Goal: Task Accomplishment & Management: Complete application form

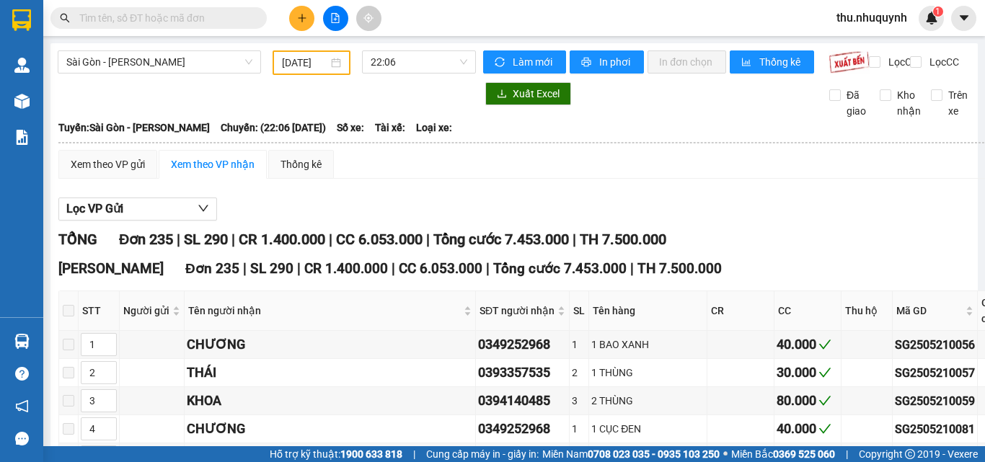
type input "21/05/2025"
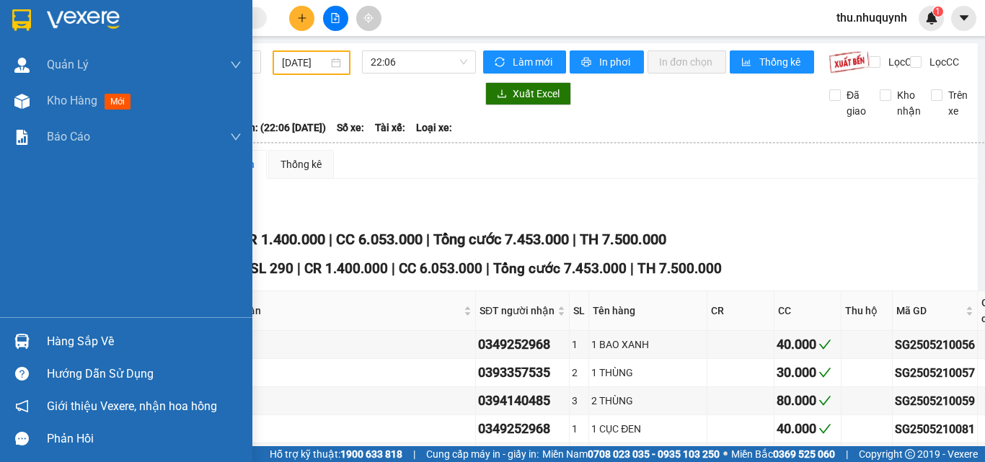
drag, startPoint x: 19, startPoint y: 22, endPoint x: 73, endPoint y: 0, distance: 58.5
click at [19, 22] on img at bounding box center [21, 20] width 19 height 22
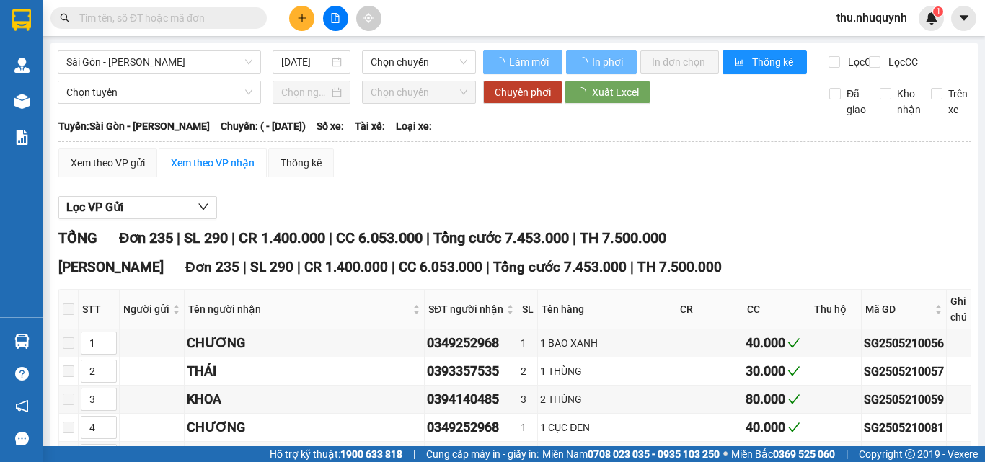
type input "21/05/2025"
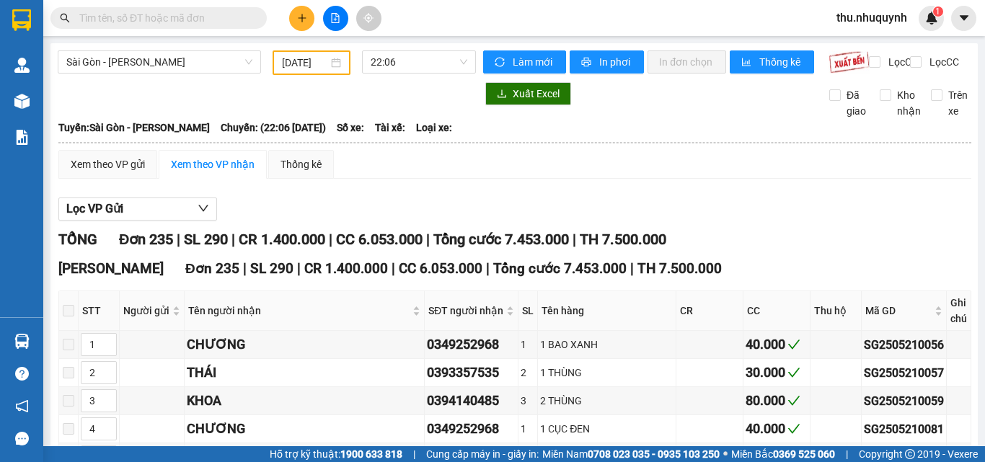
click at [169, 22] on input "text" at bounding box center [164, 18] width 170 height 16
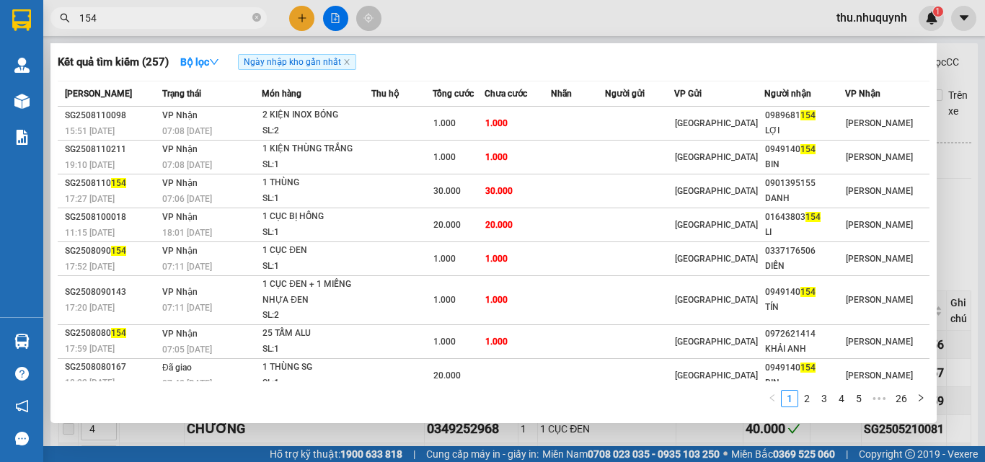
click at [188, 4] on div at bounding box center [492, 231] width 985 height 462
click at [188, 4] on div "Kết quả tìm kiếm ( 257 ) Bộ lọc Ngày nhập kho gần nhất Mã ĐH Trạng thái Món hàn…" at bounding box center [492, 18] width 985 height 36
click at [187, 11] on input "154" at bounding box center [164, 18] width 170 height 16
drag, startPoint x: 187, startPoint y: 11, endPoint x: 366, endPoint y: 59, distance: 185.2
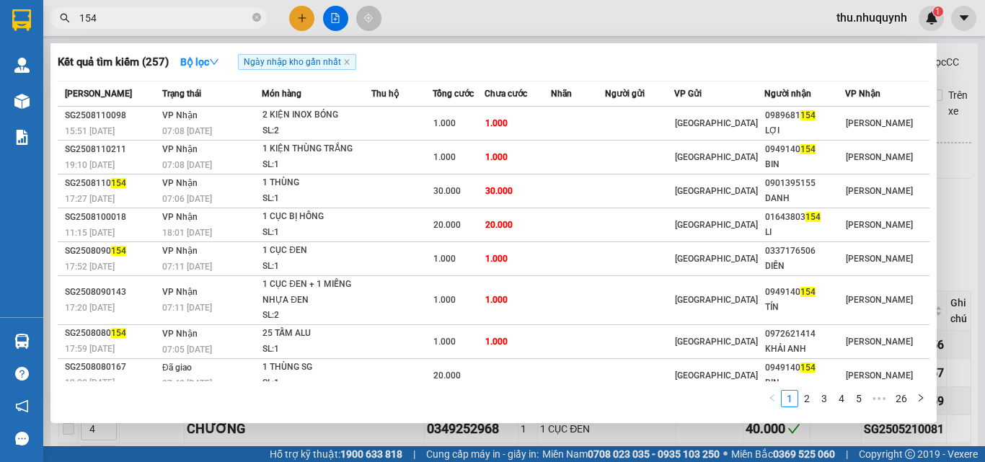
click at [191, 13] on input "154" at bounding box center [164, 18] width 170 height 16
type input "y"
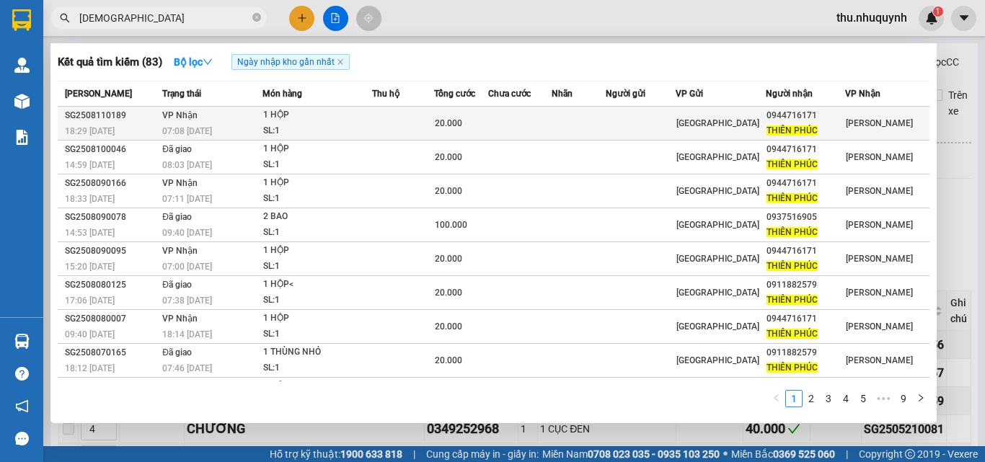
type input "thiên phúc"
click at [484, 125] on div "20.000" at bounding box center [461, 123] width 53 height 16
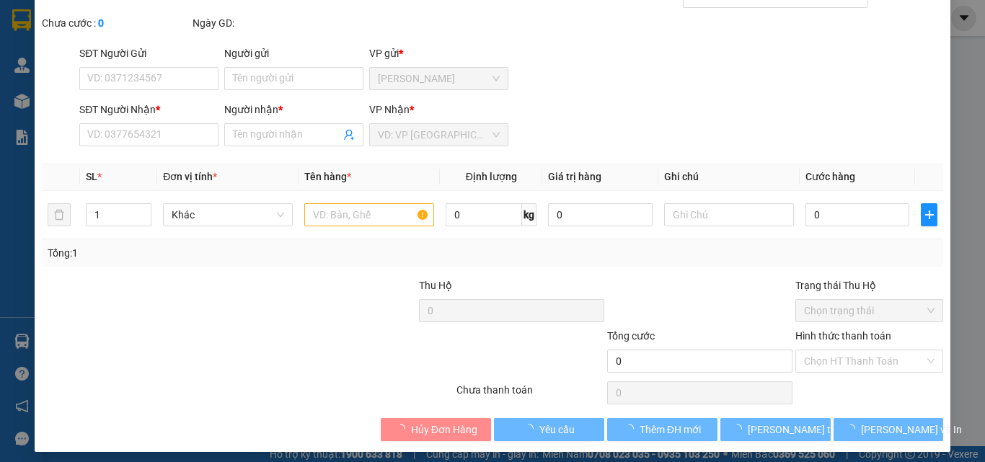
type input "0944716171"
type input "THIÊN PHÚC"
type input "20.000"
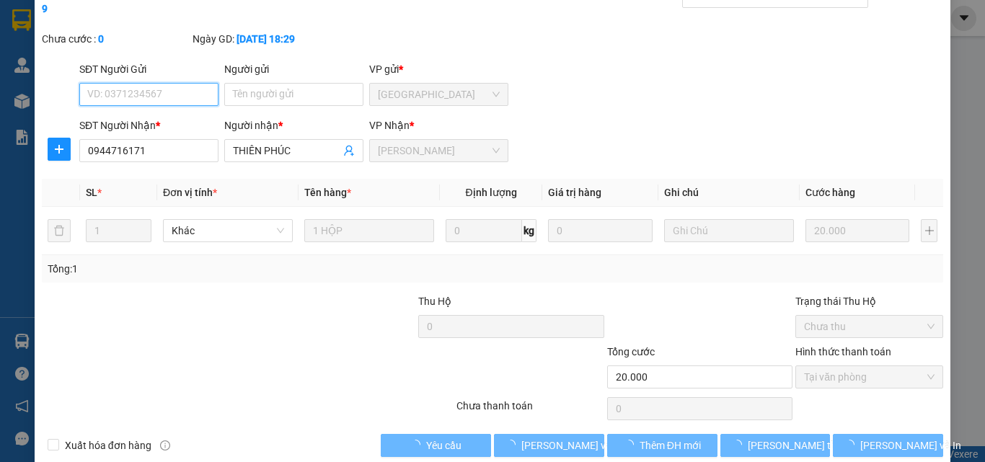
scroll to position [74, 0]
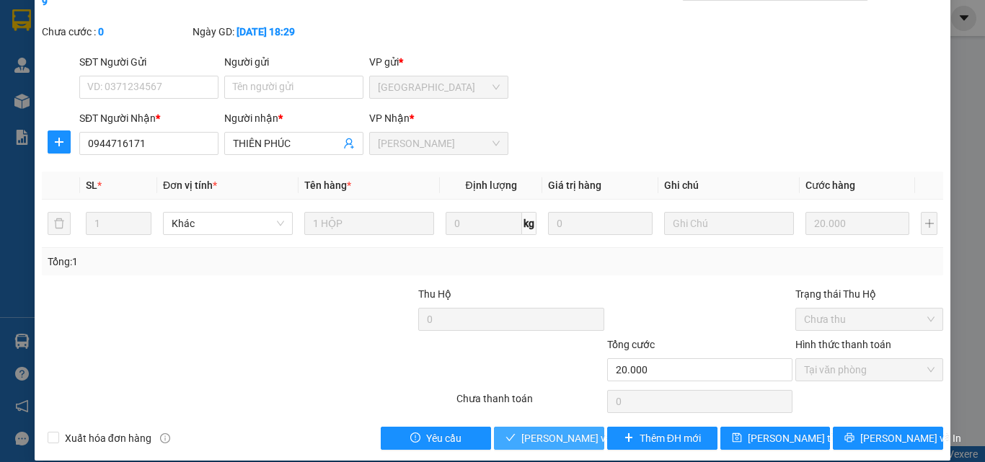
click at [541, 430] on span "[PERSON_NAME] và [PERSON_NAME] hàng" at bounding box center [590, 438] width 138 height 16
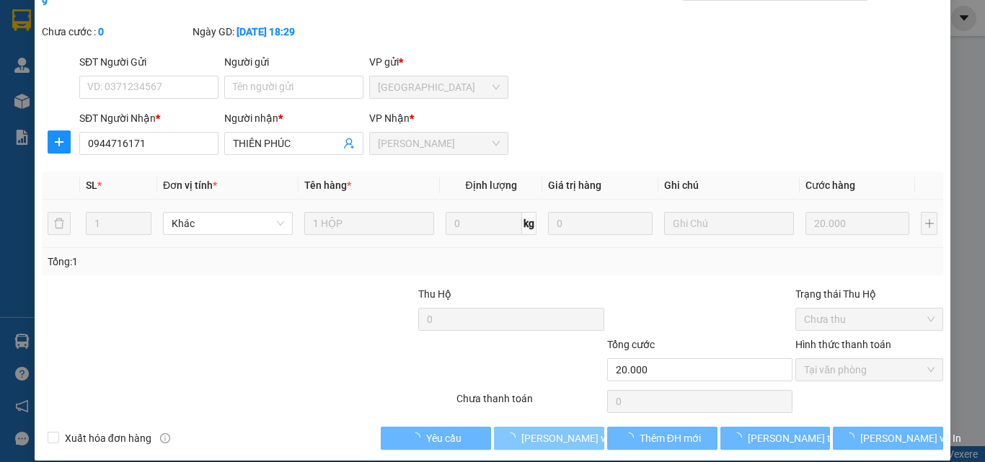
scroll to position [0, 0]
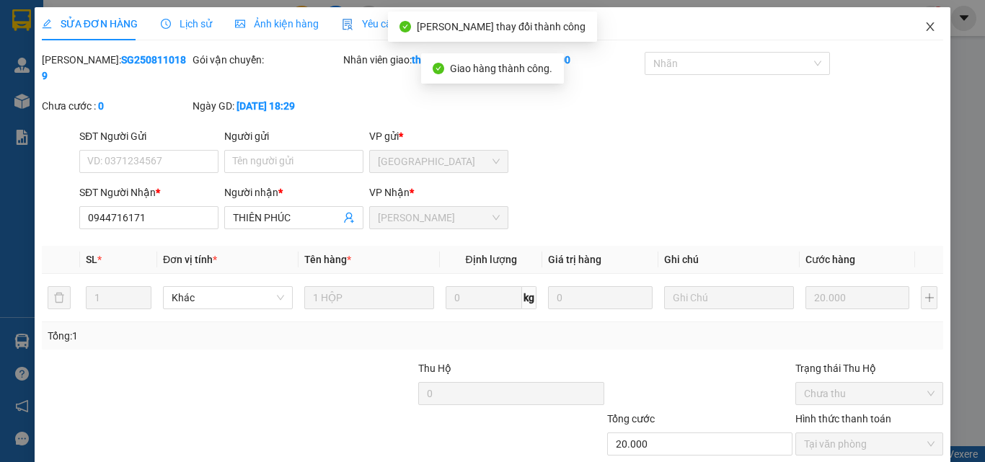
click at [924, 29] on icon "close" at bounding box center [930, 27] width 12 height 12
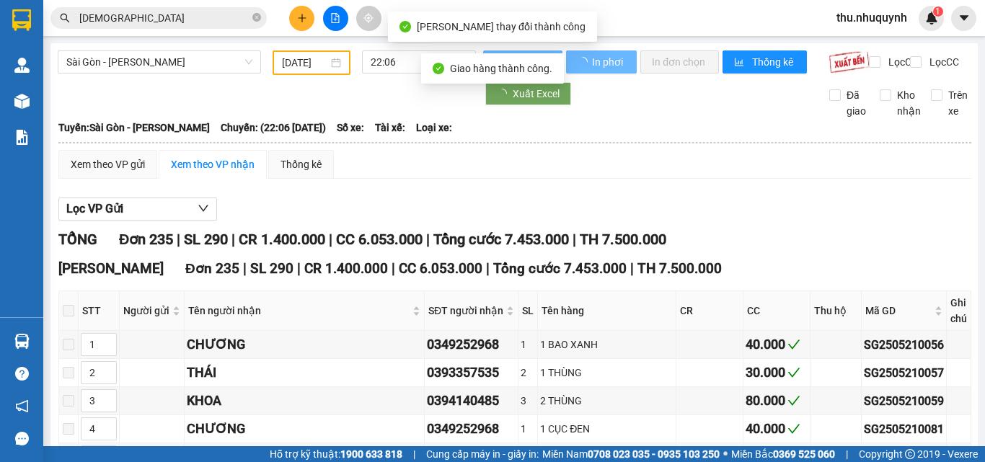
click at [187, 7] on span "thiên phúc" at bounding box center [158, 18] width 216 height 22
click at [180, 12] on input "thiên phúc" at bounding box center [164, 18] width 170 height 16
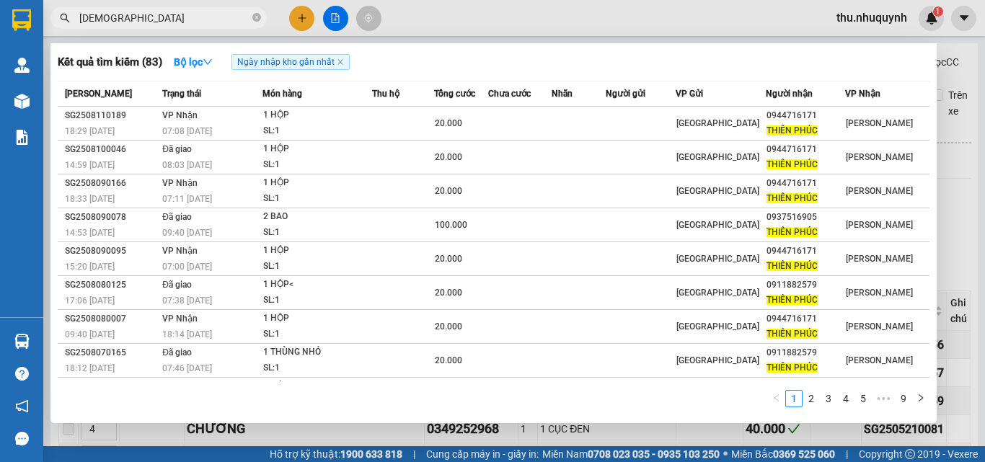
click at [180, 12] on input "thiên phúc" at bounding box center [164, 18] width 170 height 16
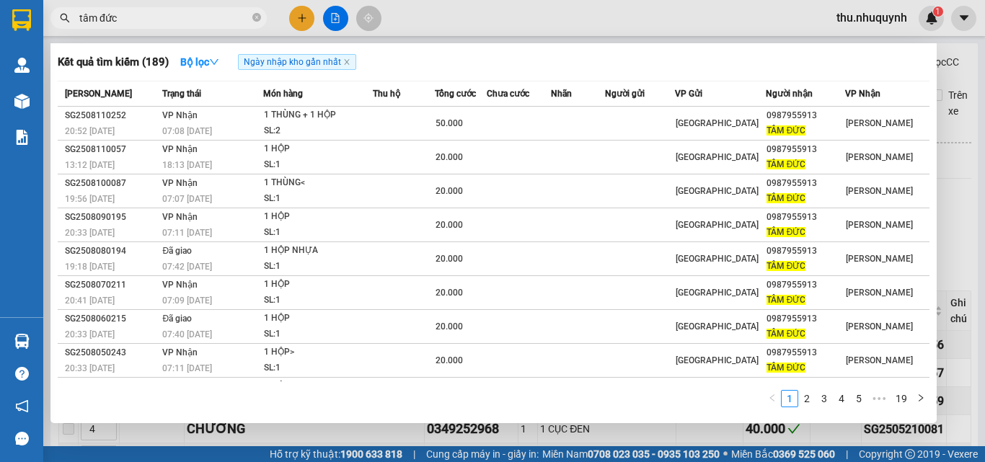
click at [623, 63] on div "Kết quả tìm kiếm ( 189 ) Bộ lọc Ngày nhập kho gần nhất" at bounding box center [494, 61] width 872 height 23
click at [162, 28] on span "tâm đức" at bounding box center [158, 18] width 216 height 22
click at [161, 19] on input "tâm đức" at bounding box center [164, 18] width 170 height 16
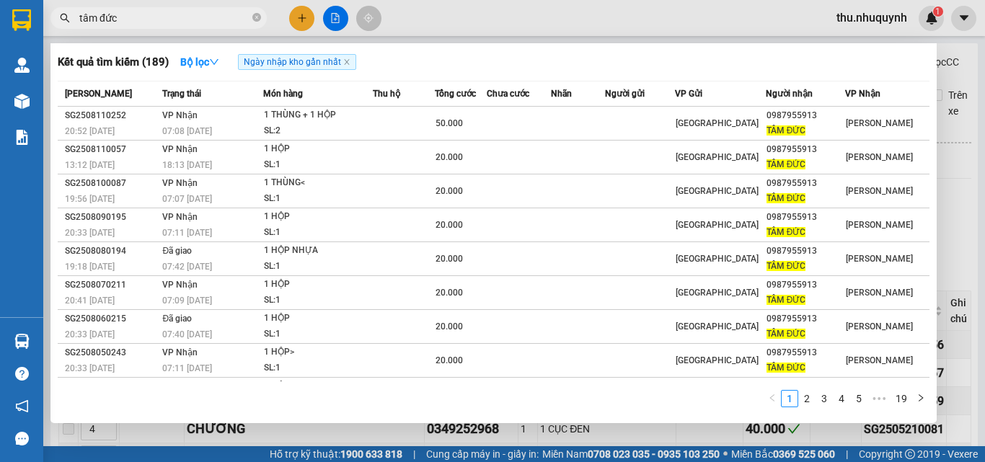
click at [161, 19] on input "tâm đức" at bounding box center [164, 18] width 170 height 16
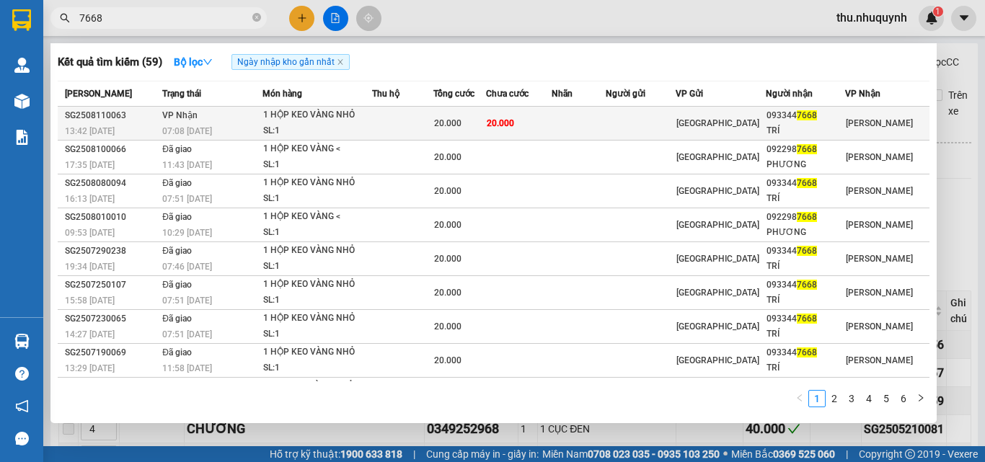
type input "7668"
click at [545, 133] on td "20.000" at bounding box center [519, 124] width 66 height 34
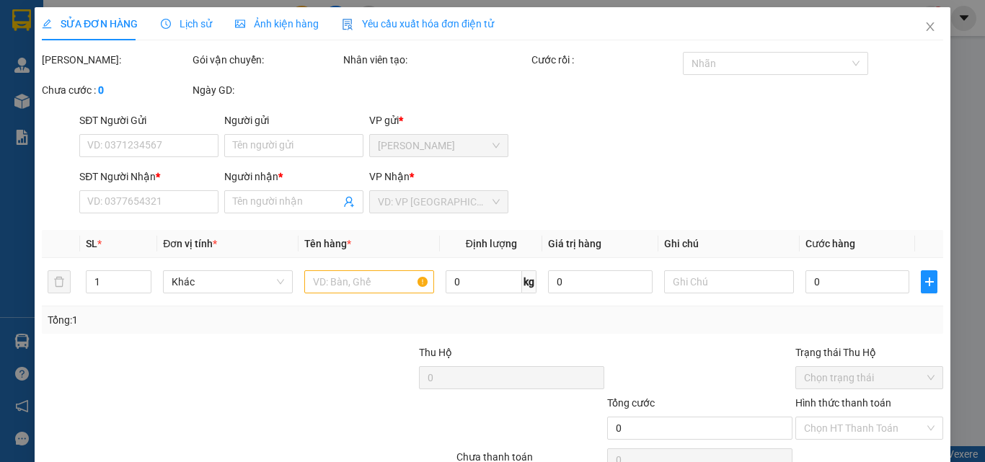
type input "0933447668"
type input "TRÍ"
type input "20.000"
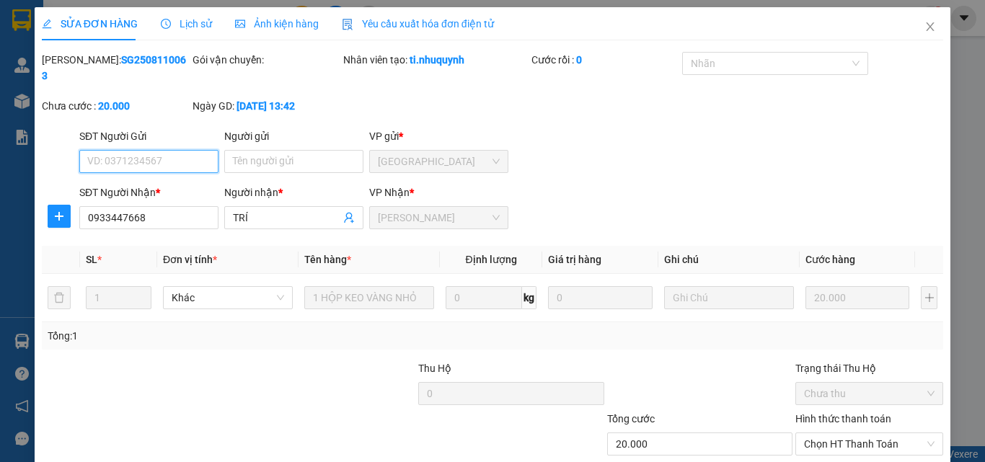
scroll to position [74, 0]
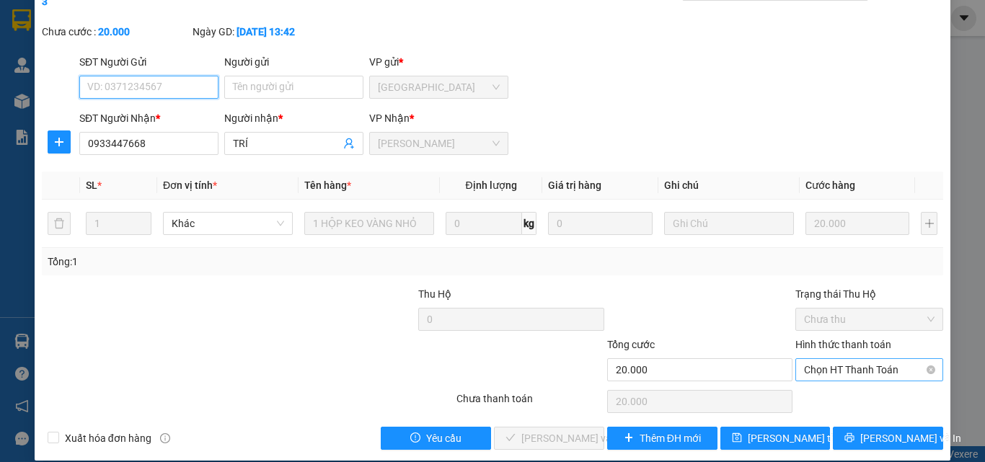
click at [862, 359] on span "Chọn HT Thanh Toán" at bounding box center [869, 370] width 130 height 22
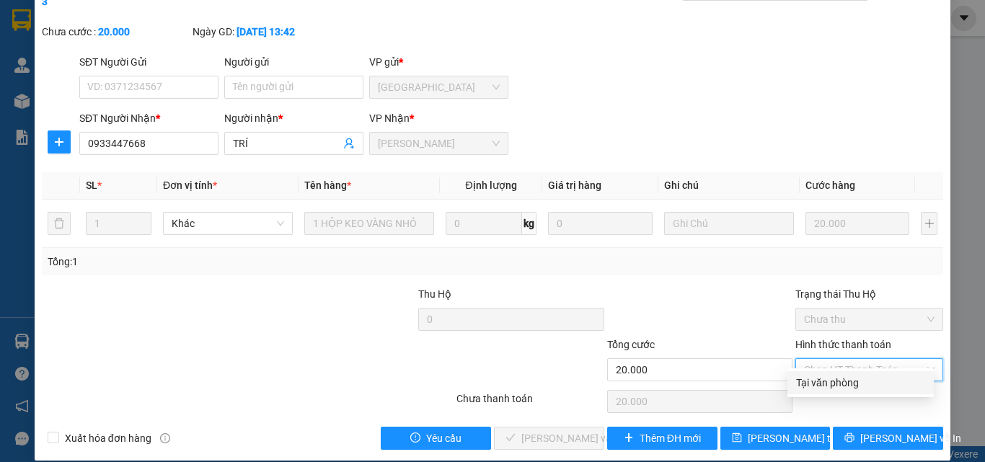
click at [831, 398] on div "Chọn HT Thanh Toán" at bounding box center [869, 401] width 151 height 29
click at [833, 359] on span "Chọn HT Thanh Toán" at bounding box center [869, 370] width 130 height 22
click at [810, 382] on div "Tại văn phòng" at bounding box center [860, 383] width 129 height 16
type input "0"
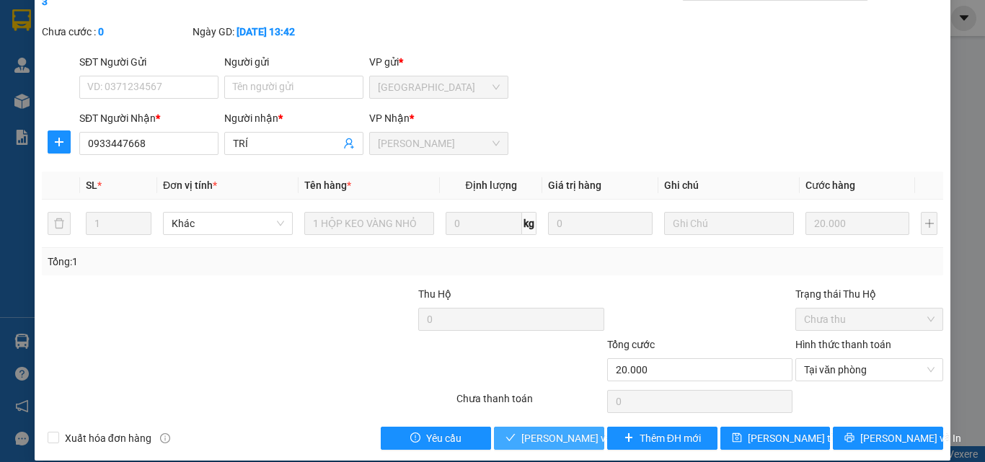
click at [544, 430] on span "[PERSON_NAME] và [PERSON_NAME] hàng" at bounding box center [590, 438] width 138 height 16
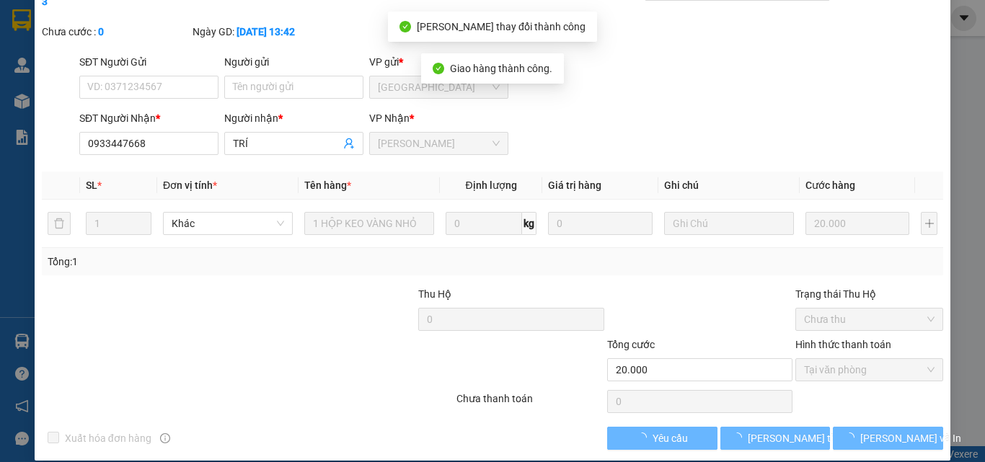
scroll to position [0, 0]
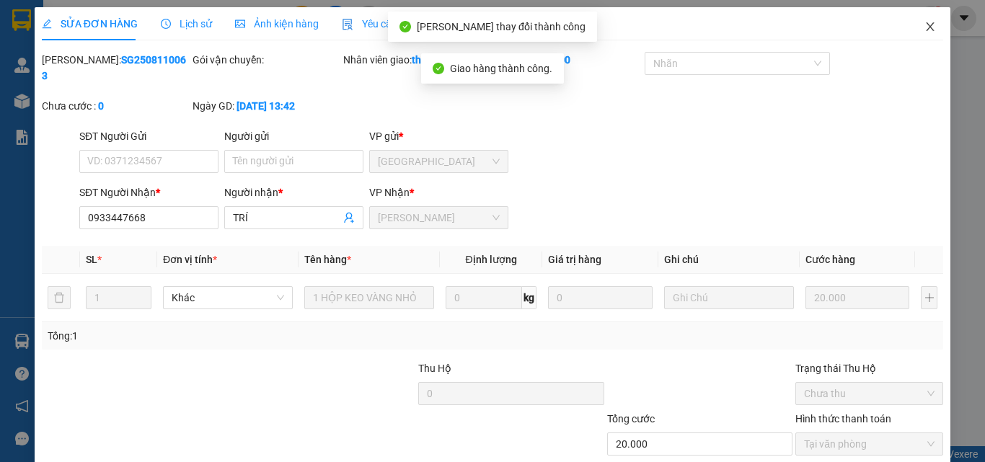
click at [928, 25] on span "Close" at bounding box center [930, 27] width 40 height 40
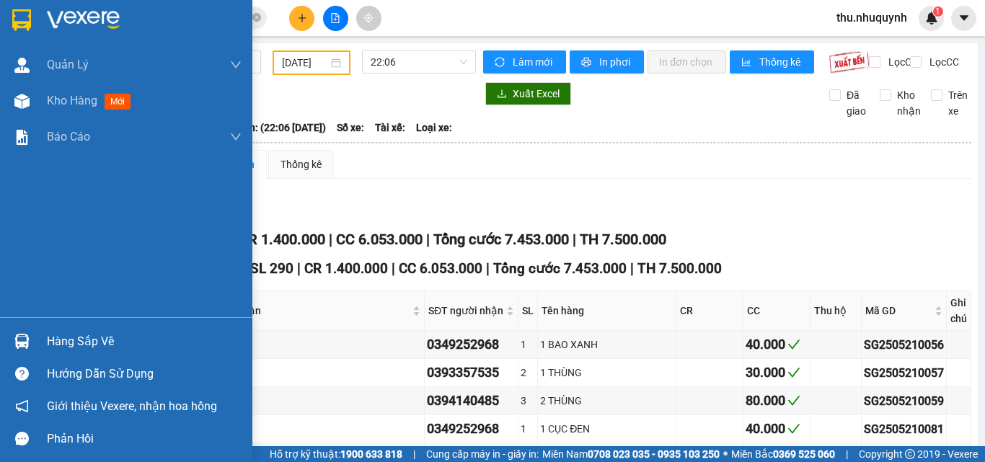
click at [76, 14] on img at bounding box center [83, 20] width 73 height 22
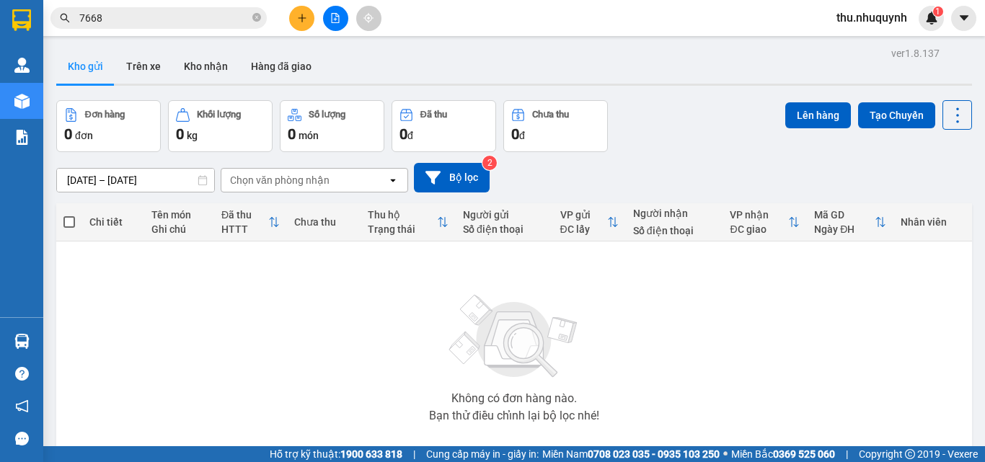
click at [83, 294] on div "Không có đơn hàng nào. Bạn thử điều chỉnh lại bộ lọc nhé!" at bounding box center [513, 354] width 901 height 216
click at [189, 19] on input "7668" at bounding box center [164, 18] width 170 height 16
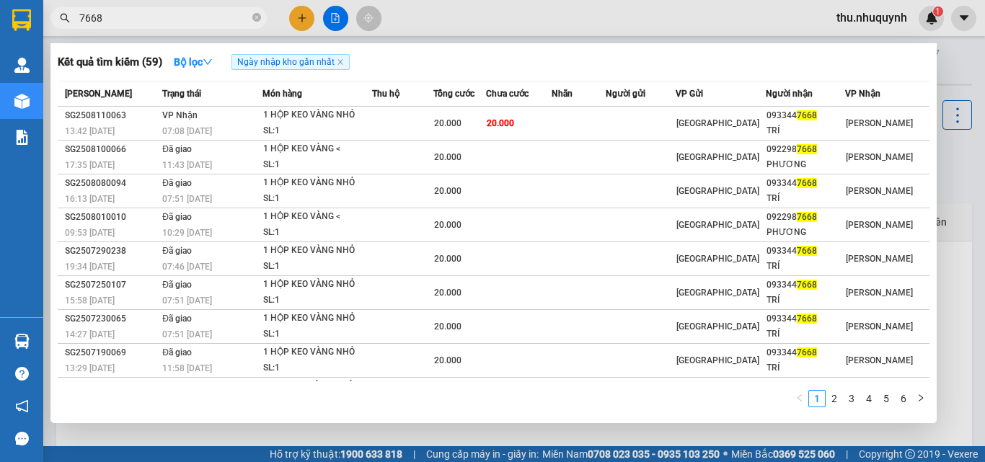
click at [189, 19] on input "7668" at bounding box center [164, 18] width 170 height 16
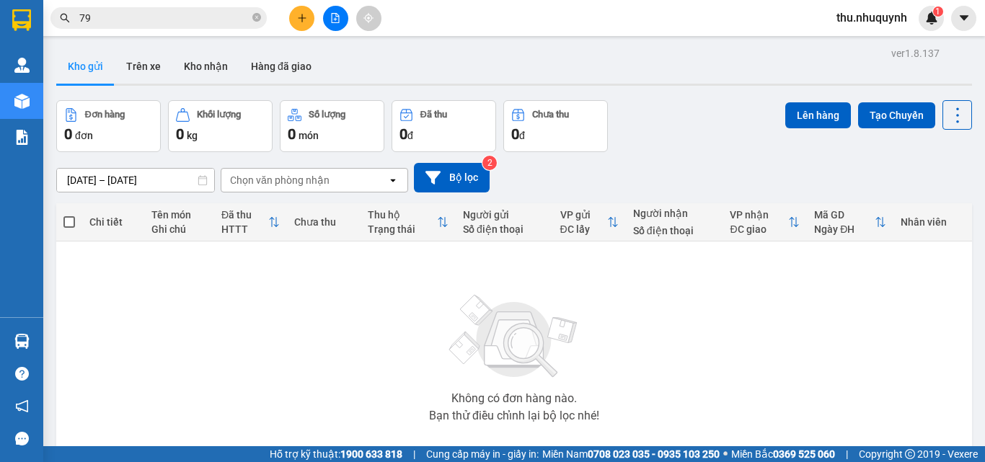
type input "797"
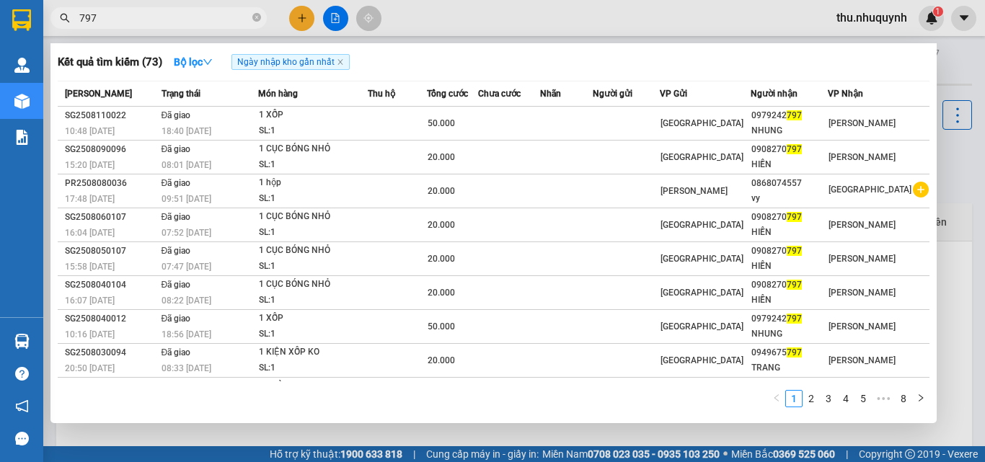
click at [223, 12] on input "797" at bounding box center [164, 18] width 170 height 16
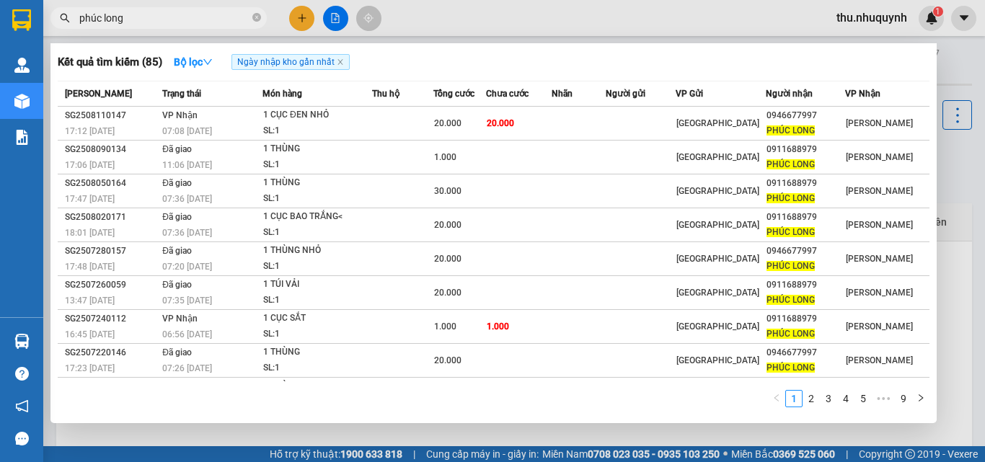
type input "phúc long"
click at [541, 105] on th "Chưa cước" at bounding box center [519, 93] width 66 height 25
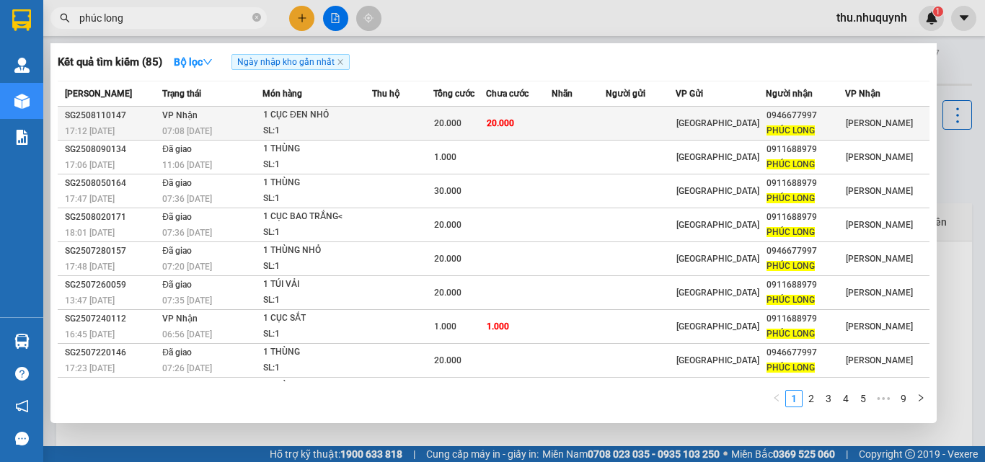
click at [530, 110] on td "20.000" at bounding box center [519, 124] width 66 height 34
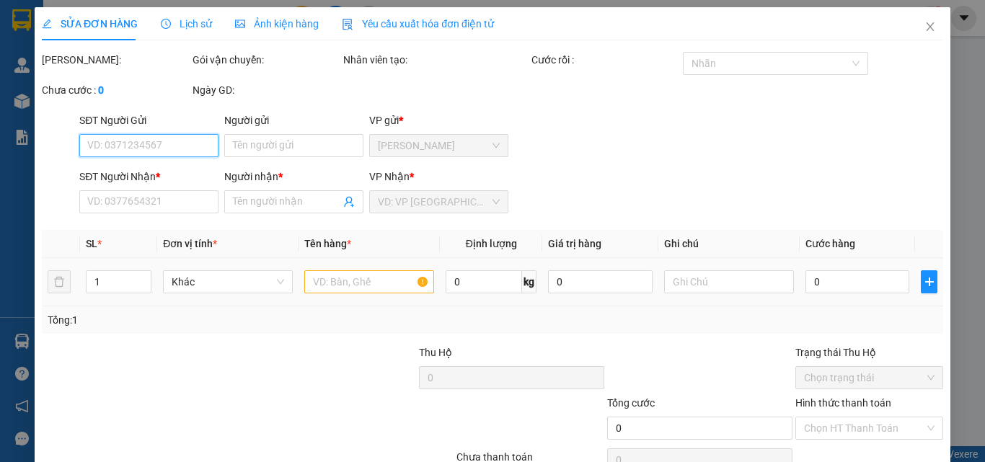
type input "0946677997"
type input "PHÚC LONG"
type input "20.000"
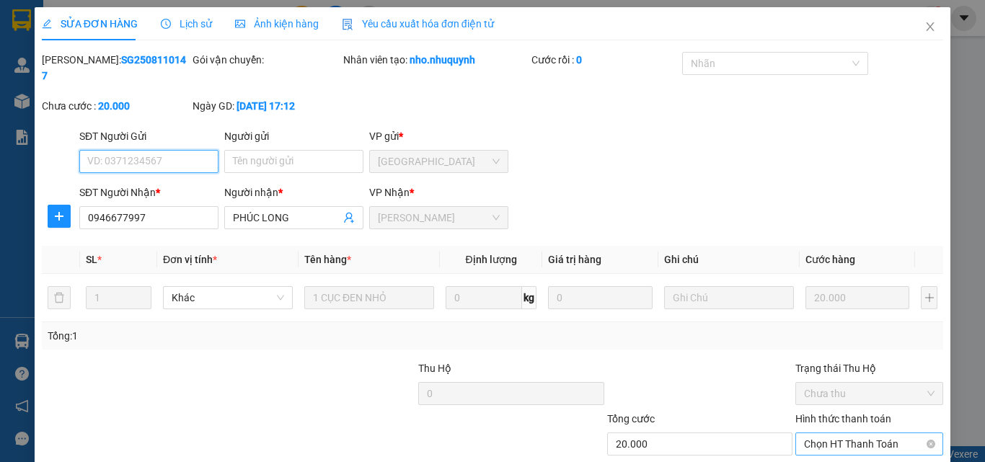
scroll to position [74, 0]
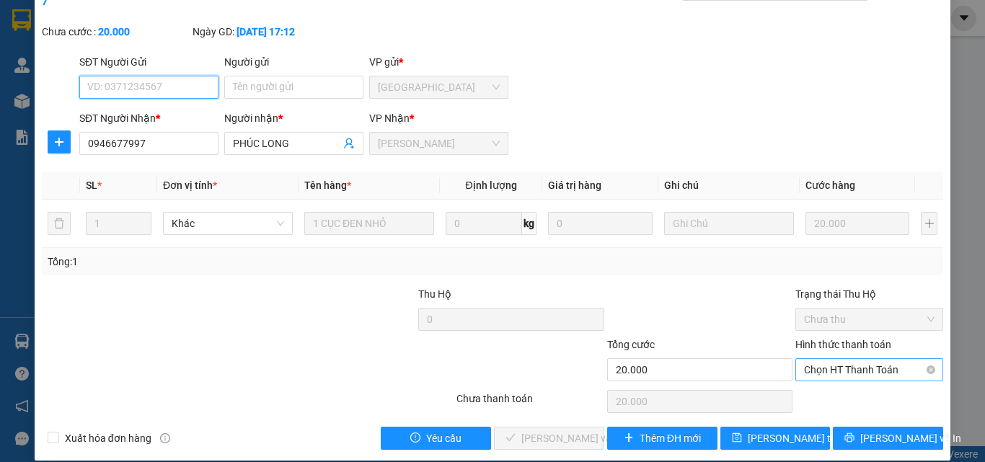
click at [837, 359] on span "Chọn HT Thanh Toán" at bounding box center [869, 370] width 130 height 22
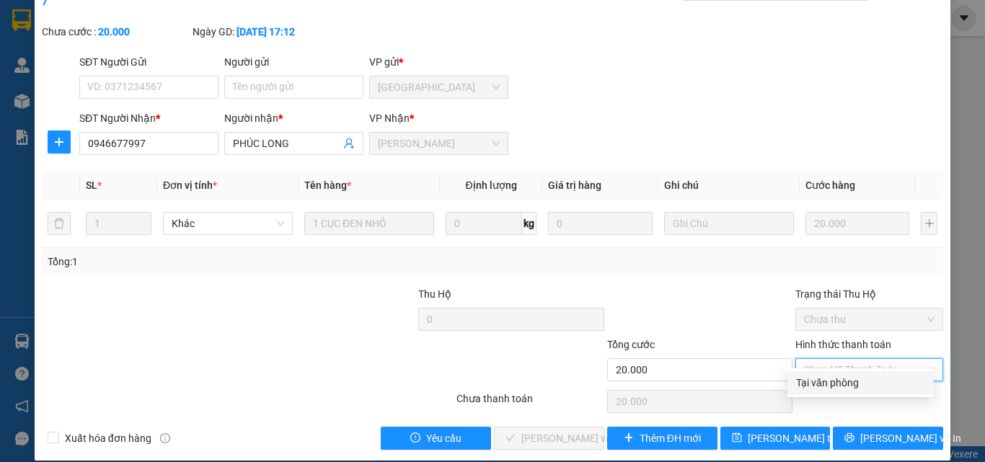
drag, startPoint x: 837, startPoint y: 364, endPoint x: 713, endPoint y: 399, distance: 128.9
click at [819, 384] on div "Tại văn phòng" at bounding box center [860, 383] width 129 height 16
type input "0"
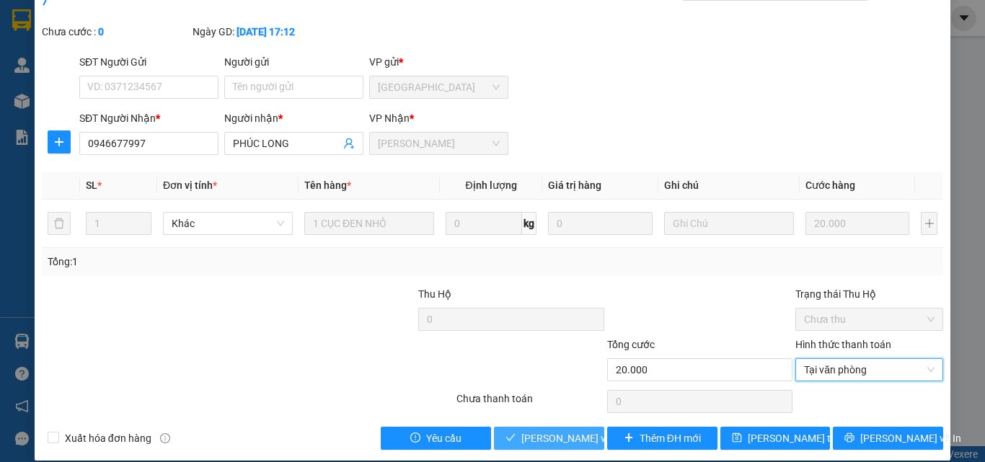
click at [580, 430] on span "[PERSON_NAME] và [PERSON_NAME] hàng" at bounding box center [590, 438] width 138 height 16
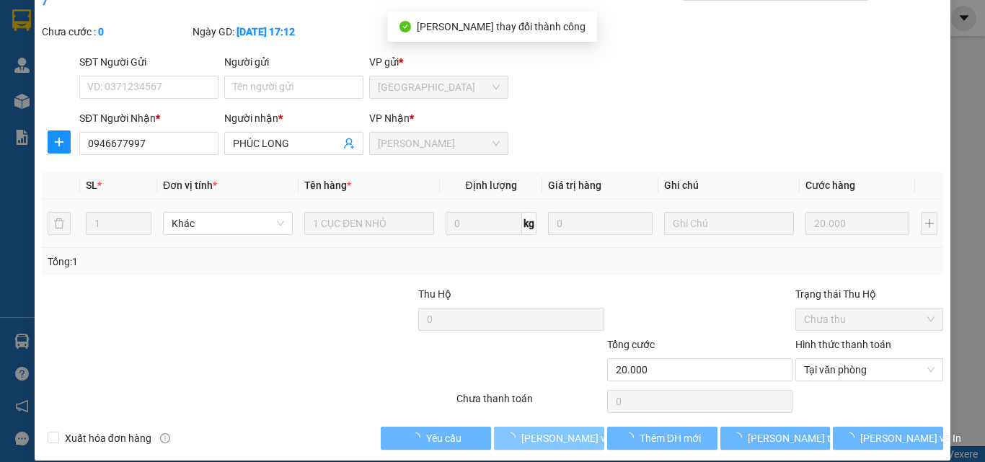
scroll to position [0, 0]
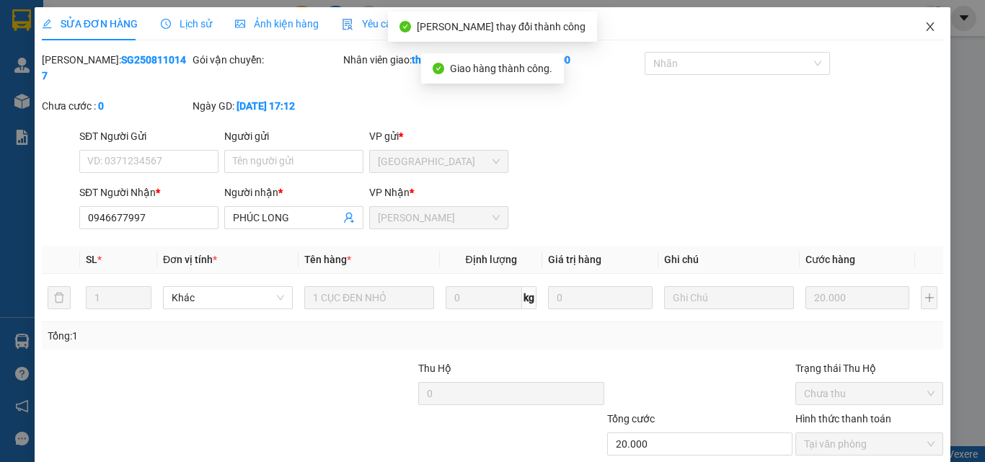
click at [910, 27] on span "Close" at bounding box center [930, 27] width 40 height 40
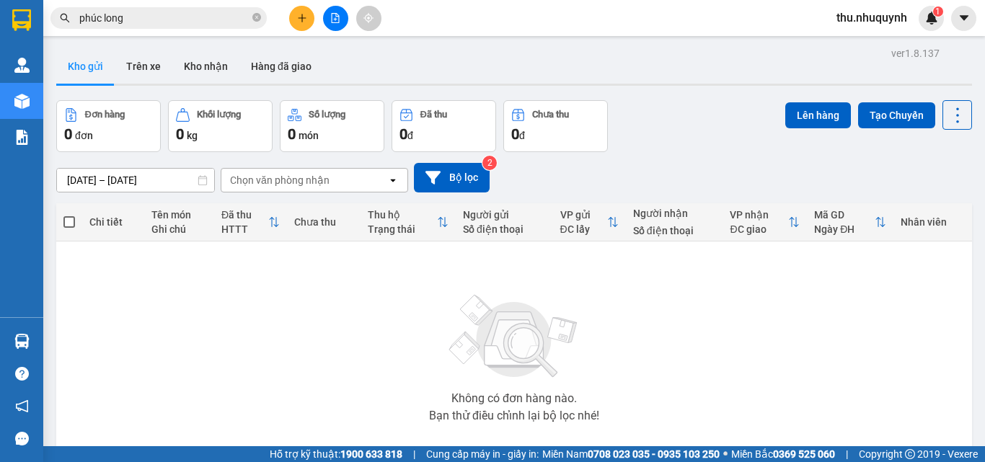
click at [125, 14] on input "phúc long" at bounding box center [164, 18] width 170 height 16
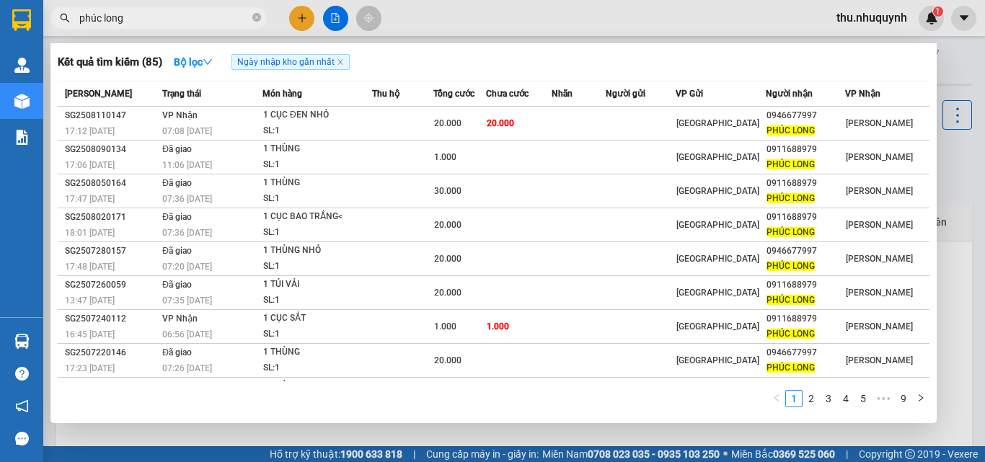
click at [125, 14] on input "phúc long" at bounding box center [164, 18] width 170 height 16
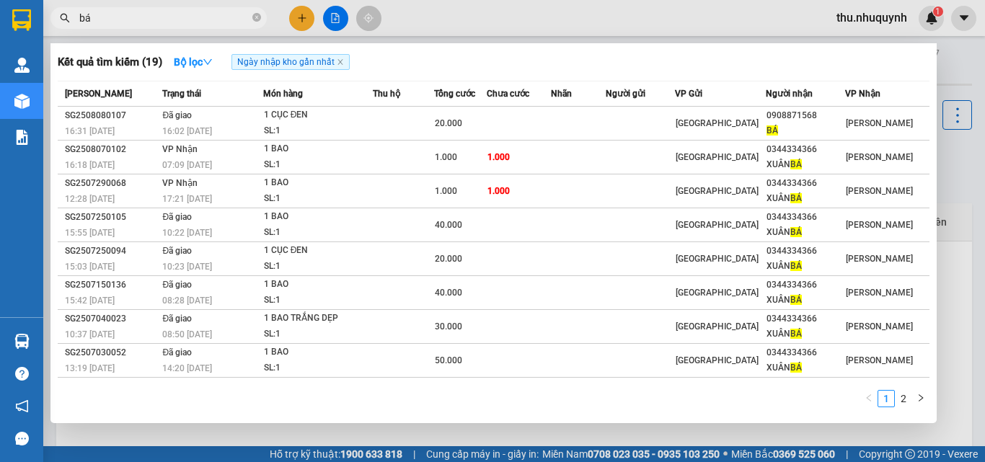
click at [198, 16] on input "bá" at bounding box center [164, 18] width 170 height 16
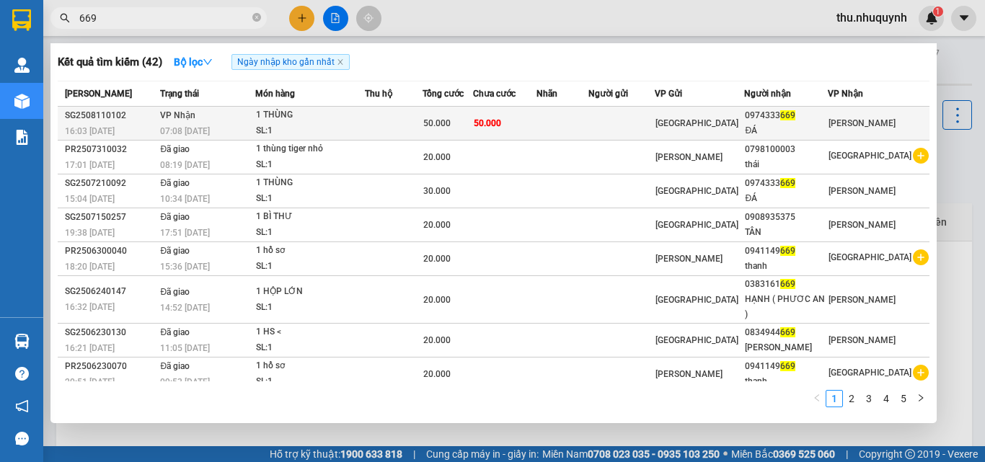
type input "669"
click at [655, 120] on td at bounding box center [621, 124] width 66 height 34
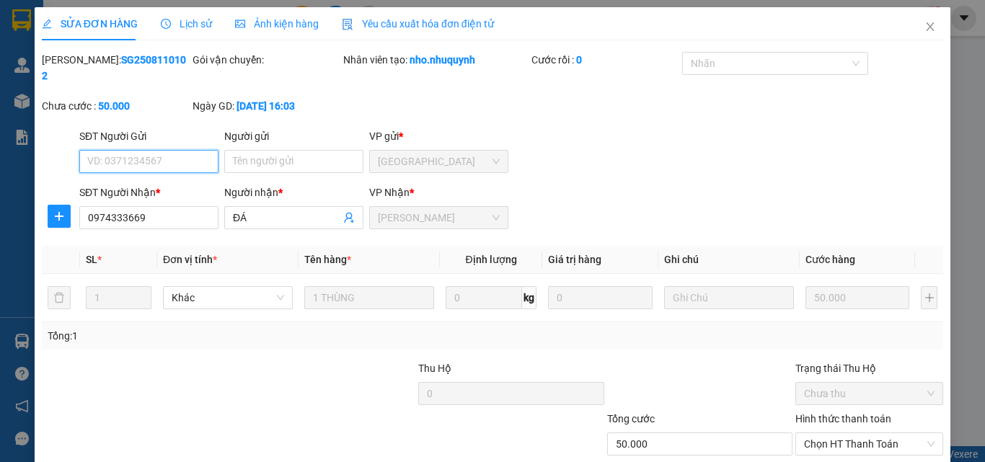
scroll to position [74, 0]
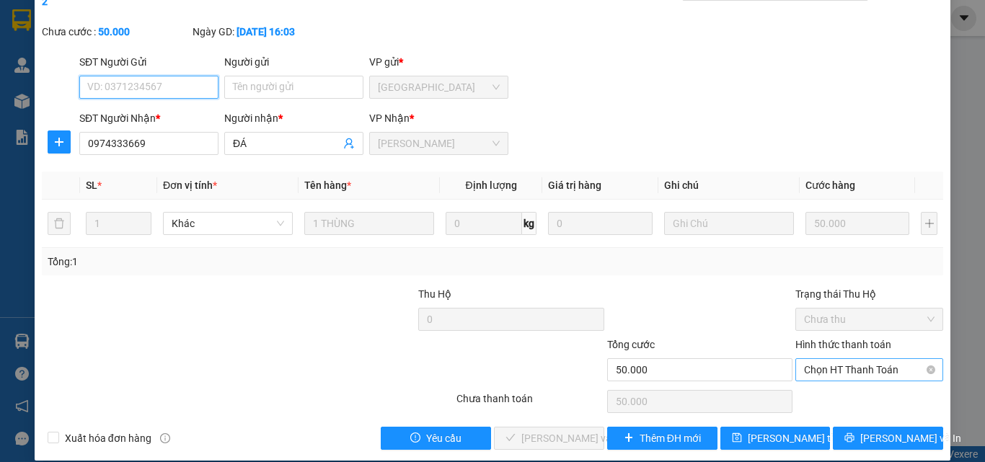
click at [857, 360] on span "Chọn HT Thanh Toán" at bounding box center [869, 370] width 130 height 22
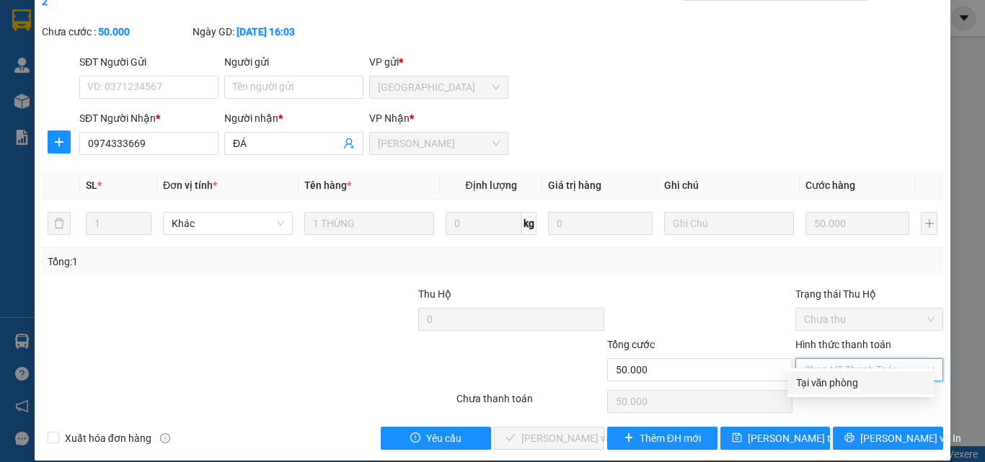
click at [854, 376] on div "Tại văn phòng" at bounding box center [860, 383] width 129 height 16
type input "0"
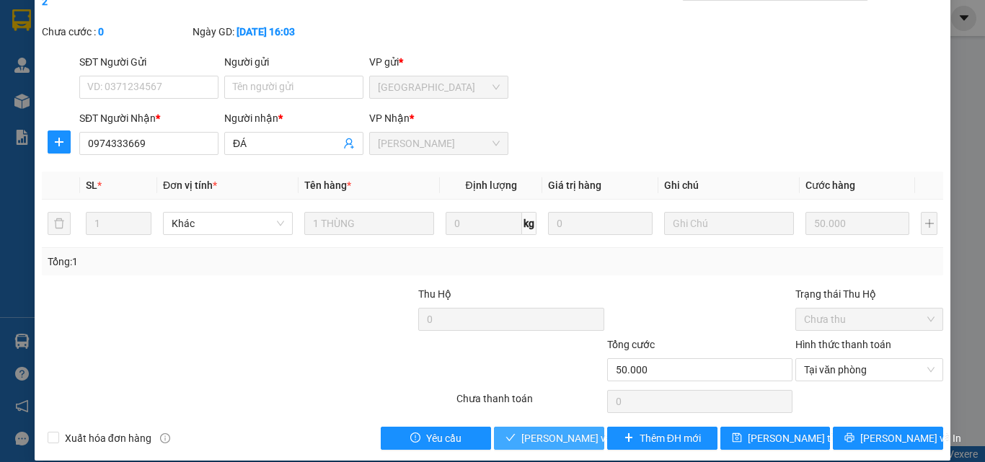
click at [528, 430] on span "[PERSON_NAME] và [PERSON_NAME] hàng" at bounding box center [590, 438] width 138 height 16
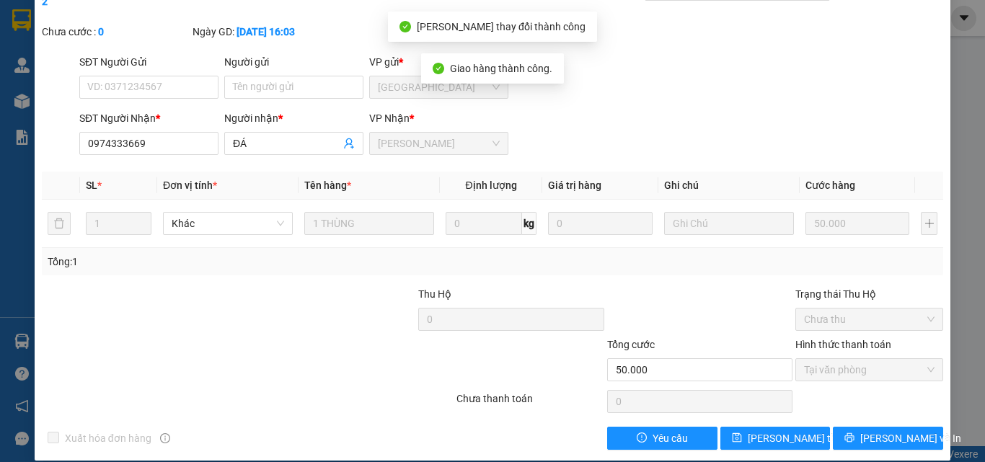
scroll to position [0, 0]
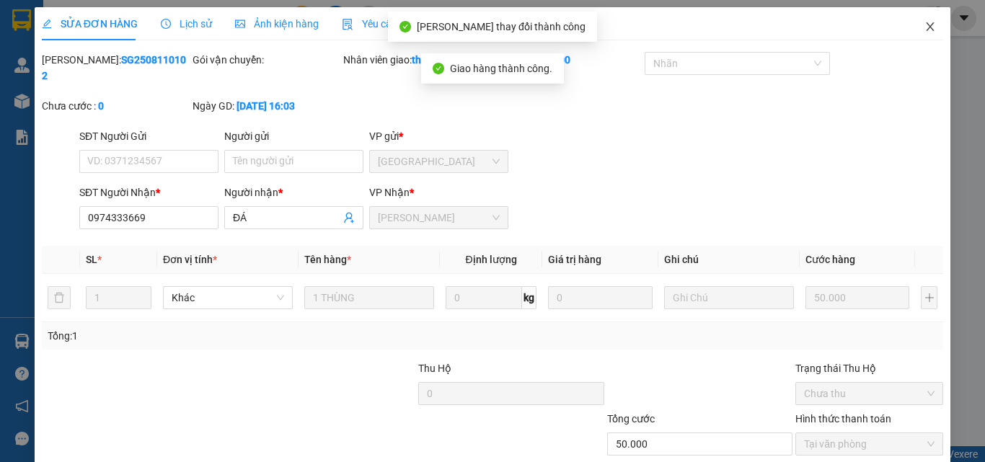
click at [924, 24] on icon "close" at bounding box center [930, 27] width 12 height 12
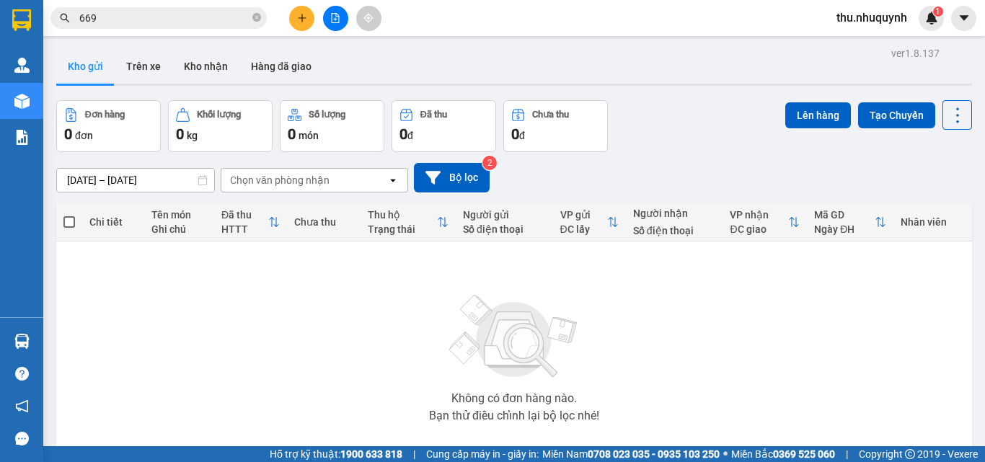
click at [149, 19] on input "669" at bounding box center [164, 18] width 170 height 16
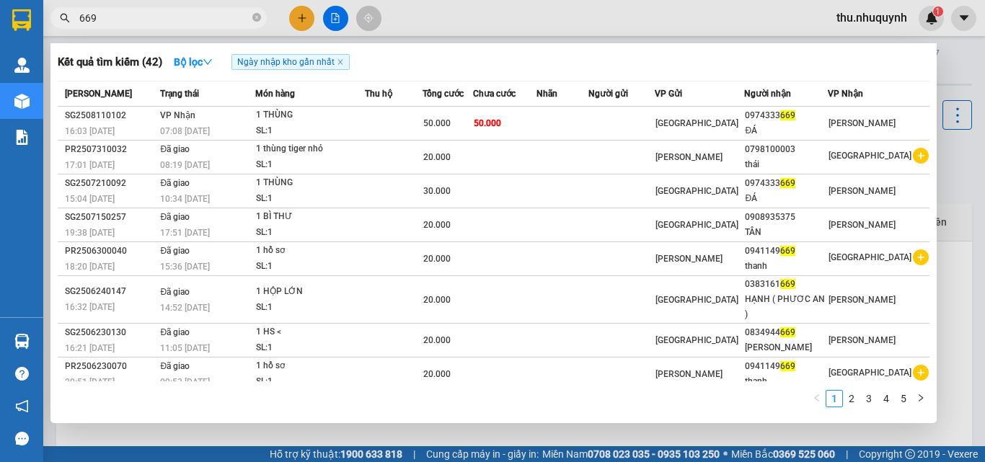
click at [149, 19] on input "669" at bounding box center [164, 18] width 170 height 16
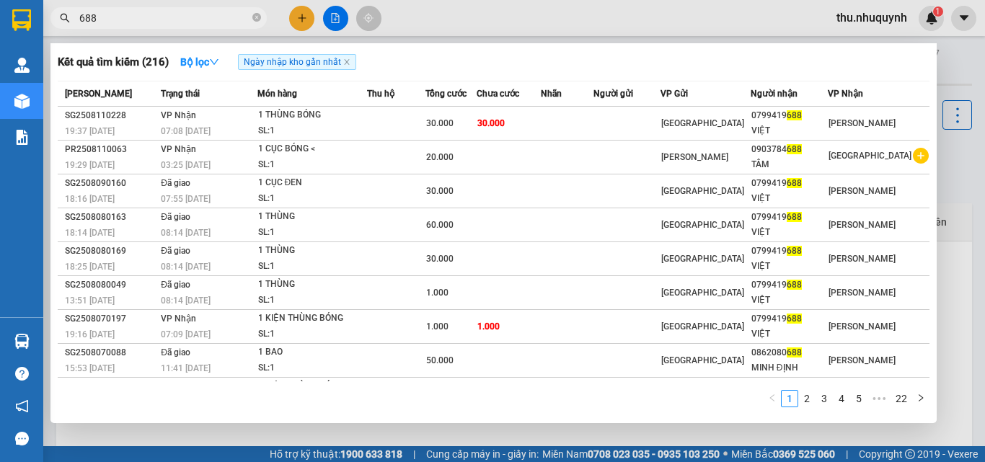
type input "688"
click at [750, 128] on div "[GEOGRAPHIC_DATA]" at bounding box center [705, 123] width 89 height 16
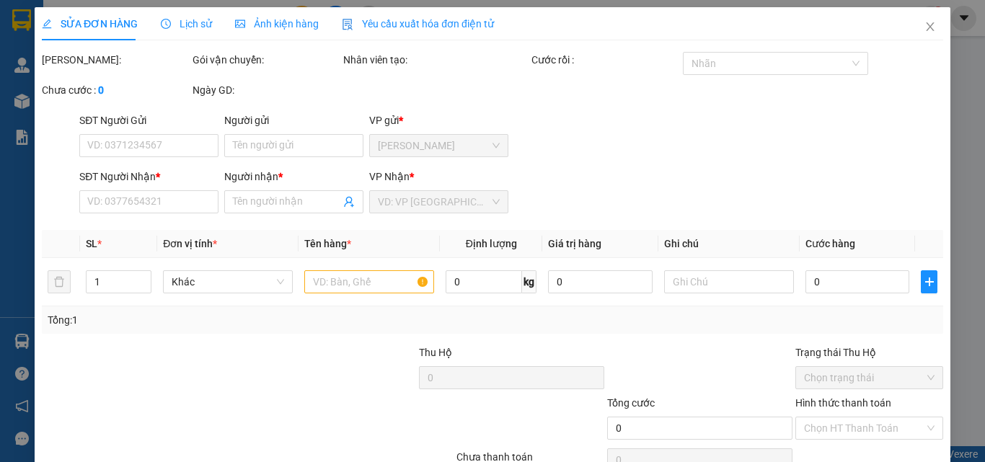
type input "0799419688"
type input "VIỆT"
type input "30.000"
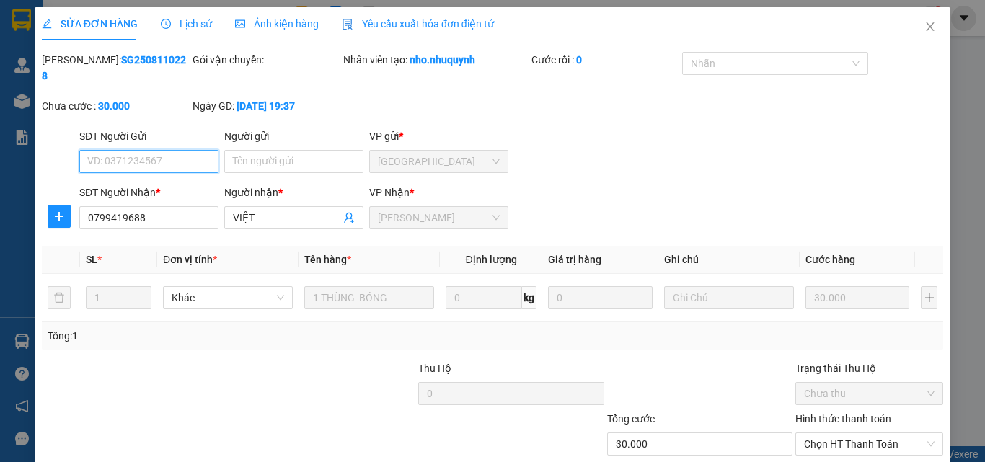
scroll to position [74, 0]
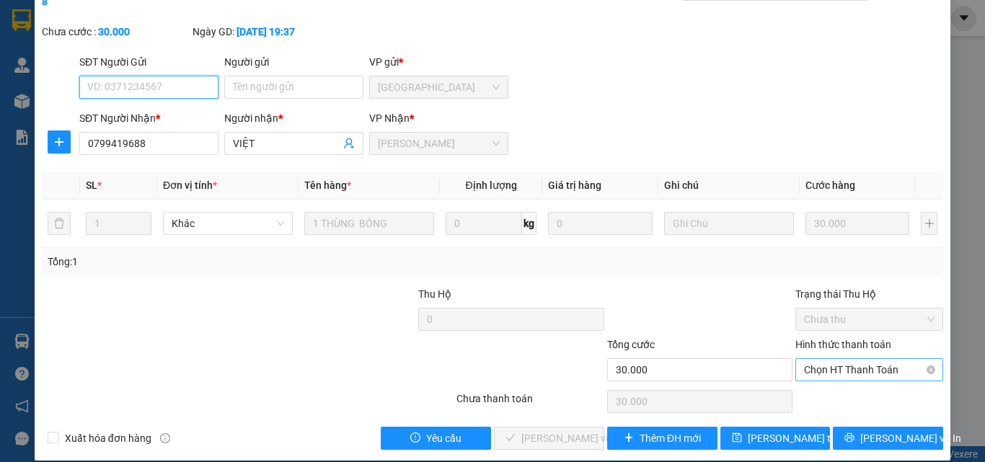
click at [857, 359] on span "Chọn HT Thanh Toán" at bounding box center [869, 370] width 130 height 22
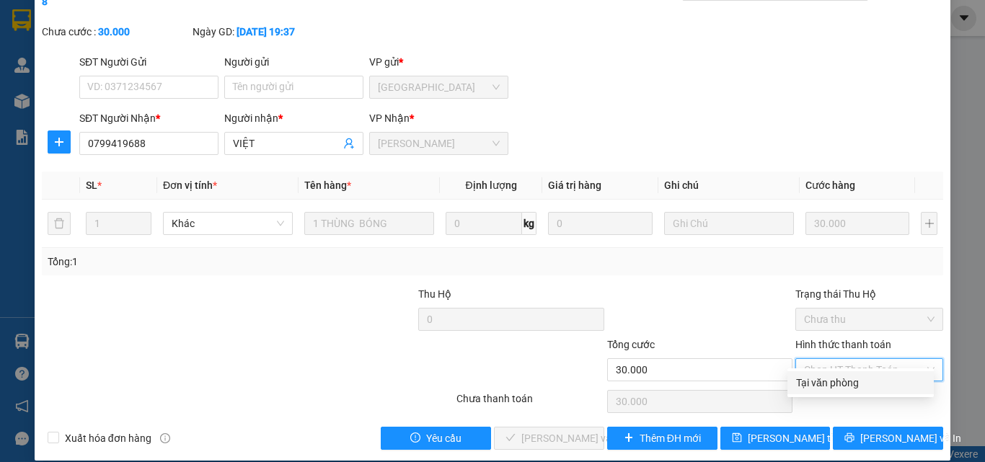
drag, startPoint x: 842, startPoint y: 385, endPoint x: 792, endPoint y: 407, distance: 54.9
click at [812, 401] on div "Total Paid Fee 0 Total UnPaid Fee 30.000 Cash Collection Total Fee Mã ĐH: SG250…" at bounding box center [492, 214] width 901 height 472
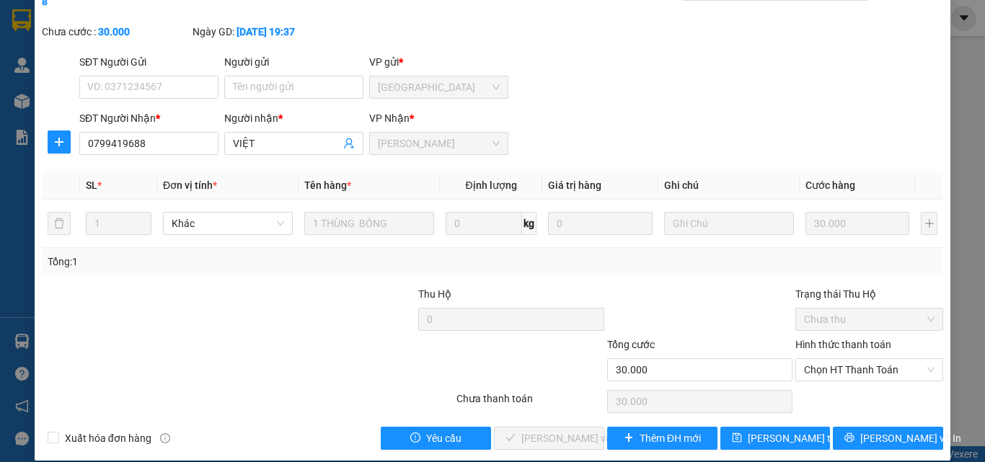
click at [977, 357] on div "SỬA ĐƠN HÀNG Lịch sử Ảnh kiện hàng Yêu cầu xuất hóa đơn điện tử Total Paid Fee …" at bounding box center [492, 231] width 985 height 462
drag, startPoint x: 855, startPoint y: 361, endPoint x: 823, endPoint y: 386, distance: 40.5
click at [854, 363] on span "Chọn HT Thanh Toán" at bounding box center [869, 370] width 130 height 22
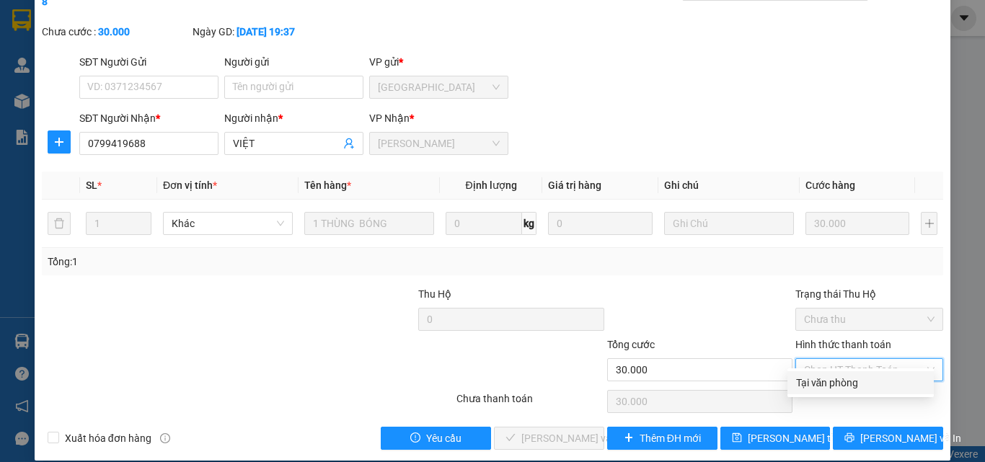
click at [824, 381] on div "Tại văn phòng" at bounding box center [860, 383] width 129 height 16
type input "0"
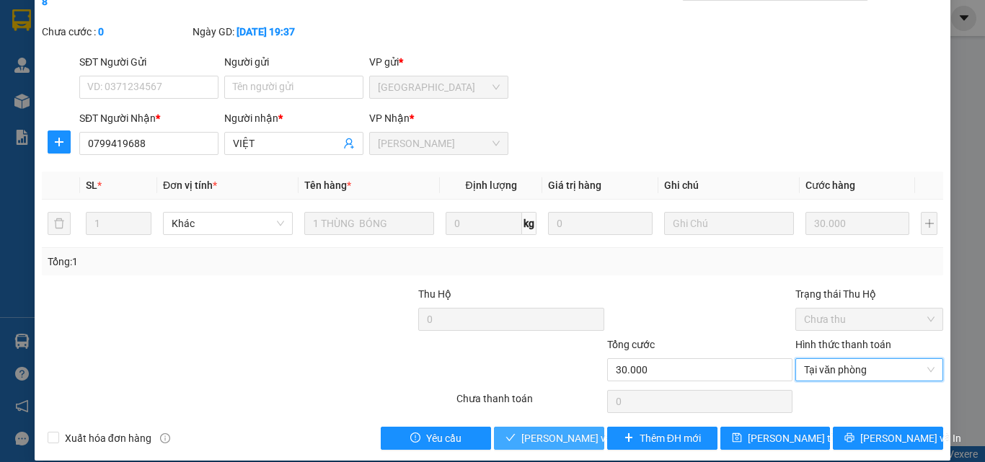
click at [538, 427] on button "[PERSON_NAME] và [PERSON_NAME] hàng" at bounding box center [549, 438] width 110 height 23
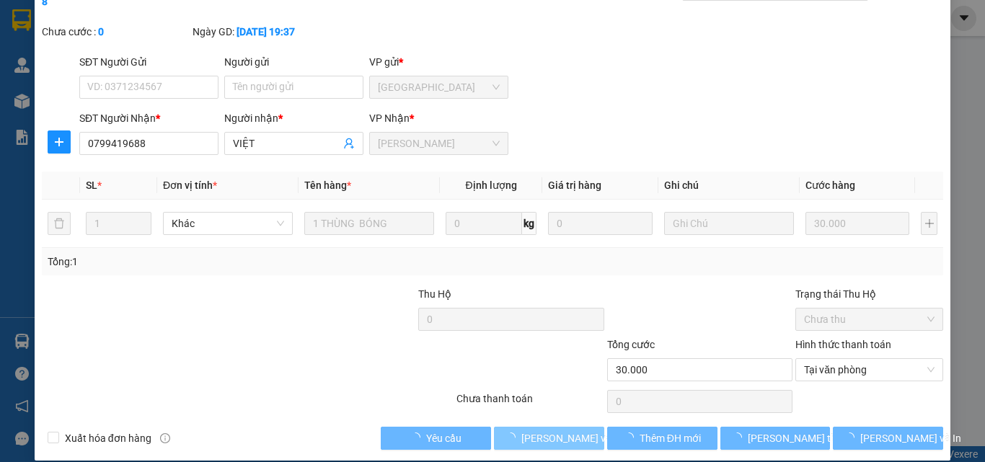
scroll to position [0, 0]
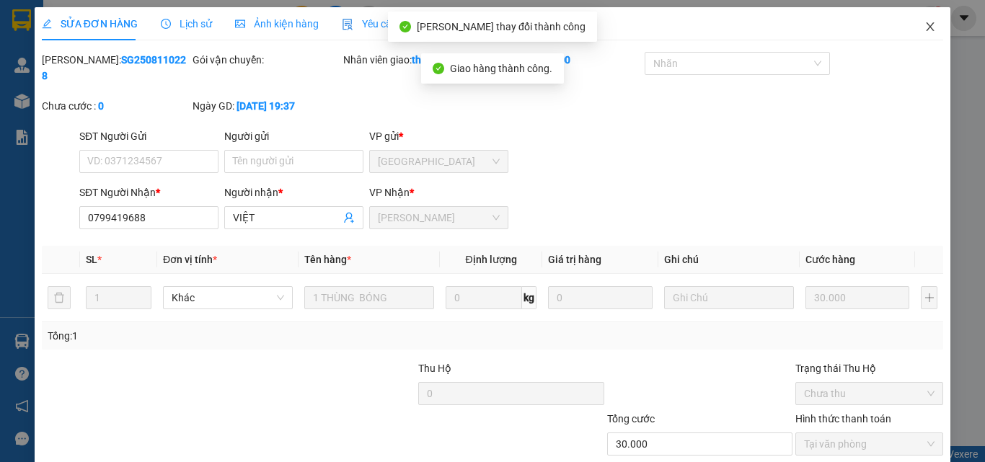
click at [916, 19] on span "Close" at bounding box center [930, 27] width 40 height 40
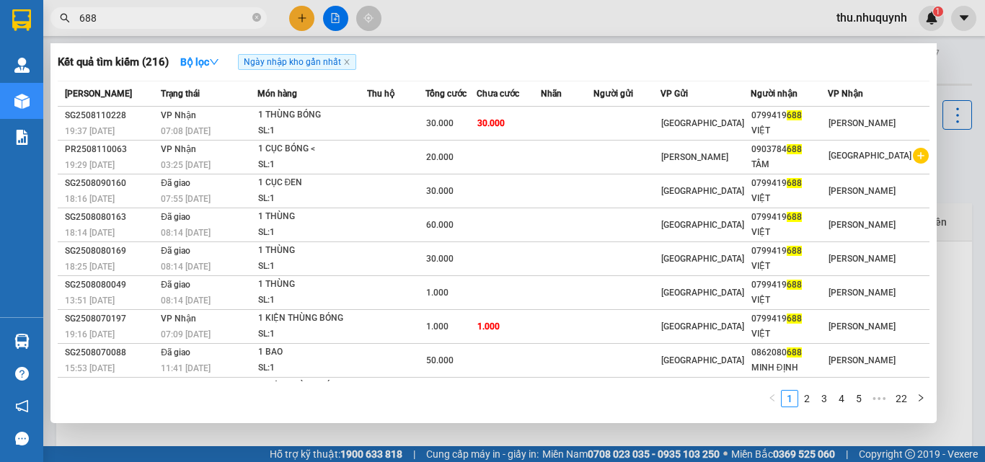
click at [154, 23] on input "688" at bounding box center [164, 18] width 170 height 16
type input "6"
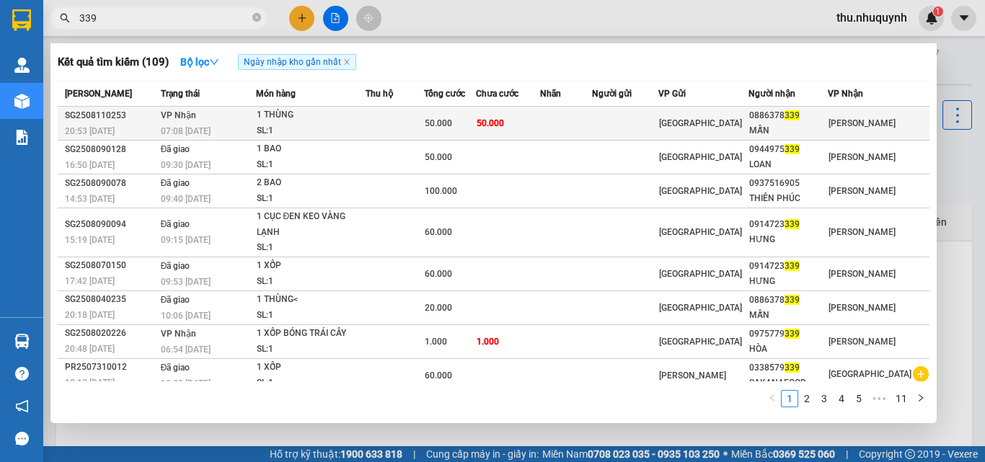
type input "339"
click at [647, 128] on td at bounding box center [625, 124] width 66 height 34
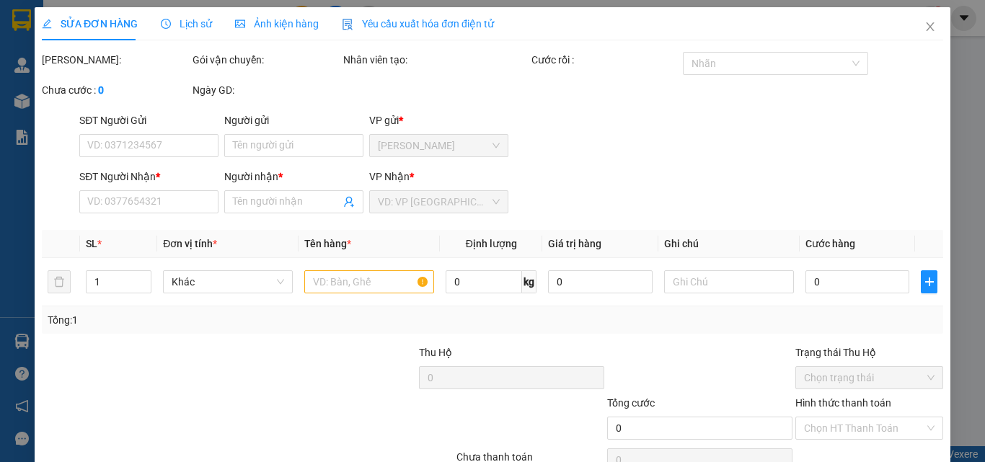
type input "0886378339"
type input "MẪN"
type input "50.000"
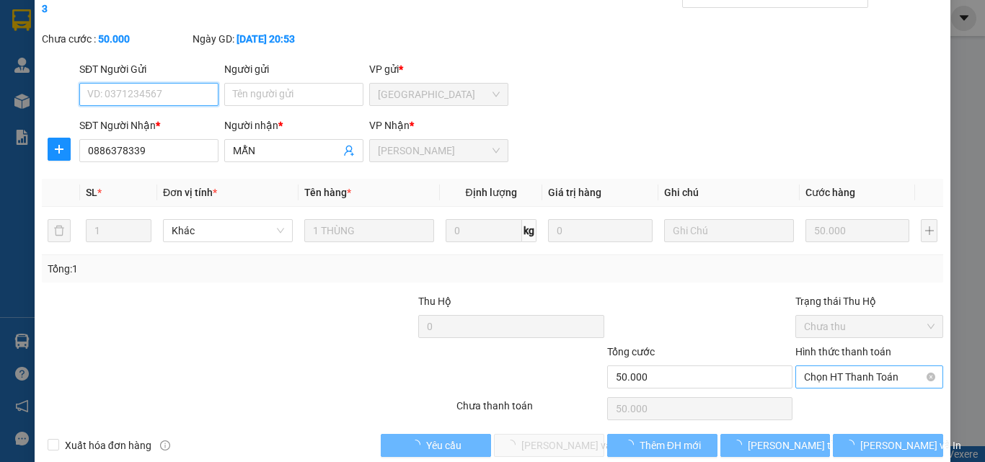
scroll to position [74, 0]
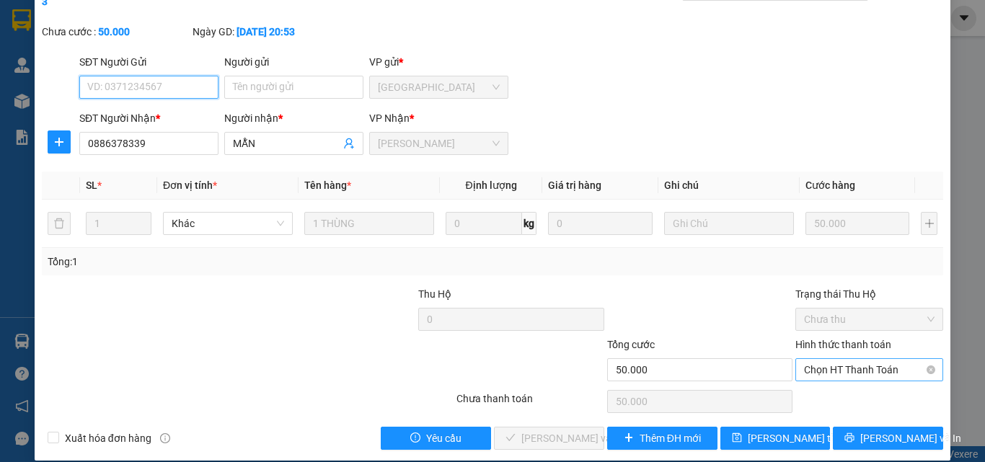
click at [837, 362] on span "Chọn HT Thanh Toán" at bounding box center [869, 370] width 130 height 22
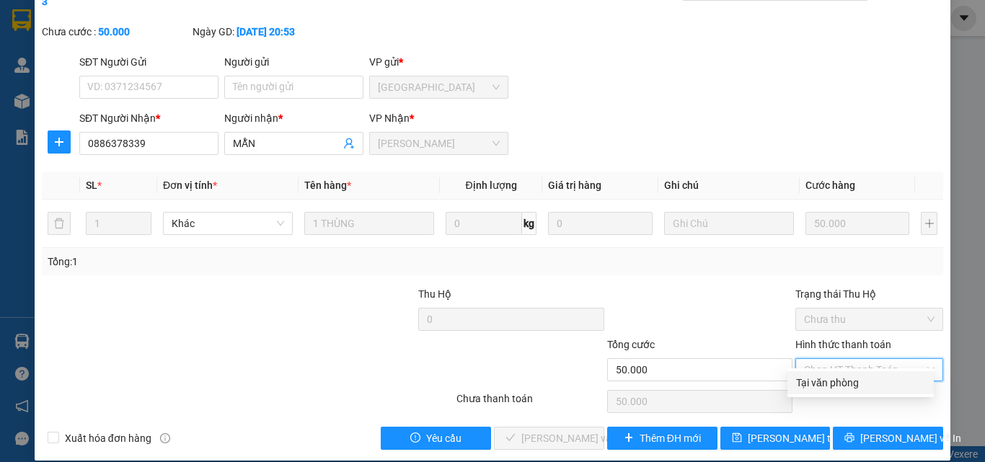
drag, startPoint x: 827, startPoint y: 387, endPoint x: 767, endPoint y: 408, distance: 63.4
click at [824, 391] on div "Tại văn phòng" at bounding box center [860, 382] width 146 height 23
type input "0"
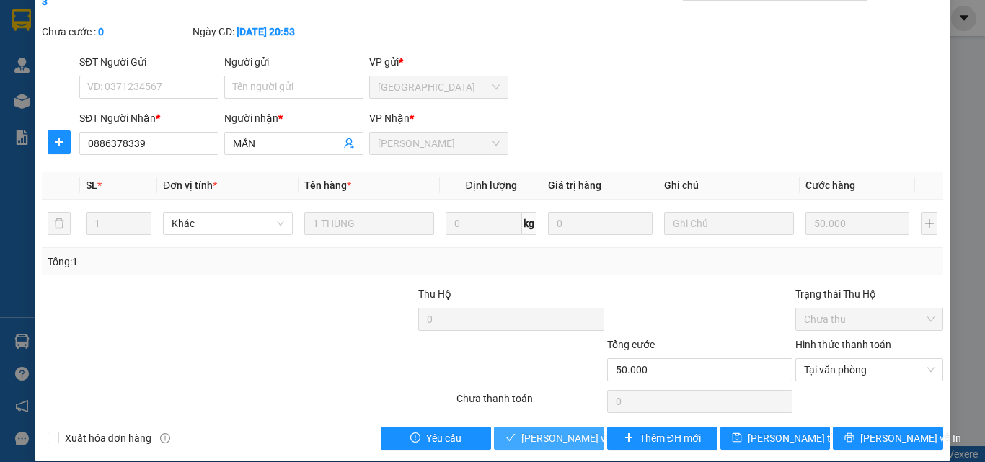
drag, startPoint x: 572, startPoint y: 425, endPoint x: 572, endPoint y: 412, distance: 12.3
click at [572, 430] on span "[PERSON_NAME] và [PERSON_NAME] hàng" at bounding box center [590, 438] width 138 height 16
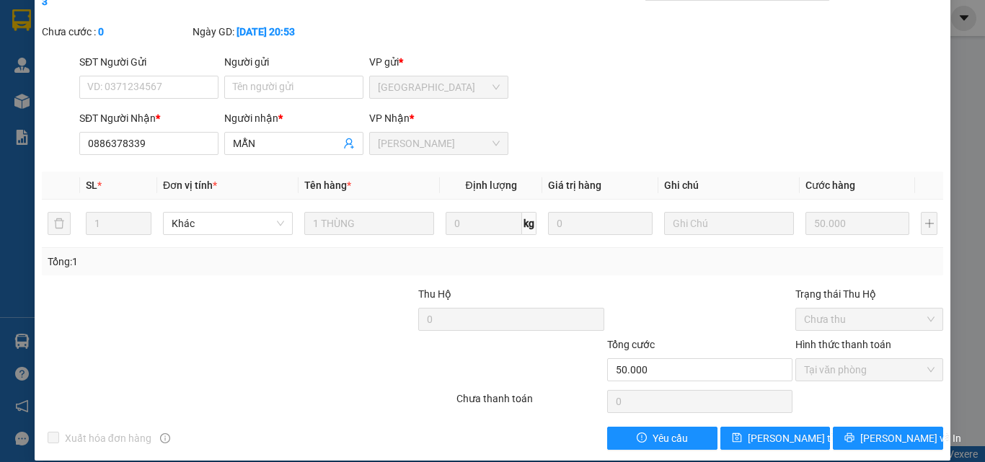
scroll to position [0, 0]
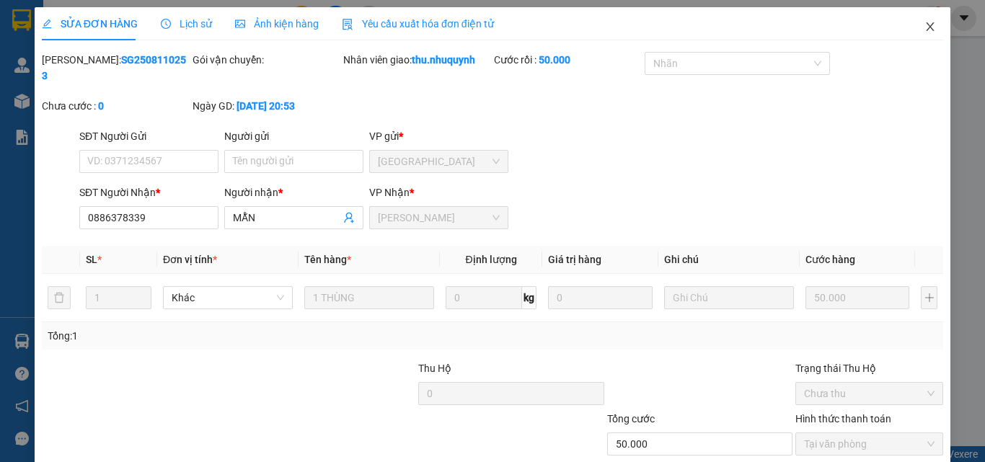
click at [924, 25] on icon "close" at bounding box center [930, 27] width 12 height 12
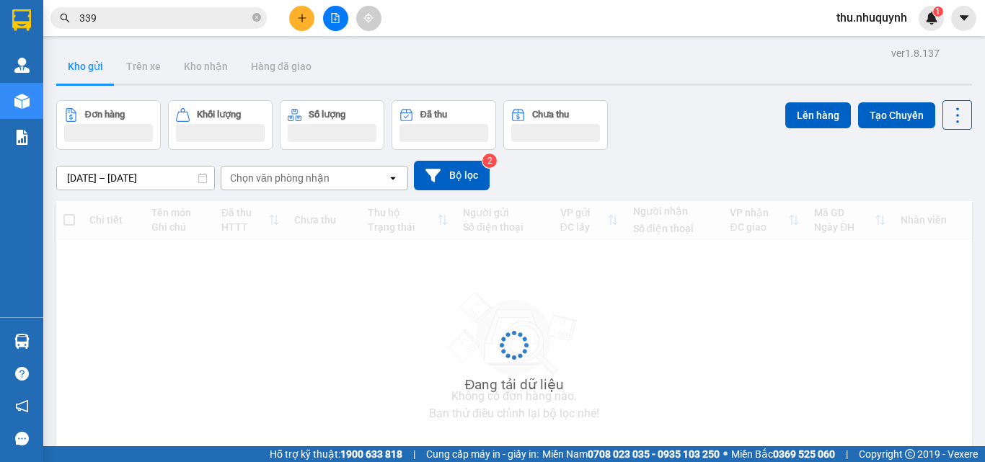
click at [162, 21] on input "339" at bounding box center [164, 18] width 170 height 16
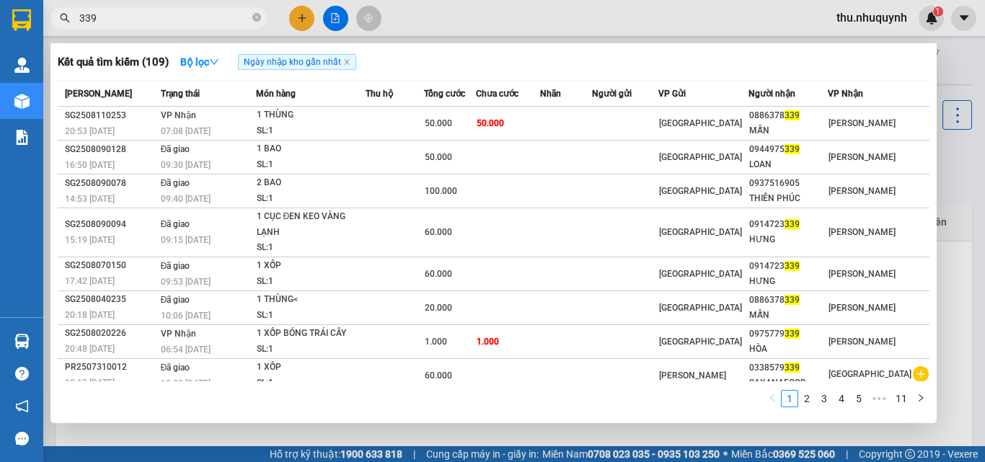
click at [162, 21] on input "339" at bounding box center [164, 18] width 170 height 16
type input "0"
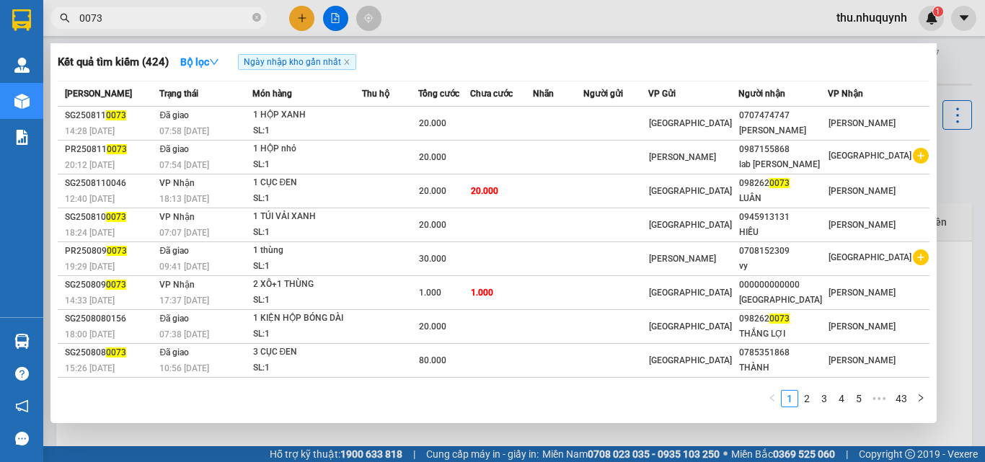
click at [187, 22] on input "0073" at bounding box center [164, 18] width 170 height 16
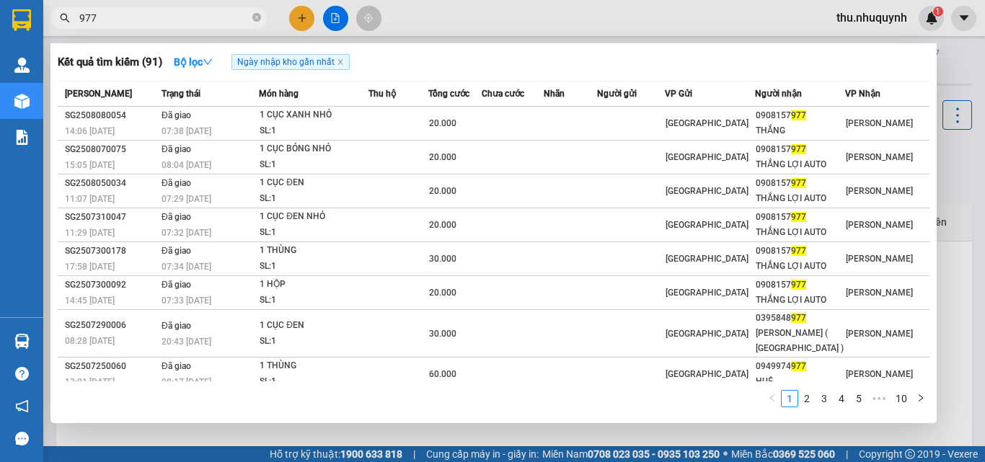
click at [195, 19] on input "977" at bounding box center [164, 18] width 170 height 16
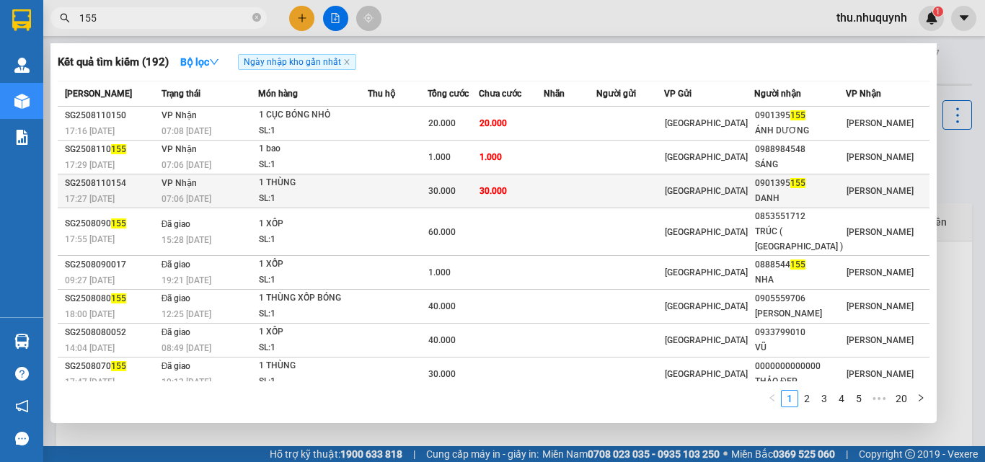
type input "155"
click at [397, 181] on td at bounding box center [398, 191] width 60 height 34
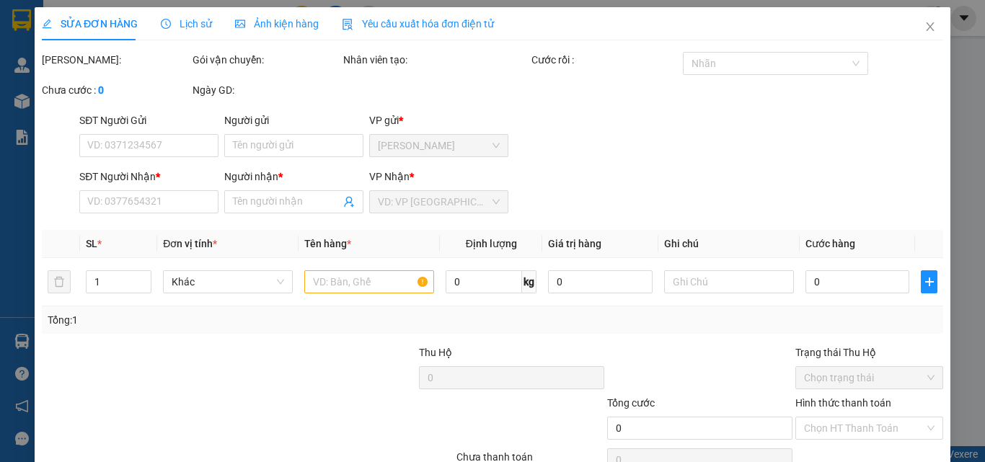
type input "0901395155"
type input "DANH"
type input "30.000"
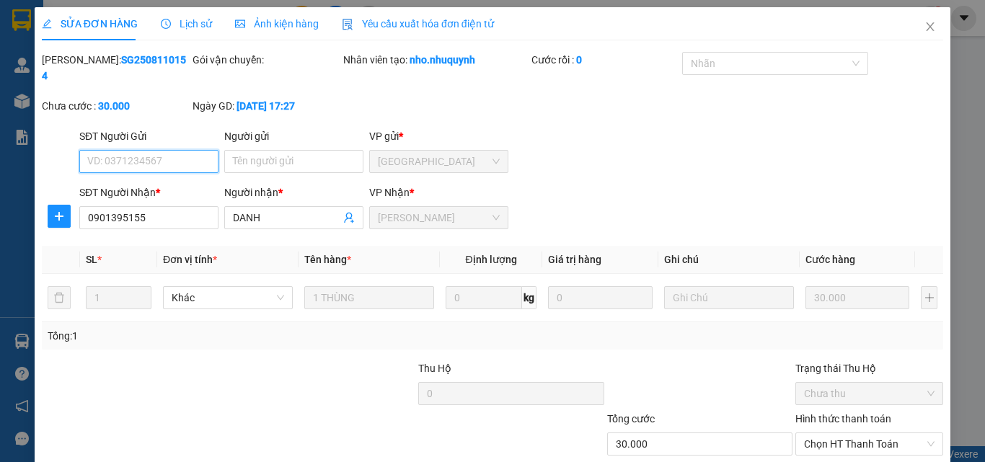
scroll to position [74, 0]
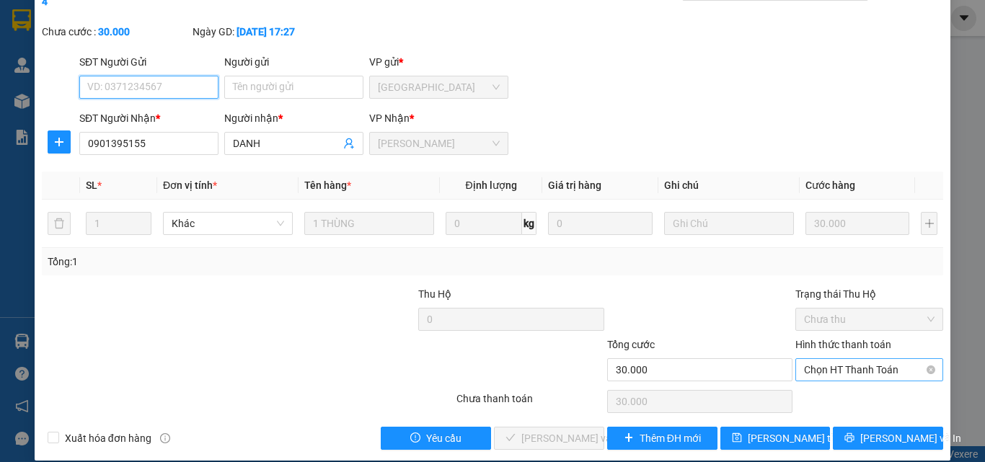
click at [862, 359] on span "Chọn HT Thanh Toán" at bounding box center [869, 370] width 130 height 22
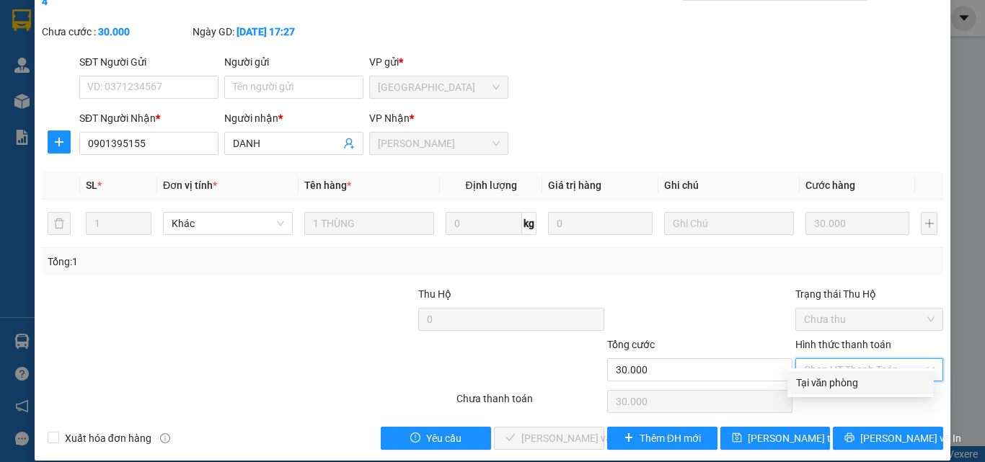
click at [843, 373] on div "Tại văn phòng" at bounding box center [860, 382] width 146 height 23
type input "0"
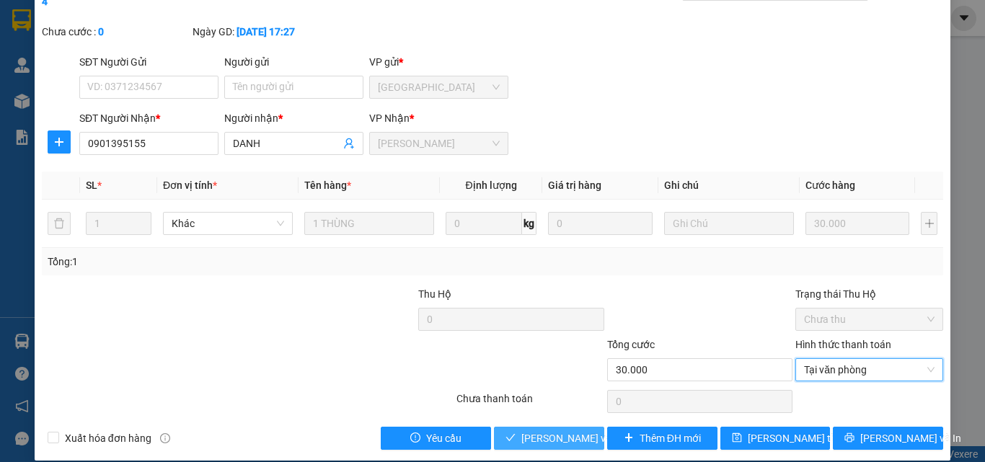
click at [553, 430] on span "[PERSON_NAME] và [PERSON_NAME] hàng" at bounding box center [590, 438] width 138 height 16
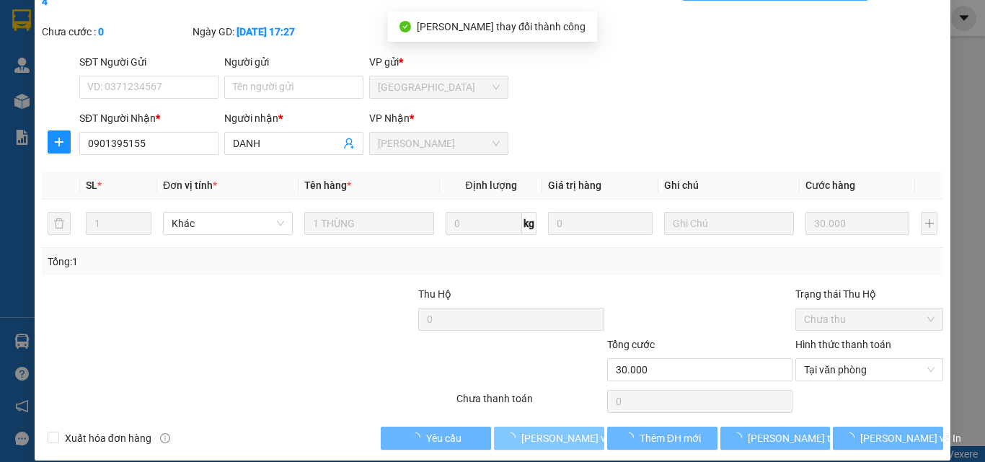
scroll to position [0, 0]
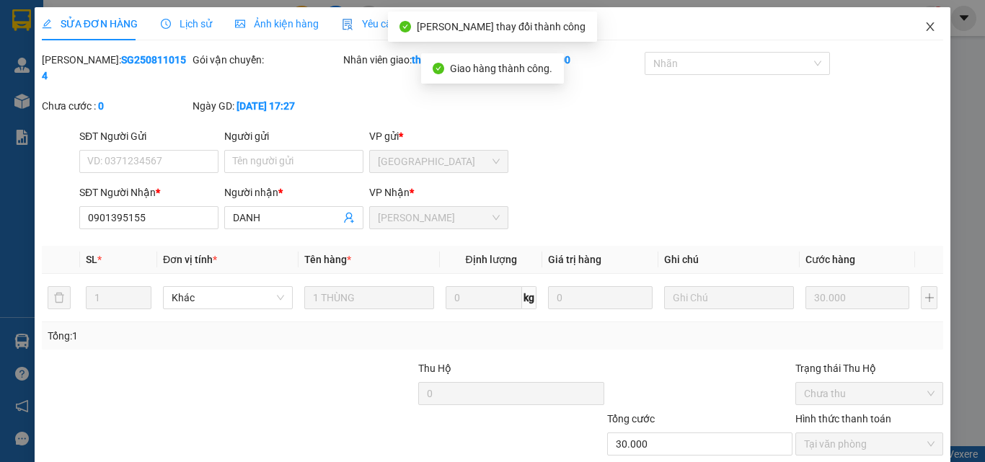
click at [914, 30] on span "Close" at bounding box center [930, 27] width 40 height 40
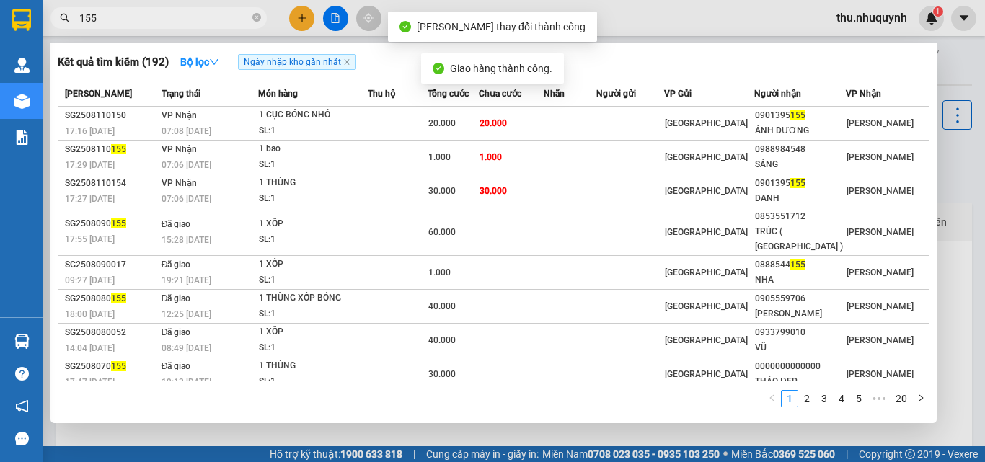
click at [224, 16] on input "155" at bounding box center [164, 18] width 170 height 16
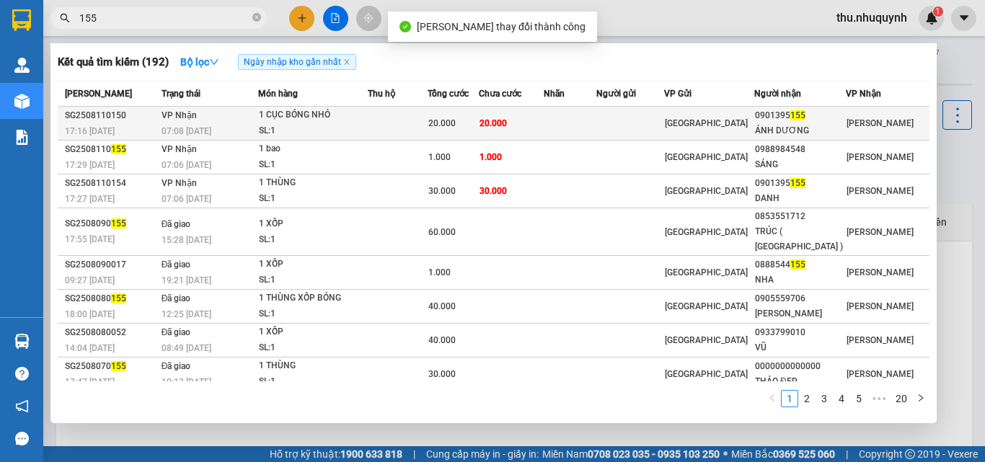
click at [383, 120] on td at bounding box center [398, 124] width 60 height 34
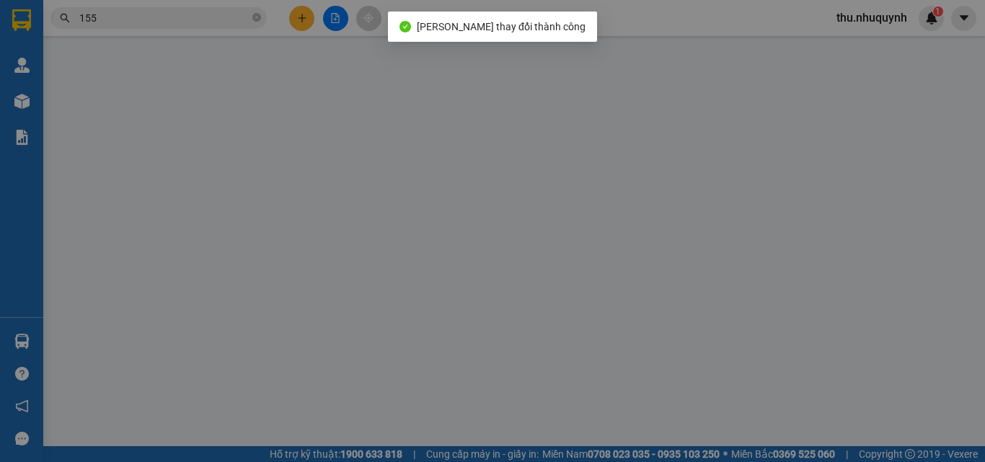
type input "0901395155"
type input "ÁNH DƯƠNG"
type input "20.000"
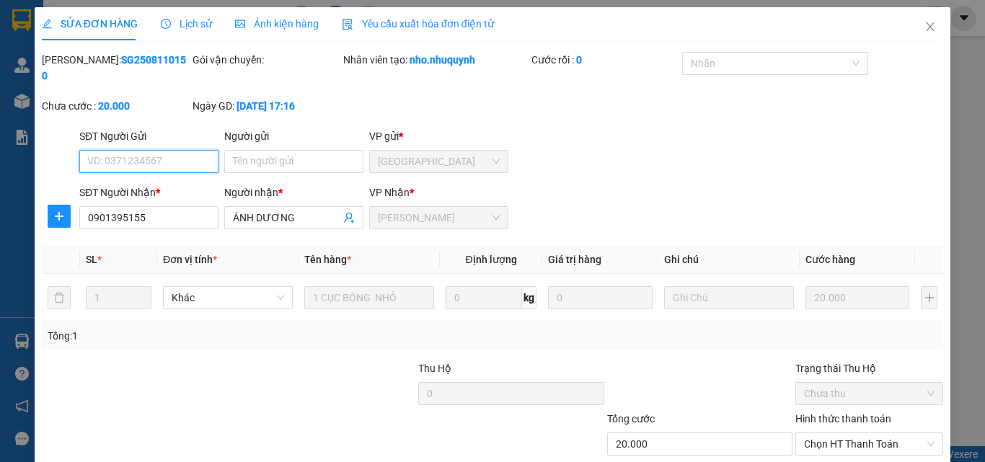
scroll to position [74, 0]
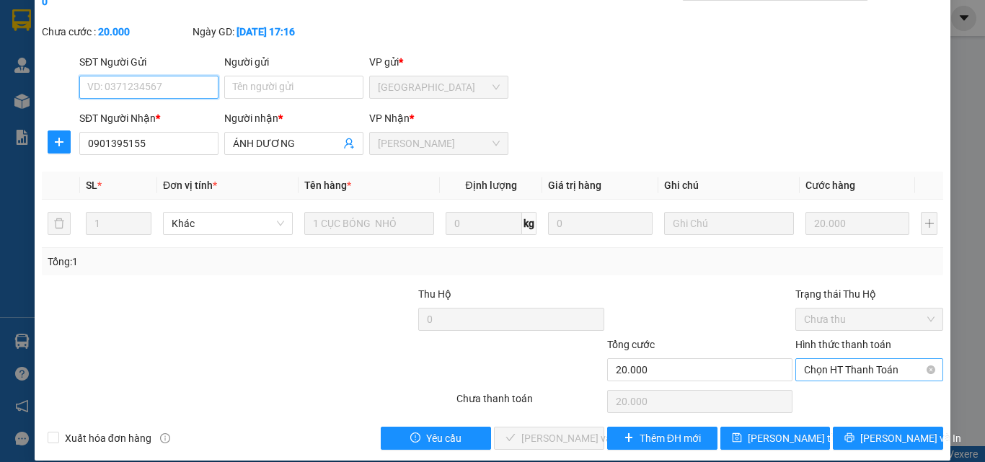
click at [805, 359] on span "Chọn HT Thanh Toán" at bounding box center [869, 370] width 130 height 22
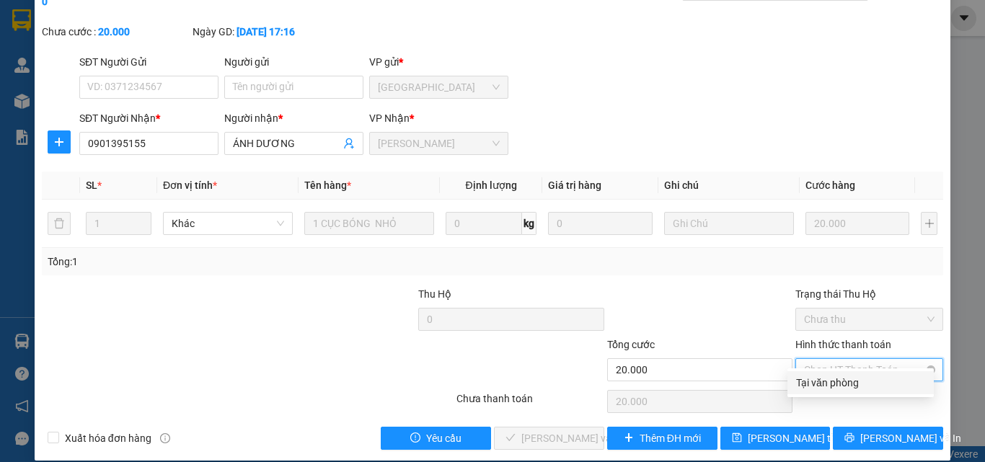
click at [813, 384] on div "Tại văn phòng" at bounding box center [860, 383] width 129 height 16
type input "0"
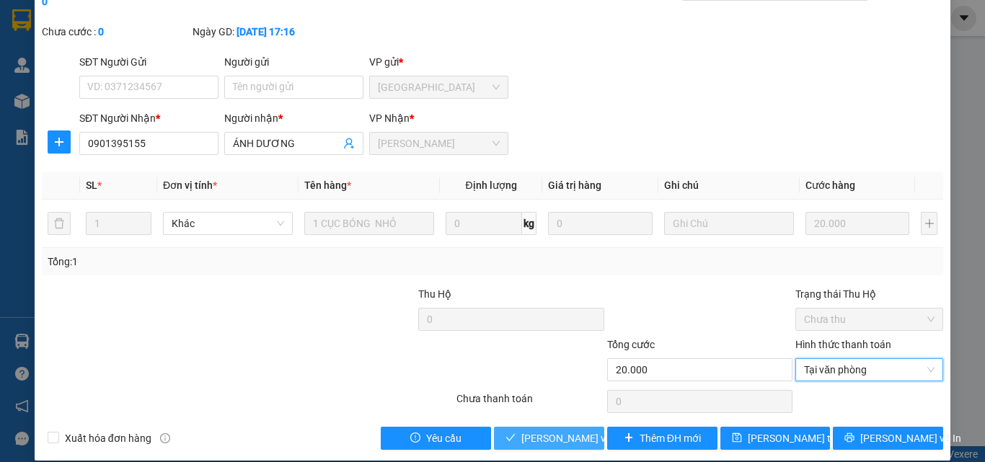
click at [558, 430] on span "[PERSON_NAME] và [PERSON_NAME] hàng" at bounding box center [590, 438] width 138 height 16
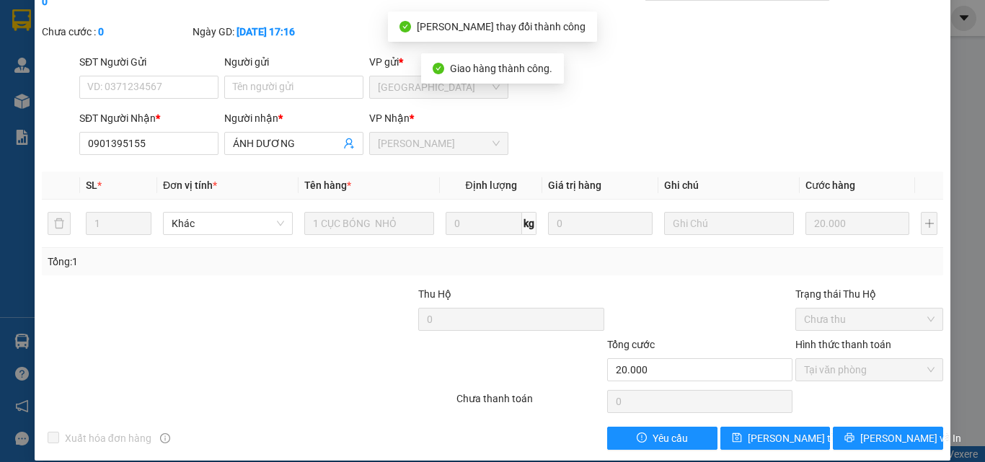
scroll to position [0, 0]
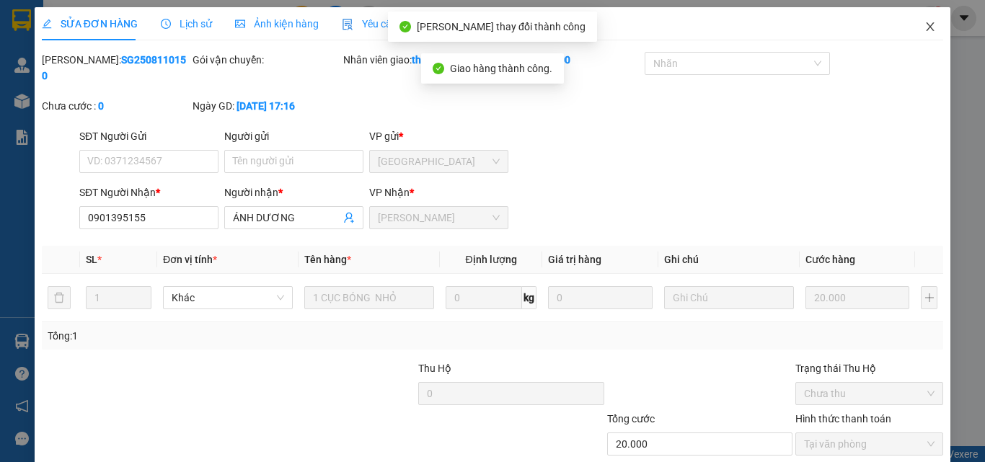
click at [924, 30] on icon "close" at bounding box center [930, 27] width 12 height 12
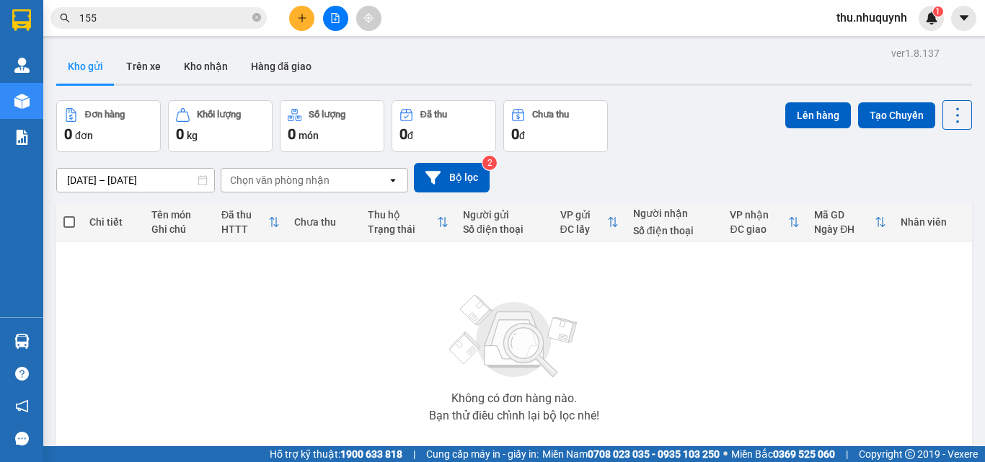
click at [187, 18] on input "155" at bounding box center [164, 18] width 170 height 16
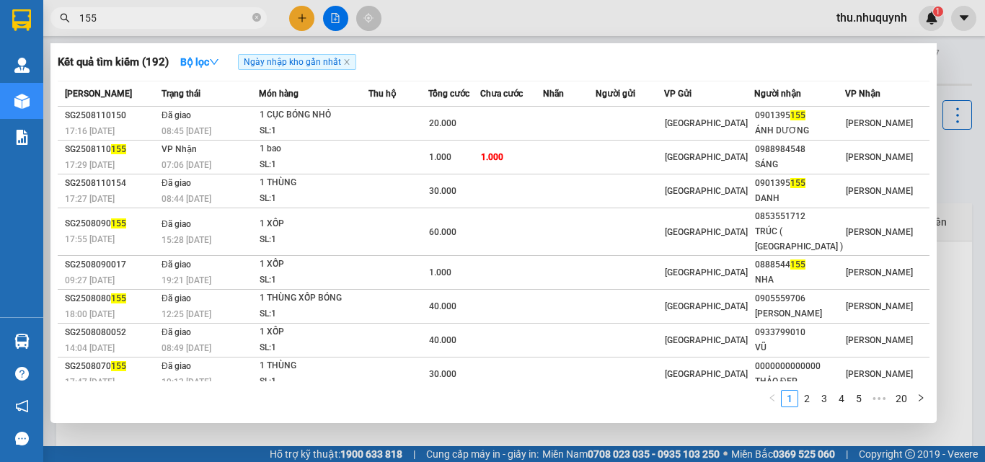
click at [193, 15] on input "155" at bounding box center [164, 18] width 170 height 16
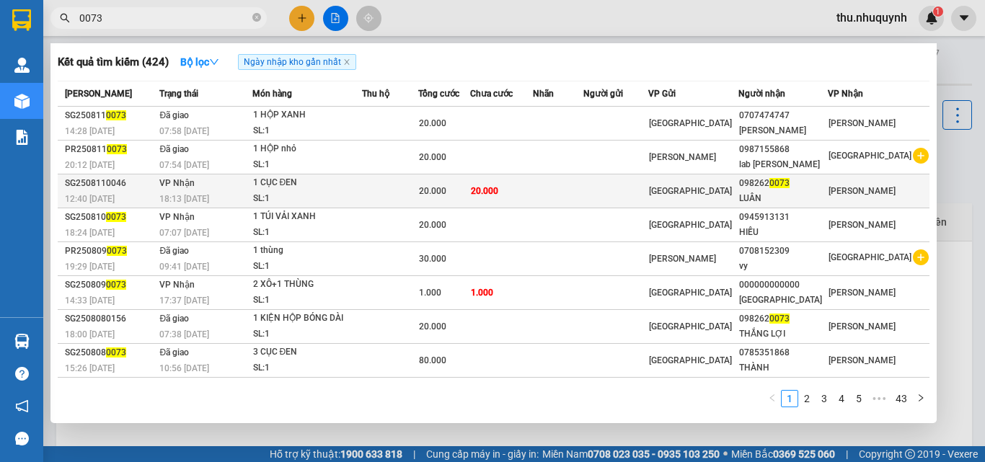
type input "0073"
click at [738, 176] on td "[GEOGRAPHIC_DATA]" at bounding box center [693, 191] width 90 height 34
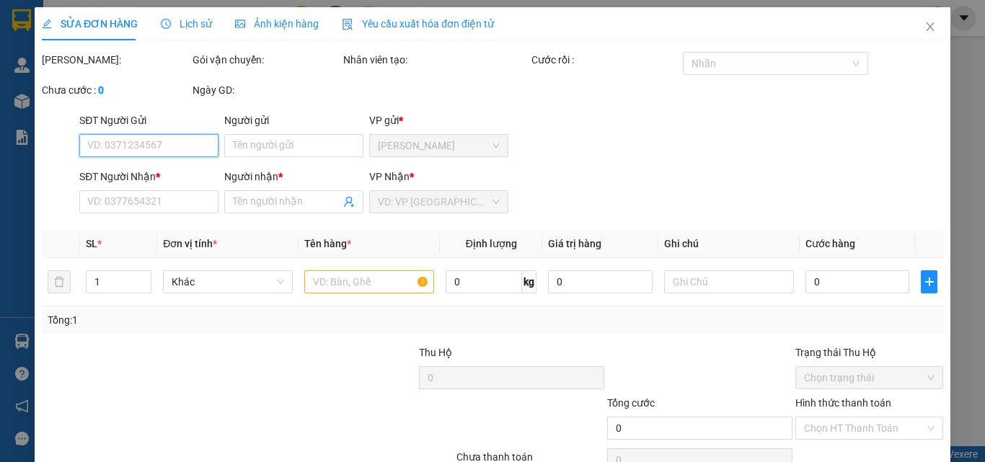
type input "0982620073"
type input "LUÂN"
type input "20.000"
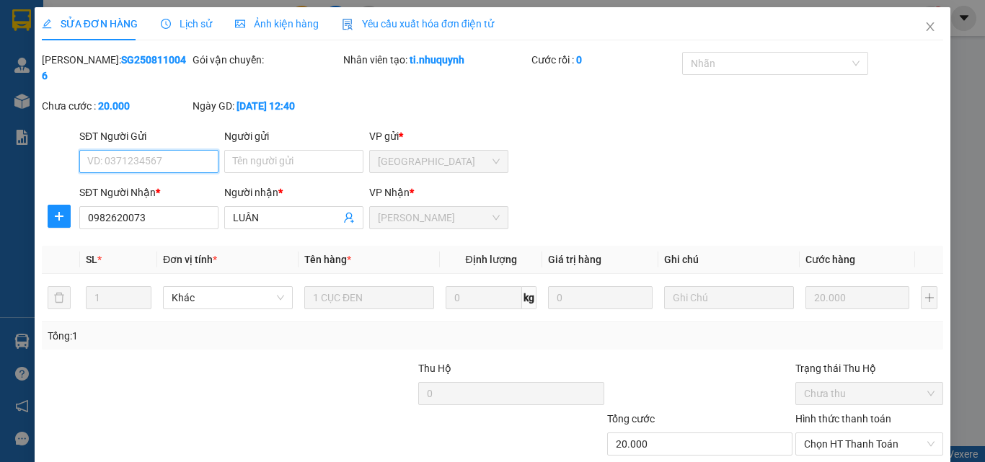
scroll to position [74, 0]
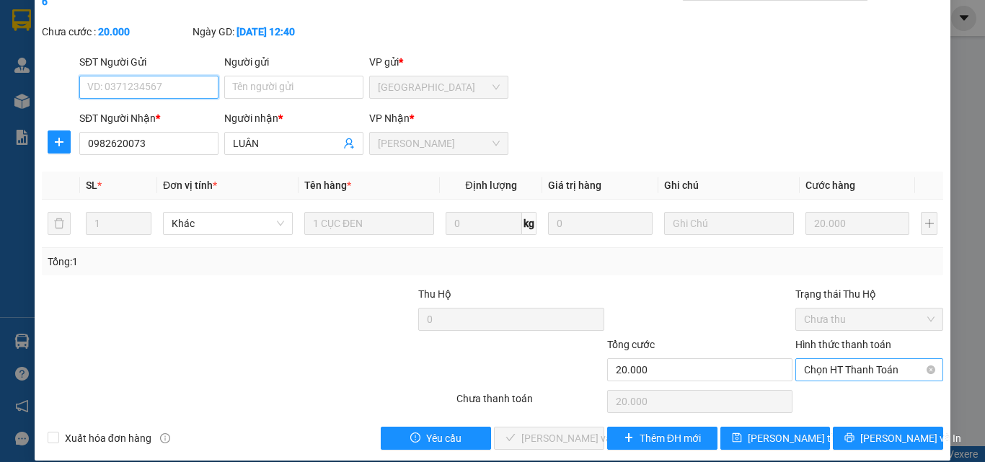
drag, startPoint x: 852, startPoint y: 345, endPoint x: 850, endPoint y: 353, distance: 8.9
click at [852, 359] on span "Chọn HT Thanh Toán" at bounding box center [869, 370] width 130 height 22
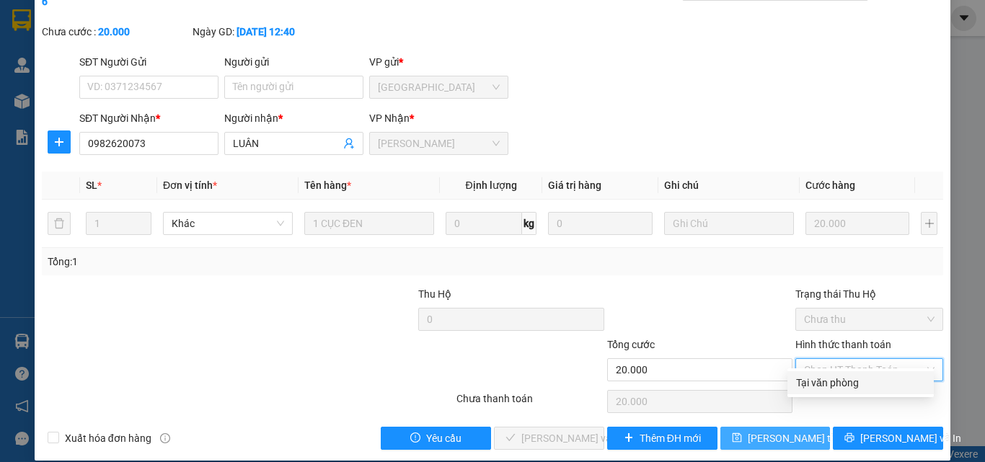
drag, startPoint x: 846, startPoint y: 385, endPoint x: 733, endPoint y: 424, distance: 119.7
click at [840, 394] on div "Tại văn phòng" at bounding box center [860, 382] width 146 height 23
type input "0"
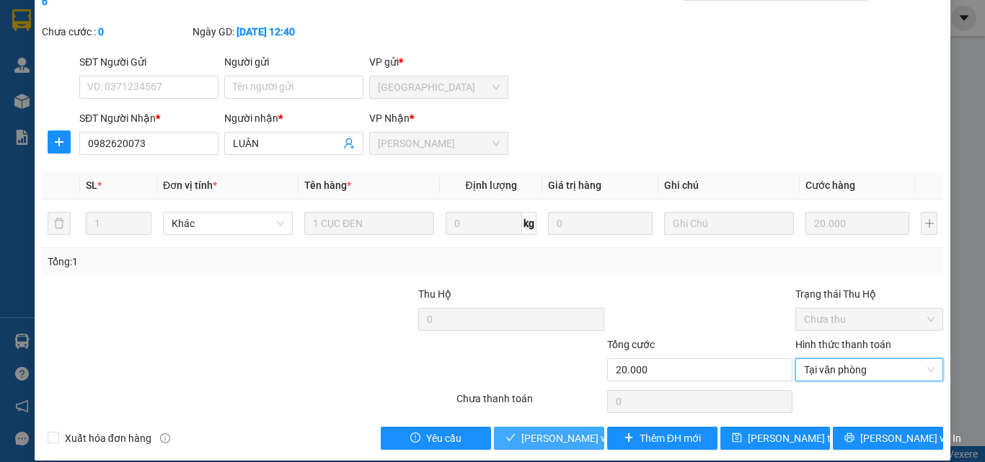
click at [569, 430] on span "[PERSON_NAME] và [PERSON_NAME] hàng" at bounding box center [590, 438] width 138 height 16
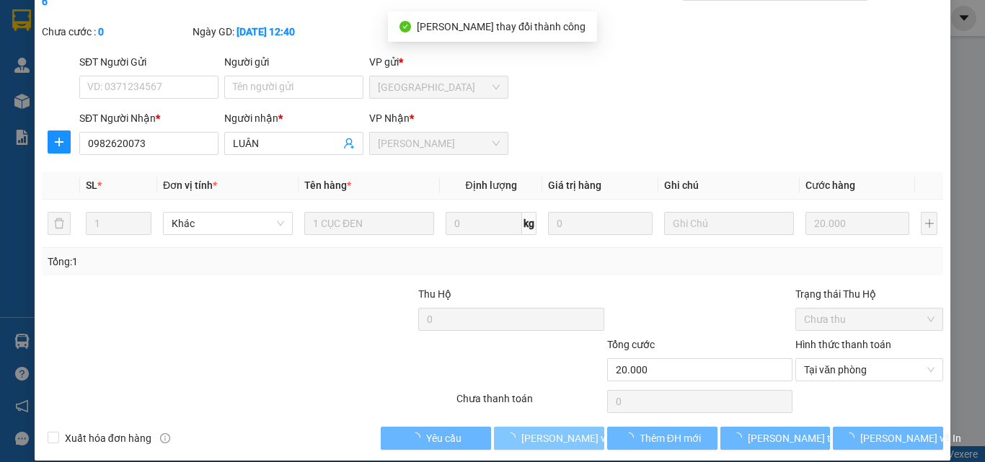
scroll to position [0, 0]
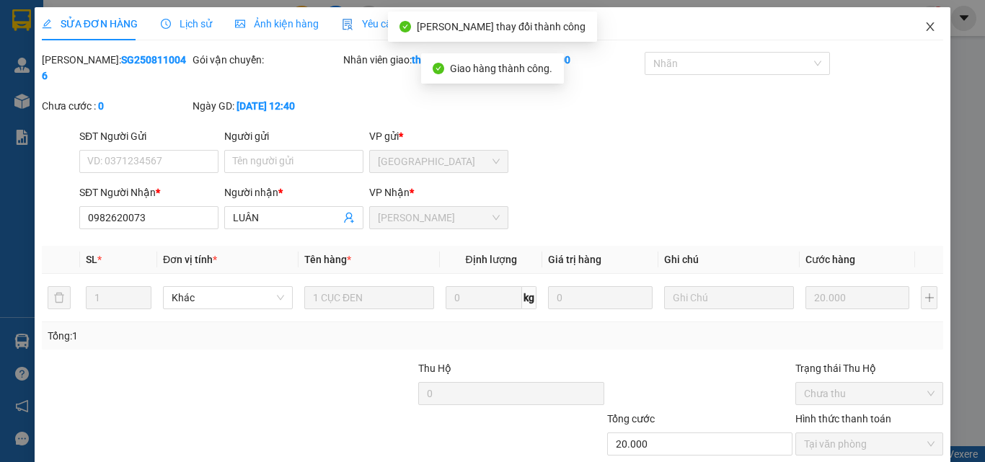
click at [910, 25] on span "Close" at bounding box center [930, 27] width 40 height 40
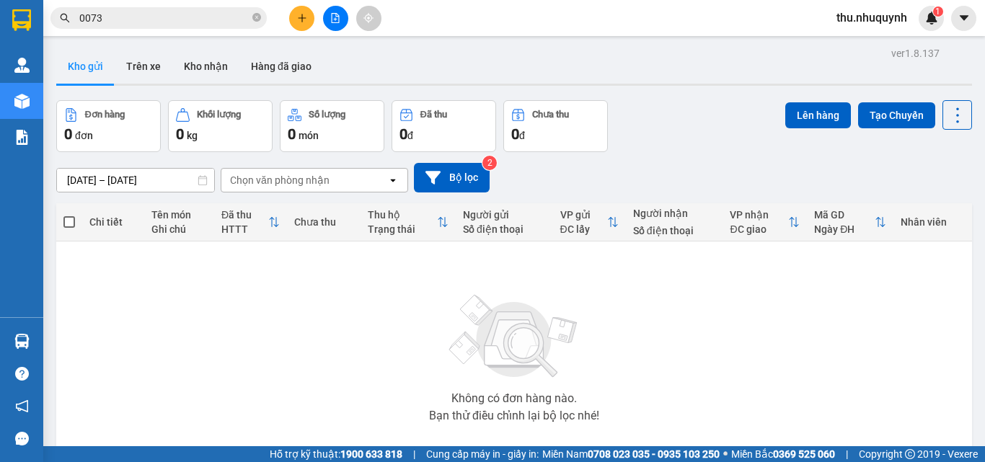
drag, startPoint x: 138, startPoint y: 291, endPoint x: 143, endPoint y: 267, distance: 24.2
click at [138, 291] on div "Không có đơn hàng nào. Bạn thử điều chỉnh lại bộ lọc nhé!" at bounding box center [513, 354] width 901 height 216
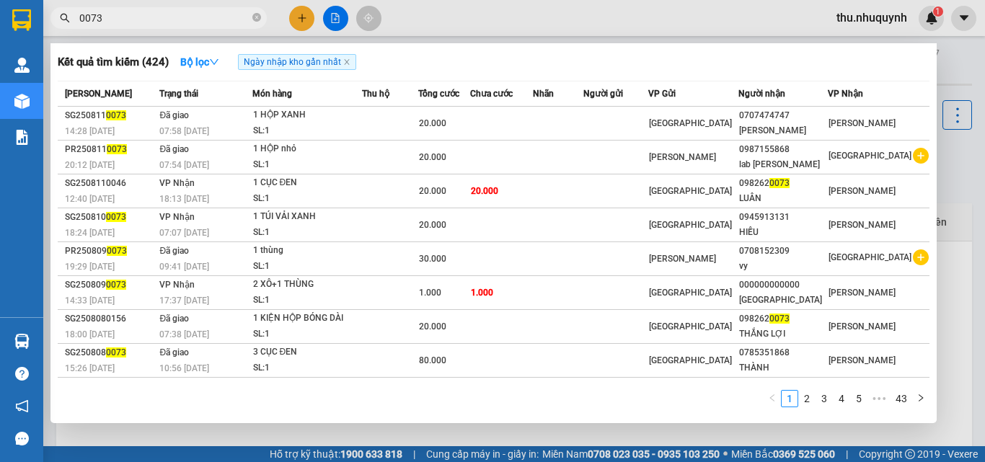
click at [160, 27] on span "0073" at bounding box center [158, 18] width 216 height 22
click at [161, 22] on input "0073" at bounding box center [164, 18] width 170 height 16
type input "9"
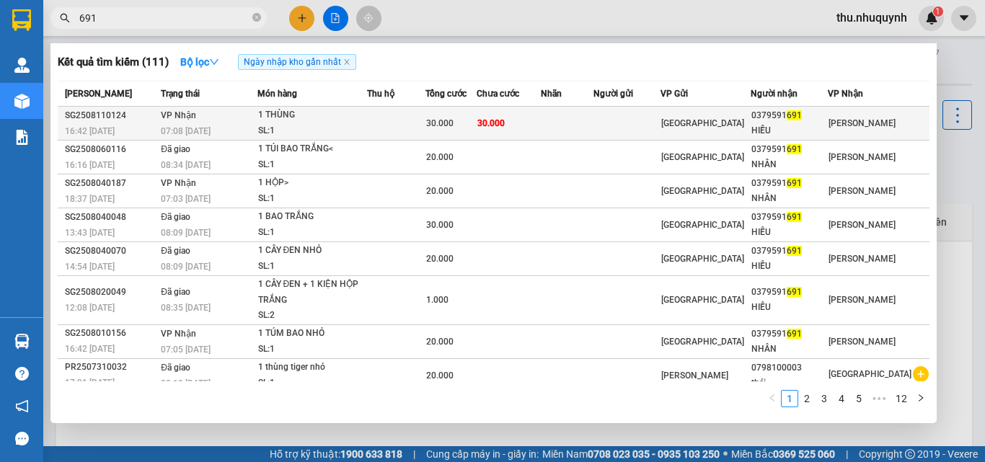
type input "691"
click at [634, 128] on td at bounding box center [626, 124] width 67 height 34
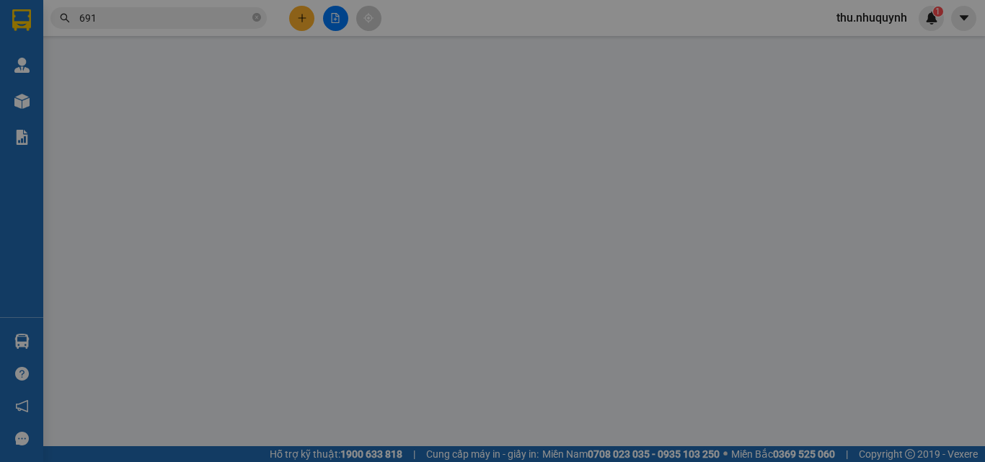
type input "0379591691"
type input "HIẾU"
type input "30.000"
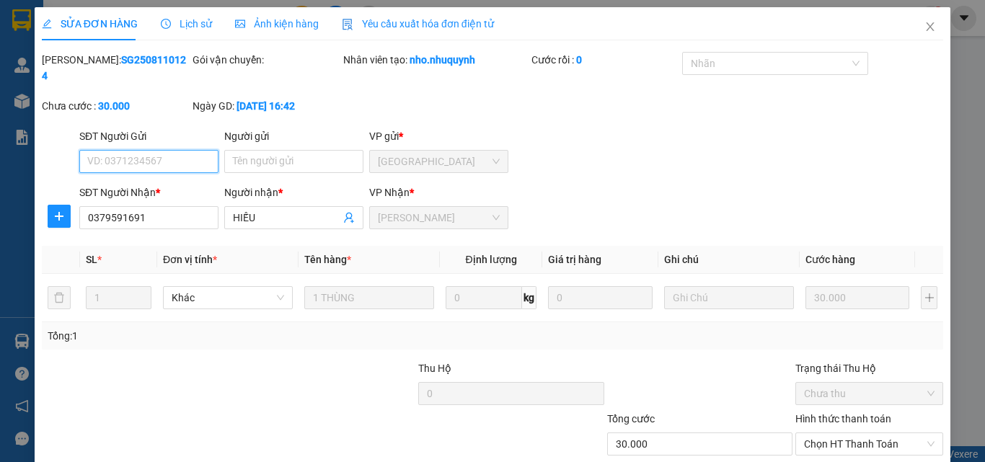
scroll to position [74, 0]
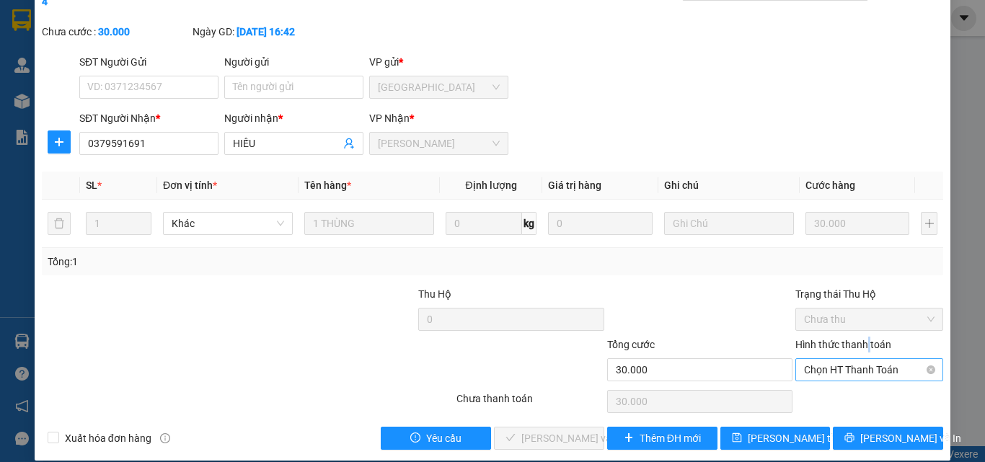
drag, startPoint x: 859, startPoint y: 340, endPoint x: 857, endPoint y: 351, distance: 11.0
click at [860, 340] on div "Hình thức thanh toán" at bounding box center [869, 348] width 148 height 22
click at [855, 359] on span "Chọn HT Thanh Toán" at bounding box center [869, 370] width 130 height 22
drag, startPoint x: 803, startPoint y: 397, endPoint x: 793, endPoint y: 399, distance: 10.3
click at [800, 398] on div "Total Paid Fee 0 Total UnPaid Fee 30.000 Cash Collection Total Fee Mã ĐH: SG250…" at bounding box center [492, 214] width 901 height 472
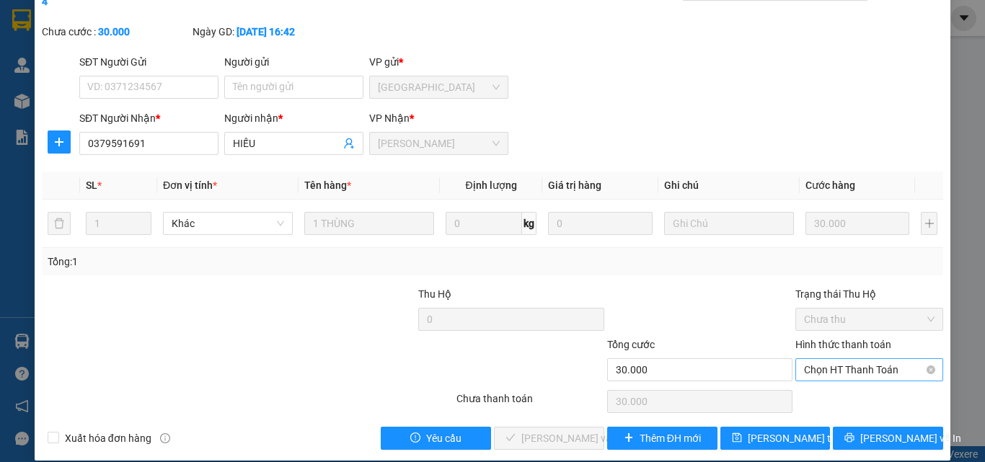
click at [804, 360] on span "Chọn HT Thanh Toán" at bounding box center [869, 370] width 130 height 22
click at [810, 379] on div "Tại văn phòng" at bounding box center [860, 383] width 129 height 16
type input "0"
click at [546, 430] on span "[PERSON_NAME] và [PERSON_NAME] hàng" at bounding box center [590, 438] width 138 height 16
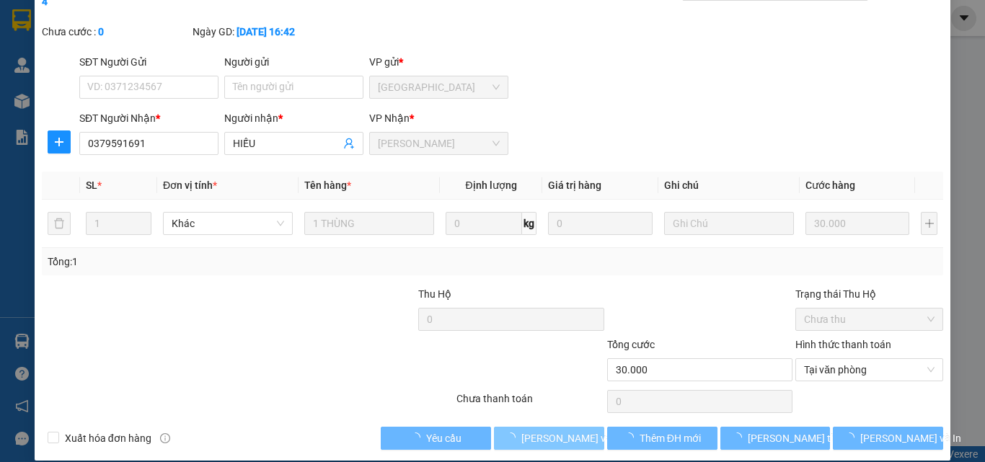
scroll to position [0, 0]
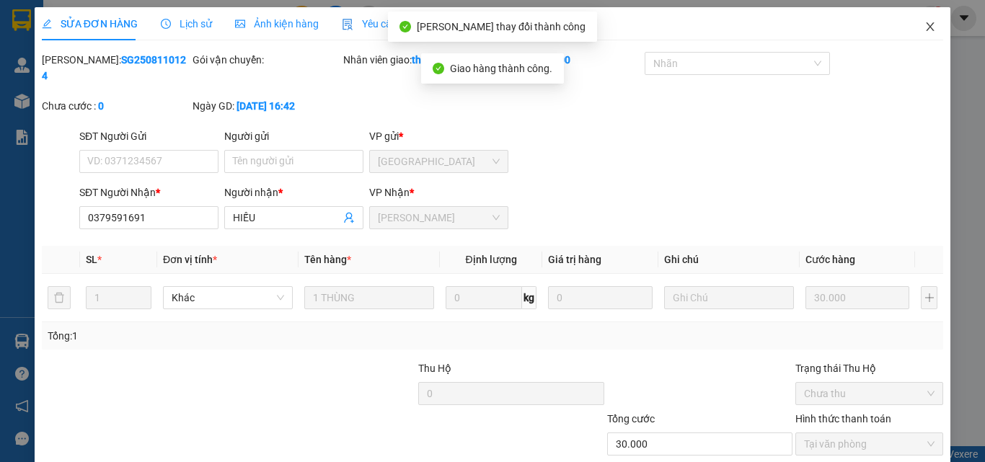
click at [925, 30] on icon "close" at bounding box center [930, 27] width 12 height 12
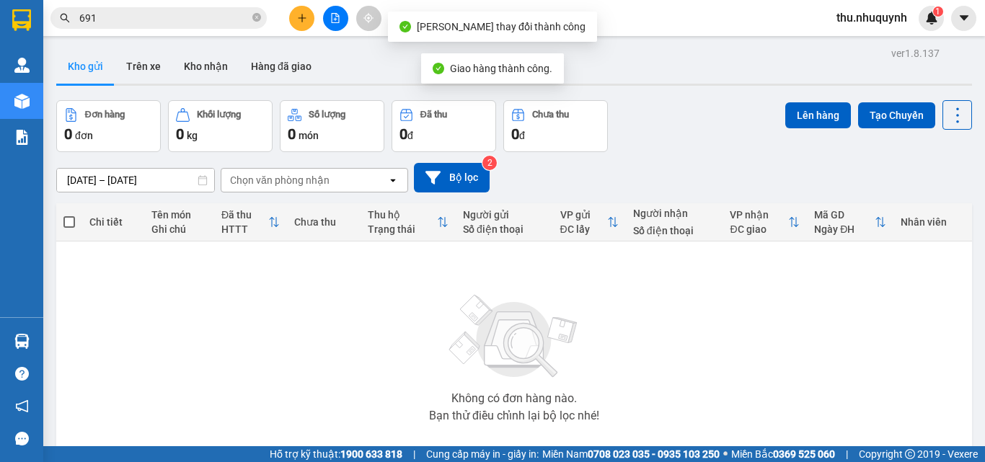
click at [161, 15] on input "691" at bounding box center [164, 18] width 170 height 16
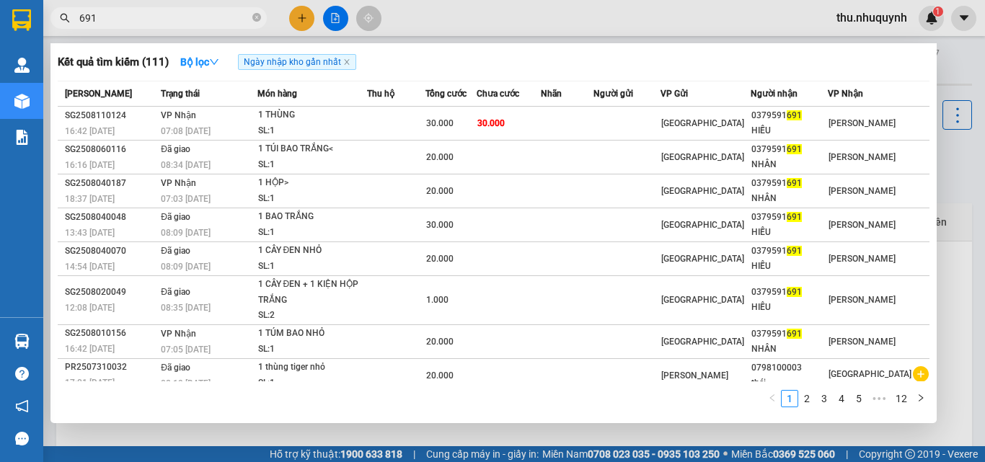
click at [131, 20] on input "691" at bounding box center [164, 18] width 170 height 16
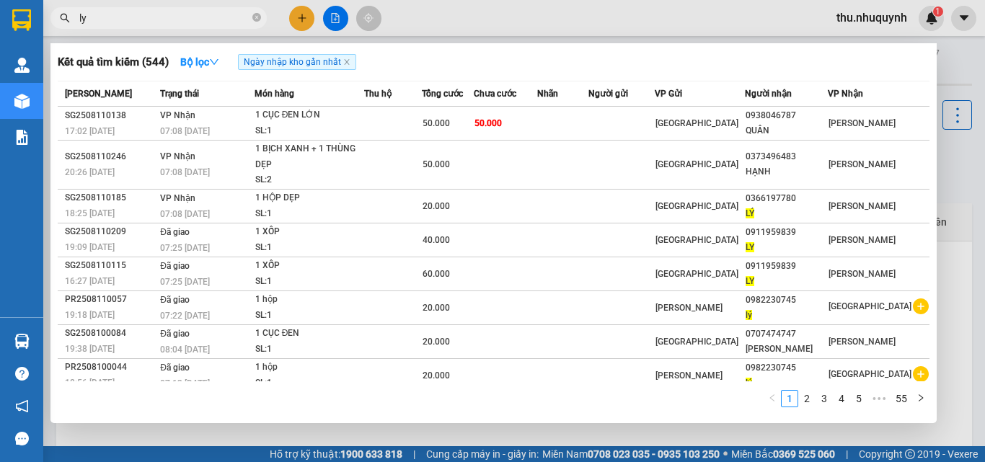
click at [229, 6] on div at bounding box center [492, 231] width 985 height 462
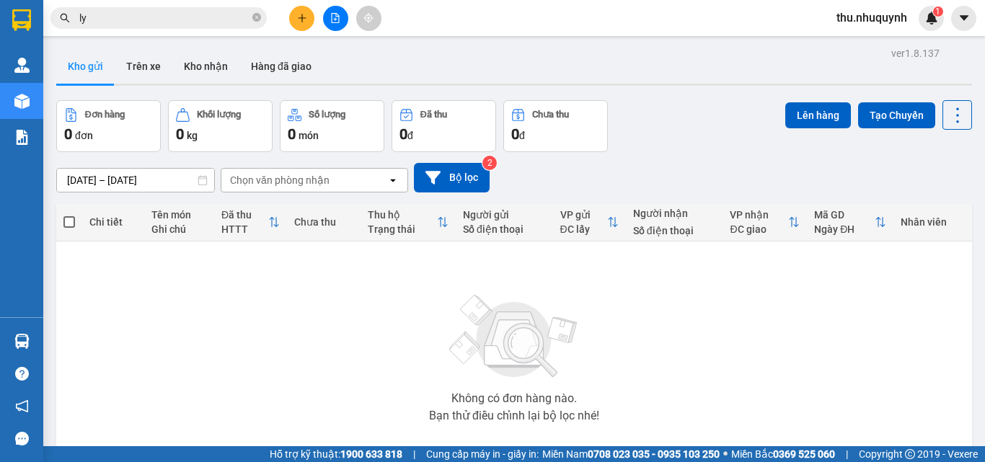
click at [229, 6] on div "Kết quả tìm kiếm ( 544 ) Bộ lọc Ngày nhập kho gần nhất Mã ĐH Trạng thái Món hàn…" at bounding box center [140, 18] width 281 height 25
click at [214, 16] on input "ly" at bounding box center [164, 18] width 170 height 16
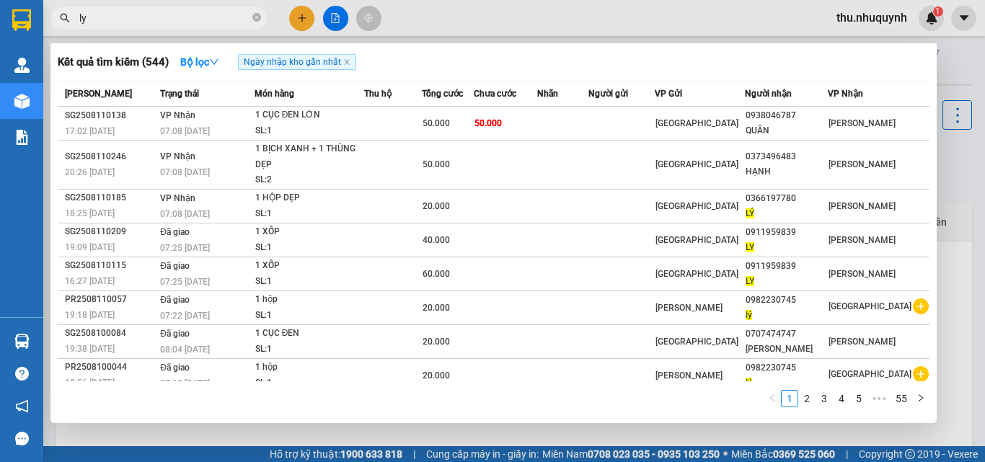
click at [214, 16] on input "ly" at bounding box center [164, 18] width 170 height 16
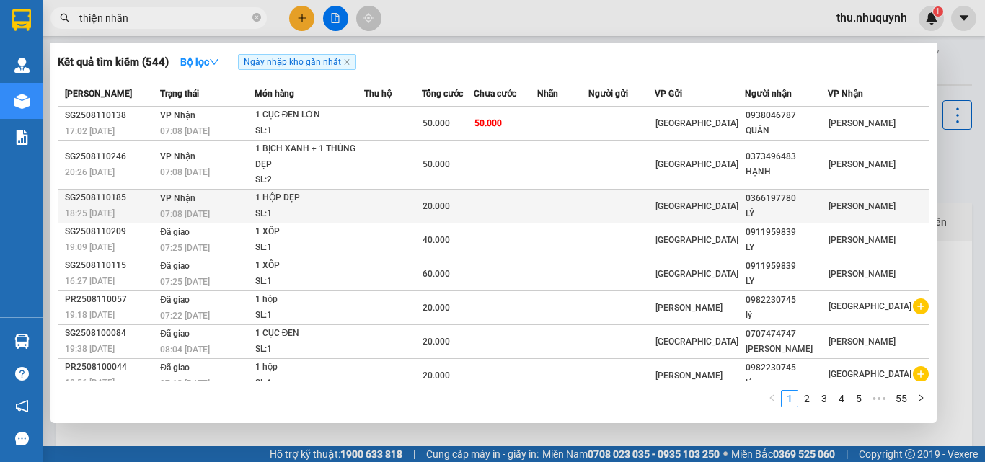
type input "thiện nhân"
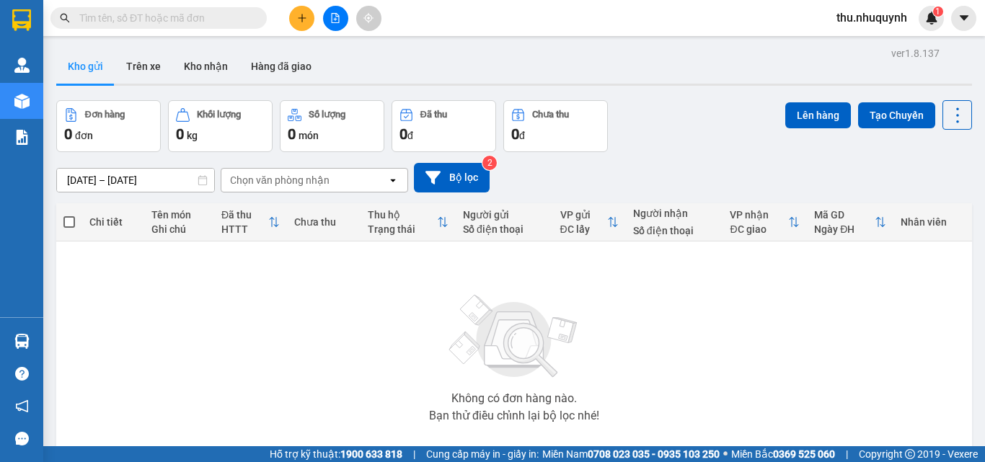
click at [205, 19] on input "text" at bounding box center [164, 18] width 170 height 16
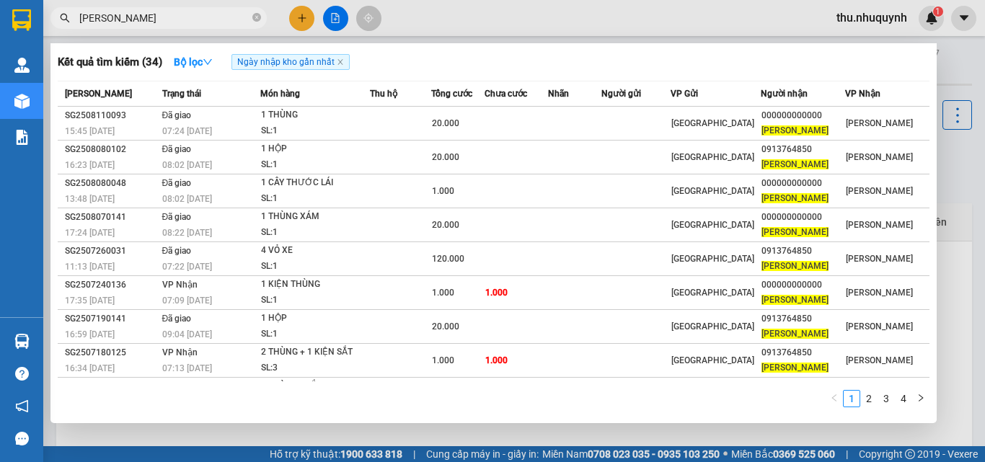
click at [184, 21] on input "[PERSON_NAME]" at bounding box center [164, 18] width 170 height 16
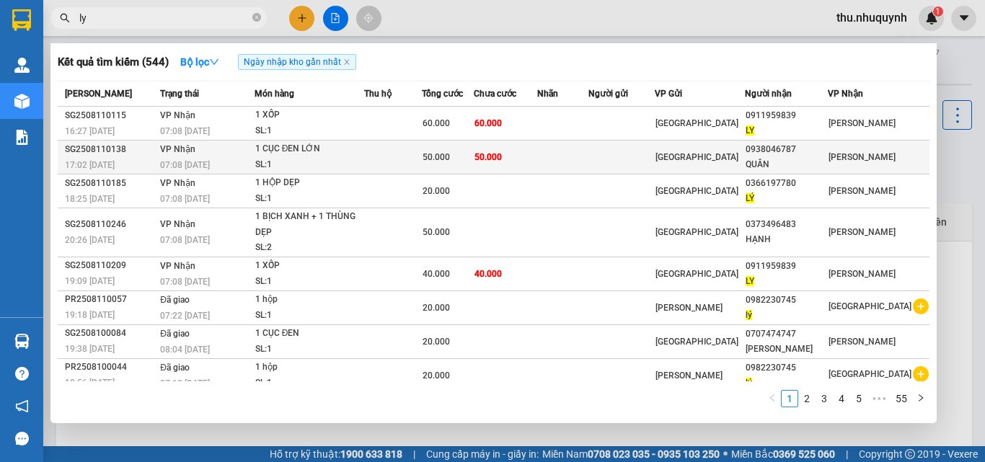
type input "ly"
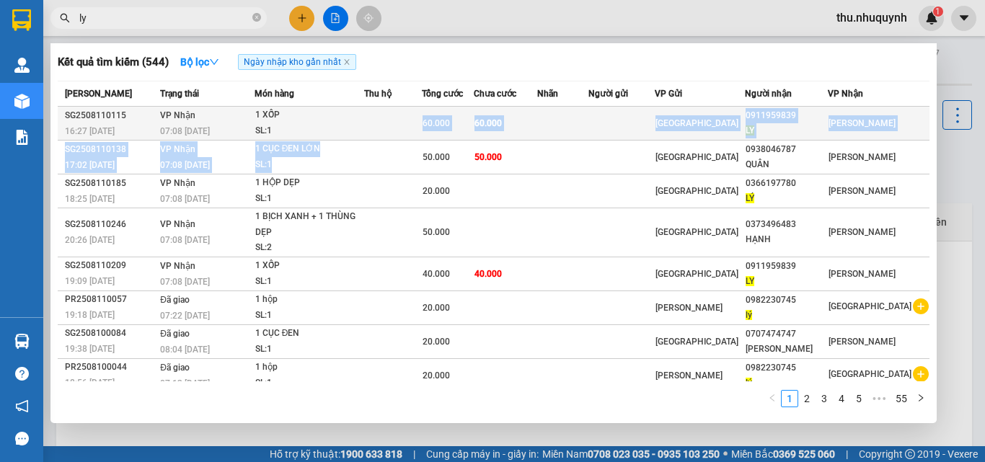
drag, startPoint x: 402, startPoint y: 145, endPoint x: 406, endPoint y: 125, distance: 20.5
click at [406, 125] on tbody "SG2508110115 16:27 [DATE] VP Nhận 07:08 [DATE] 1 XỐP SL: 1 60.000 60.000 [GEOGR…" at bounding box center [494, 284] width 872 height 354
click at [422, 125] on td at bounding box center [393, 124] width 58 height 34
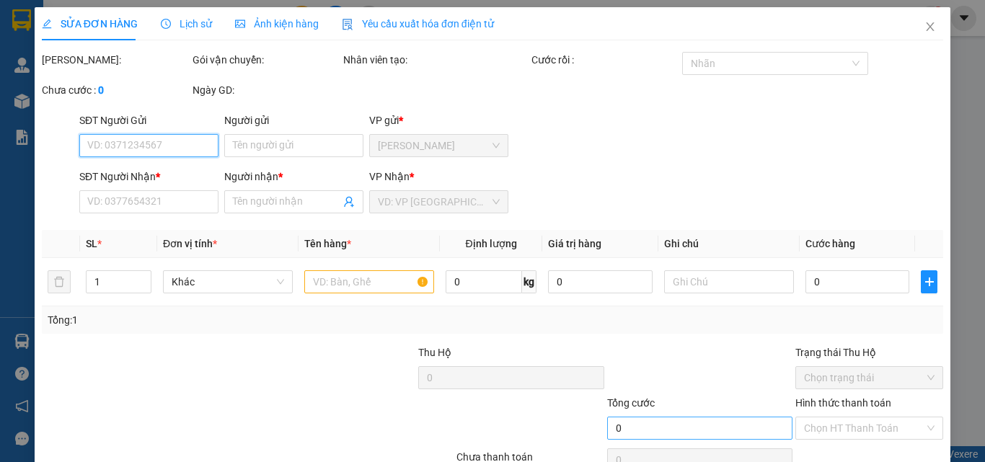
type input "0911959839"
type input "LY"
type input "60.000"
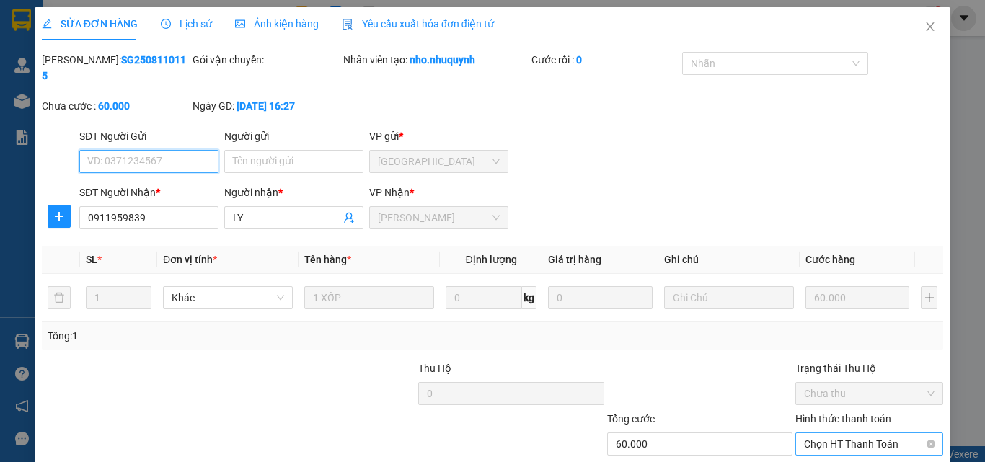
scroll to position [74, 0]
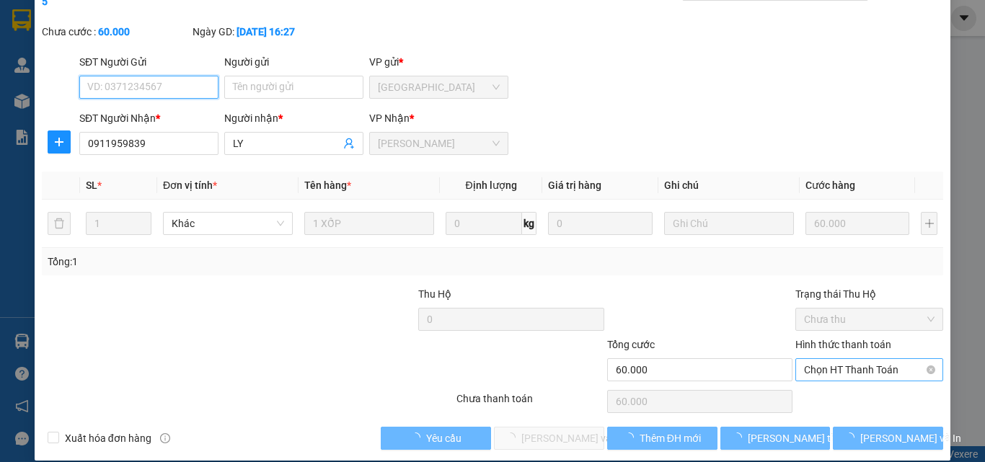
click at [828, 359] on span "Chọn HT Thanh Toán" at bounding box center [869, 370] width 130 height 22
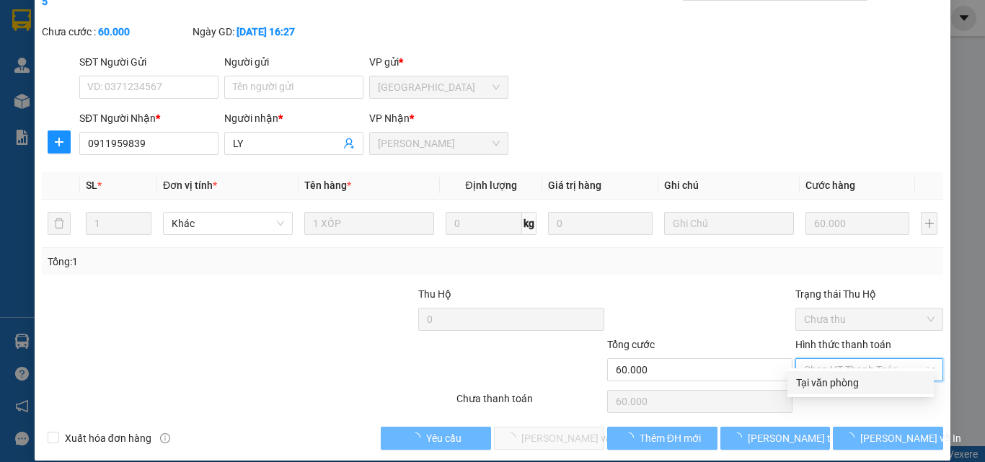
click at [830, 384] on div "Tại văn phòng" at bounding box center [860, 383] width 129 height 16
type input "0"
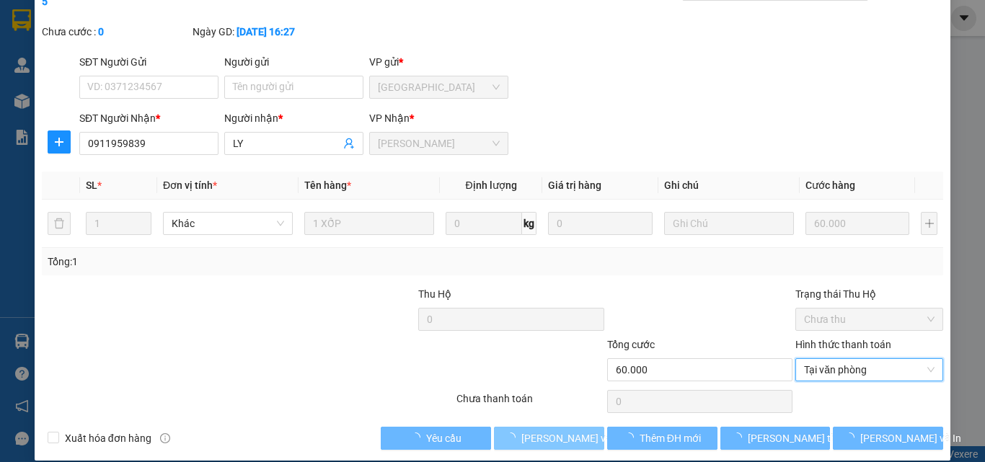
click at [570, 430] on span "[PERSON_NAME] và [PERSON_NAME] hàng" at bounding box center [590, 438] width 138 height 16
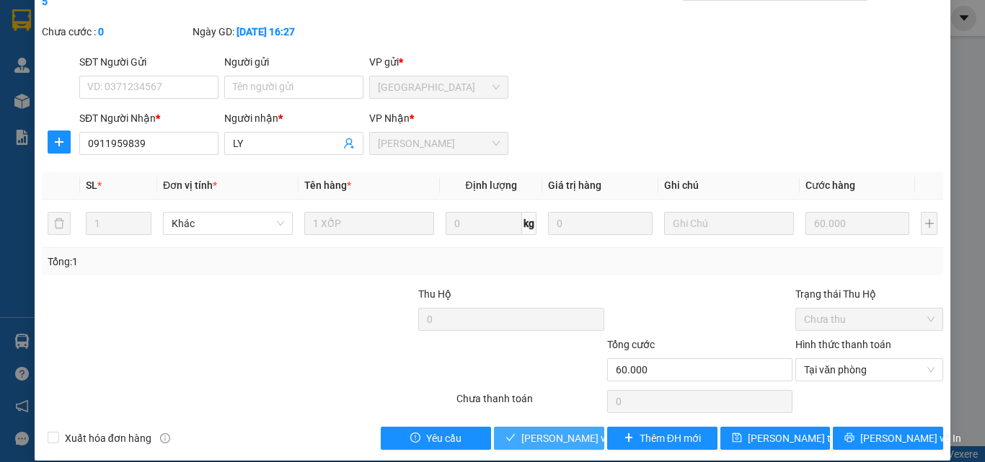
click at [555, 430] on span "[PERSON_NAME] và [PERSON_NAME] hàng" at bounding box center [590, 438] width 138 height 16
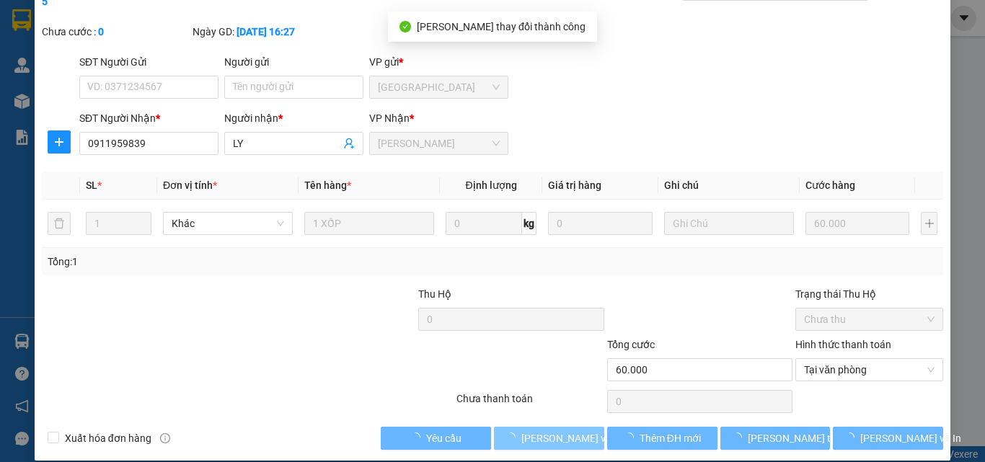
scroll to position [0, 0]
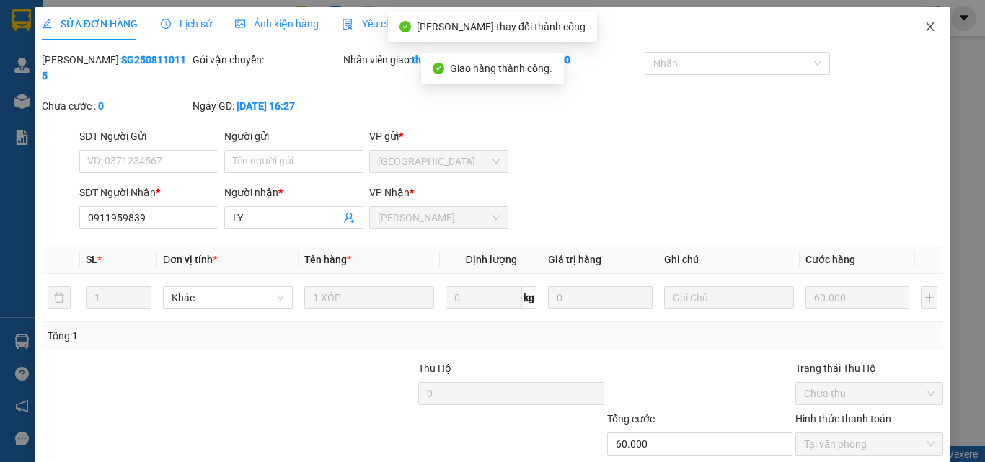
click at [926, 25] on icon "close" at bounding box center [930, 26] width 8 height 9
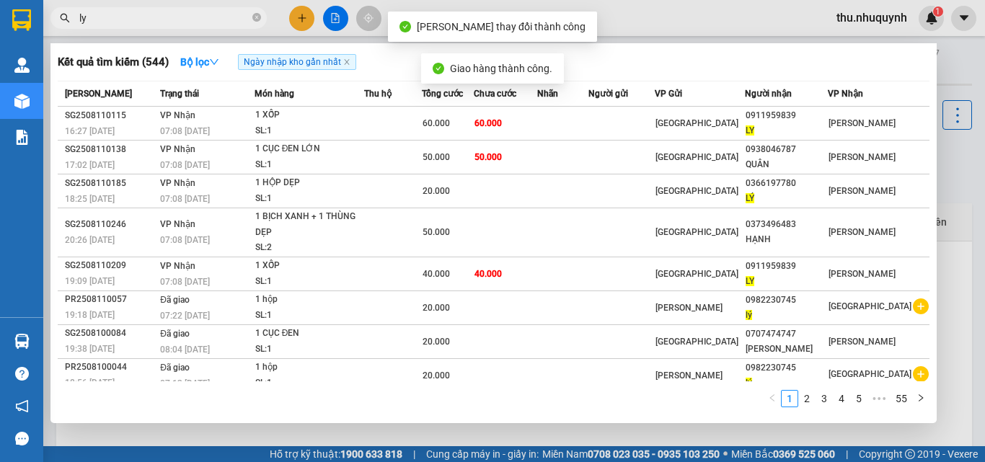
click at [171, 14] on input "ly" at bounding box center [164, 18] width 170 height 16
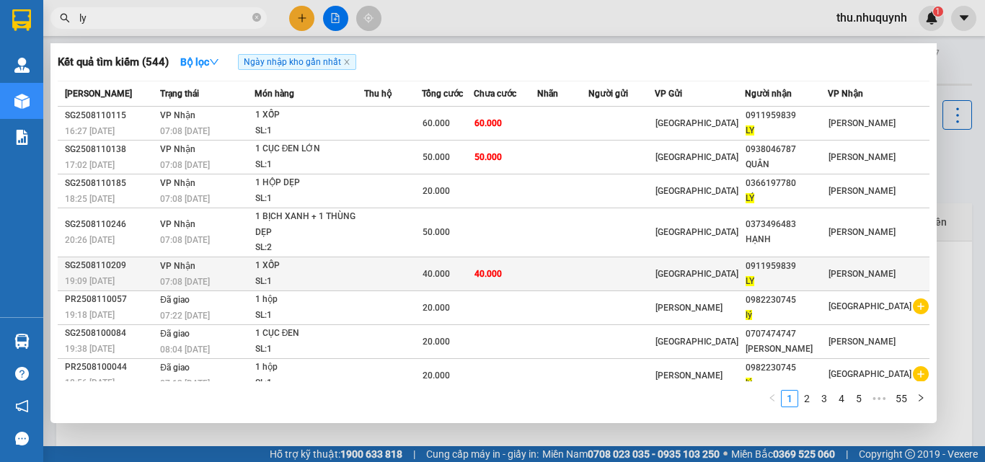
click at [422, 262] on td at bounding box center [393, 274] width 58 height 34
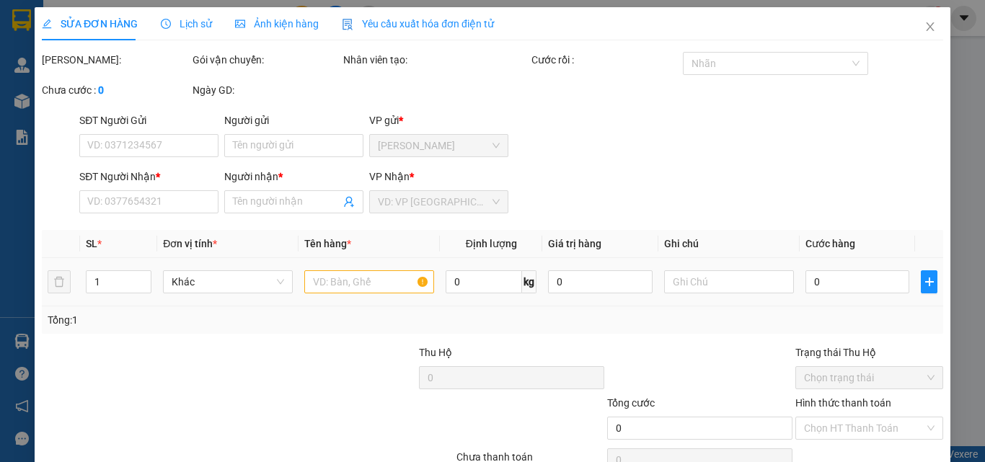
type input "0911959839"
type input "LY"
type input "40.000"
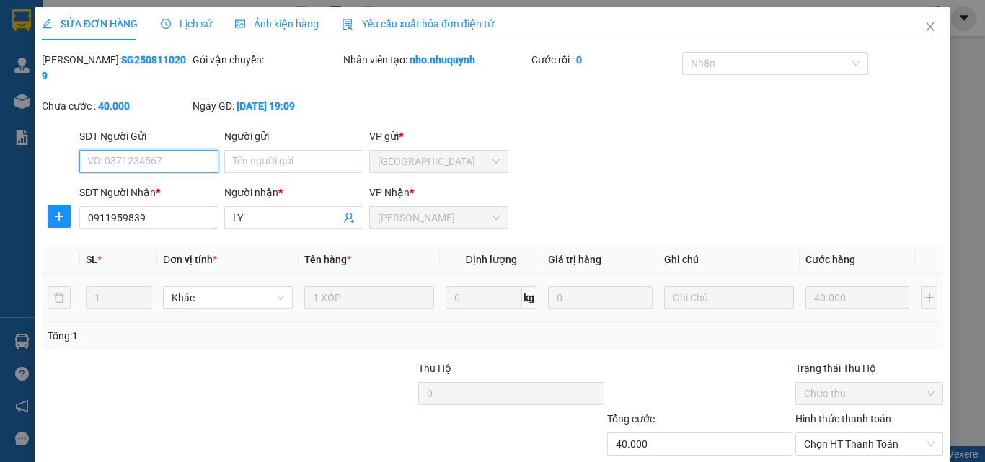
scroll to position [74, 0]
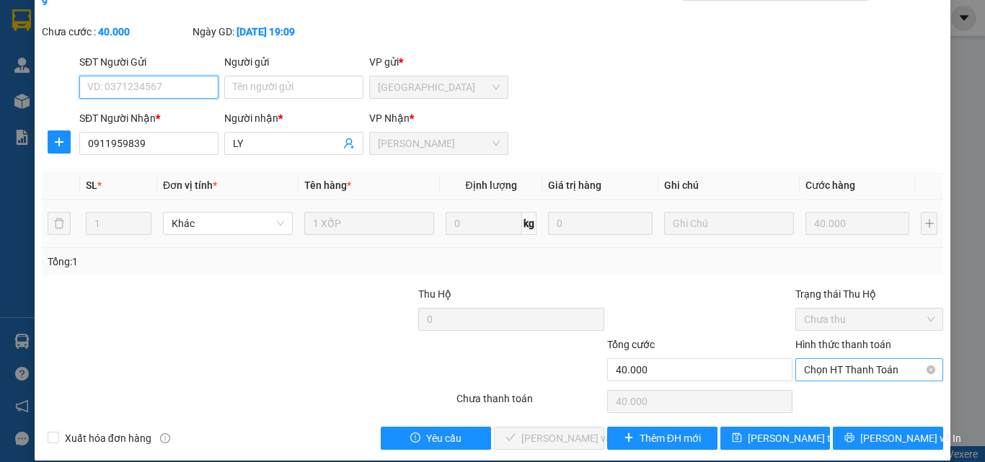
click at [836, 359] on span "Chọn HT Thanh Toán" at bounding box center [869, 370] width 130 height 22
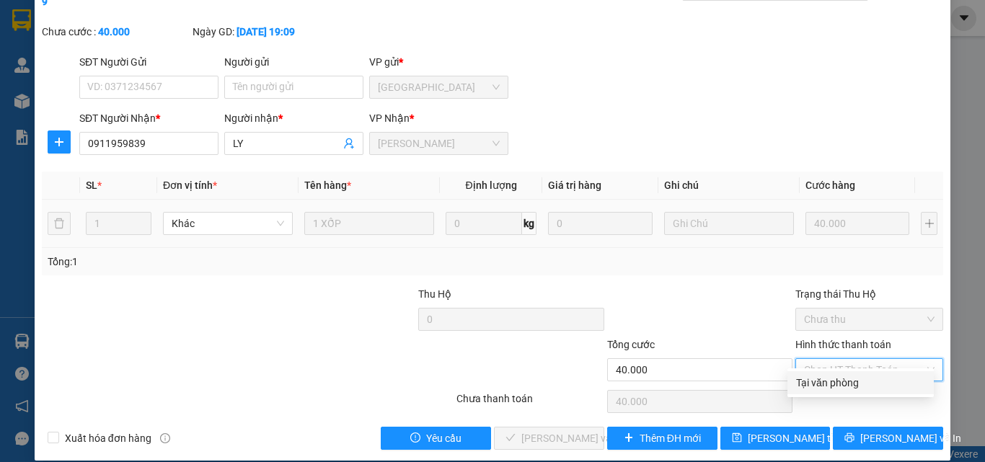
click at [827, 379] on div "Tại văn phòng" at bounding box center [860, 383] width 129 height 16
type input "0"
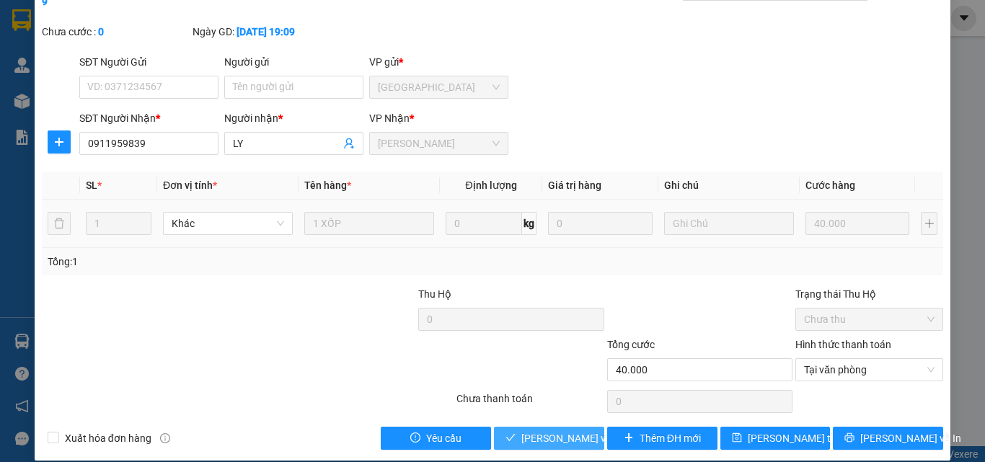
click at [571, 430] on span "[PERSON_NAME] và [PERSON_NAME] hàng" at bounding box center [590, 438] width 138 height 16
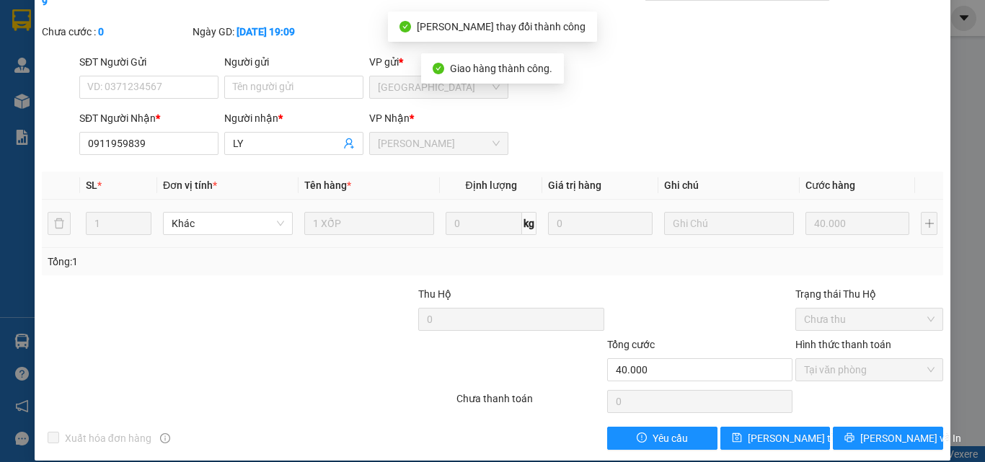
scroll to position [0, 0]
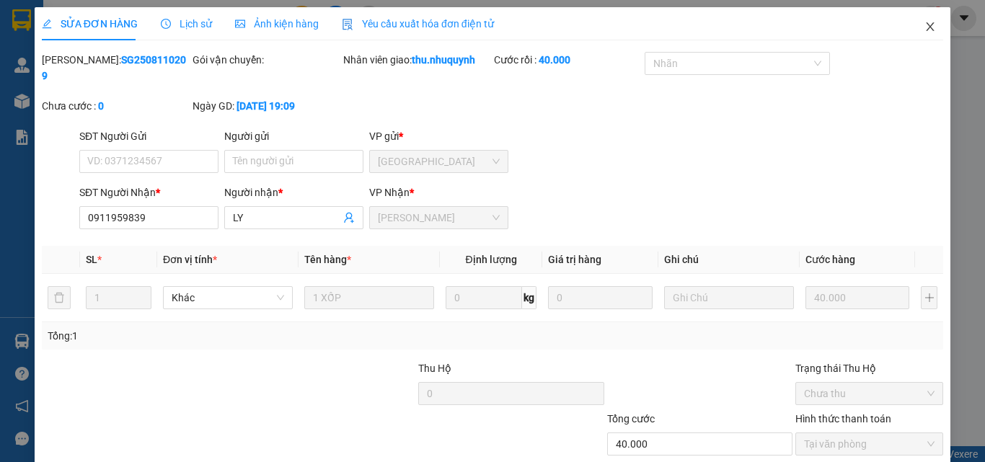
click at [924, 28] on icon "close" at bounding box center [930, 27] width 12 height 12
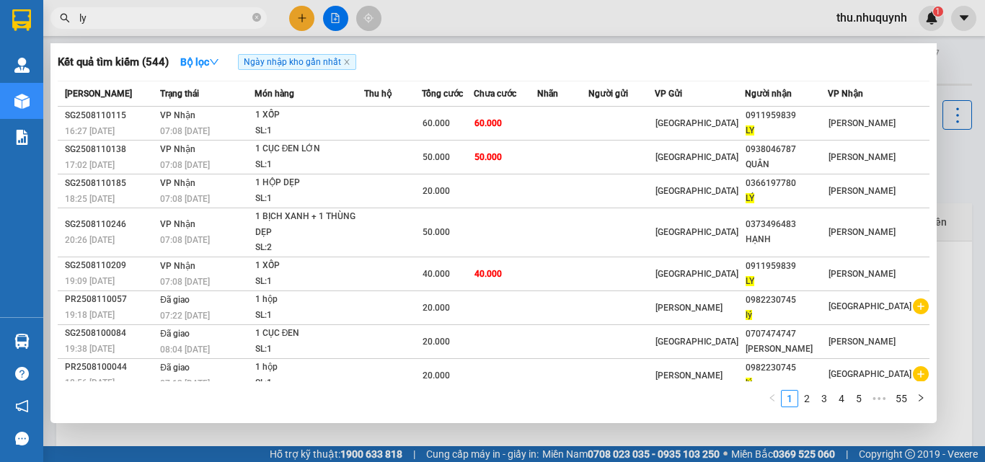
click at [110, 17] on input "ly" at bounding box center [164, 18] width 170 height 16
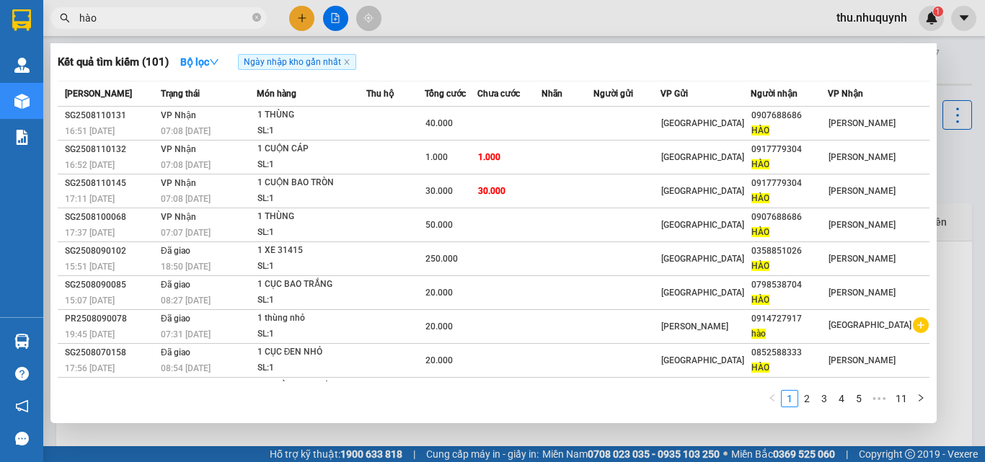
click at [158, 27] on span "hào" at bounding box center [158, 18] width 216 height 22
click at [161, 22] on input "hào" at bounding box center [164, 18] width 170 height 16
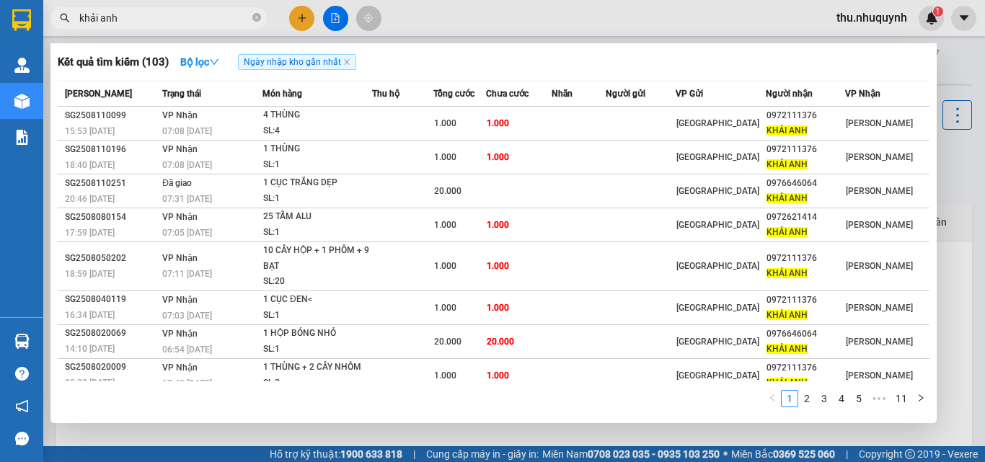
click at [124, 20] on input "khải anh" at bounding box center [164, 18] width 170 height 16
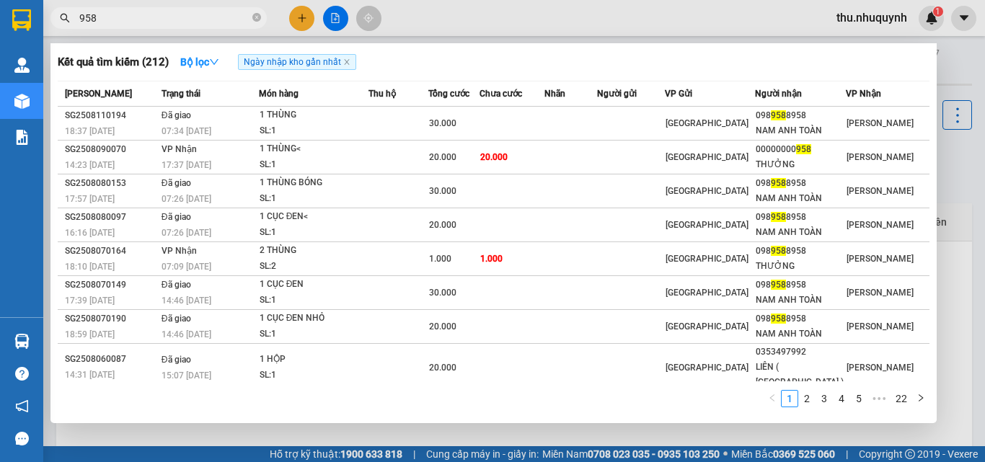
click at [225, 20] on input "958" at bounding box center [164, 18] width 170 height 16
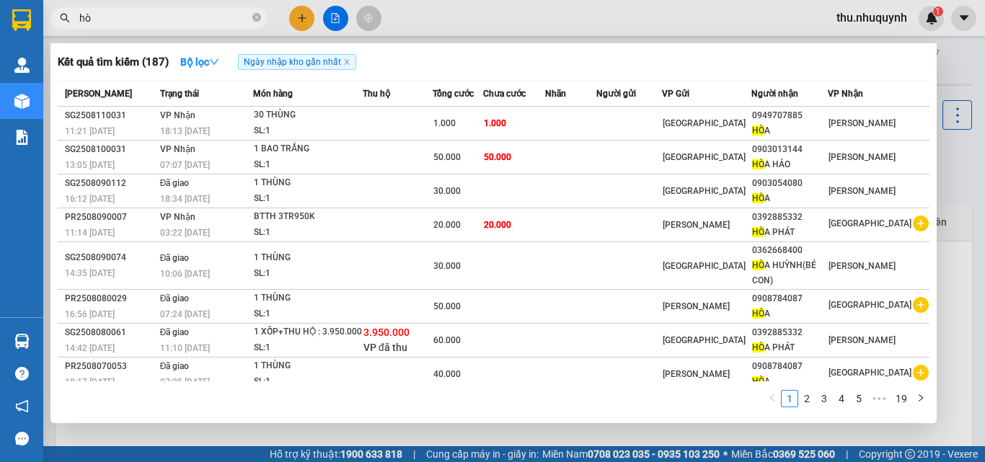
type input "h"
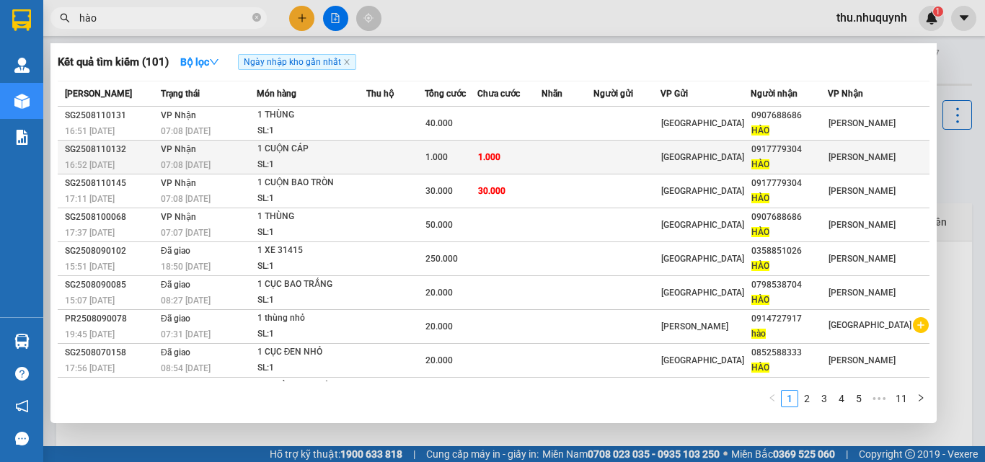
type input "hào"
click at [477, 161] on div "1.000" at bounding box center [450, 157] width 51 height 16
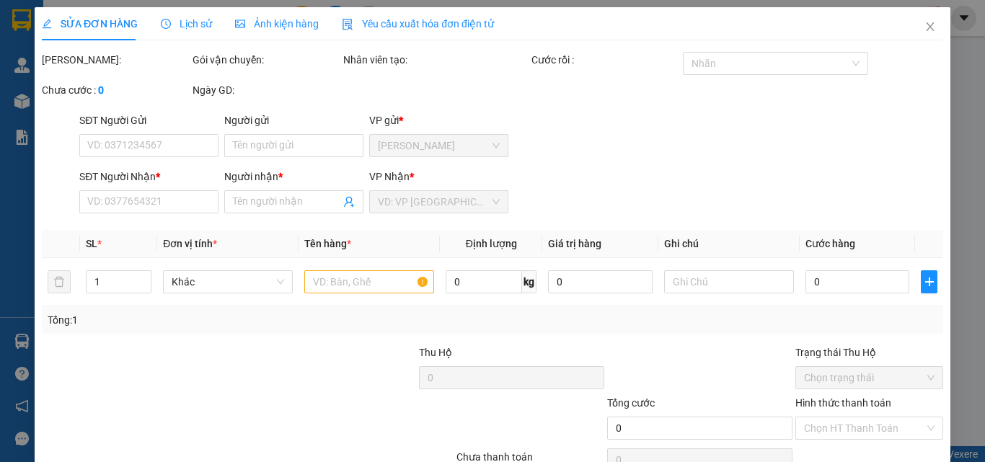
type input "0917779304"
type input "HÀO"
type input "1.000"
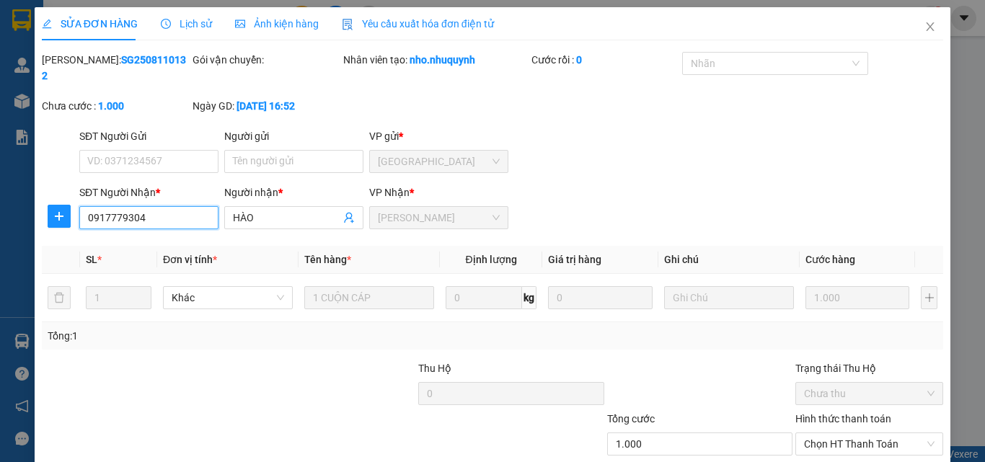
click at [163, 206] on input "0917779304" at bounding box center [148, 217] width 139 height 23
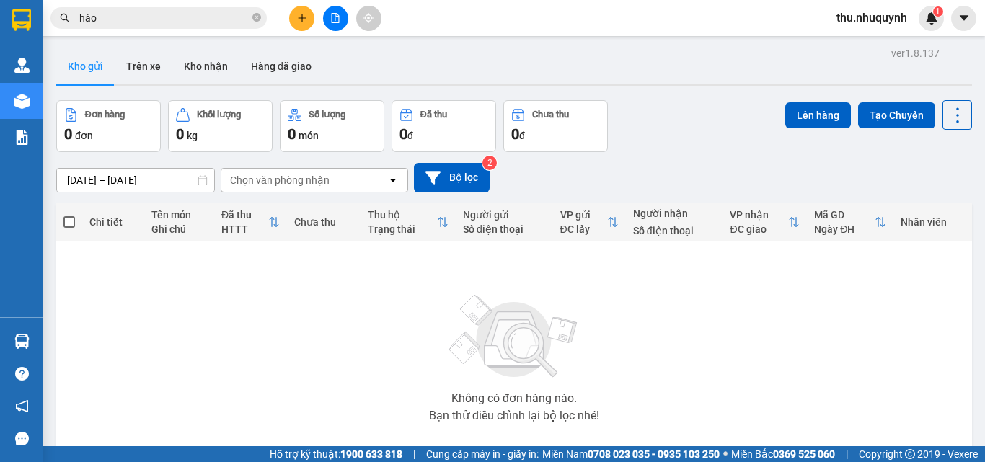
click at [152, 29] on div "Kết quả tìm kiếm ( 101 ) Bộ lọc Ngày nhập kho gần nhất Mã ĐH Trạng thái Món hàn…" at bounding box center [140, 18] width 281 height 25
click at [161, 23] on input "hào" at bounding box center [164, 18] width 170 height 16
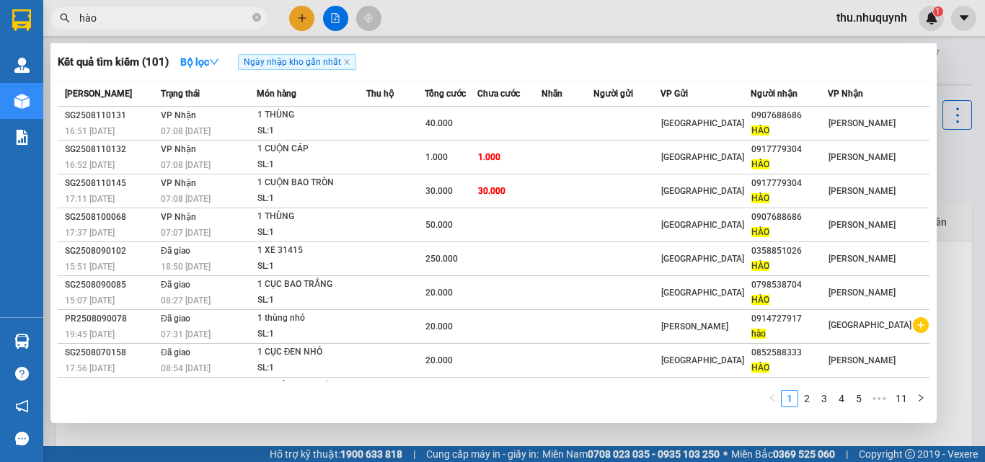
click at [161, 23] on input "hào" at bounding box center [164, 18] width 170 height 16
paste input "0917779304"
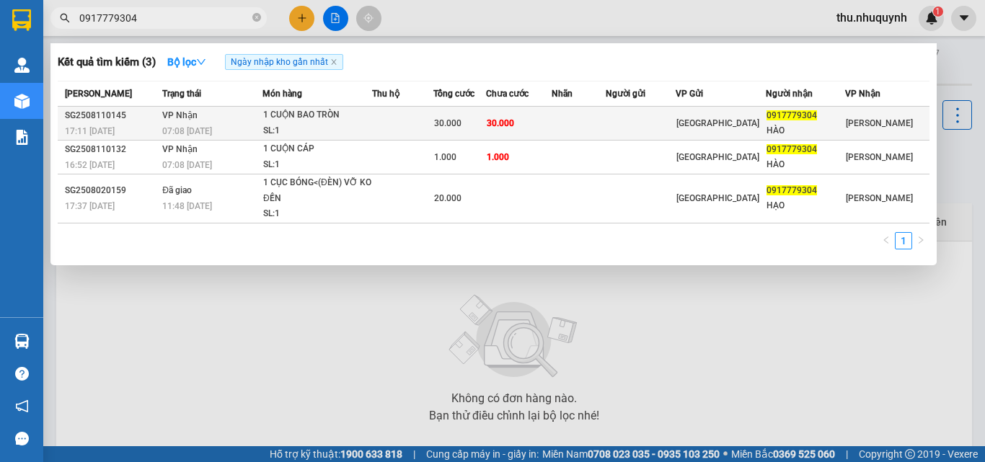
type input "0917779304"
click at [606, 124] on td at bounding box center [579, 124] width 54 height 34
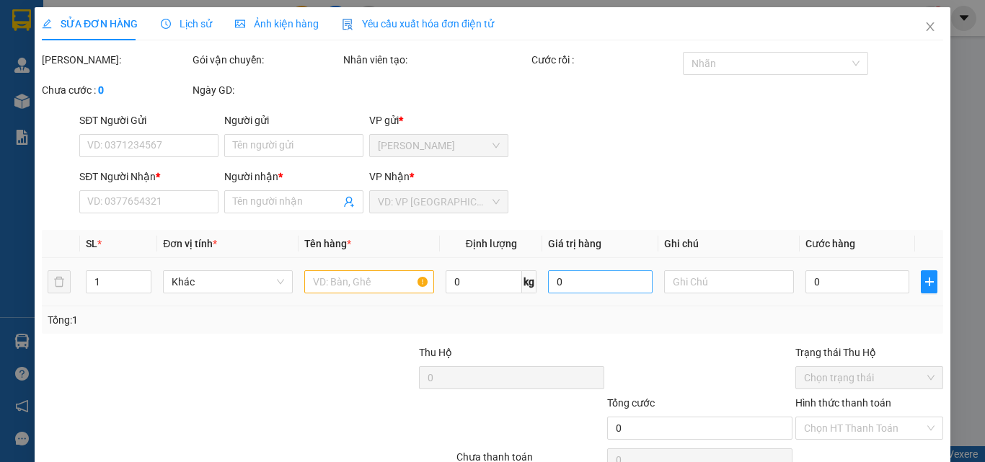
type input "0917779304"
type input "HÀO"
type input "30.000"
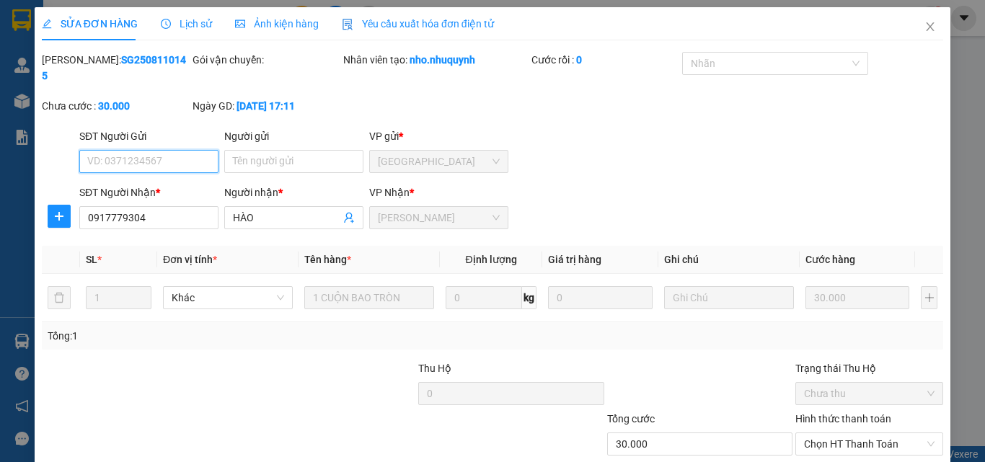
scroll to position [74, 0]
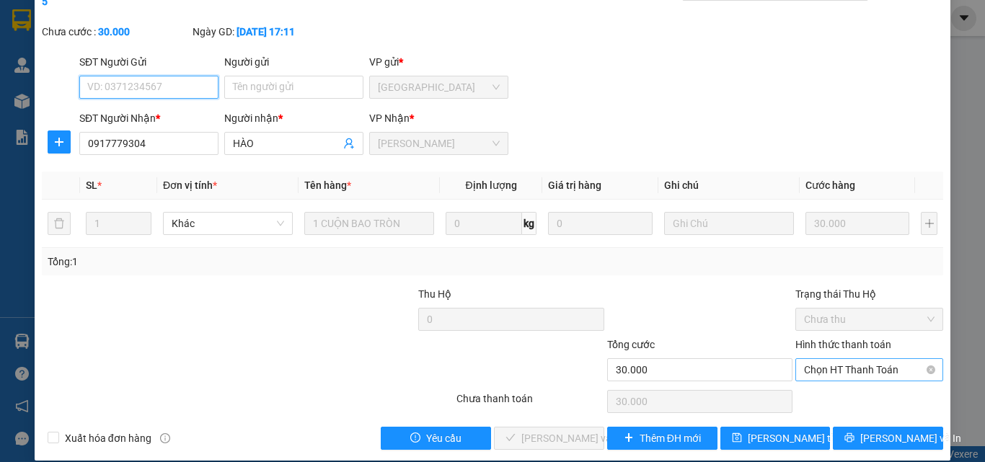
click at [844, 359] on span "Chọn HT Thanh Toán" at bounding box center [869, 370] width 130 height 22
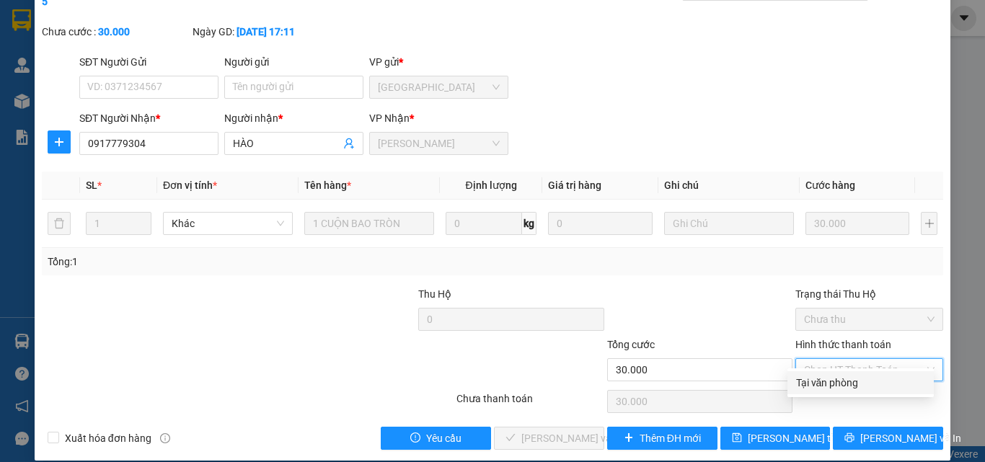
click at [842, 388] on div "Tại văn phòng" at bounding box center [860, 383] width 129 height 16
type input "0"
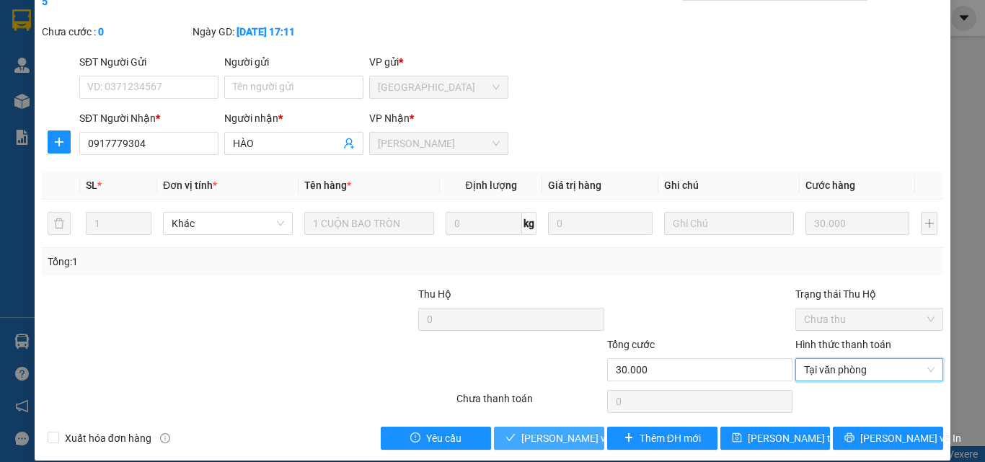
click at [574, 430] on span "[PERSON_NAME] và [PERSON_NAME] hàng" at bounding box center [590, 438] width 138 height 16
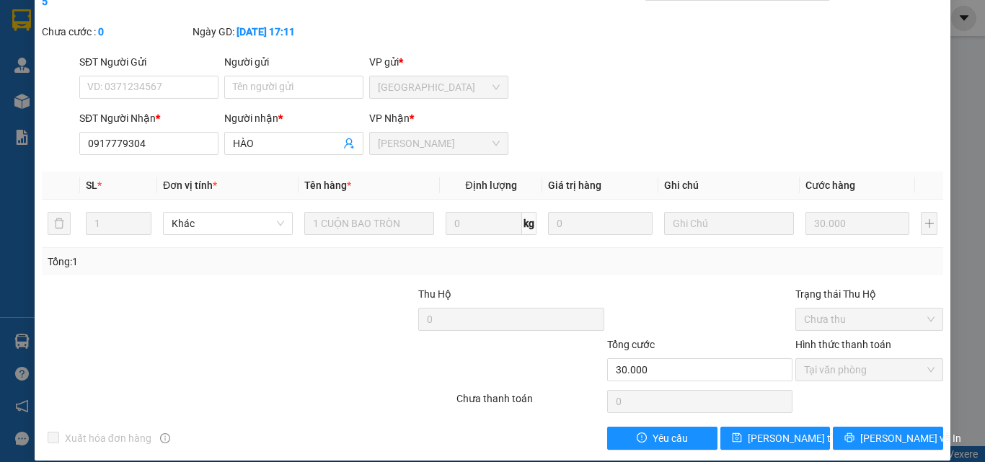
scroll to position [0, 0]
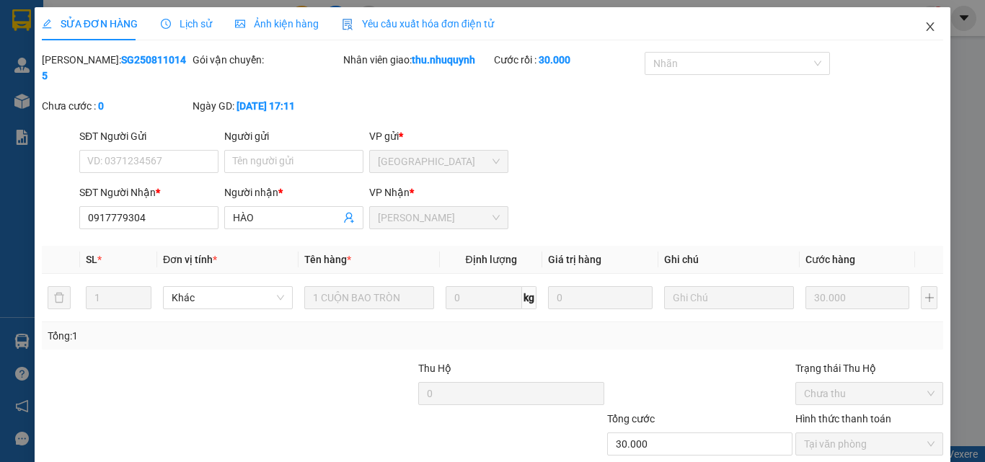
click at [924, 25] on icon "close" at bounding box center [930, 27] width 12 height 12
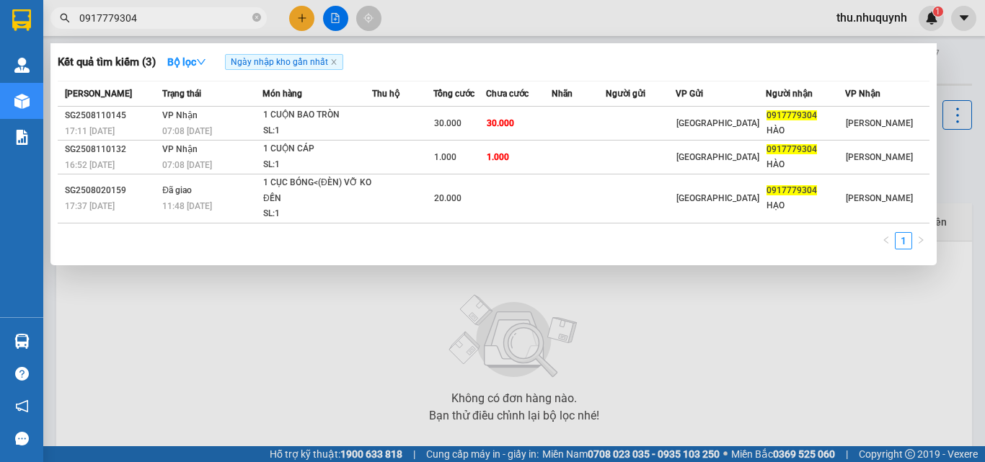
click at [192, 20] on input "0917779304" at bounding box center [164, 18] width 170 height 16
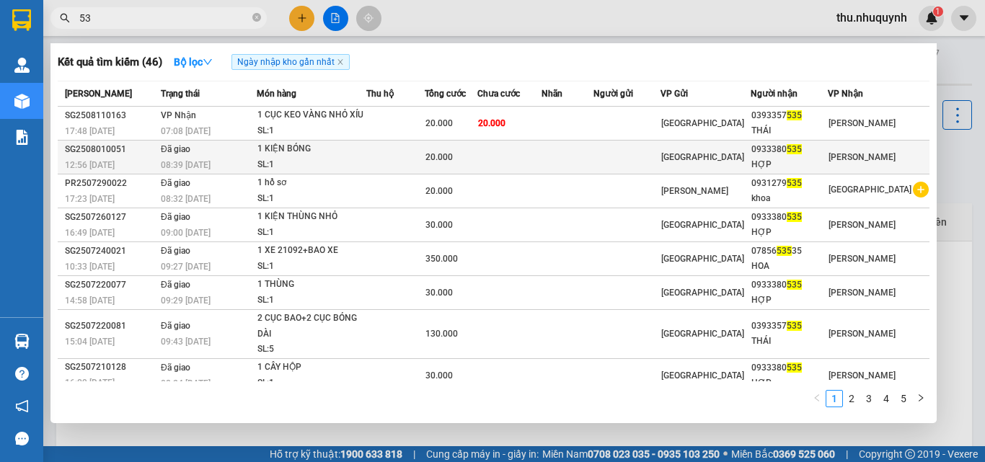
type input "5"
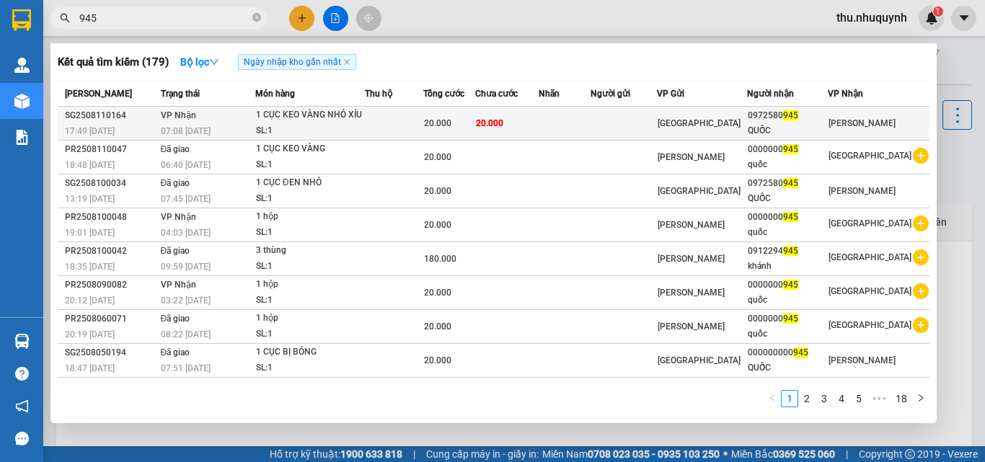
type input "945"
click at [440, 122] on span "20.000" at bounding box center [437, 123] width 27 height 10
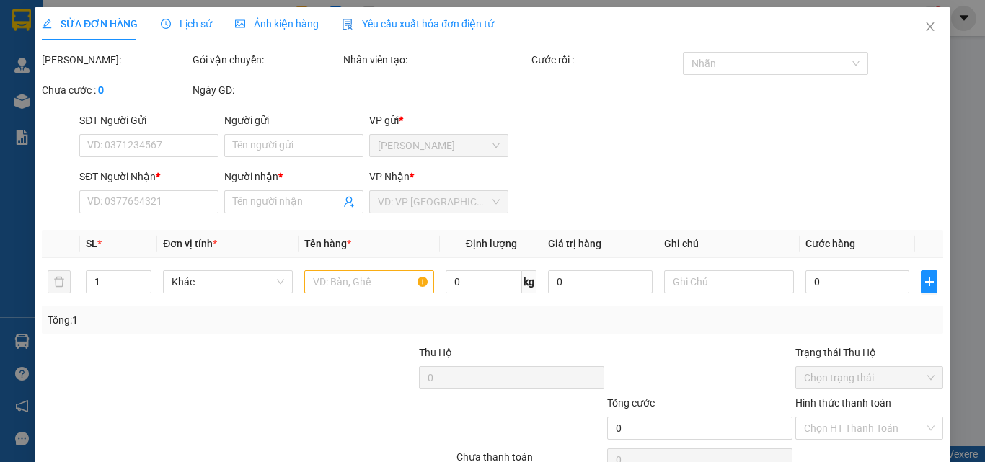
type input "0972580945"
type input "QUỐC"
type input "20.000"
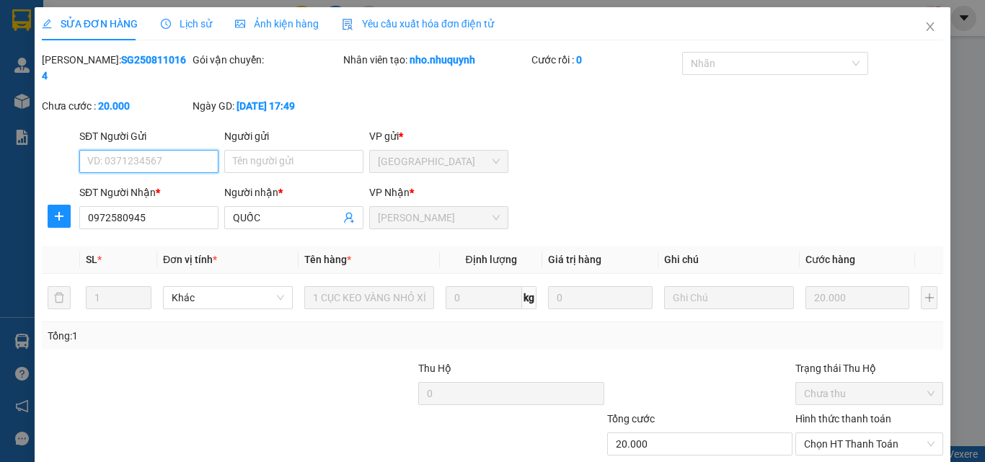
scroll to position [67, 0]
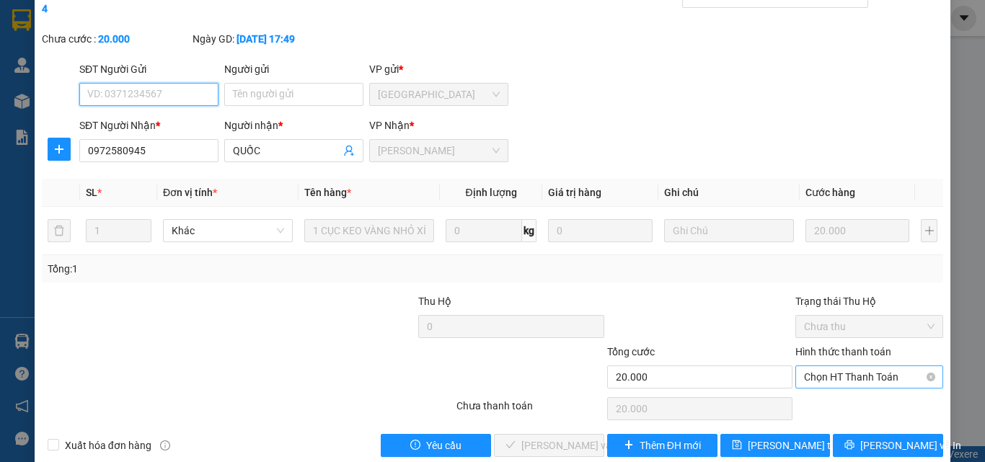
click at [816, 366] on span "Chọn HT Thanh Toán" at bounding box center [869, 377] width 130 height 22
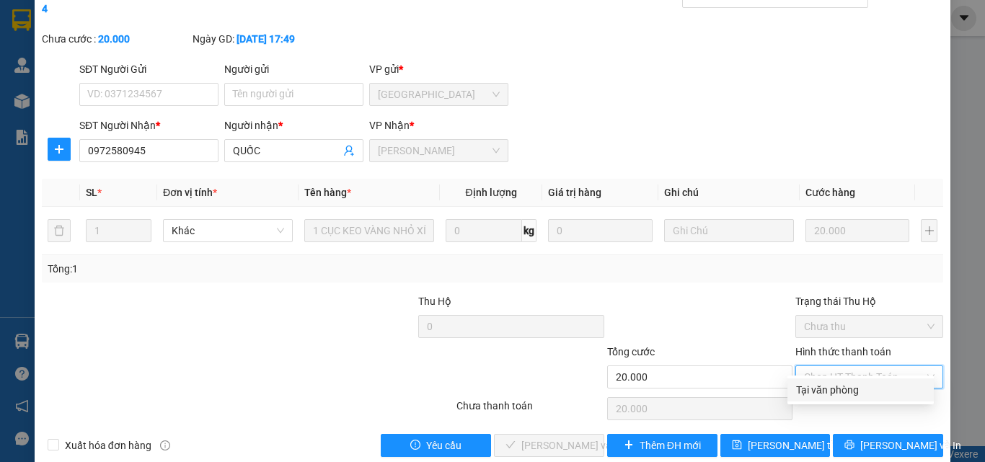
drag, startPoint x: 824, startPoint y: 389, endPoint x: 804, endPoint y: 402, distance: 23.6
click at [824, 390] on div "Tại văn phòng" at bounding box center [860, 390] width 129 height 16
type input "0"
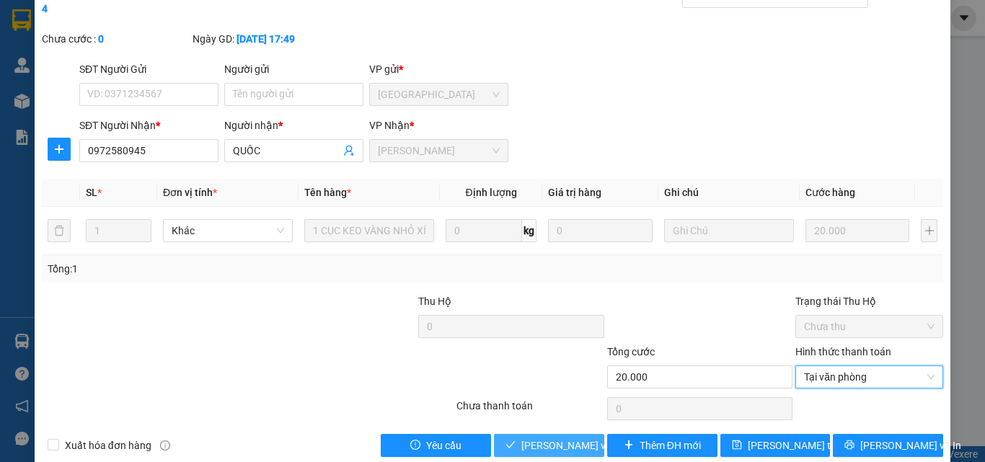
click at [532, 438] on span "[PERSON_NAME] và [PERSON_NAME] hàng" at bounding box center [590, 446] width 138 height 16
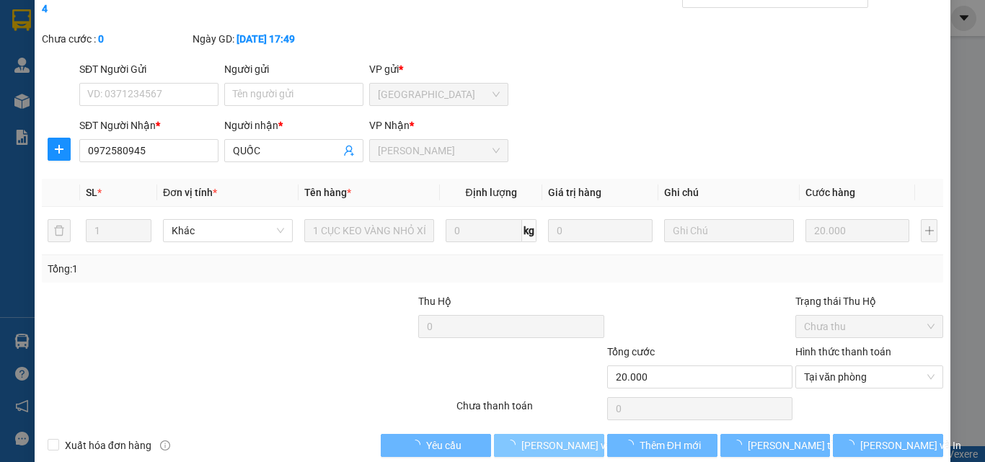
scroll to position [0, 0]
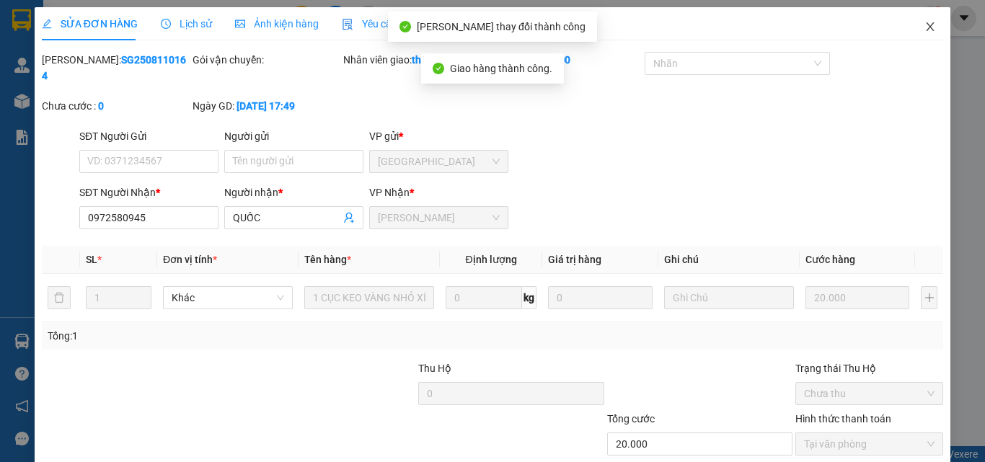
click at [924, 23] on icon "close" at bounding box center [930, 27] width 12 height 12
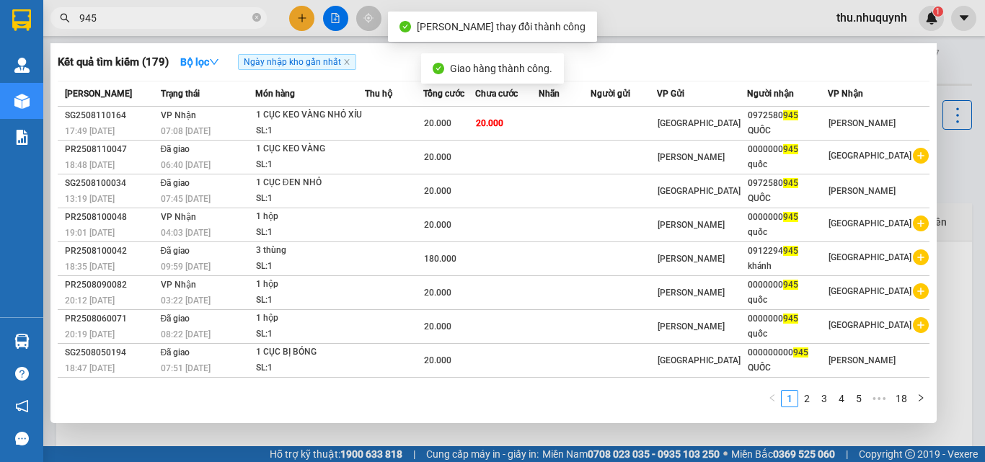
click at [189, 19] on input "945" at bounding box center [164, 18] width 170 height 16
click at [185, 19] on input "945" at bounding box center [164, 18] width 170 height 16
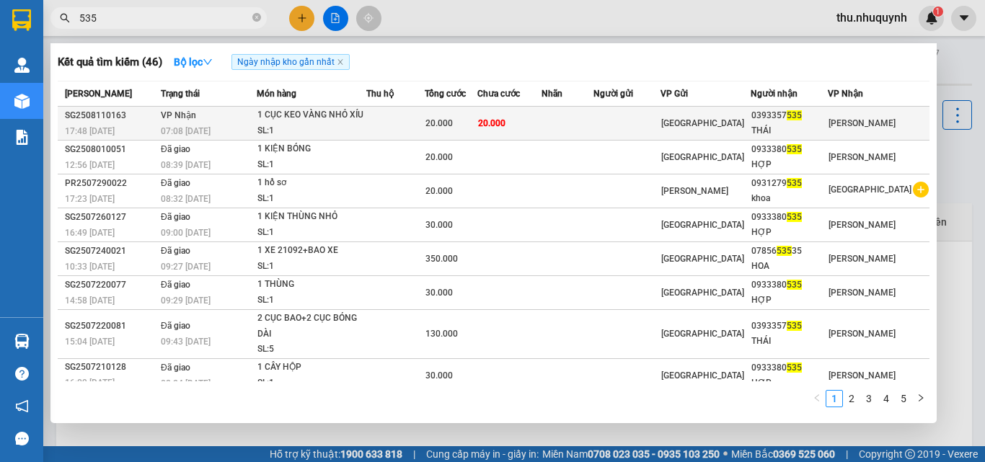
type input "535"
click at [541, 124] on td "20.000" at bounding box center [509, 124] width 64 height 34
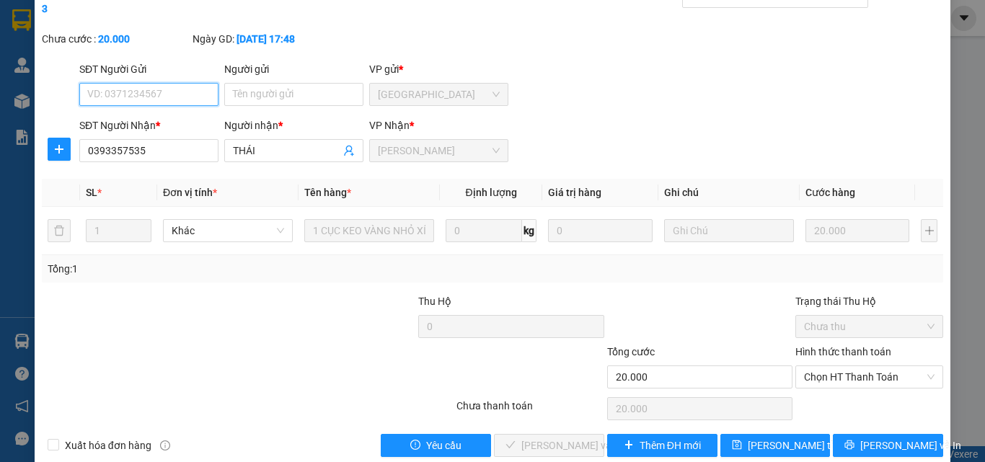
scroll to position [74, 0]
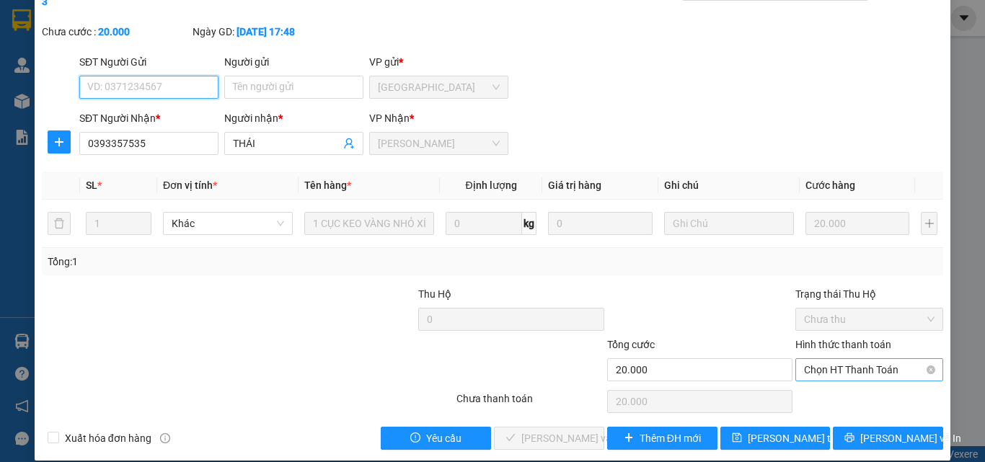
click at [829, 359] on span "Chọn HT Thanh Toán" at bounding box center [869, 370] width 130 height 22
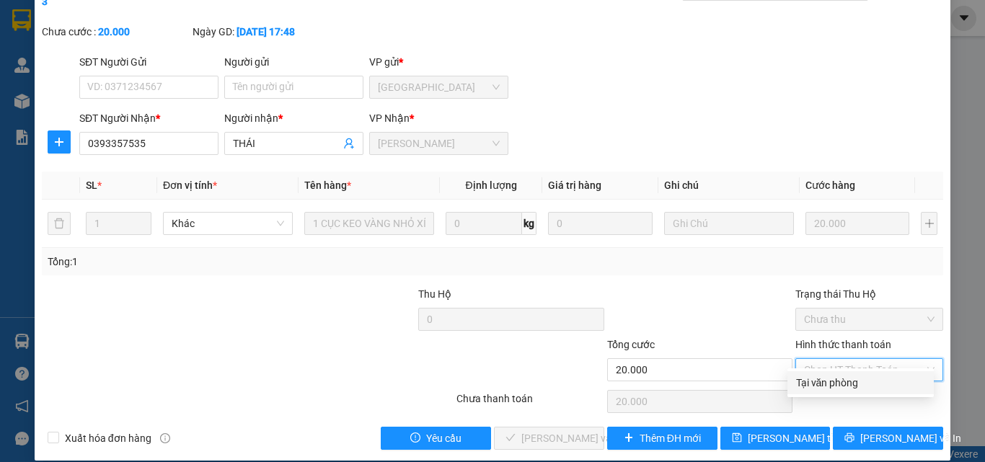
click at [828, 391] on div "Tại văn phòng" at bounding box center [860, 382] width 146 height 23
type input "0"
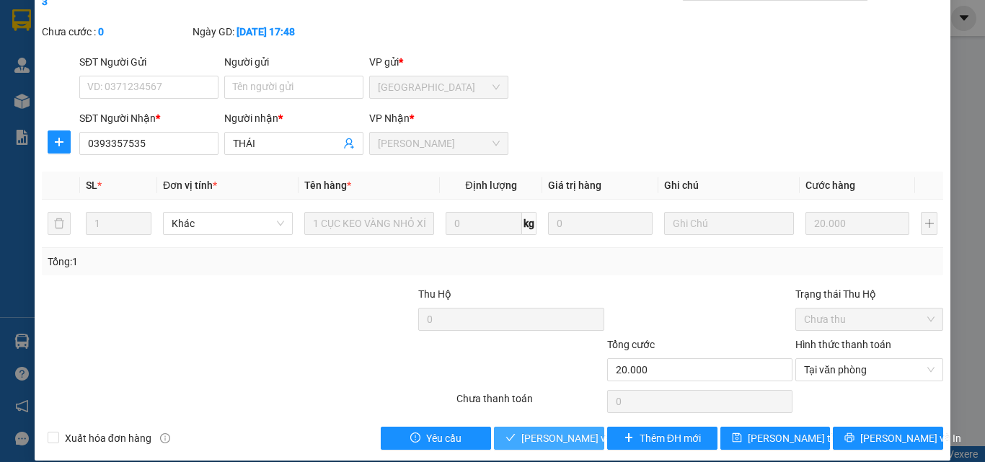
click at [561, 430] on span "[PERSON_NAME] và [PERSON_NAME] hàng" at bounding box center [590, 438] width 138 height 16
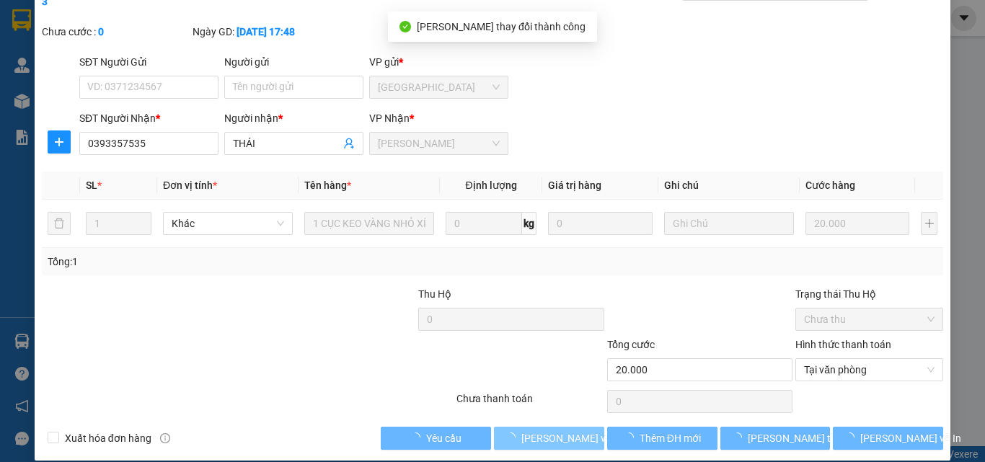
scroll to position [0, 0]
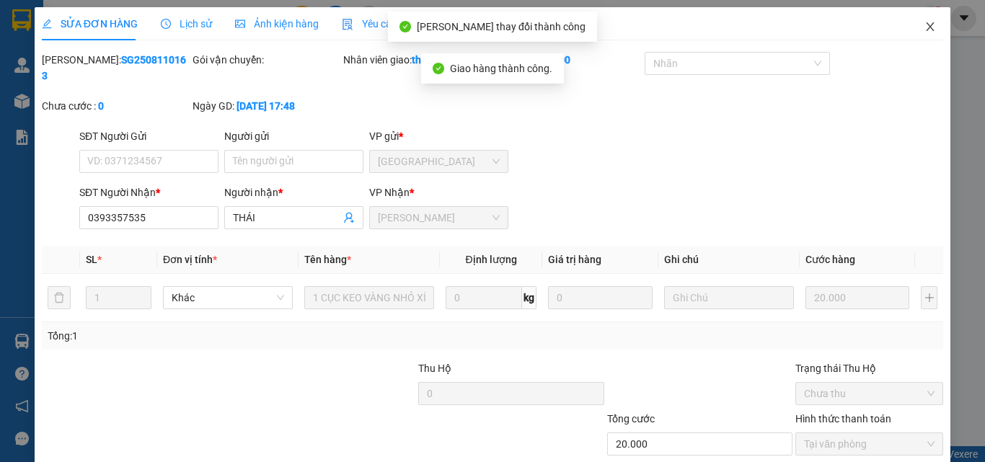
click at [922, 35] on span "Close" at bounding box center [930, 27] width 40 height 40
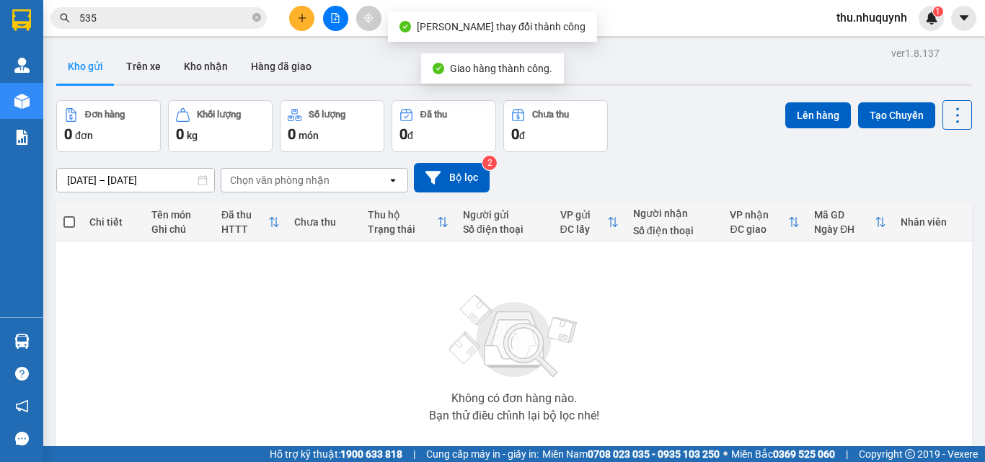
click at [211, 19] on input "535" at bounding box center [164, 18] width 170 height 16
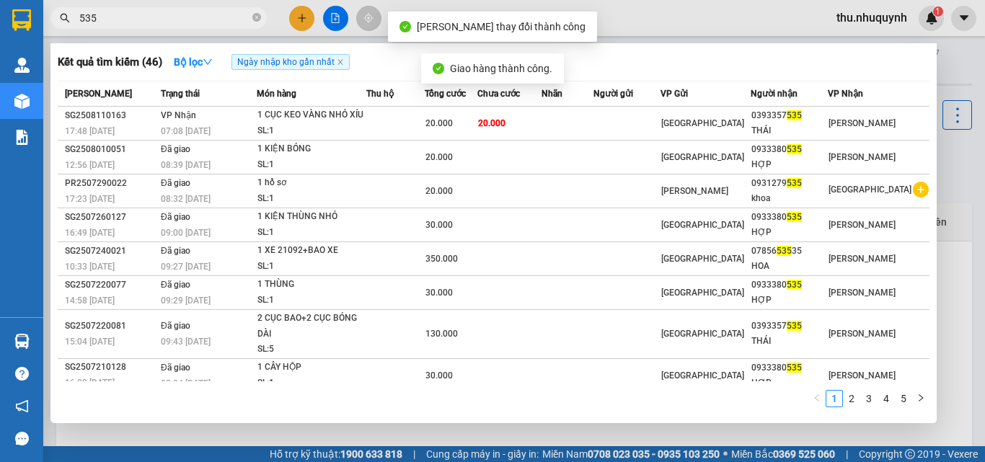
click at [211, 19] on input "535" at bounding box center [164, 18] width 170 height 16
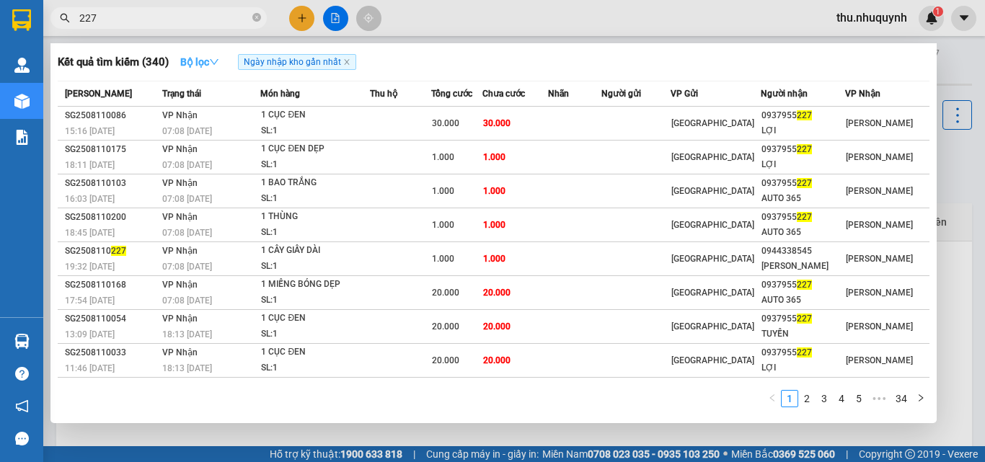
type input "227"
click at [197, 59] on strong "Bộ lọc" at bounding box center [199, 62] width 39 height 12
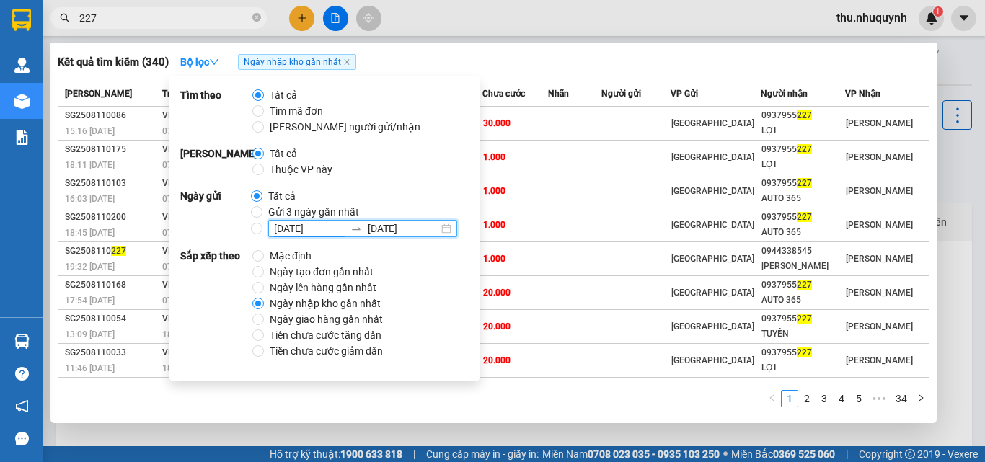
drag, startPoint x: 286, startPoint y: 229, endPoint x: 321, endPoint y: 283, distance: 64.8
click at [285, 229] on input "[DATE]" at bounding box center [309, 229] width 71 height 16
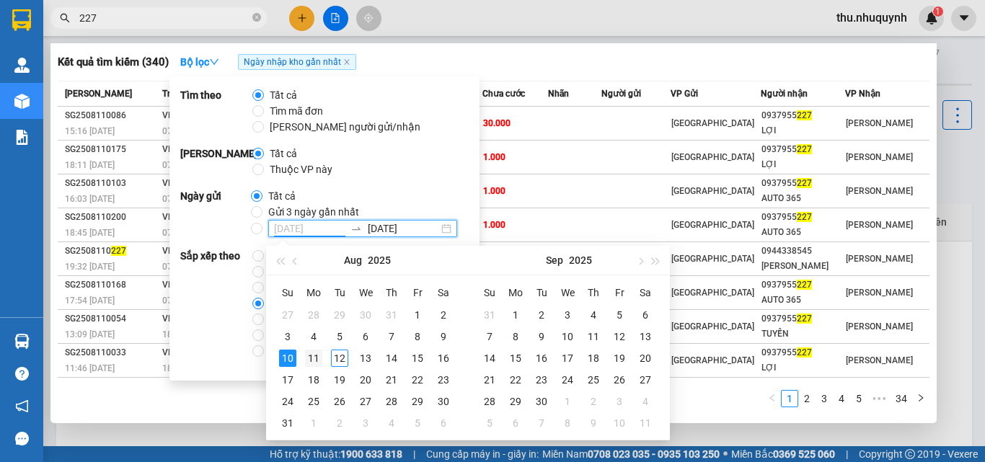
type input "[DATE]"
click at [311, 354] on div "11" at bounding box center [313, 358] width 17 height 17
type input "[DATE]"
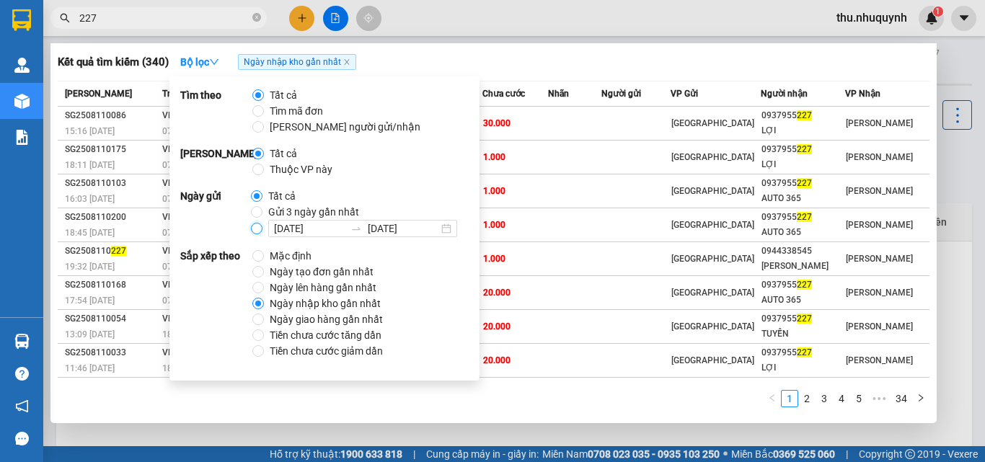
click at [257, 226] on input "11/08/2025 11/08/2025" at bounding box center [257, 229] width 12 height 12
radio input "true"
radio input "false"
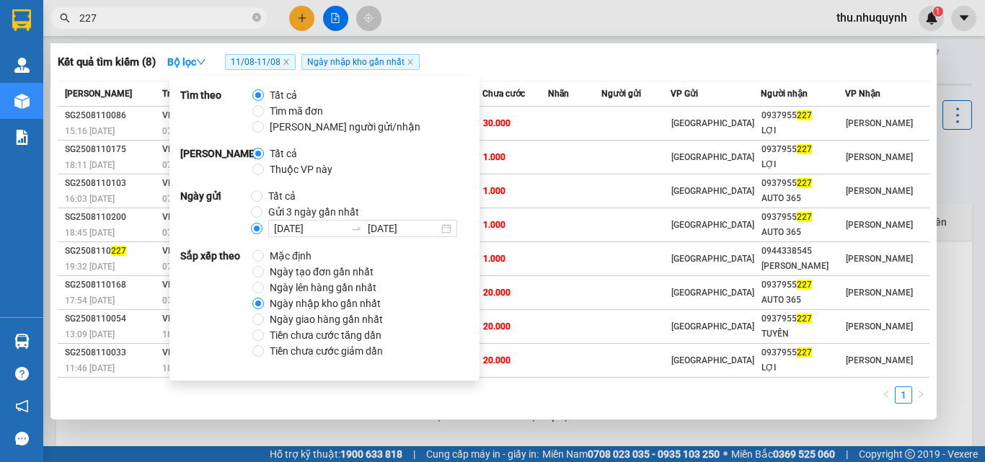
click at [681, 407] on div "1" at bounding box center [494, 399] width 872 height 26
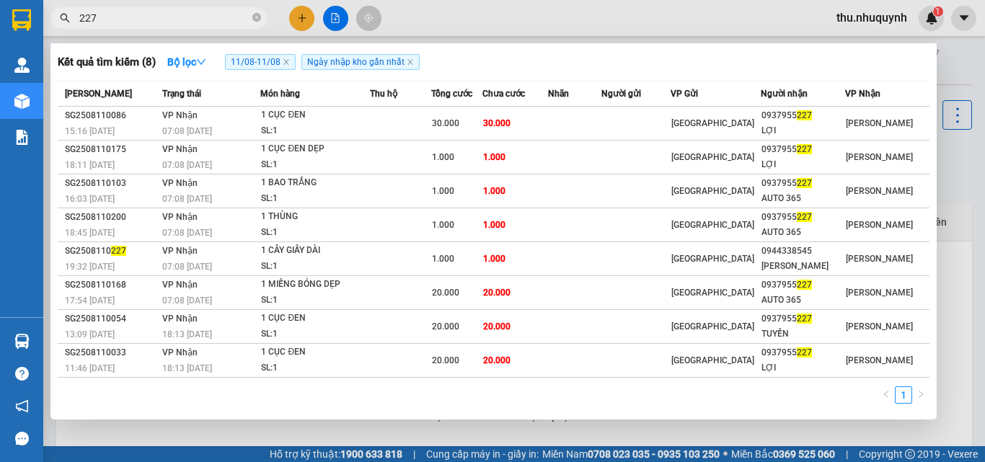
click at [79, 15] on span "227" at bounding box center [158, 18] width 216 height 22
click at [98, 17] on input "227" at bounding box center [164, 18] width 170 height 16
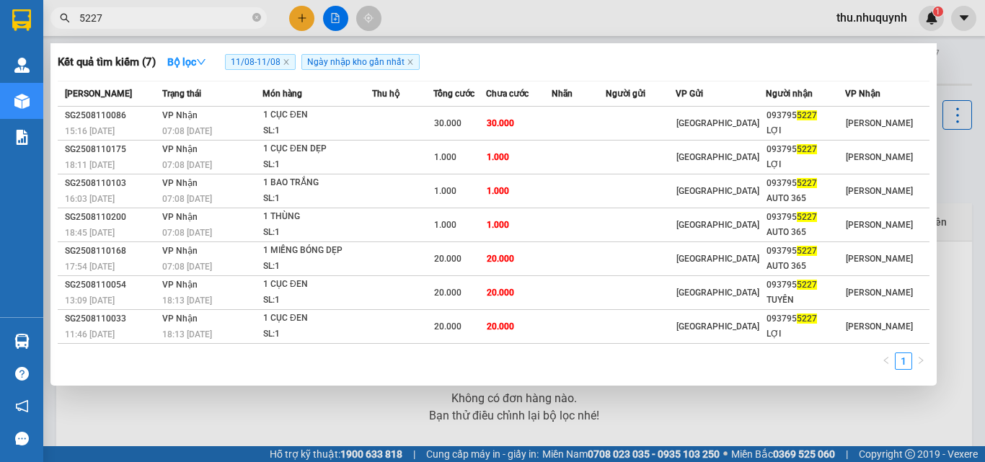
click at [147, 22] on input "5227" at bounding box center [164, 18] width 170 height 16
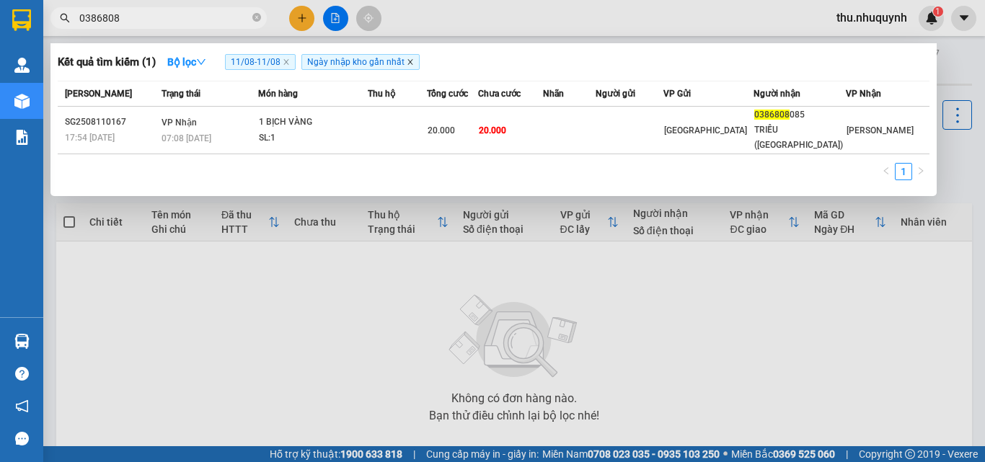
type input "0386808"
click at [411, 64] on icon "close" at bounding box center [410, 61] width 7 height 7
click at [290, 64] on icon "close" at bounding box center [286, 61] width 7 height 7
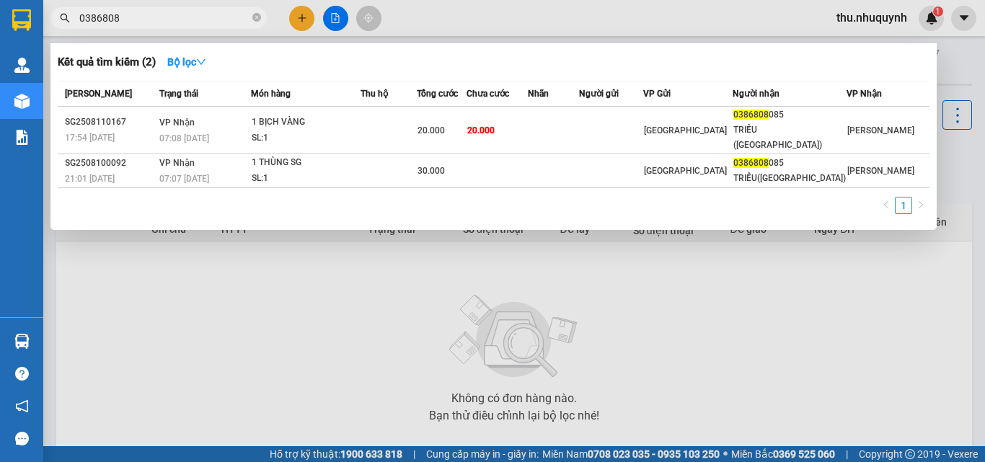
click at [203, 17] on input "0386808" at bounding box center [164, 18] width 170 height 16
click at [157, 17] on input "0386808" at bounding box center [164, 18] width 170 height 16
click at [180, 66] on strong "Bộ lọc" at bounding box center [186, 62] width 39 height 12
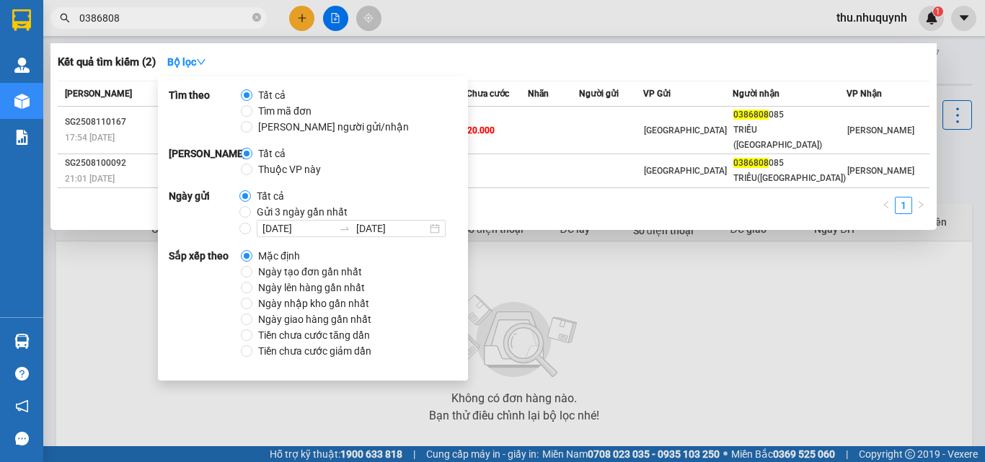
click at [259, 303] on span "Ngày nhập kho gần nhất" at bounding box center [313, 304] width 123 height 16
click at [252, 303] on input "Ngày nhập kho gần nhất" at bounding box center [247, 304] width 12 height 12
radio input "true"
radio input "false"
click at [198, 20] on input "0386808" at bounding box center [164, 18] width 170 height 16
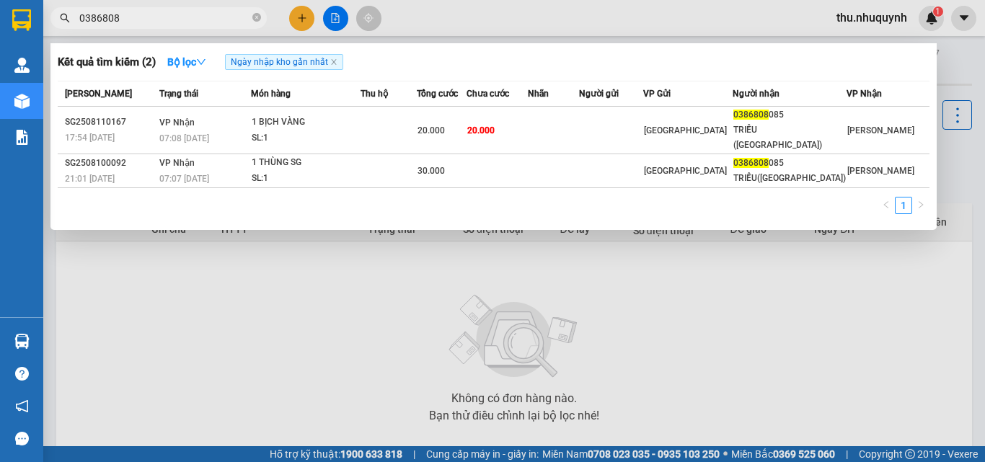
click at [198, 20] on input "0386808" at bounding box center [164, 18] width 170 height 16
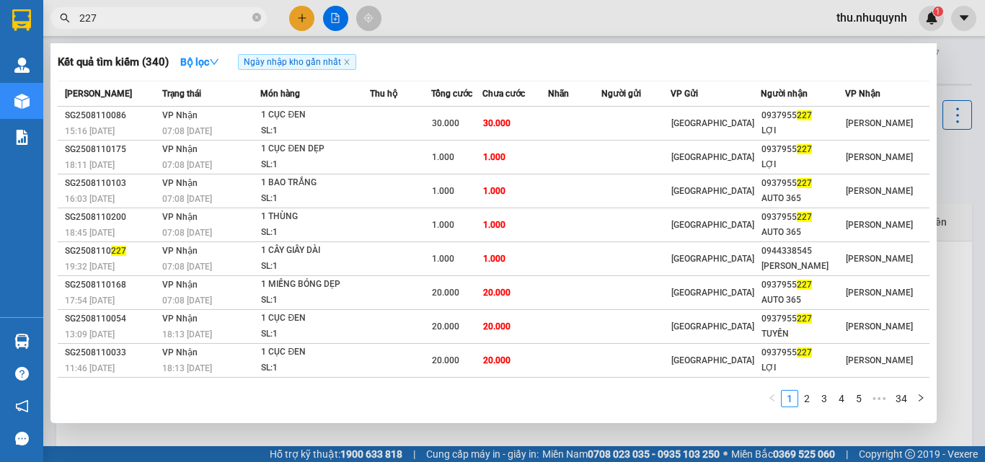
click at [82, 17] on input "227" at bounding box center [164, 18] width 170 height 16
click at [78, 19] on span "227" at bounding box center [158, 18] width 216 height 22
click at [82, 16] on input "227" at bounding box center [164, 18] width 170 height 16
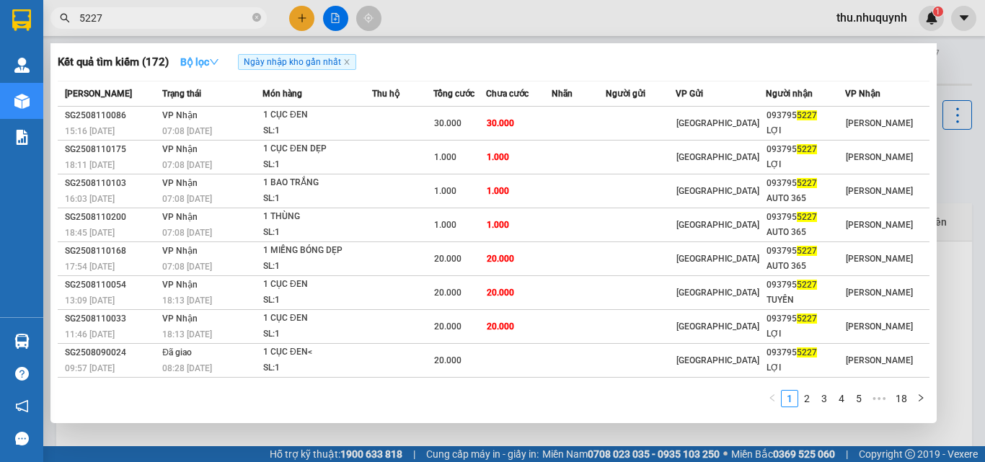
type input "5227"
click at [203, 61] on strong "Bộ lọc" at bounding box center [199, 62] width 39 height 12
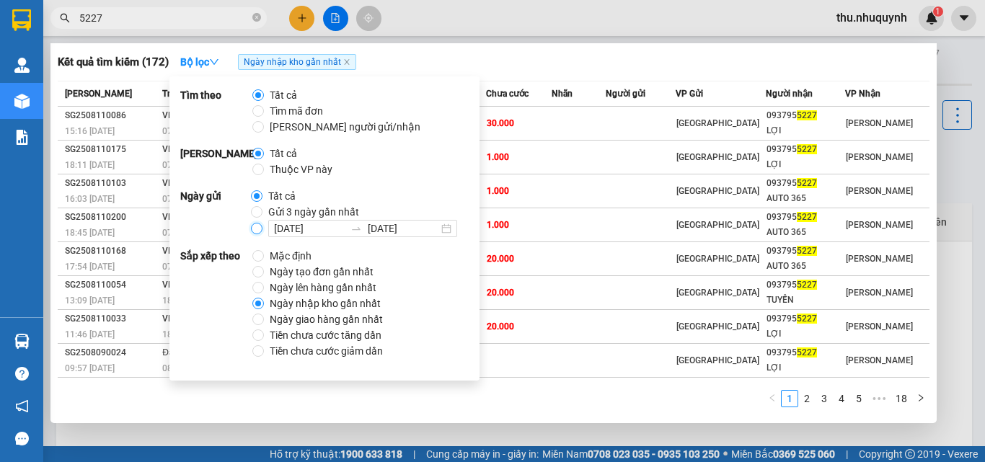
click at [251, 232] on input "11/08/2025 11/08/2025" at bounding box center [257, 229] width 12 height 12
radio input "true"
radio input "false"
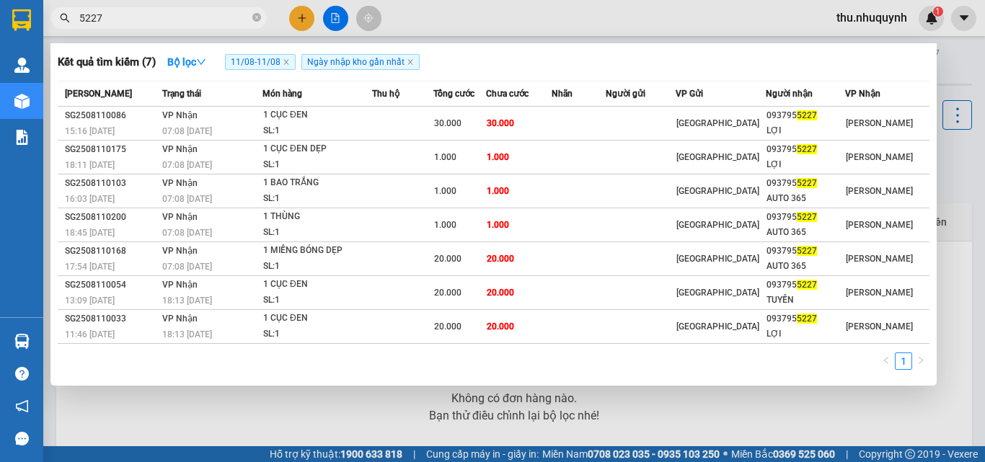
click at [539, 54] on div "Kết quả tìm kiếm ( 7 ) Bộ lọc 11/08 - 11/08 Ngày nhập kho gần nhất" at bounding box center [494, 61] width 872 height 23
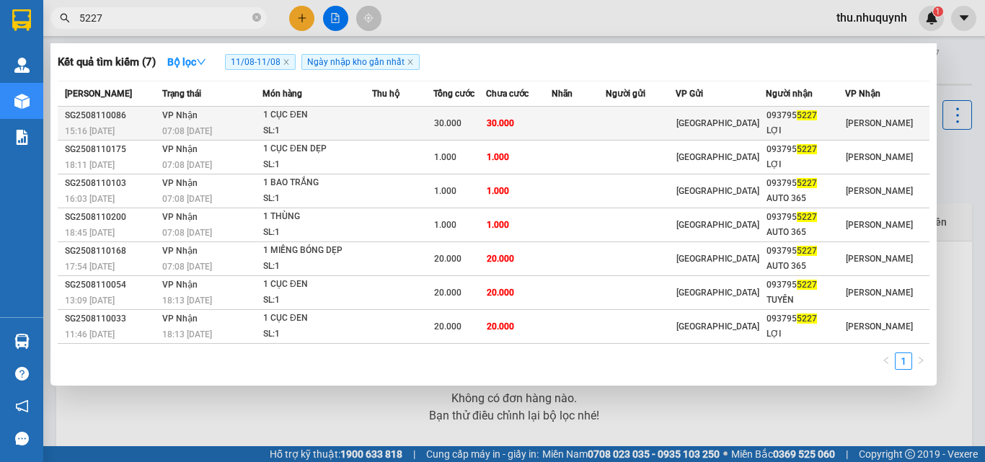
click at [433, 123] on td at bounding box center [402, 124] width 61 height 34
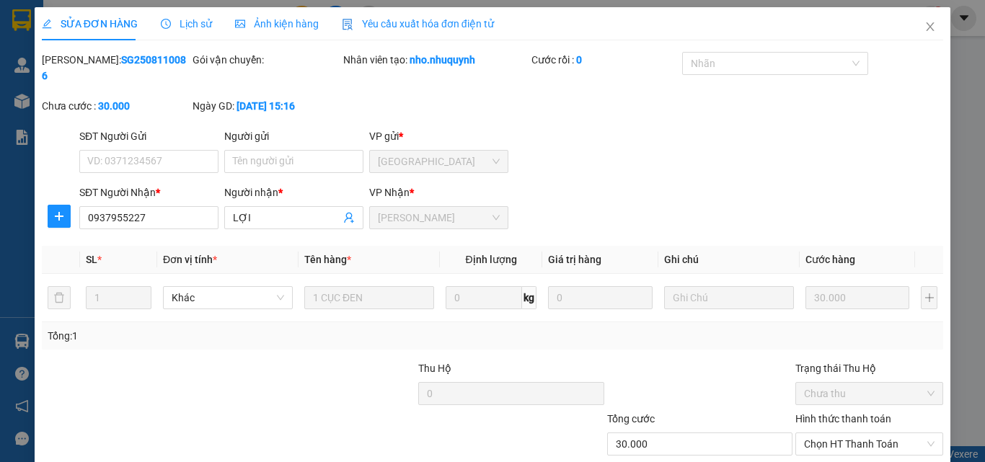
type input "0937955227"
type input "LỢI"
type input "30.000"
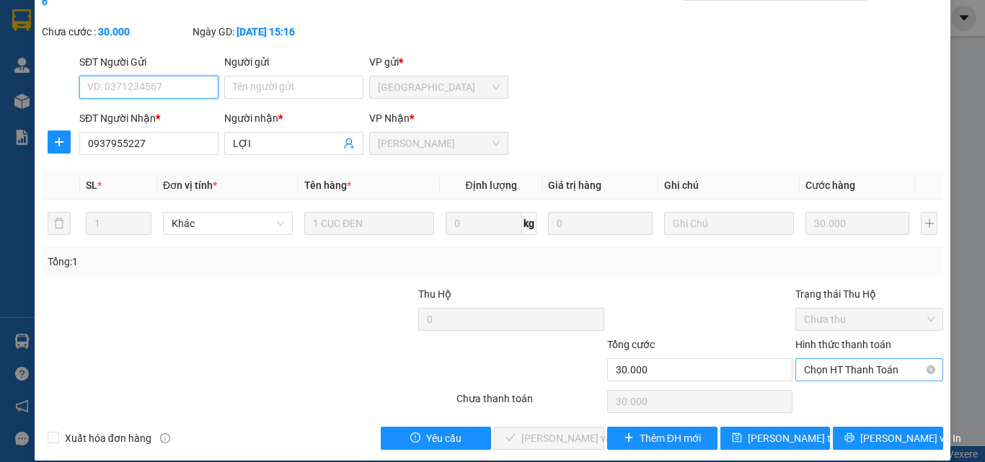
click at [851, 360] on span "Chọn HT Thanh Toán" at bounding box center [869, 370] width 130 height 22
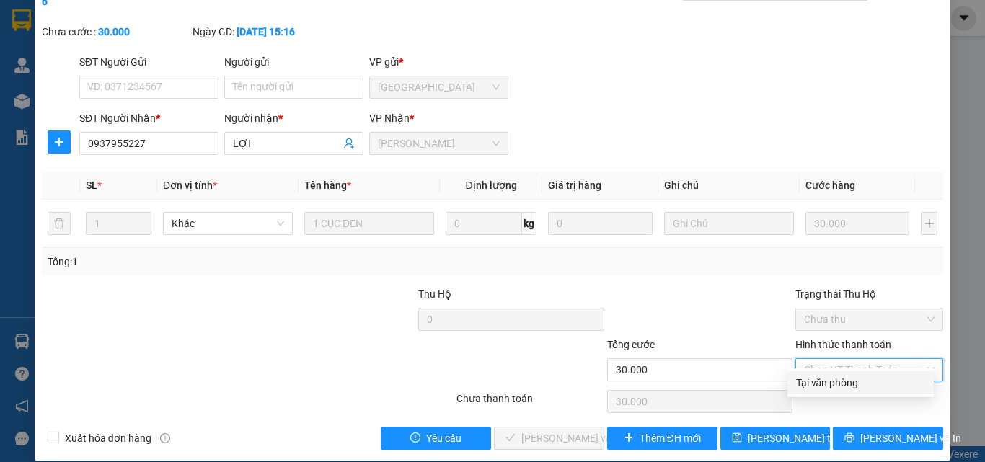
drag, startPoint x: 847, startPoint y: 383, endPoint x: 598, endPoint y: 425, distance: 252.9
click at [845, 384] on div "Tại văn phòng" at bounding box center [860, 383] width 129 height 16
type input "0"
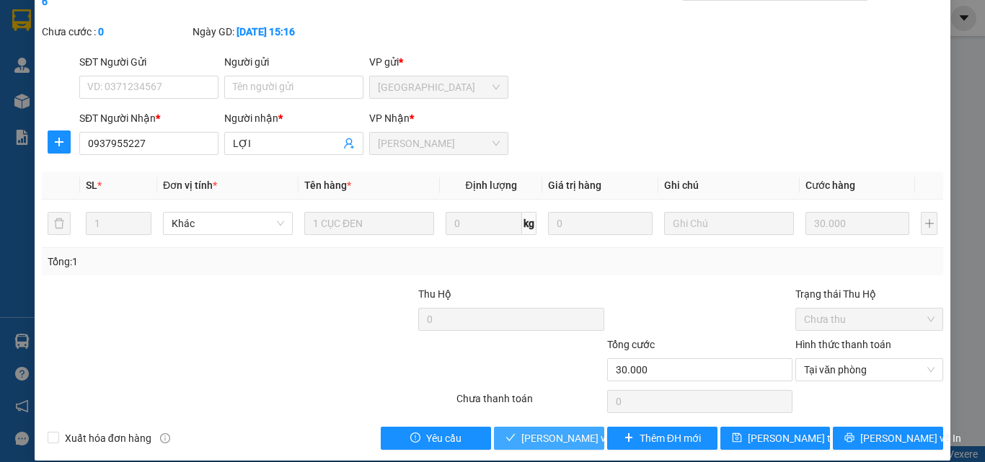
click at [564, 430] on span "[PERSON_NAME] và [PERSON_NAME] hàng" at bounding box center [590, 438] width 138 height 16
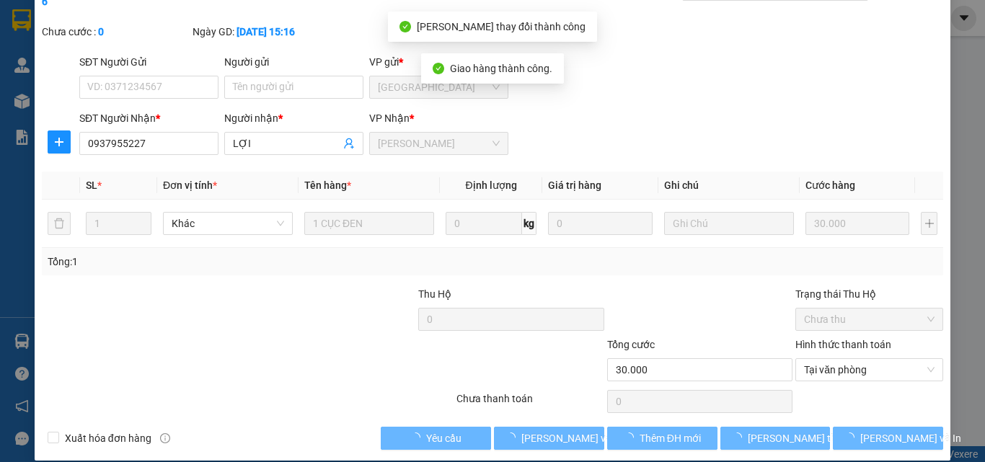
scroll to position [0, 0]
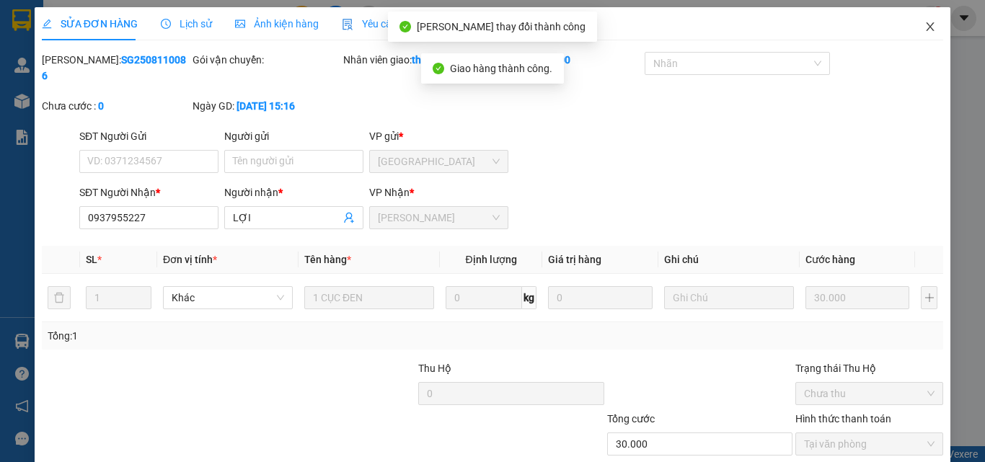
click at [926, 27] on span "Close" at bounding box center [930, 27] width 40 height 40
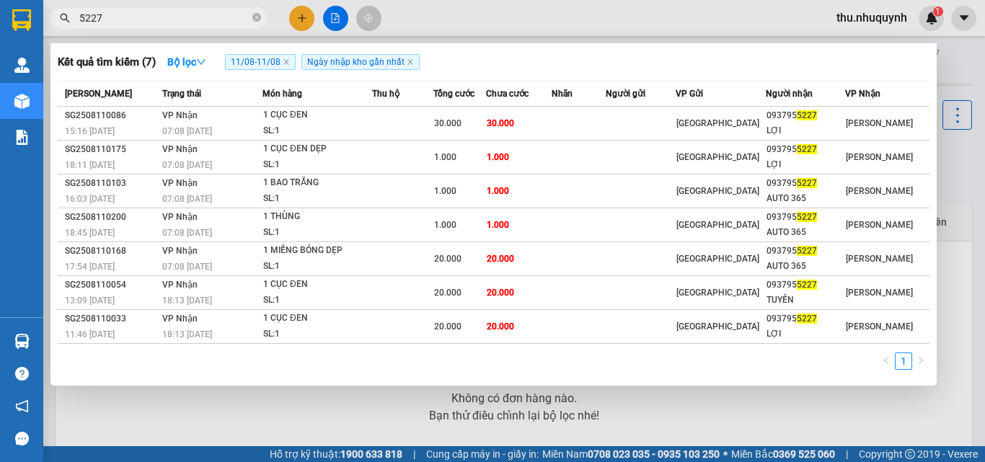
click at [195, 17] on input "5227" at bounding box center [164, 18] width 170 height 16
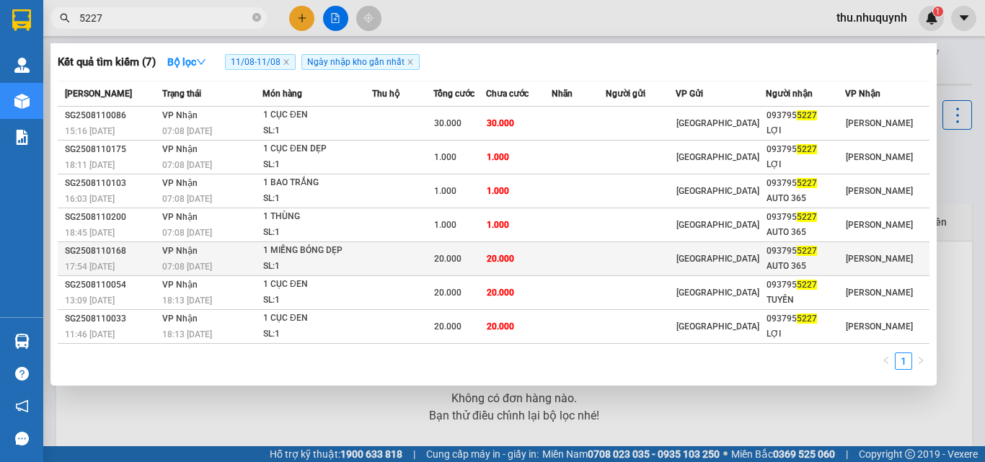
click at [484, 262] on div "20.000" at bounding box center [459, 259] width 50 height 16
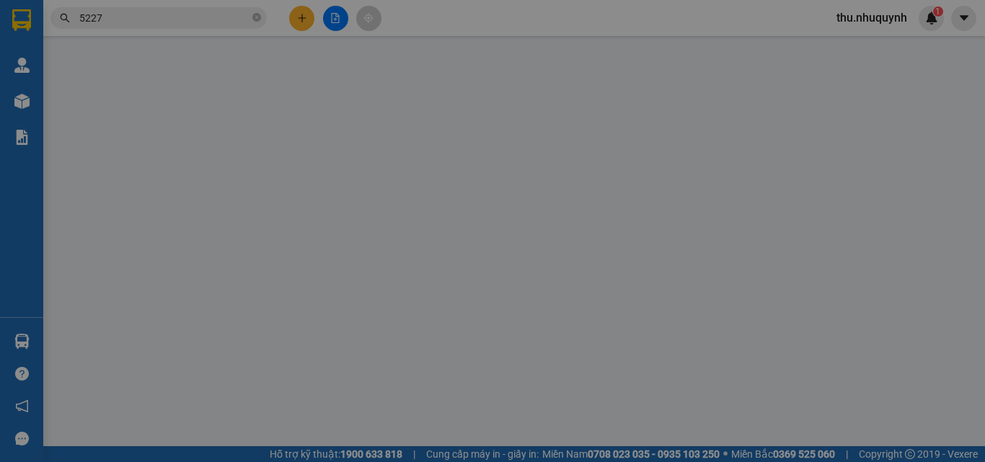
type input "0937955227"
type input "AUTO 365"
type input "20.000"
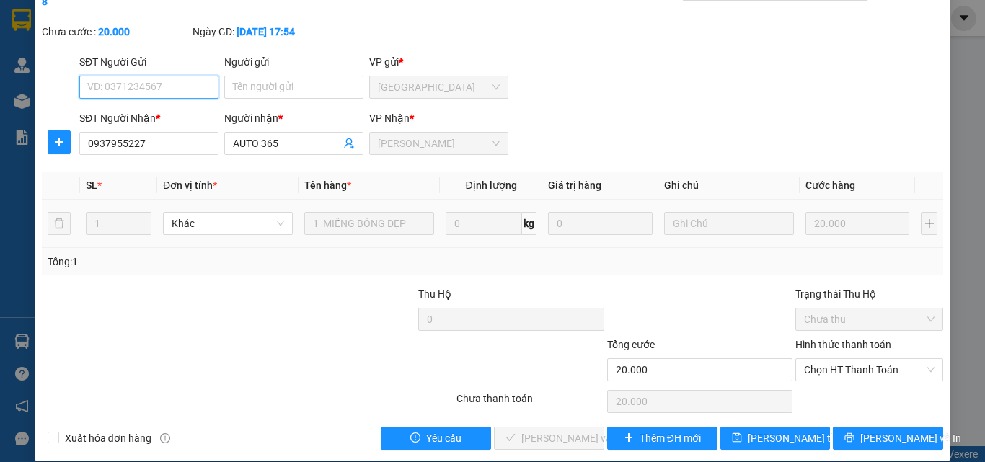
scroll to position [74, 0]
click at [841, 359] on span "Chọn HT Thanh Toán" at bounding box center [869, 370] width 130 height 22
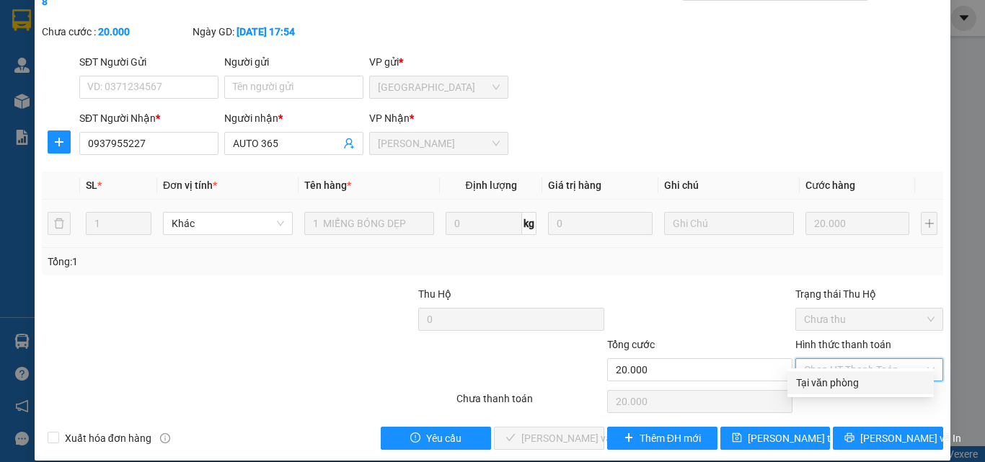
drag, startPoint x: 835, startPoint y: 366, endPoint x: 793, endPoint y: 399, distance: 53.8
click at [821, 388] on div "Tại văn phòng" at bounding box center [860, 383] width 129 height 16
type input "0"
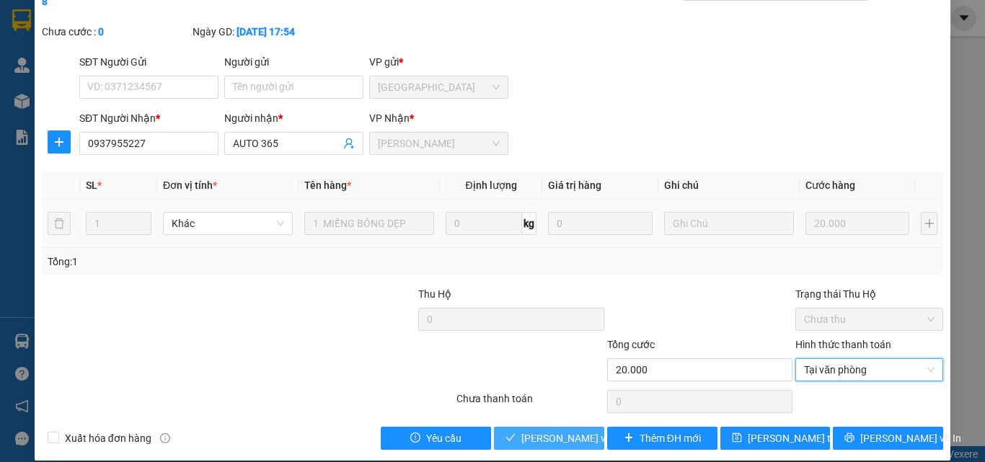
click at [521, 430] on span "[PERSON_NAME] và [PERSON_NAME] hàng" at bounding box center [590, 438] width 138 height 16
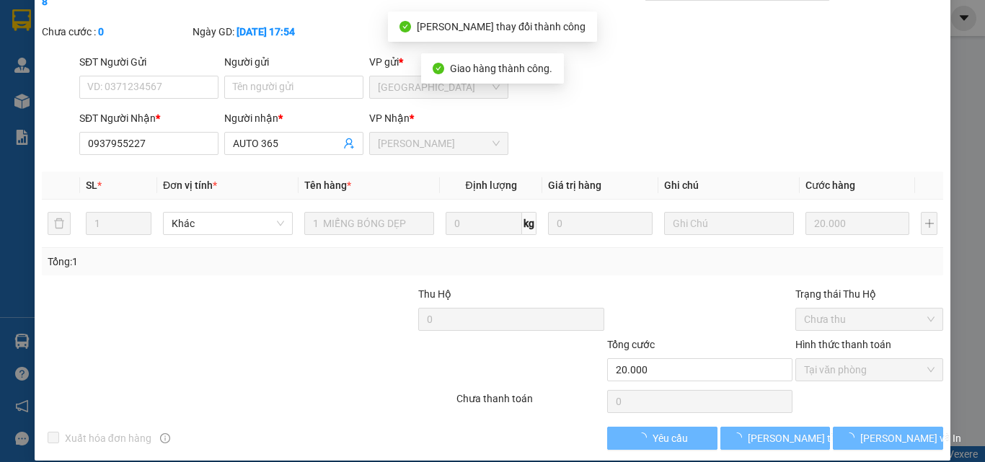
scroll to position [0, 0]
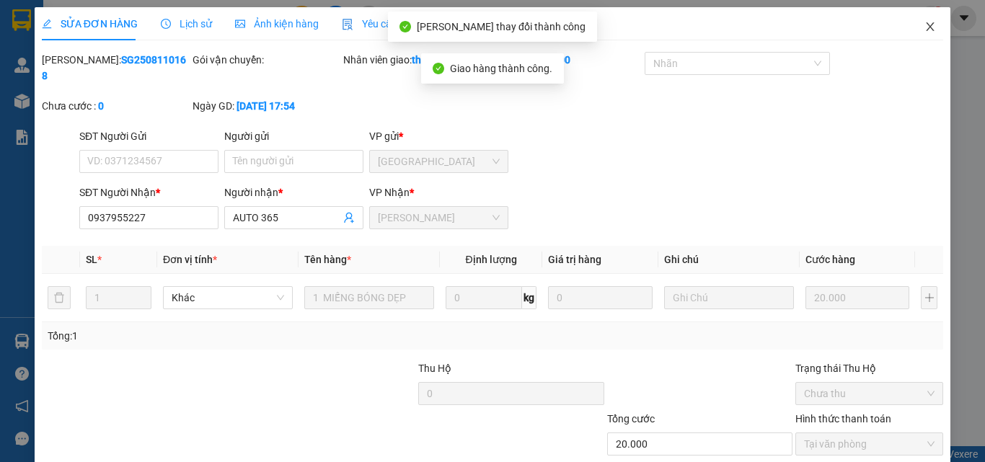
click at [926, 26] on icon "close" at bounding box center [930, 26] width 8 height 9
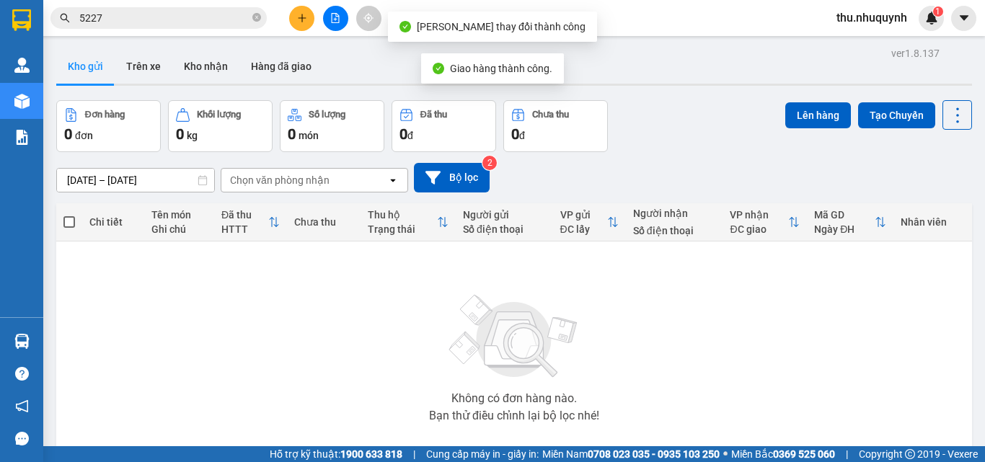
click at [200, 15] on input "5227" at bounding box center [164, 18] width 170 height 16
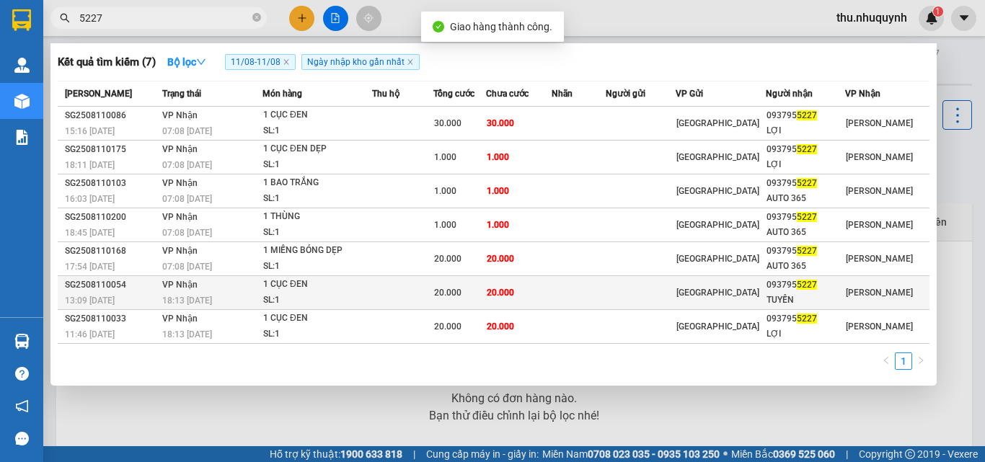
click at [433, 305] on td at bounding box center [402, 293] width 61 height 34
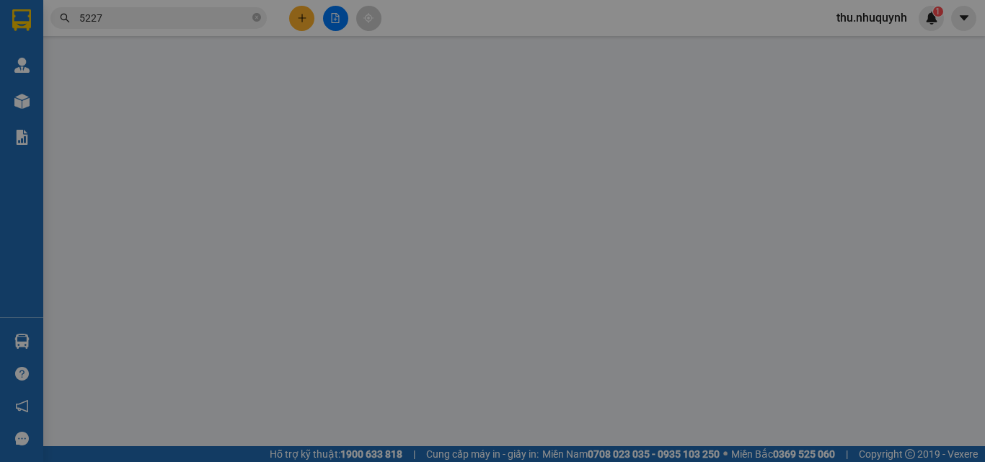
type input "0937955227"
type input "TUYỀN"
type input "20.000"
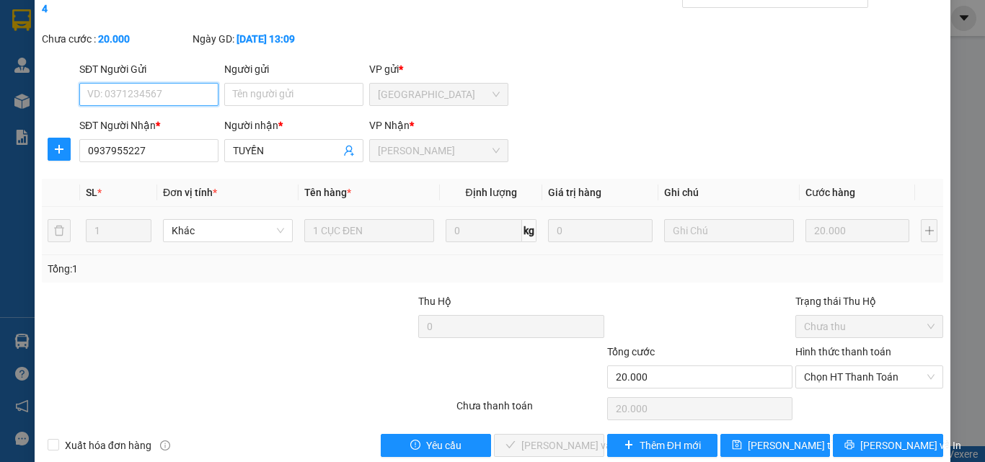
scroll to position [74, 0]
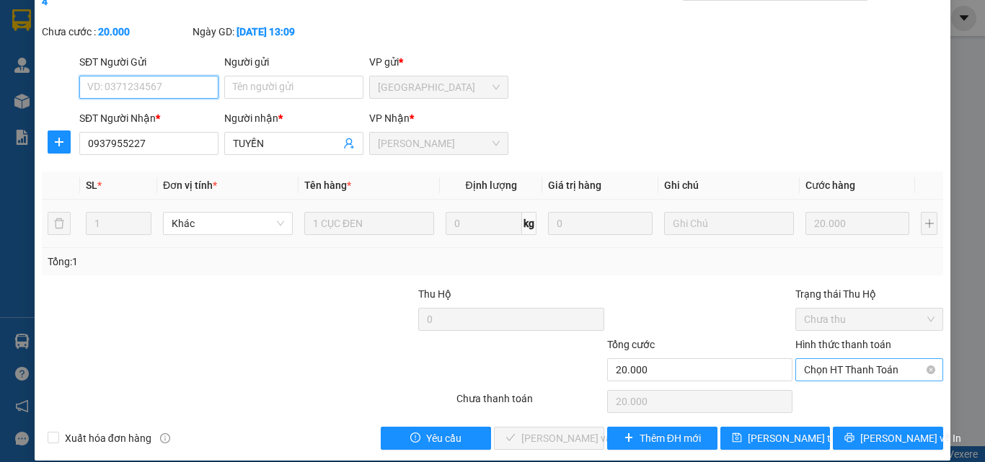
click at [846, 359] on span "Chọn HT Thanh Toán" at bounding box center [869, 370] width 130 height 22
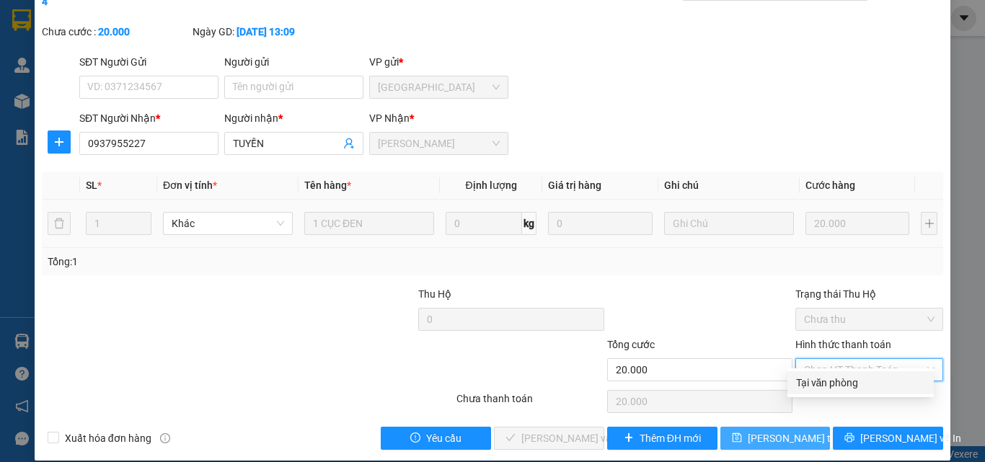
drag, startPoint x: 836, startPoint y: 387, endPoint x: 734, endPoint y: 417, distance: 106.1
click at [833, 389] on div "Tại văn phòng" at bounding box center [860, 383] width 129 height 16
type input "0"
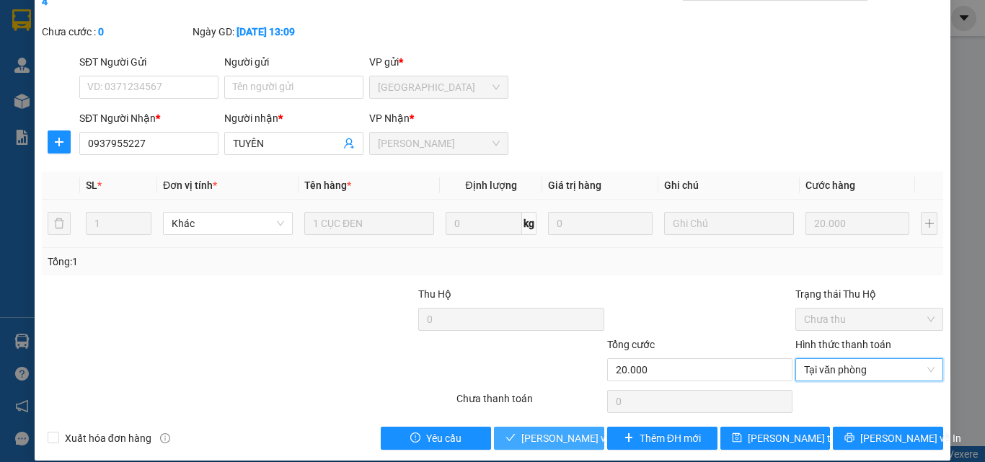
click at [536, 430] on span "[PERSON_NAME] và [PERSON_NAME] hàng" at bounding box center [590, 438] width 138 height 16
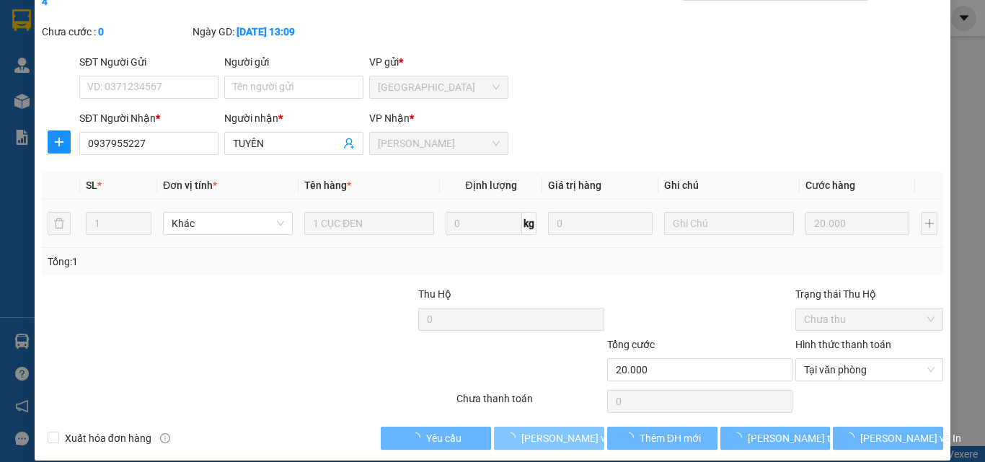
scroll to position [0, 0]
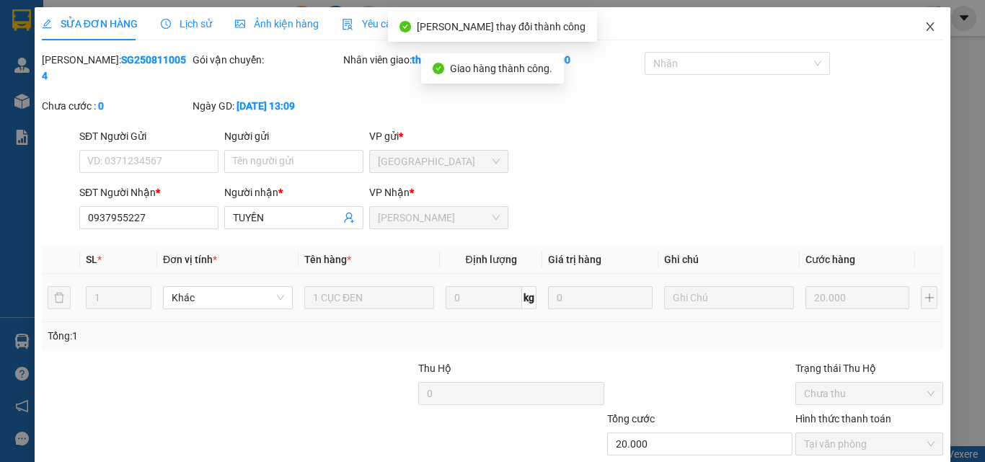
click at [924, 24] on icon "close" at bounding box center [930, 27] width 12 height 12
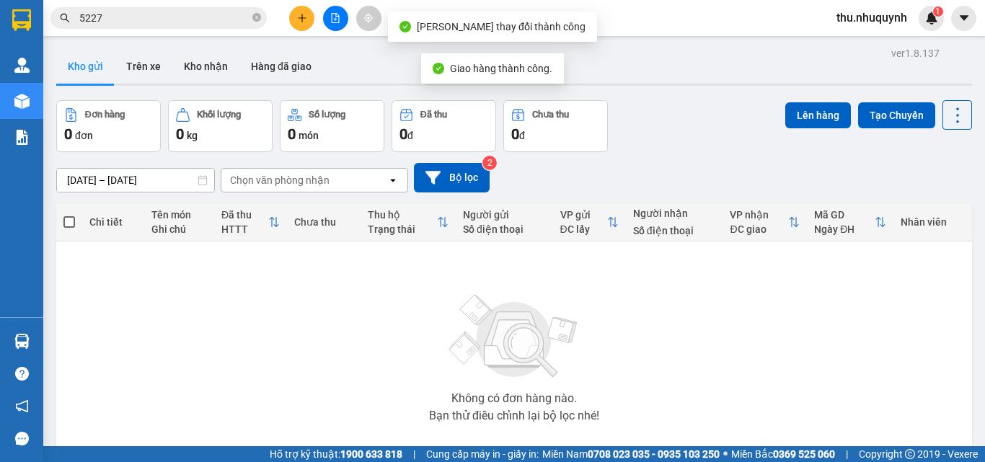
click at [145, 25] on input "5227" at bounding box center [164, 18] width 170 height 16
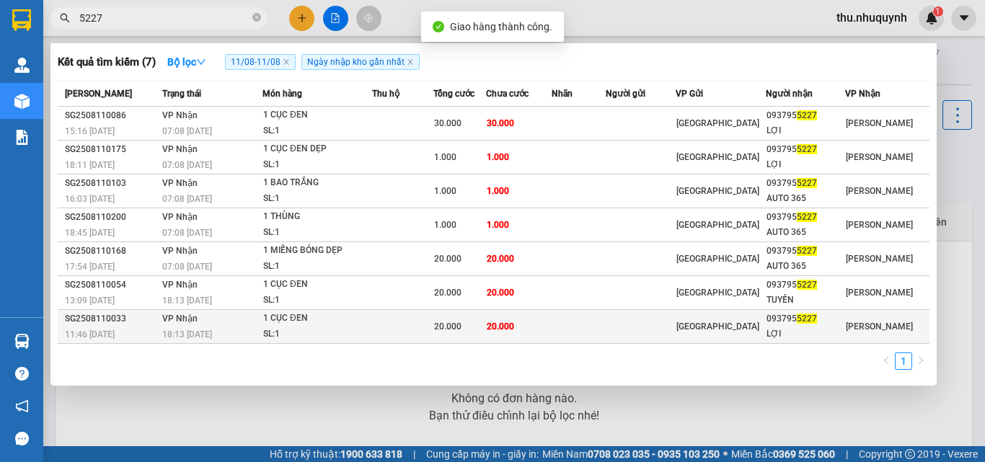
click at [236, 327] on div "18:13 [DATE]" at bounding box center [211, 335] width 99 height 16
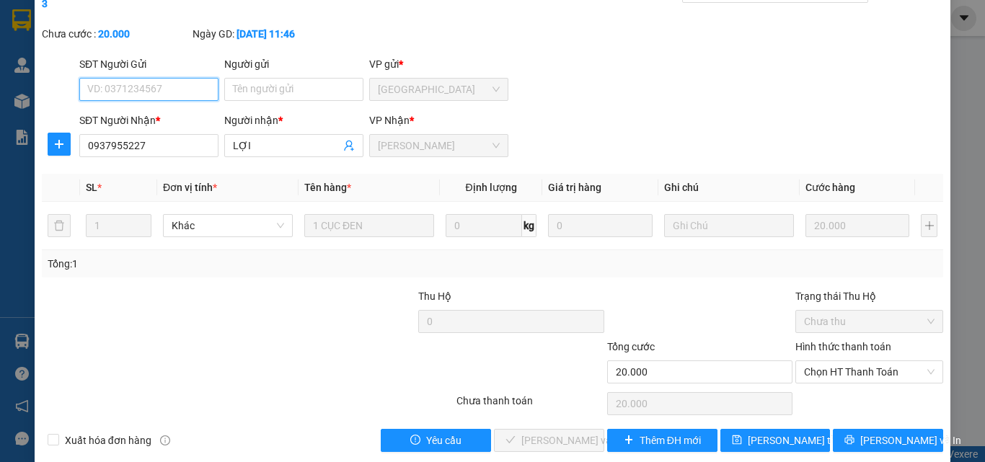
scroll to position [74, 0]
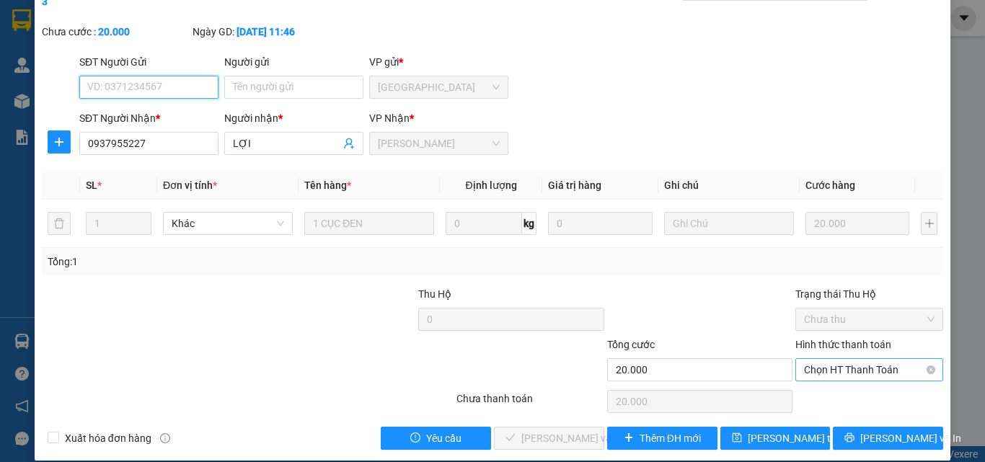
click at [826, 359] on span "Chọn HT Thanh Toán" at bounding box center [869, 370] width 130 height 22
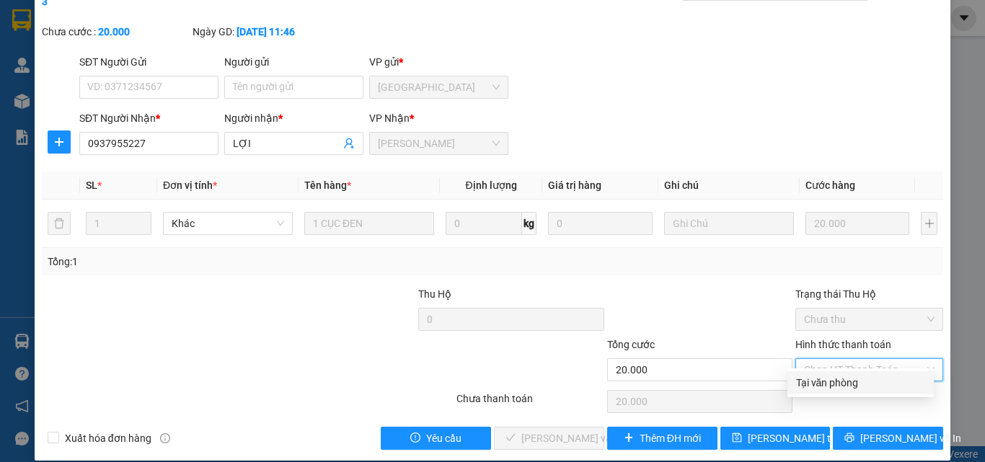
click at [819, 383] on div "Tại văn phòng" at bounding box center [860, 383] width 129 height 16
type input "0"
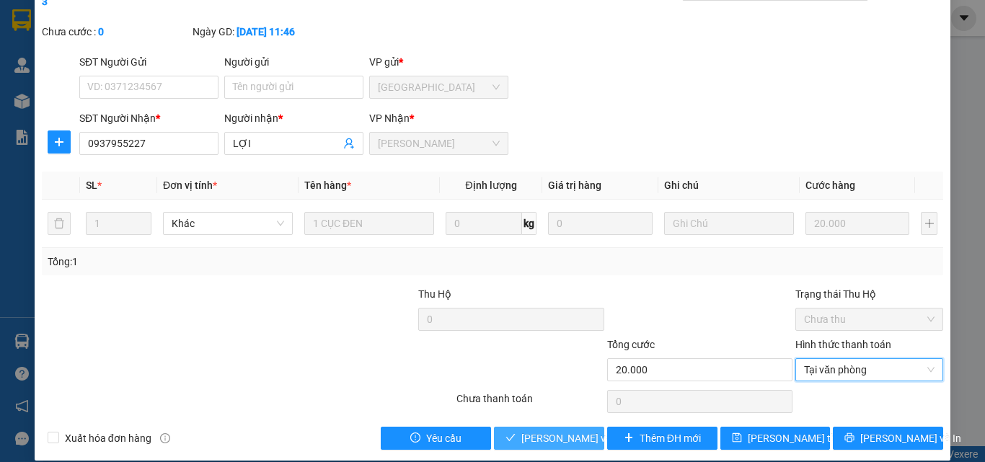
click at [549, 430] on span "[PERSON_NAME] và [PERSON_NAME] hàng" at bounding box center [590, 438] width 138 height 16
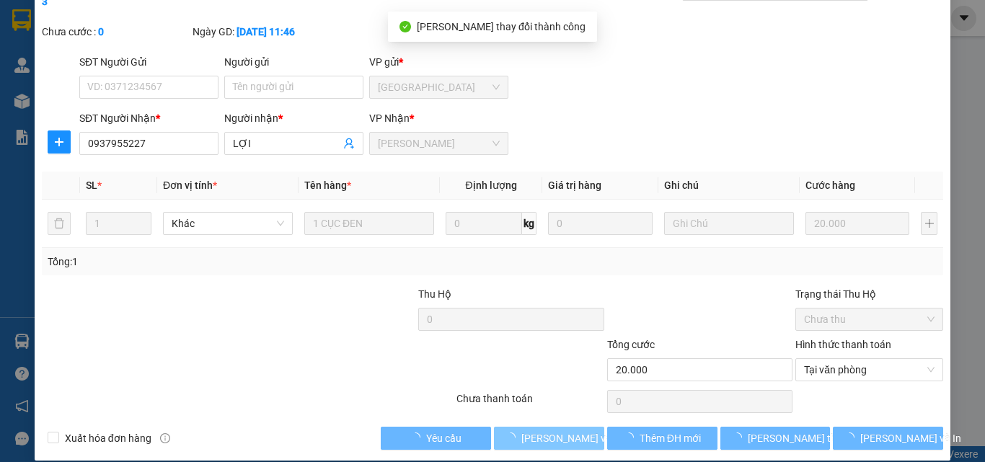
scroll to position [0, 0]
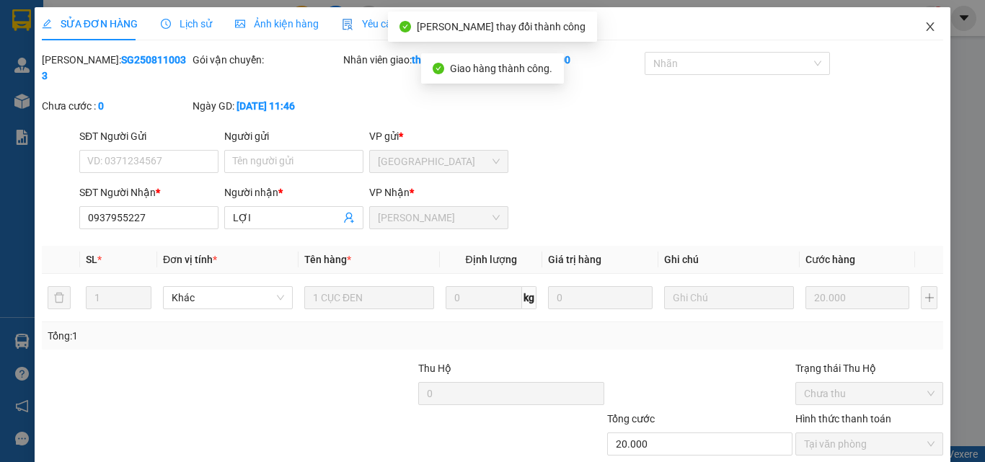
click at [924, 29] on icon "close" at bounding box center [930, 27] width 12 height 12
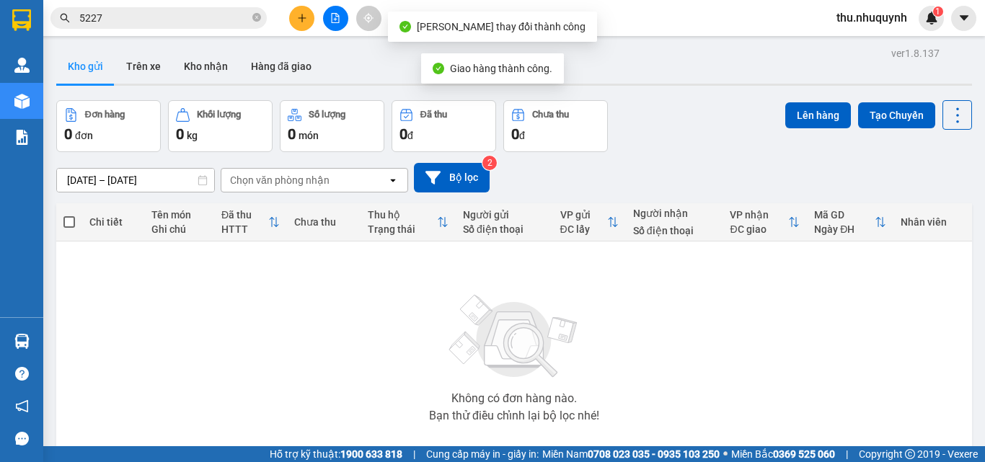
click at [218, 22] on input "5227" at bounding box center [164, 18] width 170 height 16
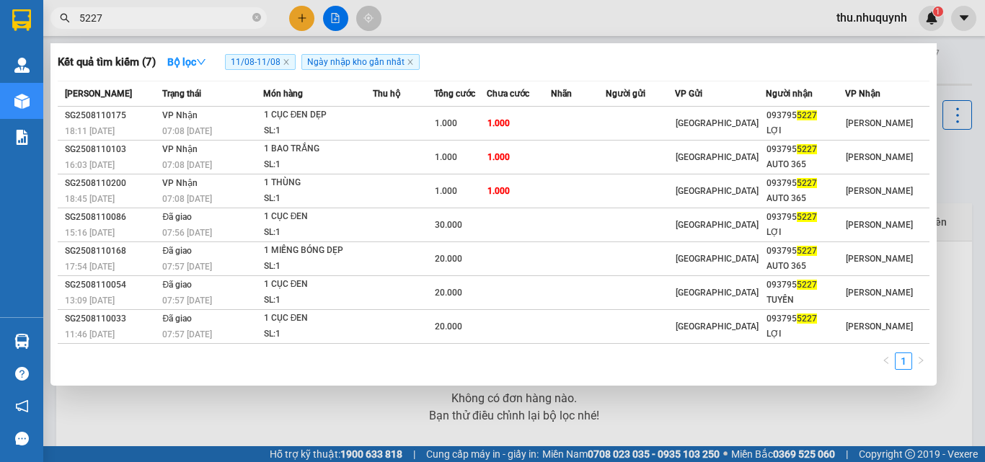
click at [184, 17] on input "5227" at bounding box center [164, 18] width 170 height 16
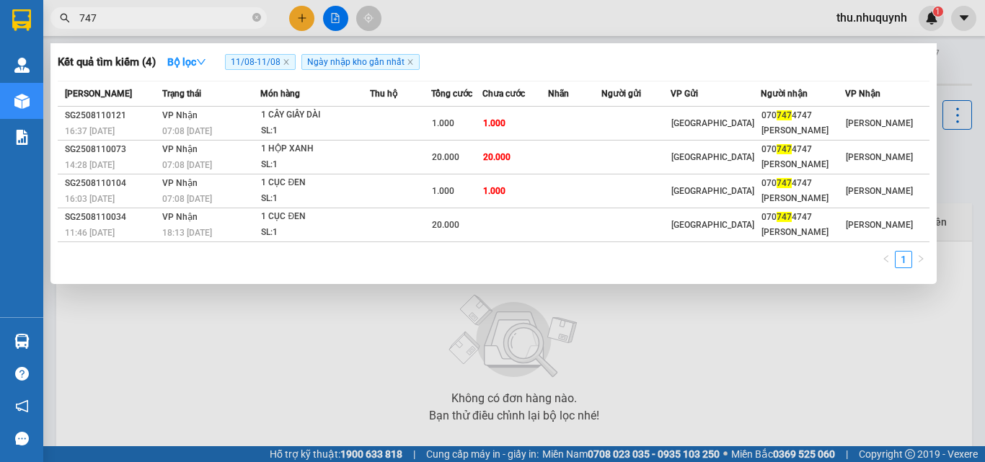
click at [157, 26] on span "747" at bounding box center [158, 18] width 216 height 22
click at [157, 23] on input "747" at bounding box center [164, 18] width 170 height 16
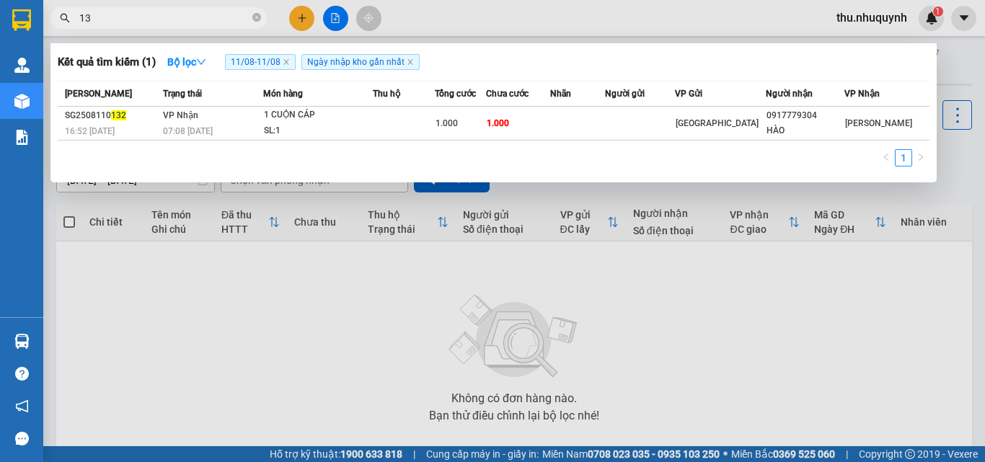
type input "1"
type input "747"
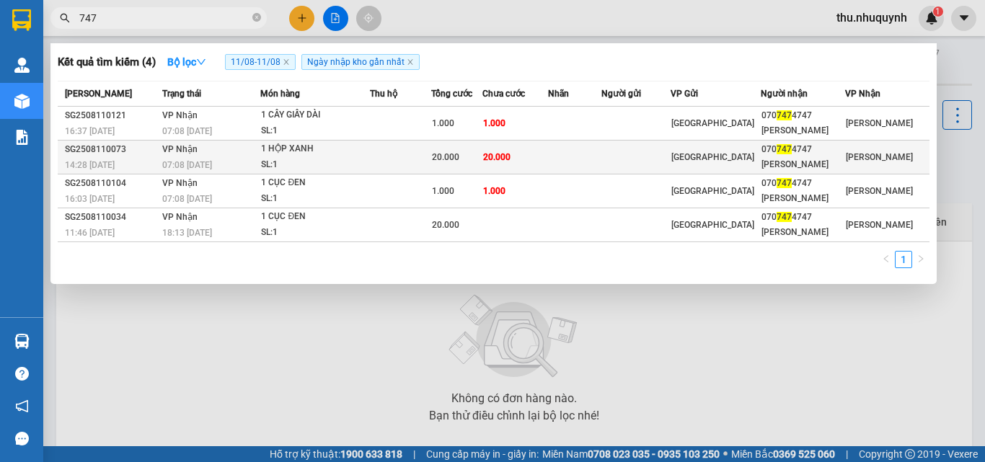
click at [510, 159] on span "20.000" at bounding box center [496, 157] width 27 height 10
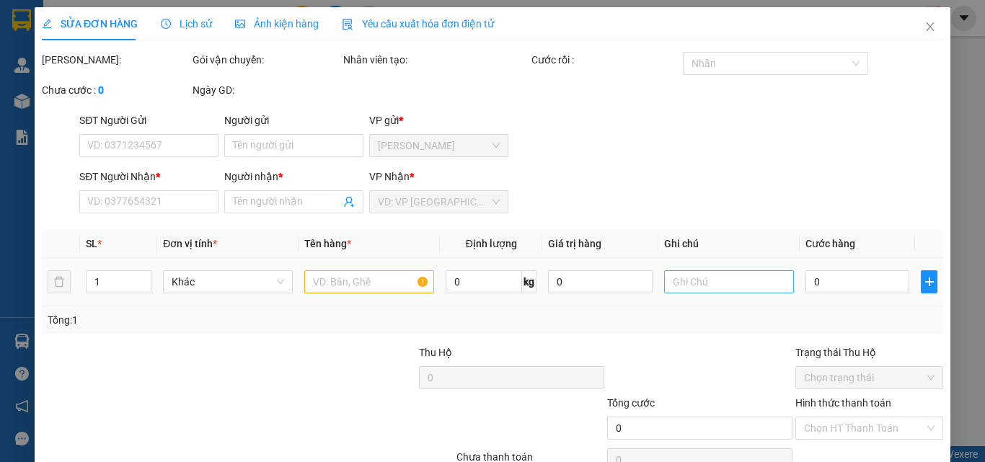
type input "0707474747"
type input "[PERSON_NAME]"
type input "20.000"
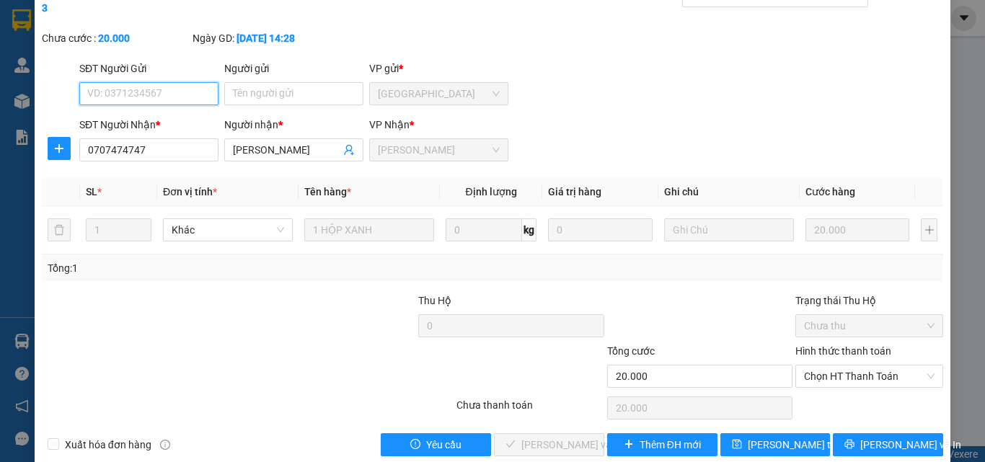
scroll to position [74, 0]
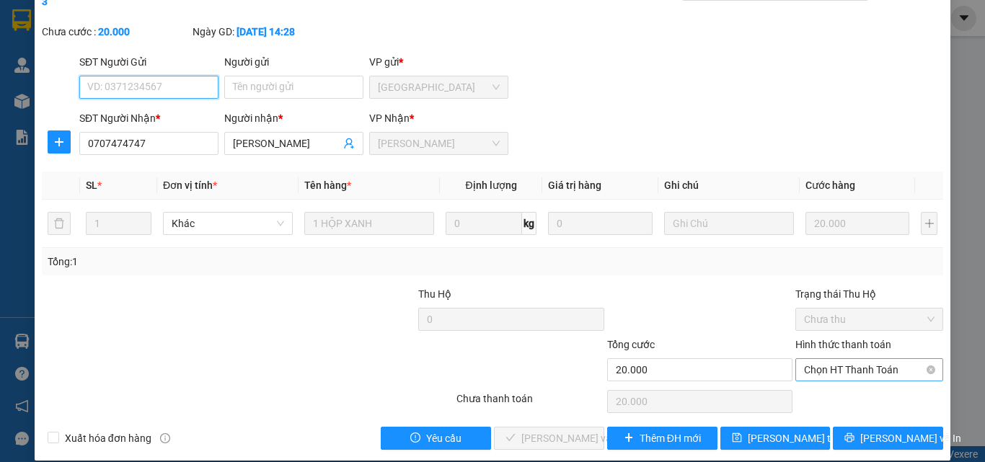
drag, startPoint x: 831, startPoint y: 359, endPoint x: 825, endPoint y: 373, distance: 14.9
click at [830, 360] on span "Chọn HT Thanh Toán" at bounding box center [869, 370] width 130 height 22
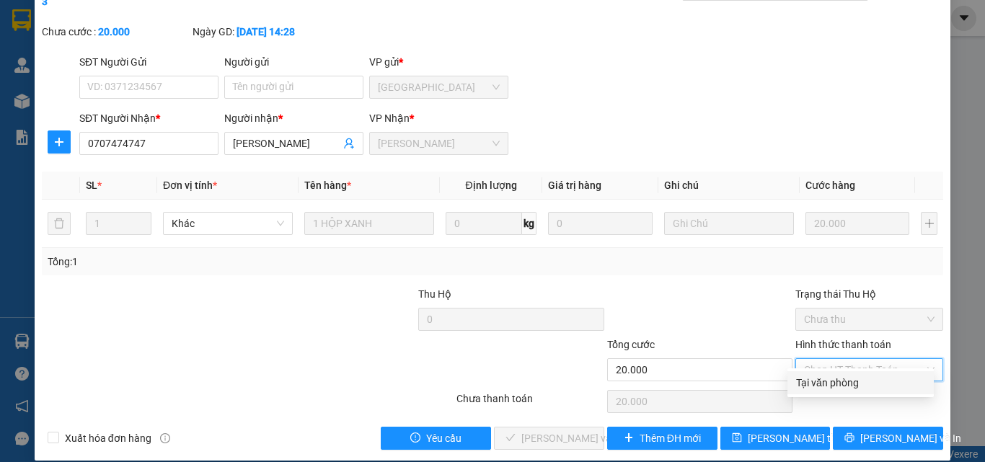
click at [821, 394] on div "Total Paid Fee 0 Total UnPaid Fee 20.000 Cash Collection Total Fee Mã ĐH: SG250…" at bounding box center [492, 214] width 901 height 472
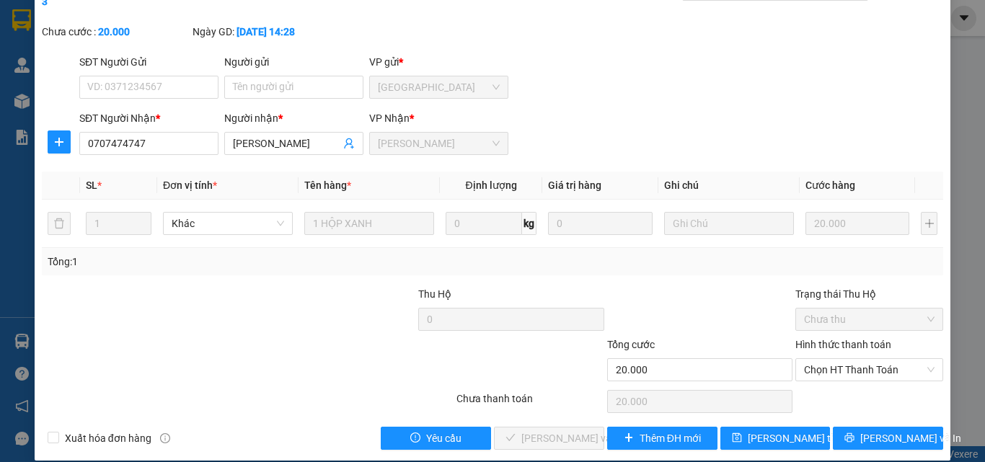
click at [851, 368] on div "Hình thức thanh toán Chọn HT Thanh Toán" at bounding box center [869, 362] width 148 height 50
click at [843, 359] on span "Chọn HT Thanh Toán" at bounding box center [869, 370] width 130 height 22
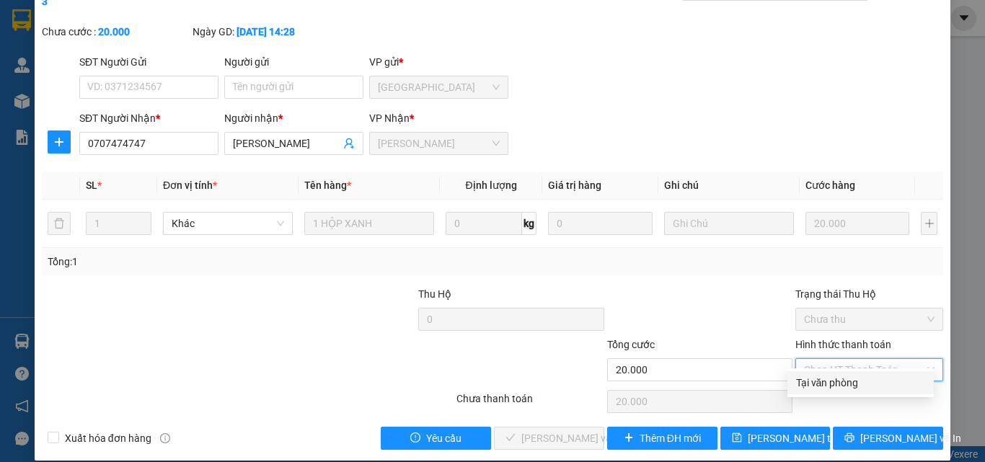
drag, startPoint x: 841, startPoint y: 376, endPoint x: 788, endPoint y: 386, distance: 53.6
click at [841, 376] on div "Tại văn phòng" at bounding box center [860, 383] width 129 height 16
type input "0"
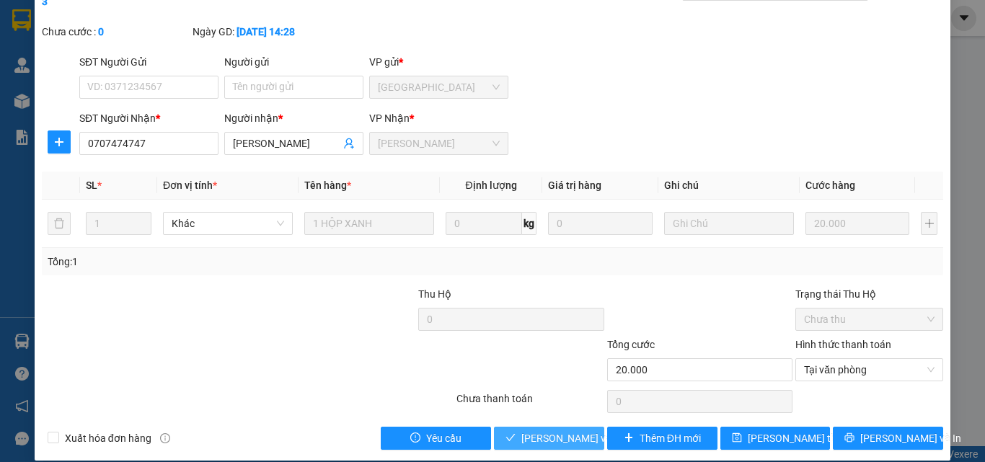
click at [546, 430] on span "[PERSON_NAME] và [PERSON_NAME] hàng" at bounding box center [590, 438] width 138 height 16
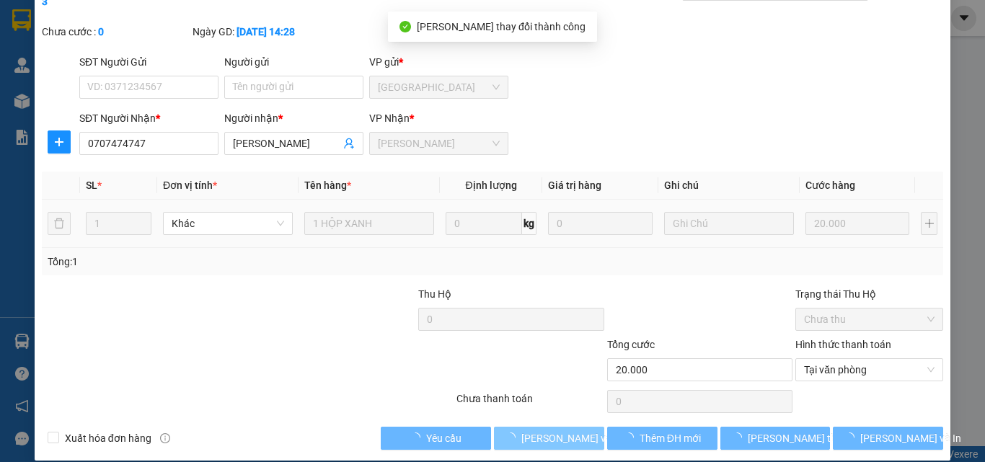
scroll to position [0, 0]
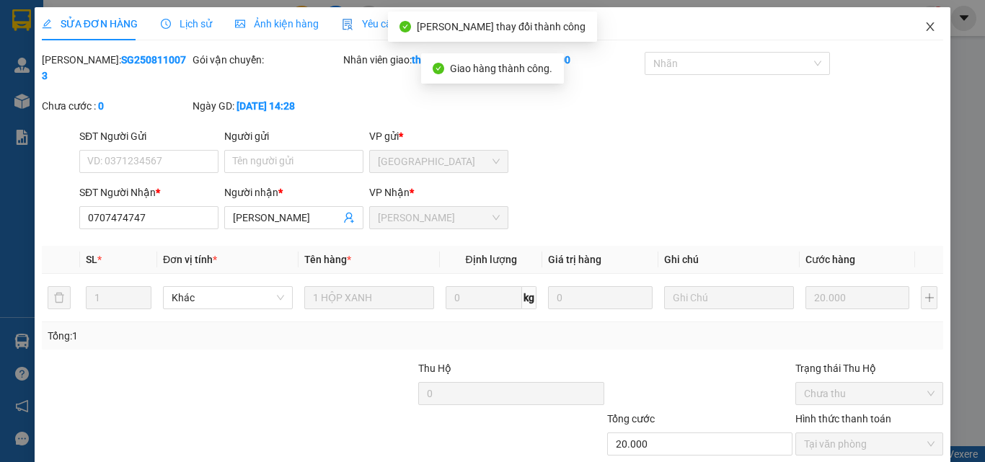
click at [927, 23] on span "Close" at bounding box center [930, 27] width 40 height 40
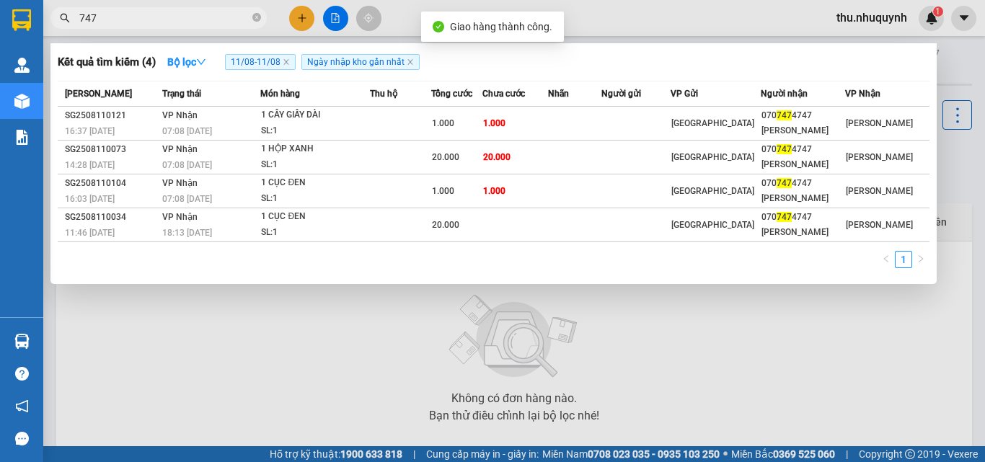
click at [163, 15] on input "747" at bounding box center [164, 18] width 170 height 16
click at [163, 13] on input "747" at bounding box center [164, 18] width 170 height 16
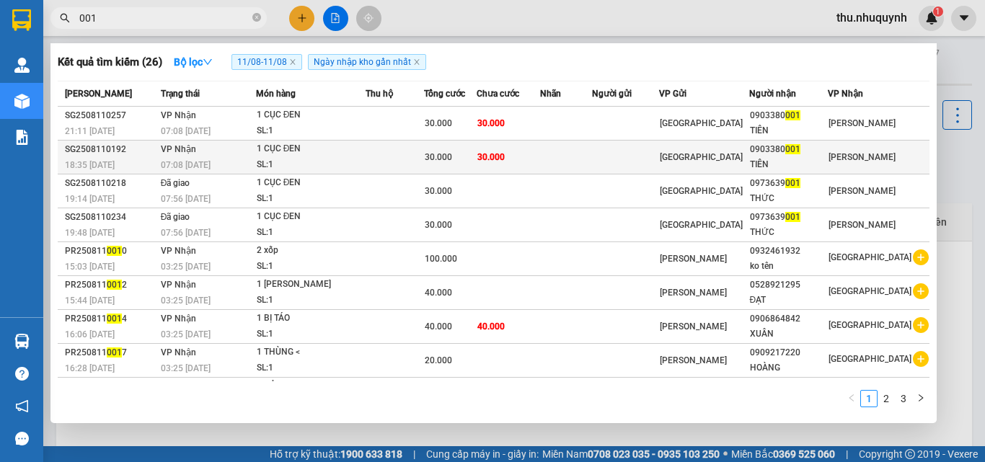
type input "001"
click at [655, 146] on td at bounding box center [625, 158] width 66 height 34
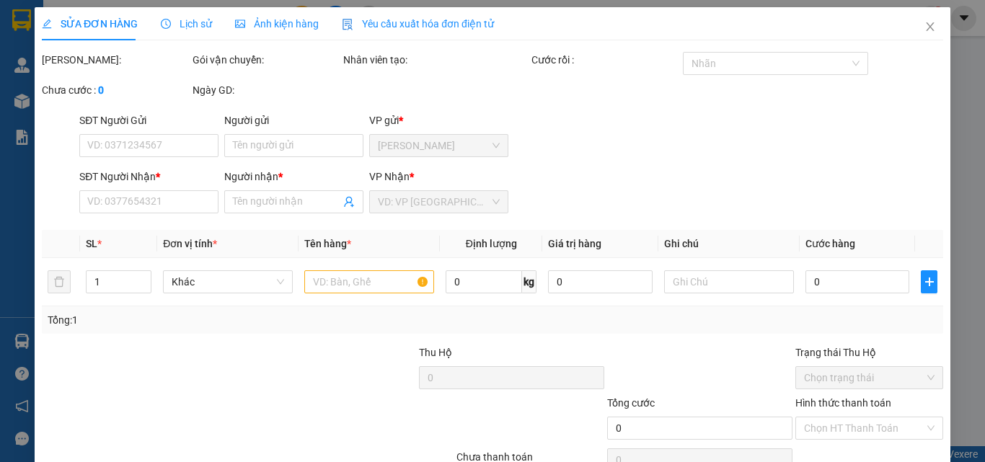
type input "0903380001"
type input "TIÊN"
type input "30.000"
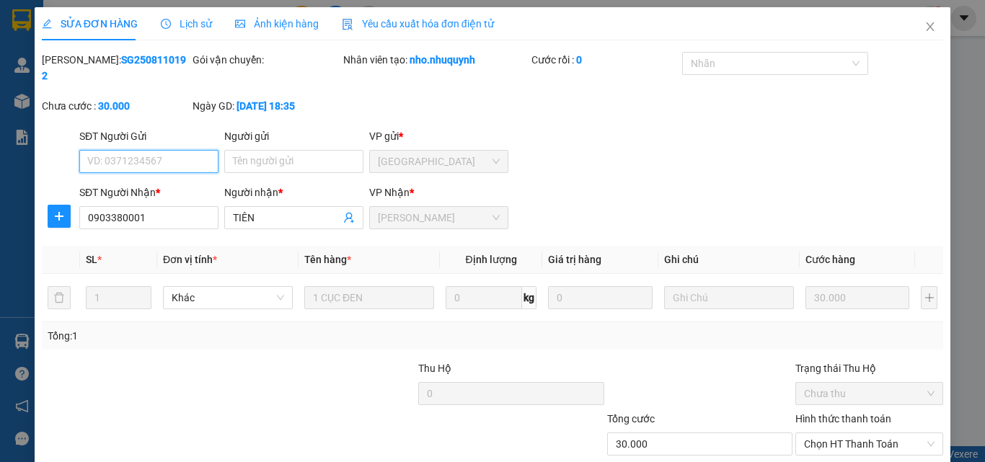
scroll to position [74, 0]
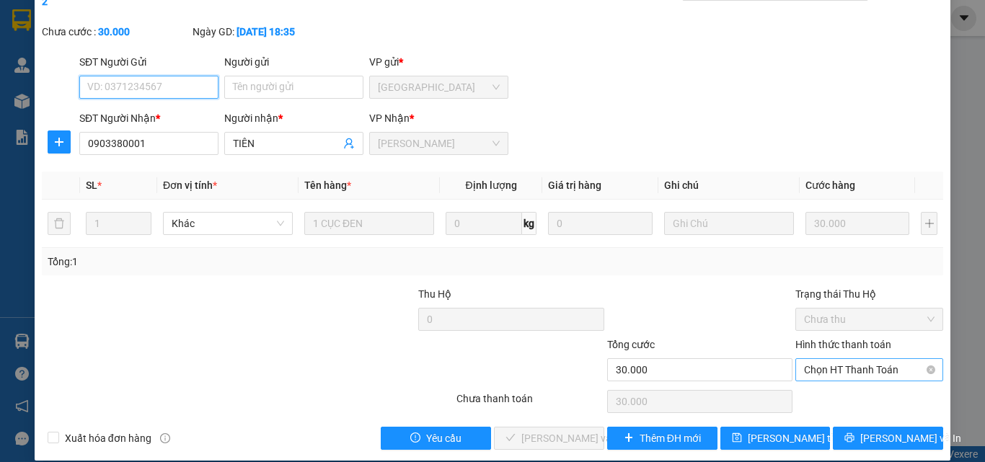
click at [821, 359] on span "Chọn HT Thanh Toán" at bounding box center [869, 370] width 130 height 22
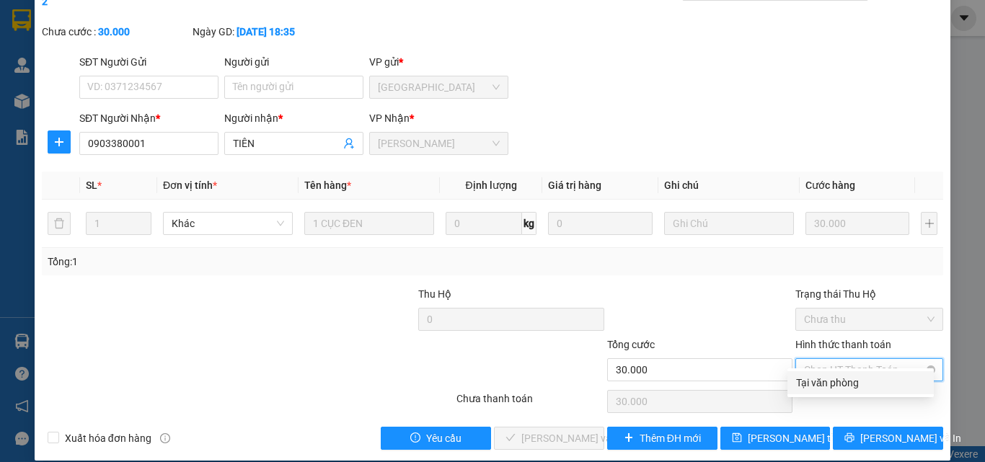
drag, startPoint x: 820, startPoint y: 365, endPoint x: 797, endPoint y: 391, distance: 35.2
click at [820, 381] on div "Tại văn phòng" at bounding box center [860, 383] width 129 height 16
type input "0"
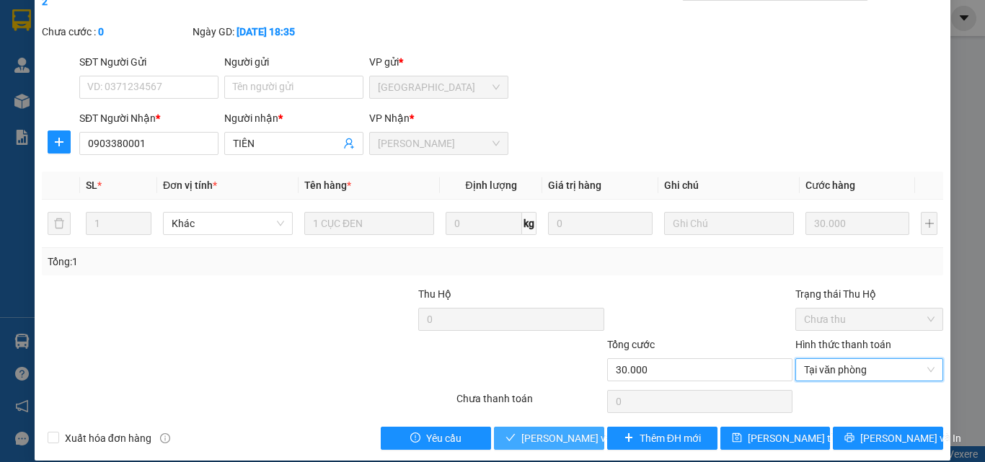
click at [557, 430] on span "[PERSON_NAME] và [PERSON_NAME] hàng" at bounding box center [590, 438] width 138 height 16
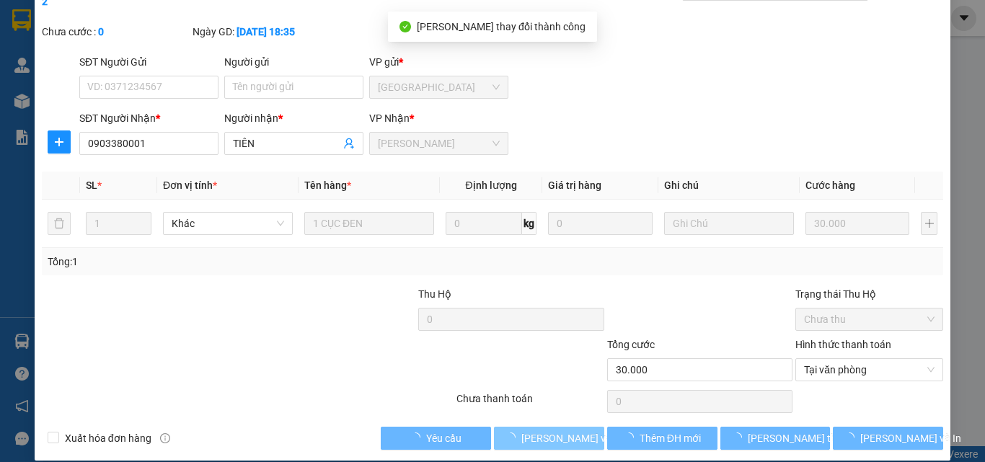
scroll to position [0, 0]
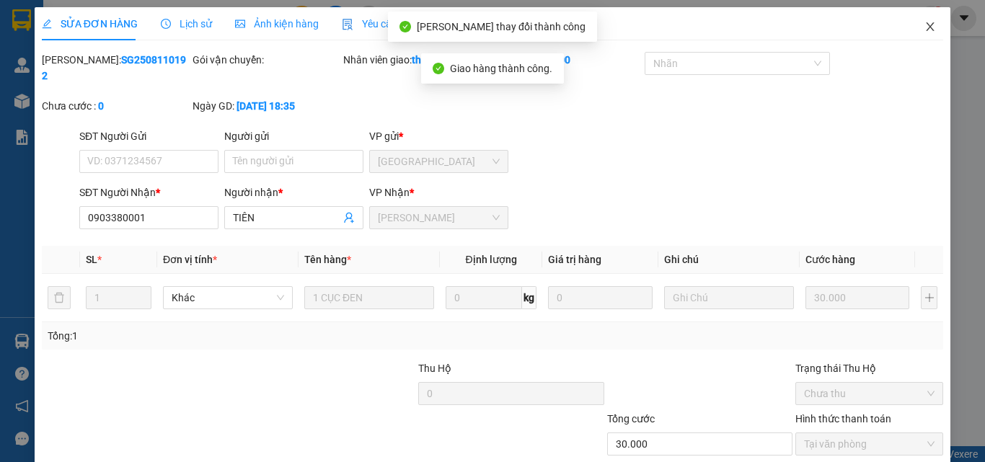
click at [924, 22] on icon "close" at bounding box center [930, 27] width 12 height 12
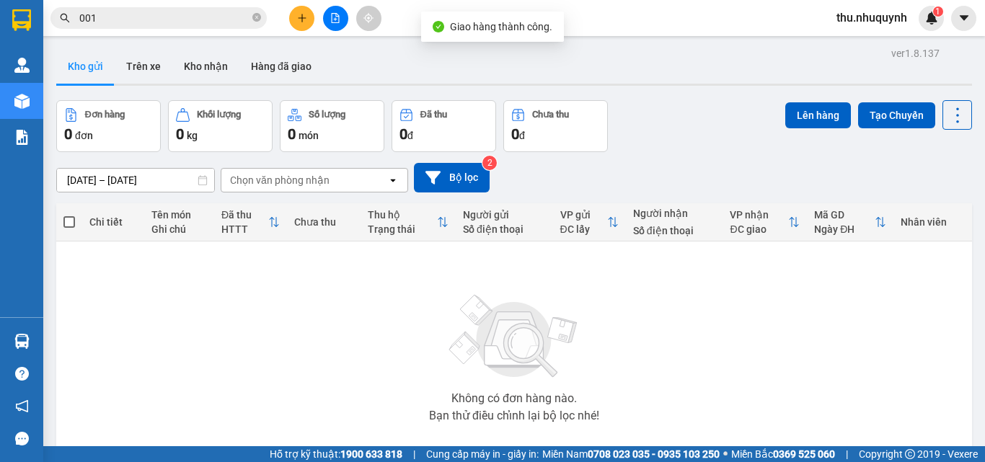
click at [136, 12] on input "001" at bounding box center [164, 18] width 170 height 16
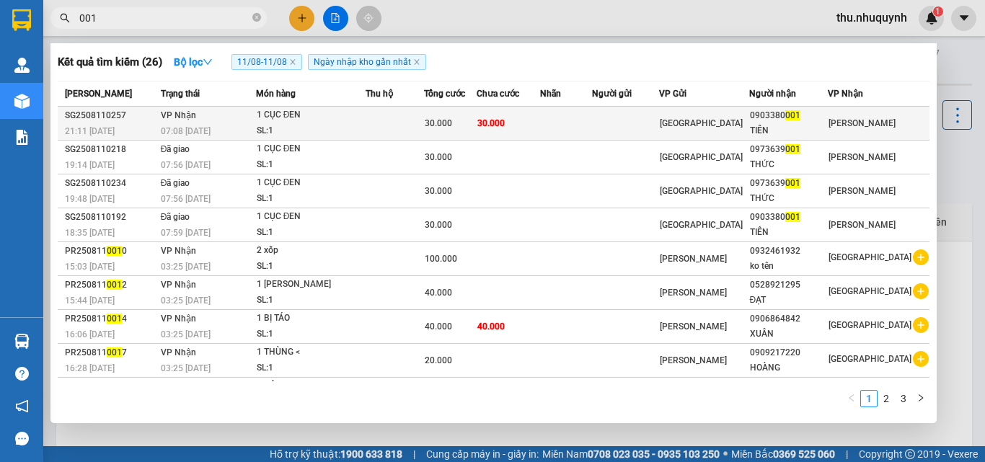
click at [658, 128] on td at bounding box center [625, 124] width 66 height 34
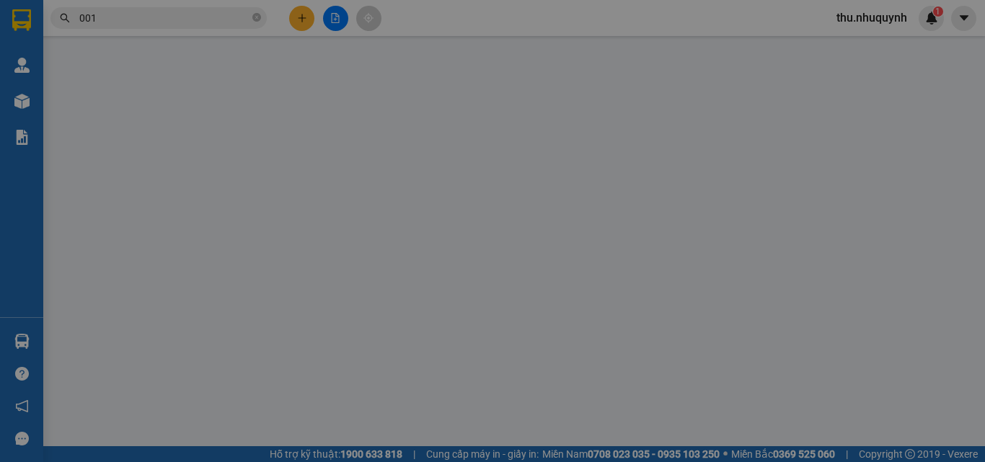
type input "0903380001"
type input "TIÊN"
type input "30.000"
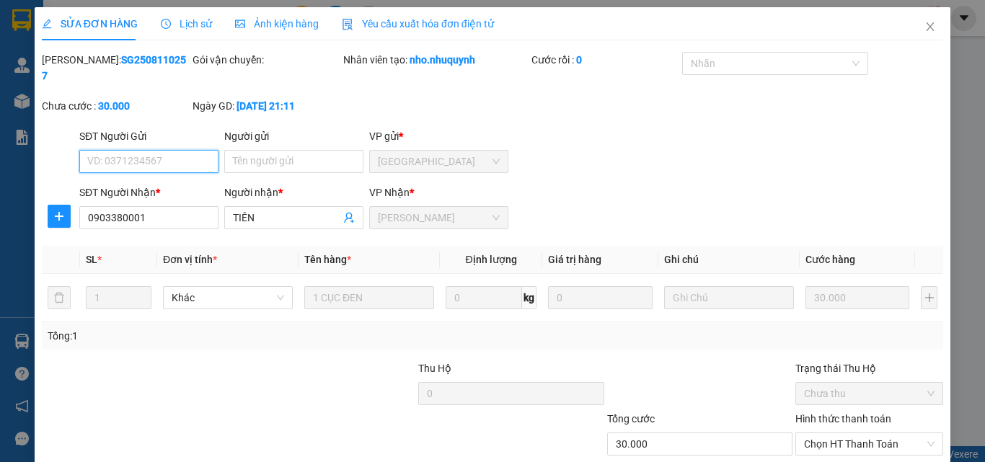
scroll to position [74, 0]
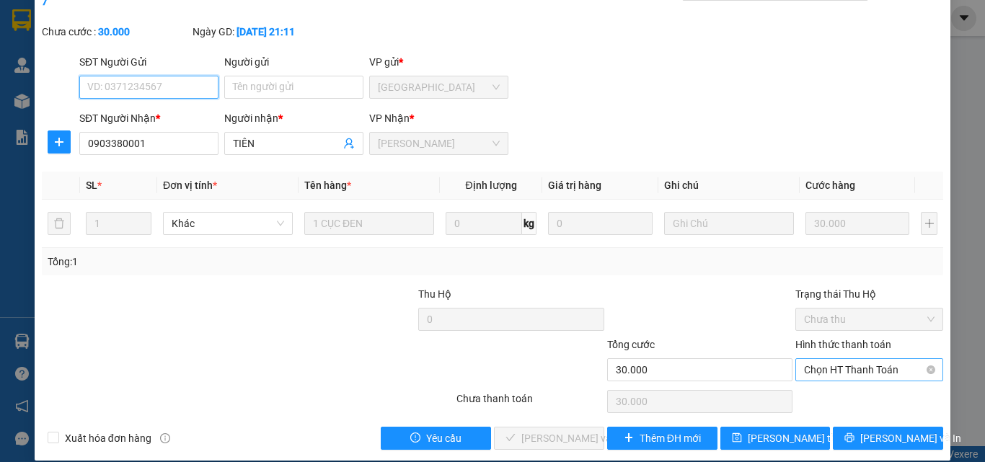
click at [853, 362] on span "Chọn HT Thanh Toán" at bounding box center [869, 370] width 130 height 22
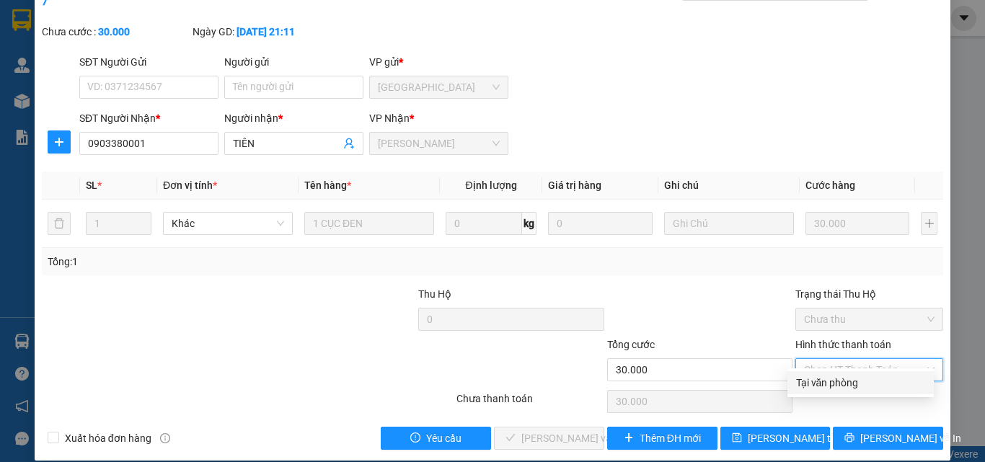
drag, startPoint x: 830, startPoint y: 389, endPoint x: 652, endPoint y: 409, distance: 179.2
click at [828, 390] on div "Tại văn phòng" at bounding box center [860, 383] width 129 height 16
type input "0"
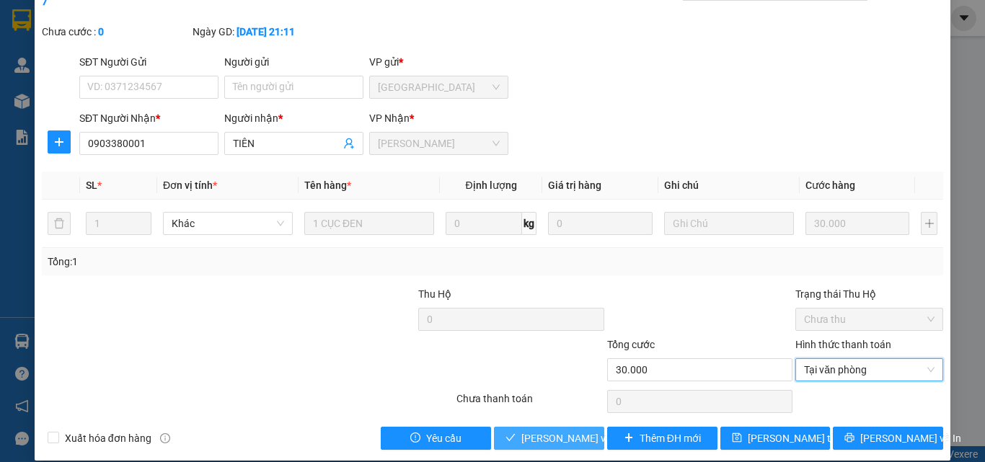
click at [551, 430] on span "[PERSON_NAME] và [PERSON_NAME] hàng" at bounding box center [590, 438] width 138 height 16
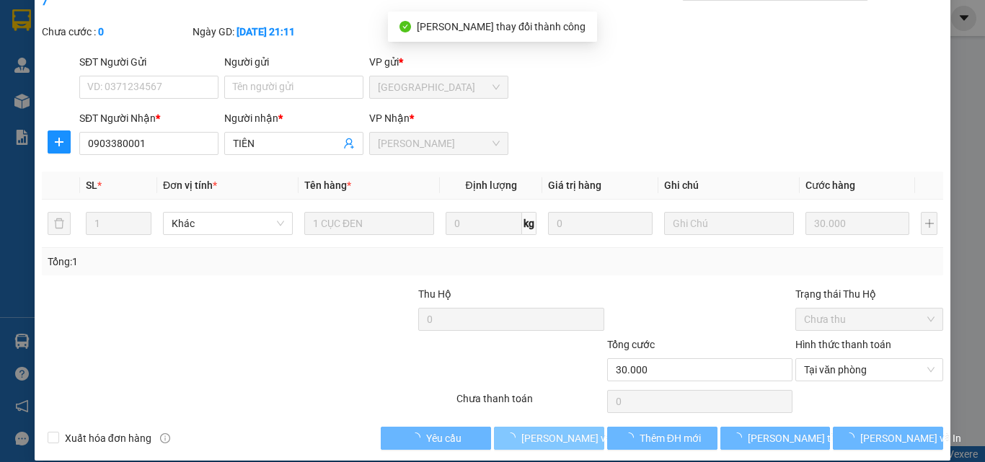
scroll to position [0, 0]
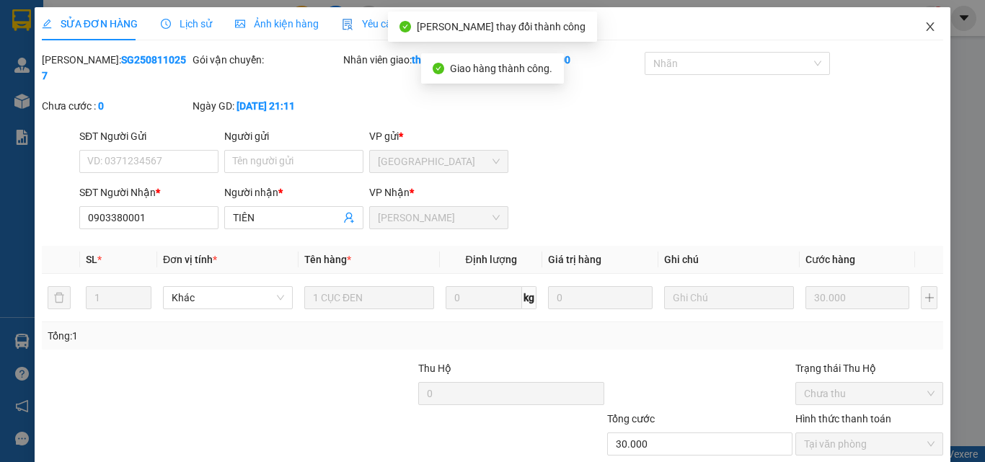
click at [910, 16] on span "Close" at bounding box center [930, 27] width 40 height 40
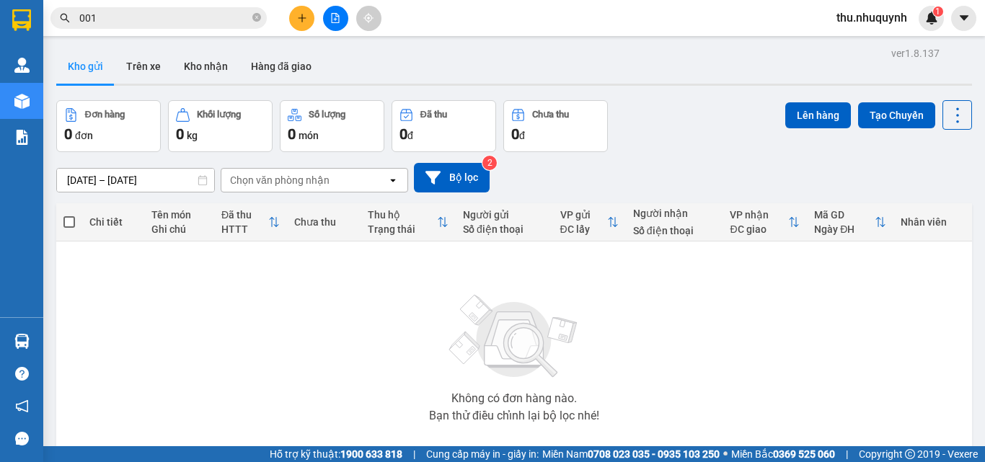
click at [192, 19] on input "001" at bounding box center [164, 18] width 170 height 16
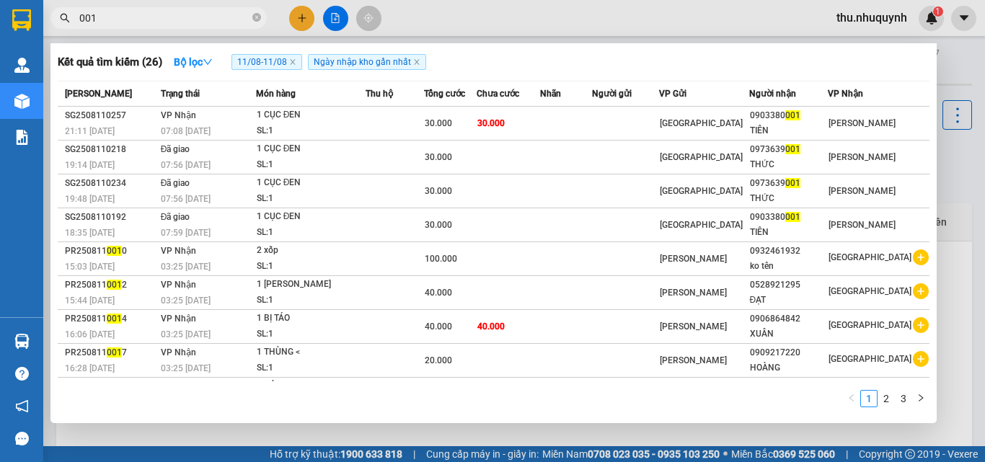
click at [192, 19] on input "001" at bounding box center [164, 18] width 170 height 16
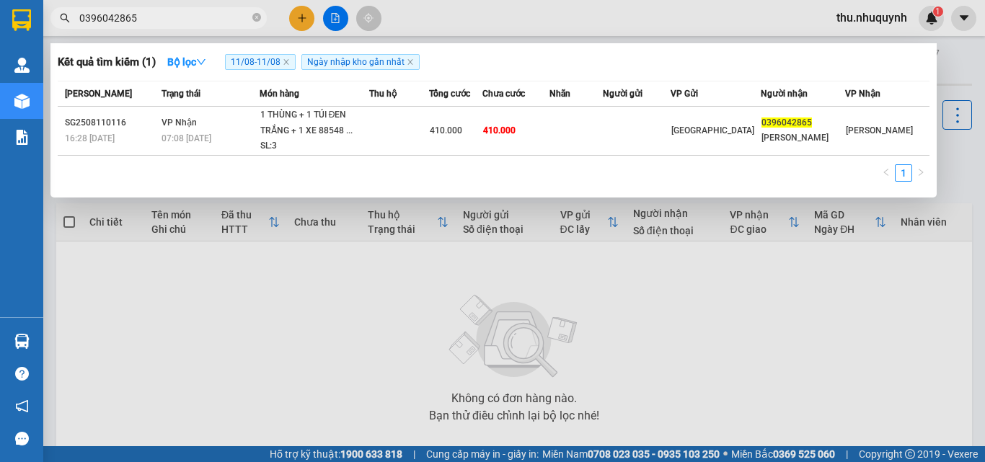
type input "0396042865"
click at [172, 22] on input "0396042865" at bounding box center [164, 18] width 170 height 16
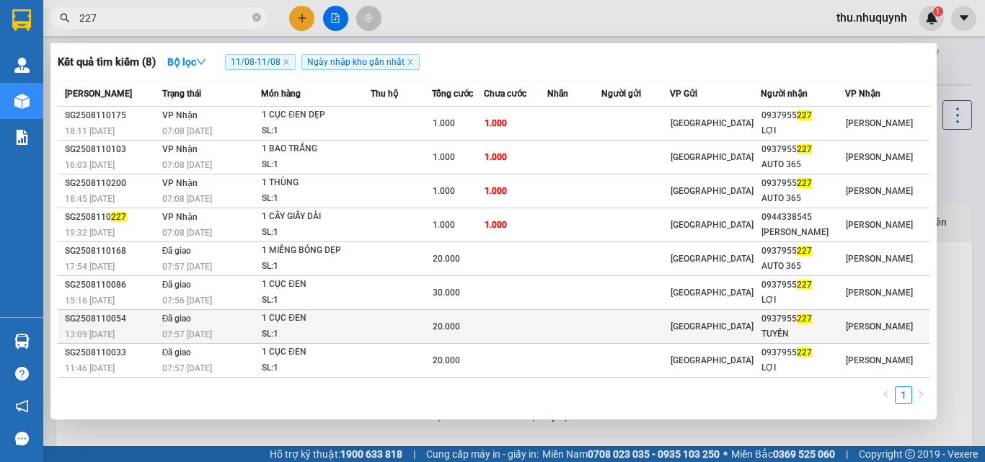
type input "227"
click at [483, 332] on div "20.000" at bounding box center [458, 327] width 50 height 16
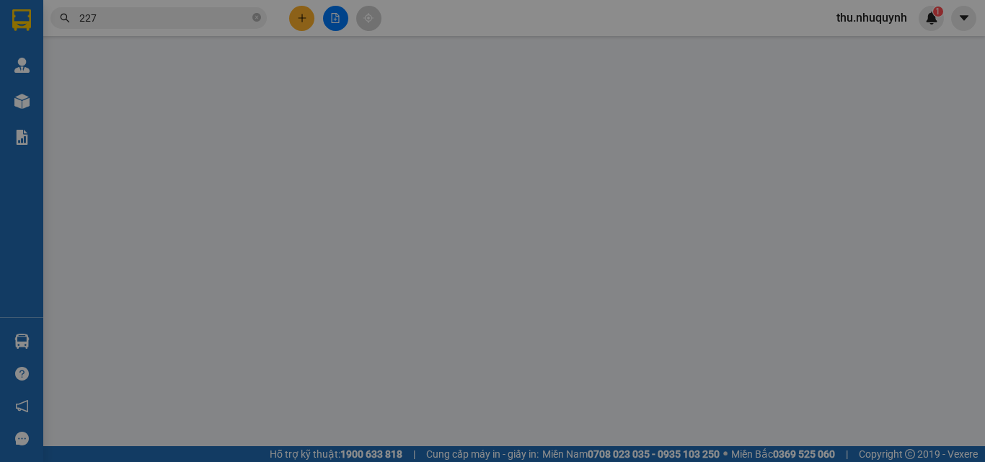
type input "0937955227"
type input "TUYỀN"
type input "20.000"
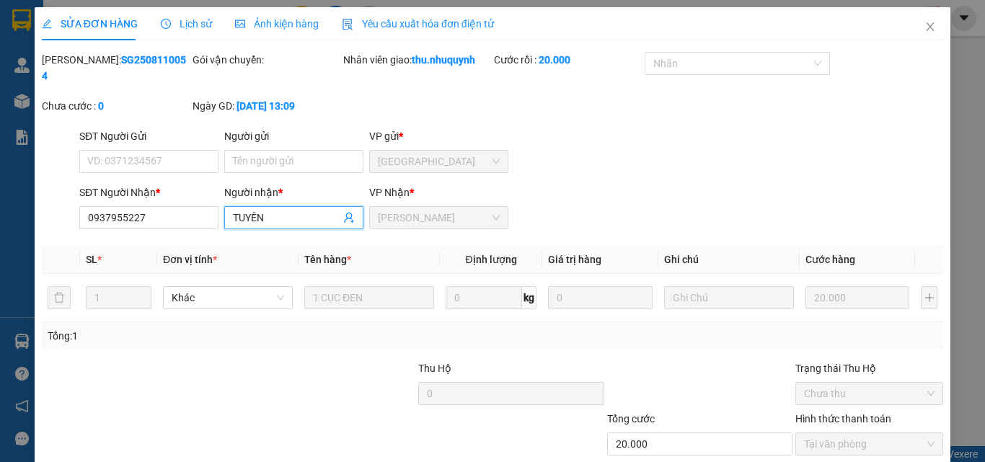
click at [320, 210] on input "TUYỀN" at bounding box center [286, 218] width 107 height 16
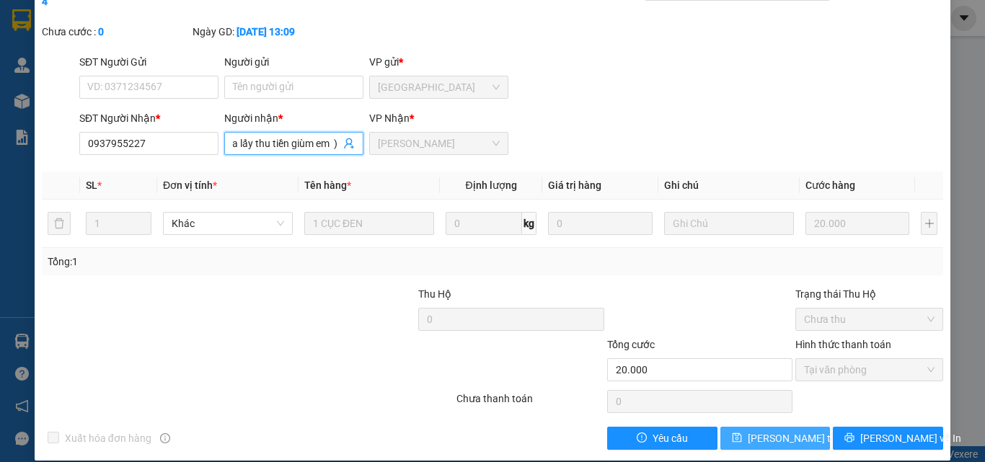
type input "TUYỀN ( cục này khách chưa lấy thu tiền giùm em )"
click at [781, 430] on span "[PERSON_NAME] đổi" at bounding box center [805, 438] width 115 height 16
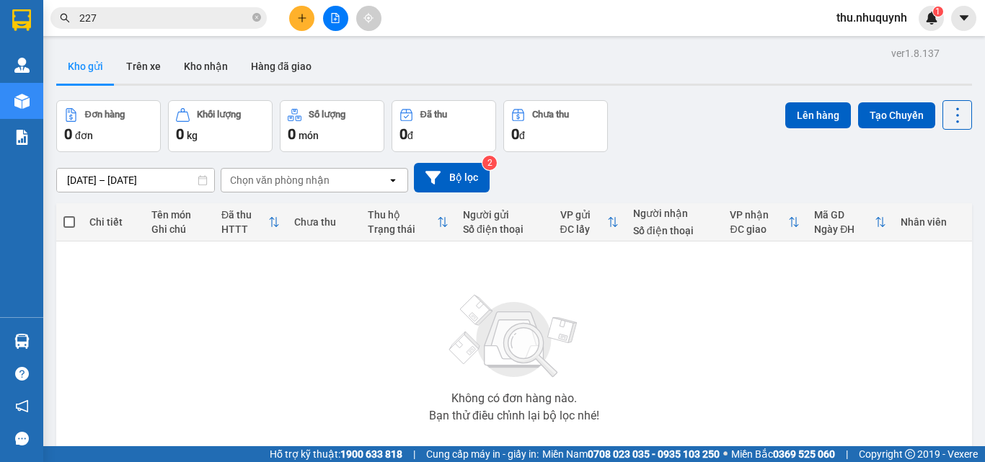
click at [184, 17] on input "227" at bounding box center [164, 18] width 170 height 16
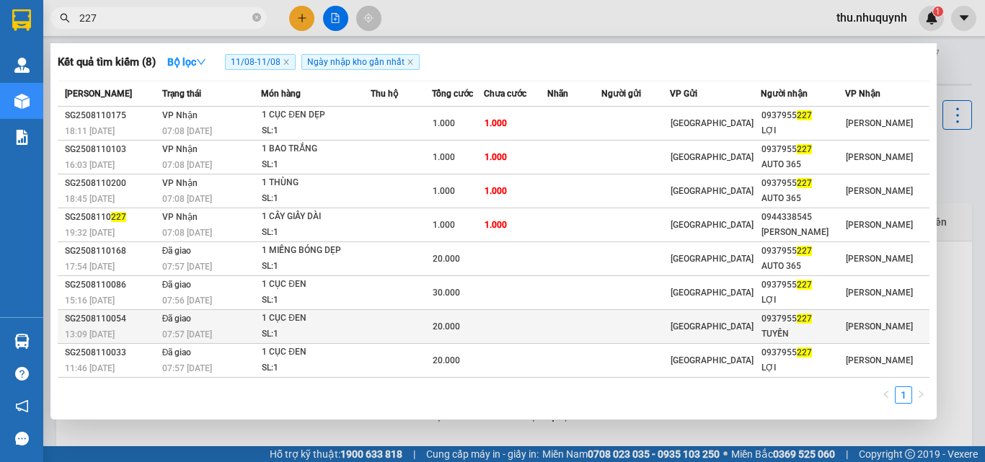
click at [601, 336] on td at bounding box center [574, 327] width 54 height 34
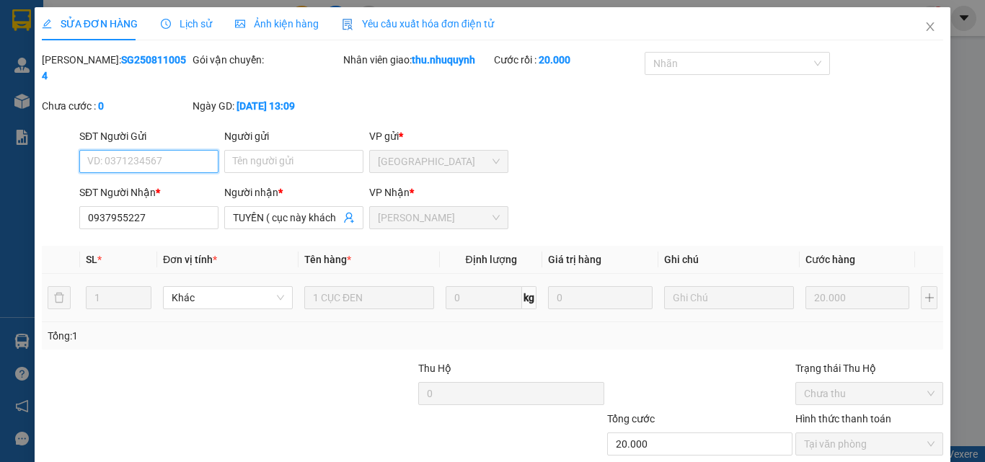
type input "0937955227"
type input "TUYỀN ( cục này khách chưa lấy thu tiền giùm em )"
type input "20.000"
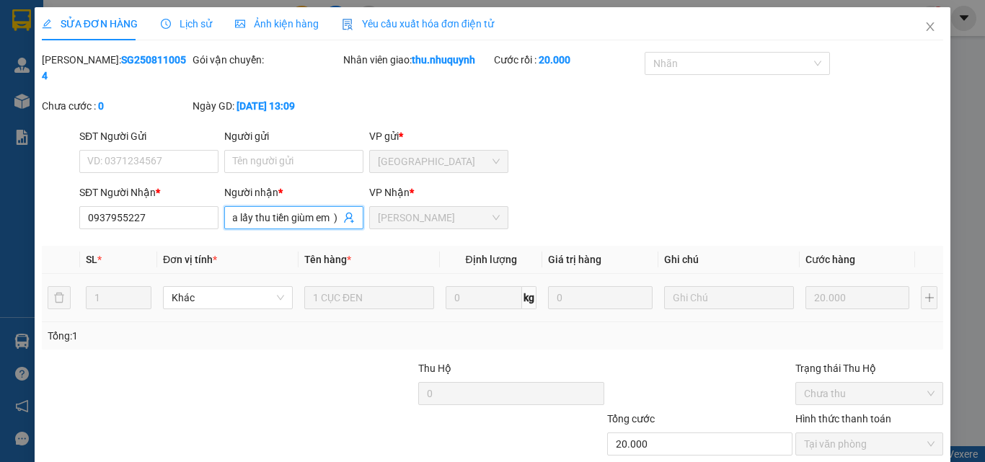
drag, startPoint x: 261, startPoint y: 200, endPoint x: 466, endPoint y: 224, distance: 206.9
click at [466, 224] on div "Total Paid Fee 20.000 Total UnPaid Fee 0 Cash Collection Total Fee Mã ĐH: SG250…" at bounding box center [492, 288] width 901 height 472
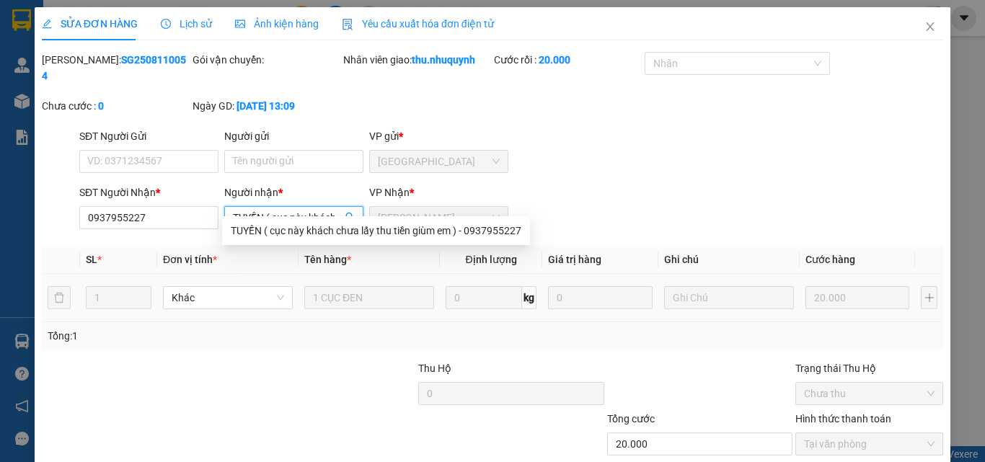
scroll to position [0, 0]
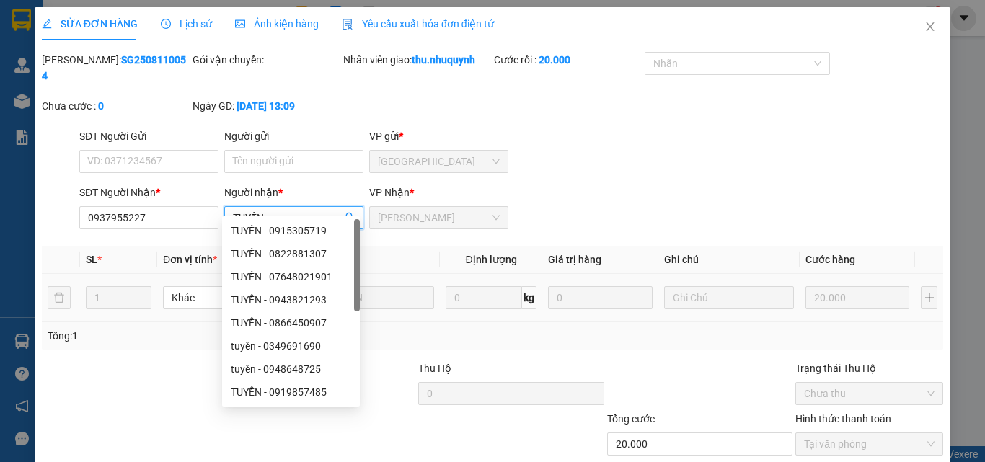
type input "TUYỀN"
click at [756, 164] on form "SĐT Người Gửi VD: 0371234567 Người gửi Tên người gửi VP gửi * Sài Gòn SĐT Người…" at bounding box center [492, 181] width 901 height 107
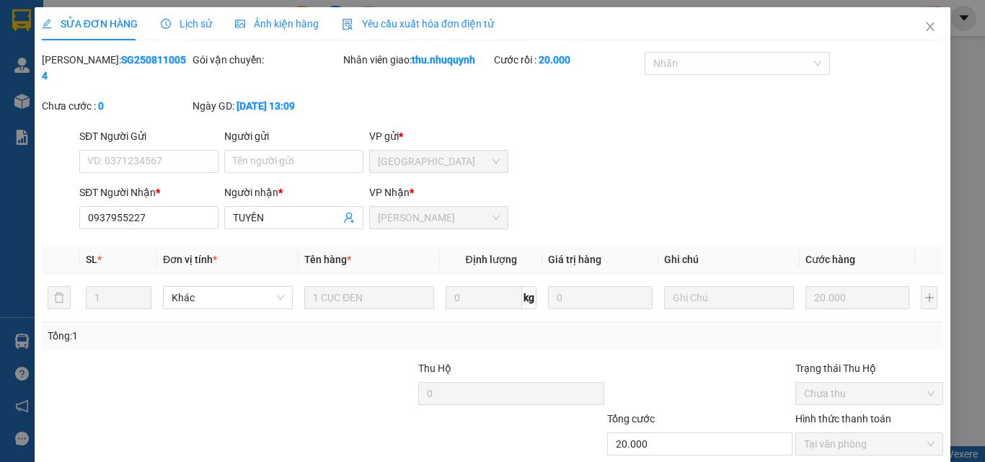
scroll to position [74, 0]
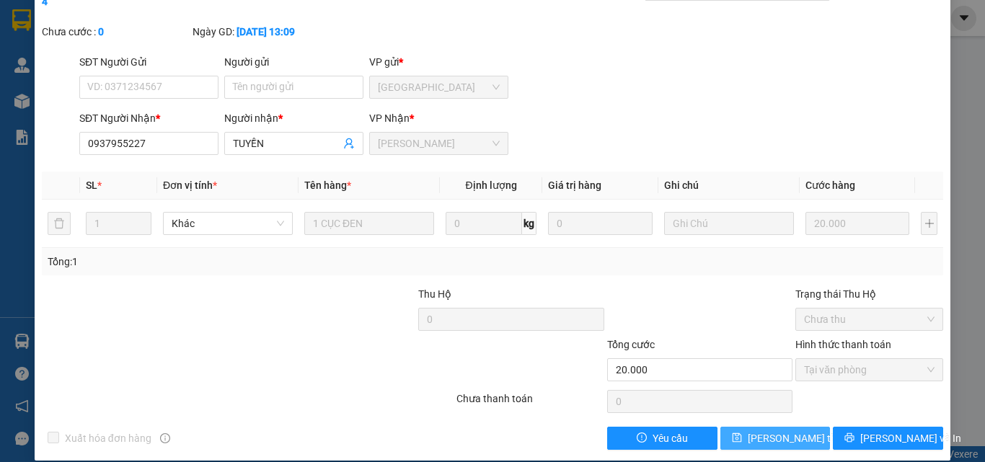
drag, startPoint x: 761, startPoint y: 422, endPoint x: 741, endPoint y: 413, distance: 22.0
click at [761, 430] on span "[PERSON_NAME] đổi" at bounding box center [805, 438] width 115 height 16
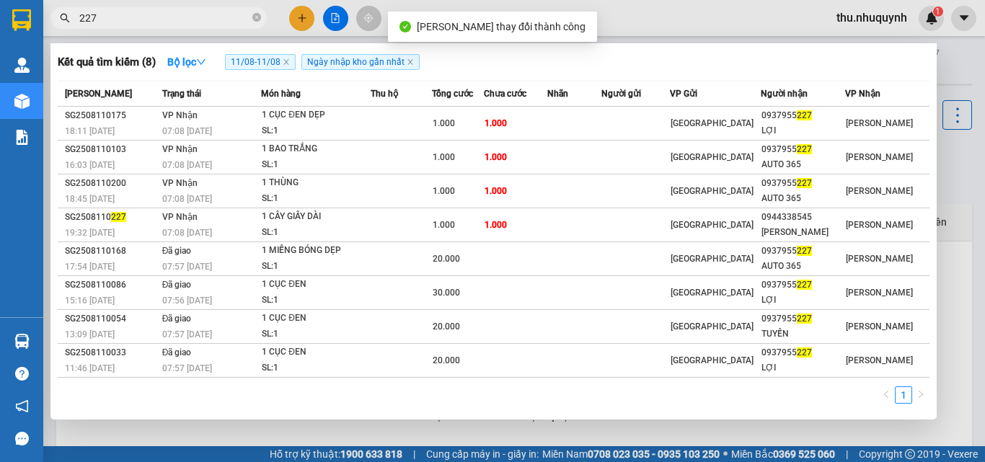
click at [199, 17] on input "227" at bounding box center [164, 18] width 170 height 16
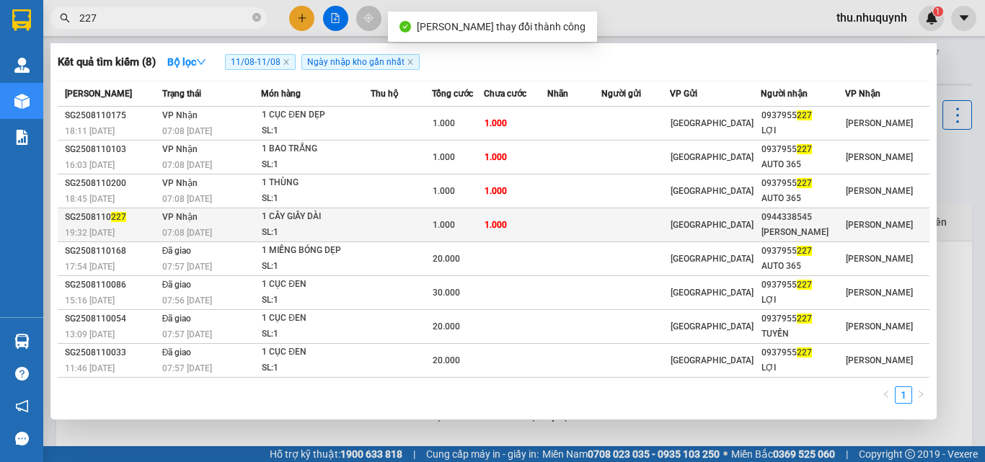
click at [370, 231] on div "SL: 1" at bounding box center [316, 233] width 108 height 16
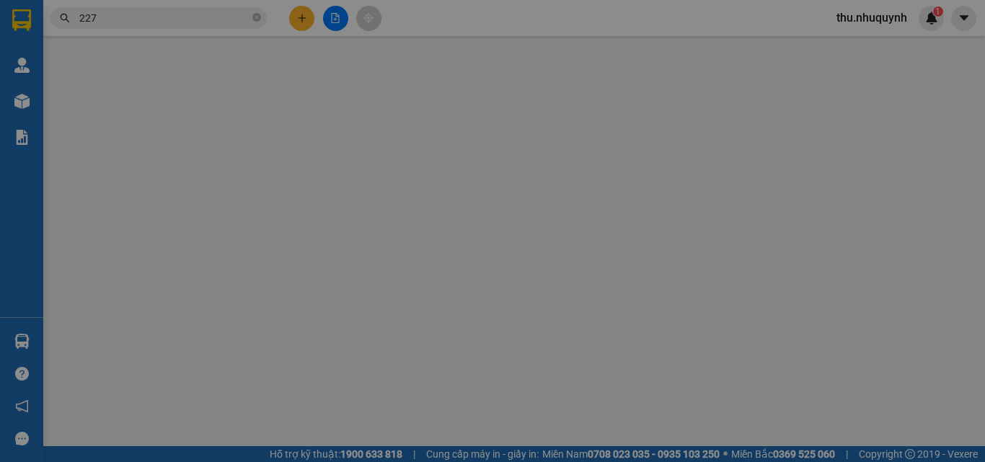
type input "0944338545"
type input "[PERSON_NAME]"
type input "1.000"
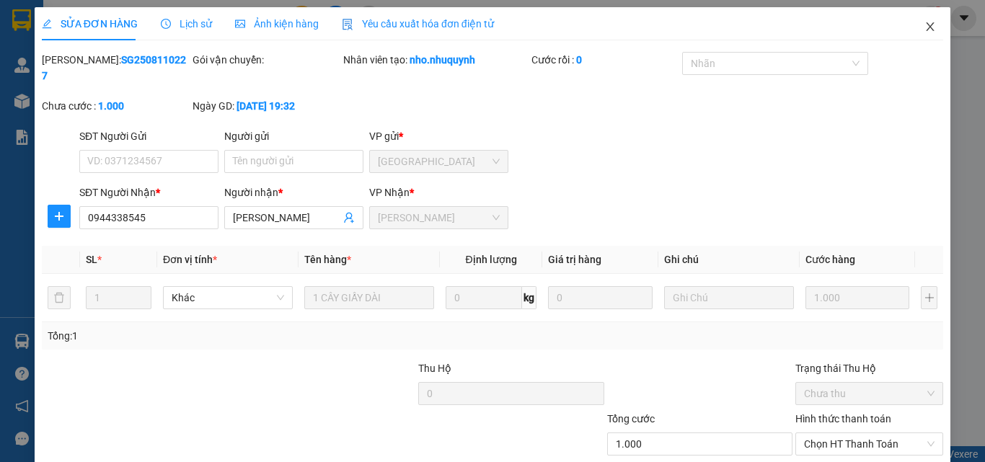
click at [924, 29] on icon "close" at bounding box center [930, 27] width 12 height 12
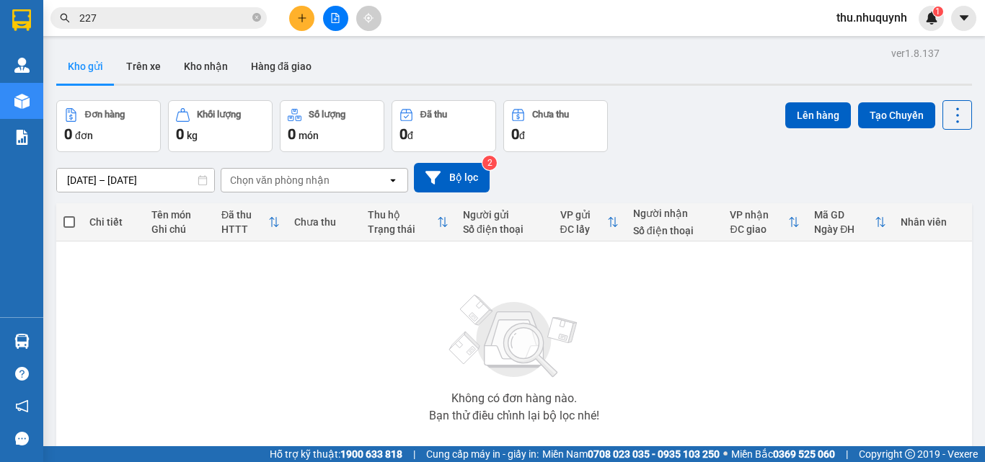
click at [135, 13] on input "227" at bounding box center [164, 18] width 170 height 16
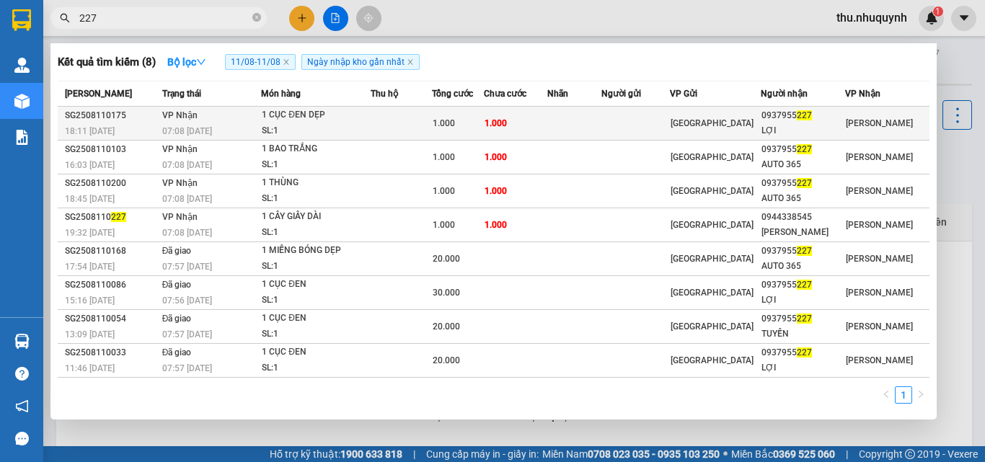
click at [363, 125] on div "SL: 1" at bounding box center [316, 131] width 108 height 16
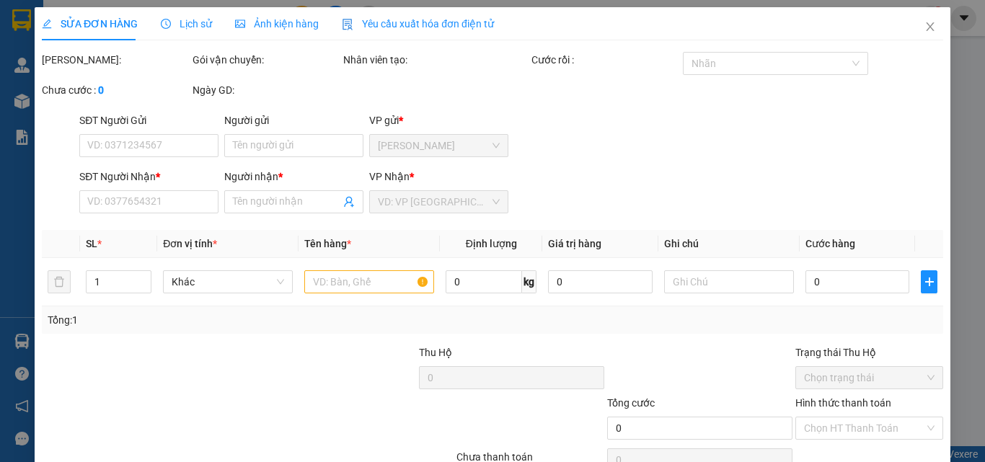
type input "0937955227"
type input "LỢI"
type input "1.000"
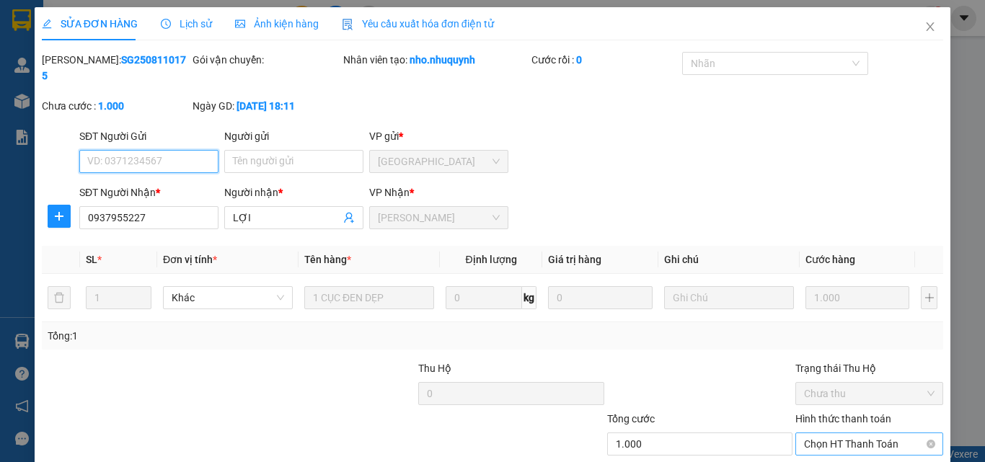
click at [830, 433] on span "Chọn HT Thanh Toán" at bounding box center [869, 444] width 130 height 22
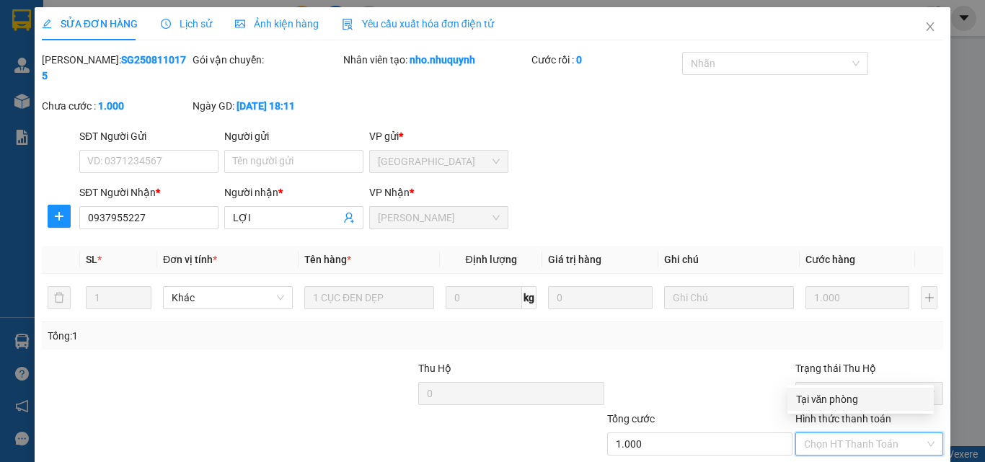
click at [825, 402] on div "Tại văn phòng" at bounding box center [860, 399] width 129 height 16
type input "0"
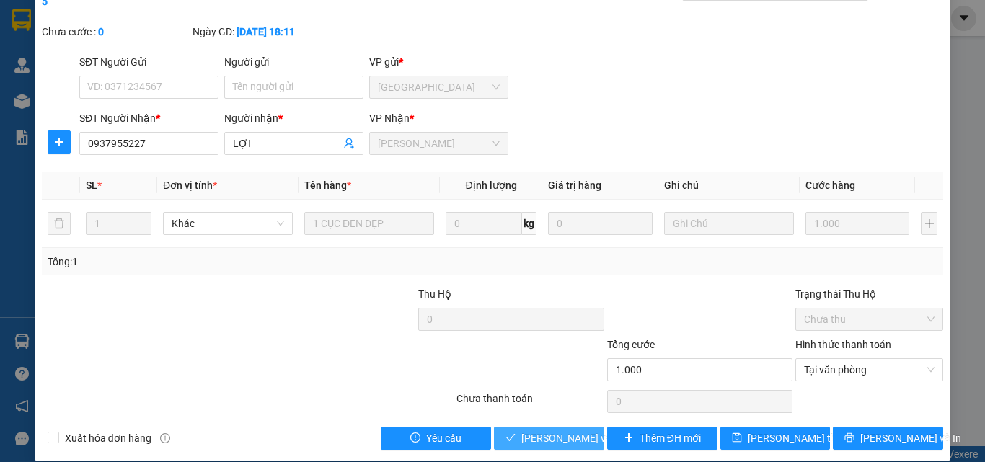
click at [564, 430] on span "[PERSON_NAME] và [PERSON_NAME] hàng" at bounding box center [590, 438] width 138 height 16
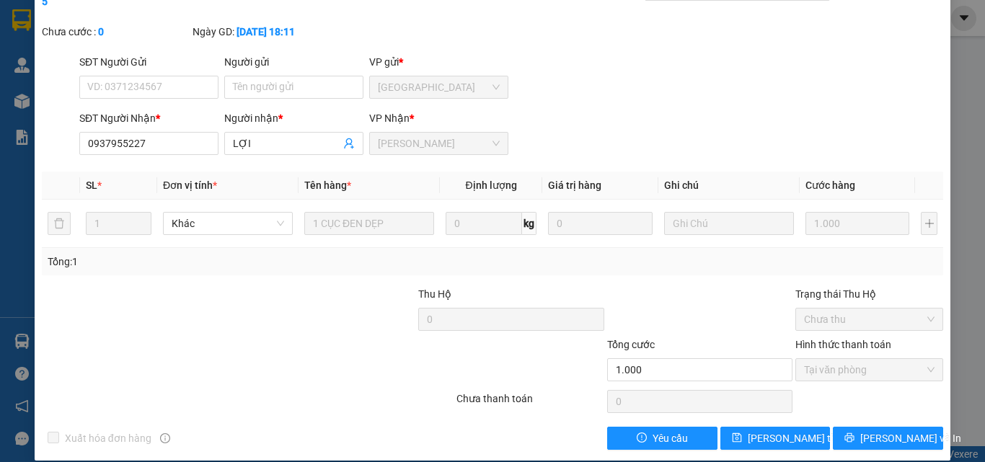
scroll to position [0, 0]
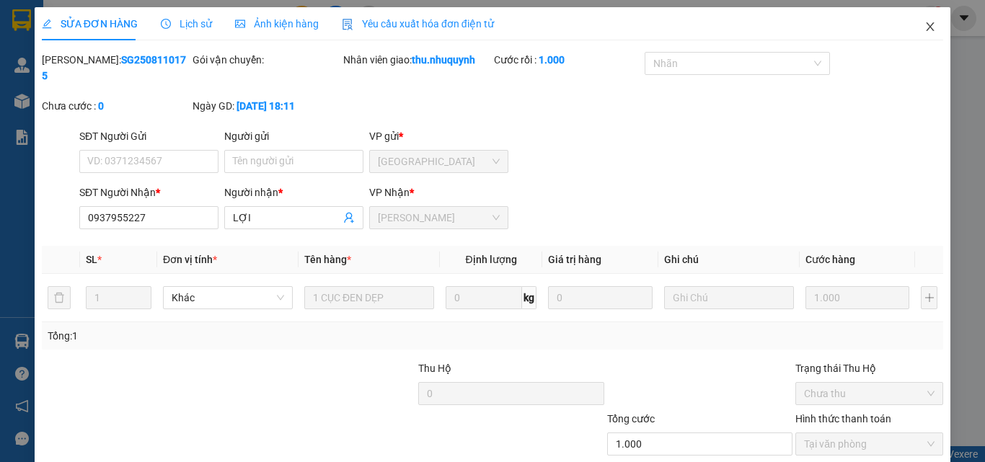
click at [924, 22] on icon "close" at bounding box center [930, 27] width 12 height 12
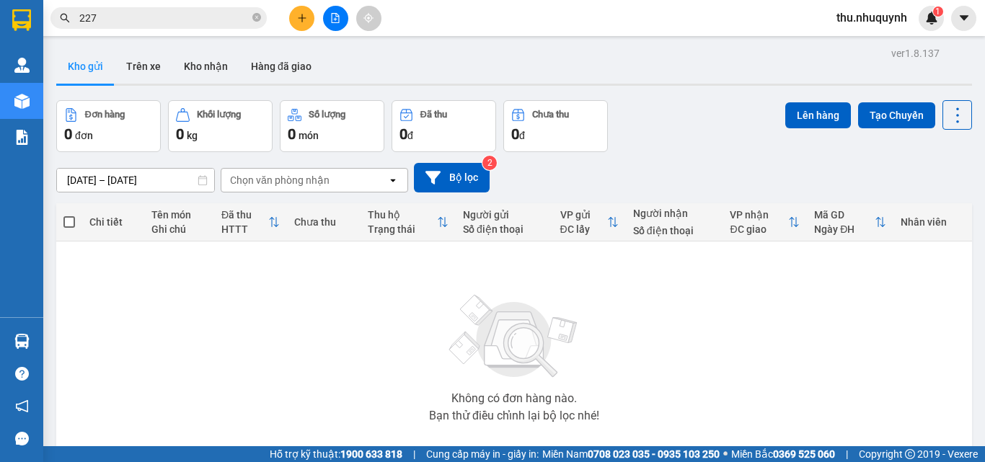
click at [226, 24] on input "227" at bounding box center [164, 18] width 170 height 16
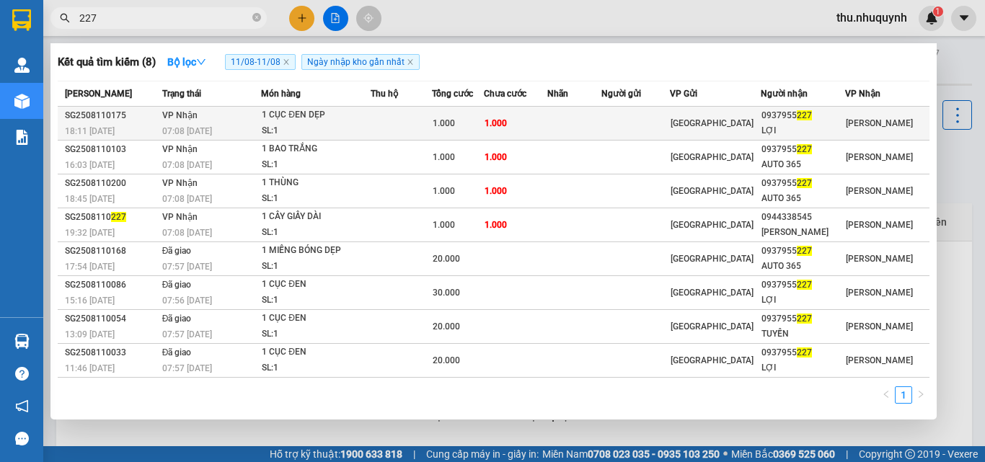
click at [370, 136] on div "SL: 1" at bounding box center [316, 131] width 108 height 16
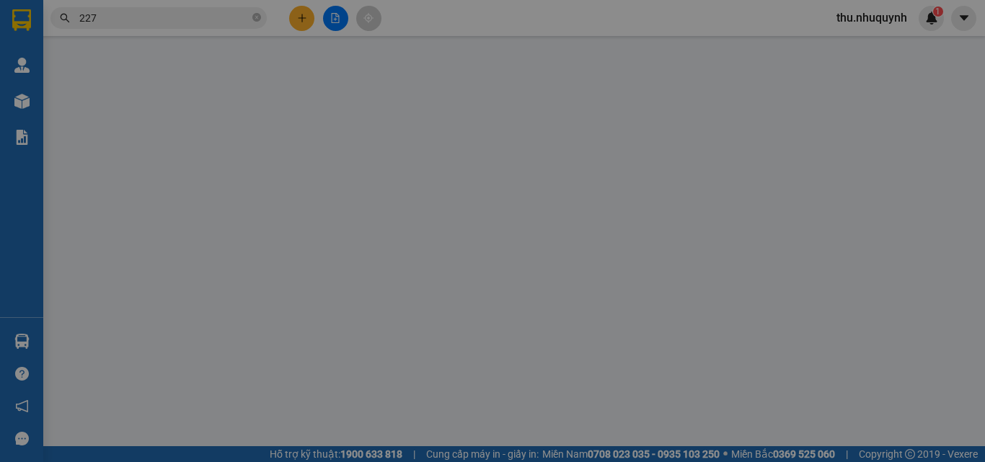
type input "0937955227"
type input "LỢI"
type input "1.000"
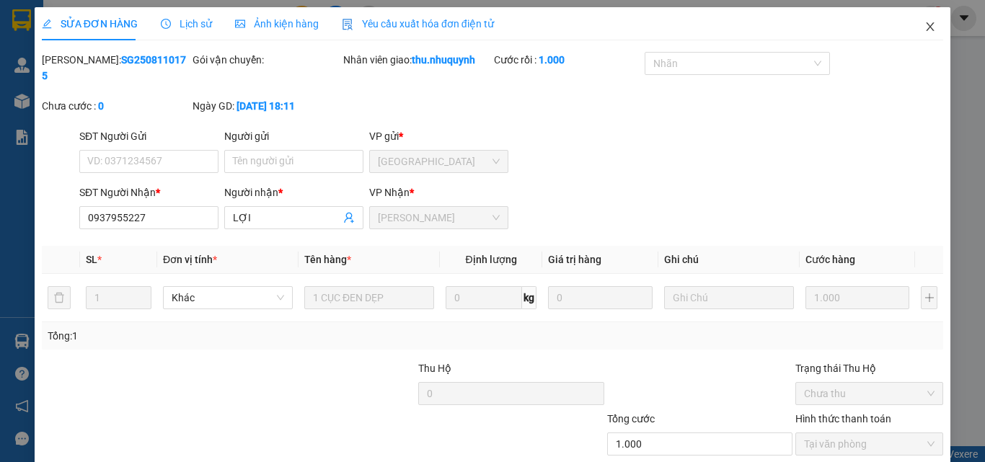
click at [924, 29] on icon "close" at bounding box center [930, 27] width 12 height 12
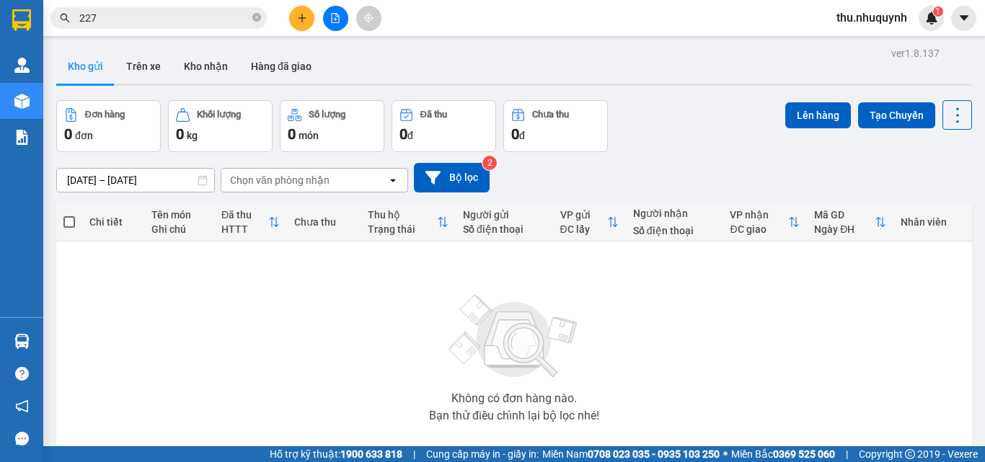
click at [120, 9] on span "227" at bounding box center [158, 18] width 216 height 22
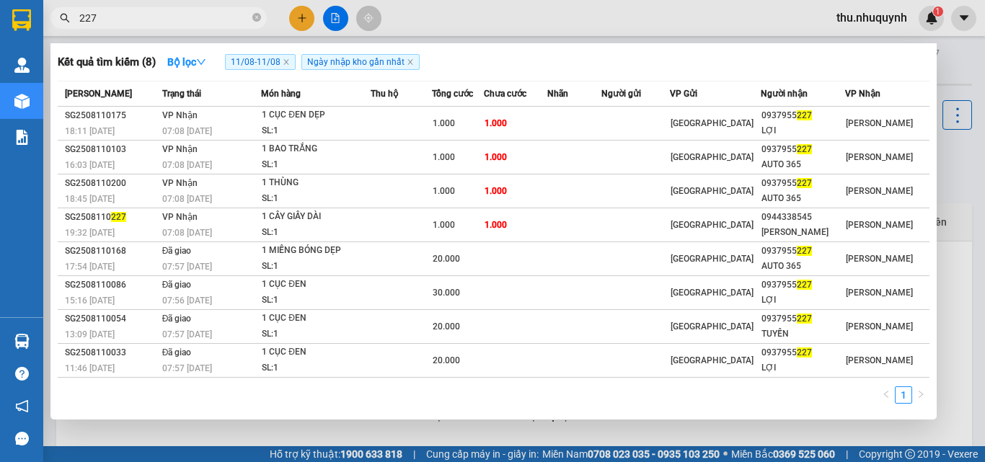
click at [118, 19] on input "227" at bounding box center [164, 18] width 170 height 16
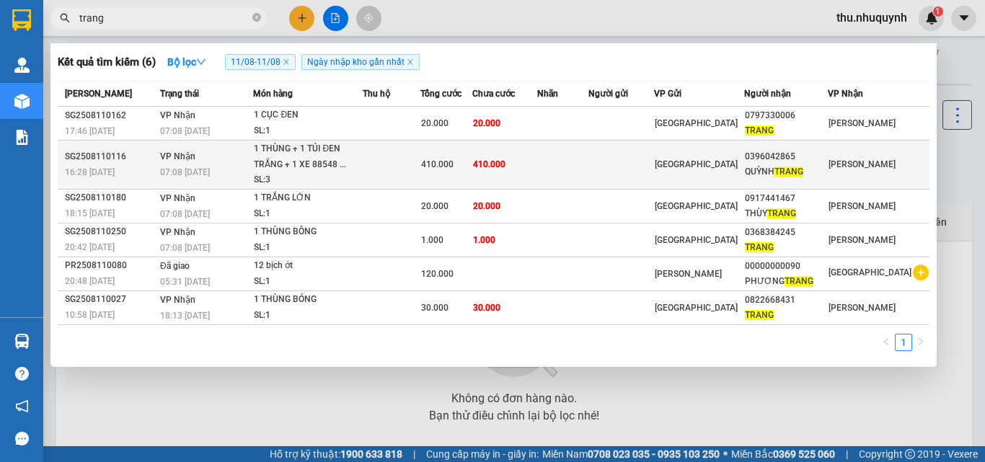
type input "trang"
click at [418, 164] on td at bounding box center [392, 165] width 58 height 49
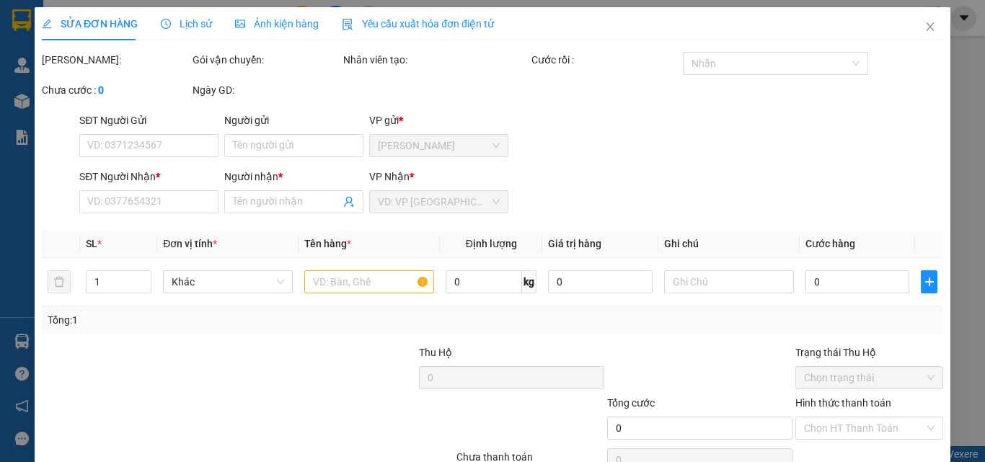
type input "0396042865"
type input "[PERSON_NAME]"
type input "410.000"
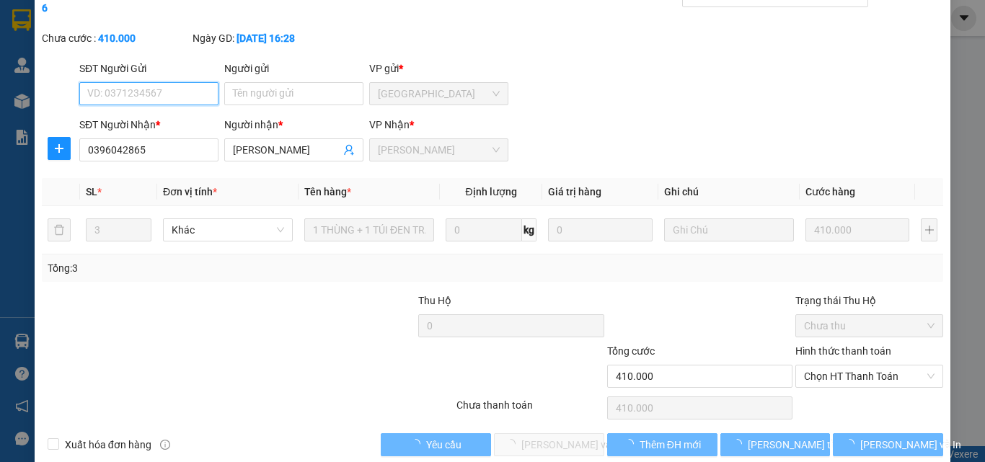
scroll to position [74, 0]
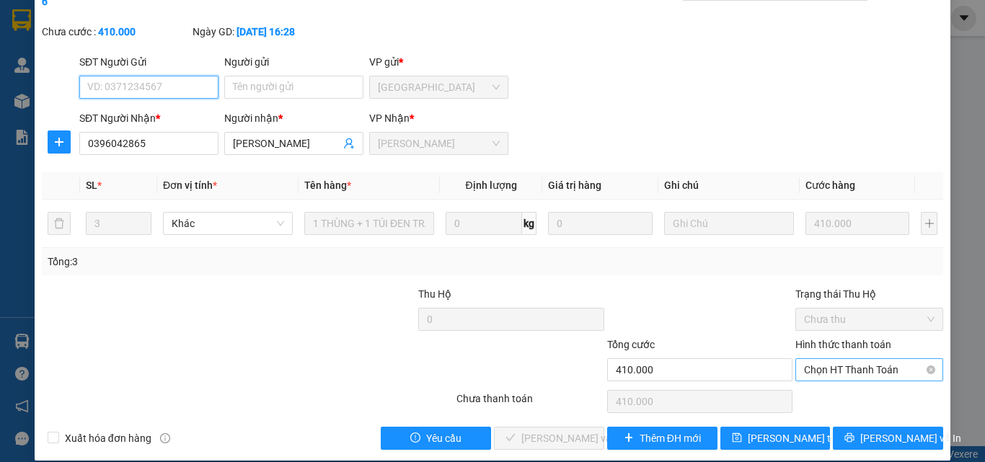
click at [849, 360] on span "Chọn HT Thanh Toán" at bounding box center [869, 370] width 130 height 22
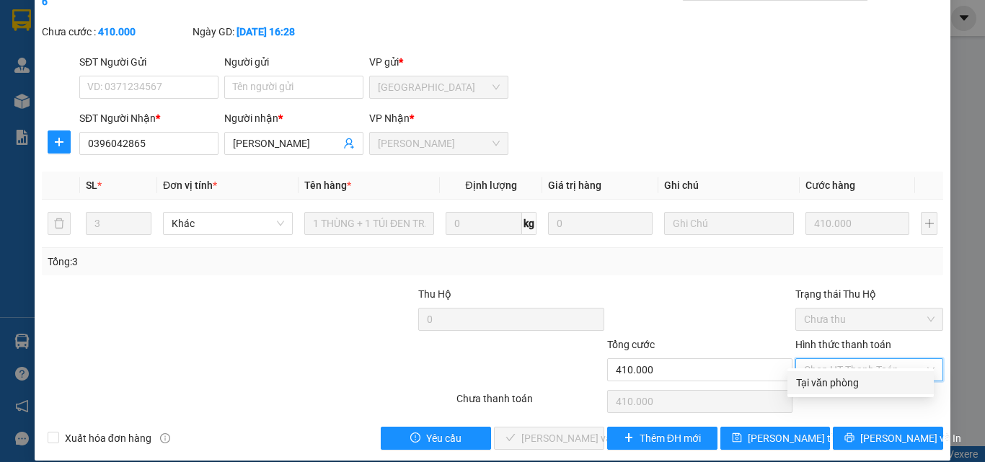
click at [841, 384] on div "Tại văn phòng" at bounding box center [860, 383] width 129 height 16
type input "0"
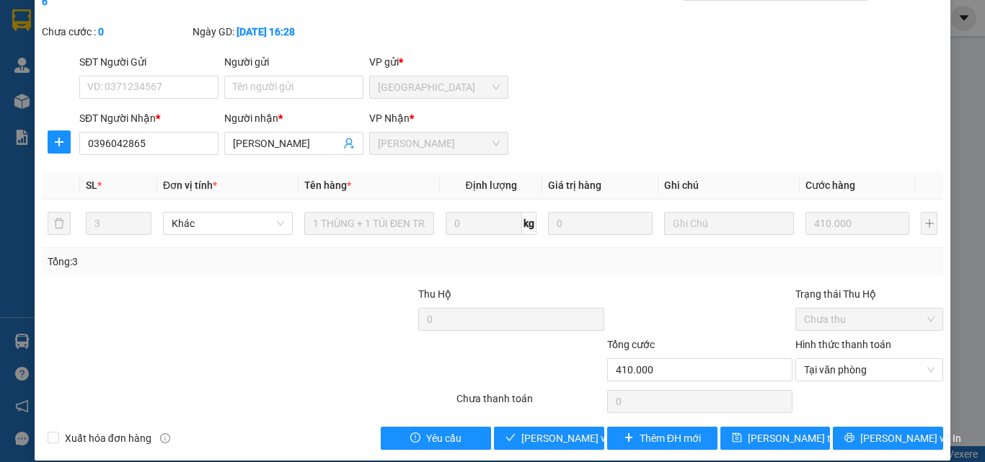
click at [742, 286] on div at bounding box center [700, 311] width 188 height 50
click at [771, 430] on span "[PERSON_NAME] đổi" at bounding box center [805, 438] width 115 height 16
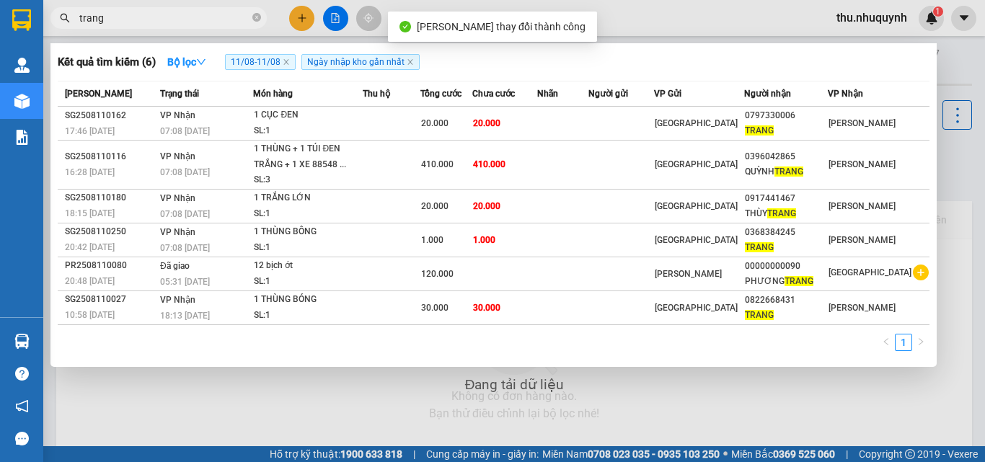
click at [133, 16] on input "trang" at bounding box center [164, 18] width 170 height 16
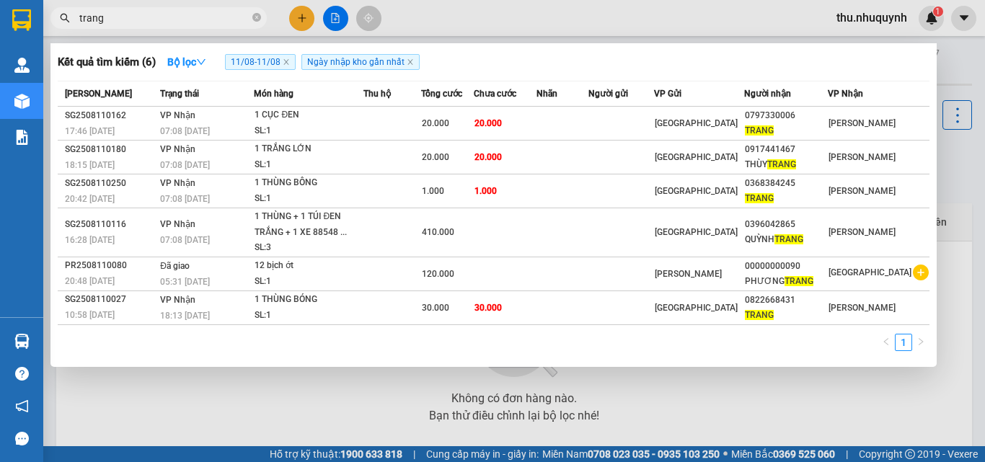
click at [404, 359] on div "1" at bounding box center [494, 347] width 872 height 26
click at [170, 16] on input "trang" at bounding box center [164, 18] width 170 height 16
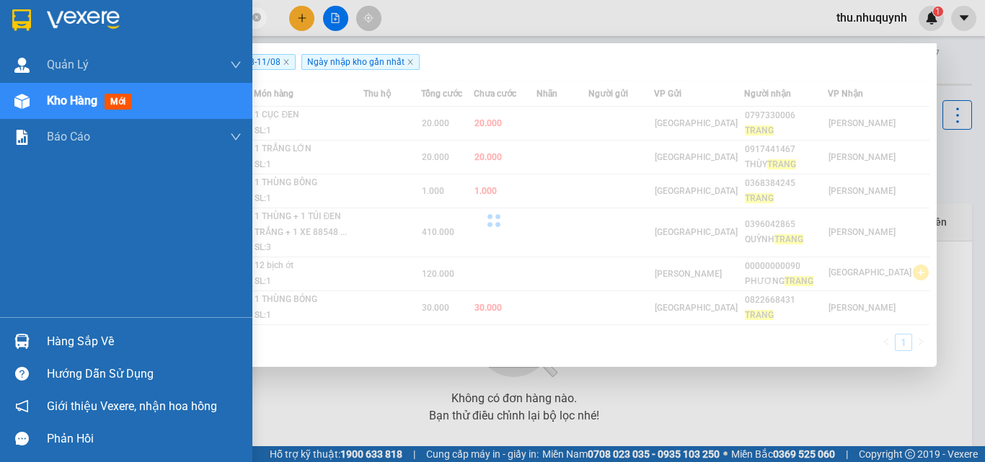
click at [96, 12] on img at bounding box center [83, 20] width 73 height 22
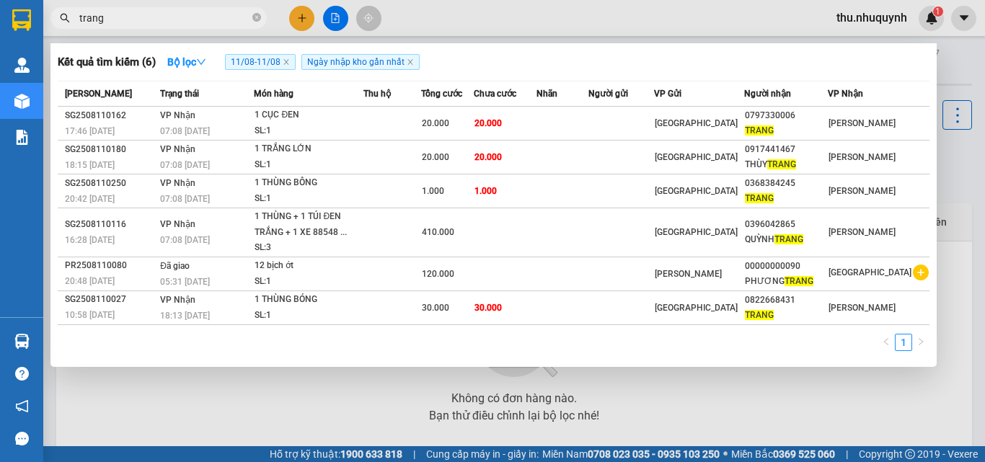
click at [157, 17] on input "trang" at bounding box center [164, 18] width 170 height 16
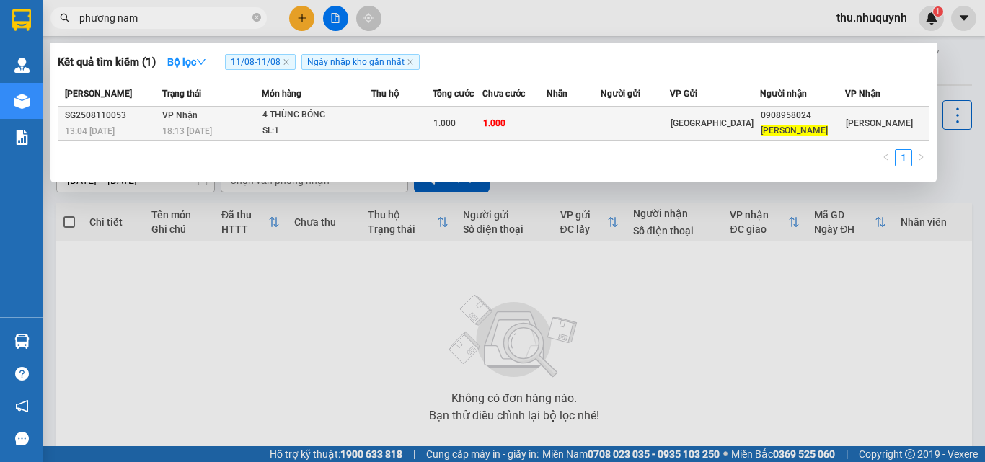
type input "phương nam"
click at [546, 128] on td "1.000" at bounding box center [514, 124] width 64 height 34
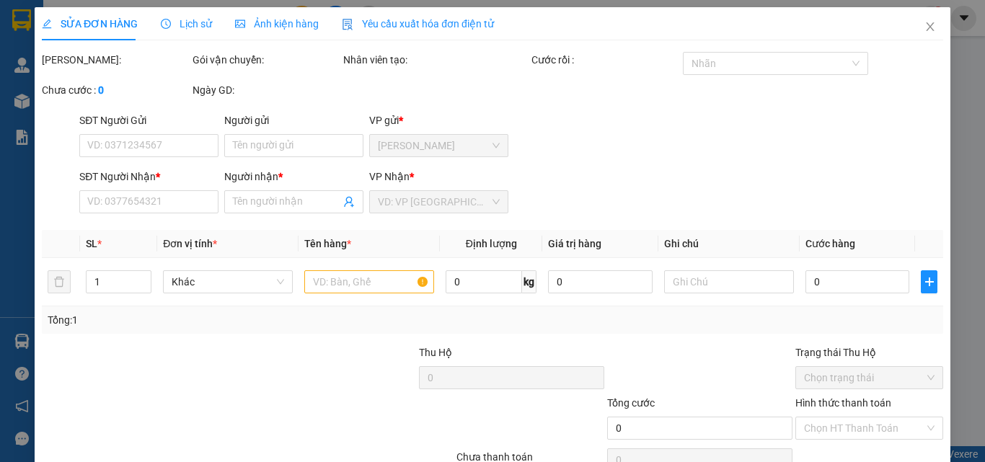
type input "0908958024"
type input "[PERSON_NAME]"
type input "1.000"
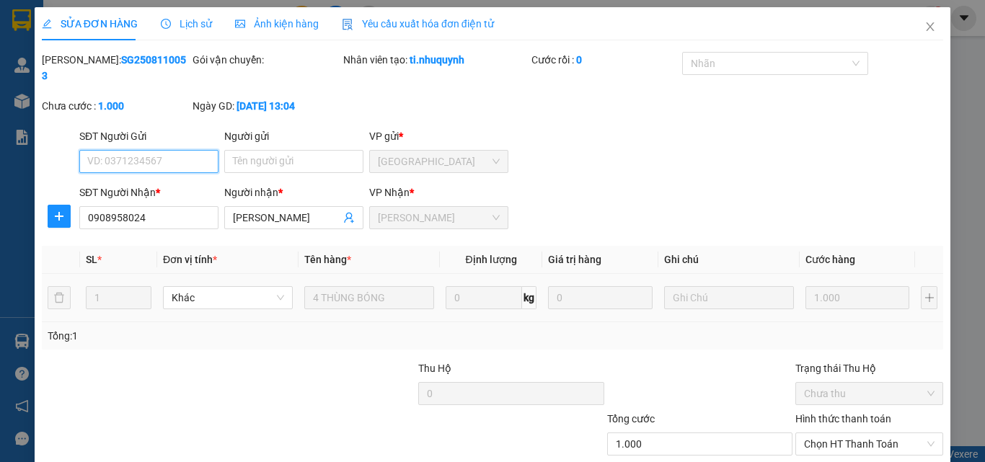
scroll to position [74, 0]
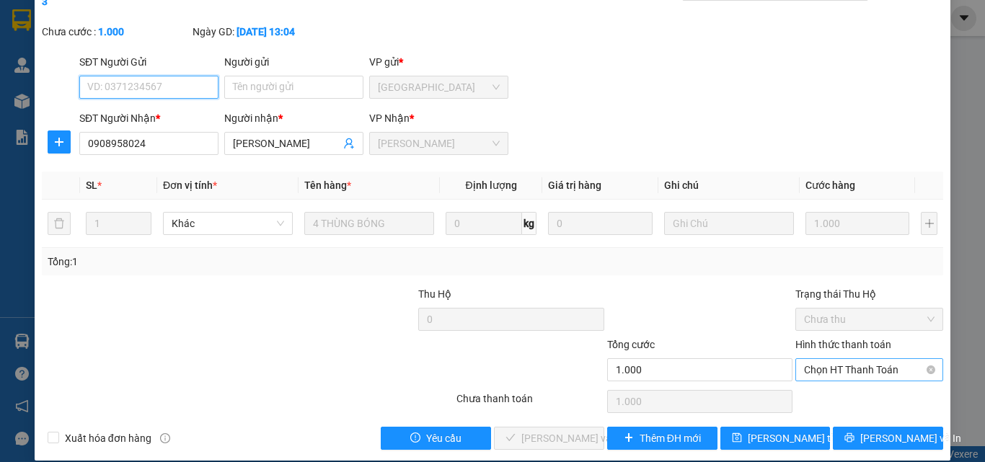
click at [828, 359] on span "Chọn HT Thanh Toán" at bounding box center [869, 370] width 130 height 22
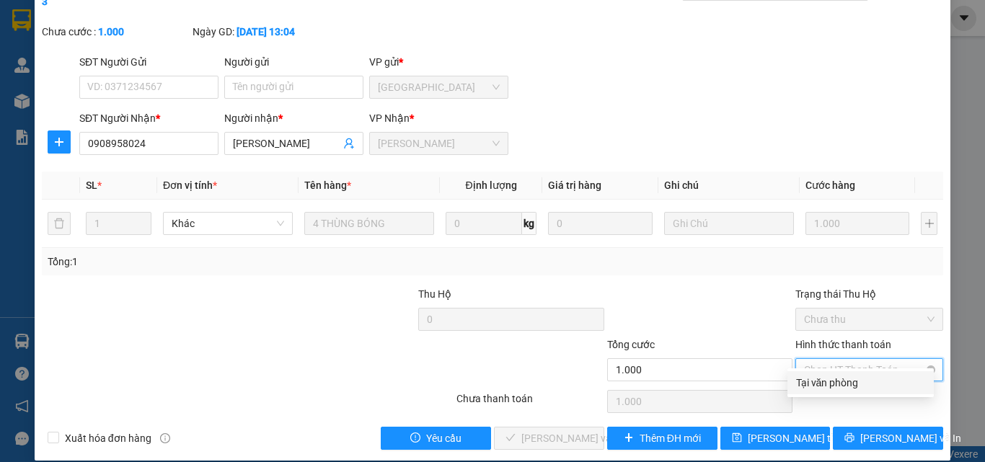
click at [837, 378] on div "Tại văn phòng" at bounding box center [860, 383] width 129 height 16
type input "0"
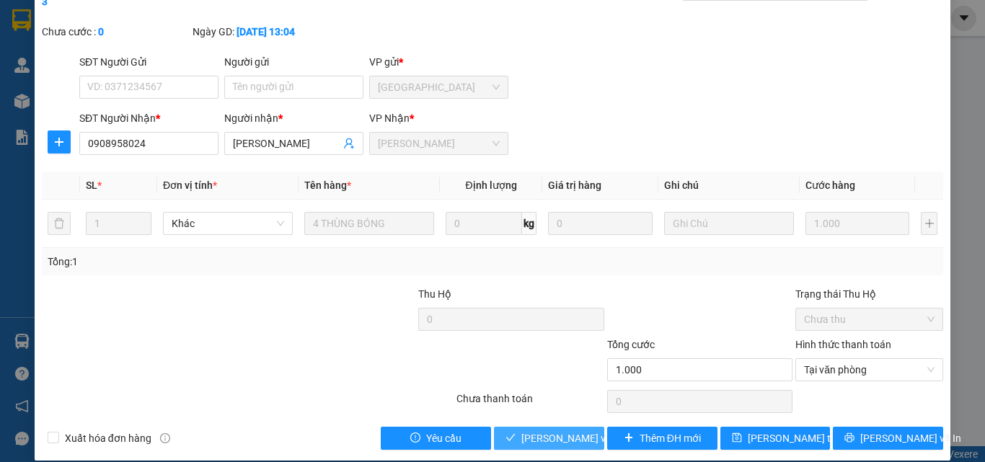
click at [546, 427] on button "[PERSON_NAME] và [PERSON_NAME] hàng" at bounding box center [549, 438] width 110 height 23
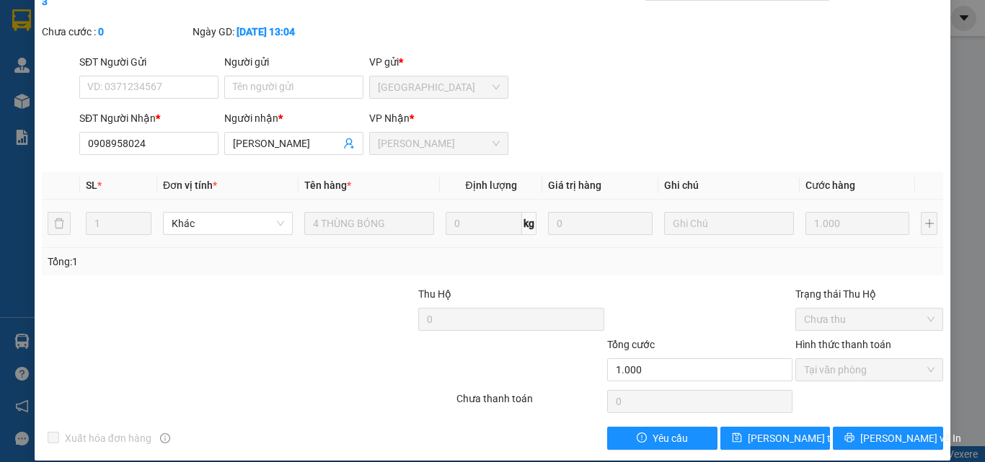
scroll to position [0, 0]
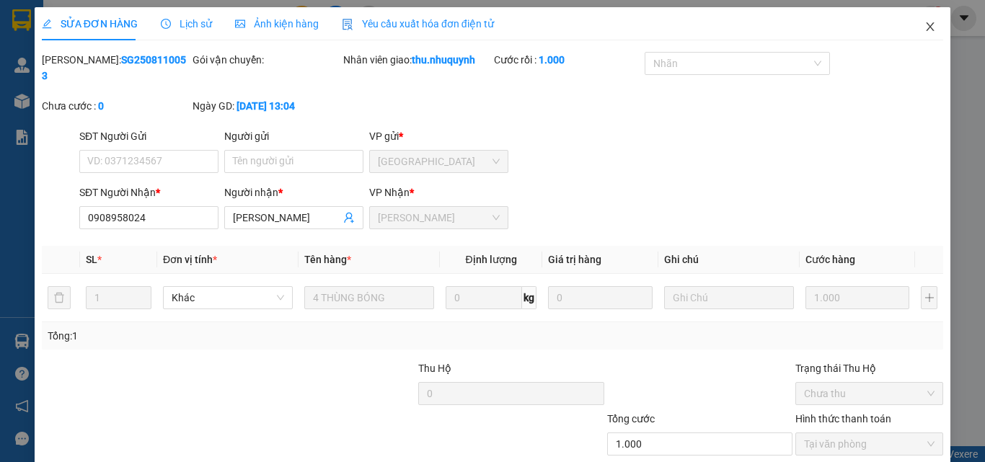
drag, startPoint x: 924, startPoint y: 29, endPoint x: 883, endPoint y: 27, distance: 40.4
click at [924, 29] on icon "close" at bounding box center [930, 27] width 12 height 12
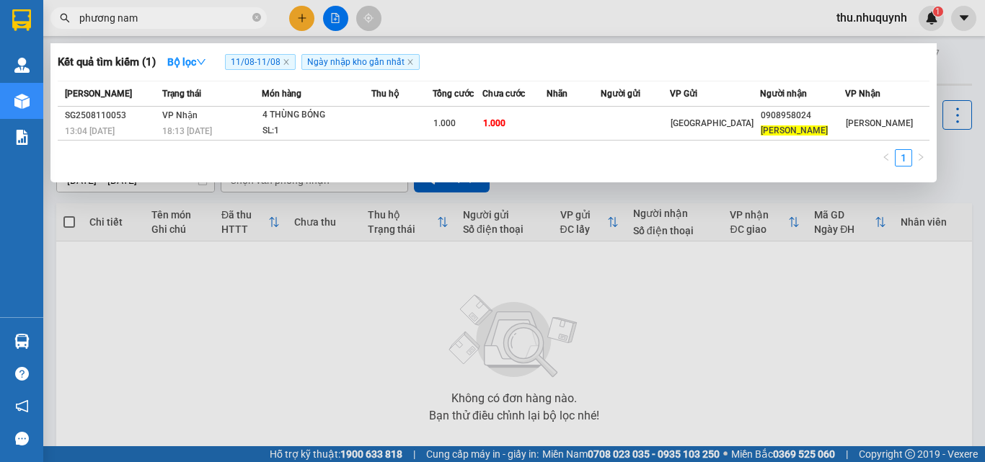
click at [229, 13] on input "phương nam" at bounding box center [164, 18] width 170 height 16
type input "p"
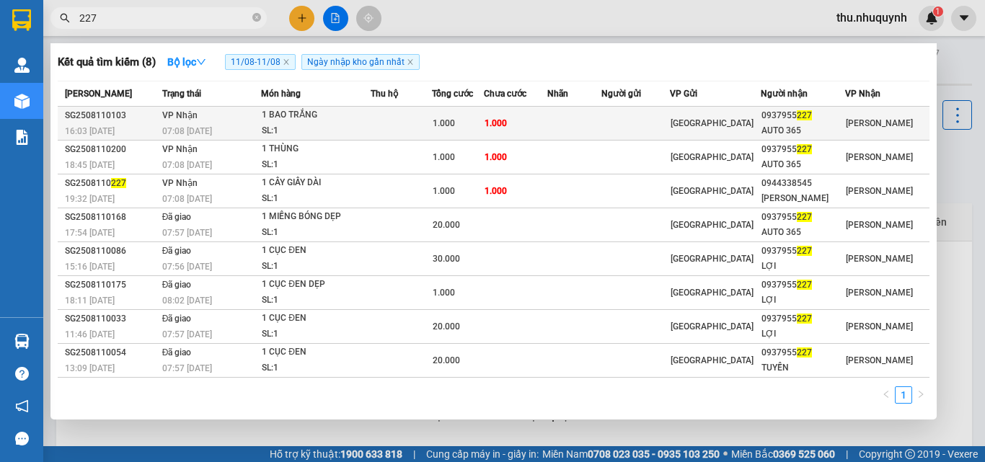
type input "227"
click at [636, 122] on td at bounding box center [635, 124] width 69 height 34
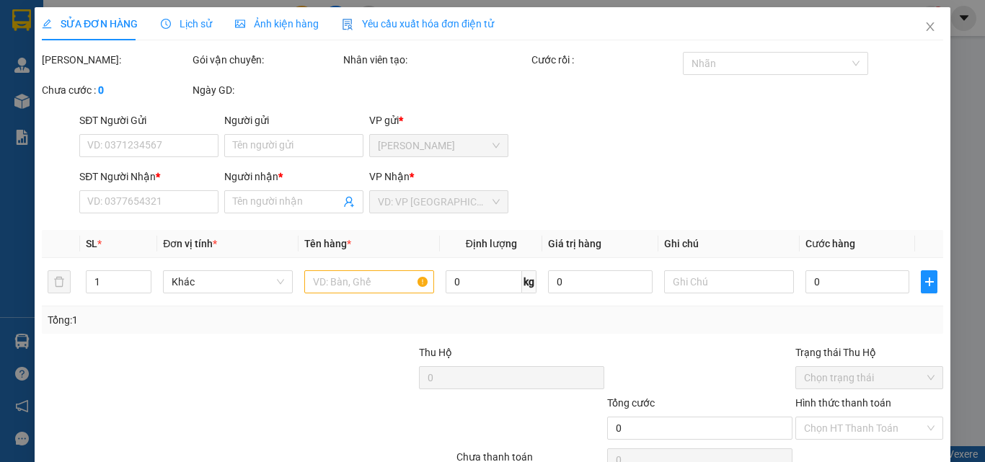
type input "0937955227"
type input "AUTO 365"
type input "1.000"
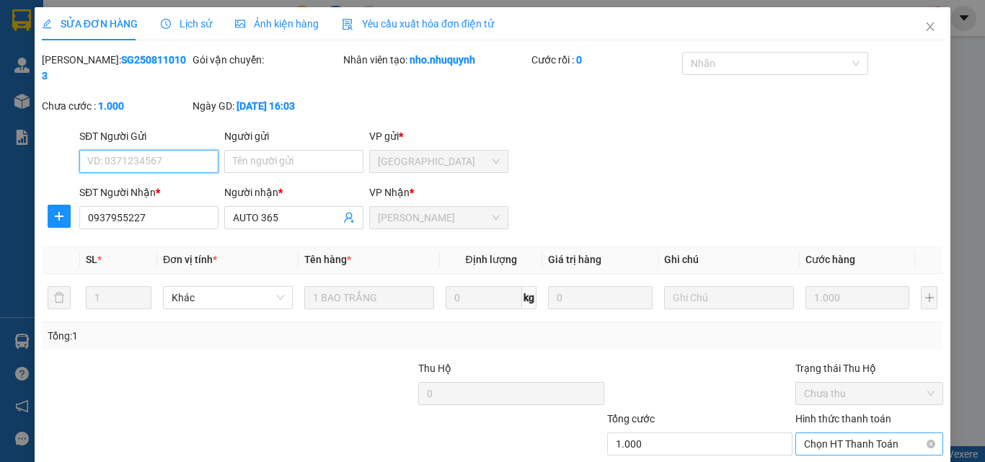
scroll to position [74, 0]
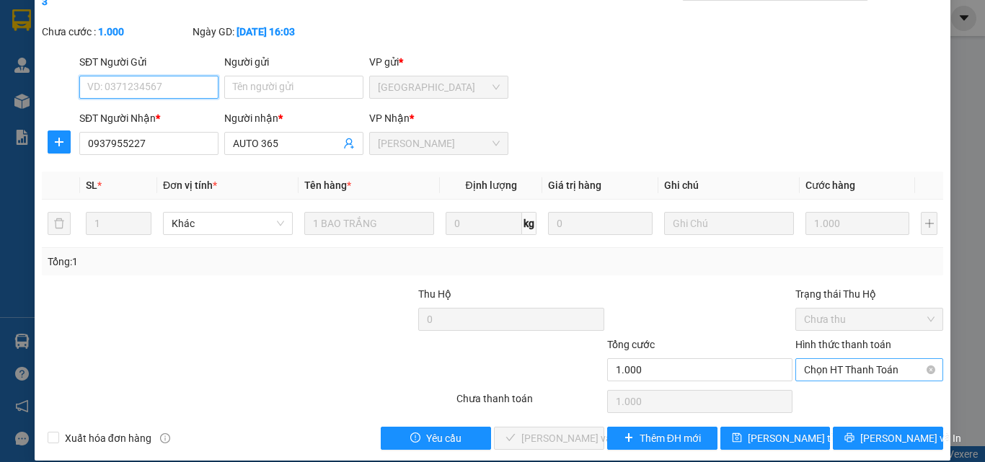
click at [795, 358] on div "Chọn HT Thanh Toán" at bounding box center [869, 369] width 148 height 23
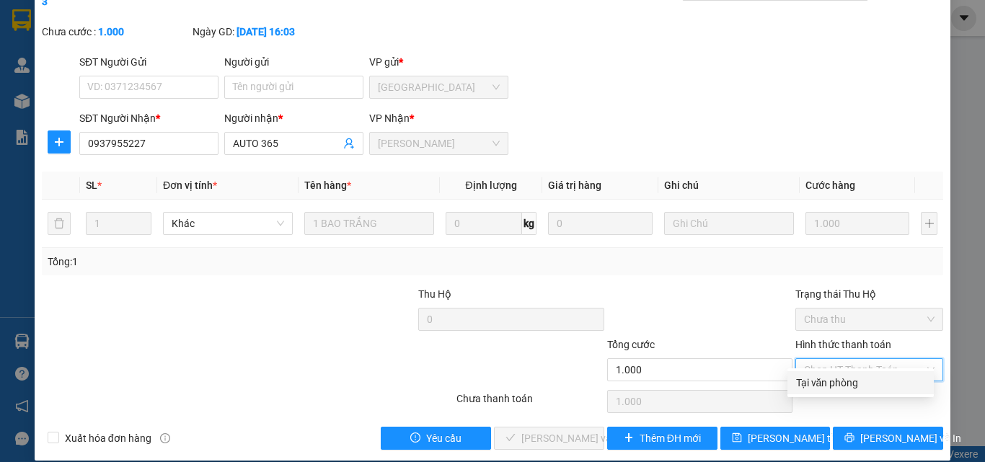
drag, startPoint x: 809, startPoint y: 385, endPoint x: 669, endPoint y: 378, distance: 140.0
click at [798, 386] on div "Tại văn phòng" at bounding box center [860, 383] width 129 height 16
type input "0"
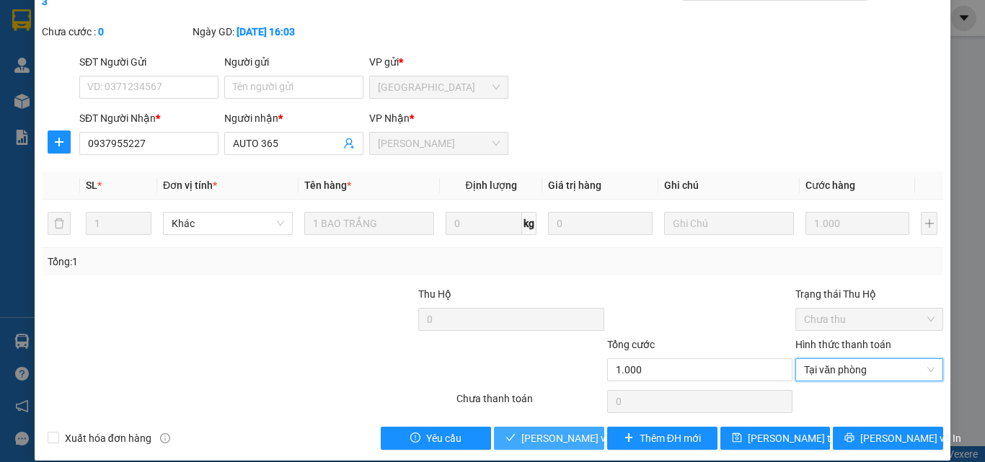
click at [551, 430] on span "[PERSON_NAME] và [PERSON_NAME] hàng" at bounding box center [590, 438] width 138 height 16
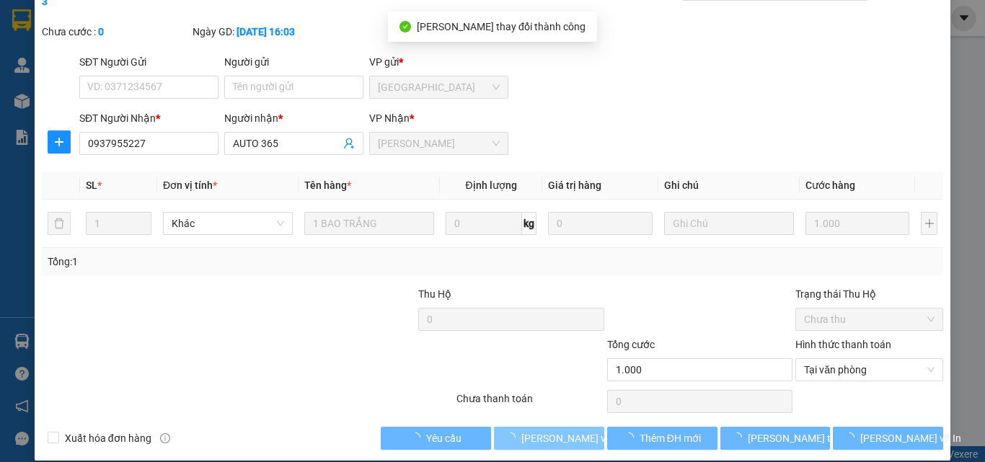
scroll to position [0, 0]
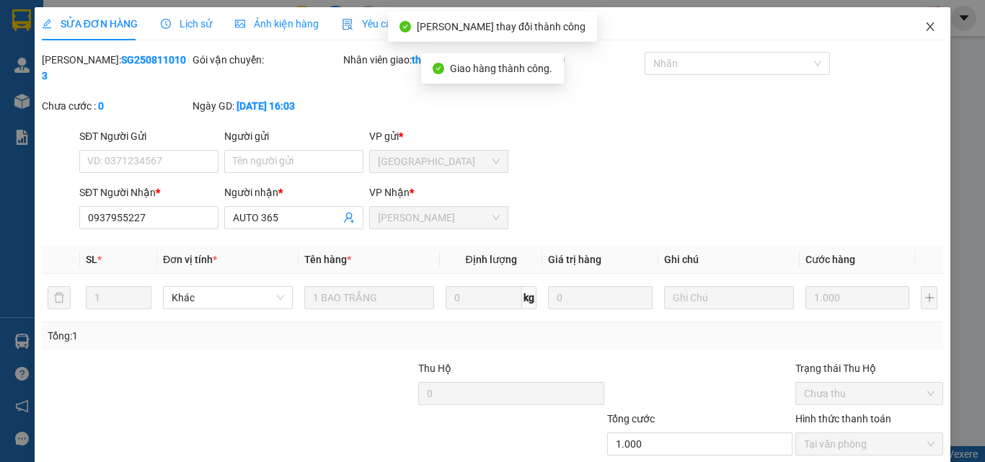
click at [924, 27] on icon "close" at bounding box center [930, 27] width 12 height 12
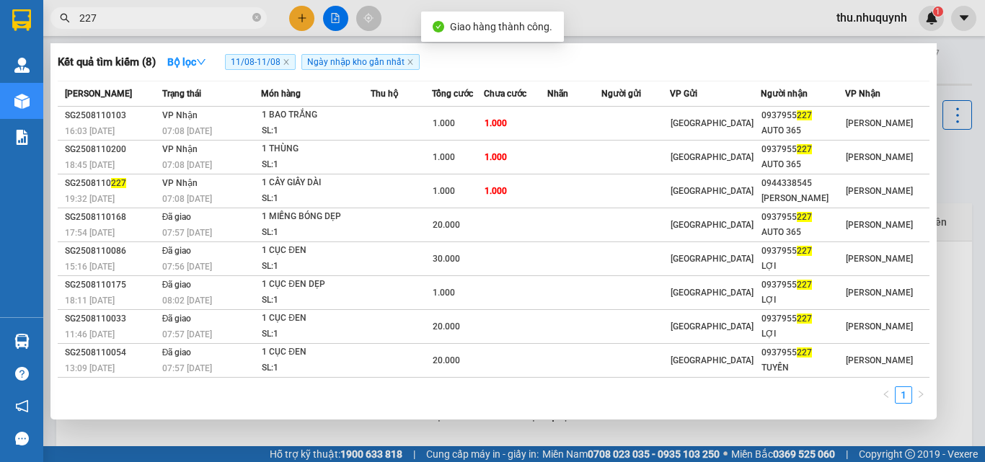
click at [222, 12] on input "227" at bounding box center [164, 18] width 170 height 16
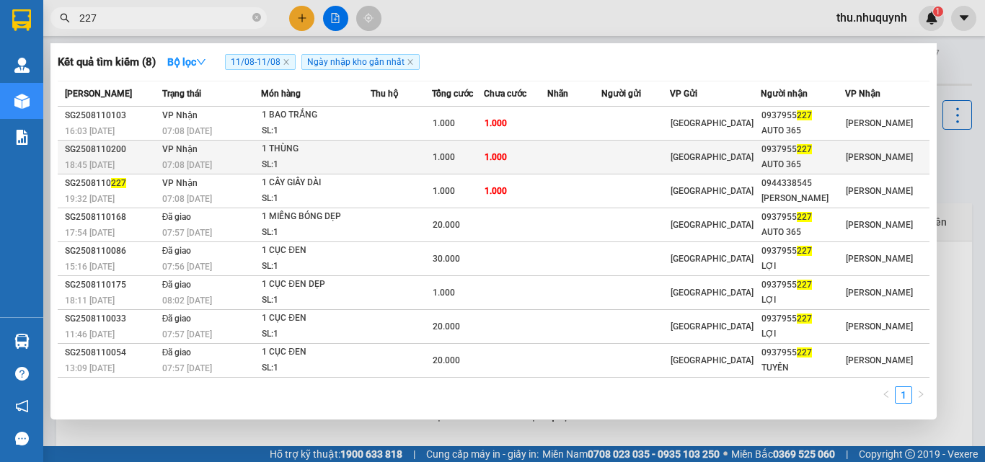
click at [547, 151] on td "1.000" at bounding box center [516, 158] width 64 height 34
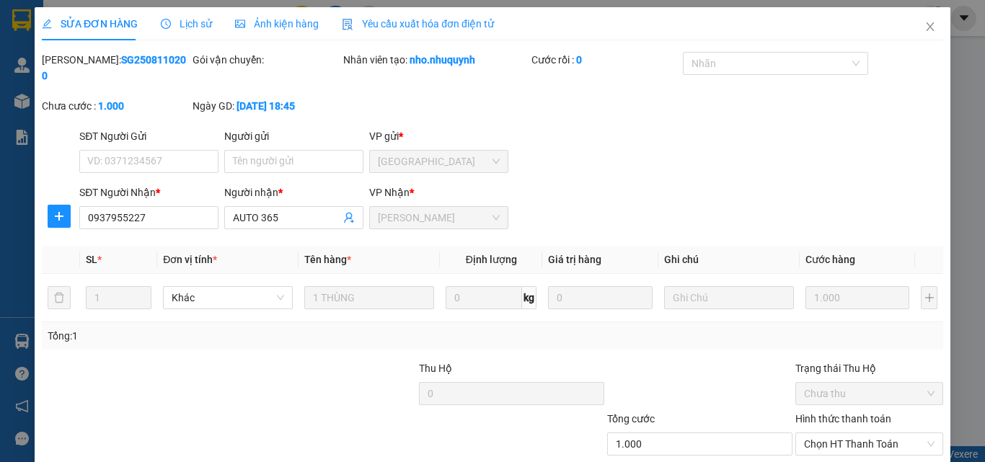
type input "0937955227"
type input "AUTO 365"
type input "1.000"
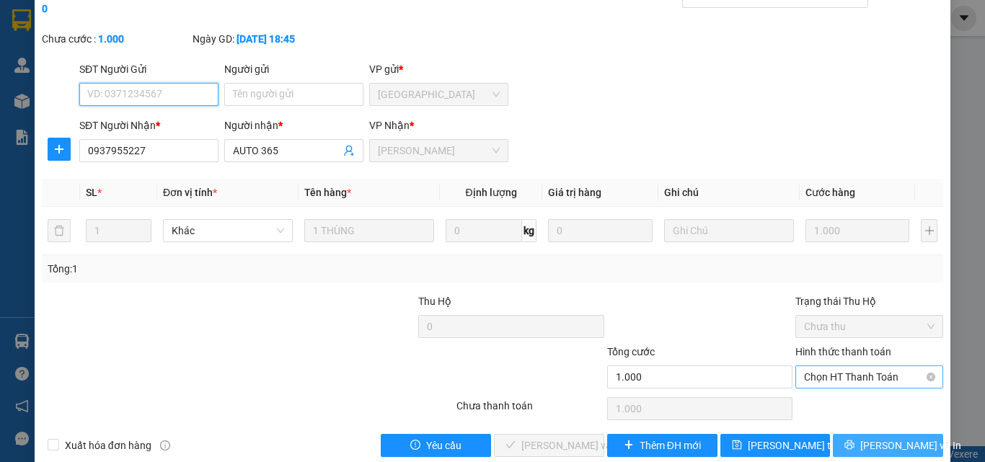
click at [851, 366] on span "Chọn HT Thanh Toán" at bounding box center [869, 377] width 130 height 22
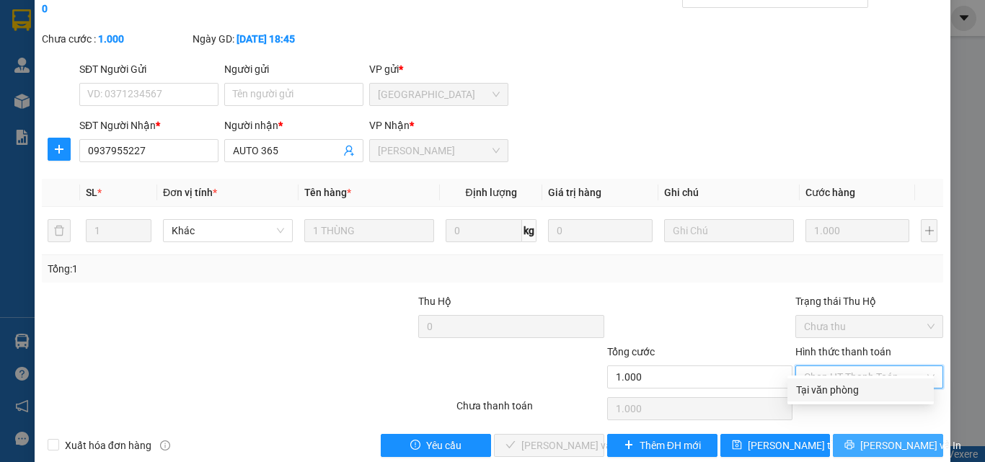
drag, startPoint x: 843, startPoint y: 376, endPoint x: 837, endPoint y: 388, distance: 12.9
click at [841, 379] on div "Total Paid Fee 0 Total UnPaid Fee 1.000 Cash Collection Total Fee Mã ĐH: SG2508…" at bounding box center [492, 221] width 901 height 472
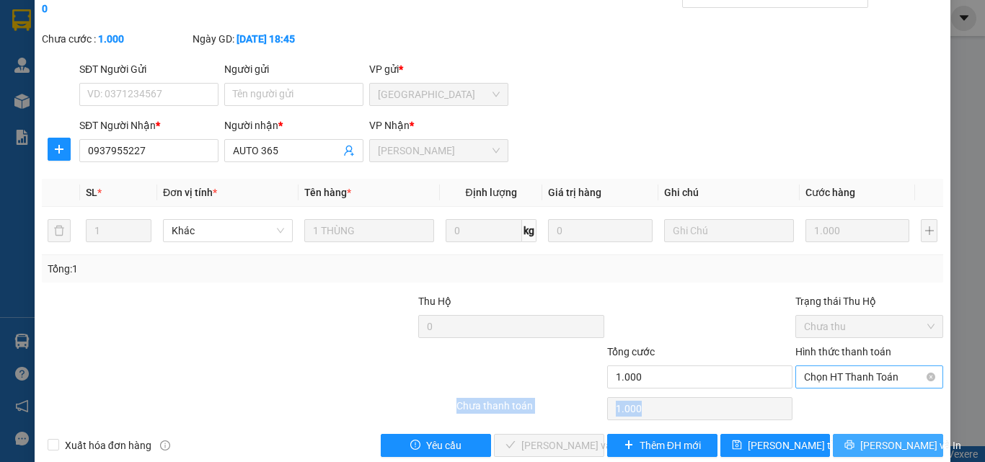
click at [841, 371] on span "Chọn HT Thanh Toán" at bounding box center [869, 377] width 130 height 22
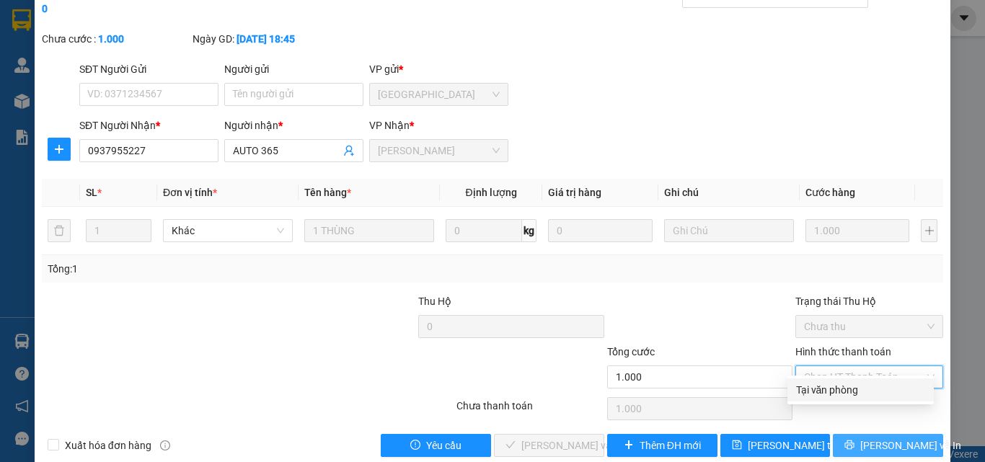
click at [836, 389] on div "Tại văn phòng" at bounding box center [860, 390] width 129 height 16
type input "0"
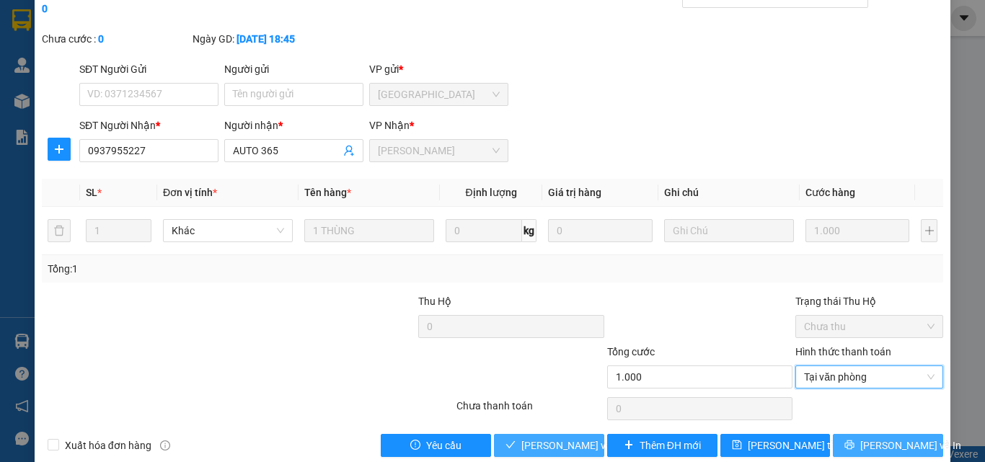
click at [575, 438] on span "[PERSON_NAME] và [PERSON_NAME] hàng" at bounding box center [590, 446] width 138 height 16
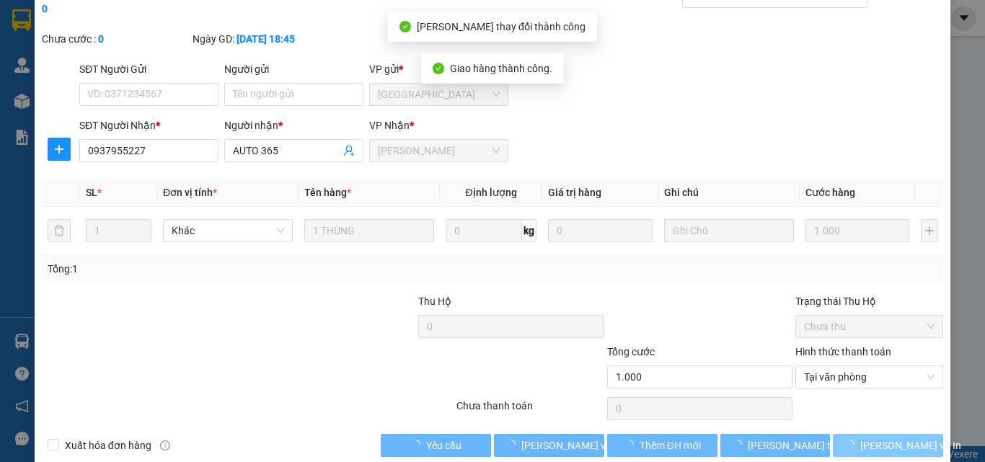
scroll to position [0, 0]
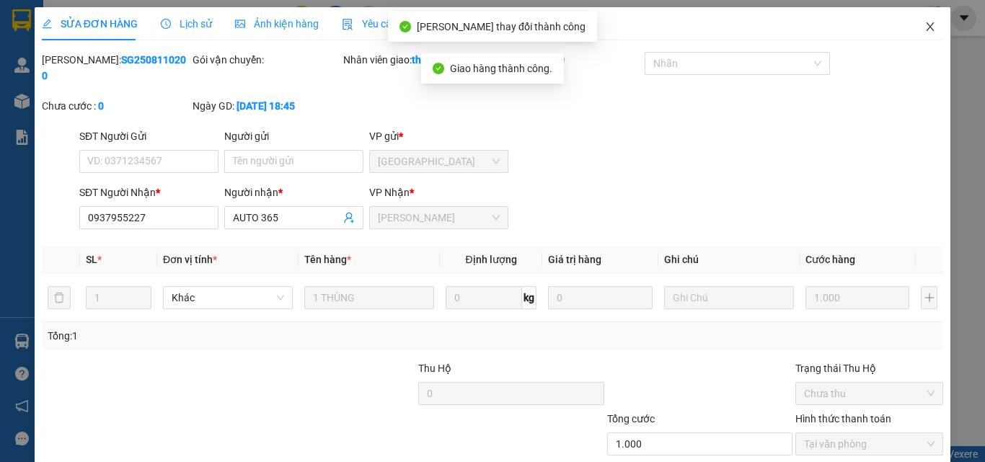
click at [910, 30] on span "Close" at bounding box center [930, 27] width 40 height 40
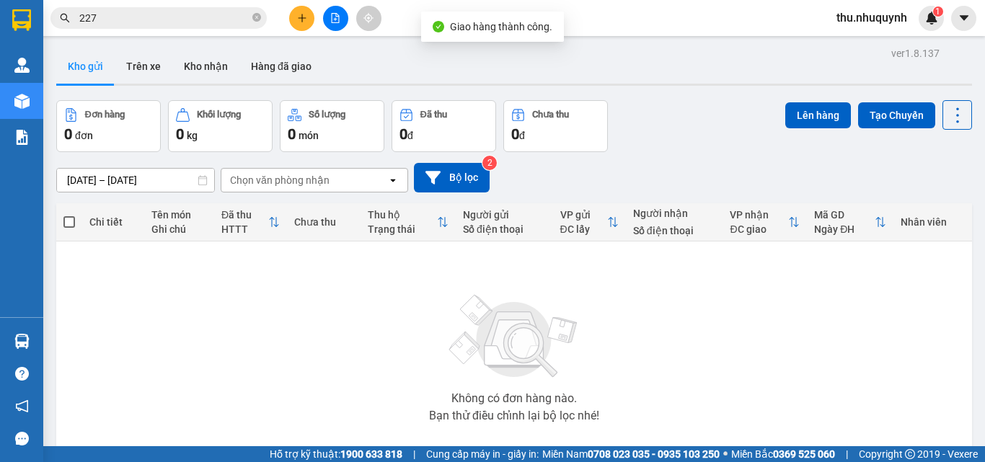
click at [211, 13] on input "227" at bounding box center [164, 18] width 170 height 16
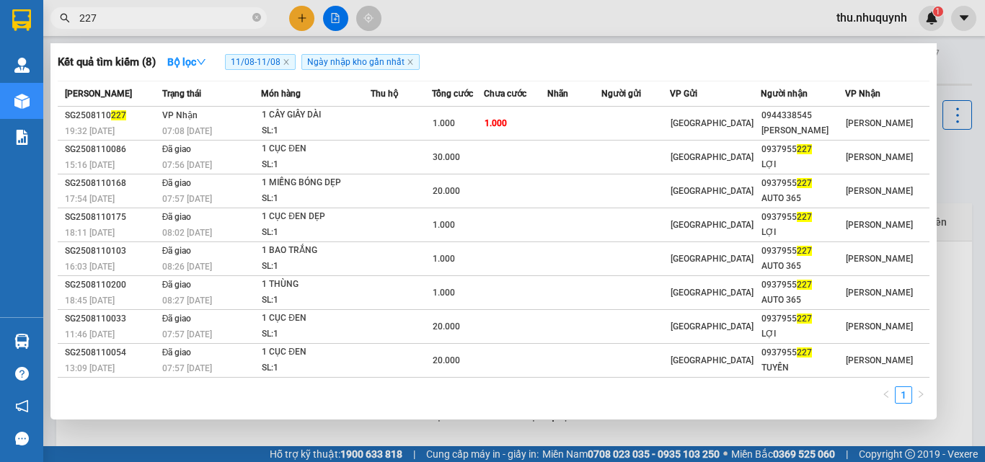
click at [290, 60] on icon "close" at bounding box center [286, 61] width 7 height 7
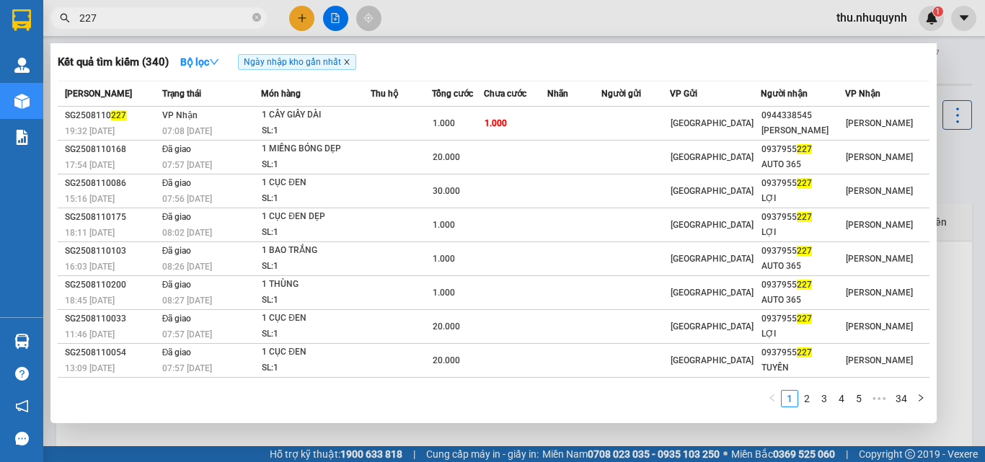
click at [349, 61] on icon "close" at bounding box center [346, 62] width 5 height 5
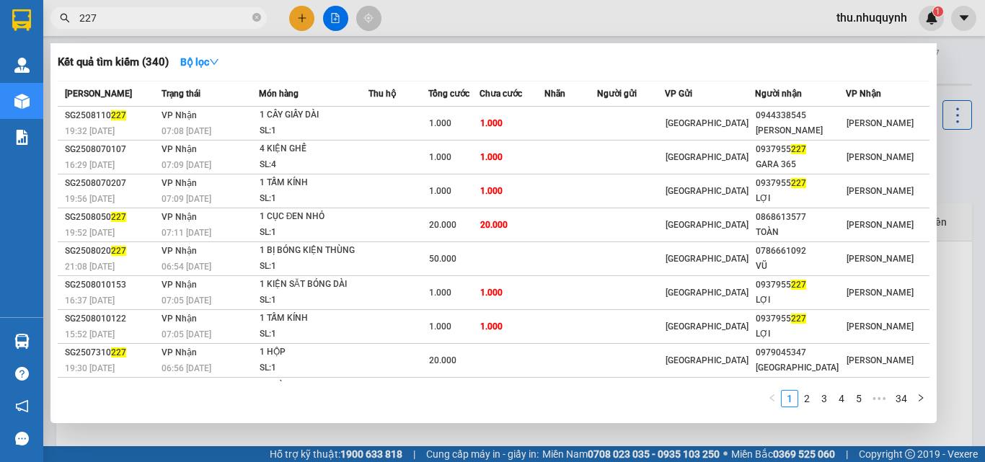
click at [141, 29] on div at bounding box center [492, 231] width 985 height 462
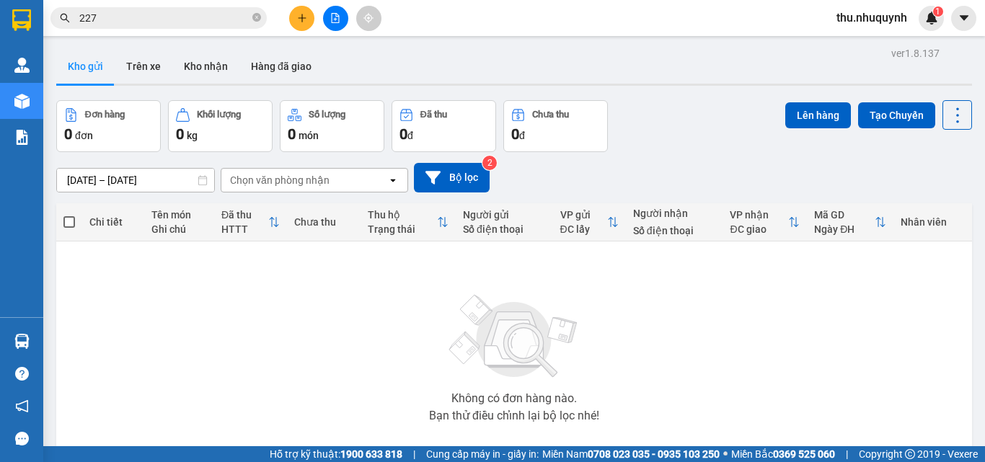
click at [143, 18] on input "227" at bounding box center [164, 18] width 170 height 16
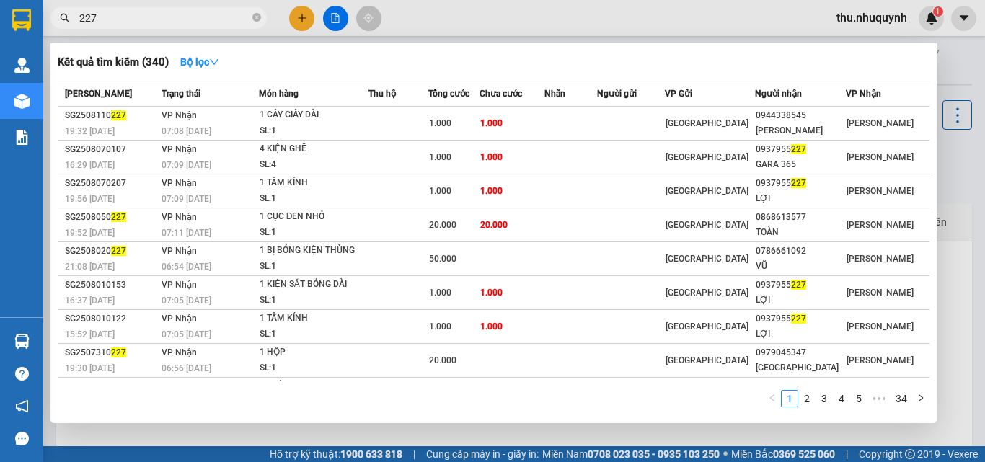
click at [143, 18] on input "227" at bounding box center [164, 18] width 170 height 16
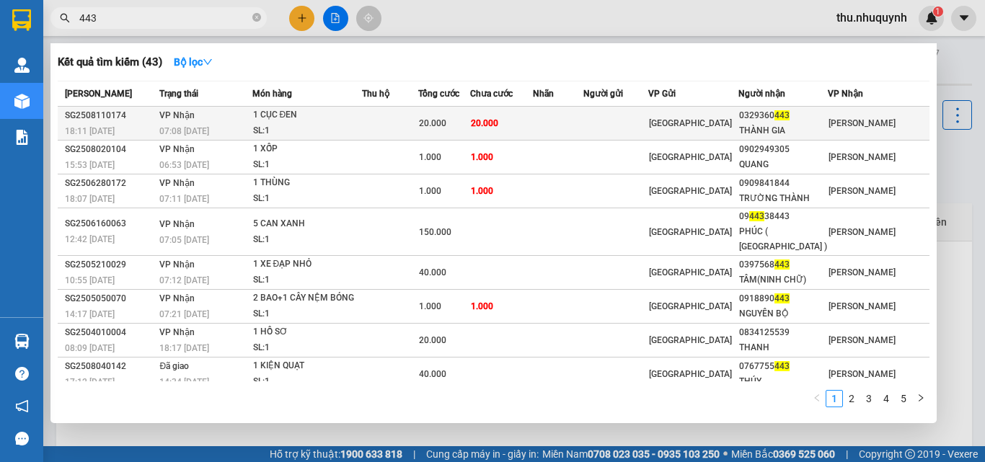
type input "443"
click at [362, 107] on td "1 CỤC ĐEN SL: 1" at bounding box center [307, 124] width 110 height 34
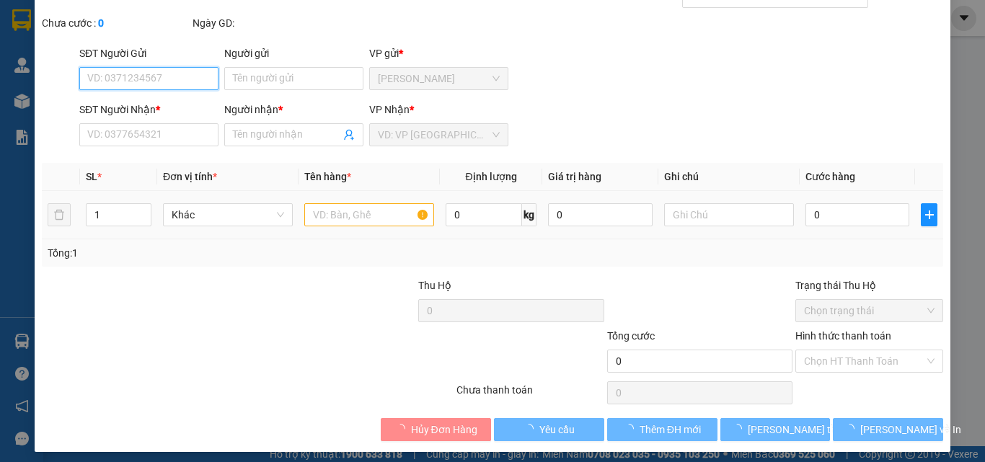
type input "0329360443"
type input "THÀNH GIA"
type input "20.000"
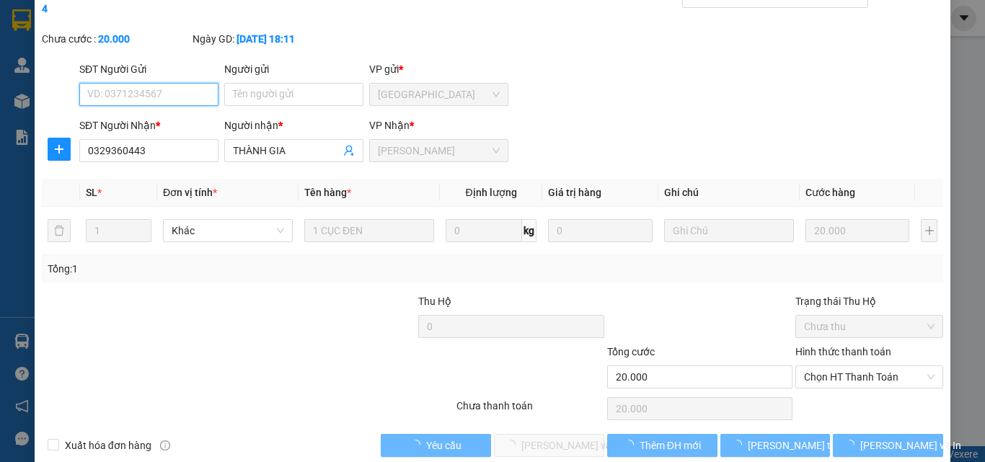
scroll to position [74, 0]
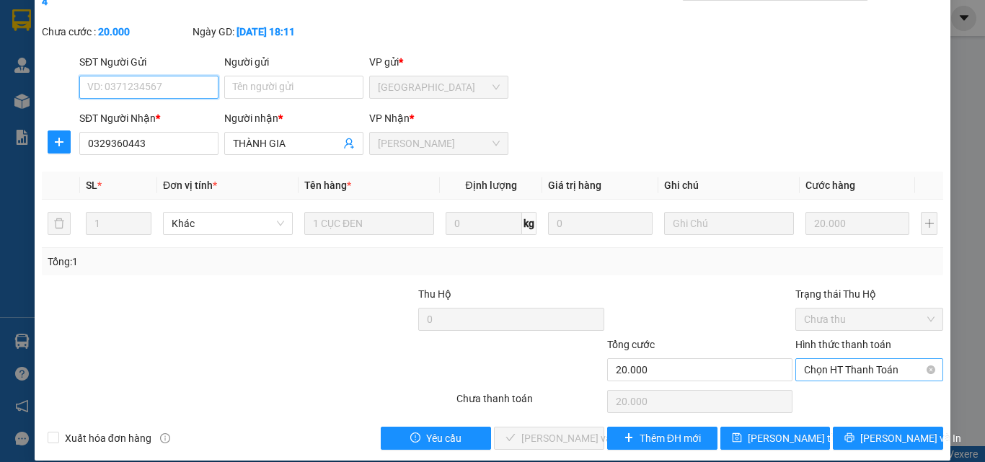
click at [846, 360] on span "Chọn HT Thanh Toán" at bounding box center [869, 370] width 130 height 22
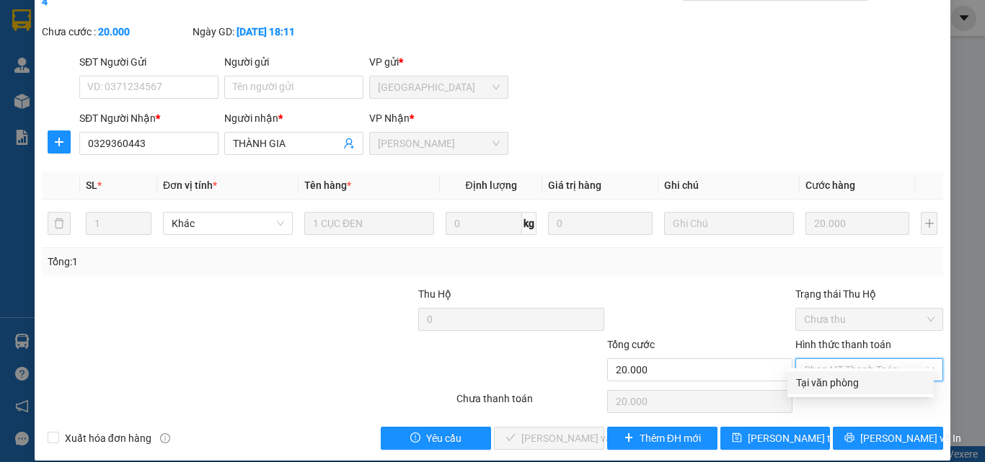
drag, startPoint x: 841, startPoint y: 379, endPoint x: 815, endPoint y: 386, distance: 26.1
click at [836, 380] on div "Tại văn phòng" at bounding box center [860, 383] width 129 height 16
type input "0"
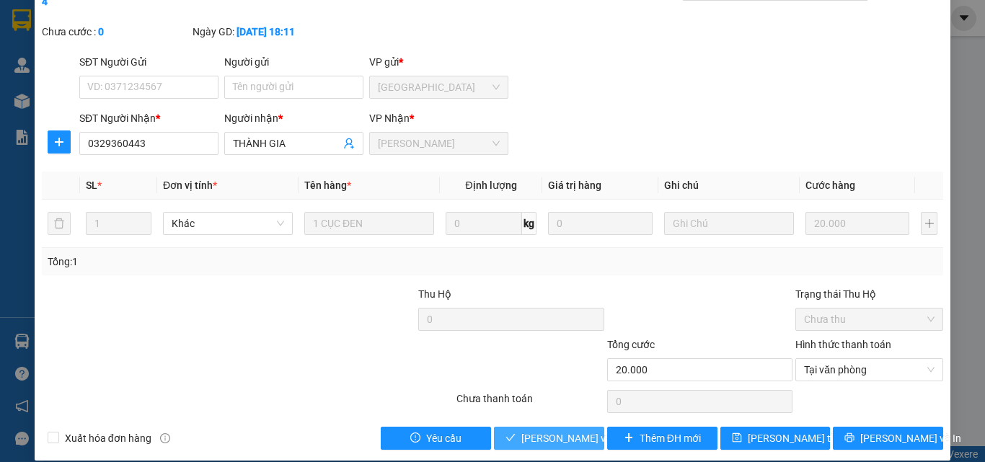
click at [583, 430] on span "[PERSON_NAME] và [PERSON_NAME] hàng" at bounding box center [590, 438] width 138 height 16
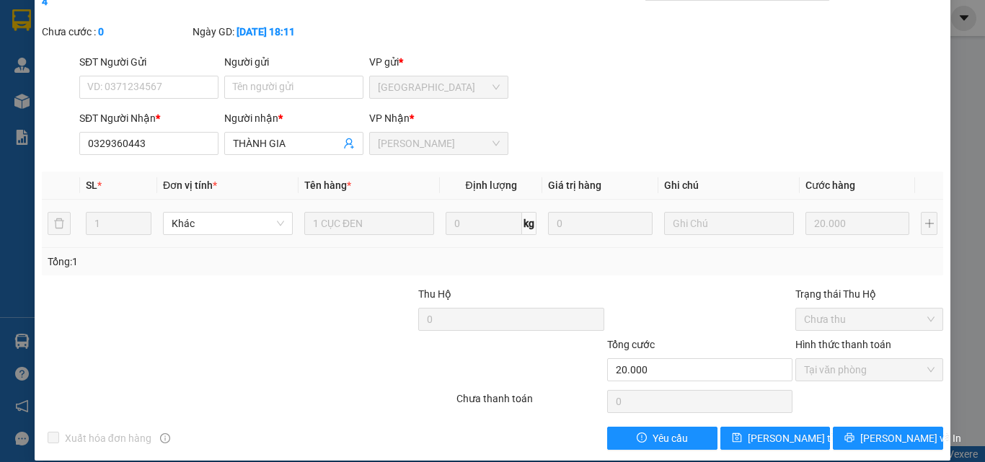
scroll to position [0, 0]
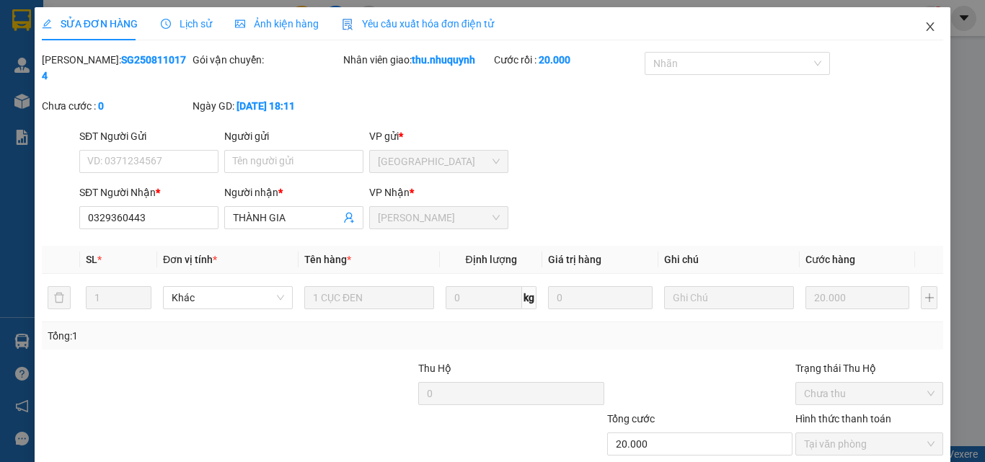
click at [927, 20] on span "Close" at bounding box center [930, 27] width 40 height 40
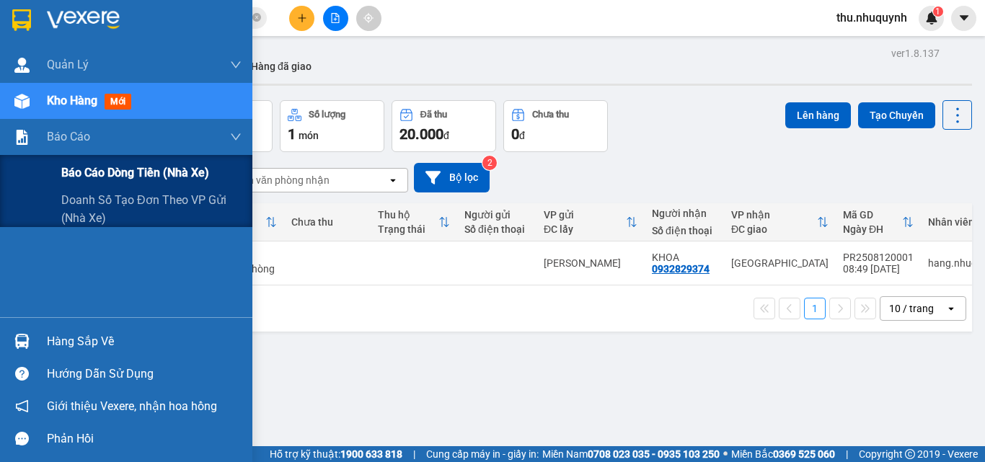
click at [77, 169] on span "Báo cáo dòng tiền (nhà xe)" at bounding box center [135, 173] width 148 height 18
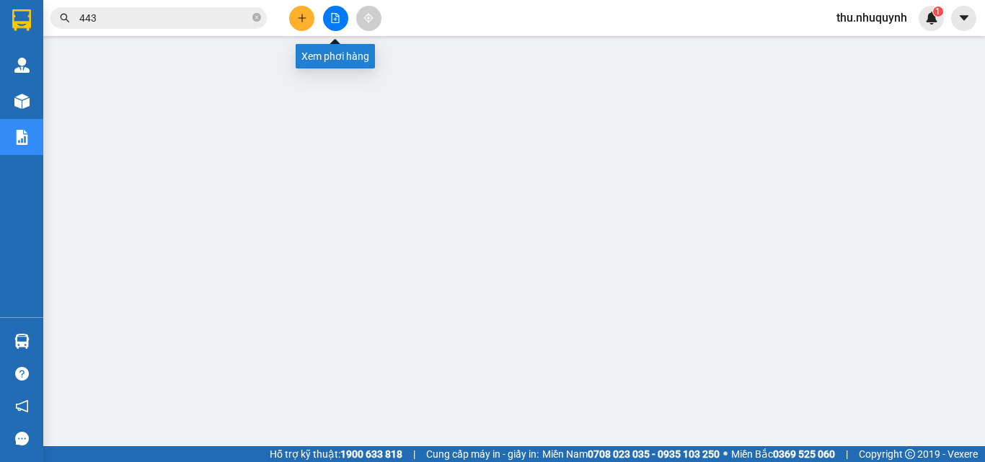
click at [337, 12] on button at bounding box center [335, 18] width 25 height 25
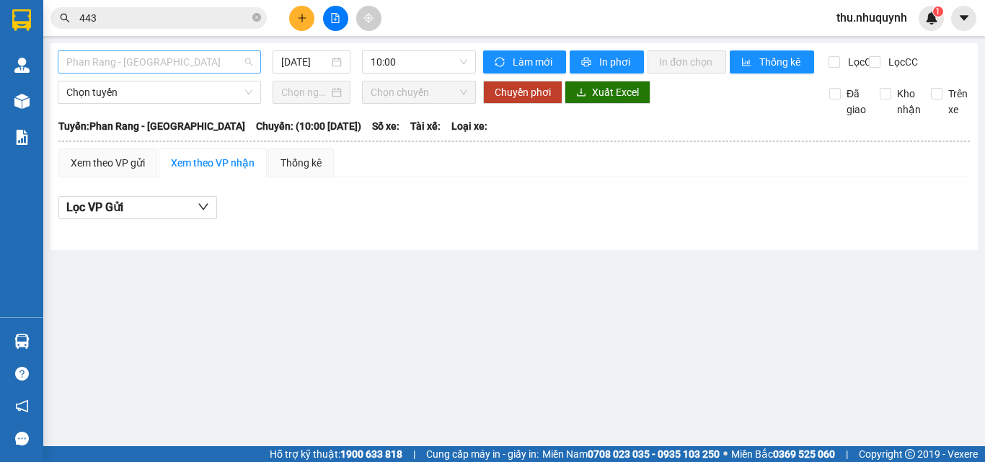
click at [166, 56] on span "Phan Rang - Sài Gòn" at bounding box center [159, 62] width 186 height 22
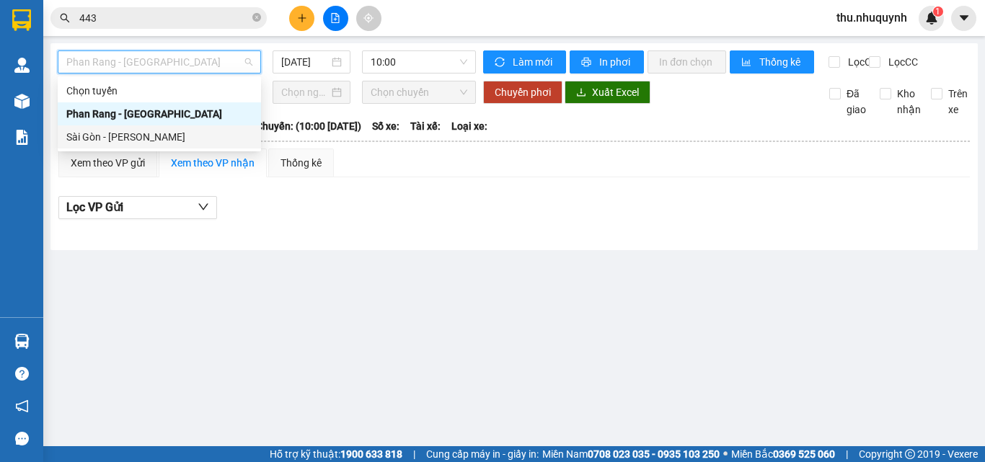
click at [161, 134] on div "Sài Gòn - [PERSON_NAME]" at bounding box center [159, 137] width 186 height 16
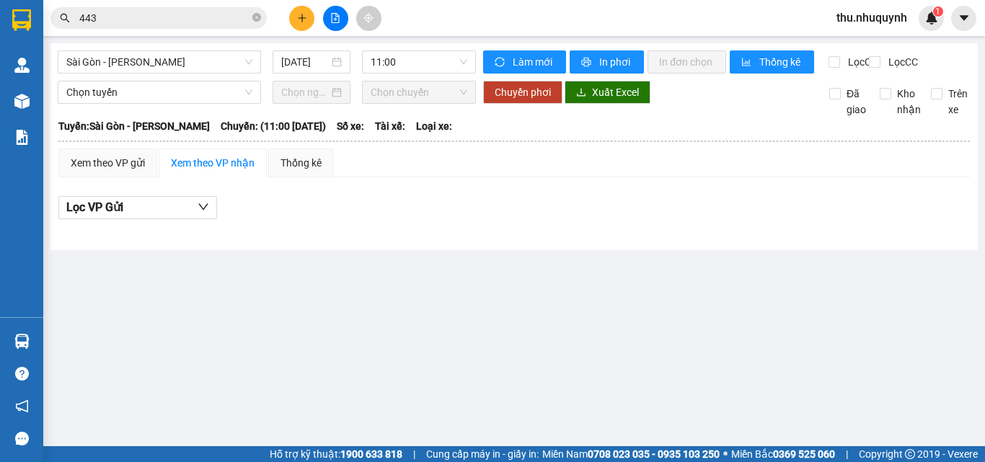
click at [306, 74] on div "Sài Gòn - Phan Rang 12/08/2025 11:00" at bounding box center [267, 61] width 418 height 23
click at [325, 68] on input "12/08/2025" at bounding box center [305, 62] width 48 height 16
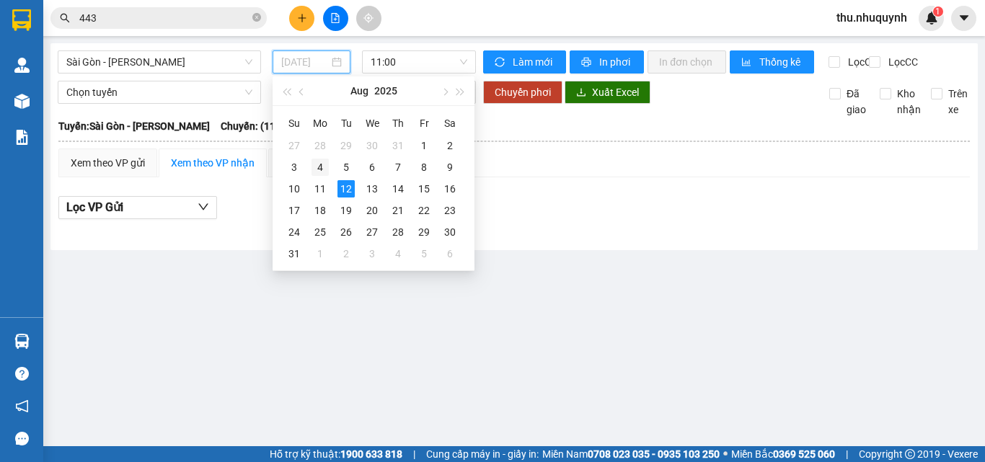
click at [316, 177] on td "4" at bounding box center [320, 167] width 26 height 22
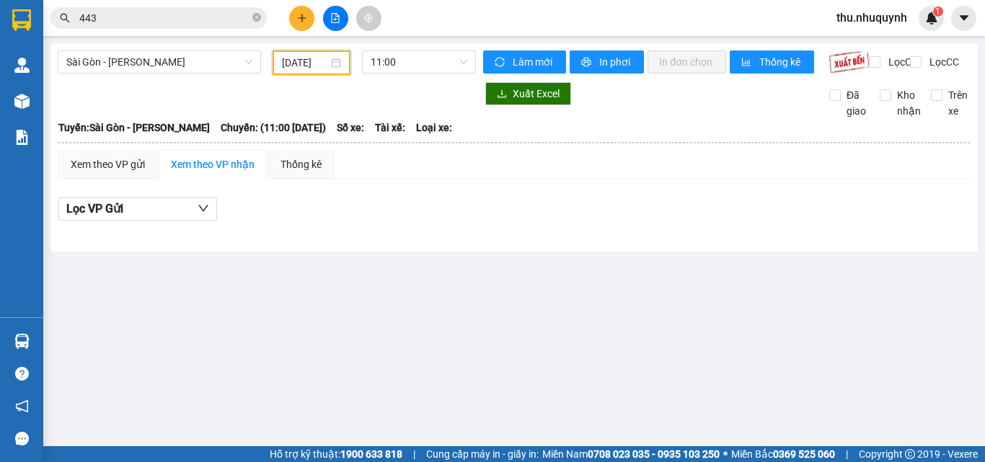
click at [339, 70] on div "04/08/2025" at bounding box center [311, 63] width 59 height 16
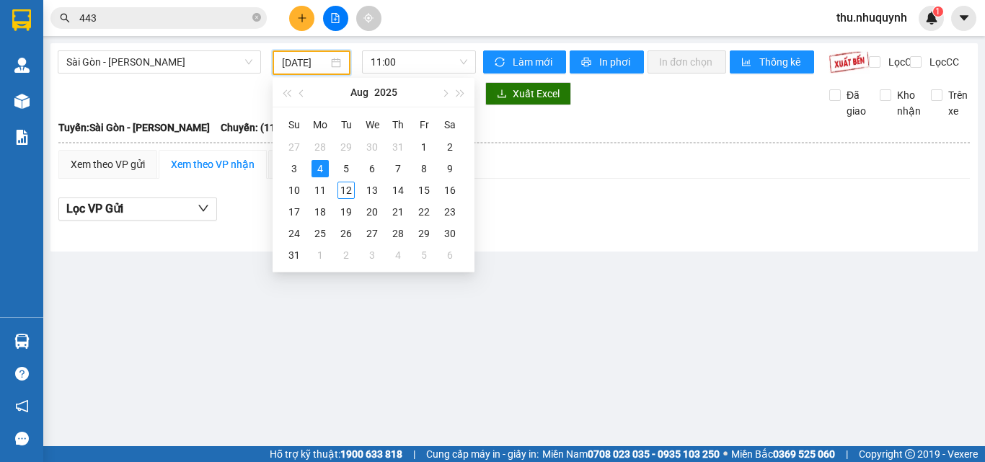
scroll to position [0, 5]
click at [318, 187] on div "11" at bounding box center [319, 190] width 17 height 17
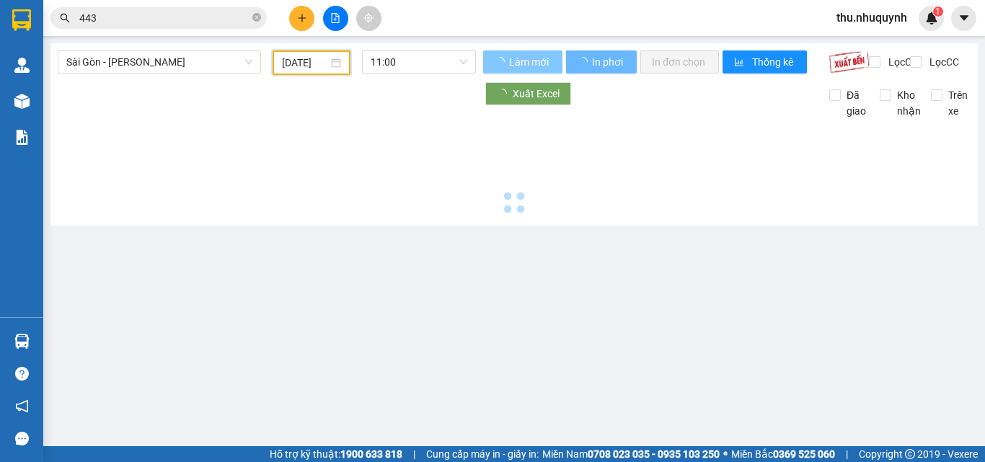
type input "[DATE]"
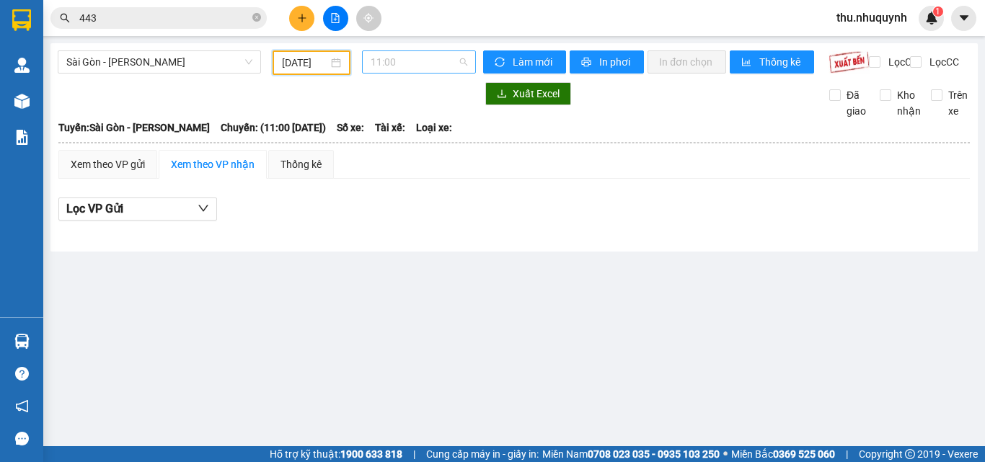
click at [449, 56] on span "11:00" at bounding box center [419, 62] width 97 height 22
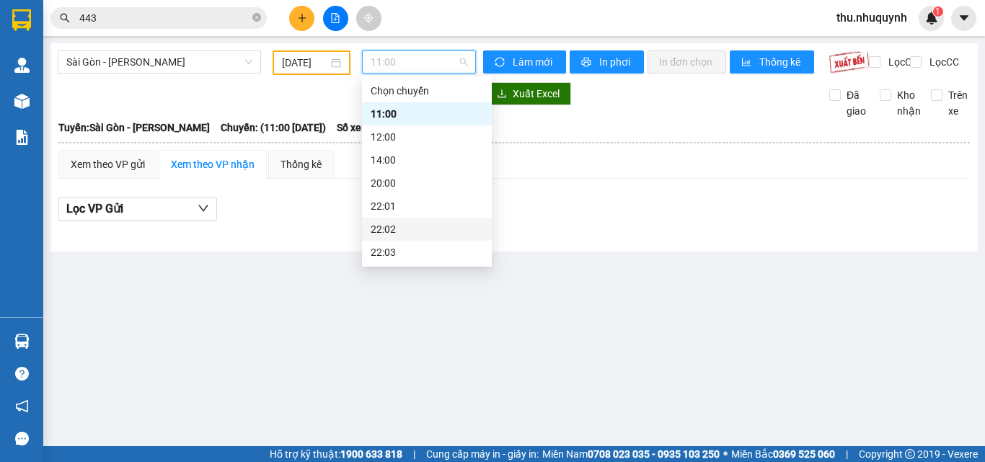
scroll to position [69, 0]
click at [427, 252] on div "22:06" at bounding box center [427, 252] width 112 height 16
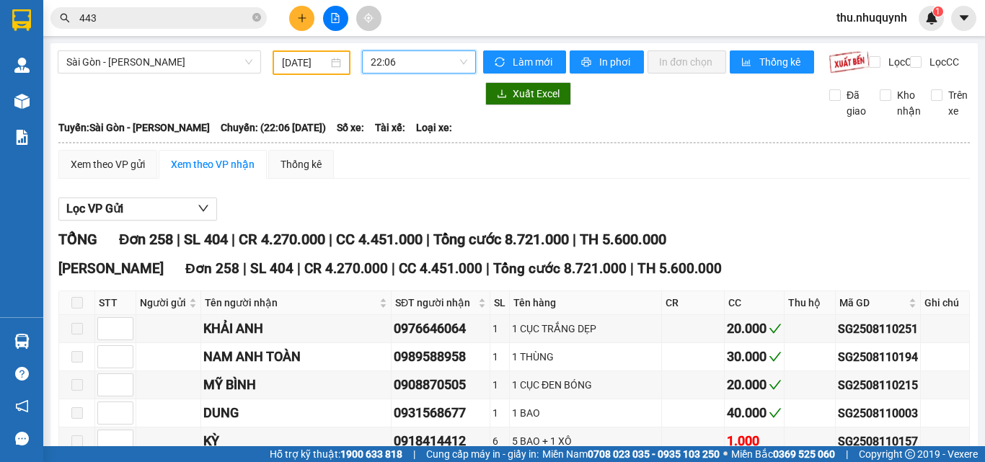
scroll to position [144, 0]
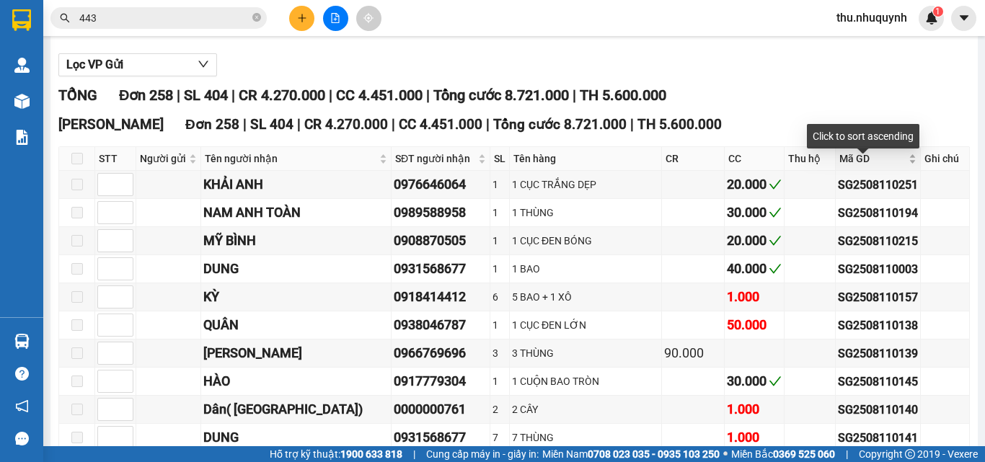
click at [874, 166] on span "Mã GD" at bounding box center [872, 159] width 66 height 16
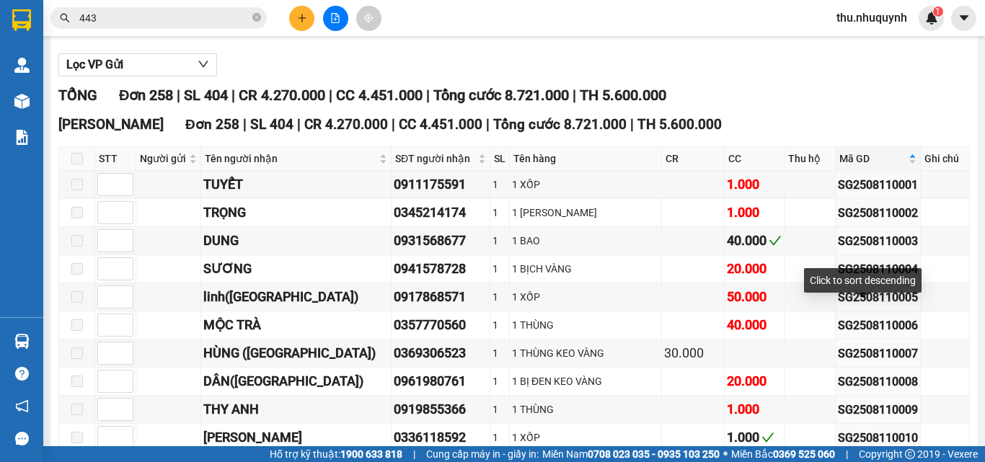
scroll to position [0, 0]
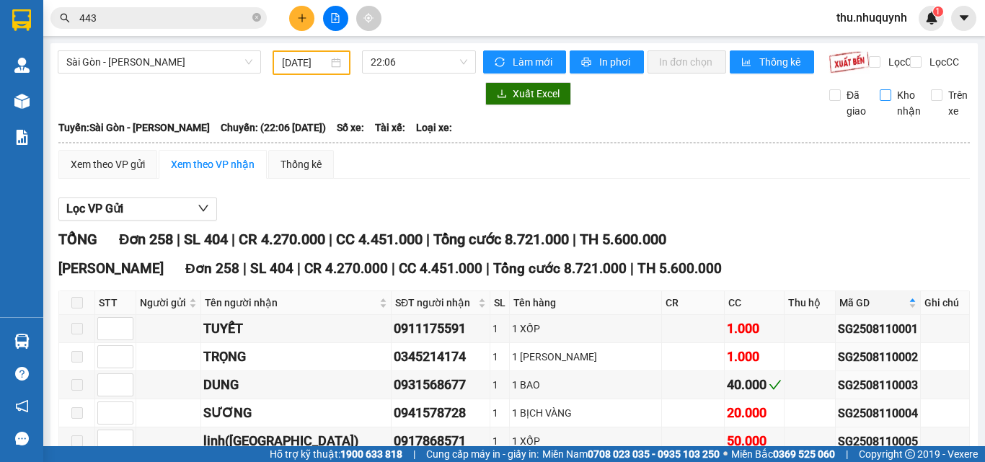
click at [880, 112] on label "Kho nhận" at bounding box center [903, 103] width 47 height 32
click at [880, 101] on input "Kho nhận" at bounding box center [886, 95] width 12 height 12
checkbox input "true"
click at [910, 62] on input "Lọc CC" at bounding box center [917, 62] width 14 height 12
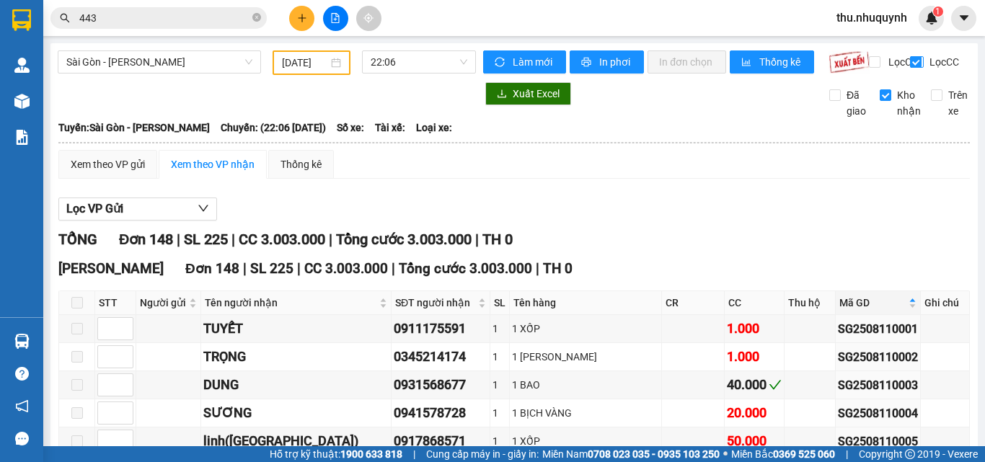
click at [910, 61] on input "Lọc CC" at bounding box center [917, 62] width 14 height 12
checkbox input "false"
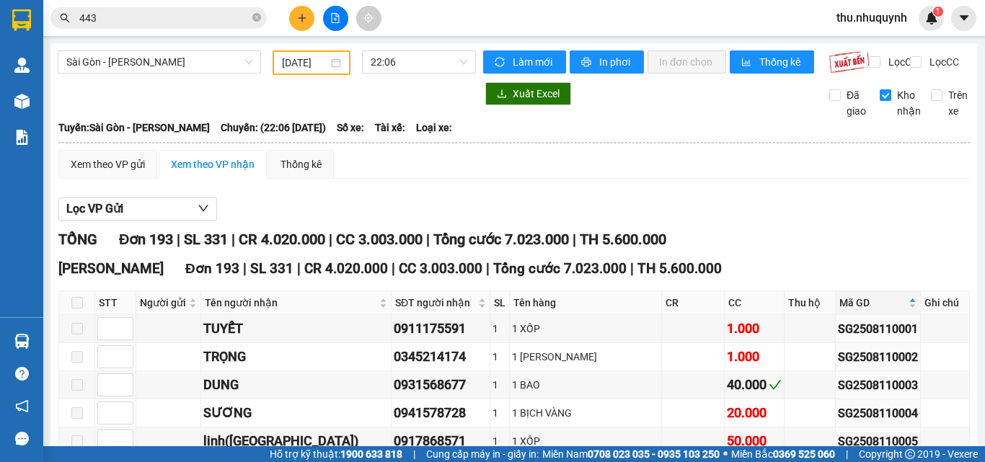
click at [880, 101] on input "Kho nhận" at bounding box center [886, 95] width 12 height 12
checkbox input "false"
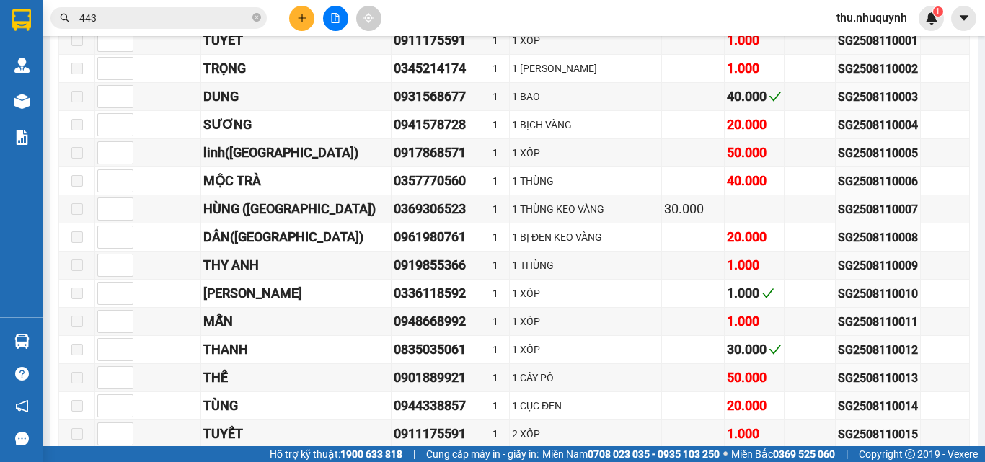
scroll to position [216, 0]
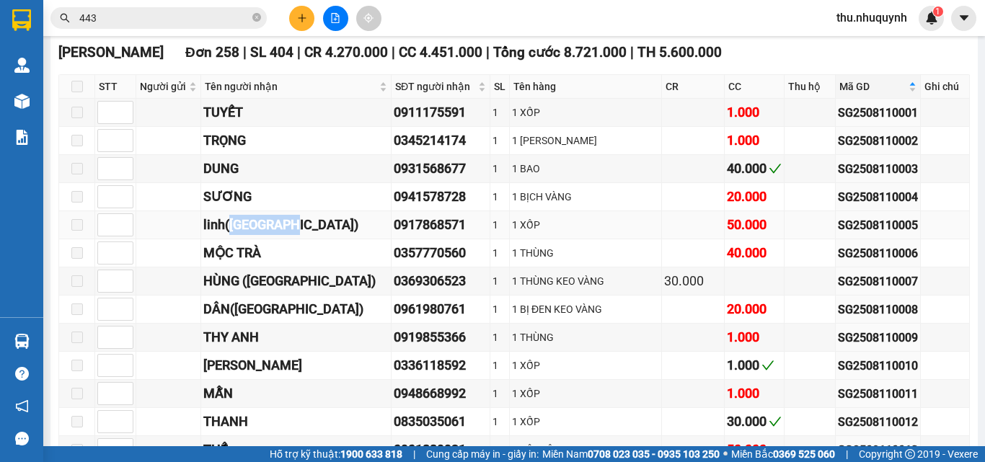
drag, startPoint x: 232, startPoint y: 235, endPoint x: 350, endPoint y: 242, distance: 118.5
click at [350, 235] on div "[PERSON_NAME]([PERSON_NAME])" at bounding box center [295, 225] width 185 height 20
click at [142, 19] on input "443" at bounding box center [164, 18] width 170 height 16
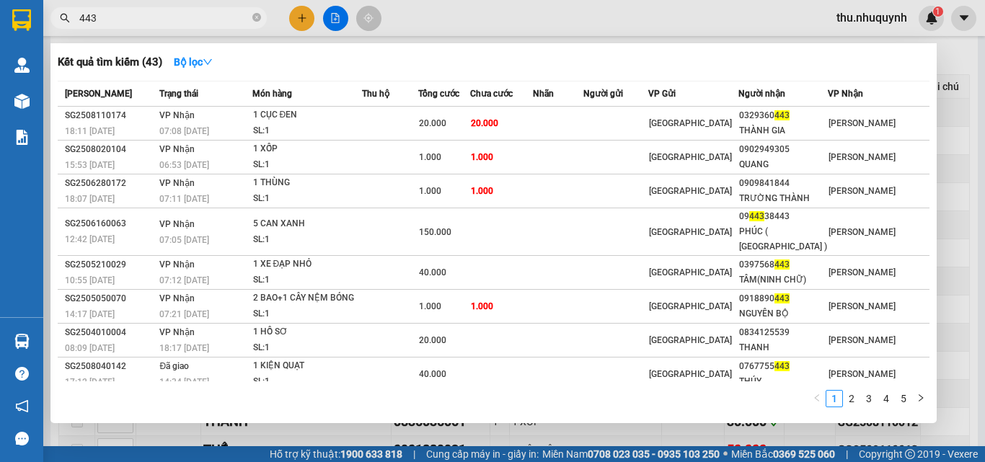
click at [142, 19] on input "443" at bounding box center [164, 18] width 170 height 16
type input "t"
type input "nhân"
click at [167, 63] on button "Bộ lọc" at bounding box center [193, 61] width 62 height 23
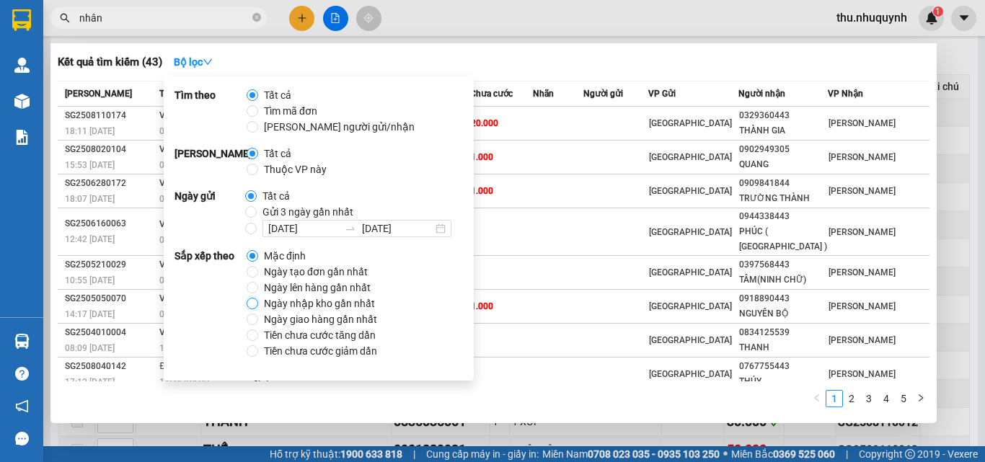
click at [253, 301] on input "Ngày nhập kho gần nhất" at bounding box center [253, 304] width 12 height 12
radio input "true"
radio input "false"
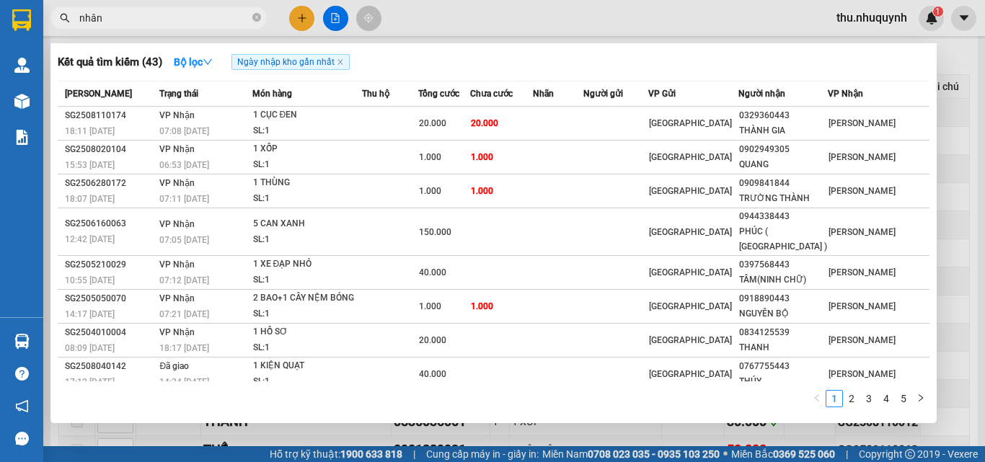
click at [517, 51] on div "Kết quả tìm kiếm ( 43 ) Bộ lọc Ngày nhập kho gần nhất" at bounding box center [494, 61] width 872 height 23
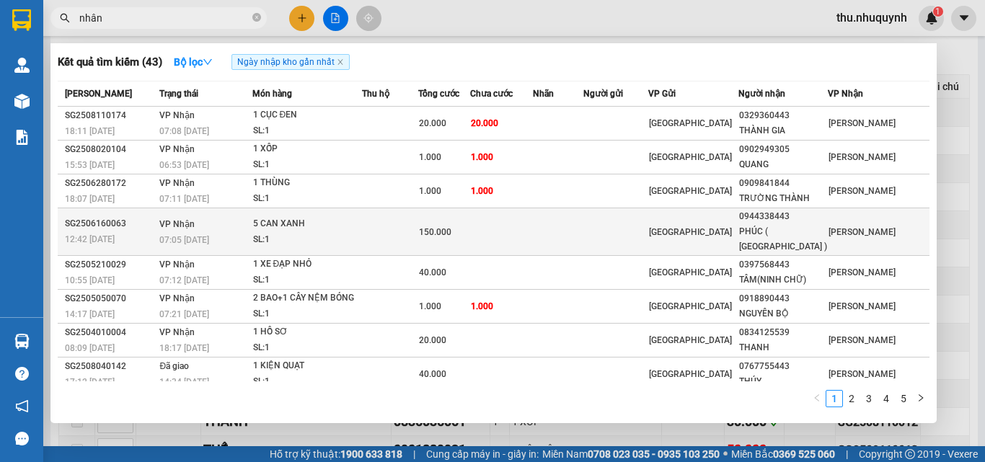
scroll to position [64, 0]
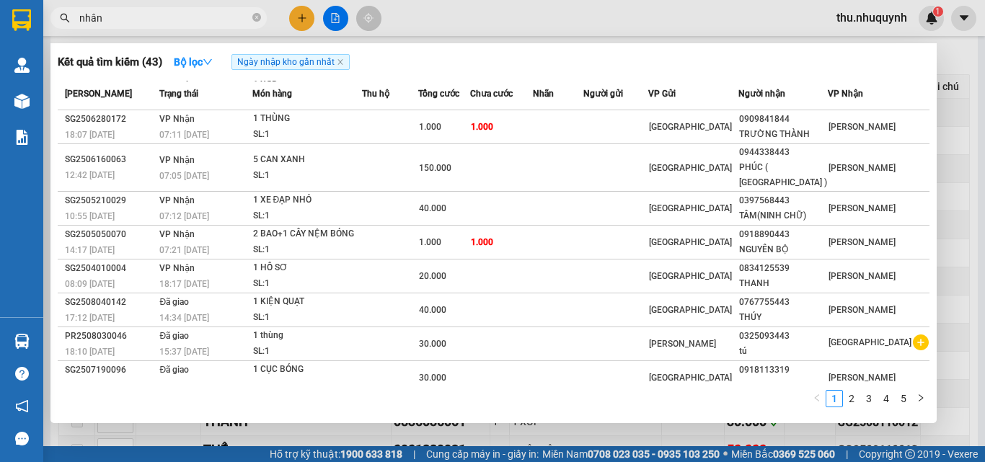
click at [190, 25] on input "nhân" at bounding box center [164, 18] width 170 height 16
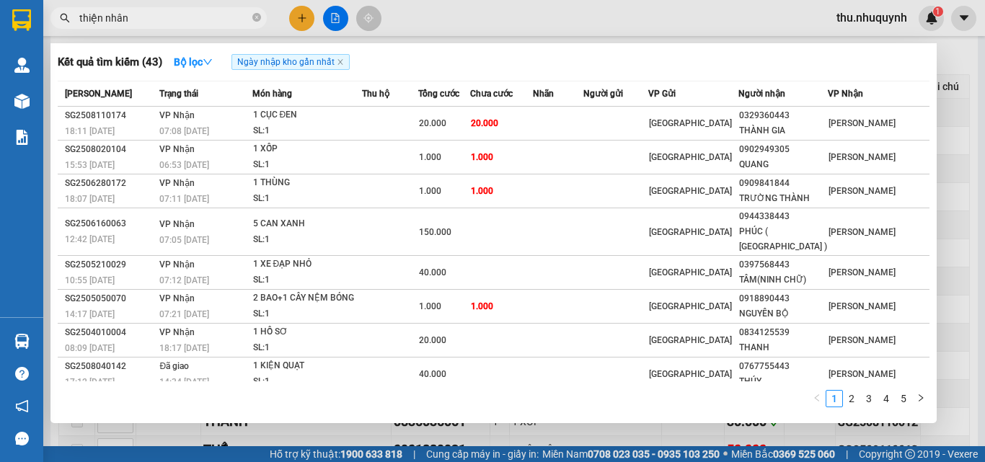
type input "thiện nhân"
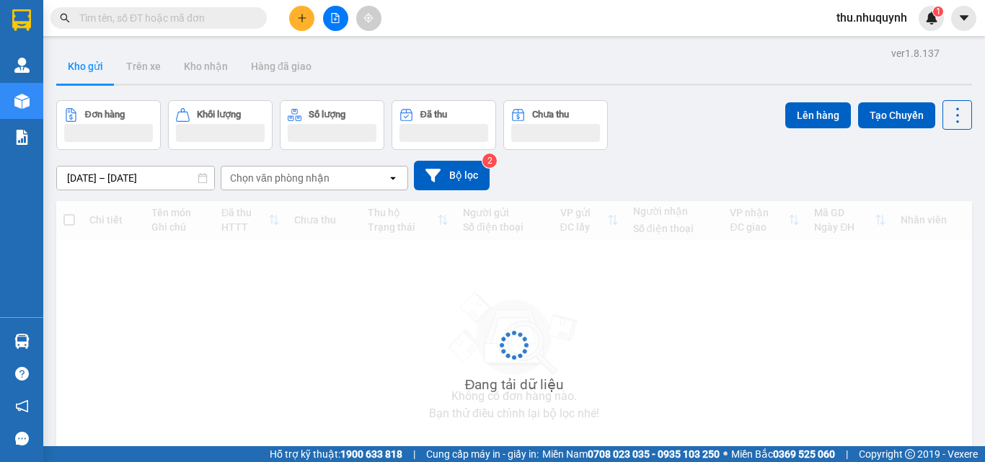
click at [154, 9] on span at bounding box center [158, 18] width 216 height 22
click at [149, 19] on input "text" at bounding box center [164, 18] width 170 height 16
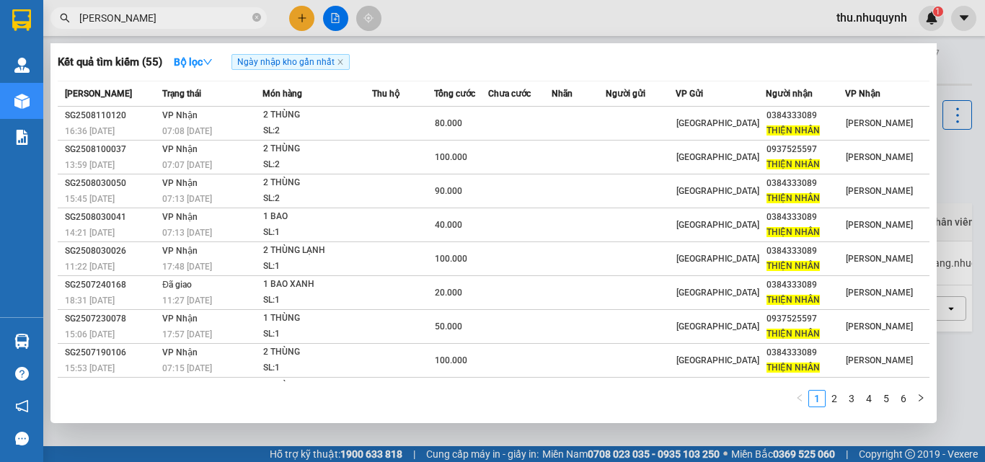
click at [152, 22] on input "thiện nhân" at bounding box center [164, 18] width 170 height 16
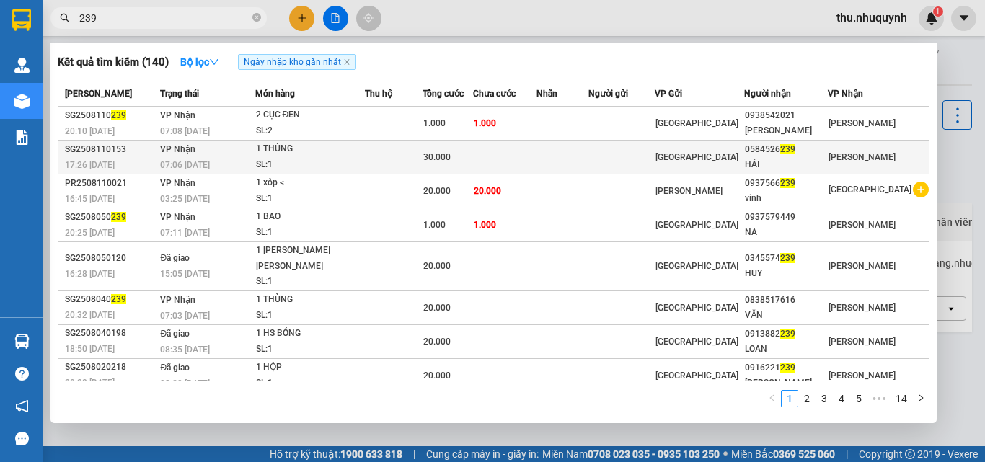
type input "239"
click at [423, 158] on td at bounding box center [394, 158] width 58 height 34
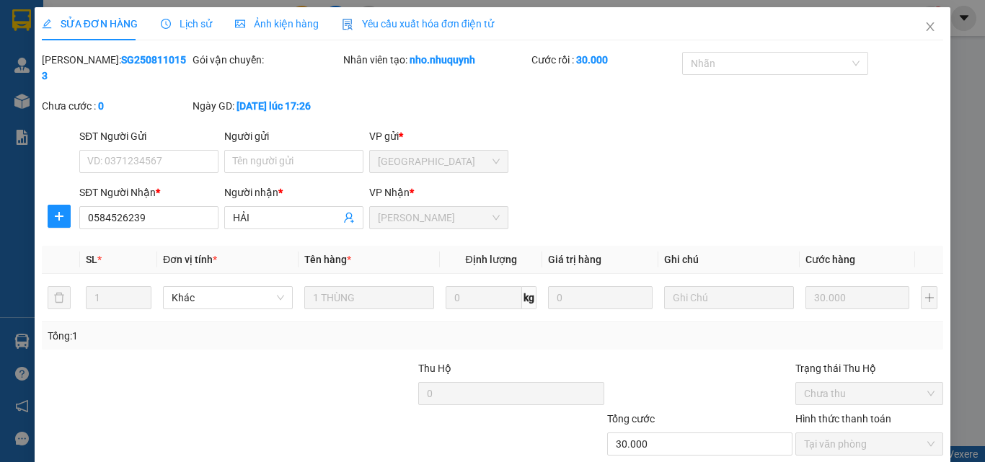
type input "0584526239"
type input "HẢI"
type input "30.000"
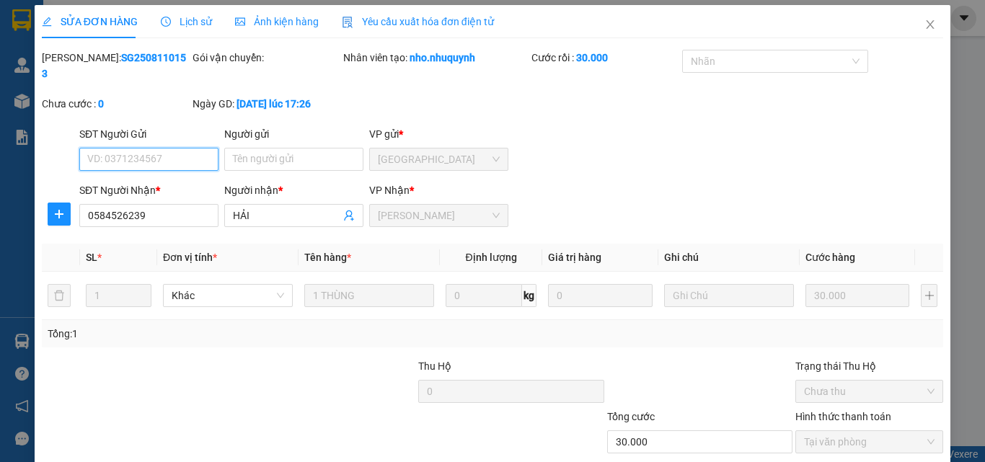
scroll to position [74, 0]
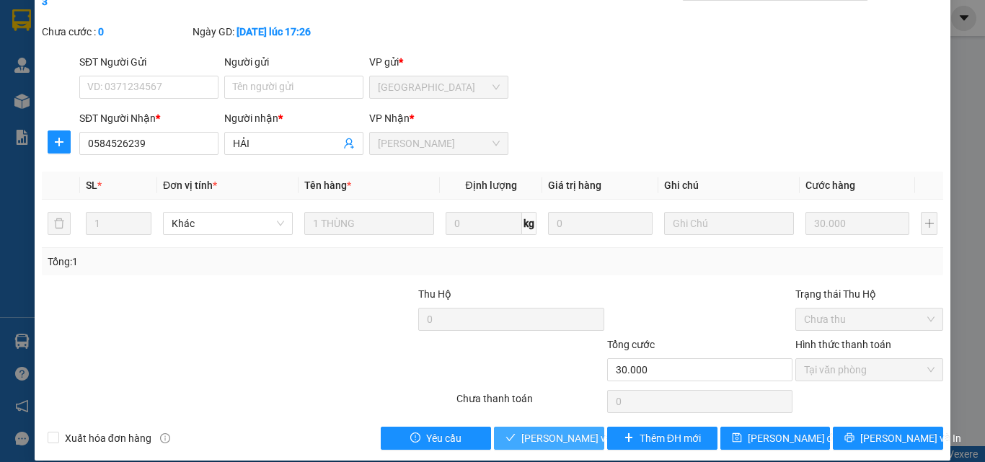
click at [534, 433] on button "[PERSON_NAME] và Giao hàng" at bounding box center [549, 438] width 110 height 23
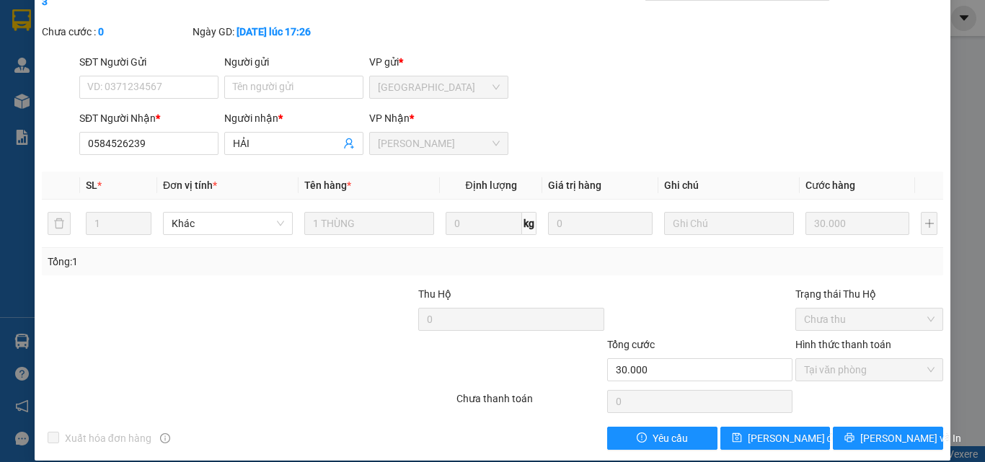
scroll to position [0, 0]
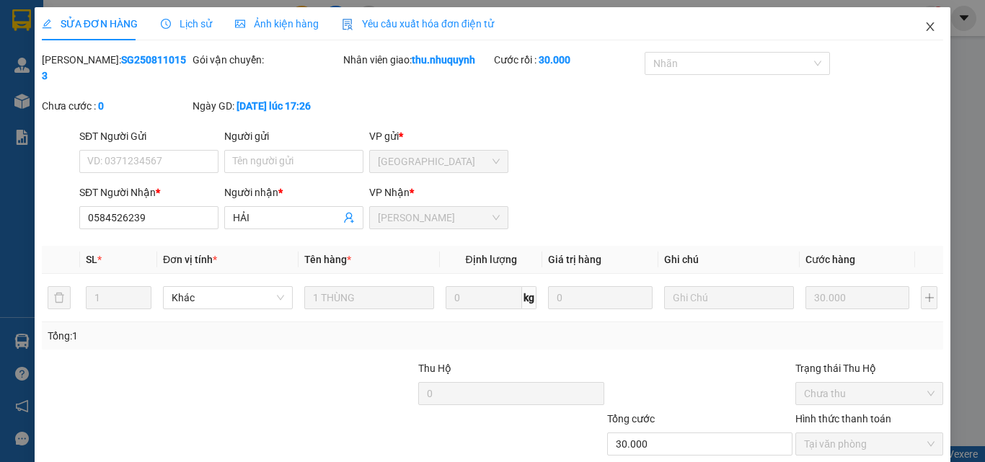
click at [926, 29] on icon "close" at bounding box center [930, 26] width 8 height 9
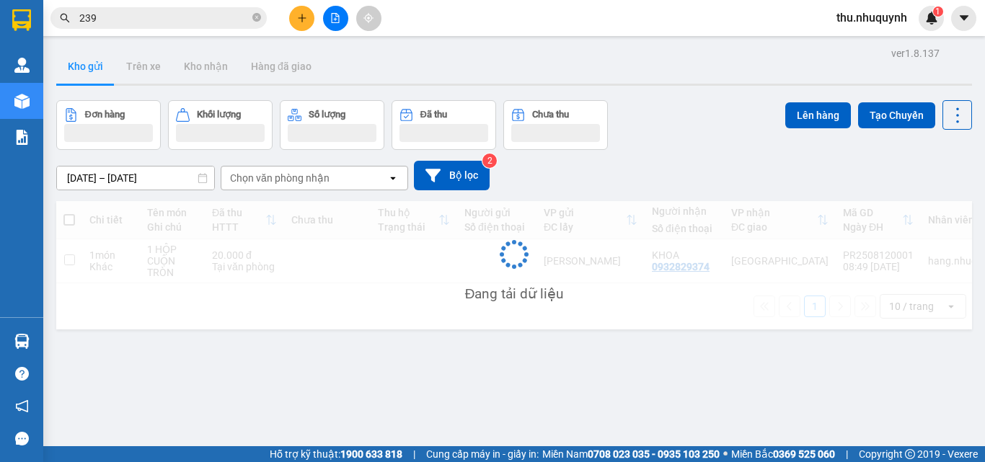
click at [192, 20] on input "239" at bounding box center [164, 18] width 170 height 16
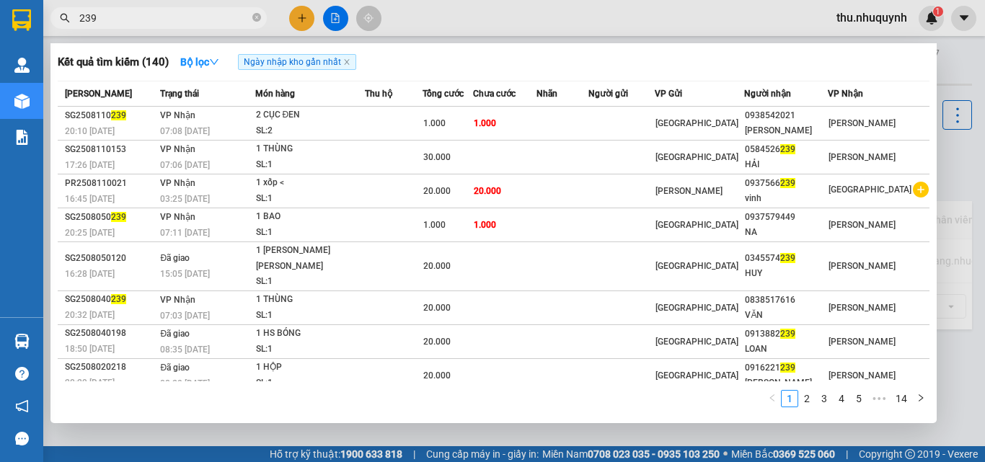
click at [192, 20] on input "239" at bounding box center [164, 18] width 170 height 16
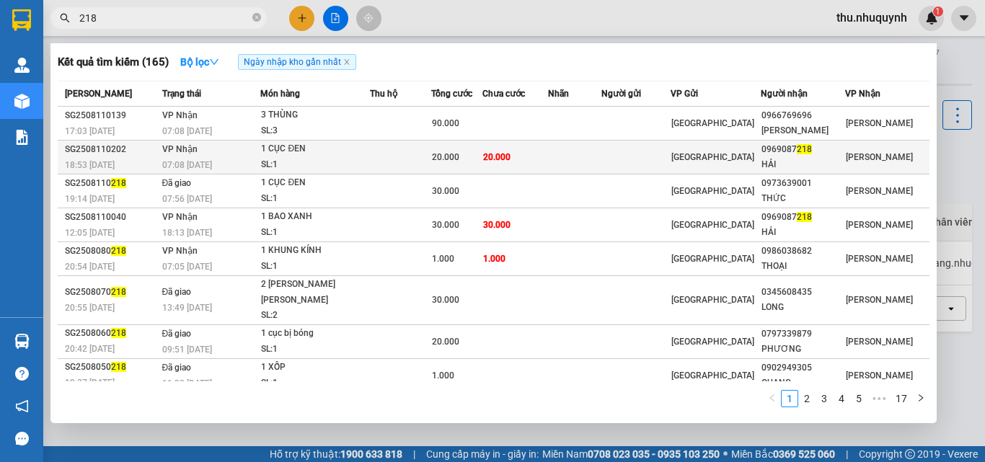
type input "218"
click at [810, 159] on div "HẢI" at bounding box center [802, 164] width 83 height 15
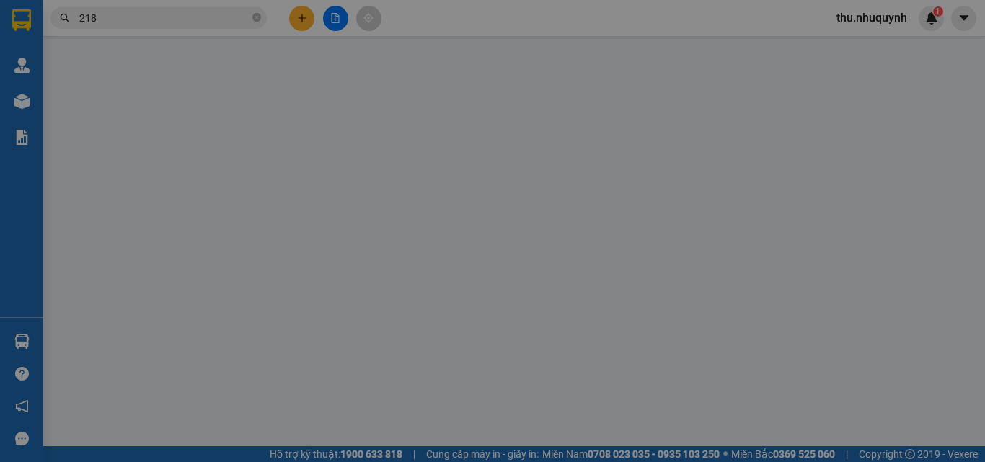
type input "0969087218"
type input "HẢI"
type input "20.000"
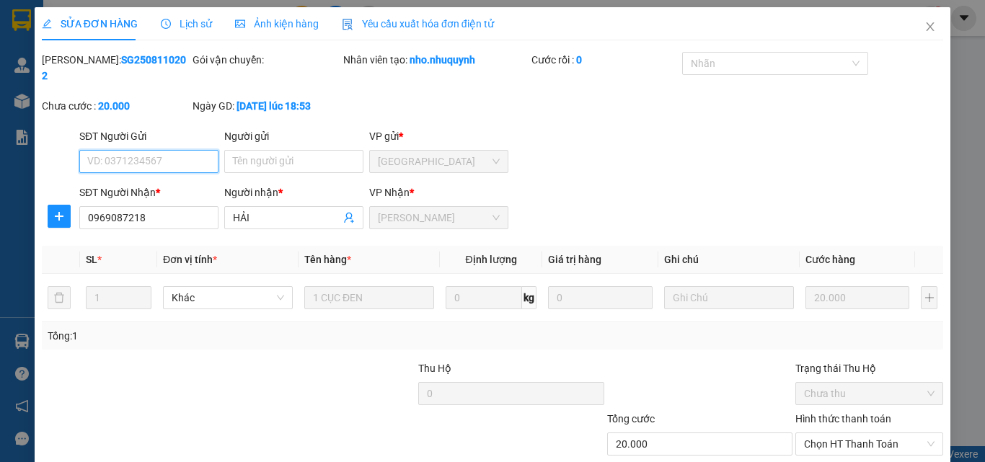
scroll to position [72, 0]
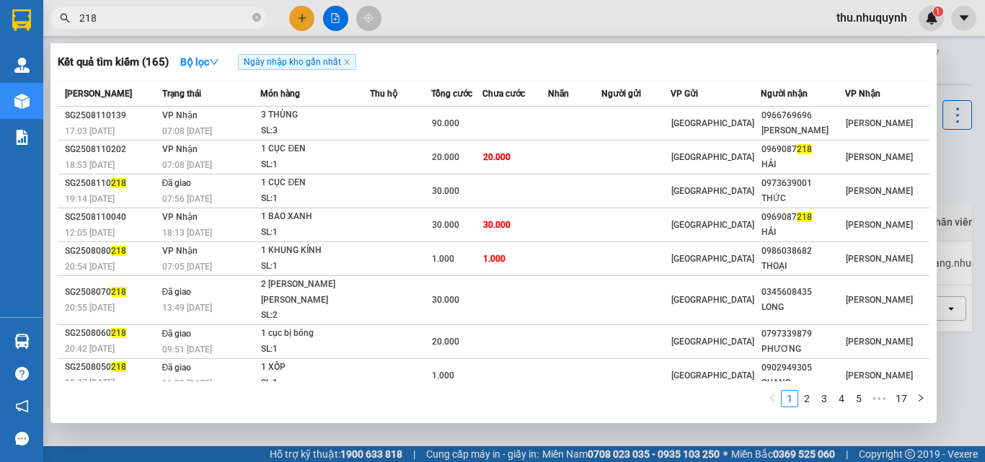
click at [151, 9] on span "218" at bounding box center [158, 18] width 216 height 22
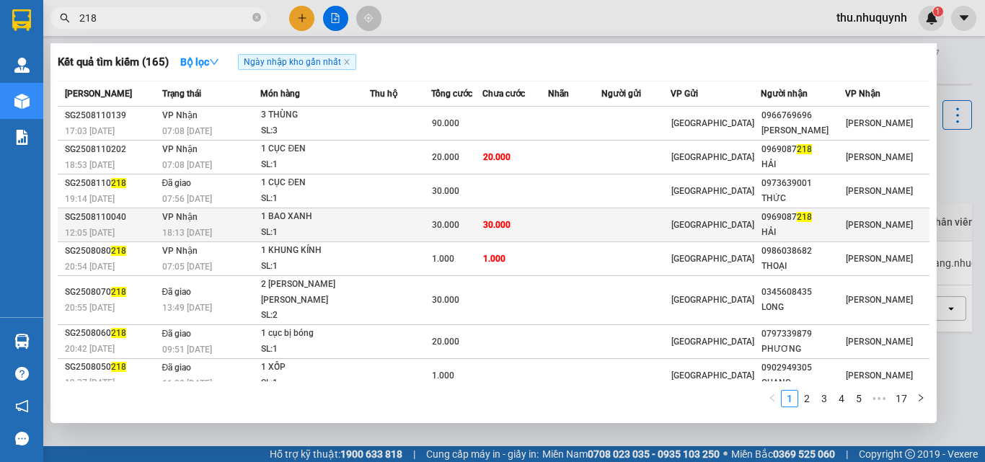
click at [542, 236] on td "30.000" at bounding box center [515, 225] width 66 height 34
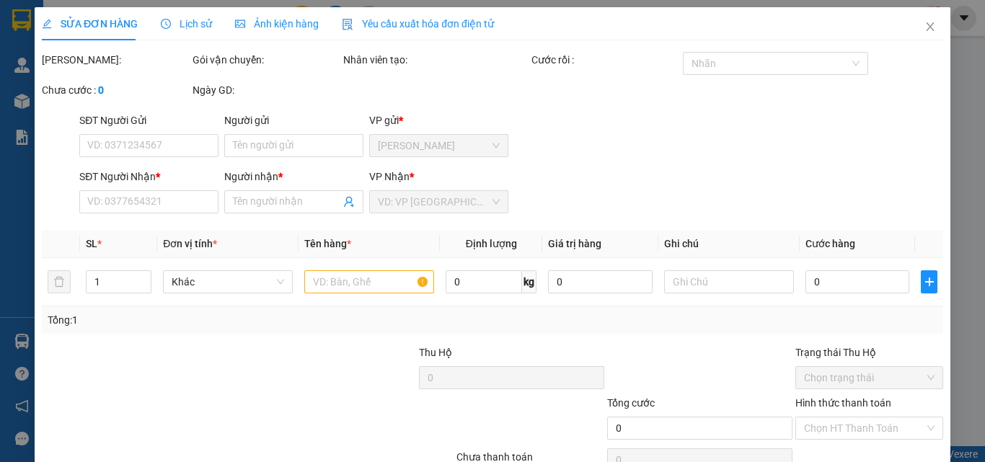
type input "0969087218"
type input "HẢI"
type input "30.000"
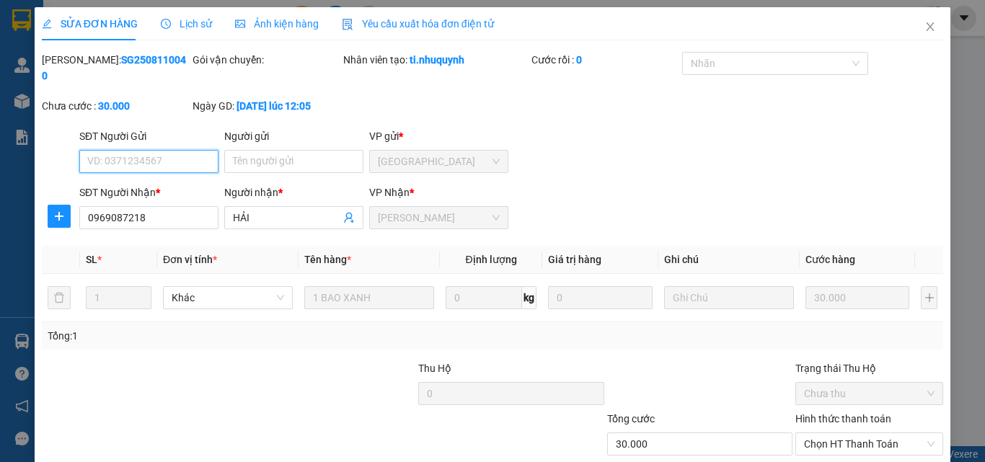
scroll to position [74, 0]
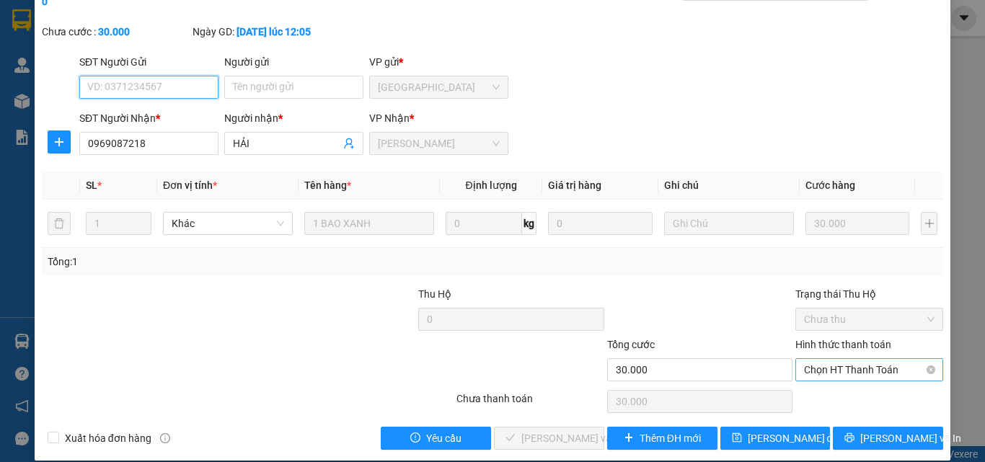
click at [857, 359] on span "Chọn HT Thanh Toán" at bounding box center [869, 370] width 130 height 22
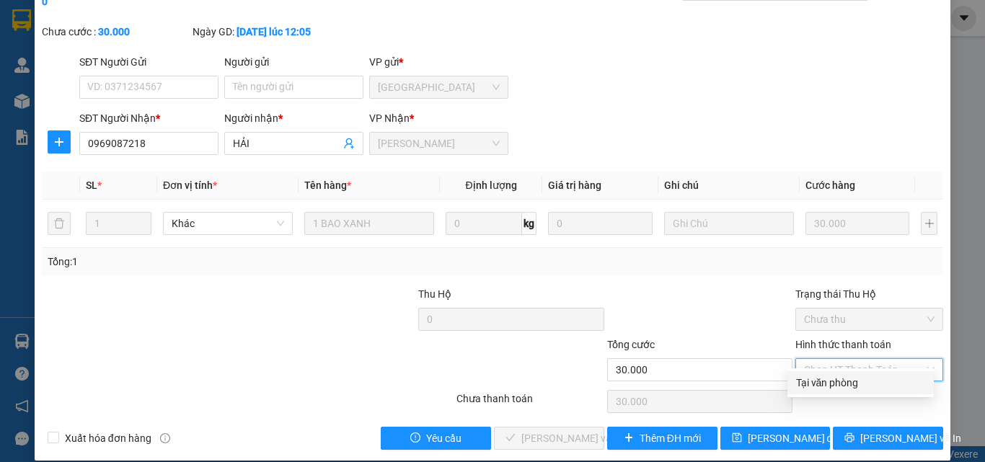
click at [817, 389] on div "Tại văn phòng" at bounding box center [860, 383] width 129 height 16
type input "0"
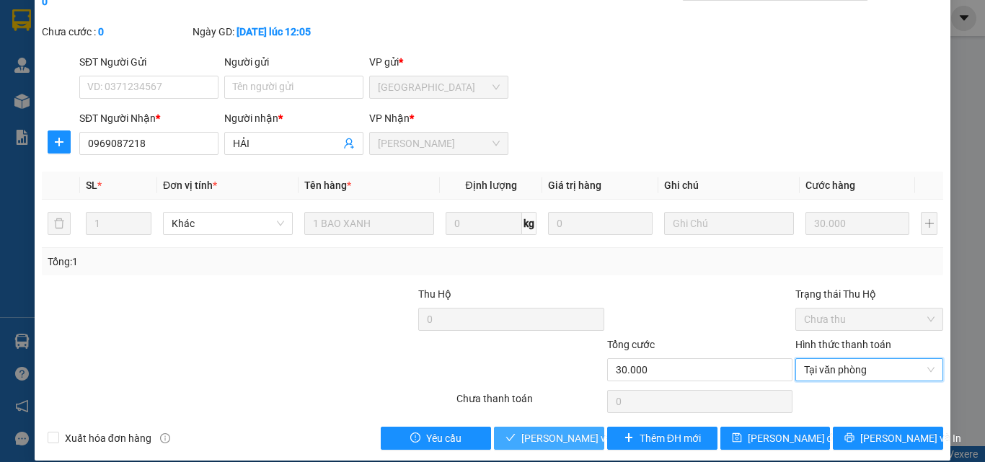
click at [513, 427] on button "[PERSON_NAME] và [PERSON_NAME] hàng" at bounding box center [549, 438] width 110 height 23
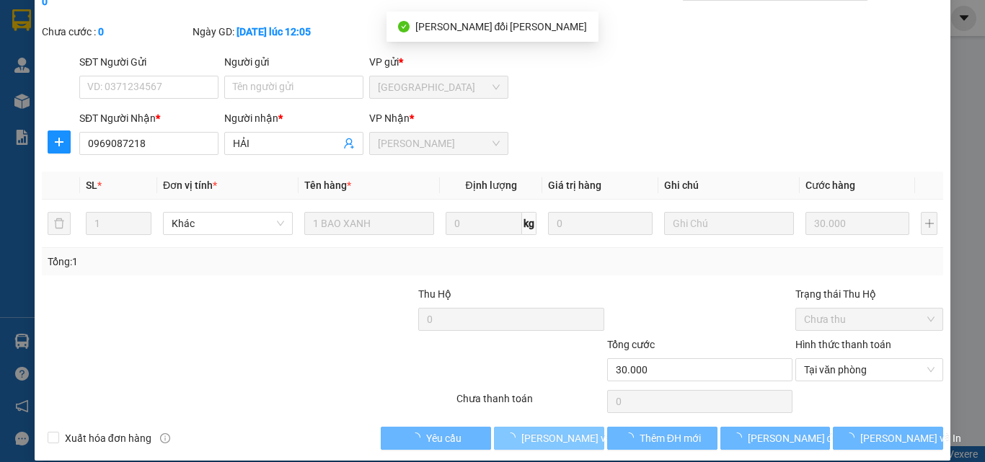
scroll to position [0, 0]
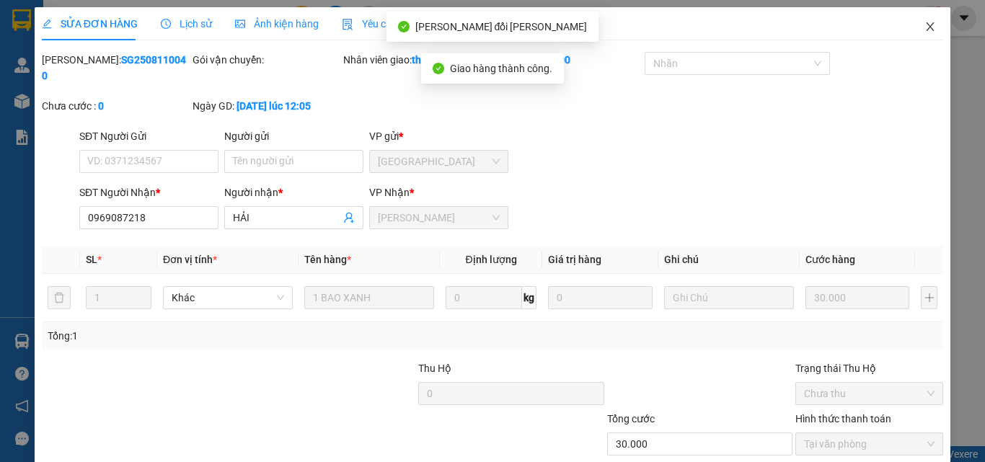
click at [924, 26] on icon "close" at bounding box center [930, 27] width 12 height 12
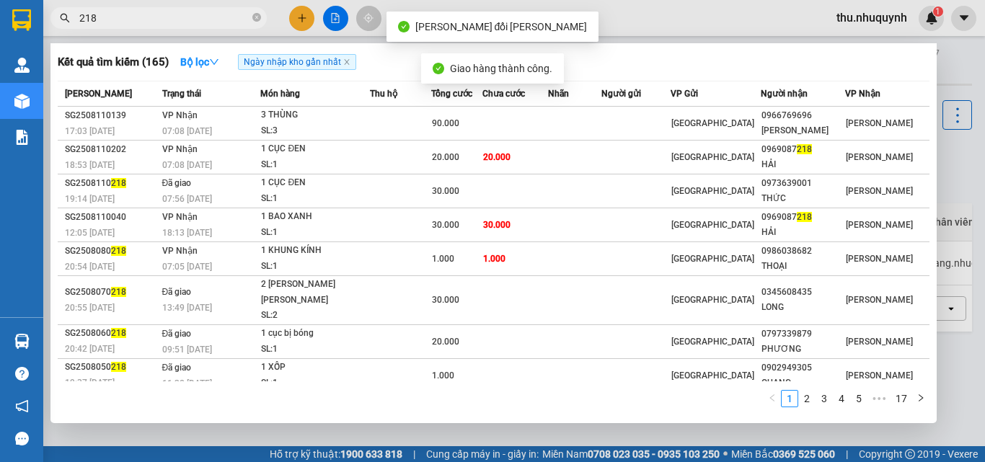
click at [197, 14] on input "218" at bounding box center [164, 18] width 170 height 16
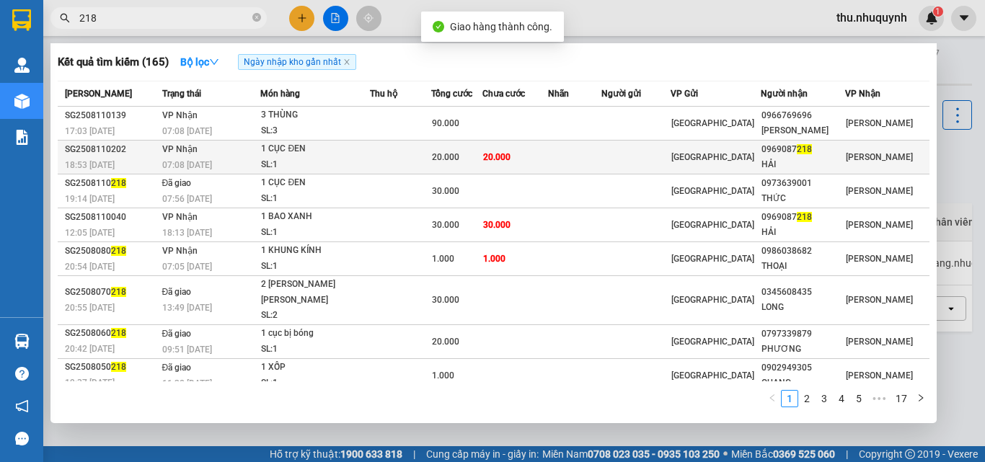
click at [306, 162] on div "SL: 1" at bounding box center [315, 165] width 108 height 16
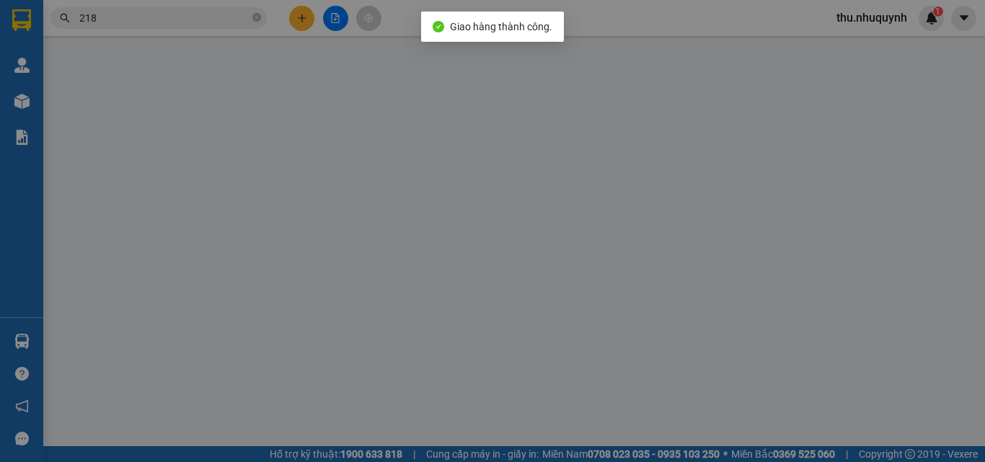
type input "0969087218"
type input "HẢI"
type input "20.000"
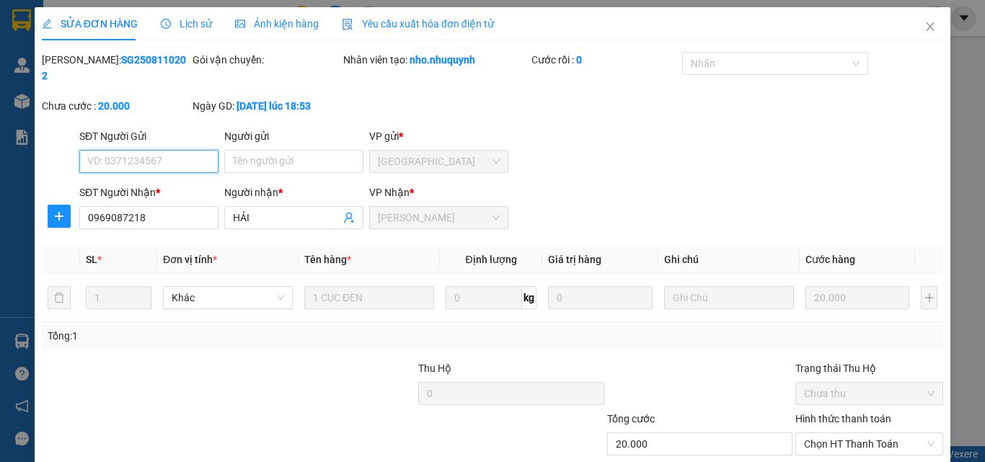
scroll to position [74, 0]
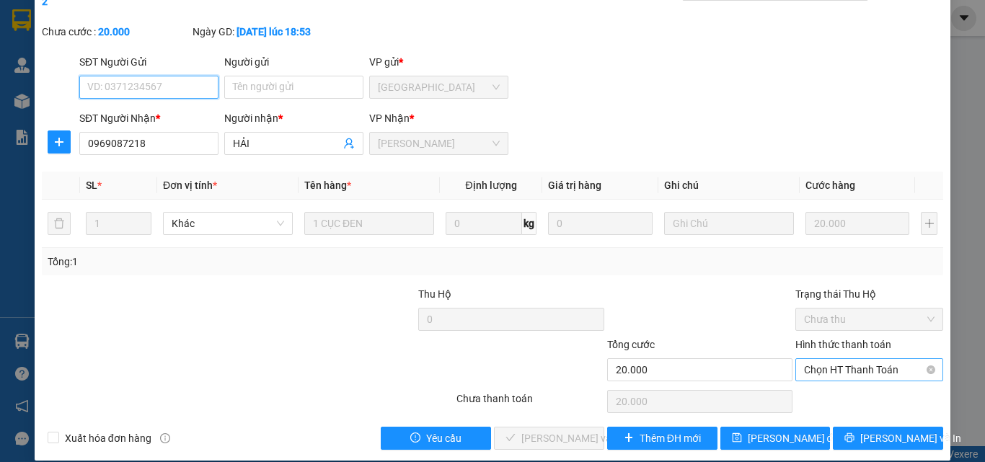
click at [852, 359] on span "Chọn HT Thanh Toán" at bounding box center [869, 370] width 130 height 22
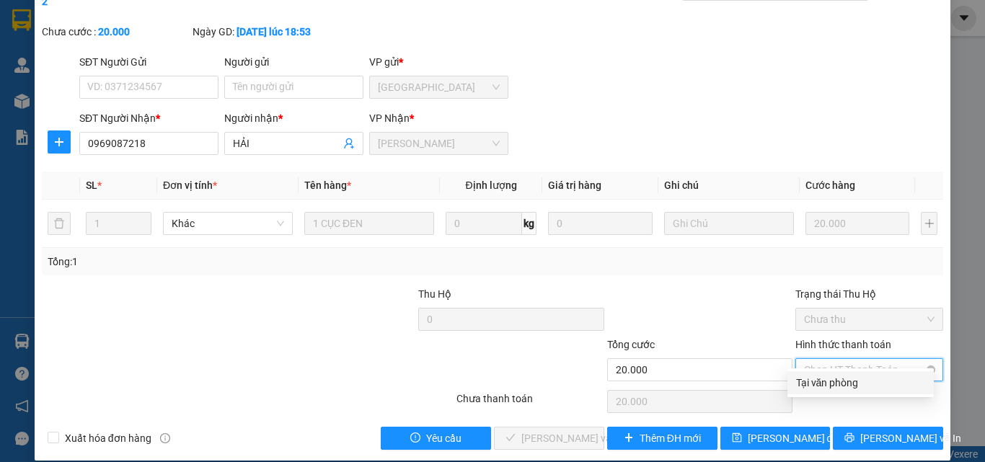
click at [829, 388] on div "Tại văn phòng" at bounding box center [860, 383] width 129 height 16
type input "0"
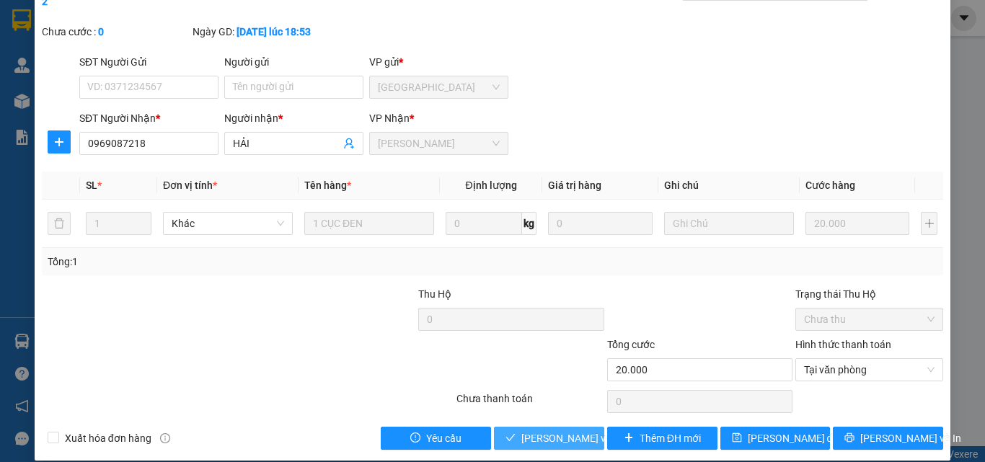
click at [551, 430] on span "[PERSON_NAME] và [PERSON_NAME] hàng" at bounding box center [618, 438] width 195 height 16
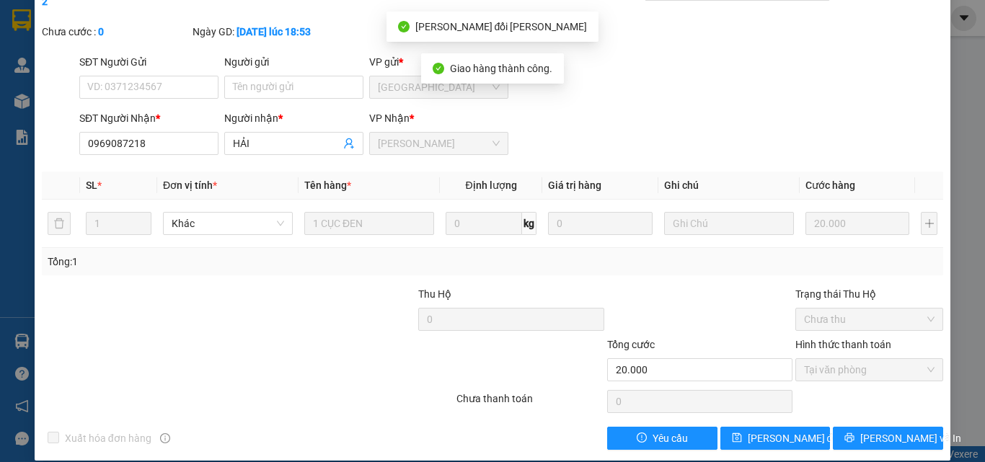
scroll to position [0, 0]
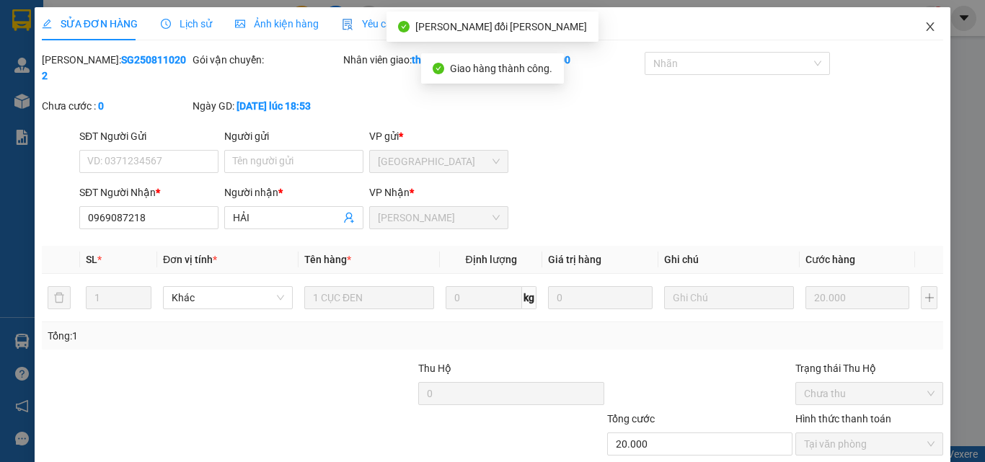
click at [924, 32] on icon "close" at bounding box center [930, 27] width 12 height 12
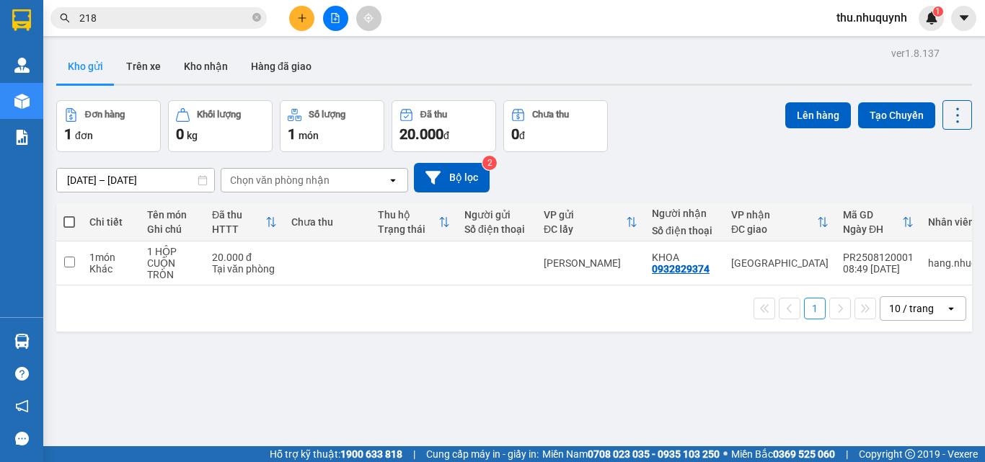
click at [204, 10] on input "218" at bounding box center [164, 18] width 170 height 16
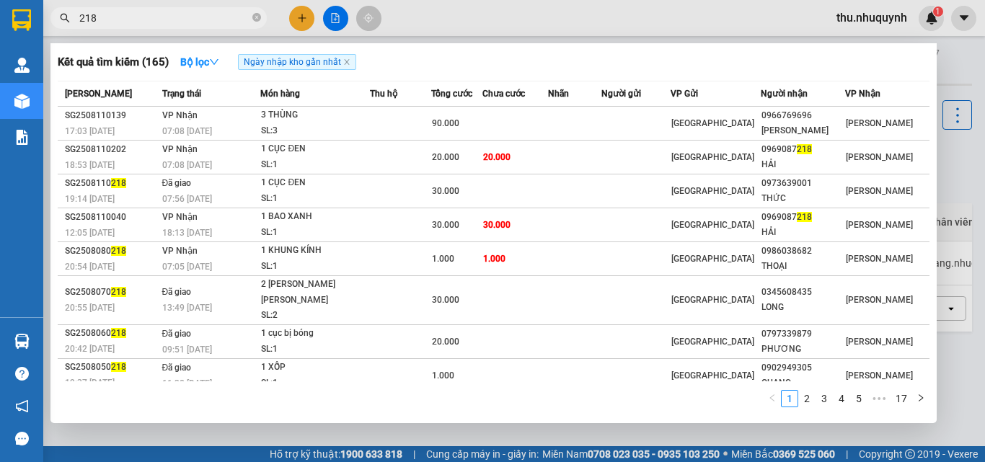
click at [204, 10] on input "218" at bounding box center [164, 18] width 170 height 16
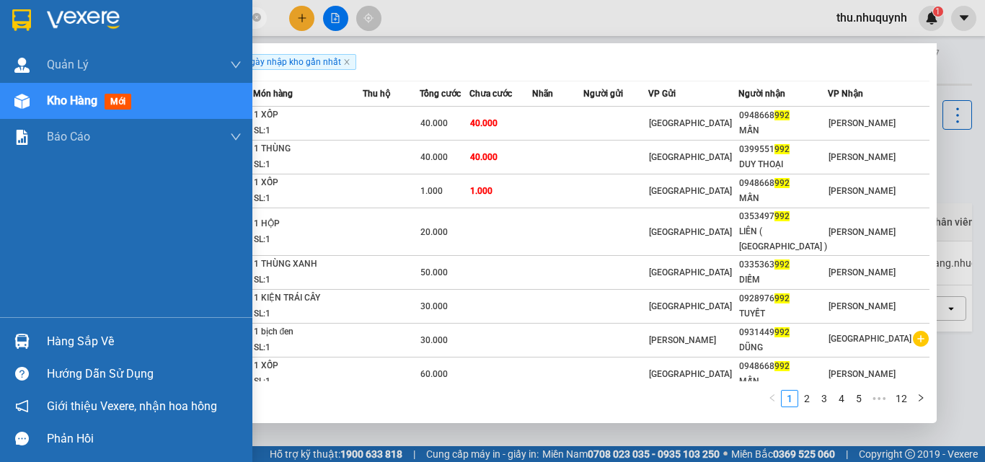
type input "9"
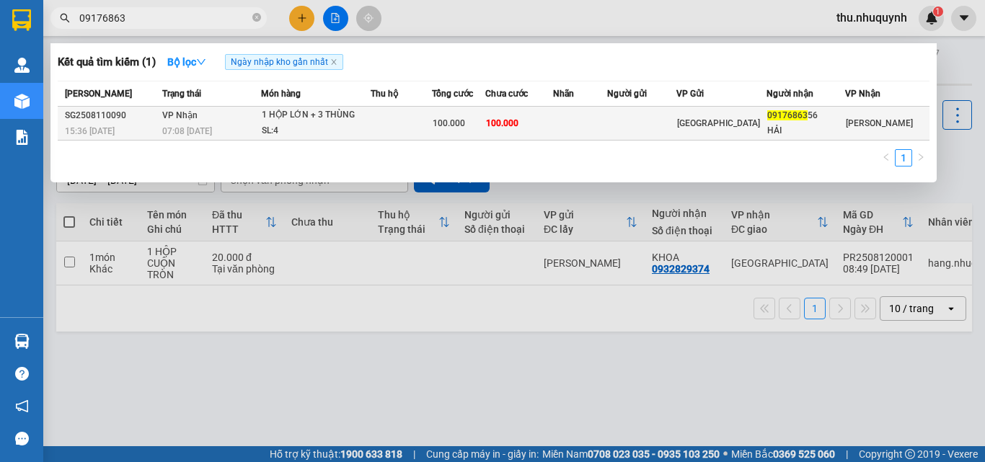
type input "09176863"
click at [432, 122] on td at bounding box center [401, 124] width 61 height 34
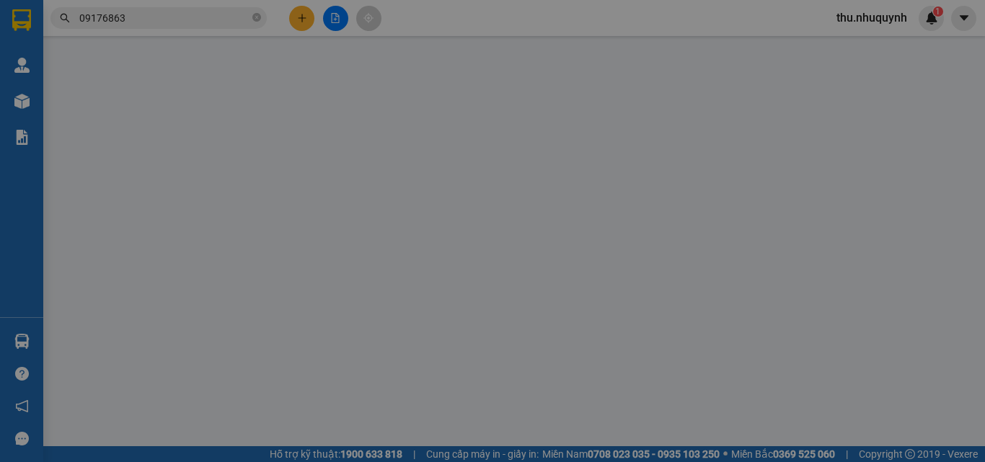
type input "0917686356"
type input "HẢI"
type input "100.000"
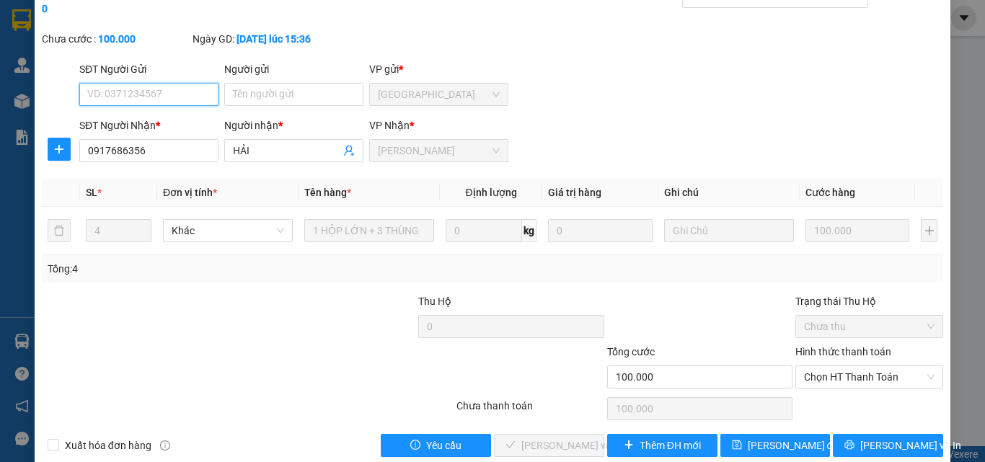
scroll to position [74, 0]
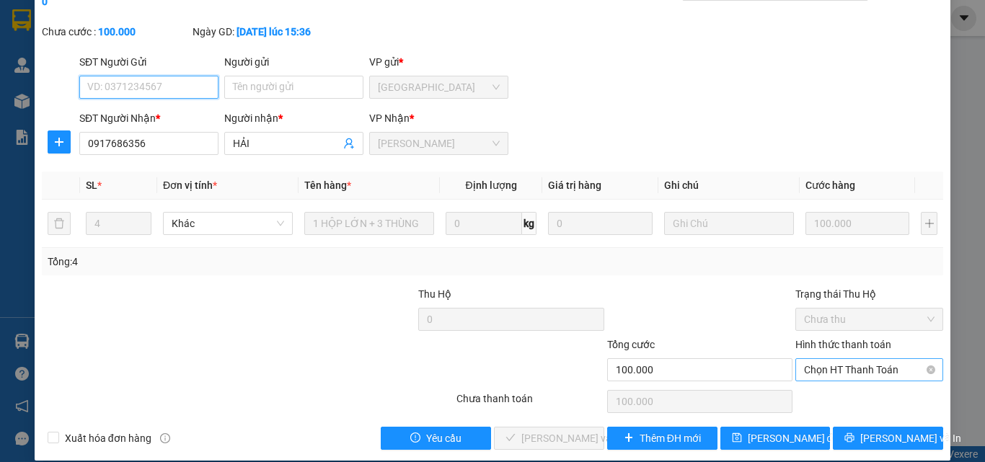
click at [860, 359] on span "Chọn HT Thanh Toán" at bounding box center [869, 370] width 130 height 22
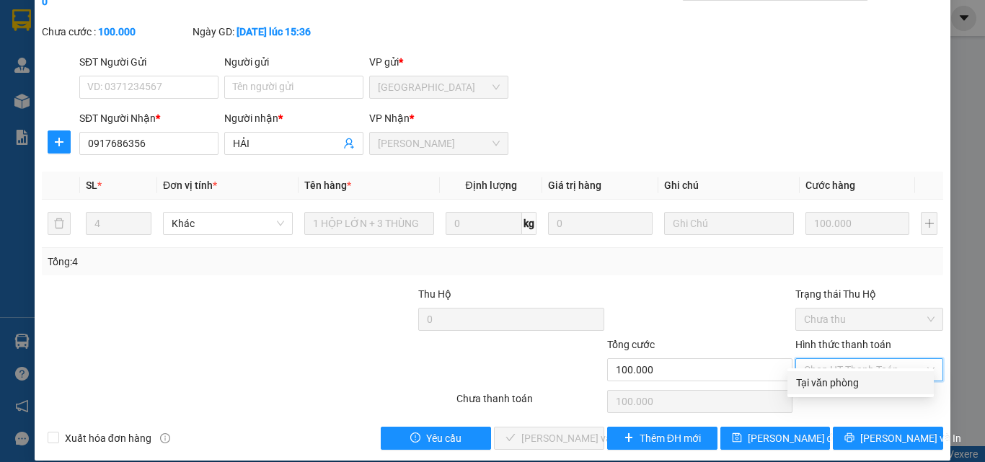
click at [846, 391] on div "Tại văn phòng" at bounding box center [860, 382] width 146 height 23
type input "0"
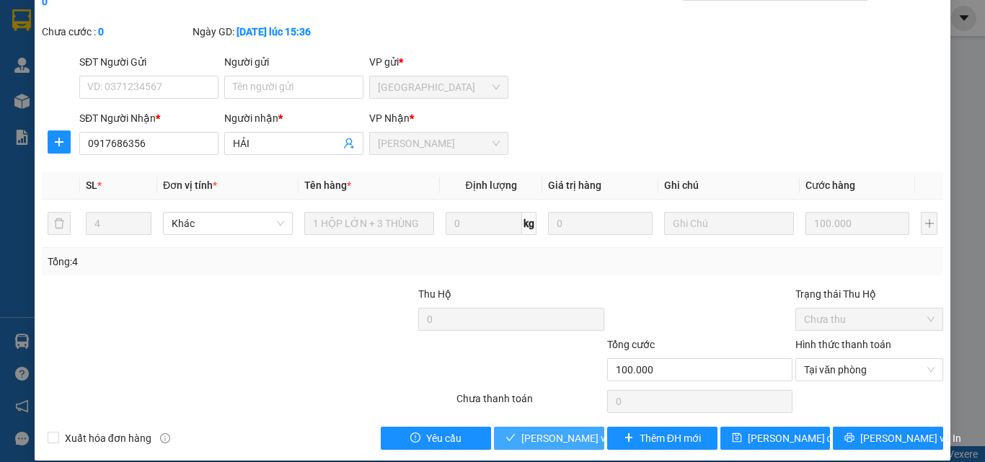
click at [565, 430] on span "[PERSON_NAME] và [PERSON_NAME] hàng" at bounding box center [618, 438] width 195 height 16
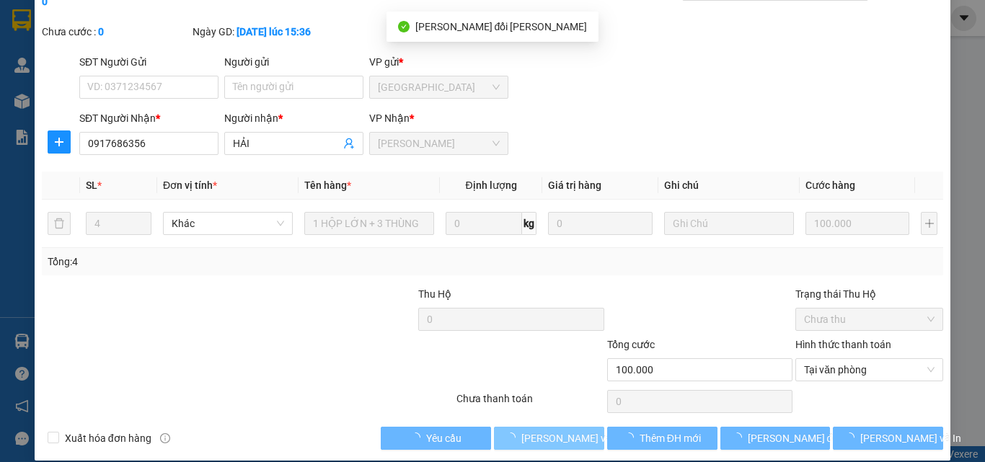
scroll to position [0, 0]
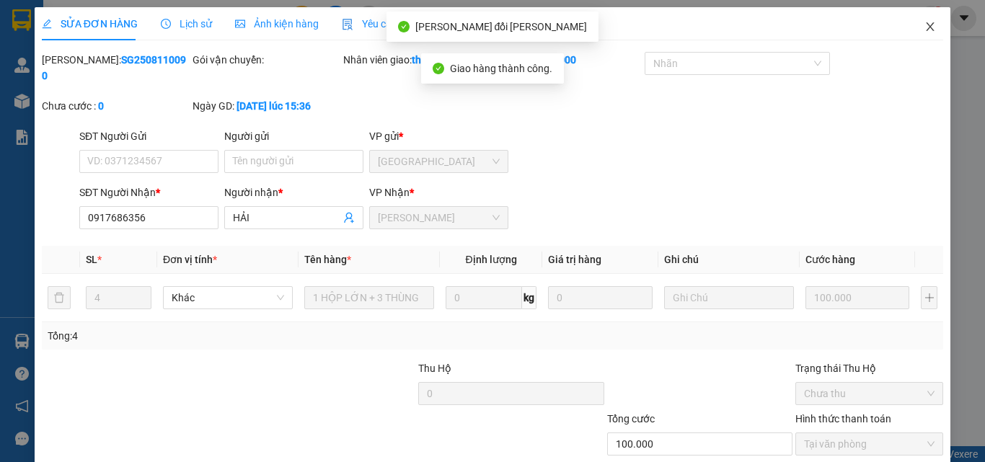
click at [924, 24] on icon "close" at bounding box center [930, 27] width 12 height 12
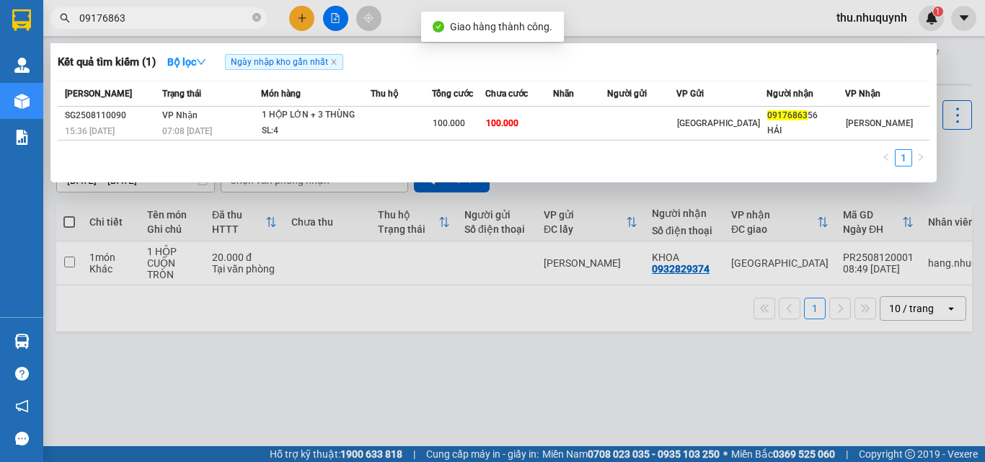
click at [174, 26] on span "09176863" at bounding box center [158, 18] width 216 height 22
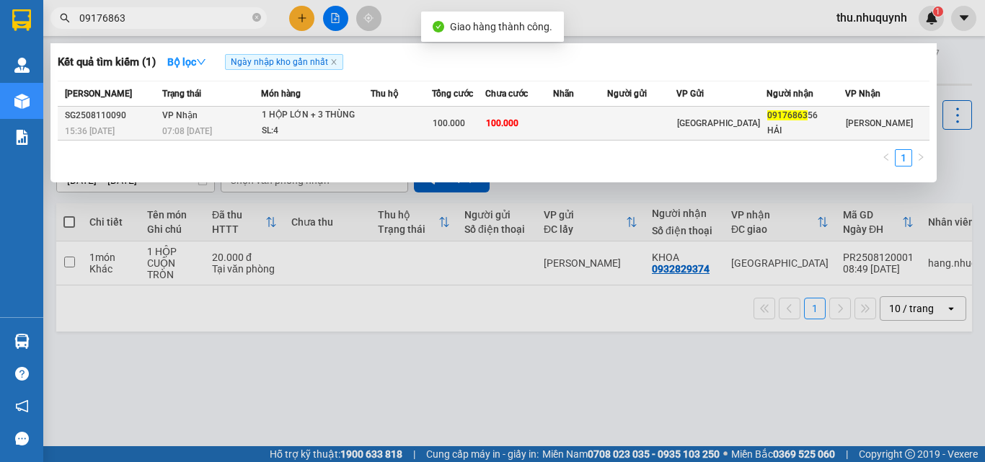
click at [270, 121] on div "1 HỘP LỚN + 3 THÙNG" at bounding box center [316, 115] width 108 height 16
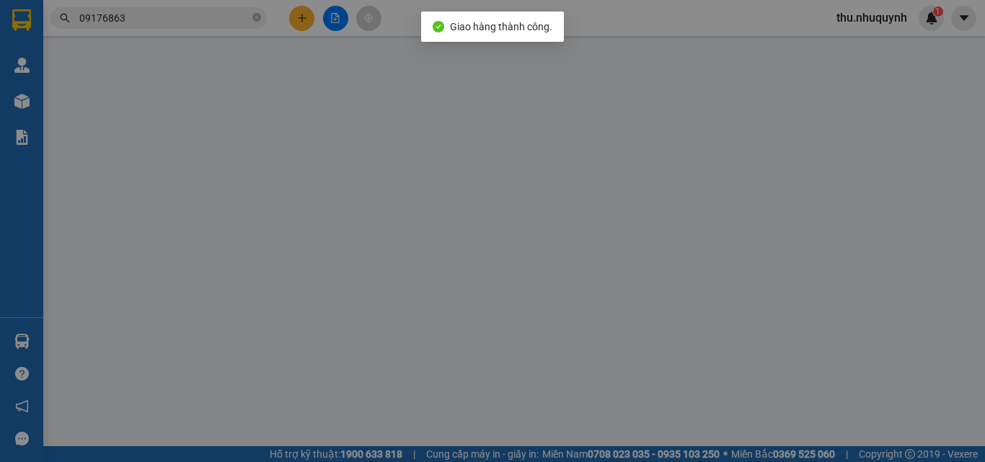
type input "0917686356"
type input "HẢI"
type input "100.000"
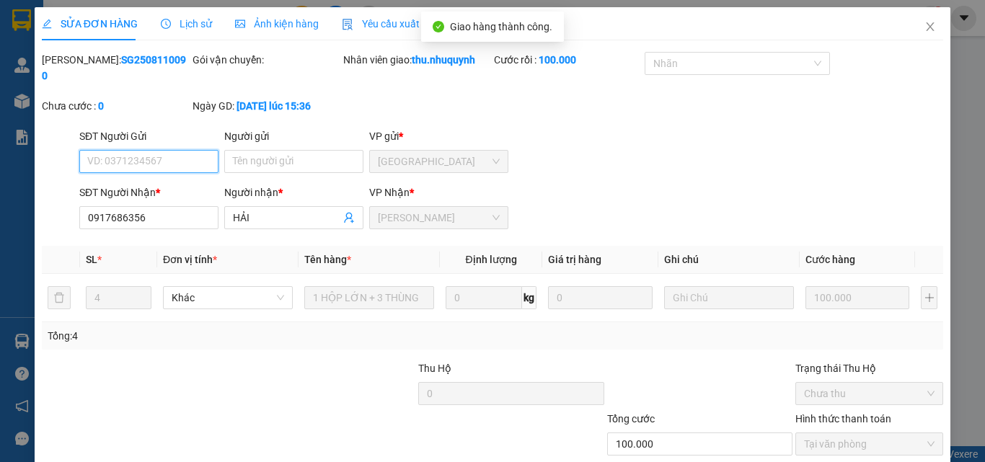
scroll to position [74, 0]
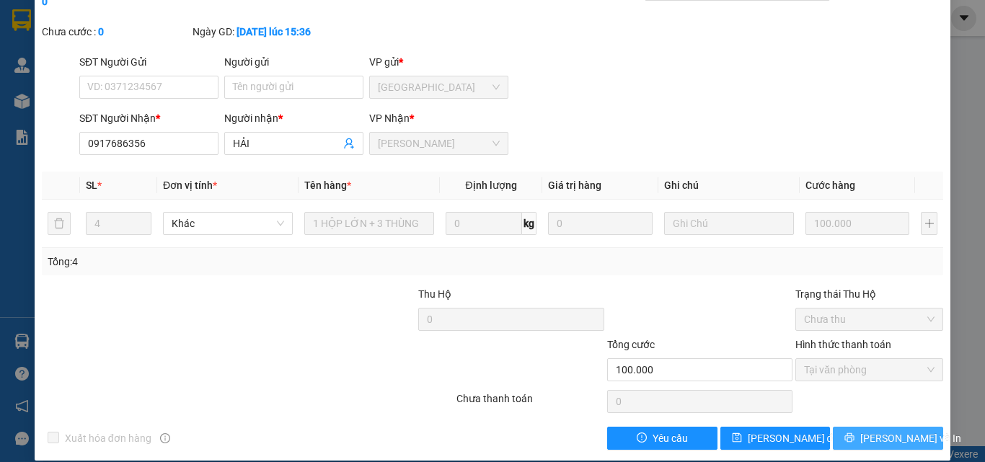
click at [924, 431] on button "[PERSON_NAME] và In" at bounding box center [888, 438] width 110 height 23
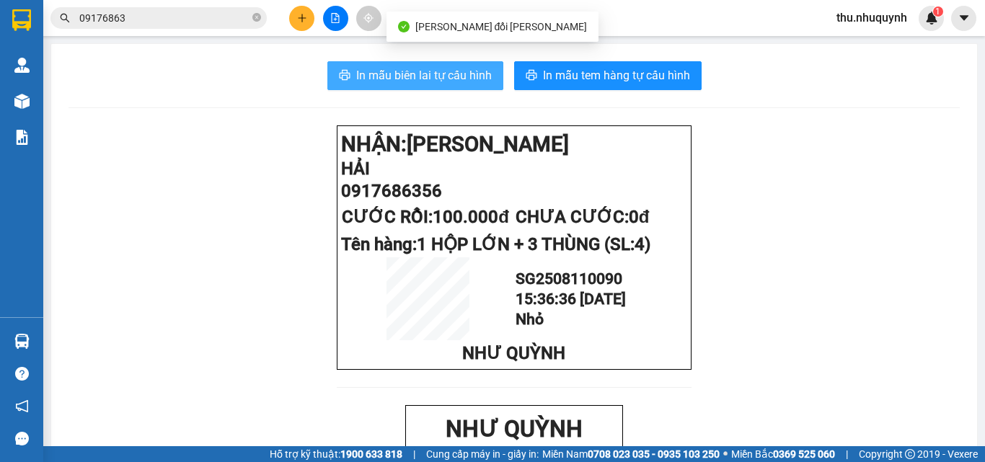
click at [464, 79] on span "In mẫu biên lai tự cấu hình" at bounding box center [424, 75] width 136 height 18
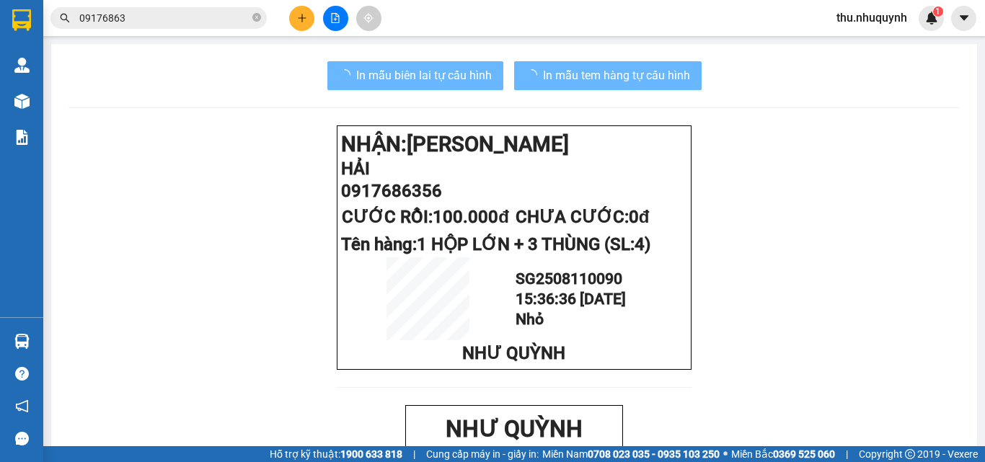
scroll to position [72, 0]
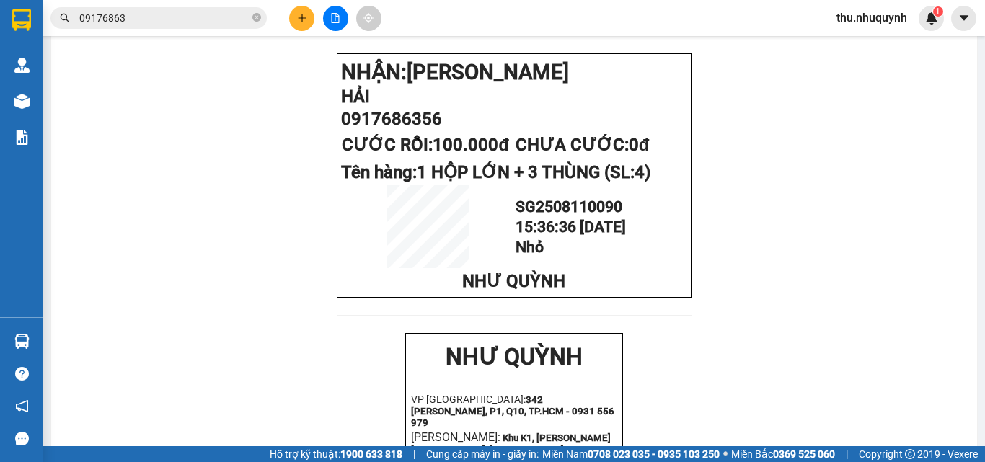
click at [198, 19] on input "09176863" at bounding box center [164, 18] width 170 height 16
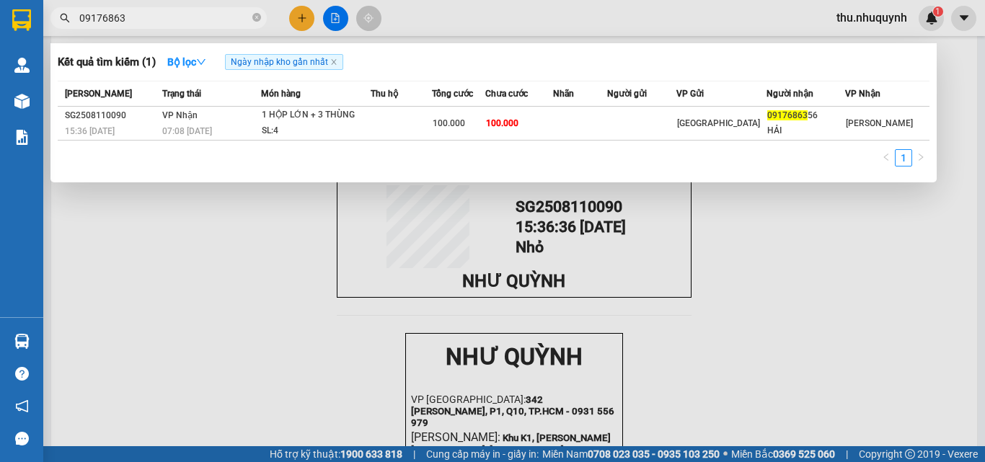
click at [202, 18] on input "09176863" at bounding box center [164, 18] width 170 height 16
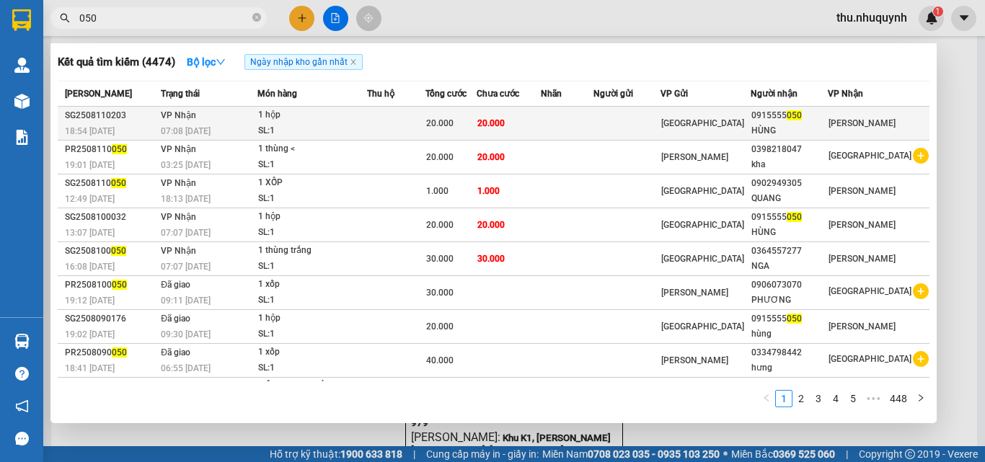
type input "050"
click at [476, 120] on div "20.000" at bounding box center [451, 123] width 50 height 16
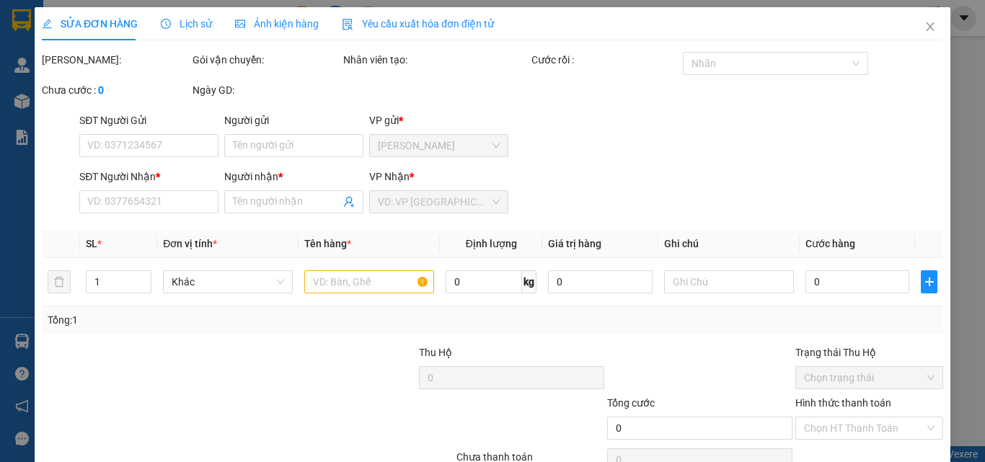
type input "0915555050"
type input "HÙNG"
type input "20.000"
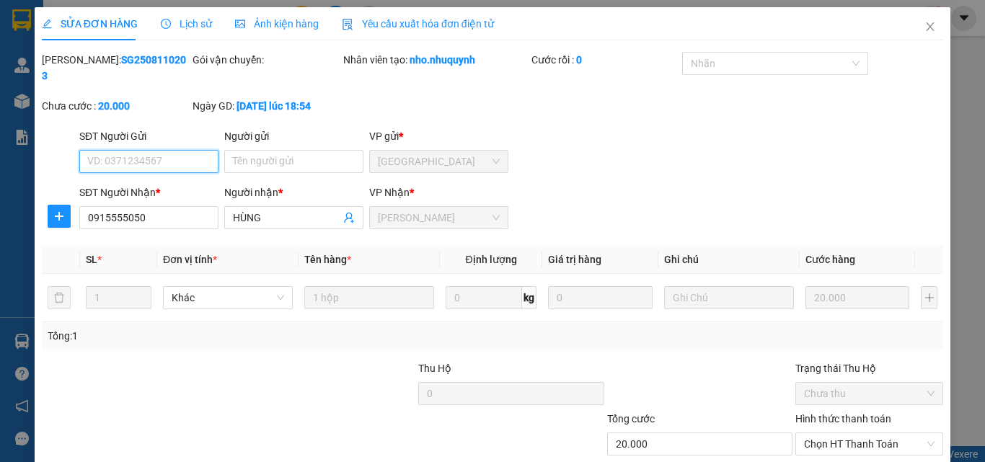
scroll to position [74, 0]
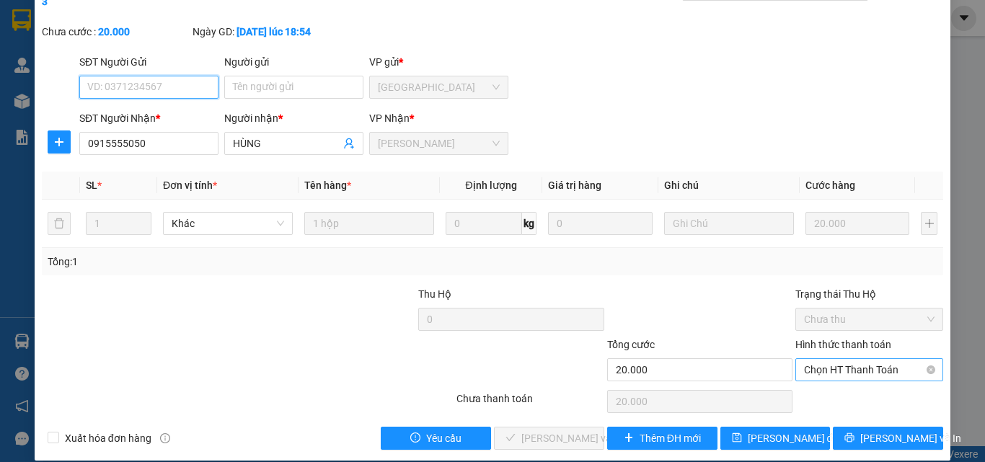
click at [849, 359] on span "Chọn HT Thanh Toán" at bounding box center [869, 370] width 130 height 22
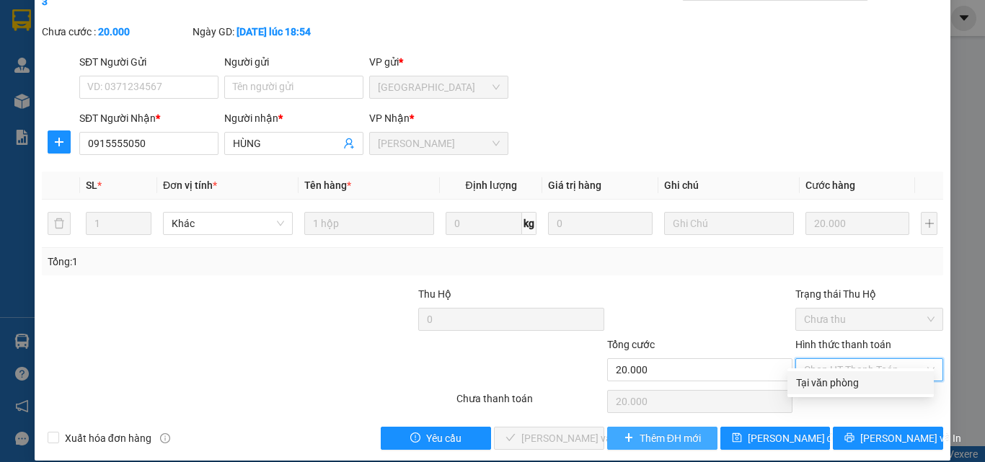
drag, startPoint x: 843, startPoint y: 389, endPoint x: 665, endPoint y: 417, distance: 179.6
click at [841, 390] on div "Tại văn phòng" at bounding box center [860, 383] width 129 height 16
type input "0"
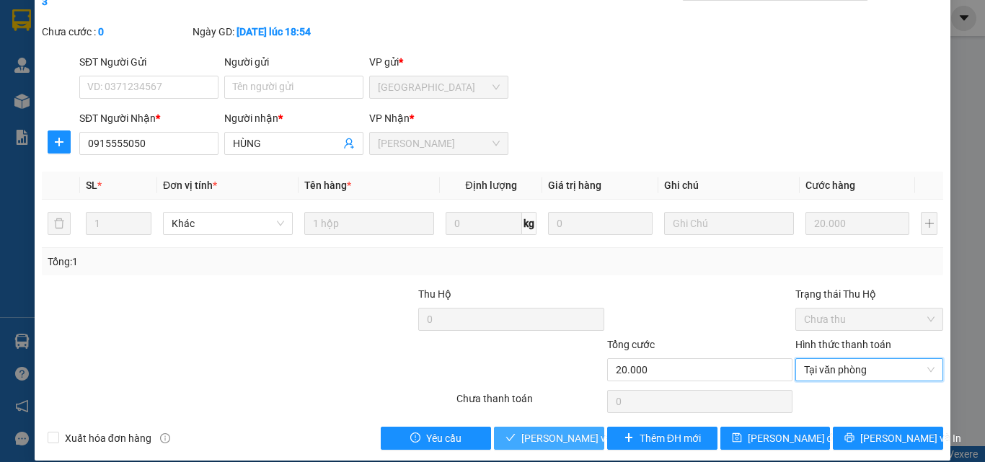
click at [556, 430] on button "[PERSON_NAME] và [PERSON_NAME] hàng" at bounding box center [549, 438] width 110 height 23
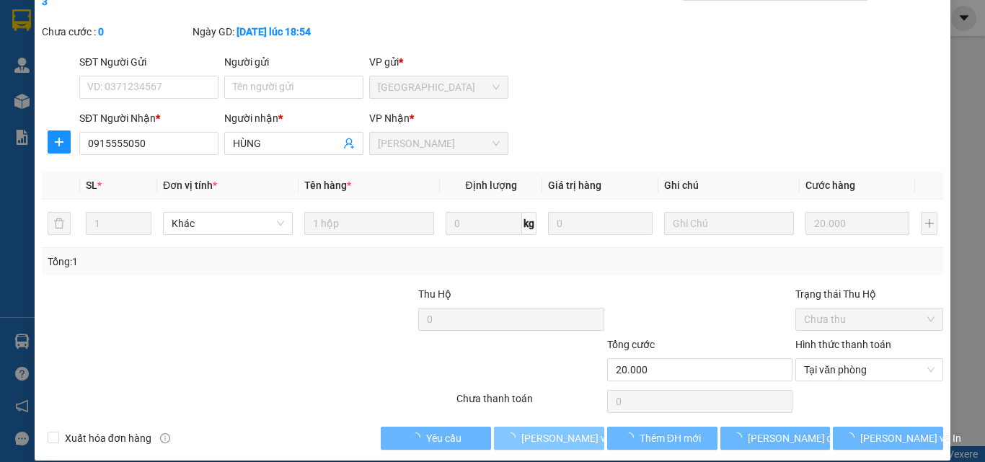
scroll to position [0, 0]
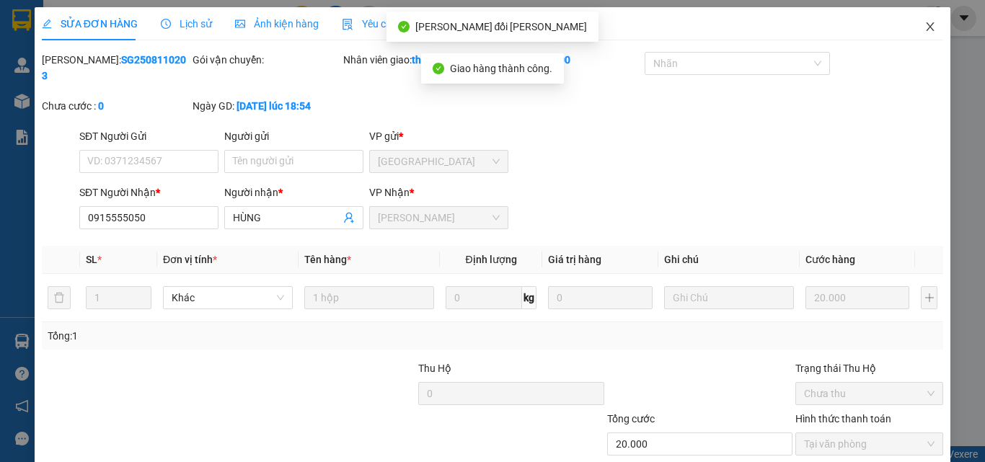
drag, startPoint x: 923, startPoint y: 22, endPoint x: 688, endPoint y: 31, distance: 235.2
click at [924, 22] on icon "close" at bounding box center [930, 27] width 12 height 12
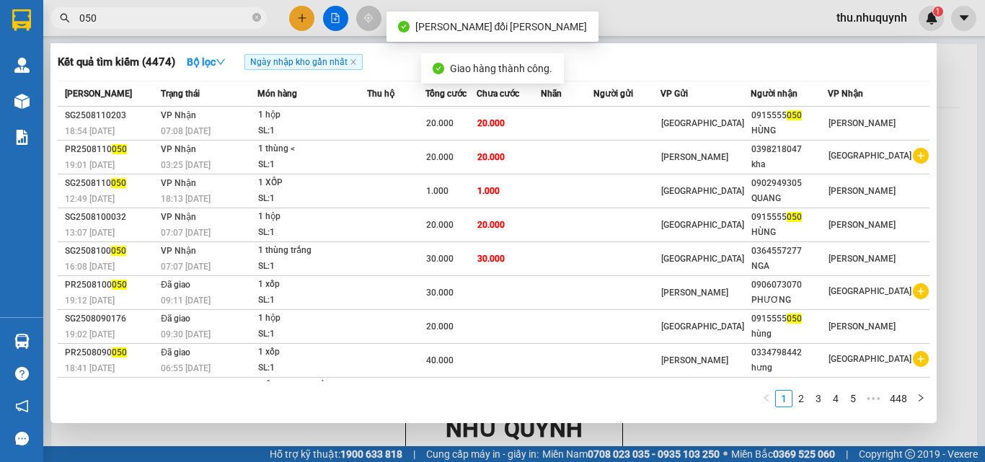
click at [208, 17] on input "050" at bounding box center [164, 18] width 170 height 16
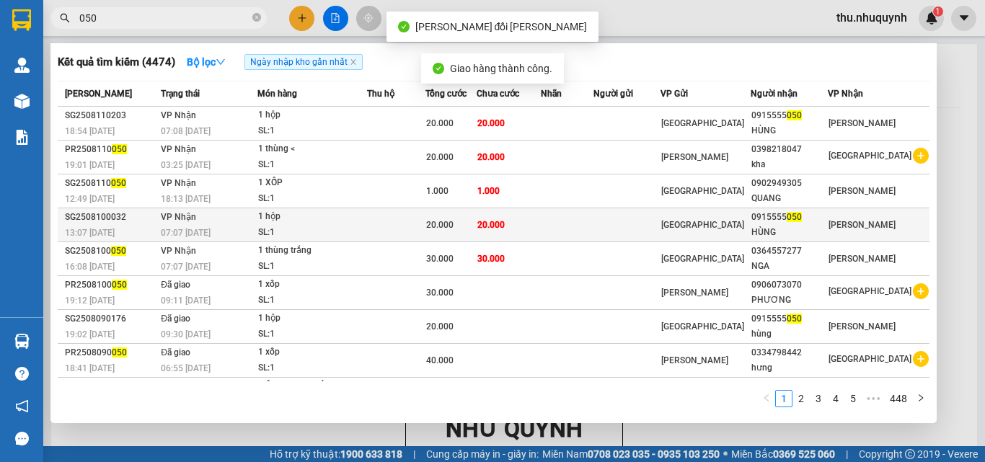
click at [476, 229] on div "20.000" at bounding box center [451, 225] width 50 height 16
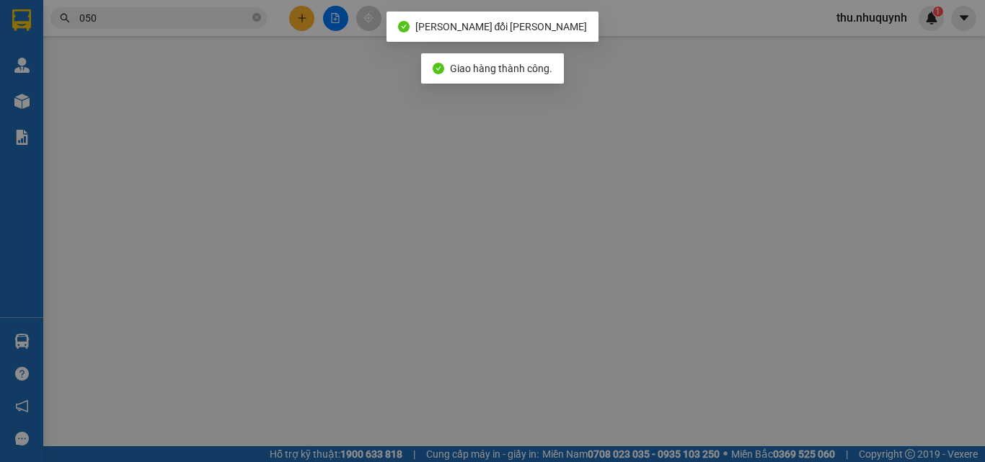
type input "0915555050"
type input "HÙNG"
type input "20.000"
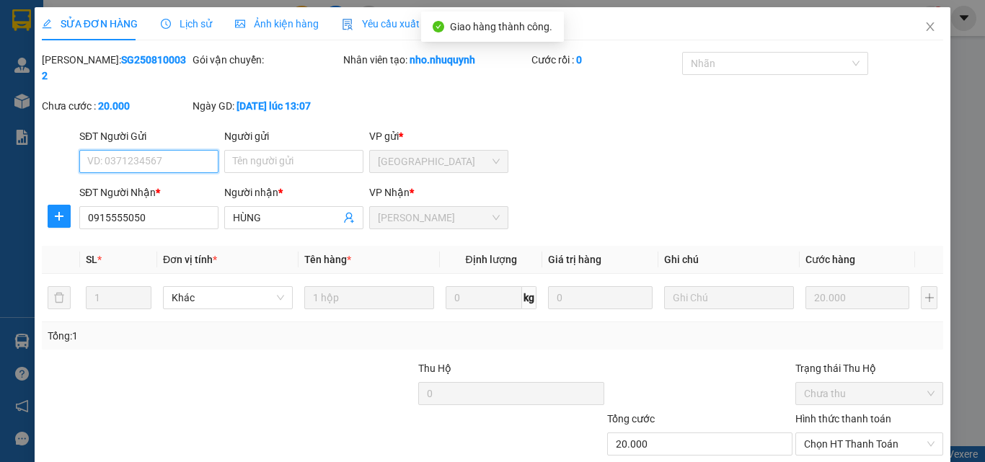
scroll to position [74, 0]
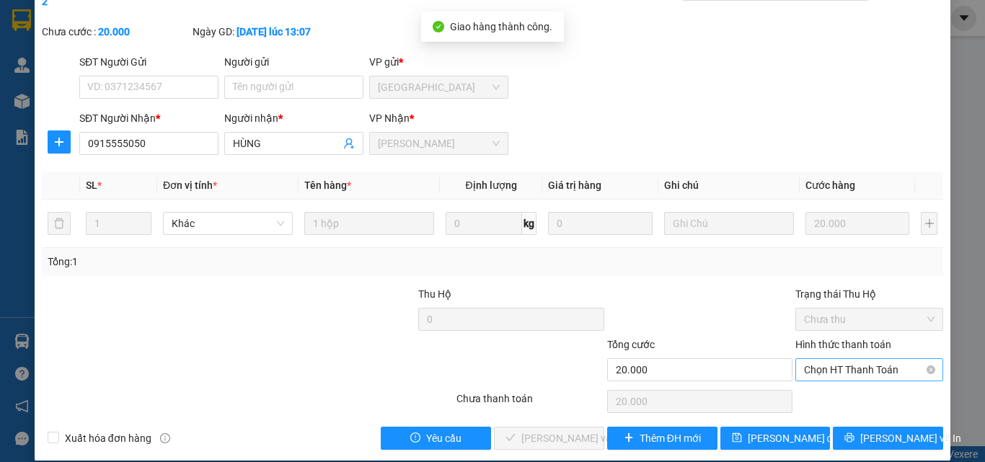
drag, startPoint x: 849, startPoint y: 338, endPoint x: 848, endPoint y: 347, distance: 9.5
click at [848, 340] on div "Hình thức thanh toán" at bounding box center [869, 348] width 148 height 22
click at [847, 359] on span "Chọn HT Thanh Toán" at bounding box center [869, 370] width 130 height 22
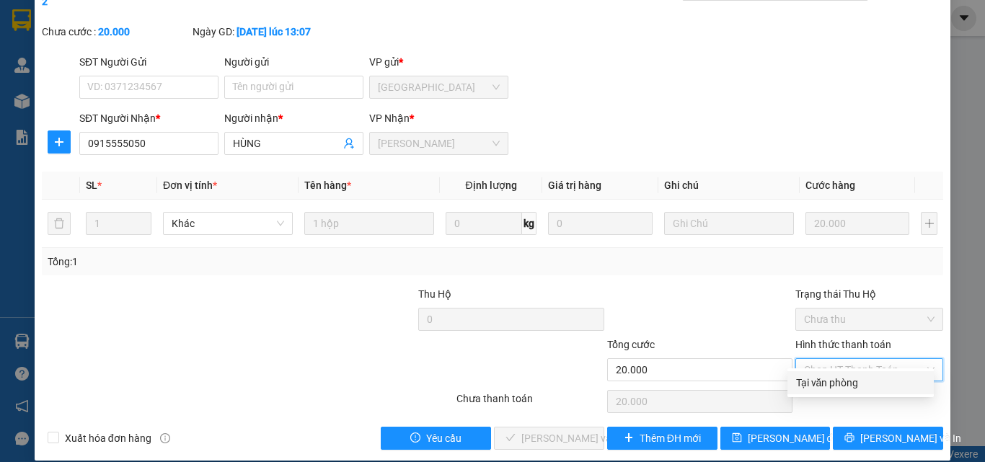
drag, startPoint x: 826, startPoint y: 383, endPoint x: 803, endPoint y: 386, distance: 23.2
click at [825, 384] on div "Tại văn phòng" at bounding box center [860, 383] width 129 height 16
type input "0"
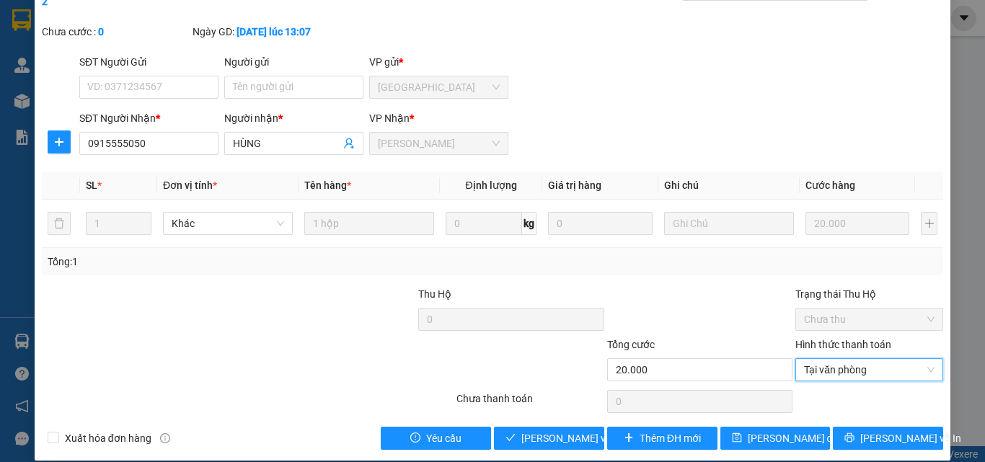
click at [551, 392] on div "Chưa thanh toán" at bounding box center [530, 403] width 151 height 25
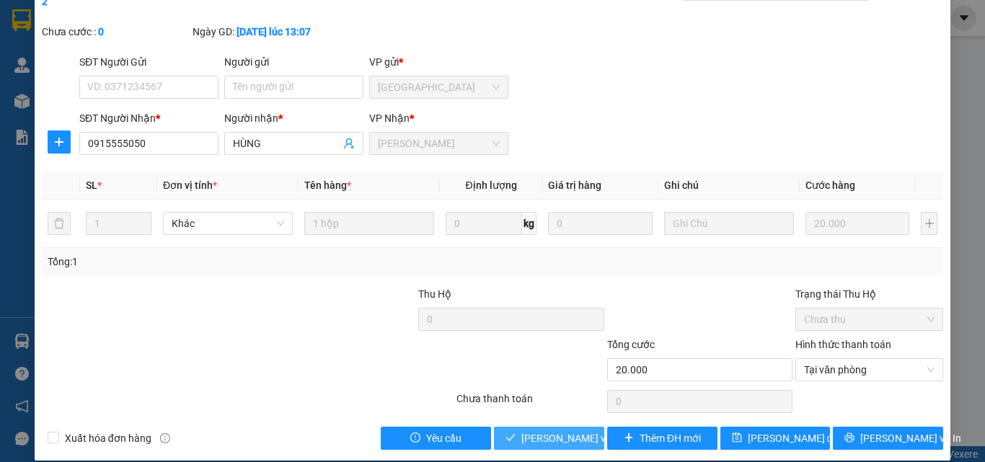
click at [529, 427] on button "[PERSON_NAME] và [PERSON_NAME] hàng" at bounding box center [549, 438] width 110 height 23
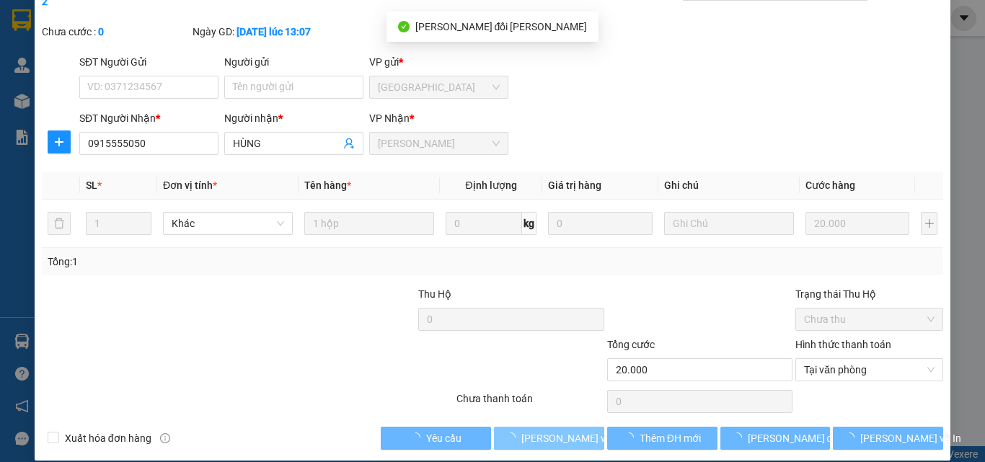
scroll to position [0, 0]
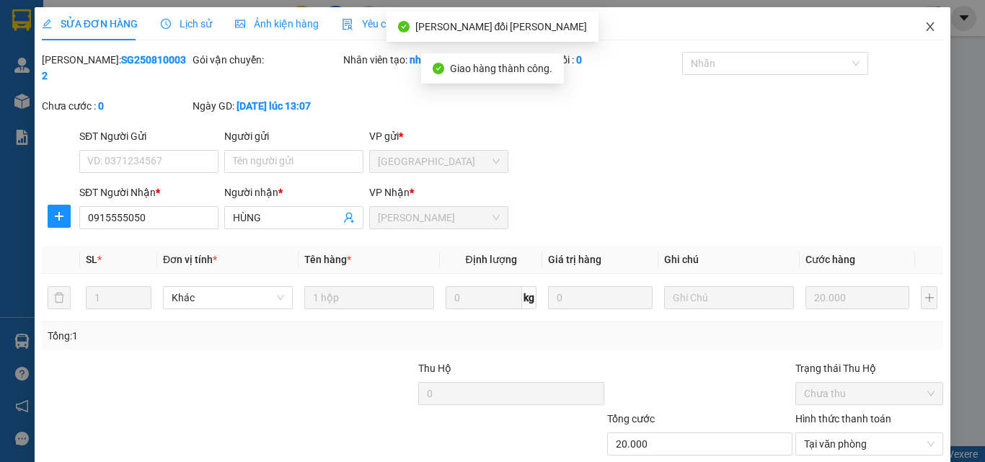
click at [921, 33] on span "Close" at bounding box center [930, 27] width 40 height 40
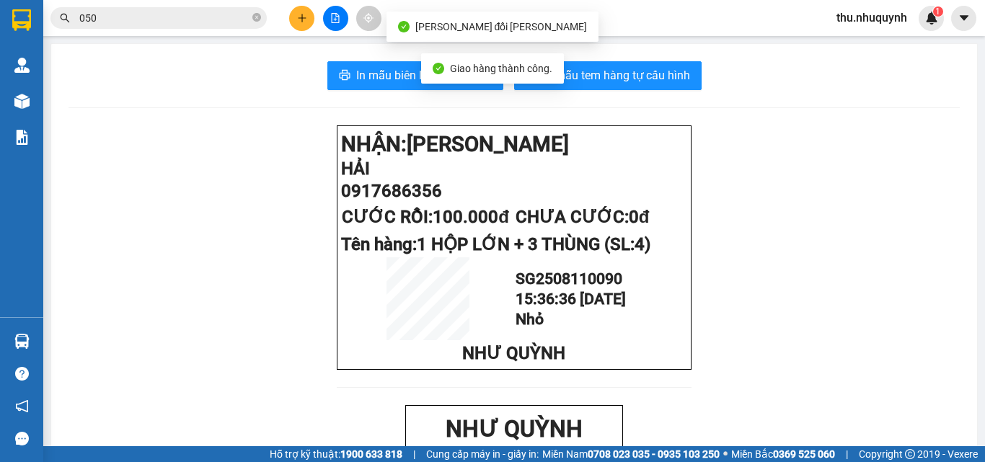
click at [174, 10] on input "050" at bounding box center [164, 18] width 170 height 16
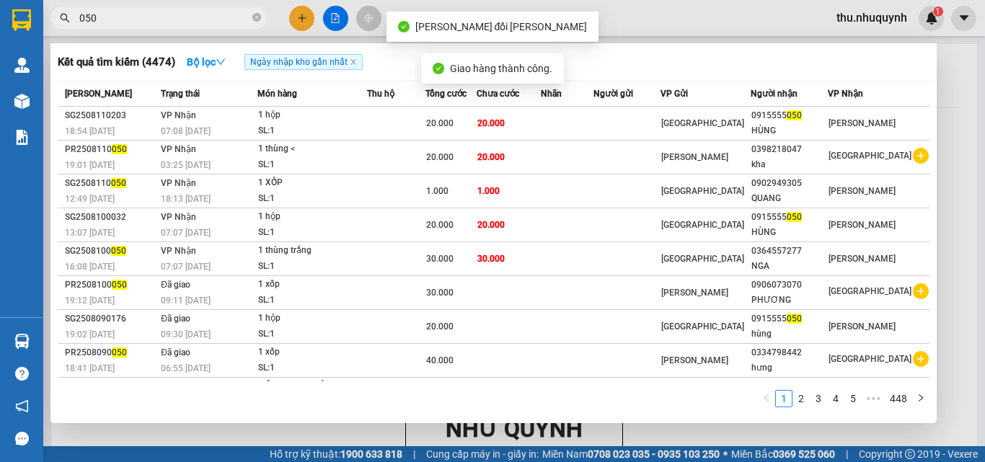
click at [174, 10] on input "050" at bounding box center [164, 18] width 170 height 16
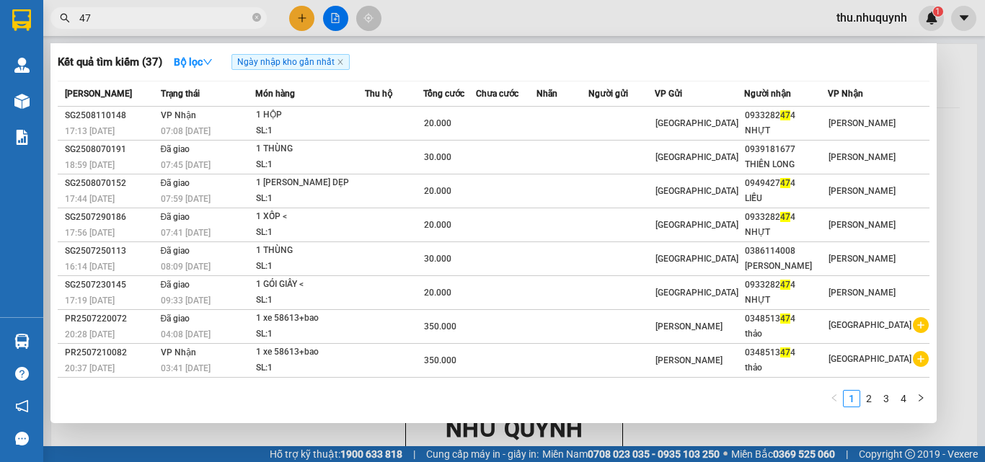
type input "4"
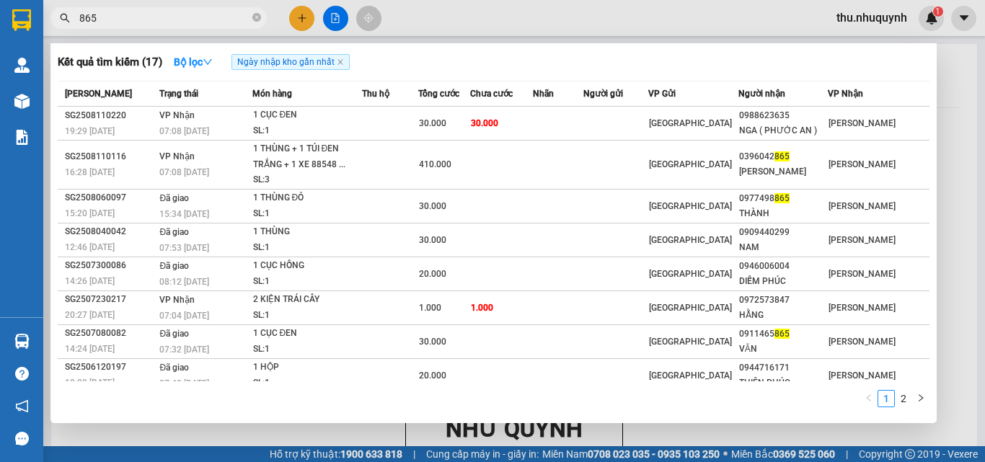
click at [148, 15] on input "865" at bounding box center [164, 18] width 170 height 16
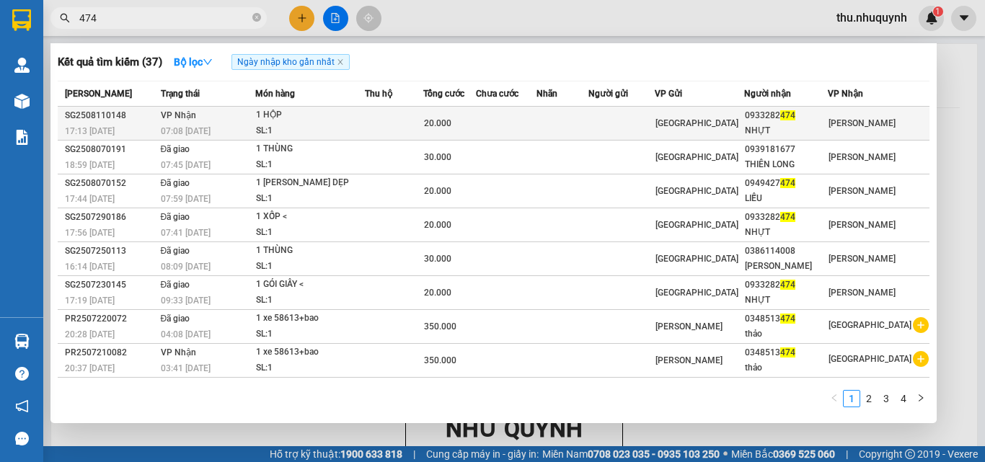
type input "474"
click at [801, 128] on div "NHỰT" at bounding box center [786, 130] width 82 height 15
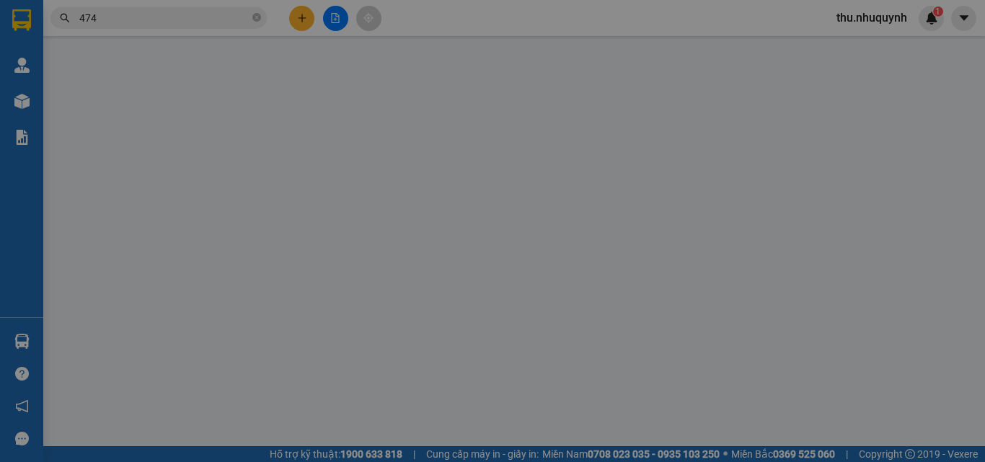
type input "0933282474"
type input "NHỰT"
type input "20.000"
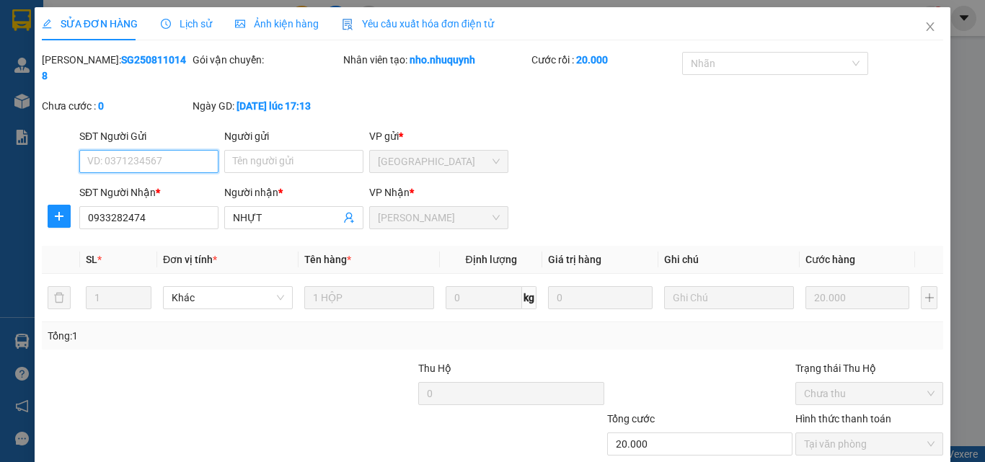
scroll to position [74, 0]
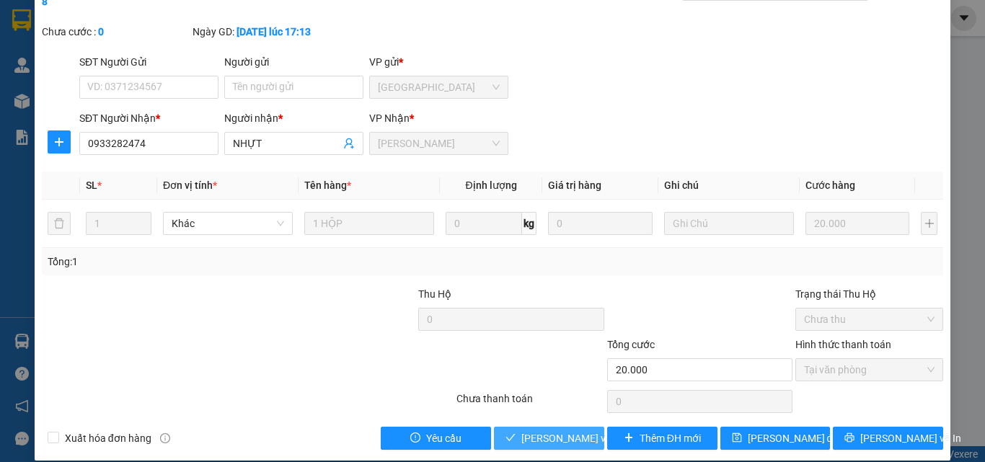
click at [507, 433] on icon "check" at bounding box center [510, 438] width 10 height 10
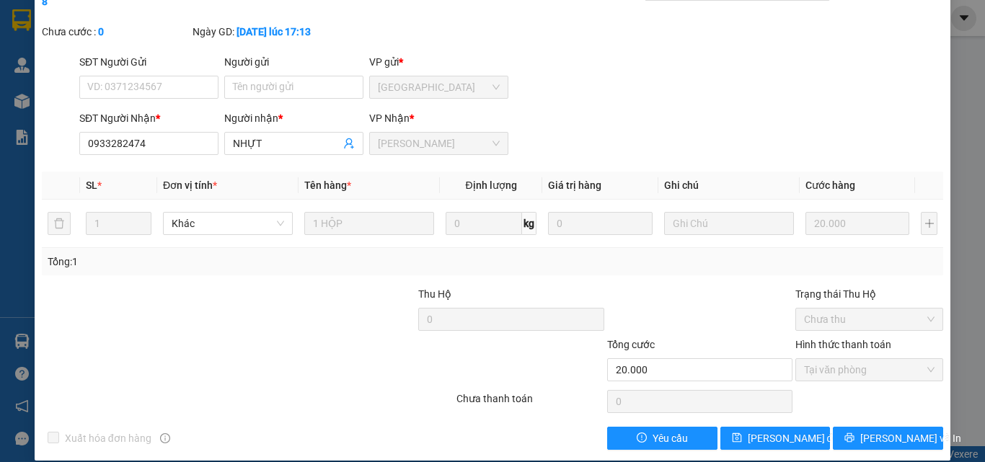
scroll to position [0, 0]
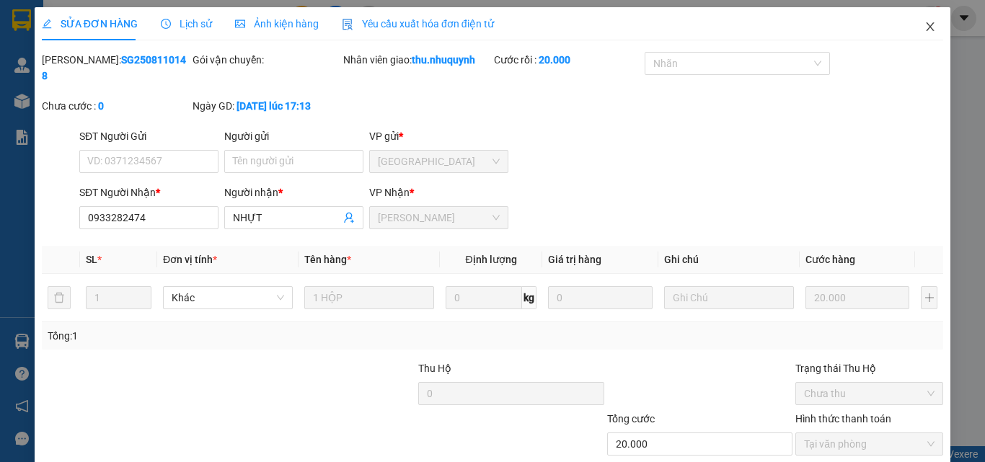
click at [924, 25] on icon "close" at bounding box center [930, 27] width 12 height 12
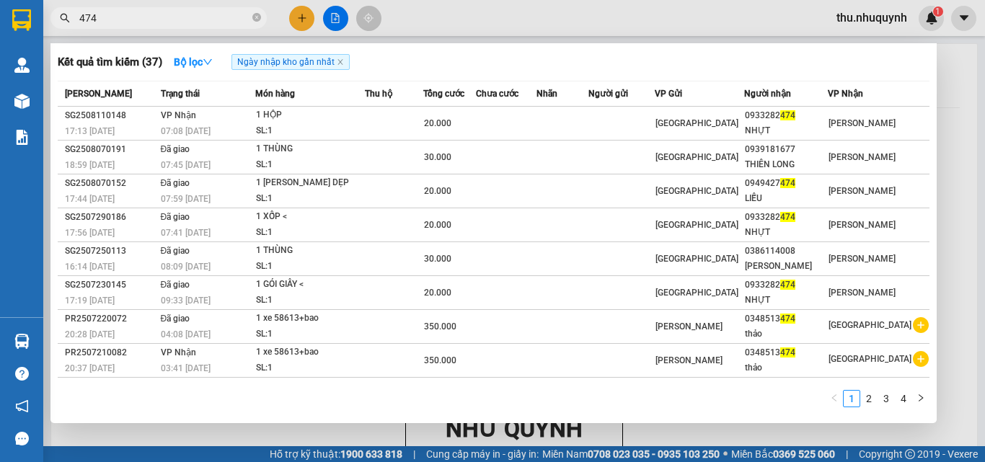
click at [159, 13] on input "474" at bounding box center [164, 18] width 170 height 16
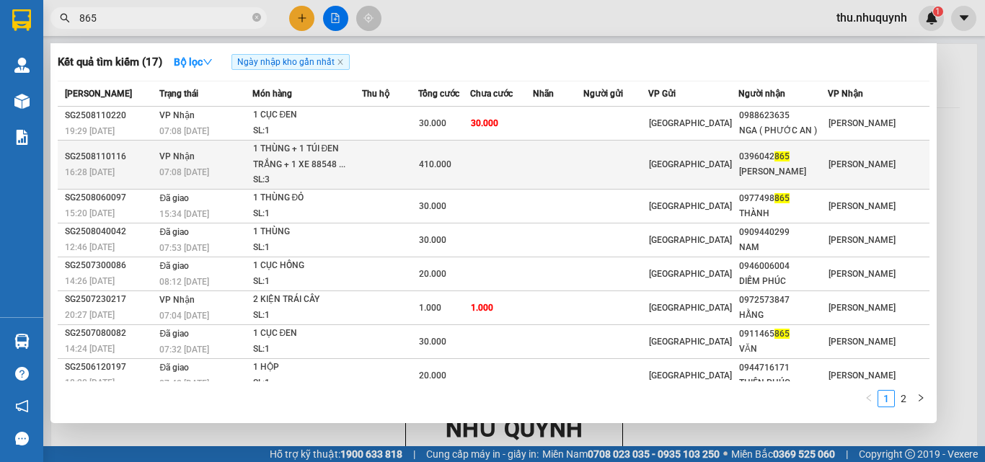
type input "865"
click at [470, 145] on td "410.000" at bounding box center [444, 165] width 52 height 49
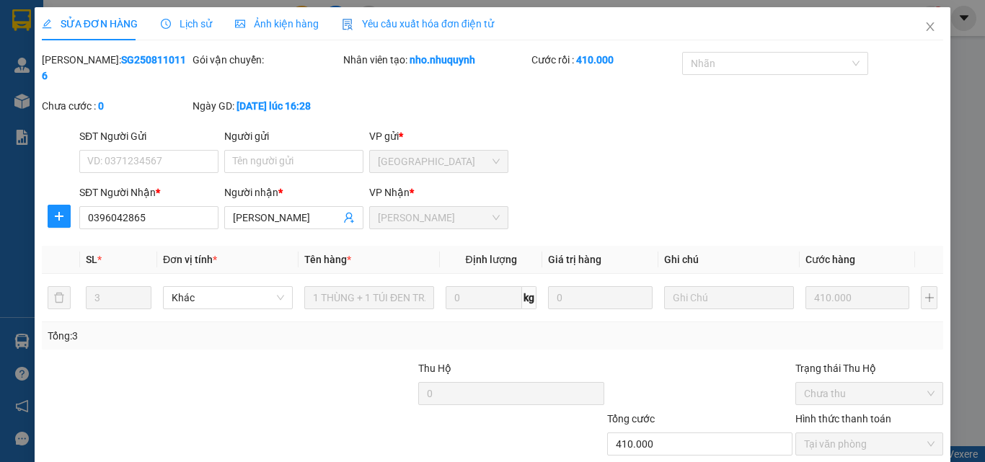
type input "0396042865"
type input "[PERSON_NAME]"
type input "410.000"
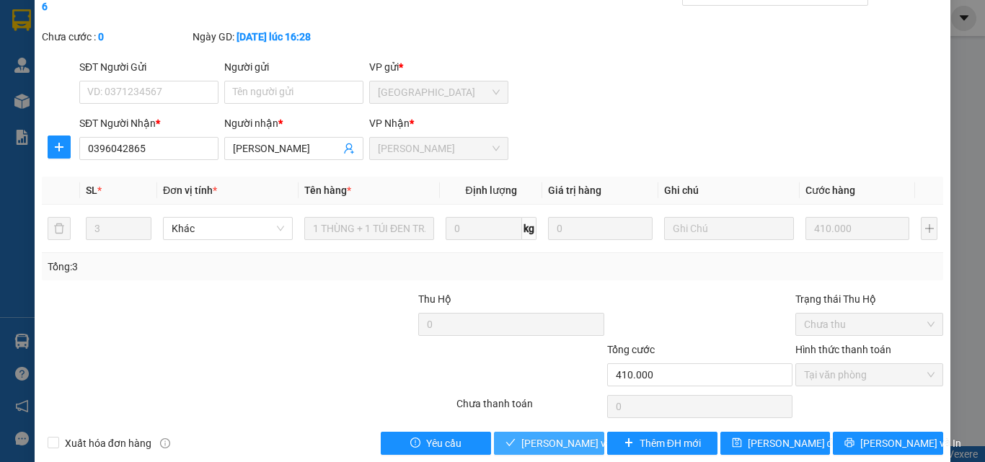
click at [564, 435] on span "[PERSON_NAME] và [PERSON_NAME] hàng" at bounding box center [618, 443] width 195 height 16
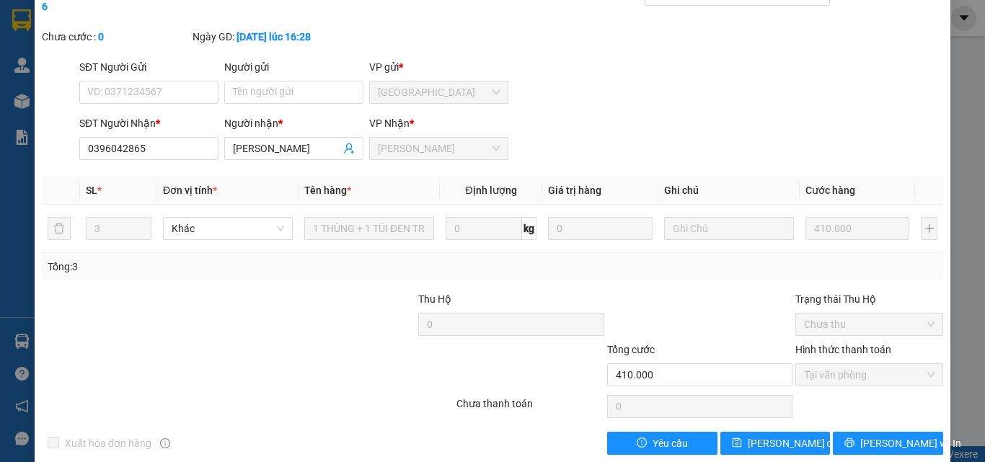
scroll to position [0, 0]
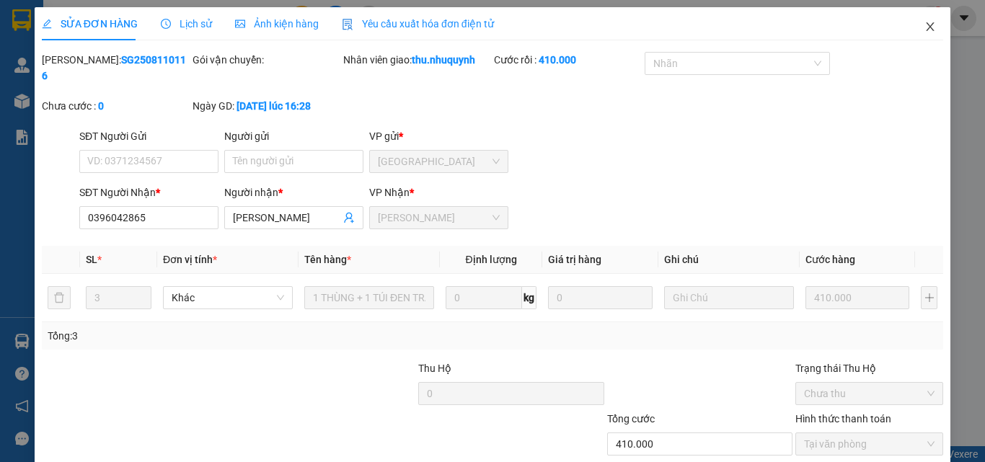
click at [924, 26] on icon "close" at bounding box center [930, 27] width 12 height 12
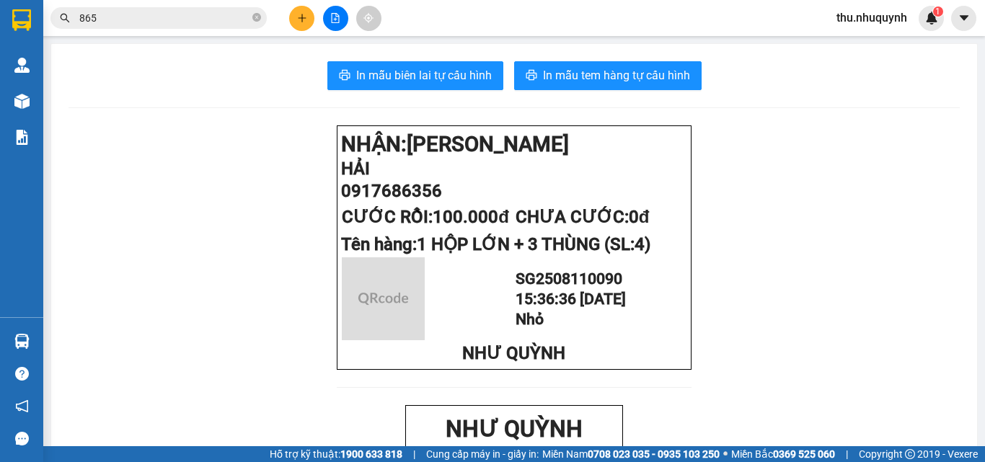
click at [213, 6] on div "Kết quả tìm kiếm ( 17 ) Bộ lọc Ngày nhập kho gần nhất Mã ĐH Trạng thái Món hàng…" at bounding box center [140, 18] width 281 height 25
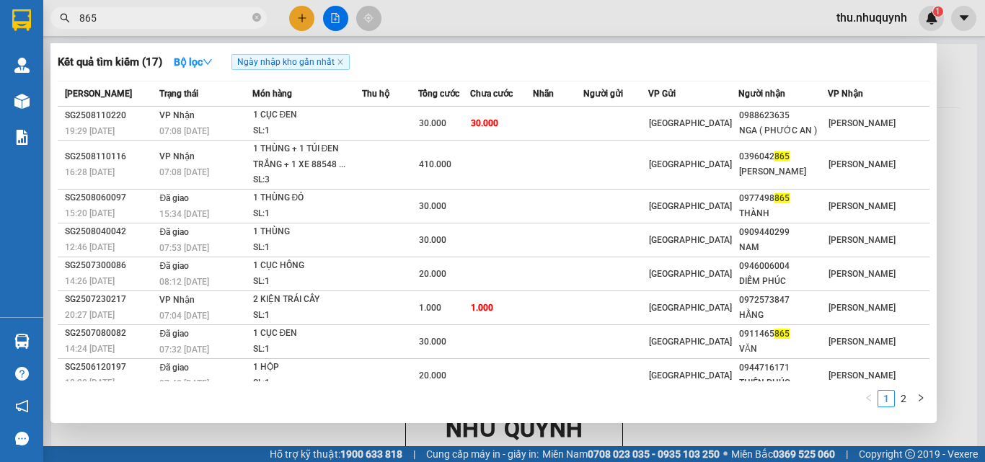
click at [213, 10] on input "865" at bounding box center [164, 18] width 170 height 16
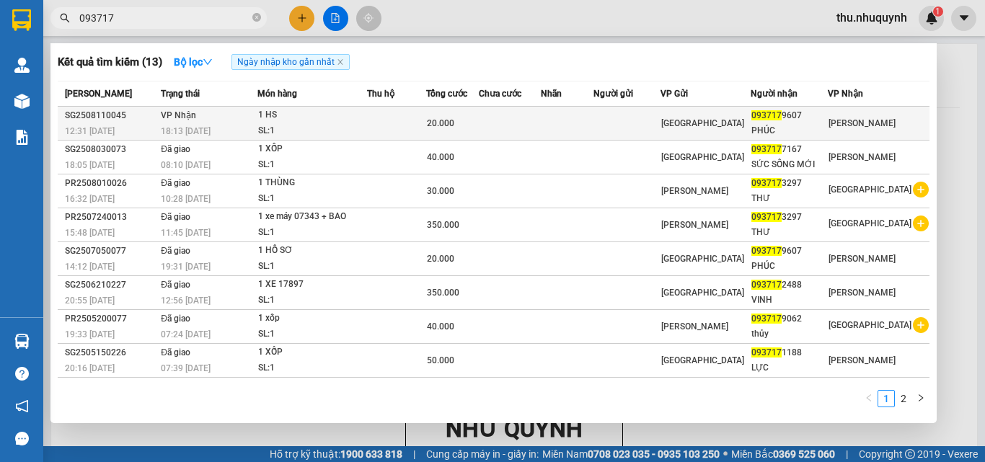
type input "093717"
click at [477, 123] on div "20.000" at bounding box center [452, 123] width 51 height 16
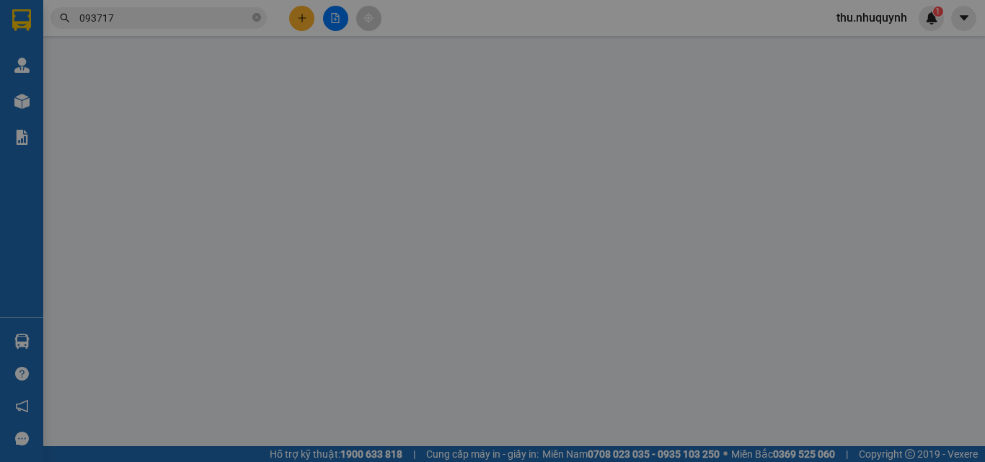
type input "0937179607"
type input "PHÚC"
type input "20.000"
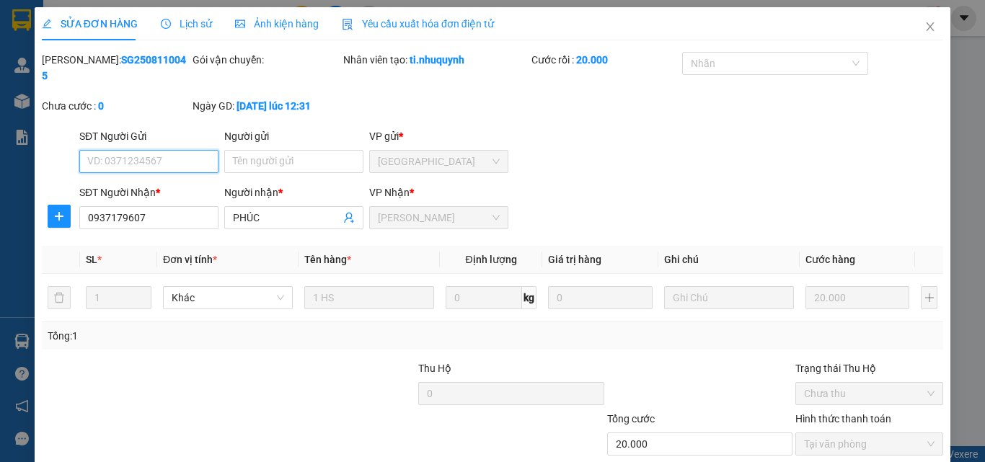
scroll to position [74, 0]
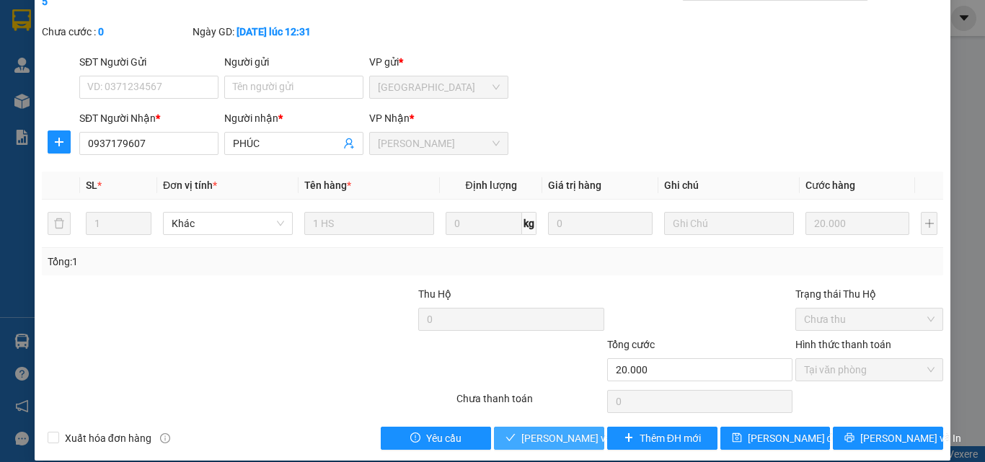
drag, startPoint x: 562, startPoint y: 420, endPoint x: 564, endPoint y: 402, distance: 18.1
click at [562, 430] on span "[PERSON_NAME] và [PERSON_NAME] hàng" at bounding box center [618, 438] width 195 height 16
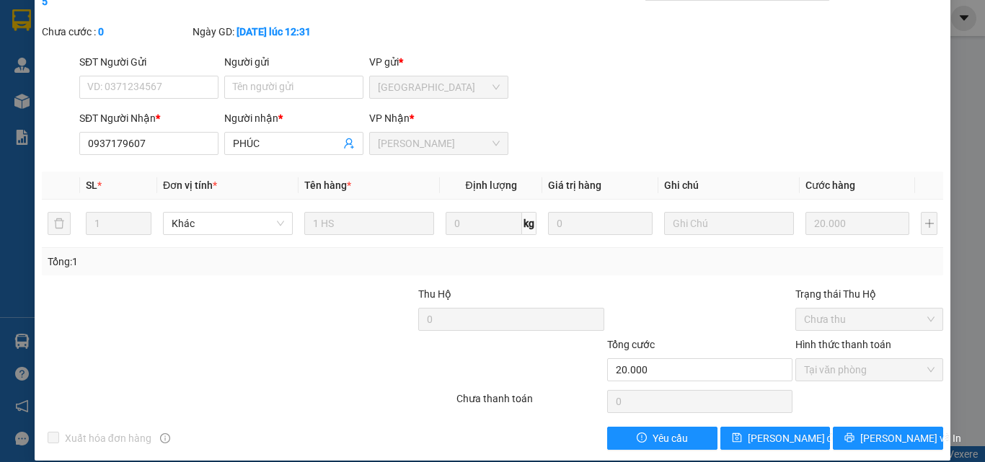
scroll to position [0, 0]
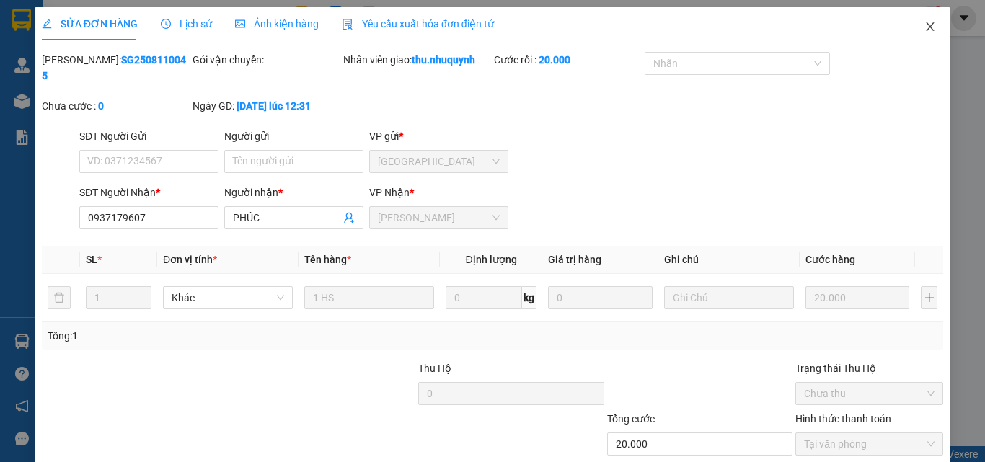
click at [926, 26] on icon "close" at bounding box center [930, 26] width 8 height 9
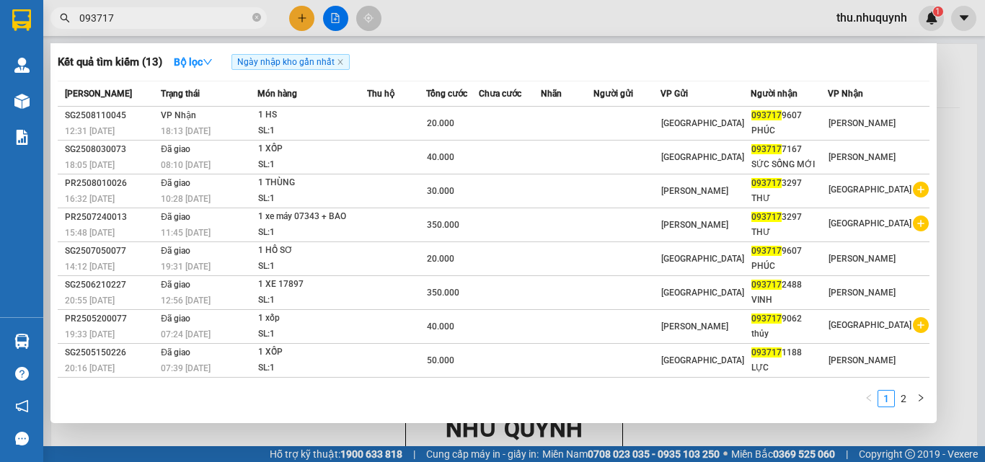
click at [213, 25] on input "093717" at bounding box center [164, 18] width 170 height 16
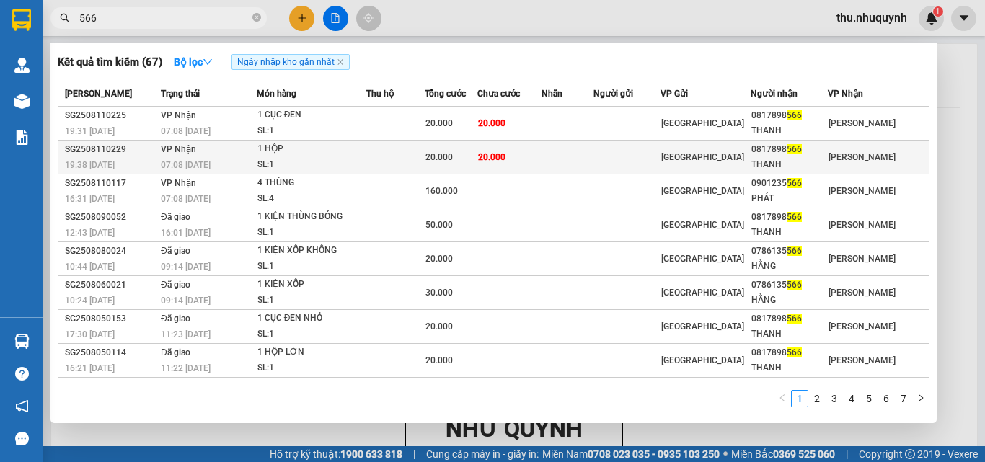
type input "566"
click at [336, 164] on div "SL: 1" at bounding box center [311, 165] width 108 height 16
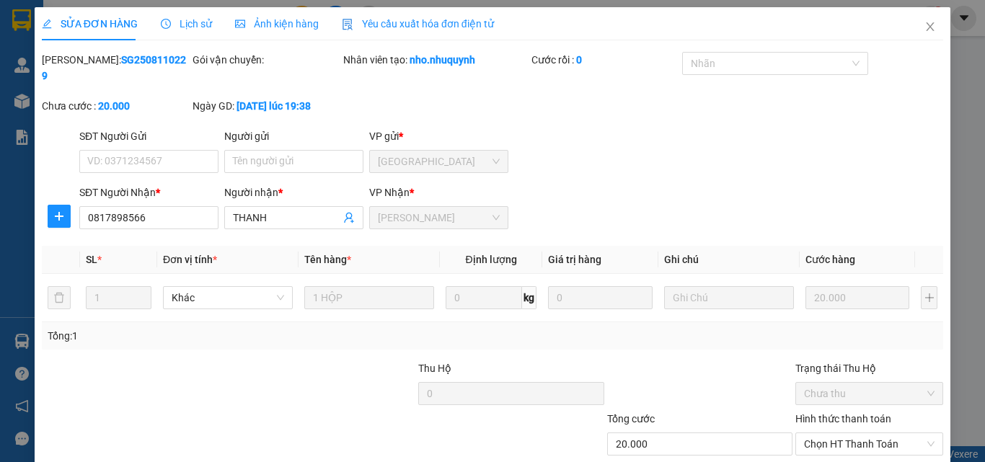
type input "0817898566"
type input "THANH"
type input "20.000"
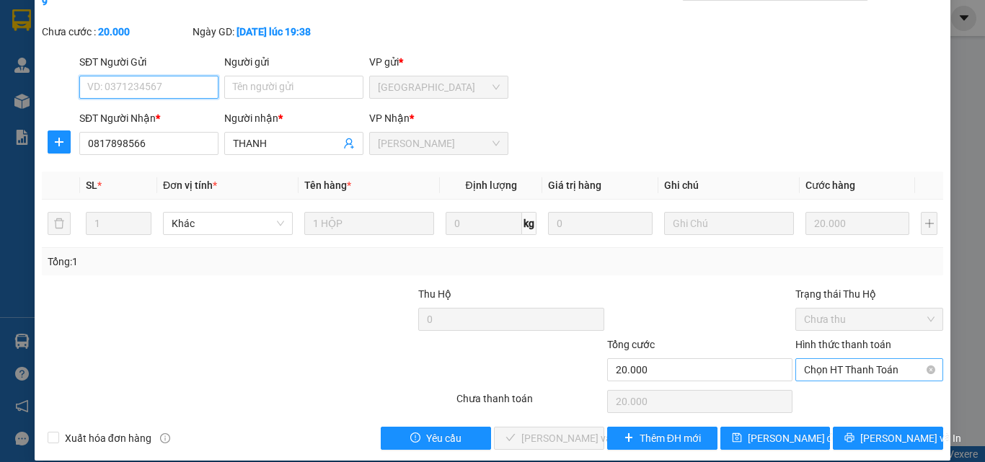
click at [834, 359] on span "Chọn HT Thanh Toán" at bounding box center [869, 370] width 130 height 22
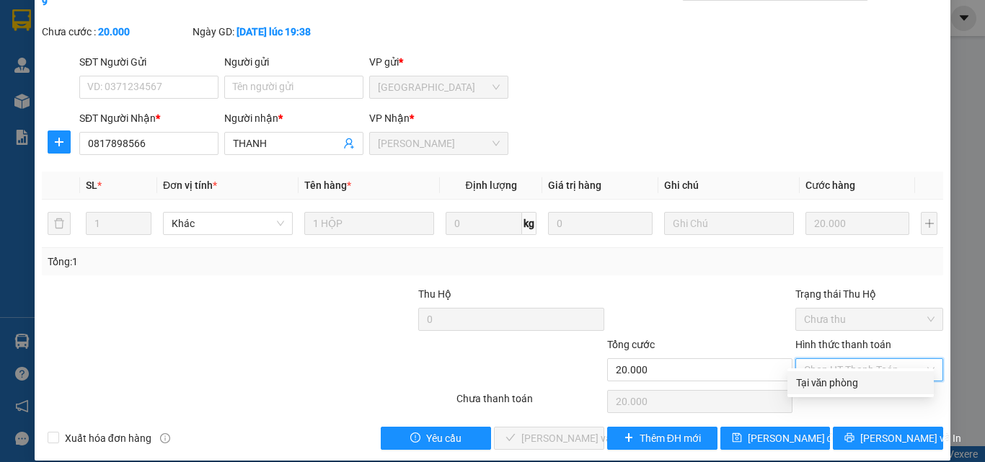
click at [819, 383] on div "Tại văn phòng" at bounding box center [860, 383] width 129 height 16
type input "0"
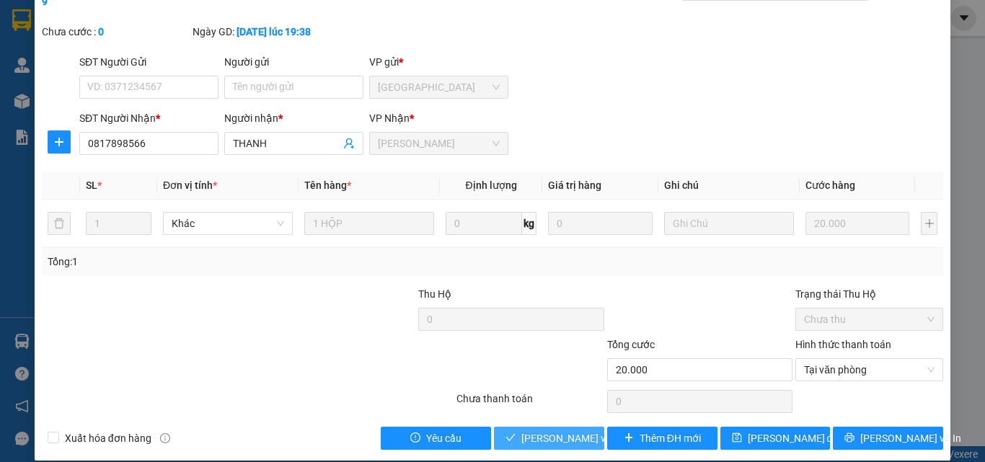
click at [549, 430] on span "[PERSON_NAME] và [PERSON_NAME] hàng" at bounding box center [618, 438] width 195 height 16
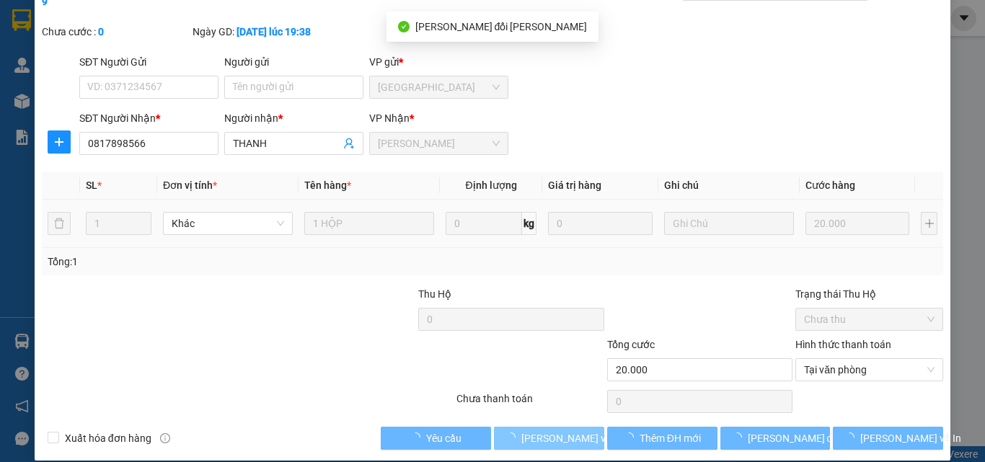
scroll to position [0, 0]
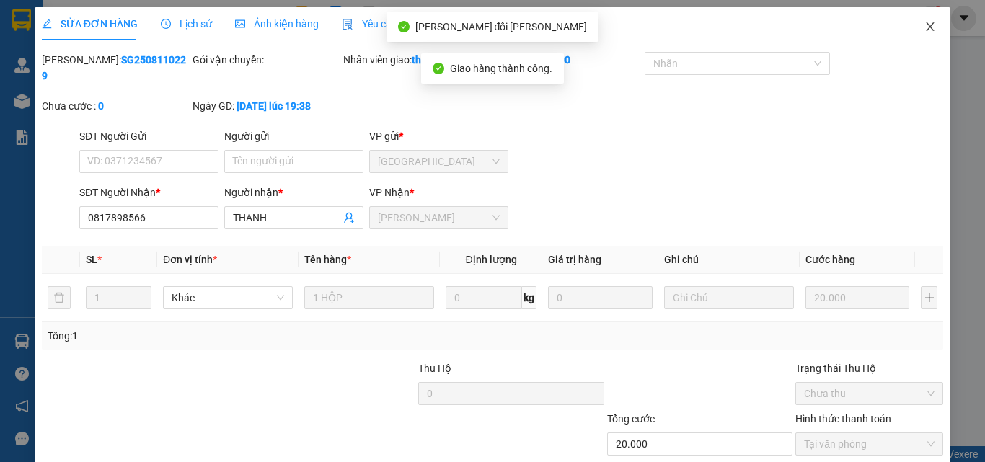
click at [926, 31] on icon "close" at bounding box center [930, 26] width 8 height 9
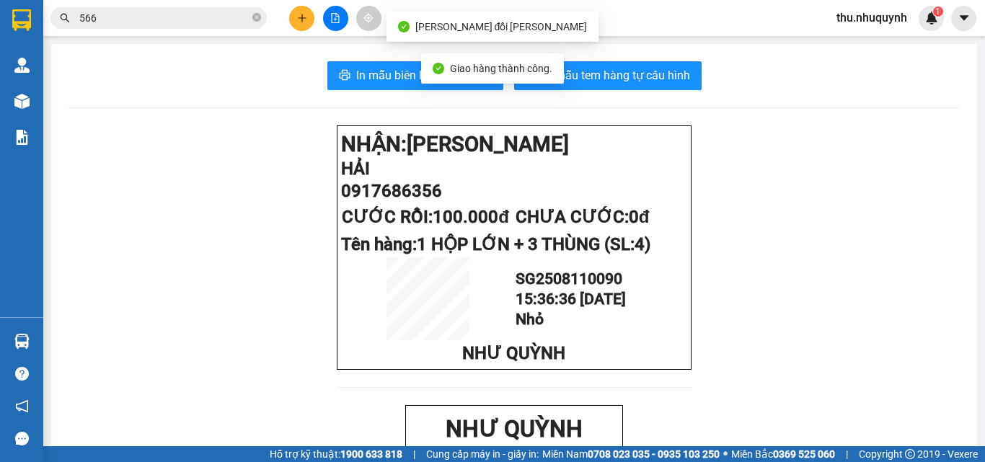
click at [202, 32] on div "Kết quả tìm kiếm ( 67 ) Bộ lọc Ngày nhập kho gần nhất Mã ĐH Trạng thái Món hàng…" at bounding box center [492, 18] width 985 height 36
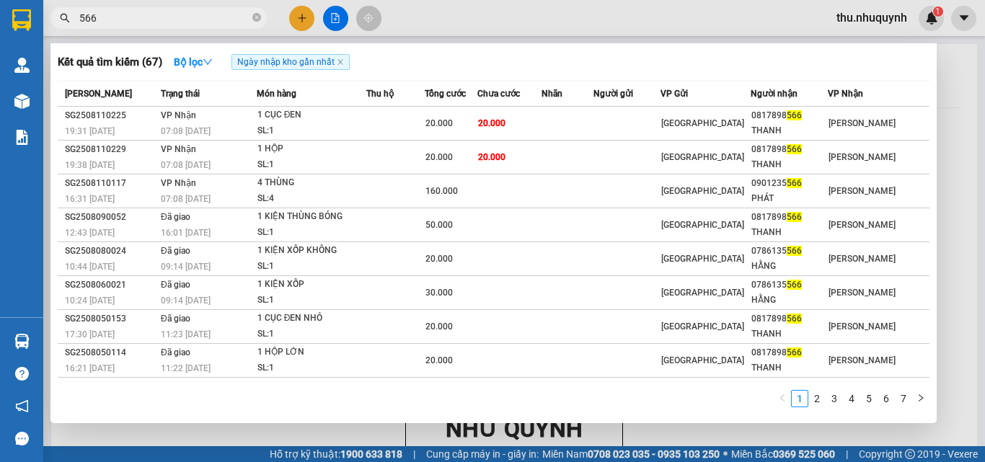
click at [206, 14] on input "566" at bounding box center [164, 18] width 170 height 16
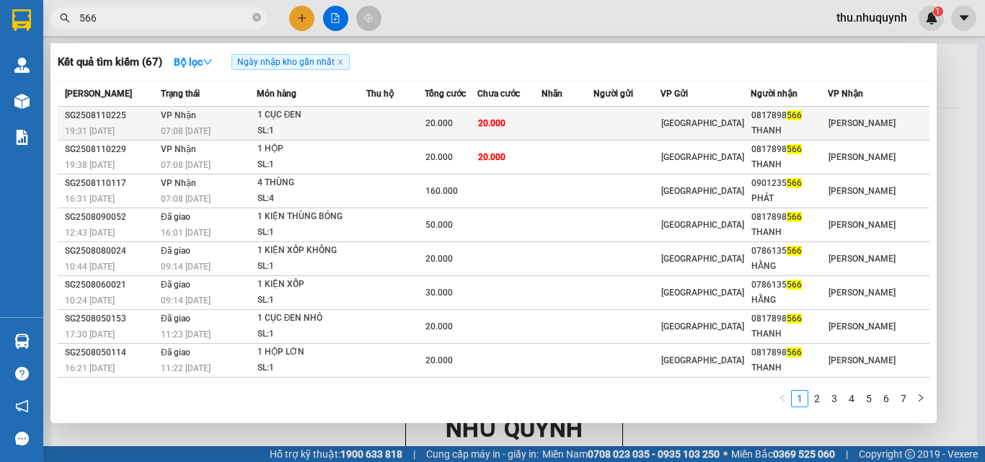
click at [471, 120] on div "20.000" at bounding box center [450, 123] width 51 height 16
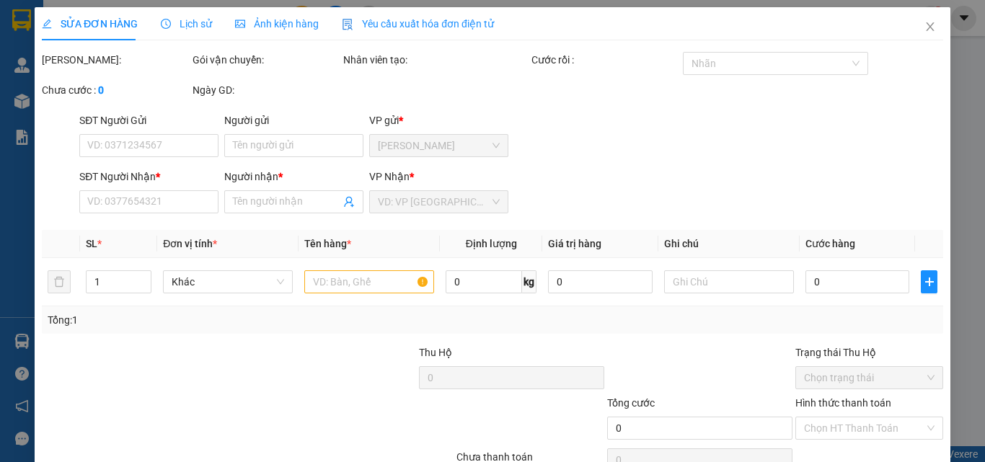
type input "0817898566"
type input "THANH"
type input "20.000"
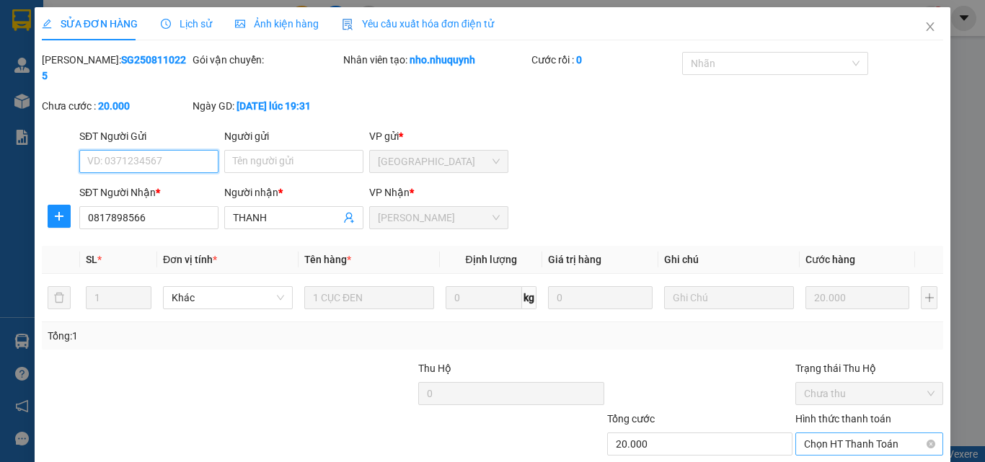
scroll to position [74, 0]
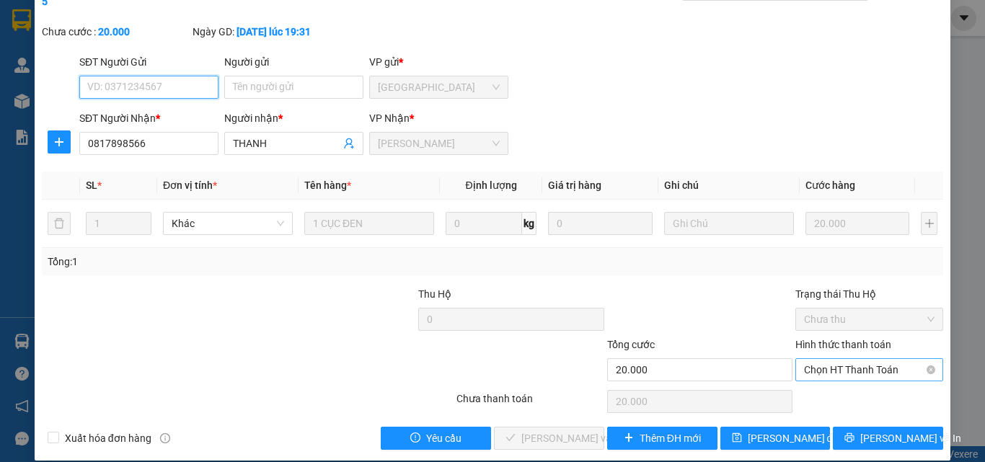
click at [847, 359] on span "Chọn HT Thanh Toán" at bounding box center [869, 370] width 130 height 22
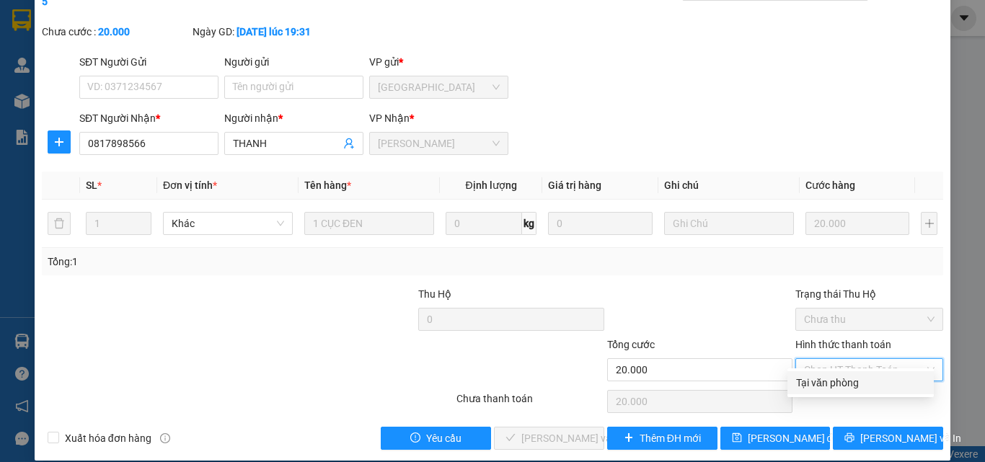
click at [839, 385] on div "Tại văn phòng" at bounding box center [860, 383] width 129 height 16
type input "0"
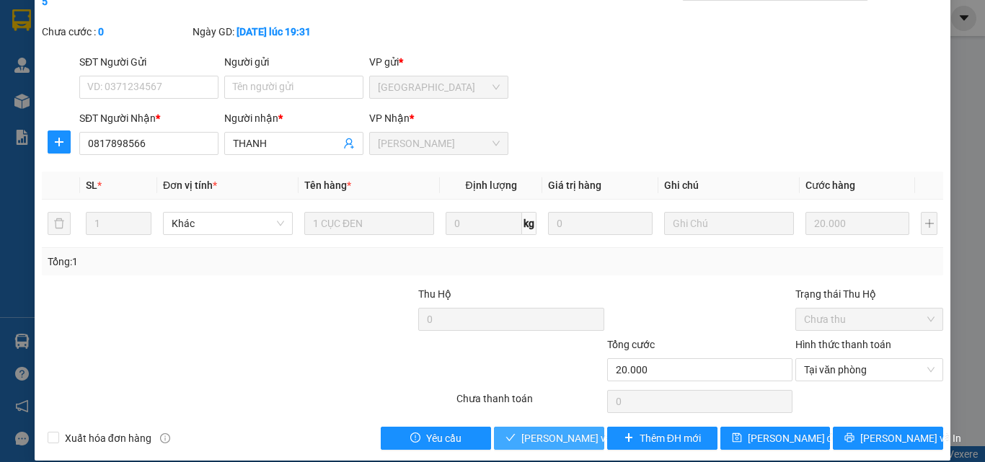
click at [546, 430] on span "[PERSON_NAME] và [PERSON_NAME] hàng" at bounding box center [618, 438] width 195 height 16
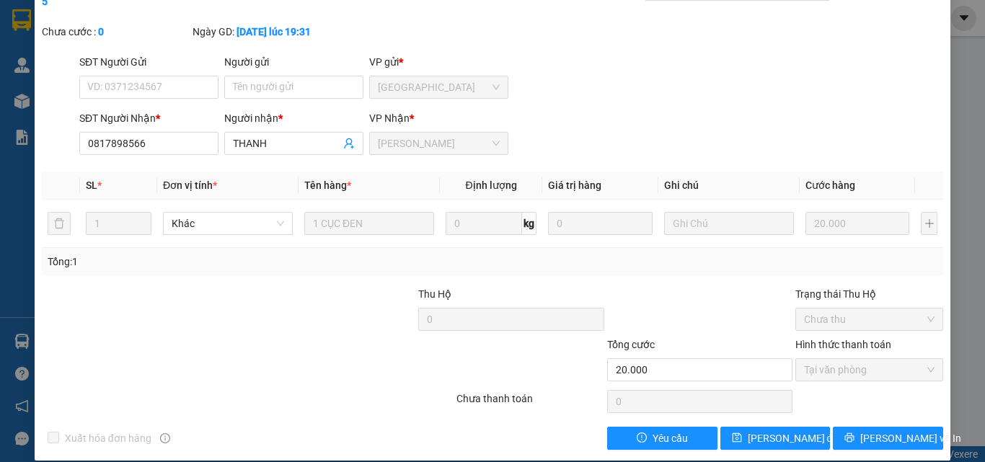
scroll to position [0, 0]
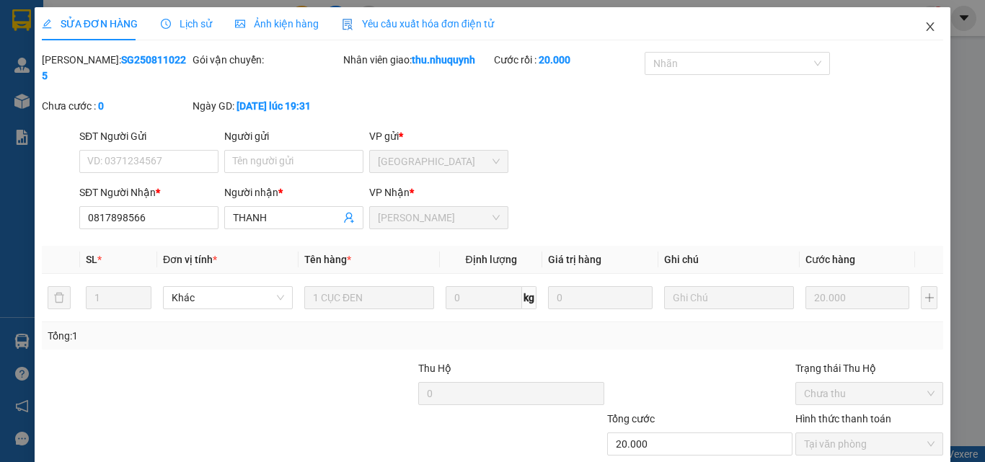
drag, startPoint x: 927, startPoint y: 32, endPoint x: 871, endPoint y: 35, distance: 56.3
click at [922, 32] on span "Close" at bounding box center [930, 27] width 40 height 40
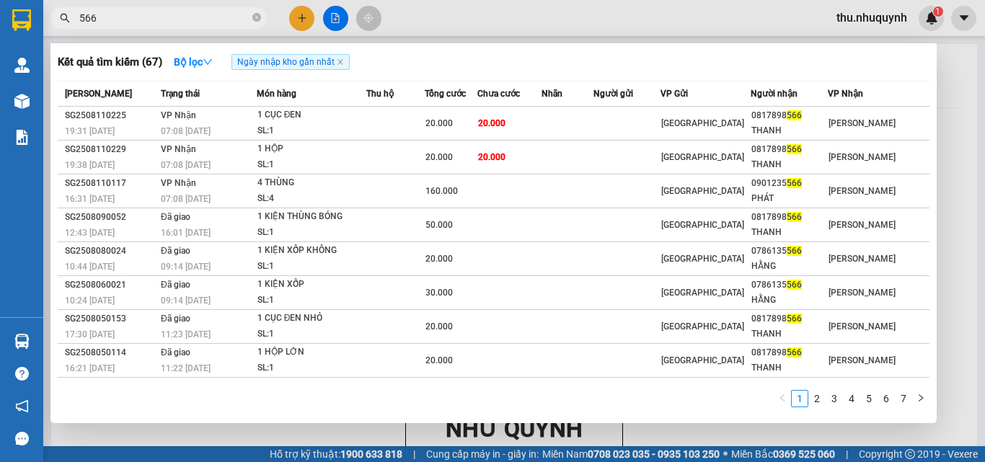
click at [153, 14] on input "566" at bounding box center [164, 18] width 170 height 16
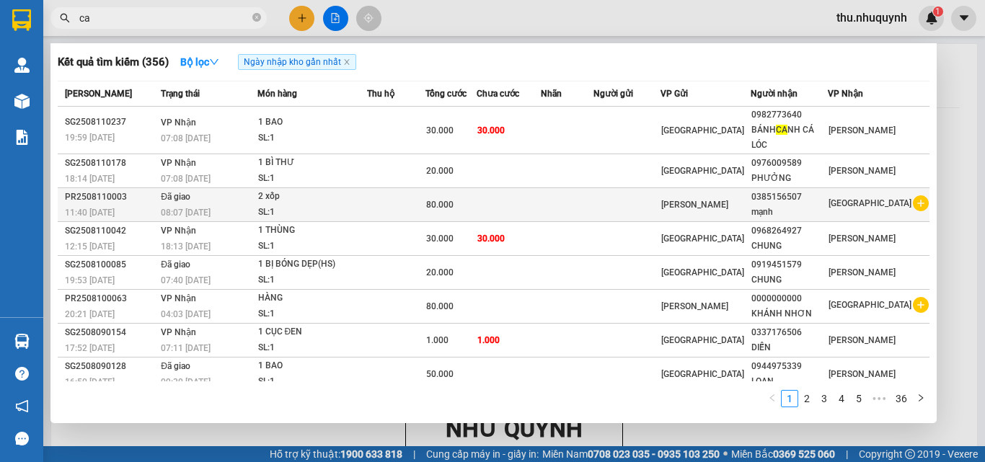
type input "ca"
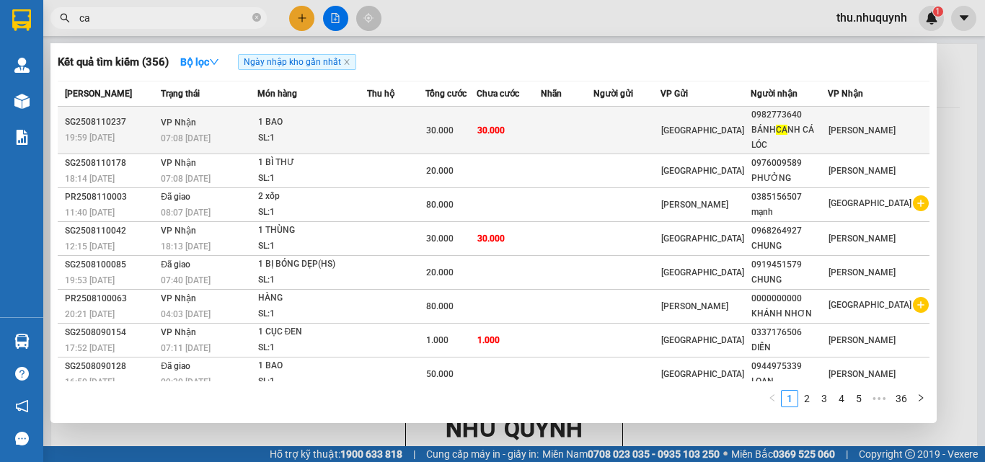
click at [693, 116] on div "Mã ĐH Trạng thái Món hàng Thu hộ Tổng cước Chưa cước Nhãn Người gửi VP Gửi Ngườ…" at bounding box center [494, 248] width 872 height 335
click at [738, 142] on td "[GEOGRAPHIC_DATA]" at bounding box center [705, 131] width 90 height 48
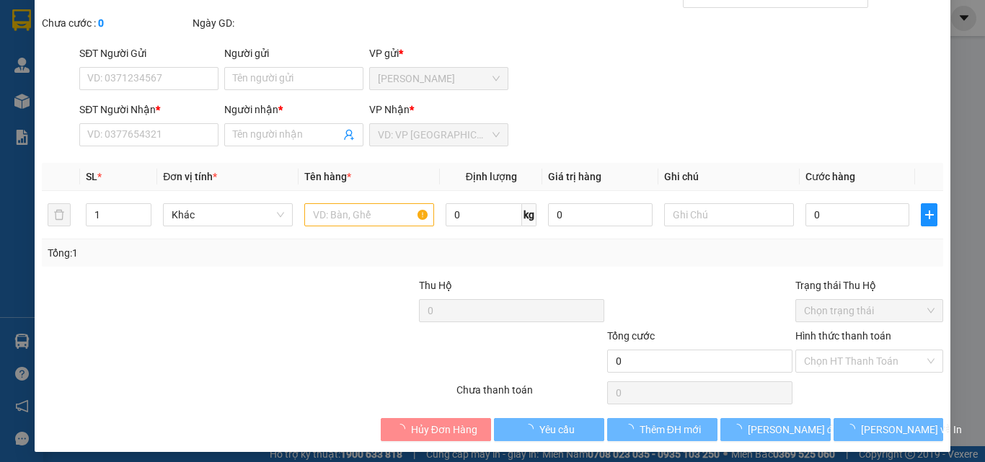
type input "0982773640"
type input "BÁNH CANH CÁ LÓC"
type input "30.000"
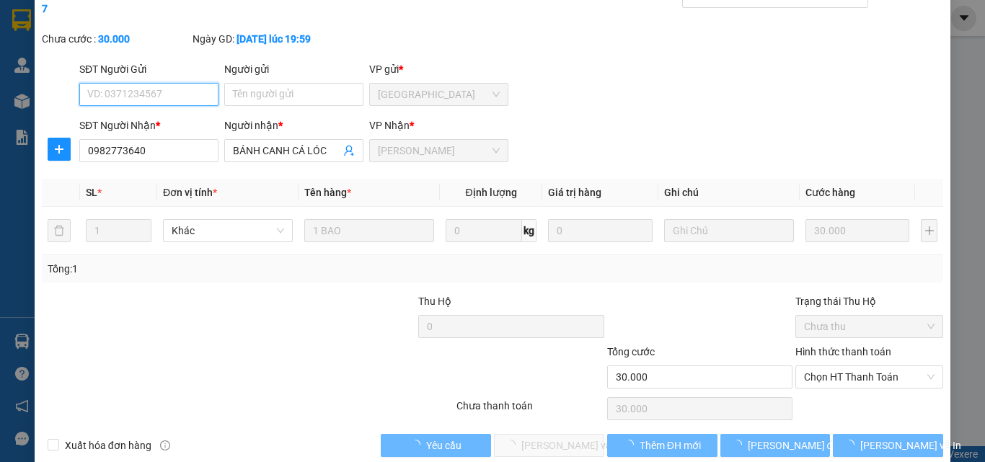
scroll to position [74, 0]
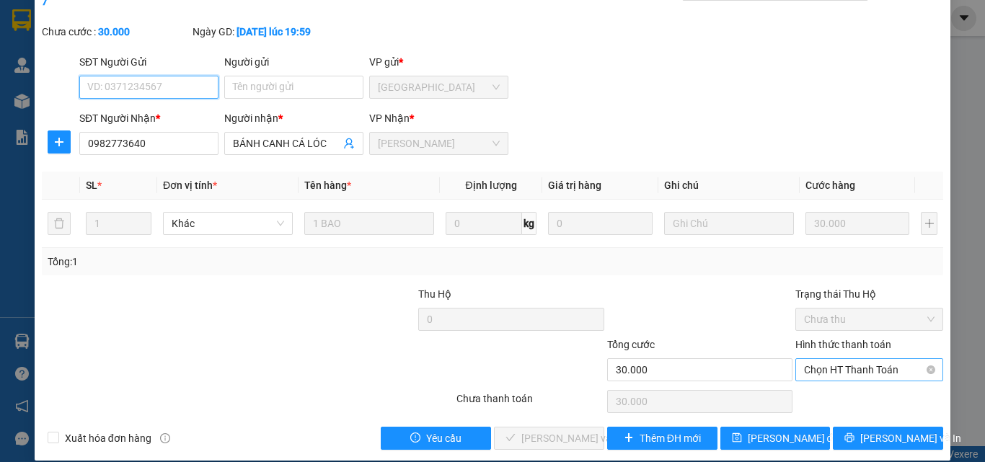
click at [895, 359] on span "Chọn HT Thanh Toán" at bounding box center [869, 370] width 130 height 22
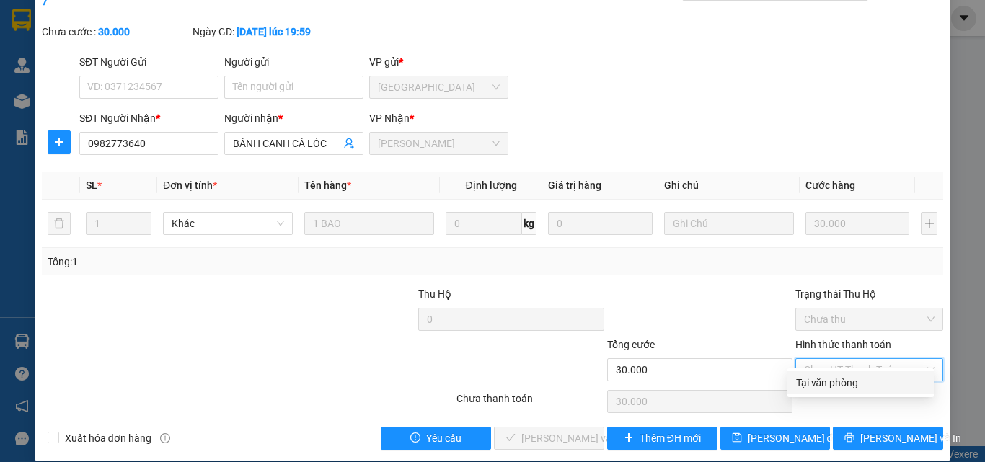
click at [815, 389] on div "Tại văn phòng" at bounding box center [860, 383] width 129 height 16
type input "0"
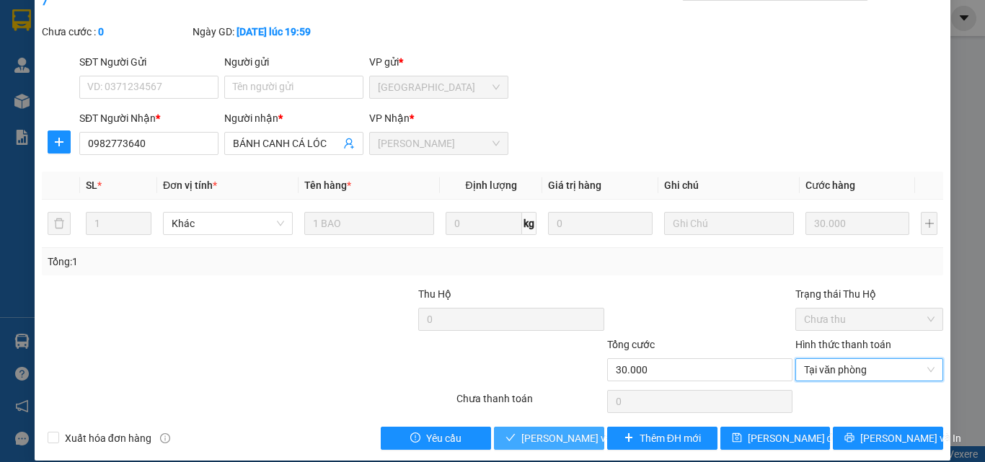
click at [551, 430] on span "[PERSON_NAME] và [PERSON_NAME] hàng" at bounding box center [618, 438] width 195 height 16
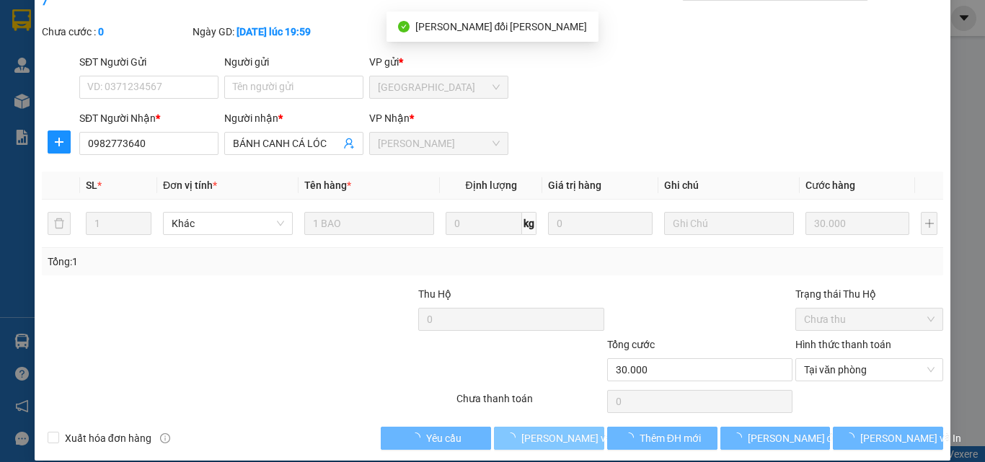
scroll to position [0, 0]
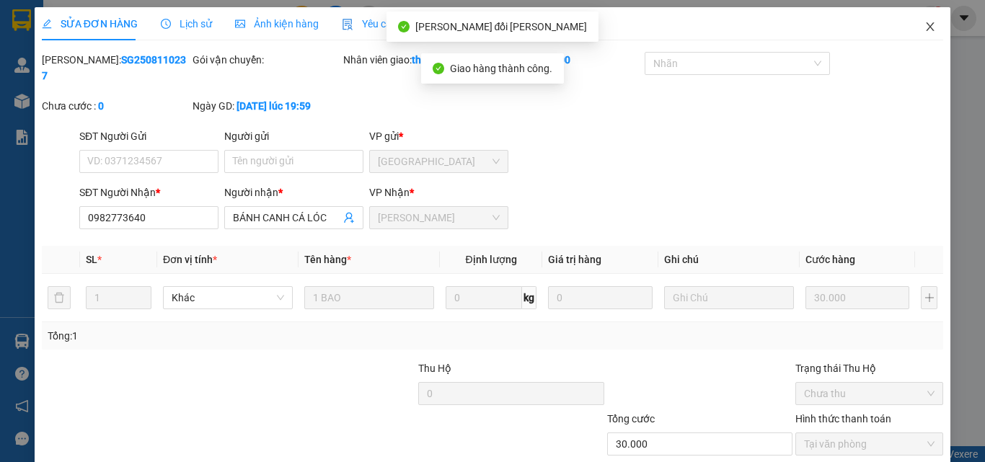
click at [924, 27] on icon "close" at bounding box center [930, 27] width 12 height 12
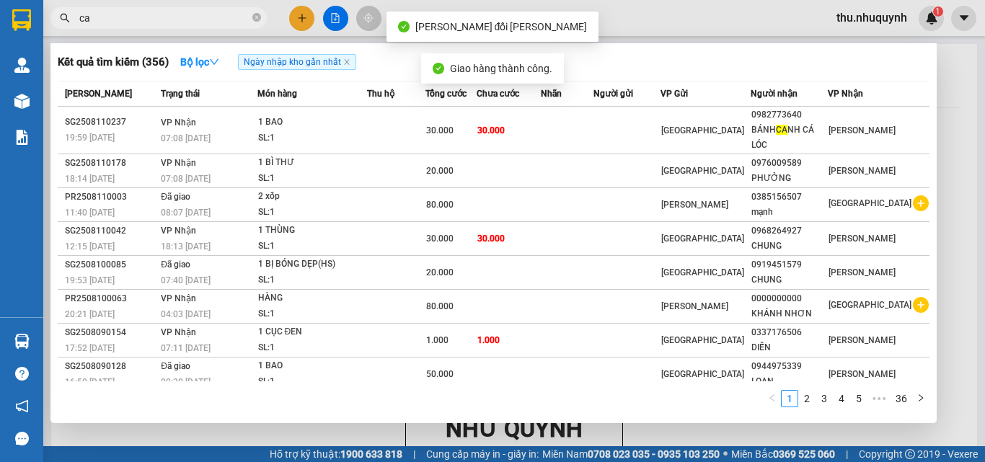
click at [151, 14] on input "ca" at bounding box center [164, 18] width 170 height 16
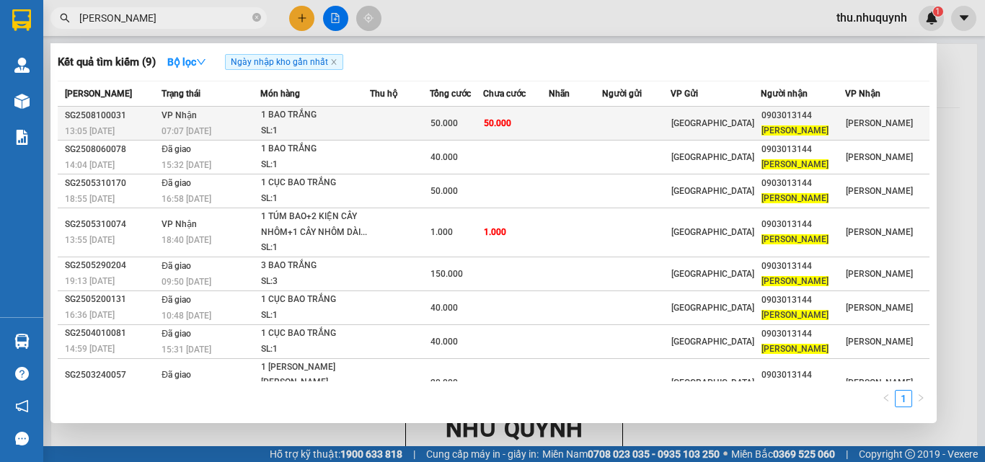
type input "hòa hảo"
click at [364, 111] on div "1 BAO TRẮNG" at bounding box center [315, 115] width 108 height 16
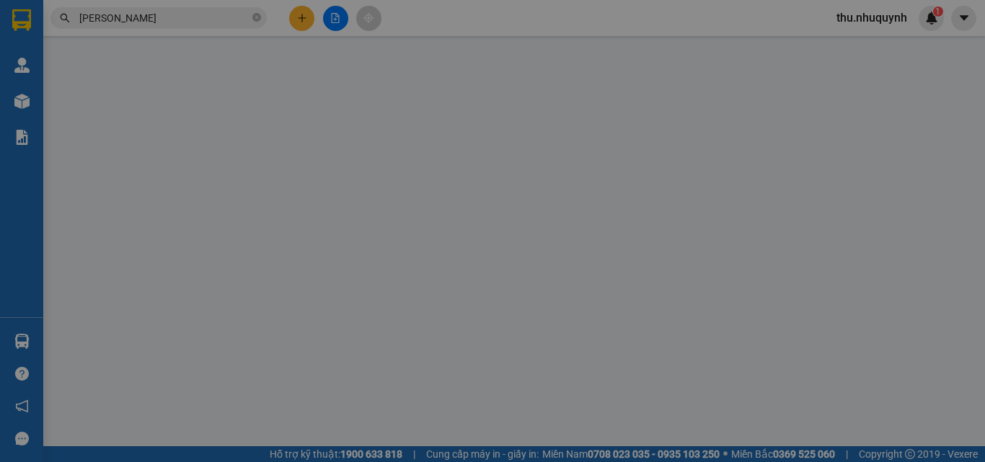
type input "0903013144"
type input "HÒA HẢO"
type input "50.000"
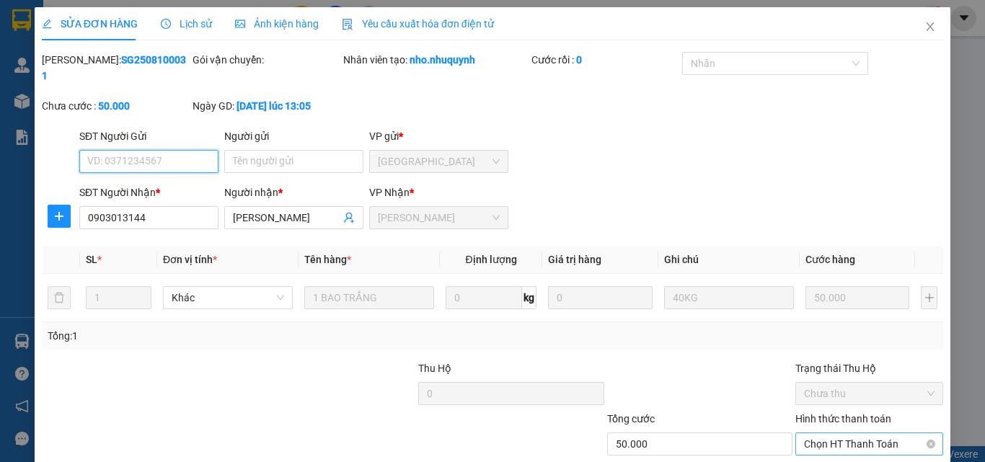
click at [824, 433] on span "Chọn HT Thanh Toán" at bounding box center [869, 444] width 130 height 22
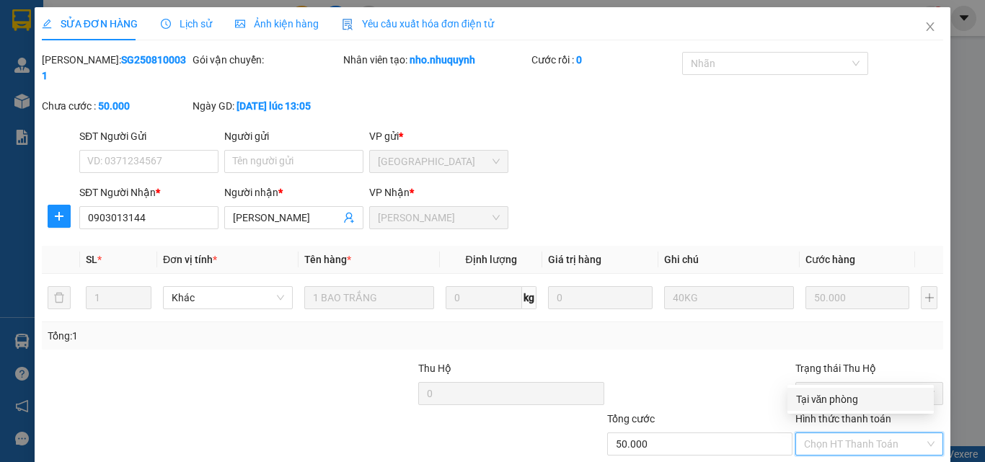
click at [823, 397] on div "Tại văn phòng" at bounding box center [860, 399] width 129 height 16
type input "0"
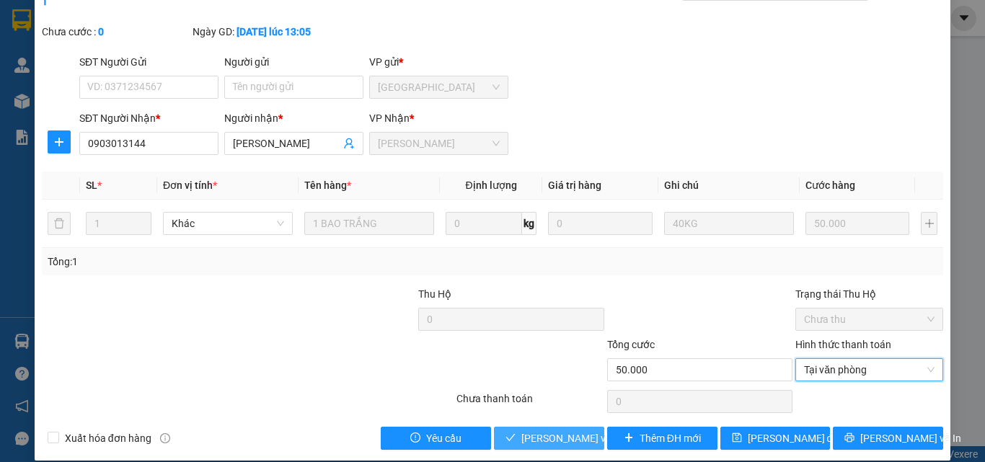
click at [524, 427] on button "[PERSON_NAME] và [PERSON_NAME] hàng" at bounding box center [549, 438] width 110 height 23
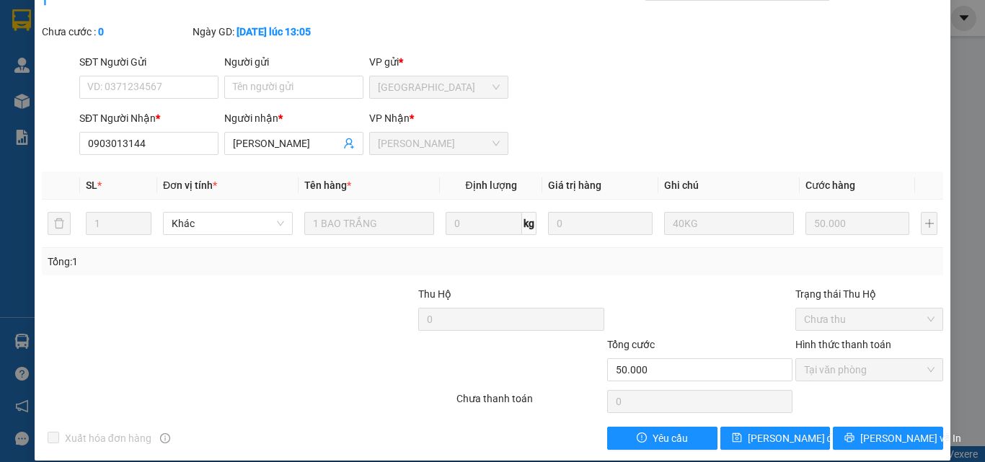
scroll to position [0, 0]
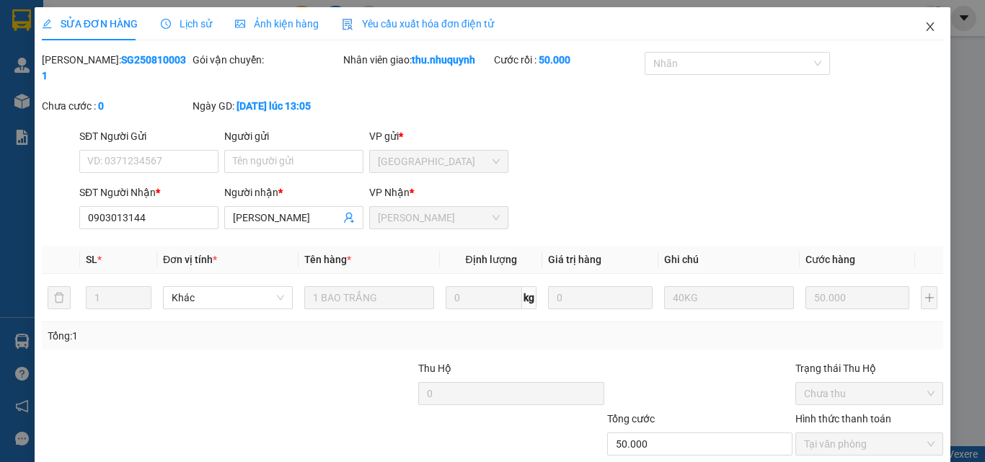
click at [924, 31] on icon "close" at bounding box center [930, 27] width 12 height 12
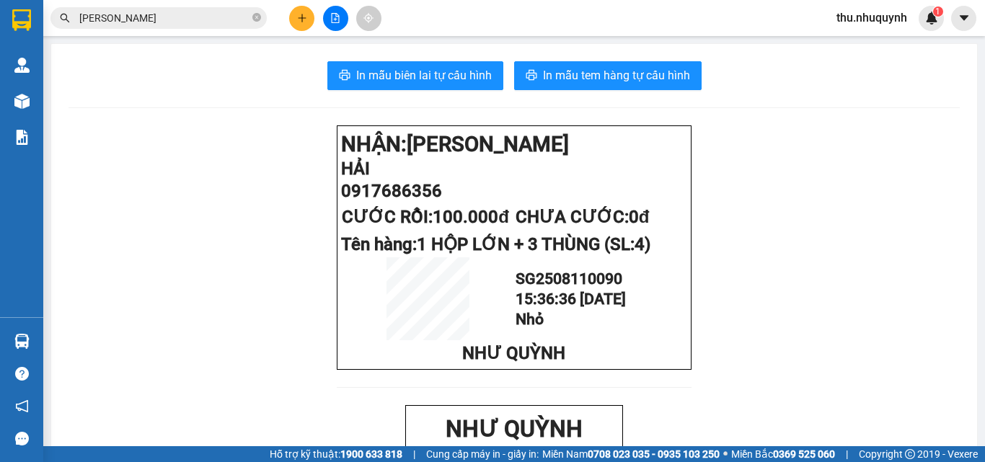
click at [168, 14] on input "hòa hảo" at bounding box center [164, 18] width 170 height 16
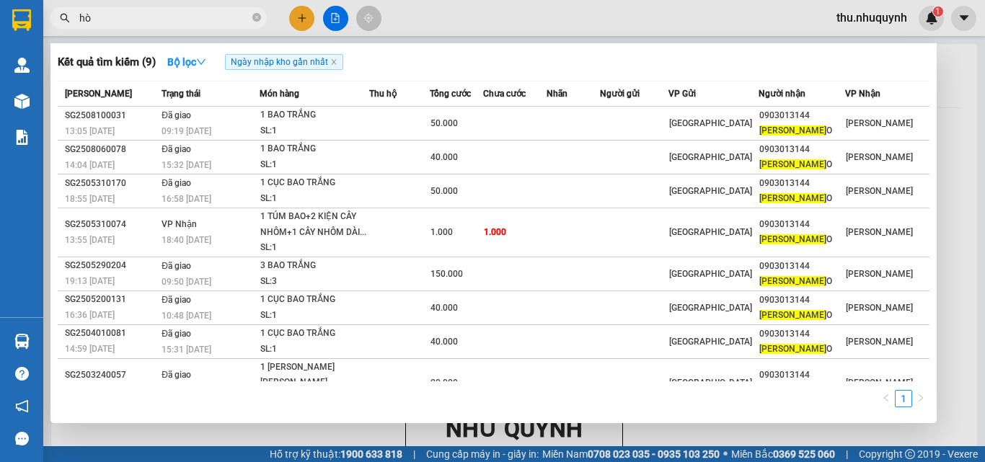
type input "h"
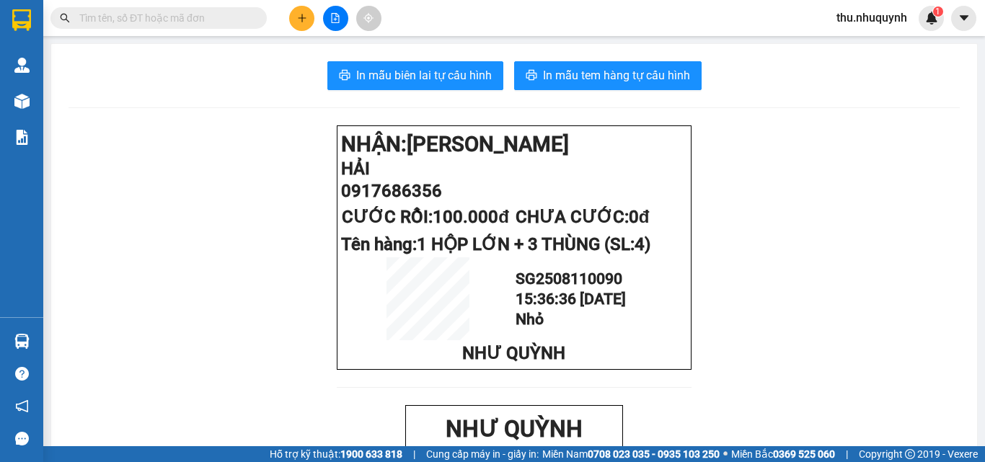
click at [138, 27] on span at bounding box center [158, 18] width 216 height 22
click at [150, 8] on span at bounding box center [158, 18] width 216 height 22
click at [167, 22] on input "text" at bounding box center [164, 18] width 170 height 16
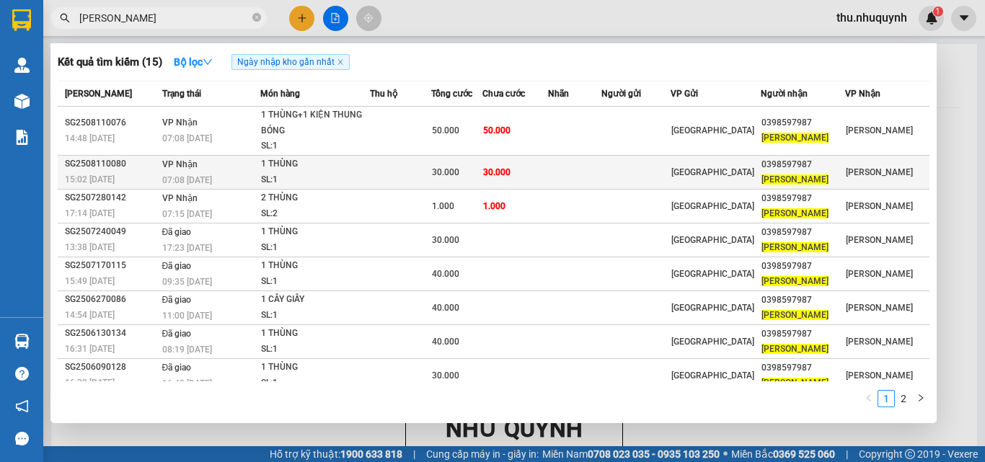
type input "bảo khang"
click at [474, 164] on div "30.000" at bounding box center [457, 172] width 50 height 16
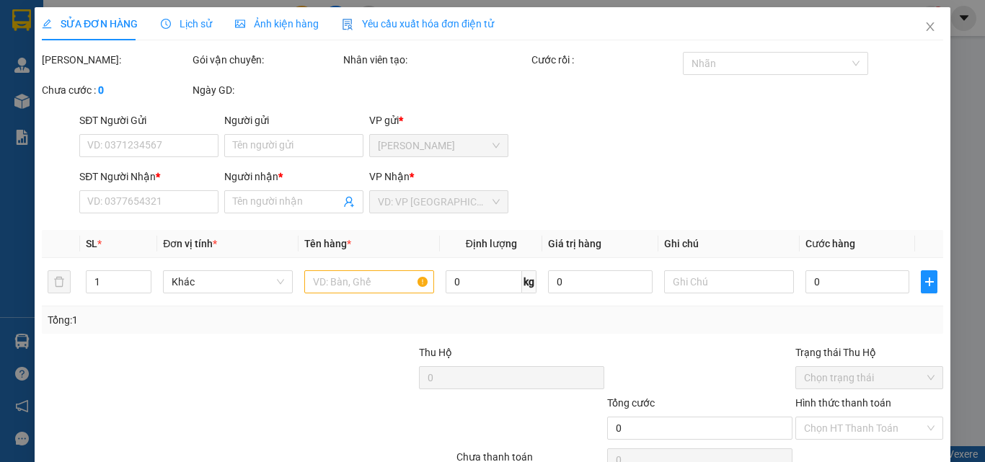
type input "0398597987"
type input "[PERSON_NAME]"
type input "30.000"
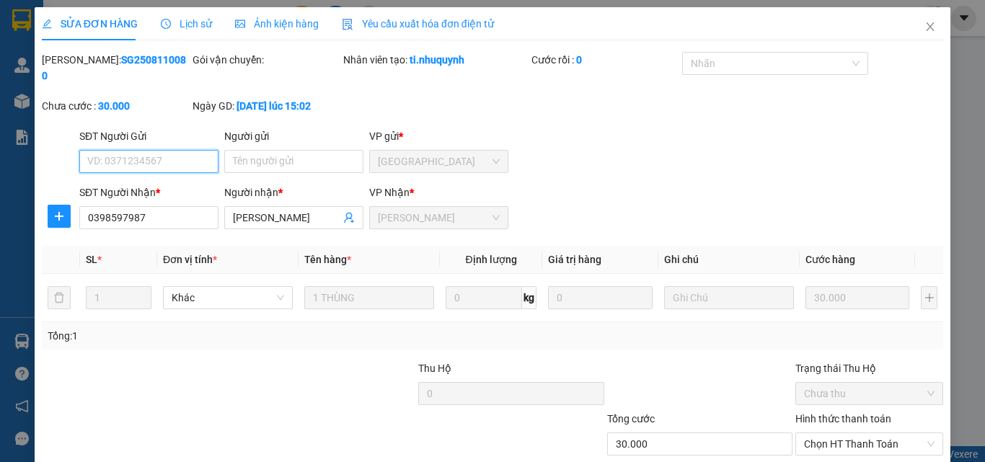
scroll to position [74, 0]
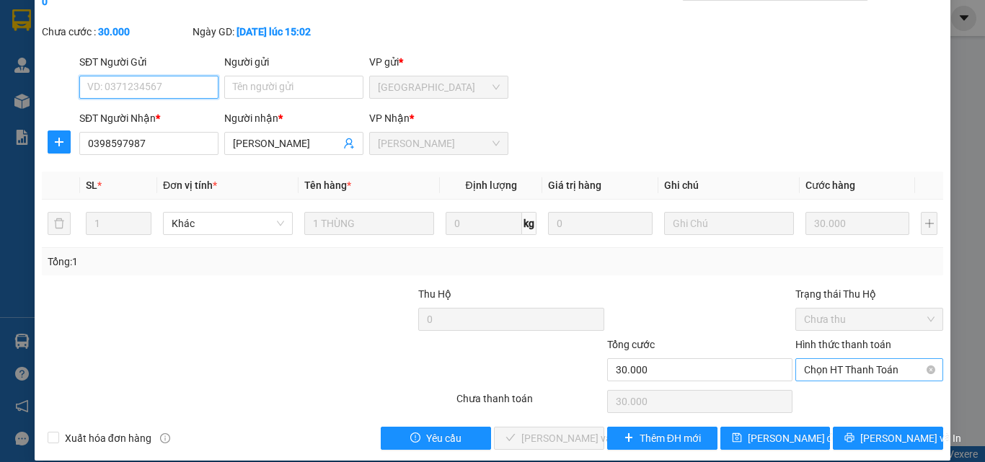
click at [833, 359] on span "Chọn HT Thanh Toán" at bounding box center [869, 370] width 130 height 22
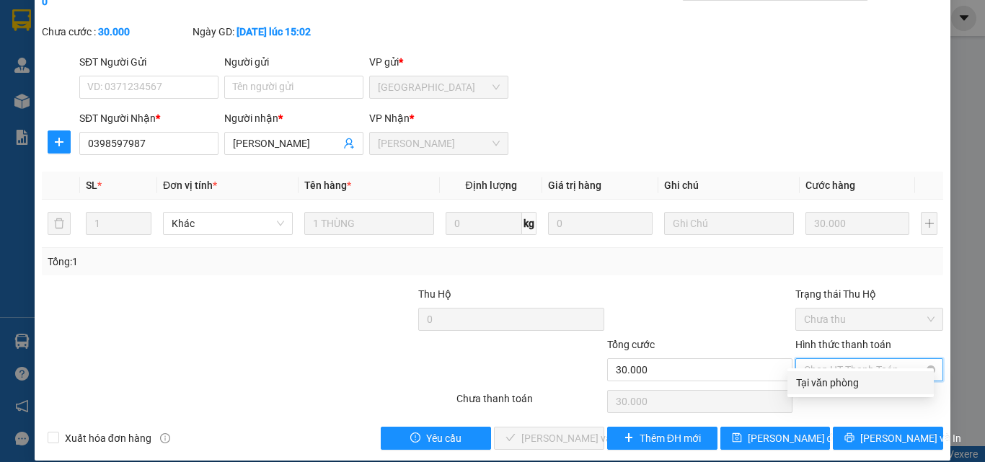
click at [823, 385] on div "Tại văn phòng" at bounding box center [860, 383] width 129 height 16
type input "0"
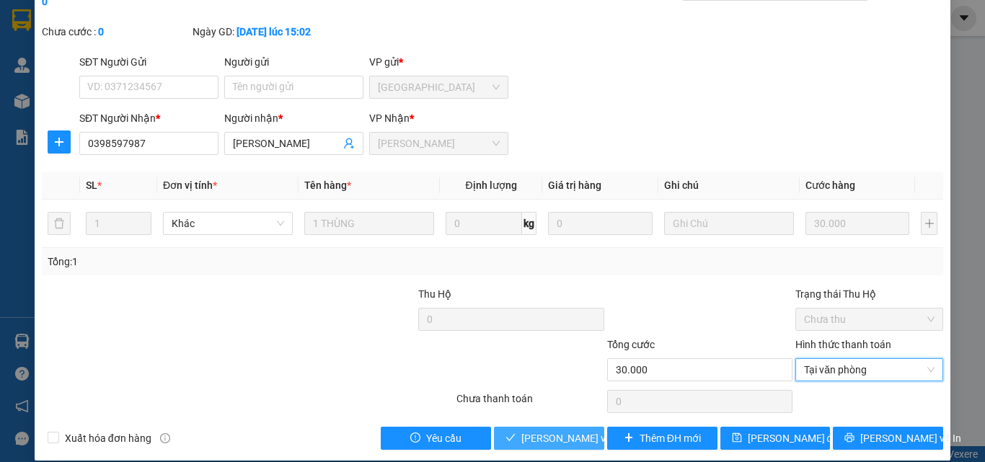
click at [542, 430] on span "[PERSON_NAME] và [PERSON_NAME] hàng" at bounding box center [618, 438] width 195 height 16
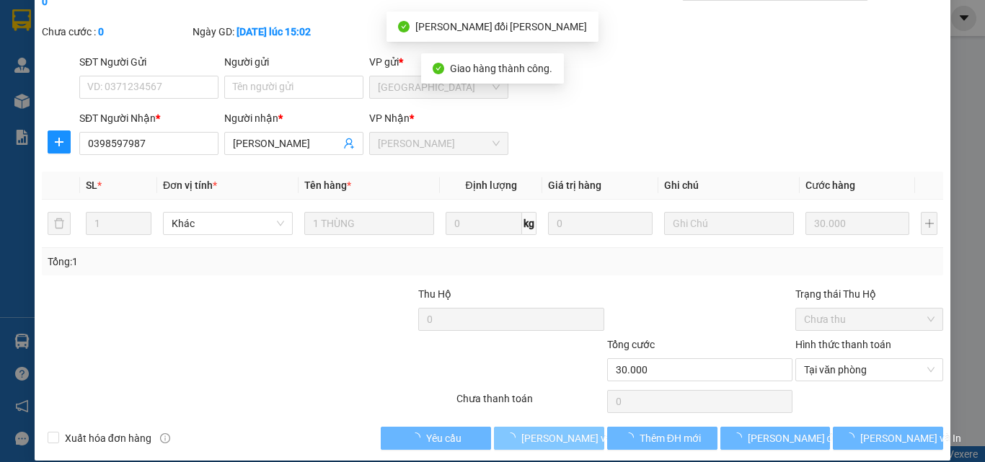
scroll to position [0, 0]
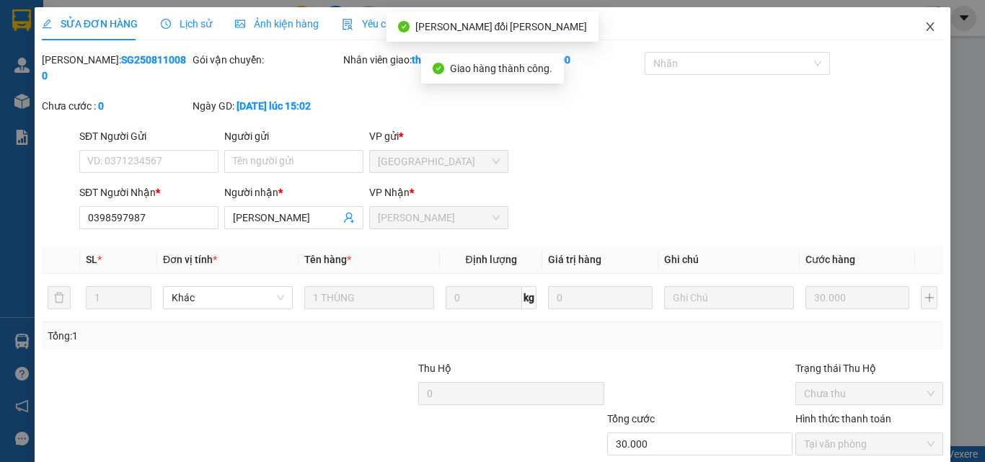
click at [924, 29] on icon "close" at bounding box center [930, 27] width 12 height 12
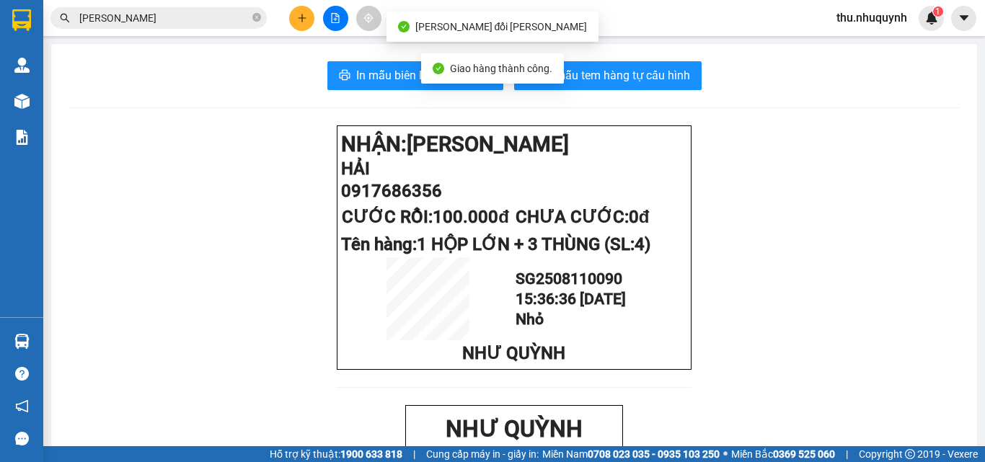
click at [183, 11] on input "bảo khang" at bounding box center [164, 18] width 170 height 16
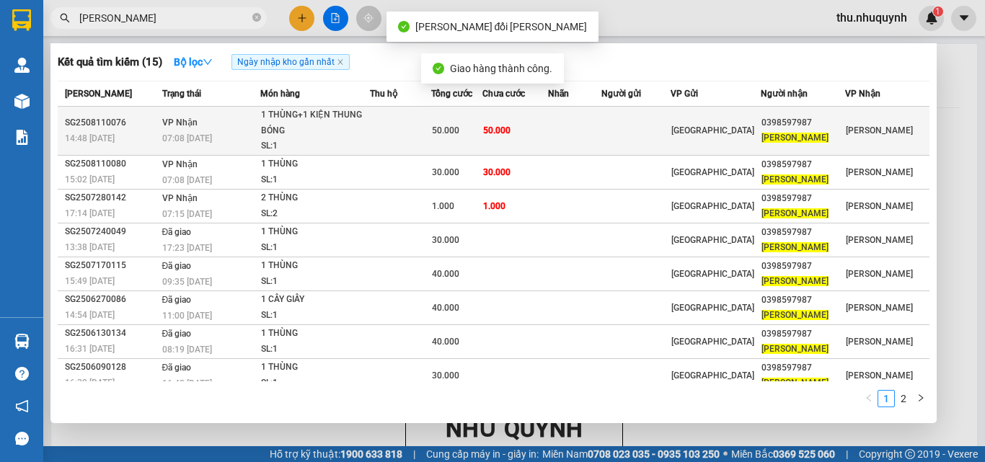
click at [260, 133] on div "07:08 [DATE]" at bounding box center [211, 138] width 98 height 16
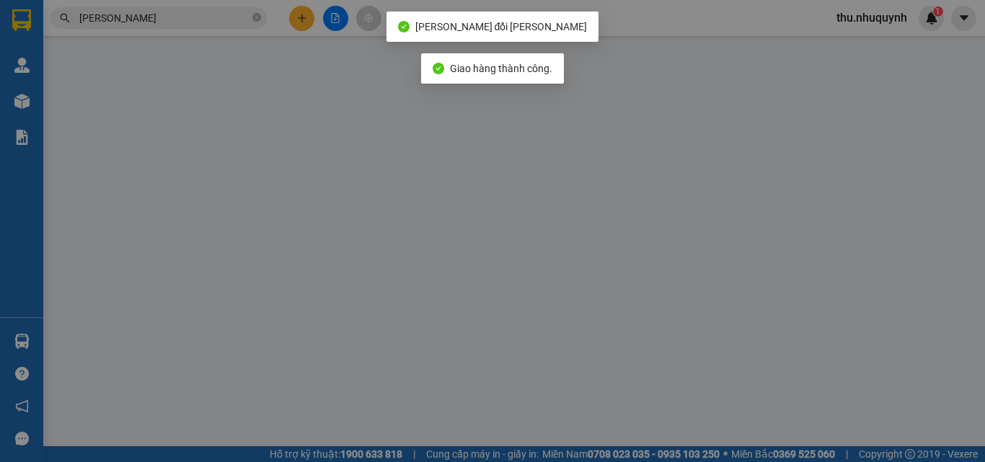
type input "0398597987"
type input "[PERSON_NAME]"
type input "50.000"
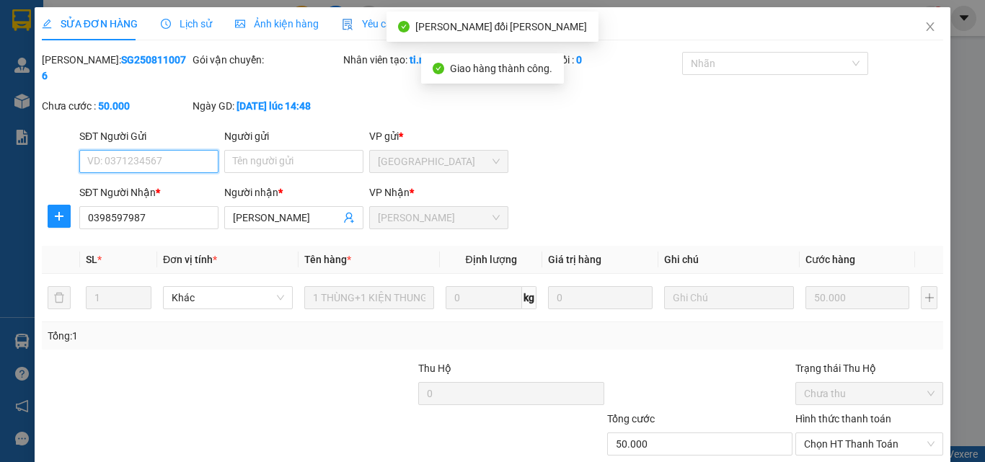
scroll to position [74, 0]
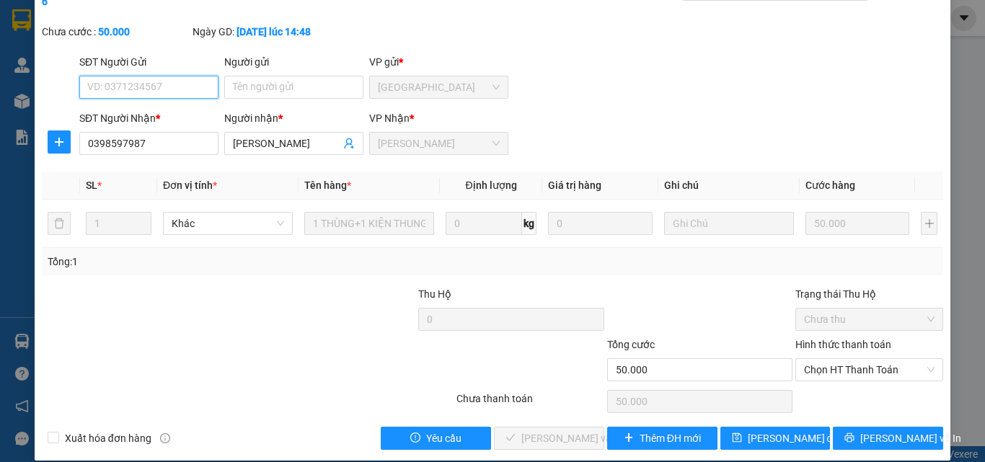
drag, startPoint x: 839, startPoint y: 357, endPoint x: 838, endPoint y: 366, distance: 9.4
click at [839, 359] on span "Chọn HT Thanh Toán" at bounding box center [869, 370] width 130 height 22
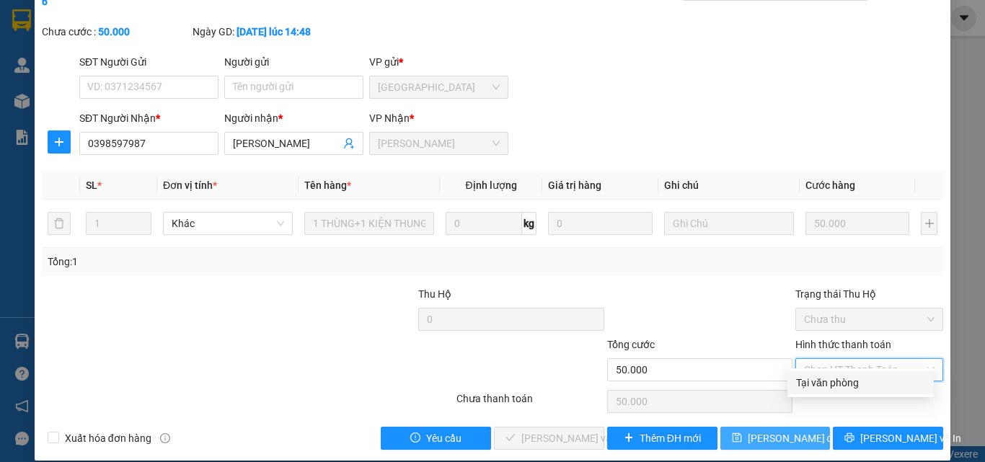
drag, startPoint x: 838, startPoint y: 366, endPoint x: 725, endPoint y: 410, distance: 122.1
click at [830, 385] on div "Tại văn phòng" at bounding box center [860, 383] width 129 height 16
type input "0"
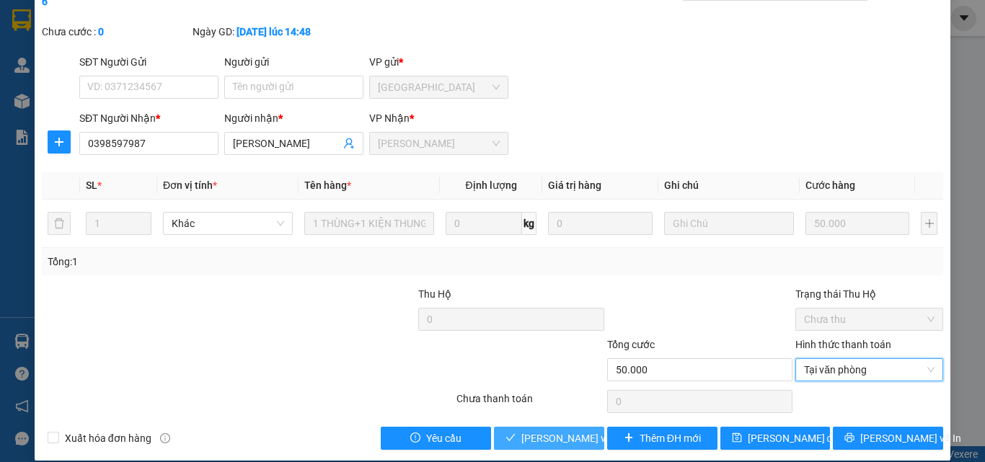
click at [526, 430] on span "[PERSON_NAME] và [PERSON_NAME] hàng" at bounding box center [618, 438] width 195 height 16
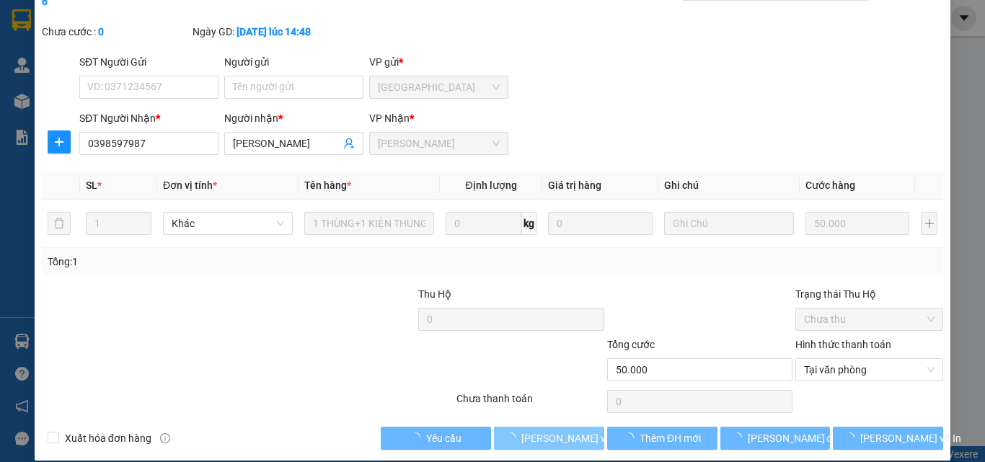
scroll to position [0, 0]
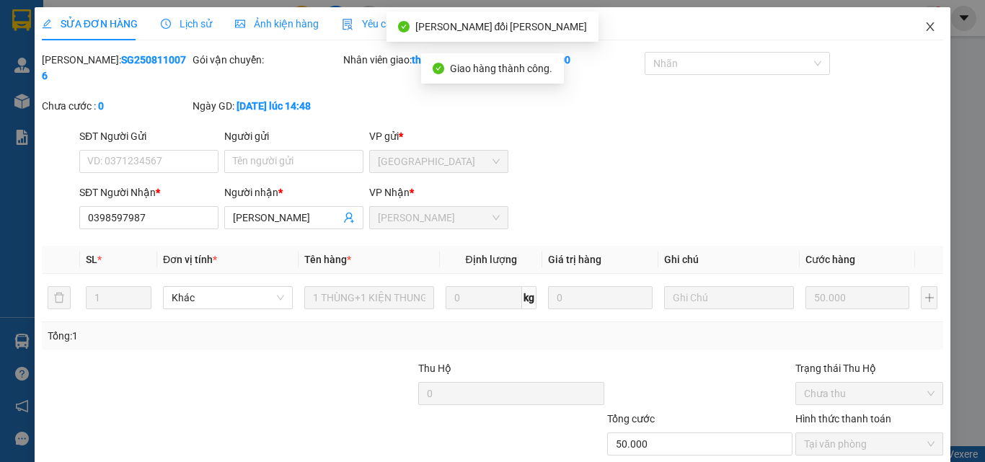
click at [924, 32] on icon "close" at bounding box center [930, 27] width 12 height 12
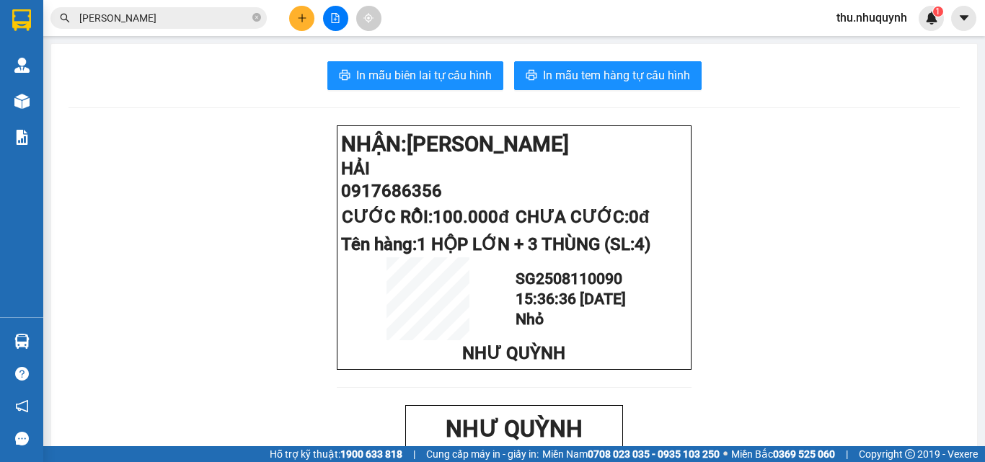
click at [166, 19] on input "bảo khang" at bounding box center [164, 18] width 170 height 16
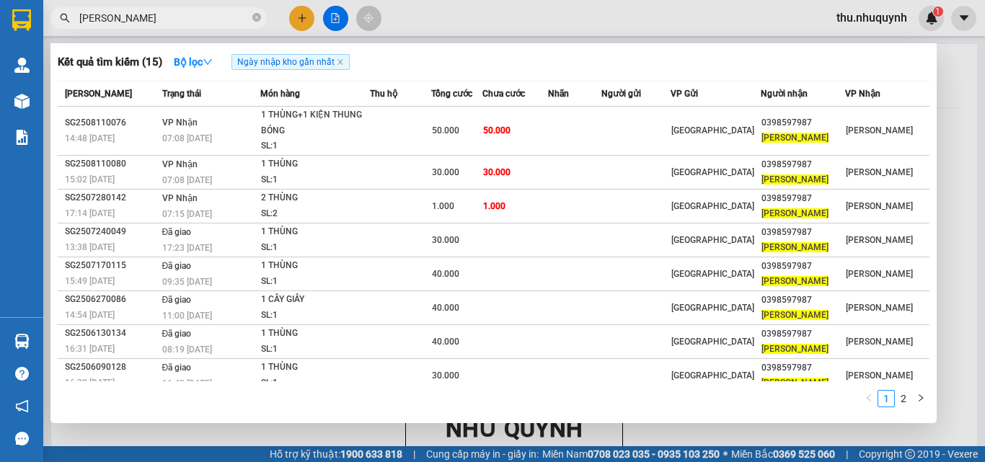
click at [164, 22] on input "bảo khang" at bounding box center [164, 18] width 170 height 16
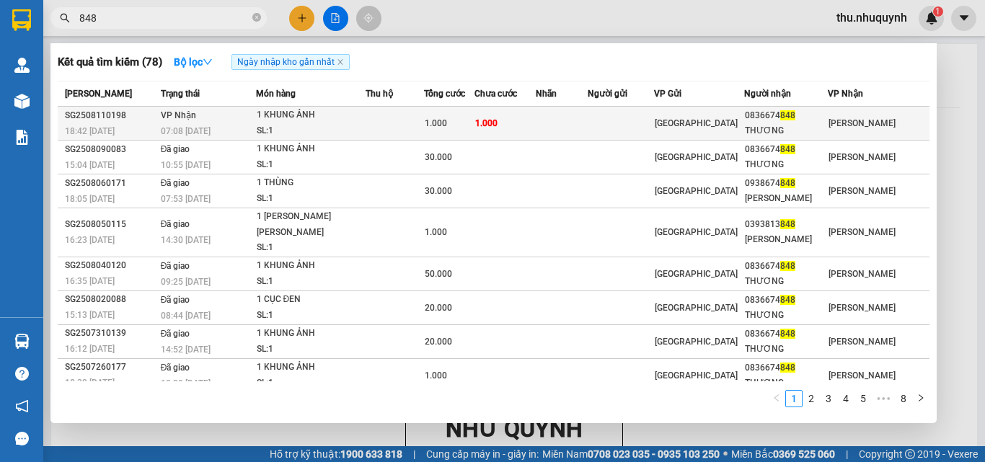
type input "848"
click at [536, 125] on td "1.000" at bounding box center [504, 124] width 61 height 34
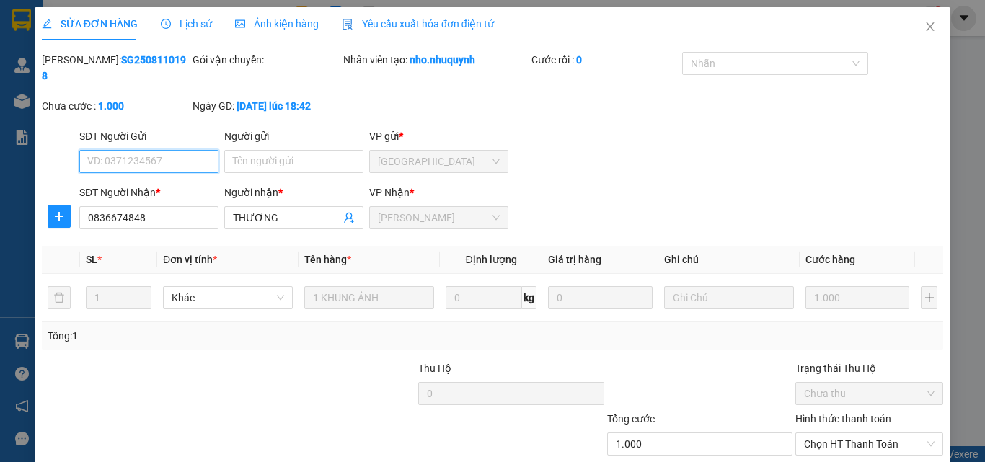
scroll to position [74, 0]
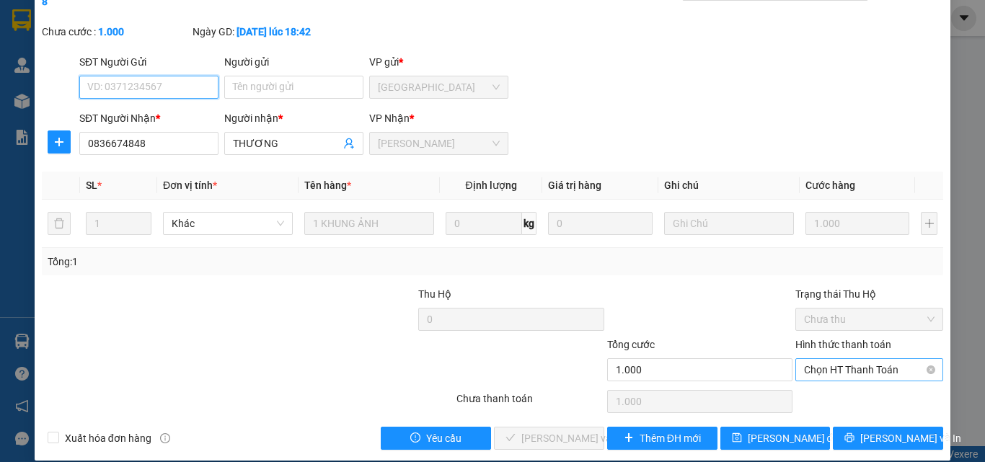
click at [882, 359] on span "Chọn HT Thanh Toán" at bounding box center [869, 370] width 130 height 22
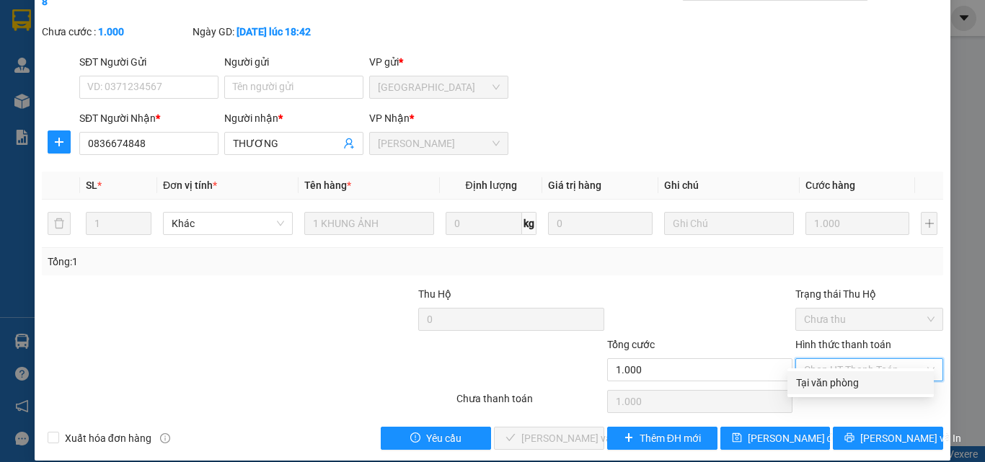
click at [854, 387] on div "Tại văn phòng" at bounding box center [860, 383] width 129 height 16
type input "0"
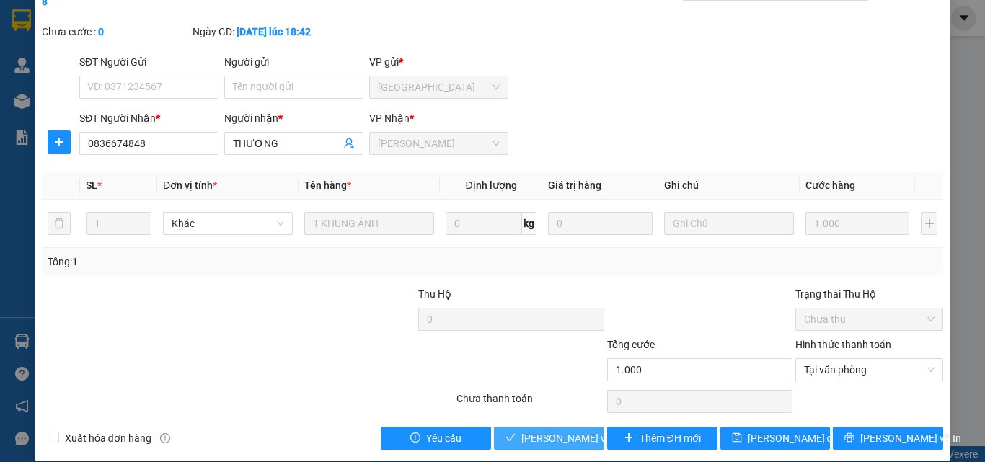
drag, startPoint x: 515, startPoint y: 406, endPoint x: 532, endPoint y: 412, distance: 18.2
click at [521, 406] on div "Total Paid Fee 0 Total UnPaid Fee 1.000 Cash Collection Total Fee Mã ĐH: SG2508…" at bounding box center [492, 214] width 901 height 472
drag, startPoint x: 543, startPoint y: 418, endPoint x: 657, endPoint y: 216, distance: 232.1
click at [544, 430] on span "[PERSON_NAME] và [PERSON_NAME] hàng" at bounding box center [618, 438] width 195 height 16
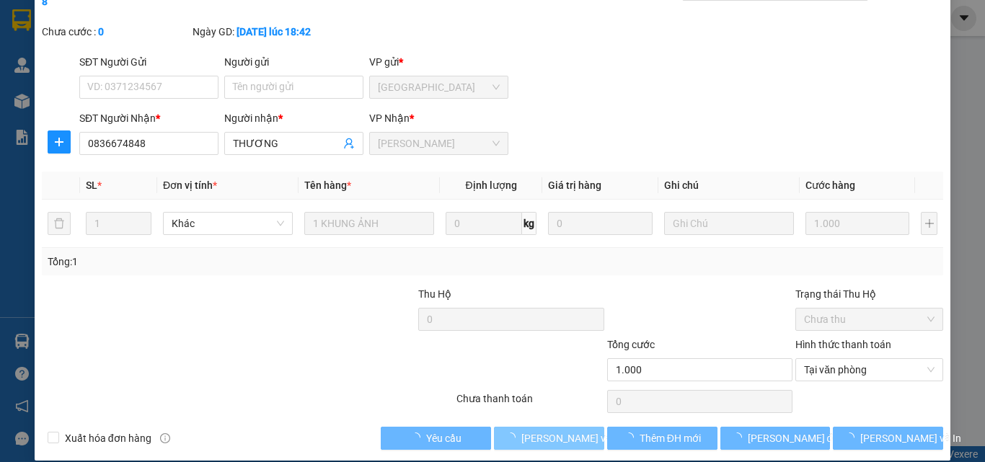
scroll to position [0, 0]
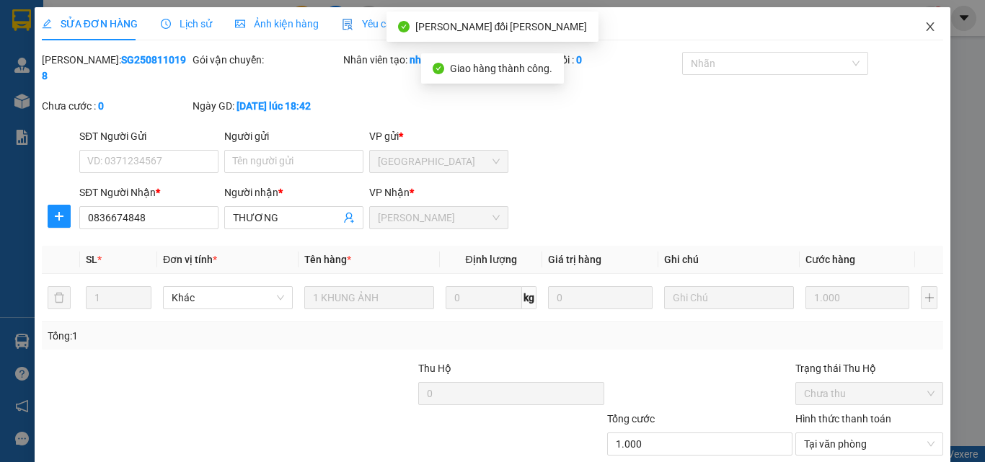
click at [911, 27] on span "Close" at bounding box center [930, 27] width 40 height 40
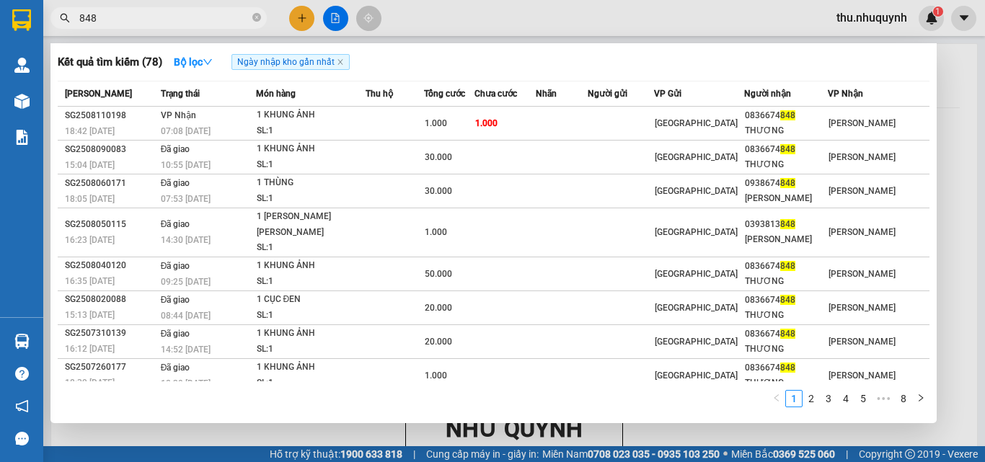
click at [158, 12] on input "848" at bounding box center [164, 18] width 170 height 16
click at [158, 14] on input "848" at bounding box center [164, 18] width 170 height 16
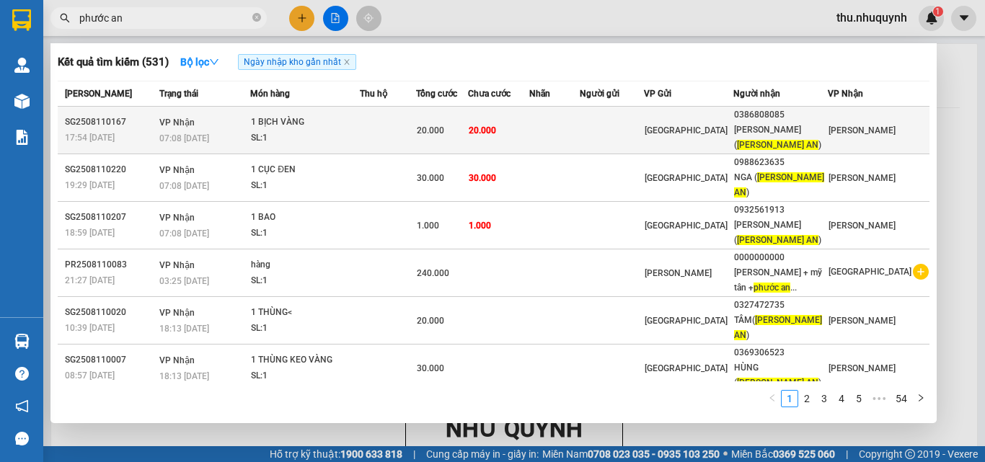
type input "phước an"
click at [444, 127] on span "20.000" at bounding box center [430, 130] width 27 height 10
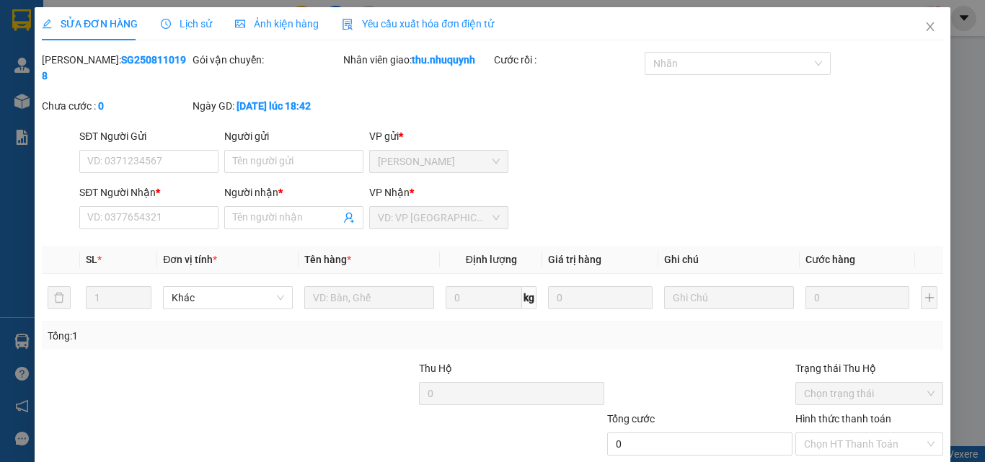
type input "0386808085"
type input "[PERSON_NAME] ([PERSON_NAME][GEOGRAPHIC_DATA])"
type input "20.000"
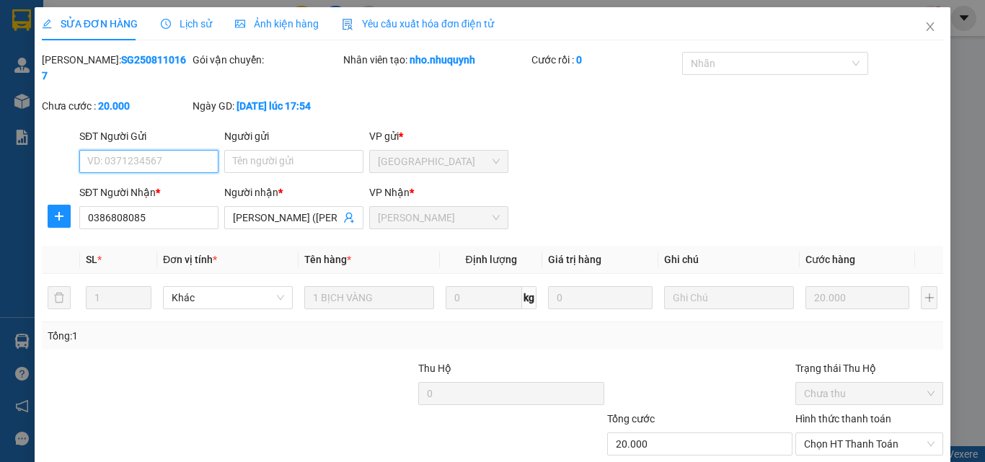
scroll to position [74, 0]
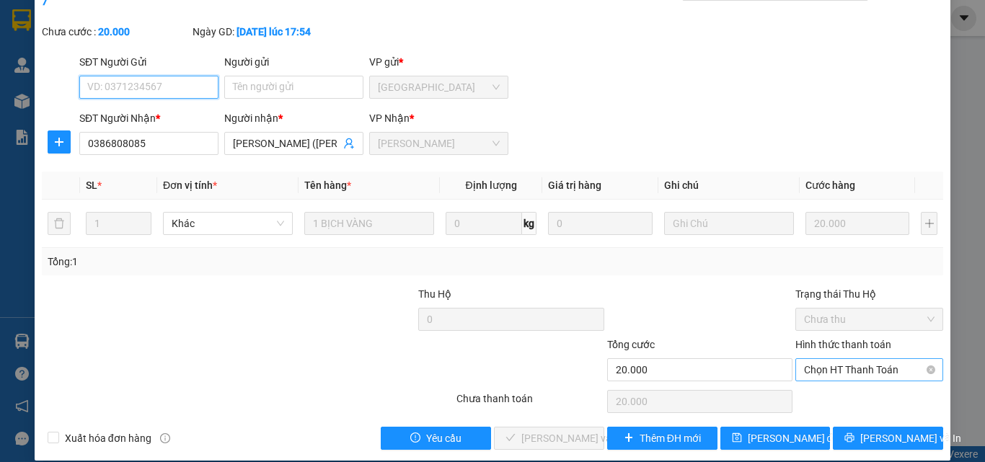
click at [804, 359] on span "Chọn HT Thanh Toán" at bounding box center [869, 370] width 130 height 22
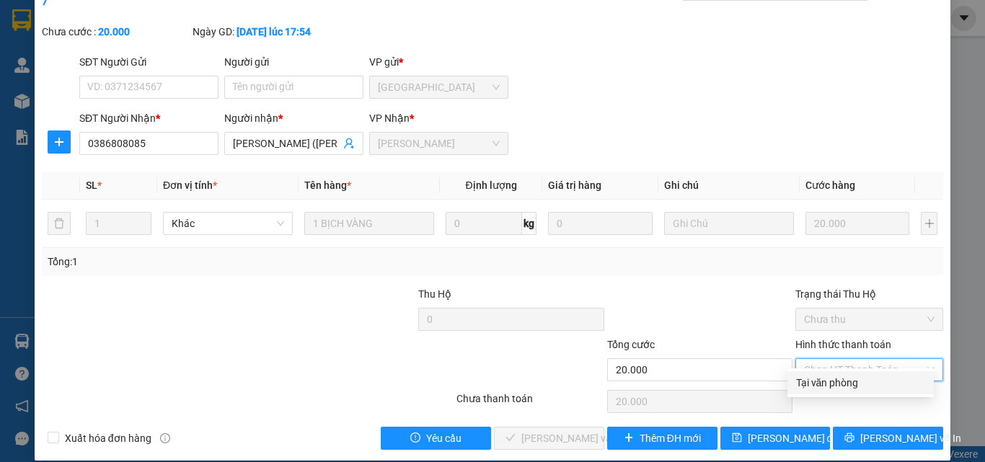
click at [829, 380] on div "Tại văn phòng" at bounding box center [860, 383] width 129 height 16
type input "0"
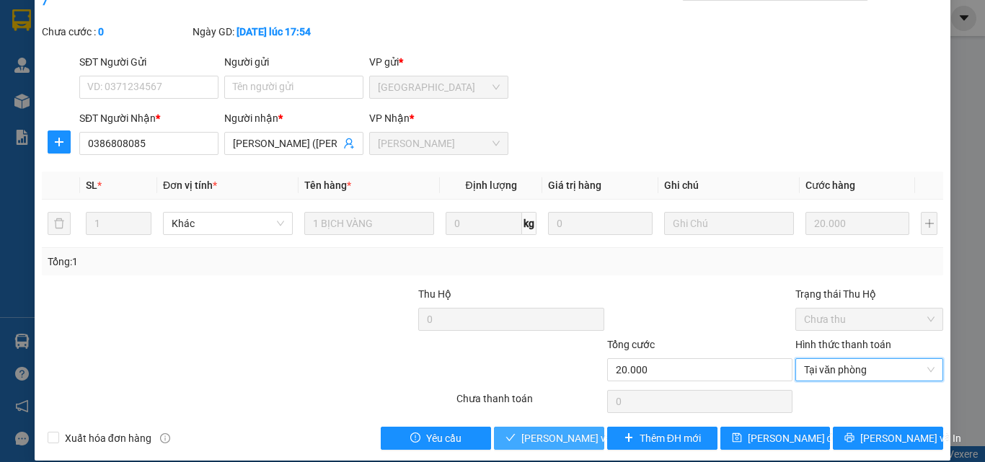
click at [560, 430] on span "[PERSON_NAME] và [PERSON_NAME] hàng" at bounding box center [618, 438] width 195 height 16
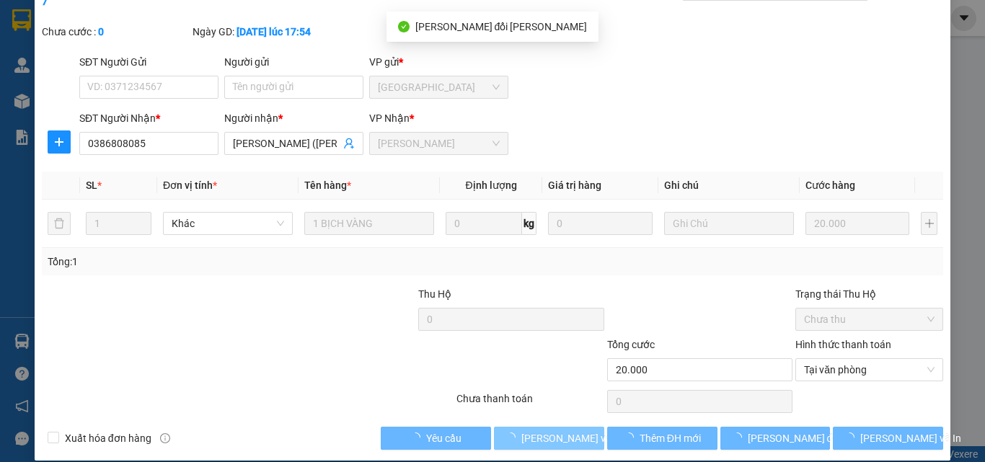
scroll to position [0, 0]
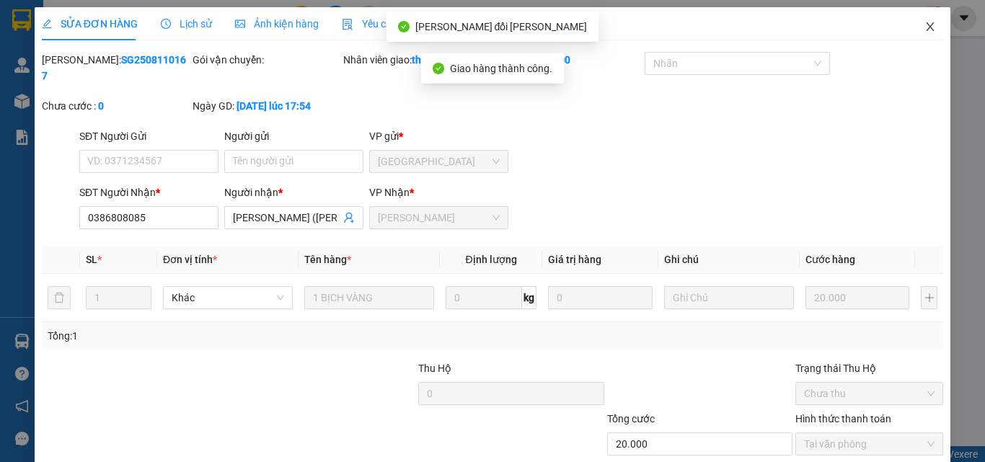
click at [911, 24] on span "Close" at bounding box center [930, 27] width 40 height 40
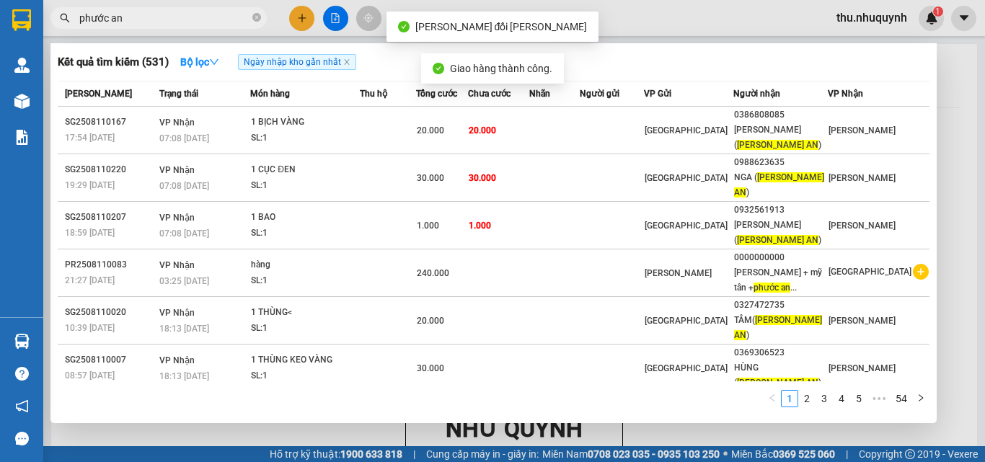
drag, startPoint x: 236, startPoint y: 12, endPoint x: 247, endPoint y: 119, distance: 108.0
click at [234, 12] on input "phước an" at bounding box center [164, 18] width 170 height 16
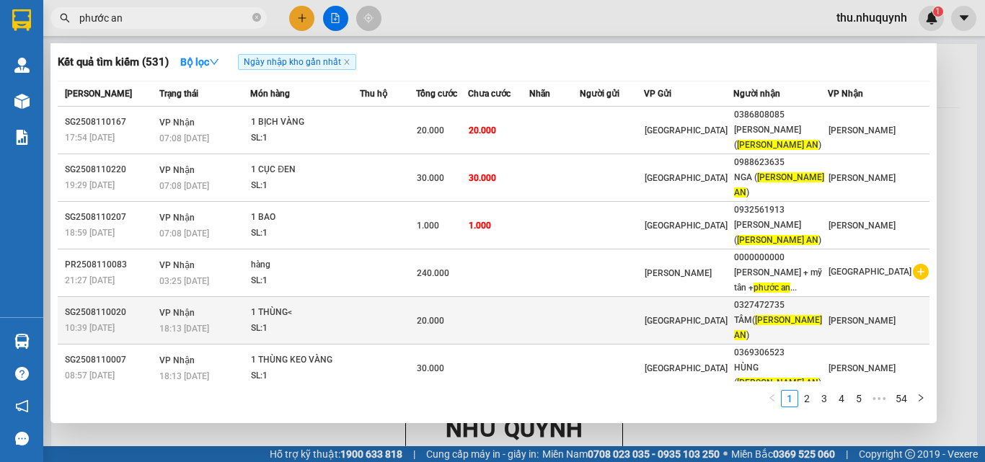
scroll to position [92, 0]
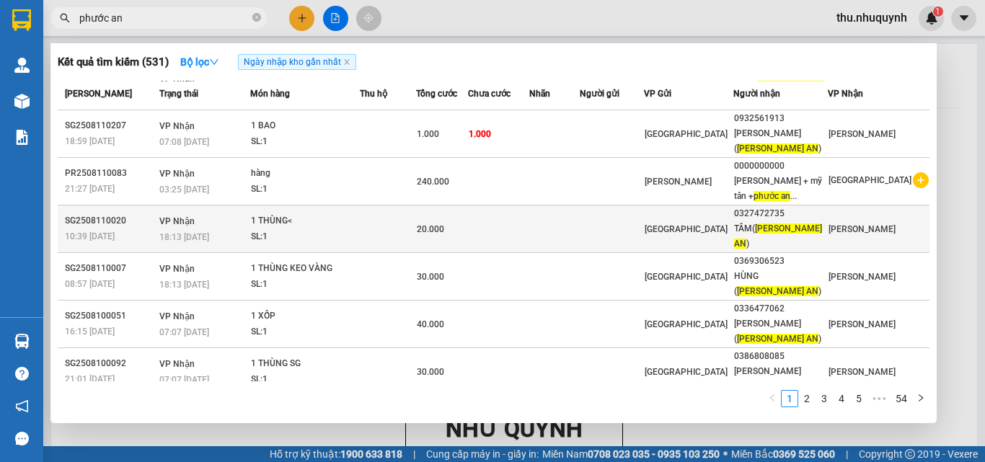
click at [389, 205] on td at bounding box center [388, 229] width 56 height 48
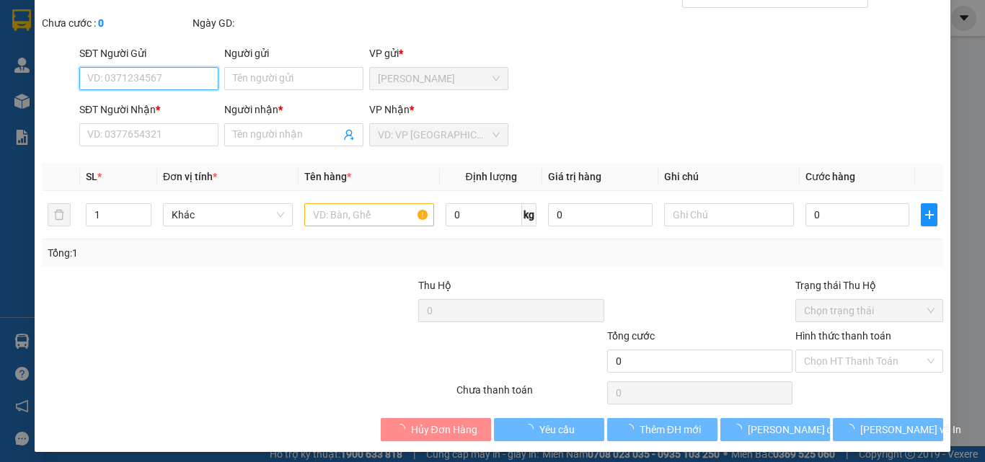
type input "0327472735"
type input "TÂM([PERSON_NAME][GEOGRAPHIC_DATA])"
type input "20.000"
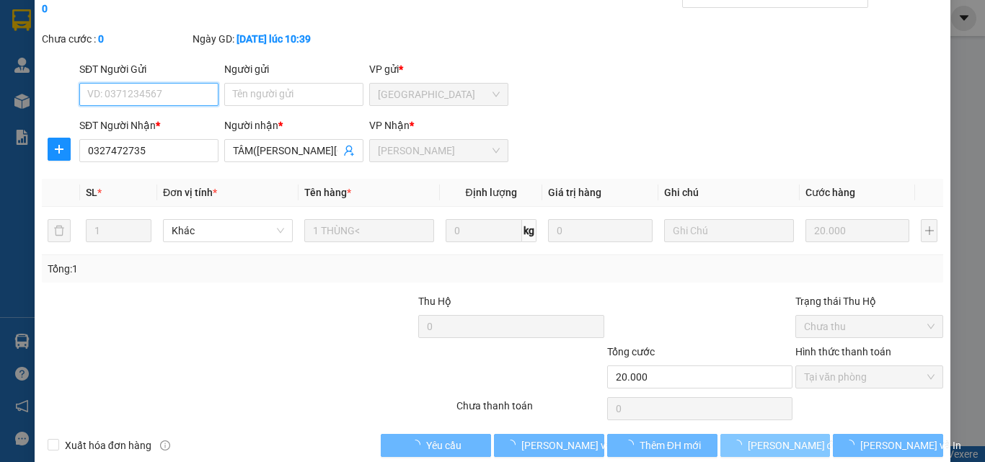
scroll to position [74, 0]
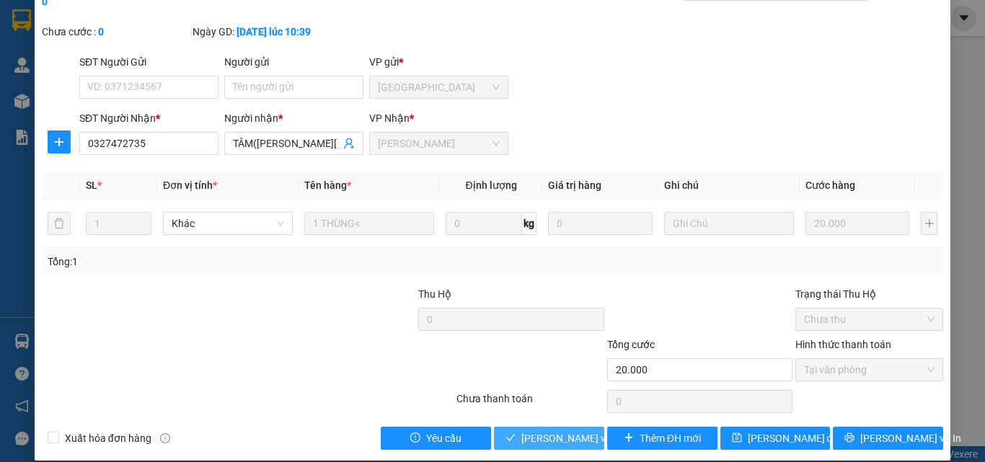
click at [552, 430] on span "[PERSON_NAME] và [PERSON_NAME] hàng" at bounding box center [618, 438] width 195 height 16
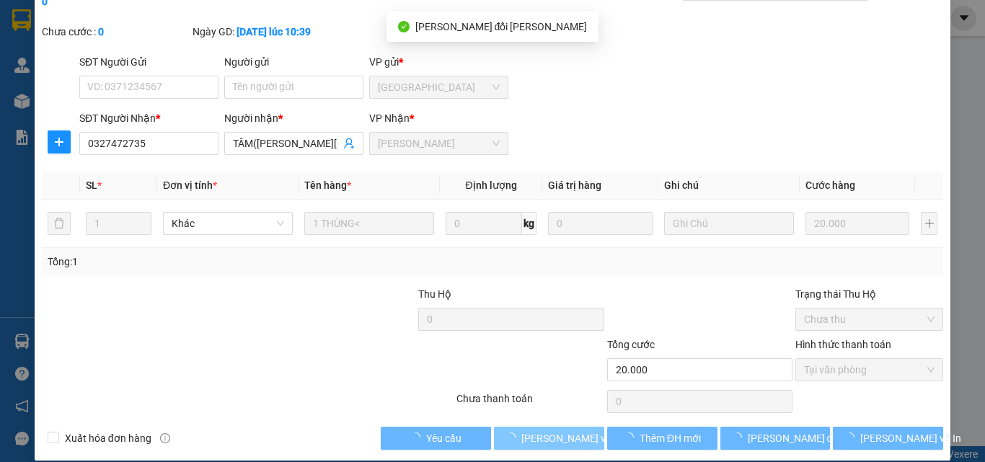
scroll to position [0, 0]
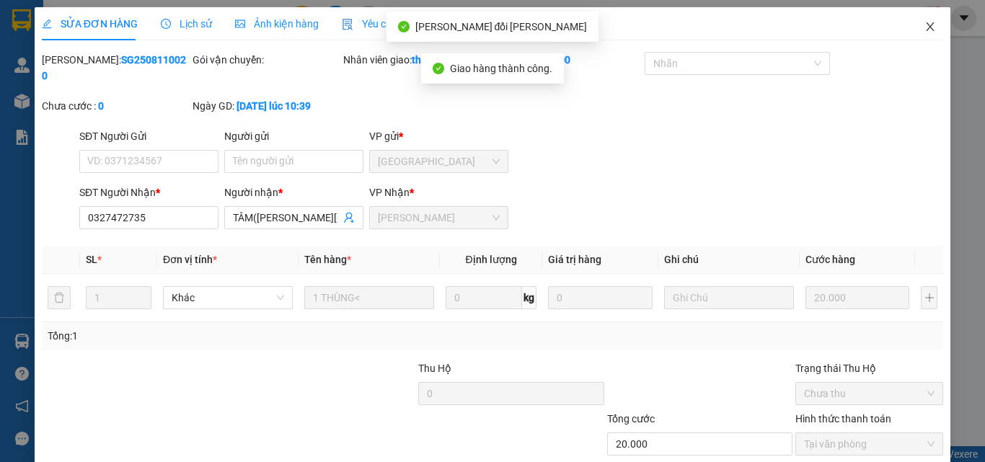
click at [918, 33] on span "Close" at bounding box center [930, 27] width 40 height 40
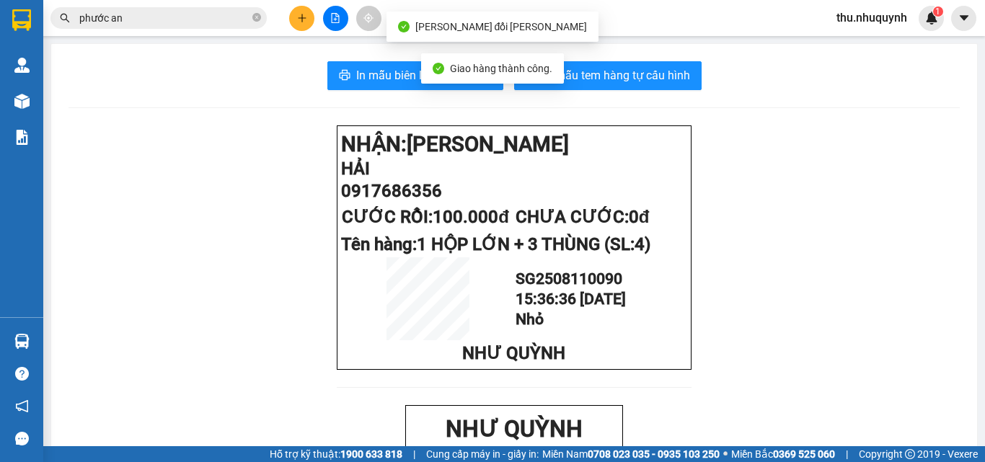
click at [203, 19] on input "phước an" at bounding box center [164, 18] width 170 height 16
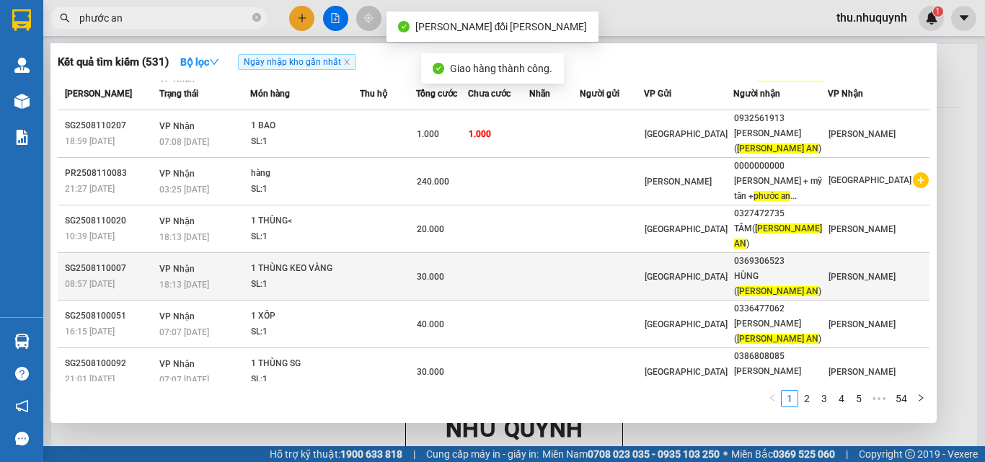
click at [495, 253] on td at bounding box center [499, 277] width 62 height 48
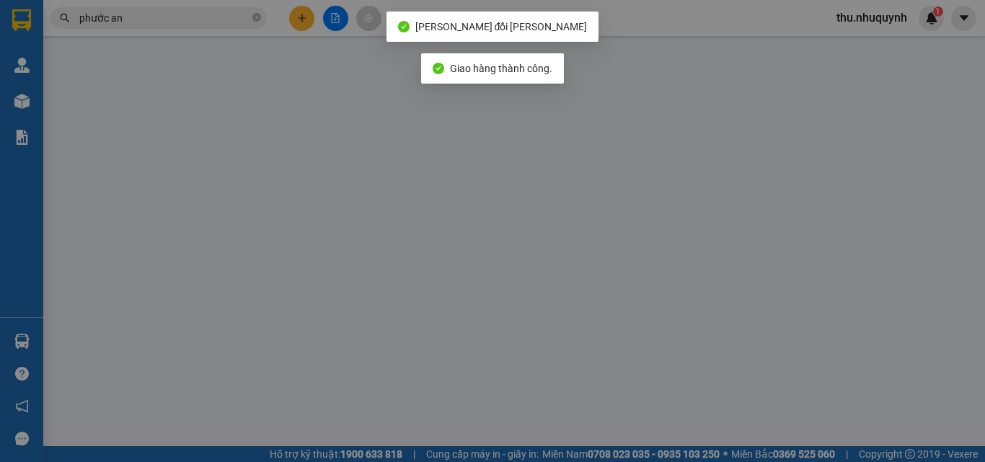
type input "0369306523"
type input "HÙNG ([PERSON_NAME][GEOGRAPHIC_DATA])"
type input "30.000"
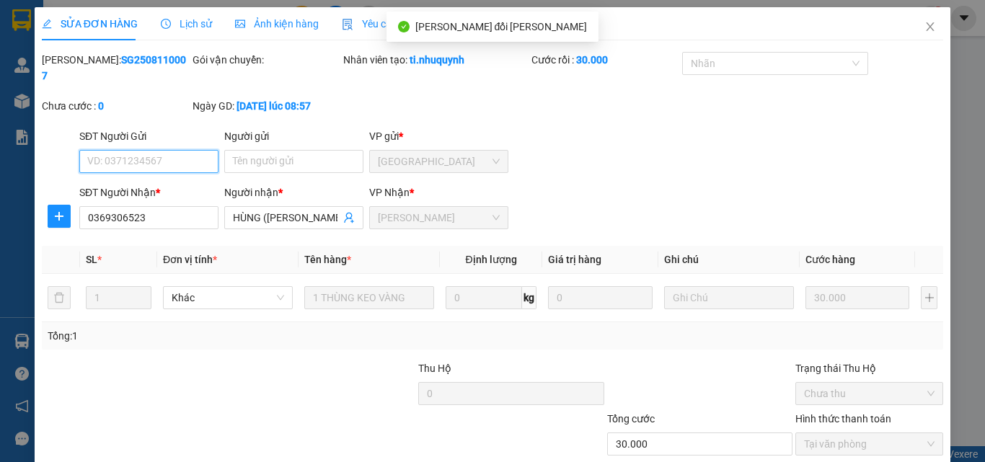
scroll to position [74, 0]
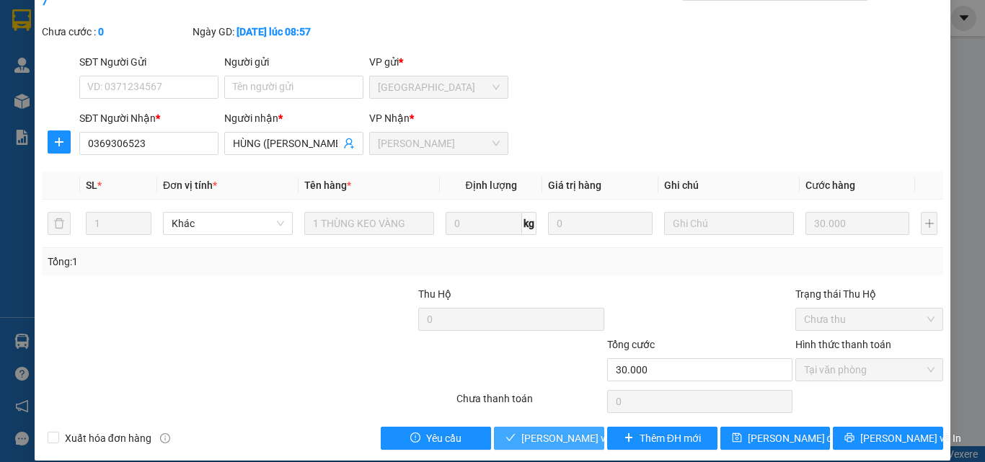
click at [545, 430] on span "[PERSON_NAME] và [PERSON_NAME] hàng" at bounding box center [618, 438] width 195 height 16
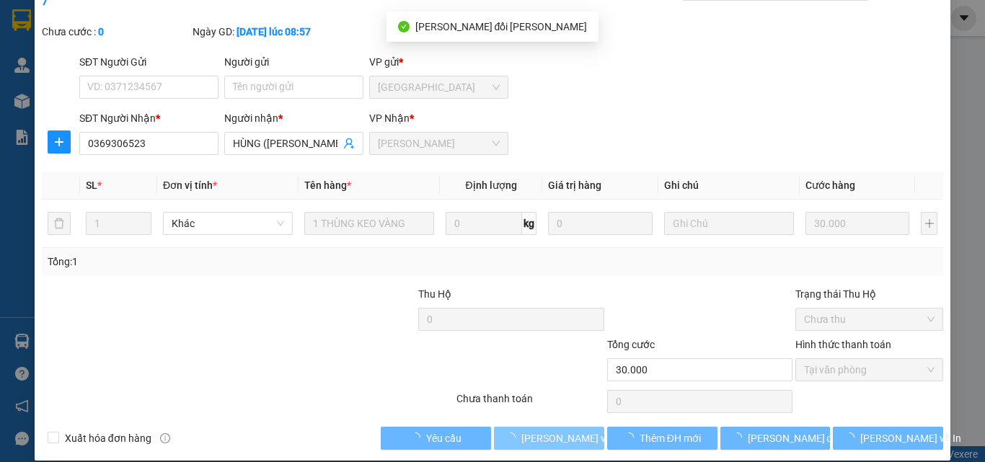
scroll to position [0, 0]
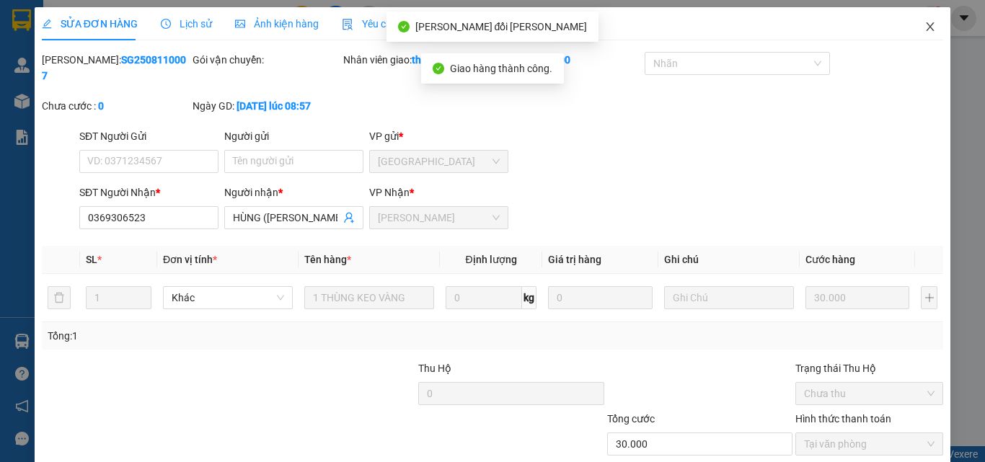
click at [911, 27] on span "Close" at bounding box center [930, 27] width 40 height 40
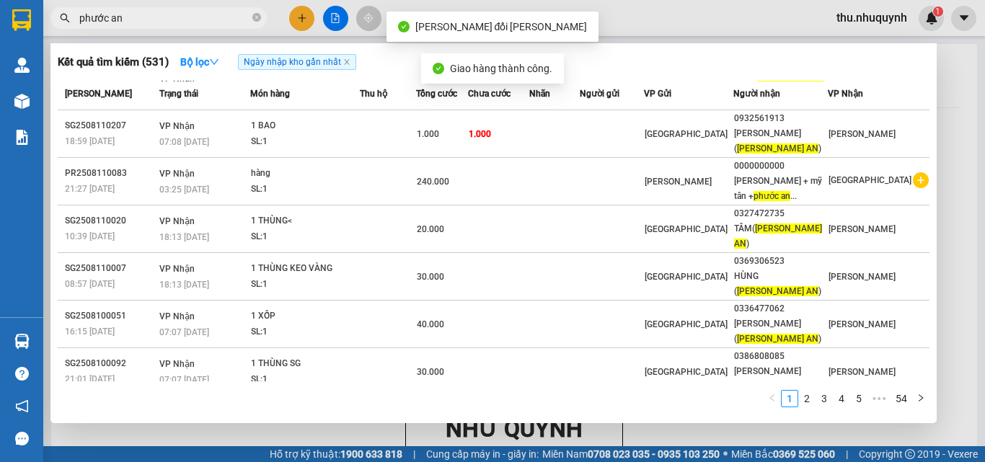
click at [163, 28] on span "phước an" at bounding box center [158, 18] width 216 height 22
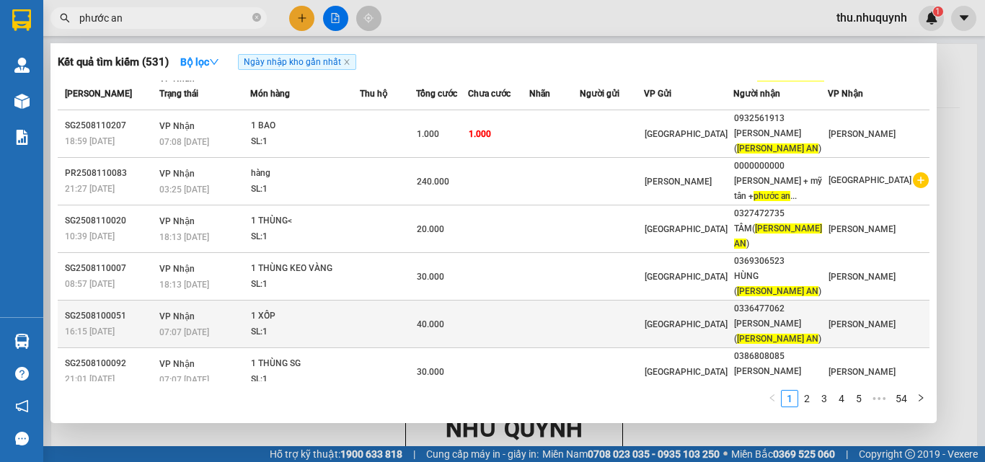
click at [580, 301] on td at bounding box center [554, 325] width 50 height 48
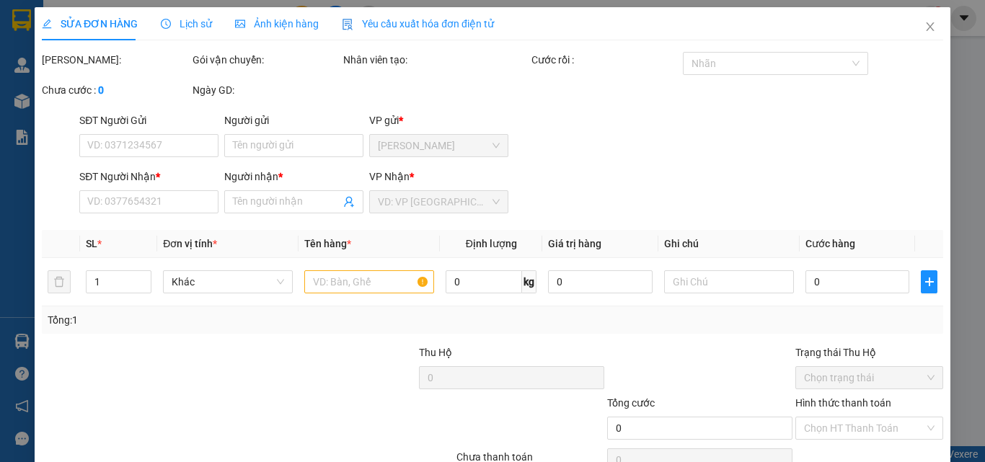
type input "0336477062"
type input "LINH(PHƯỚC AN)"
type input "40.000"
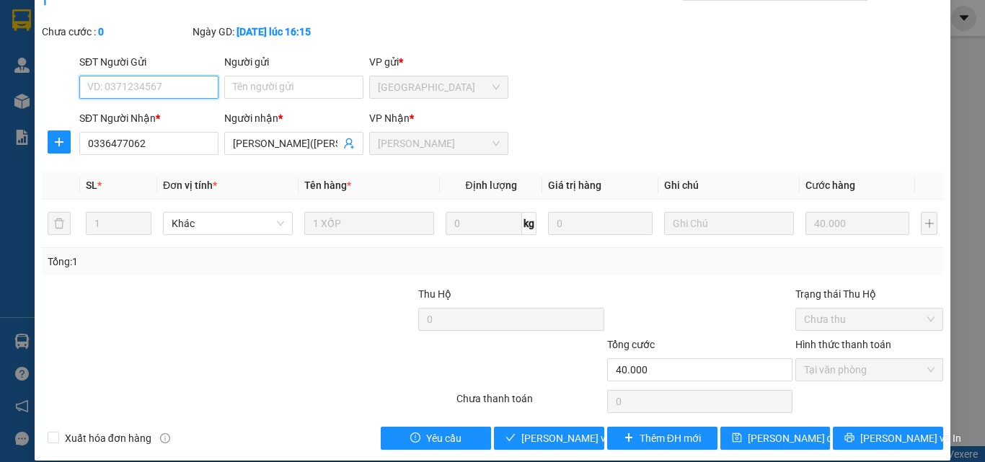
scroll to position [74, 0]
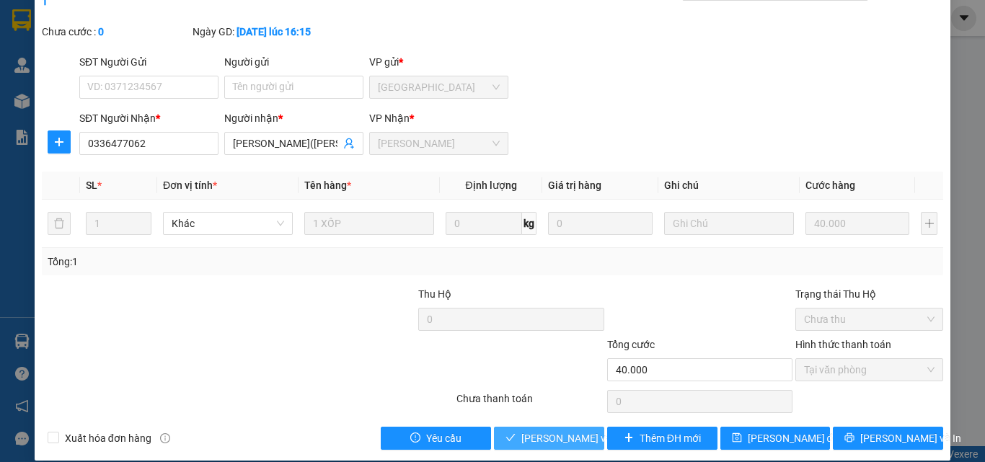
click at [522, 430] on span "[PERSON_NAME] và [PERSON_NAME] hàng" at bounding box center [618, 438] width 195 height 16
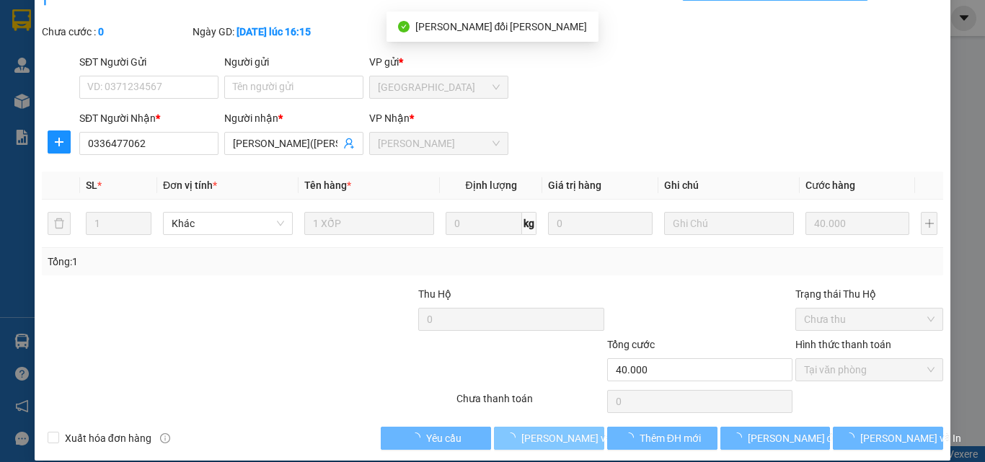
scroll to position [0, 0]
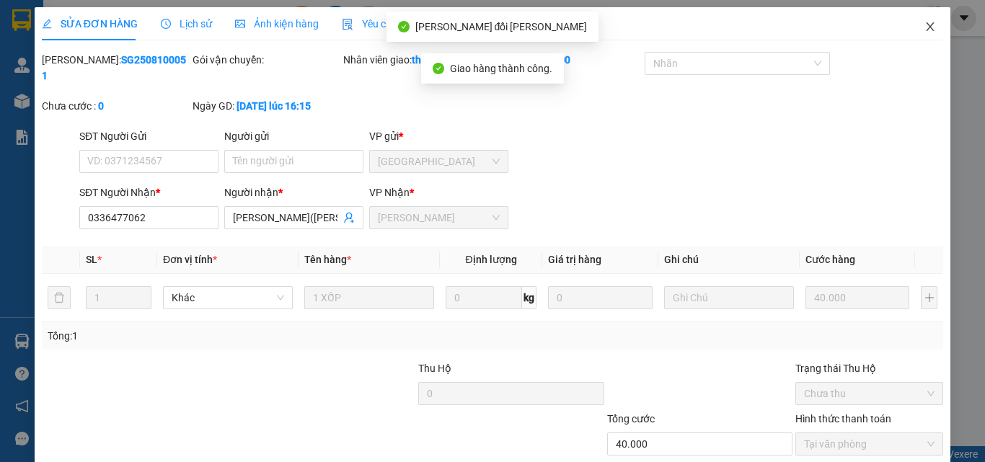
click at [918, 21] on span "Close" at bounding box center [930, 27] width 40 height 40
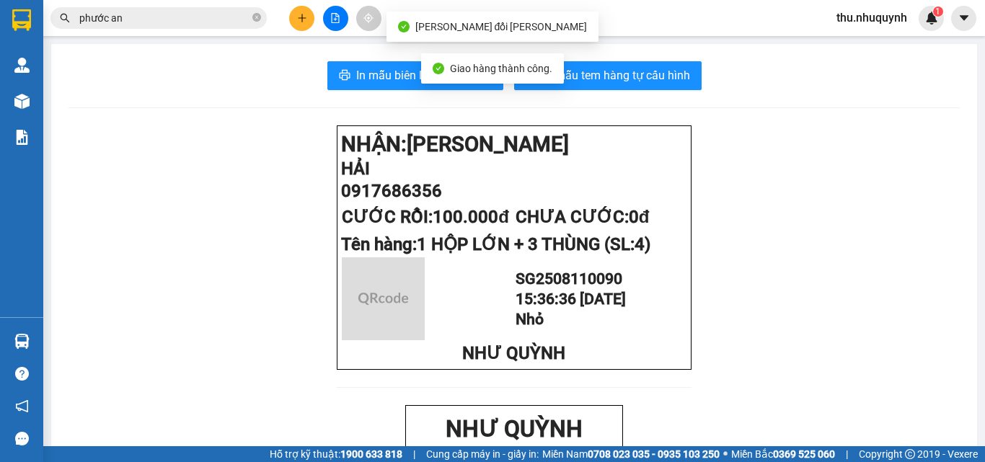
click at [187, 14] on input "phước an" at bounding box center [164, 18] width 170 height 16
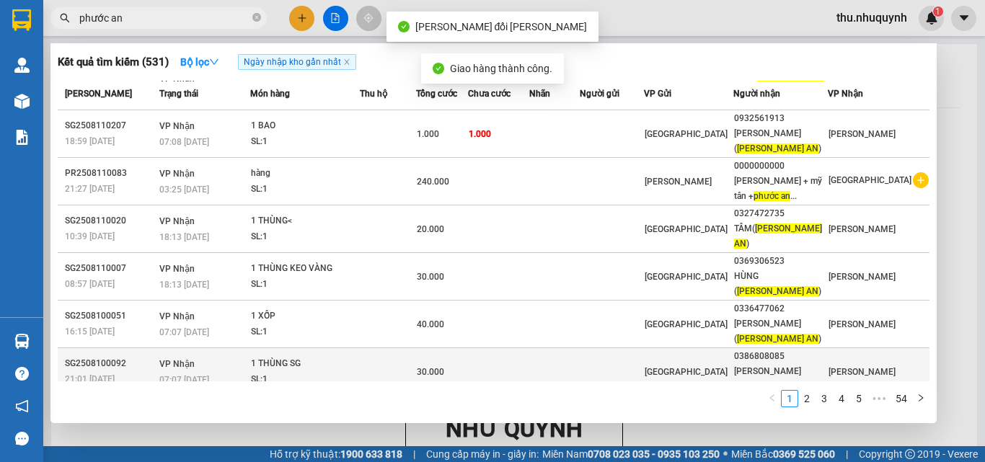
click at [293, 356] on div "1 THÙNG SG" at bounding box center [305, 364] width 108 height 16
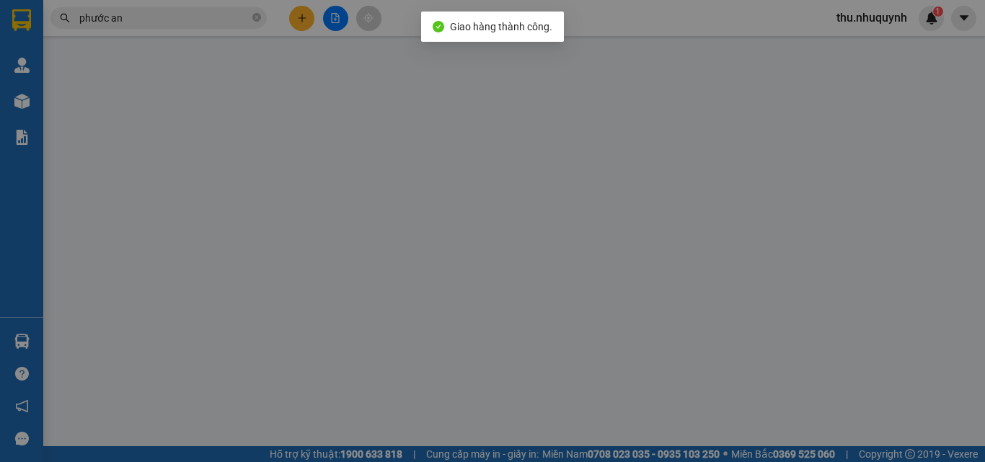
type input "0386808085"
type input "TRIỀU(PHƯỚC AN)"
type input "30.000"
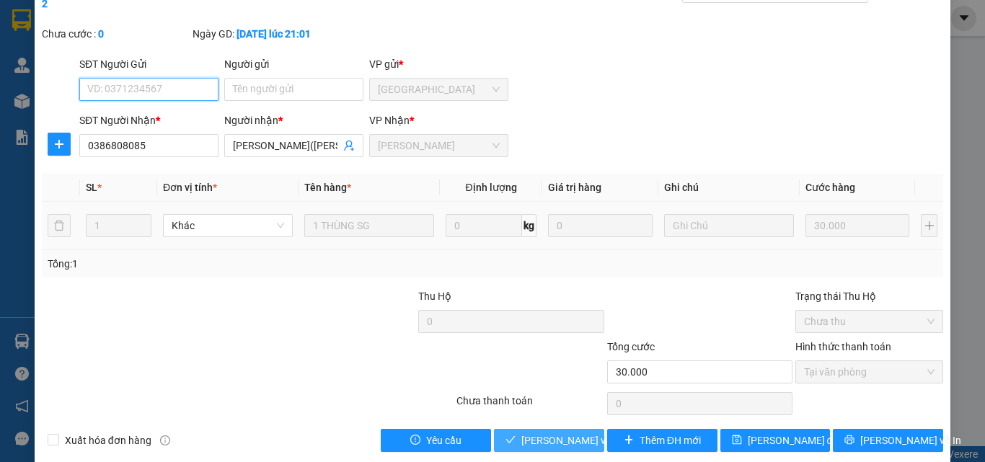
scroll to position [74, 0]
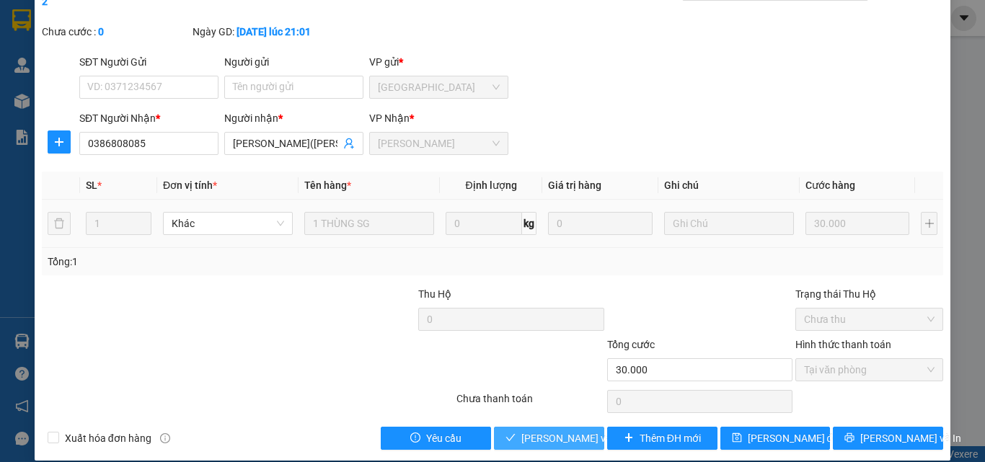
click at [564, 430] on span "[PERSON_NAME] và [PERSON_NAME] hàng" at bounding box center [618, 438] width 195 height 16
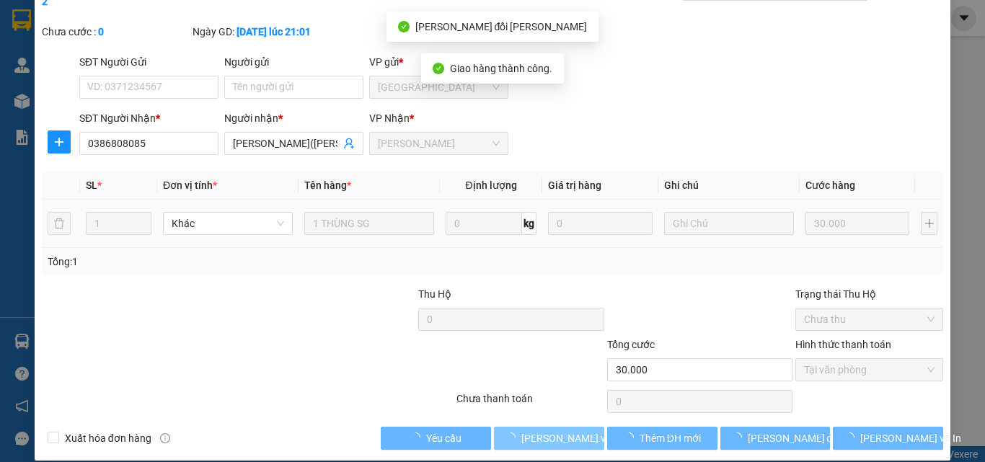
scroll to position [0, 0]
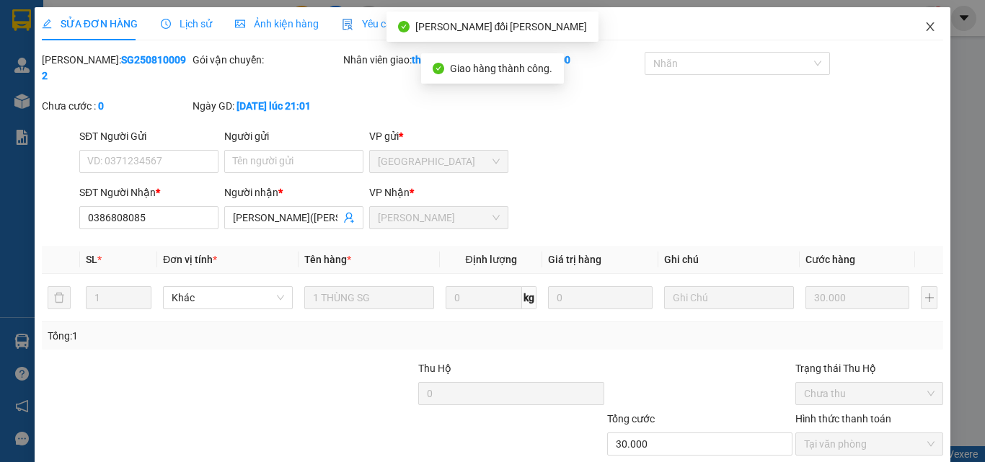
click at [924, 25] on icon "close" at bounding box center [930, 27] width 12 height 12
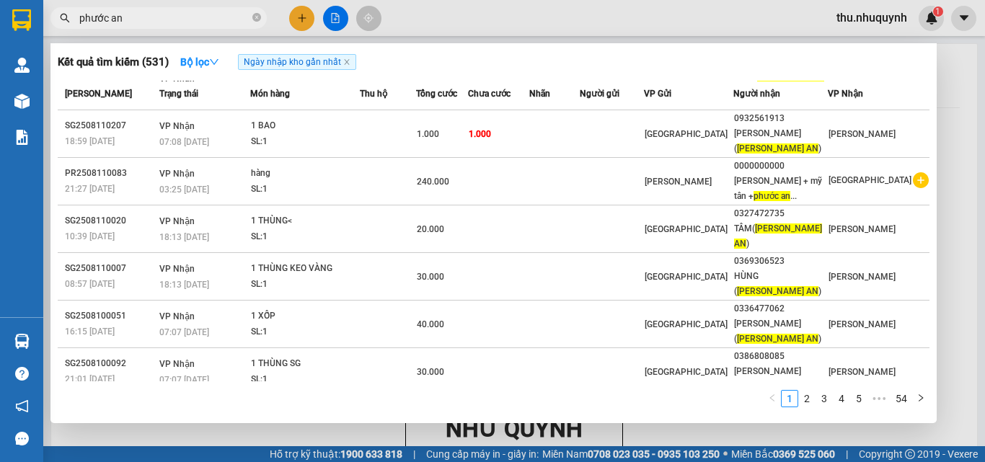
click at [180, 15] on input "phước an" at bounding box center [164, 18] width 170 height 16
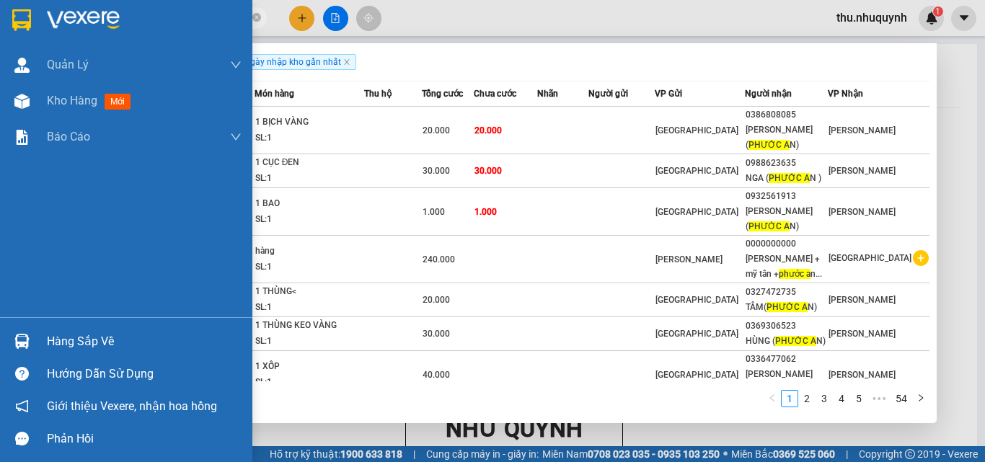
type input "p"
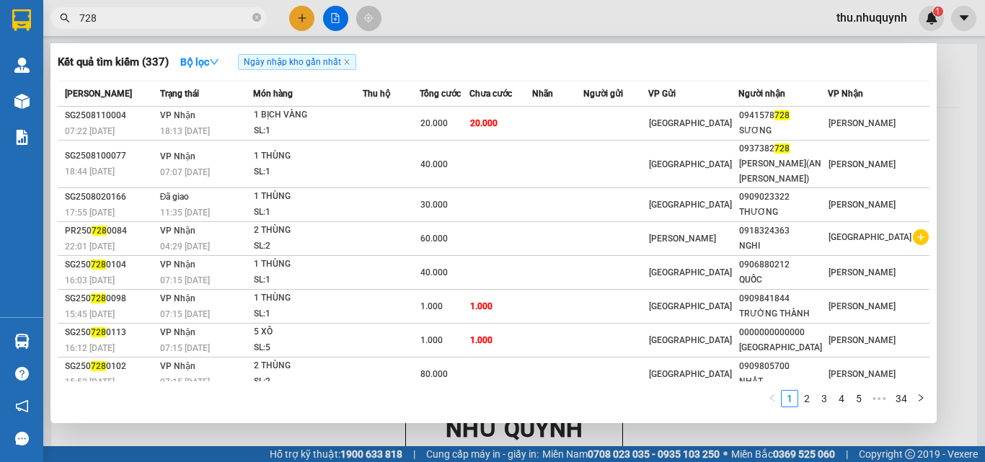
type input "728"
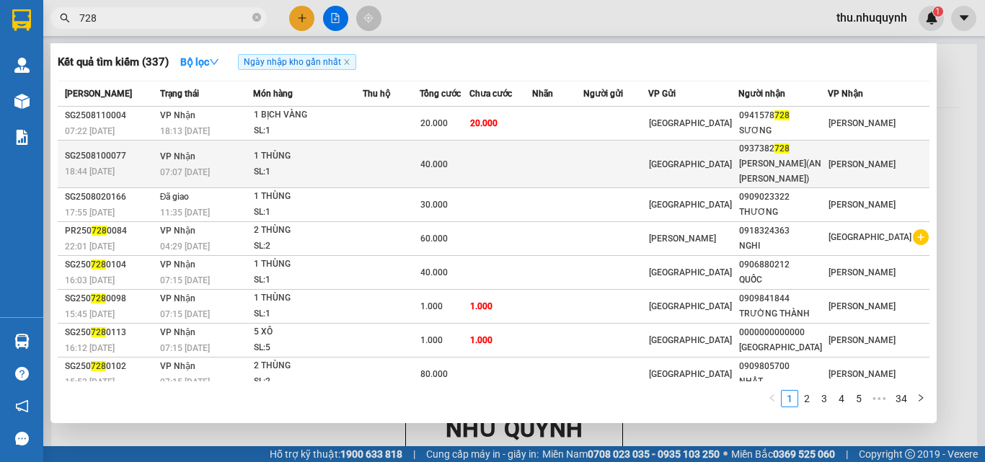
click at [353, 164] on div "SL: 1" at bounding box center [308, 172] width 108 height 16
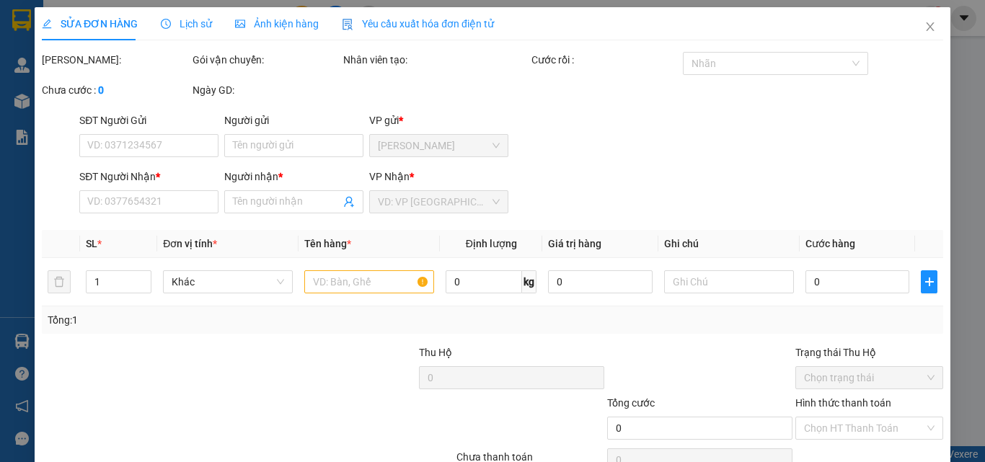
type input "0937382728"
type input "[PERSON_NAME](AN [PERSON_NAME])"
type input "40.000"
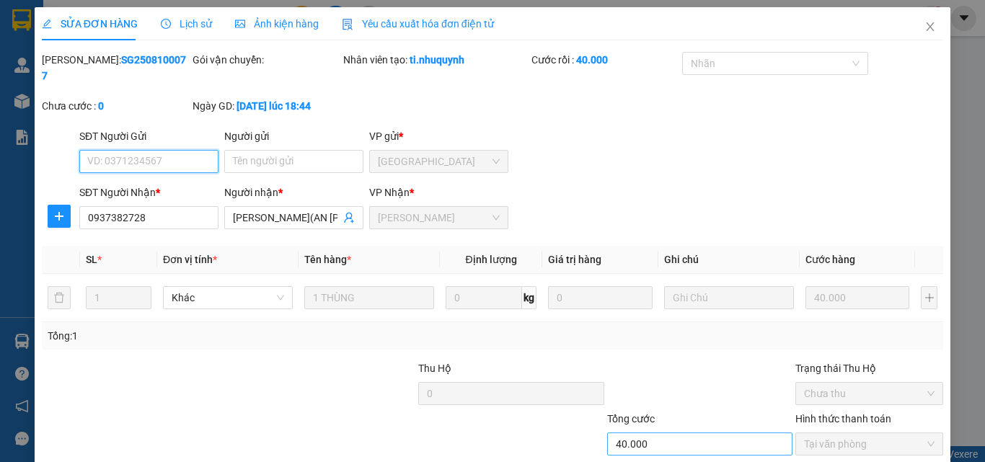
scroll to position [74, 0]
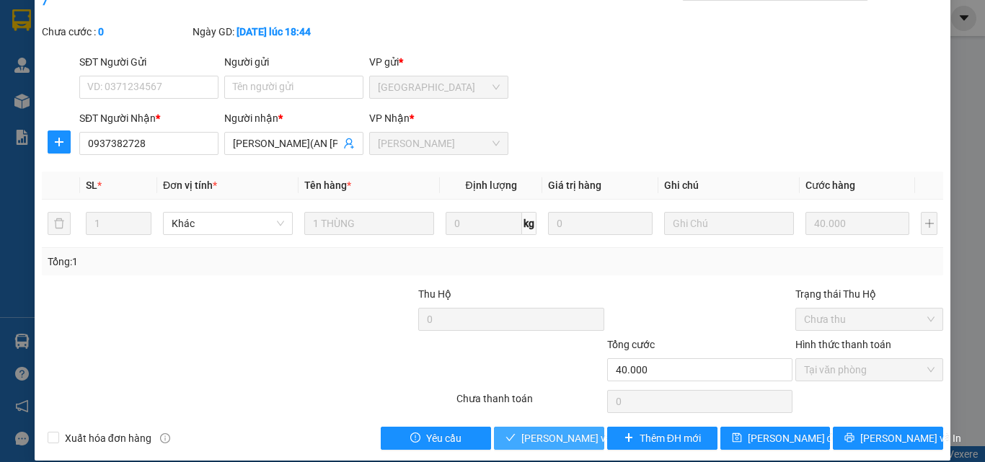
click at [543, 427] on button "[PERSON_NAME] và [PERSON_NAME] hàng" at bounding box center [549, 438] width 110 height 23
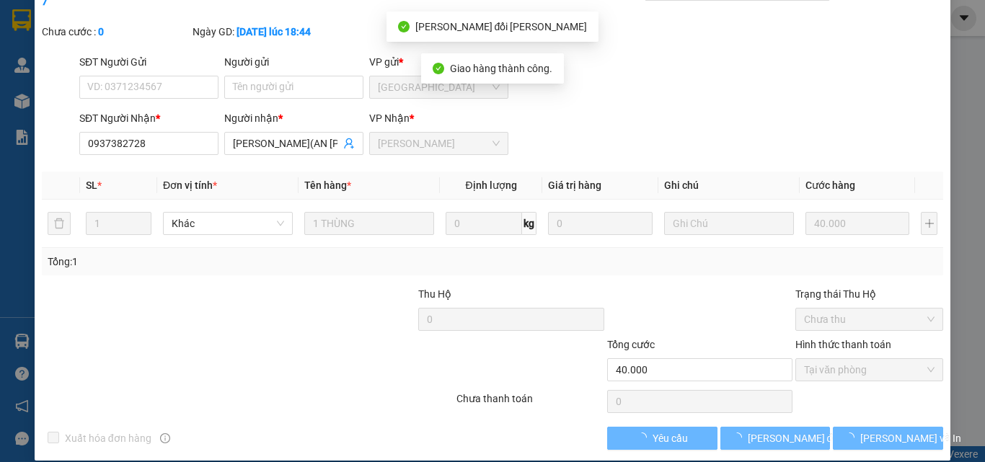
scroll to position [0, 0]
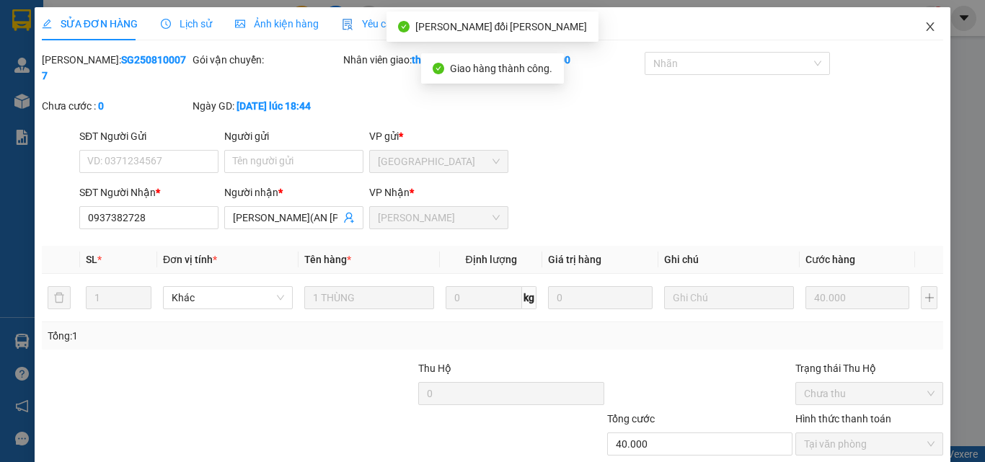
drag, startPoint x: 926, startPoint y: 27, endPoint x: 917, endPoint y: 25, distance: 9.6
click at [926, 27] on span "Close" at bounding box center [930, 27] width 40 height 40
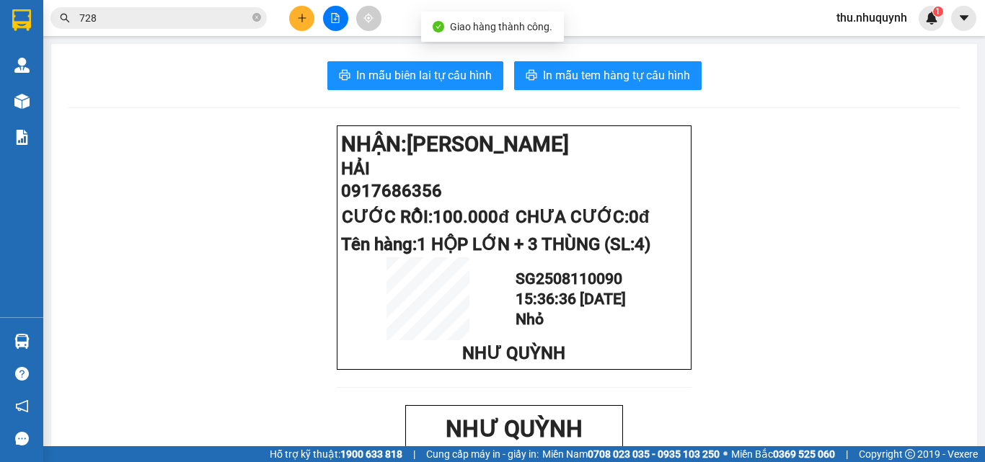
click at [213, 14] on input "728" at bounding box center [164, 18] width 170 height 16
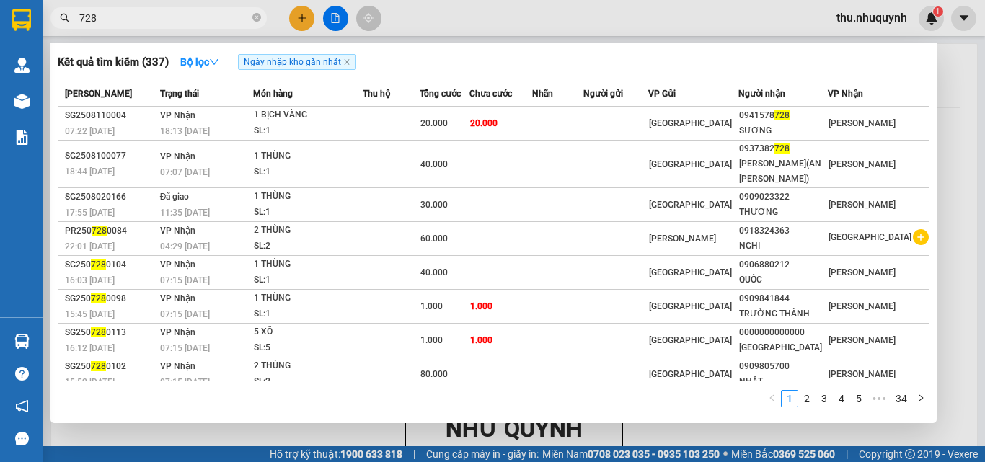
click at [213, 14] on input "728" at bounding box center [164, 18] width 170 height 16
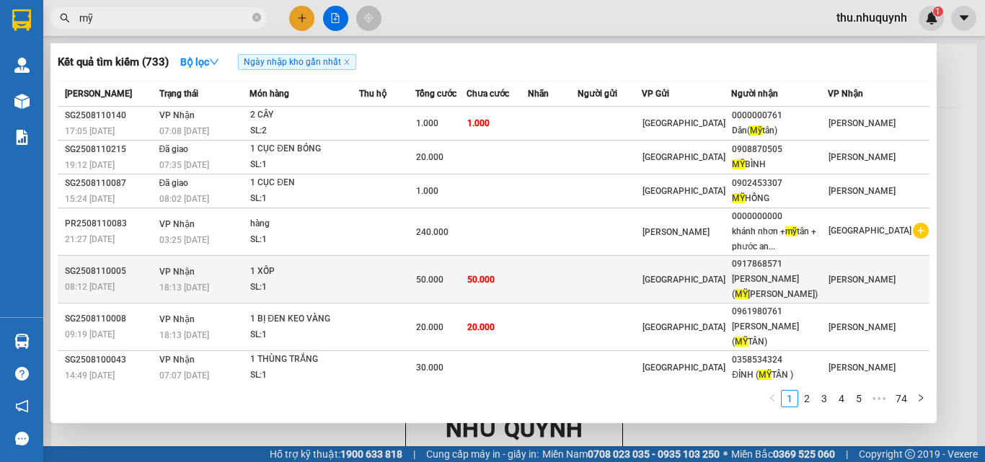
type input "mỹ"
click at [528, 277] on td "50.000" at bounding box center [496, 280] width 61 height 48
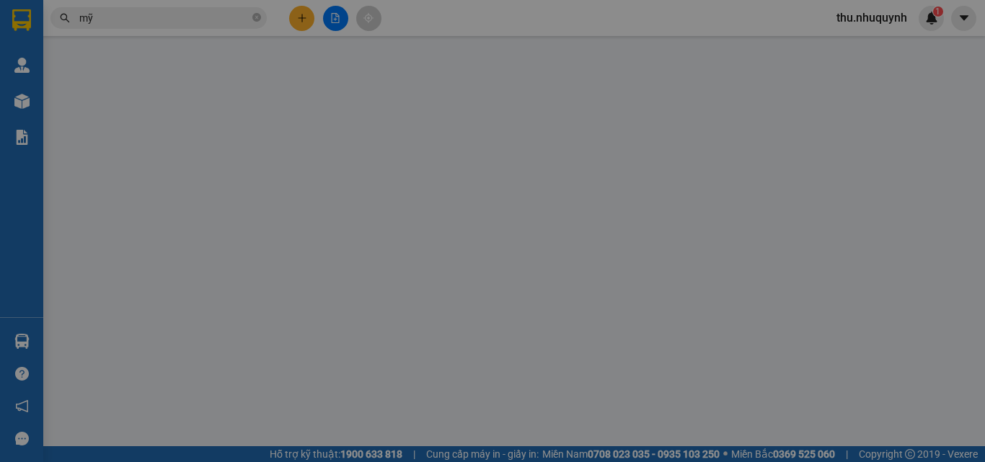
type input "0917868571"
type input "[PERSON_NAME]([PERSON_NAME])"
type input "50.000"
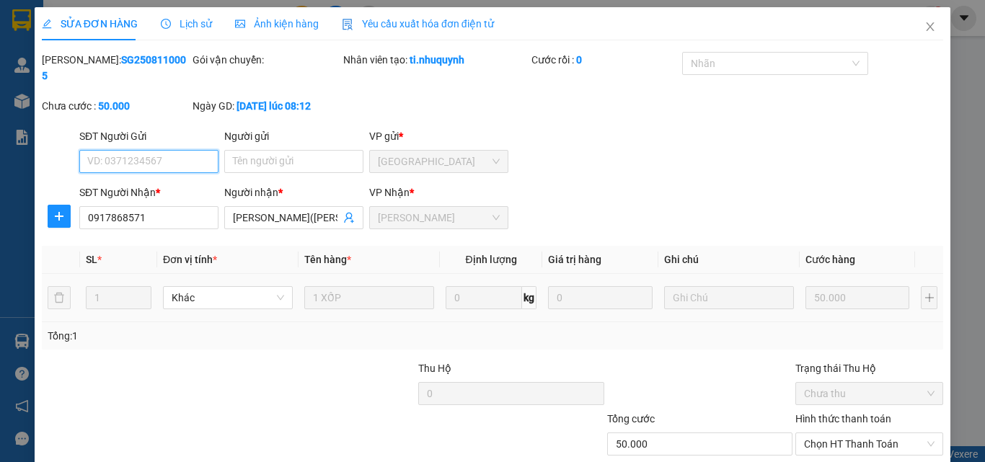
scroll to position [74, 0]
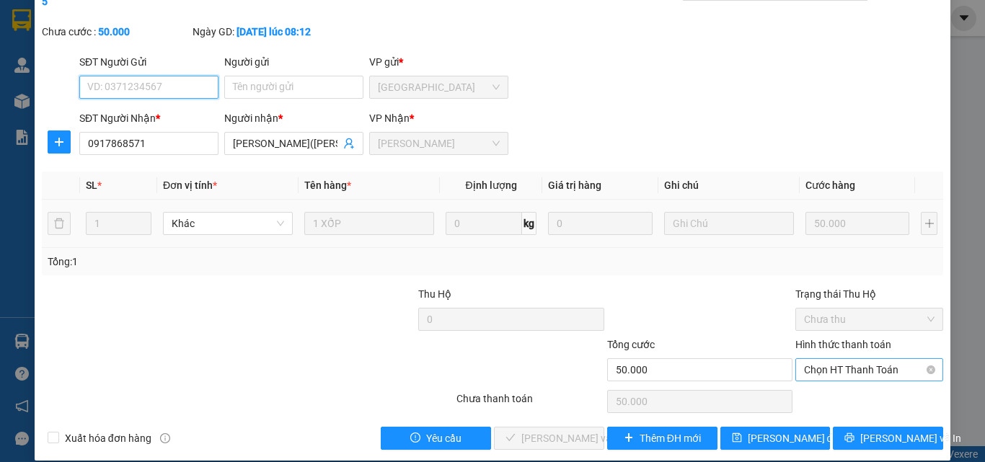
click at [875, 365] on div "Chọn HT Thanh Toán" at bounding box center [869, 369] width 148 height 23
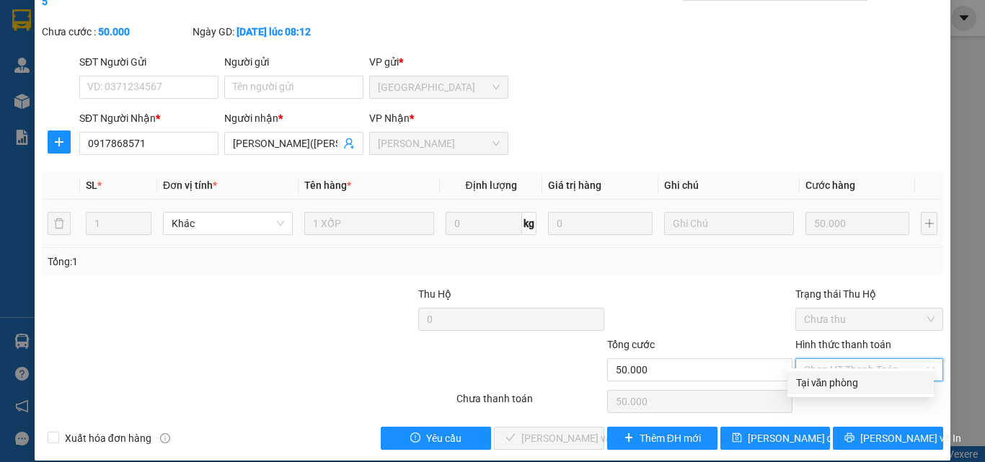
drag, startPoint x: 856, startPoint y: 385, endPoint x: 633, endPoint y: 423, distance: 226.0
click at [854, 386] on div "Tại văn phòng" at bounding box center [860, 383] width 129 height 16
type input "0"
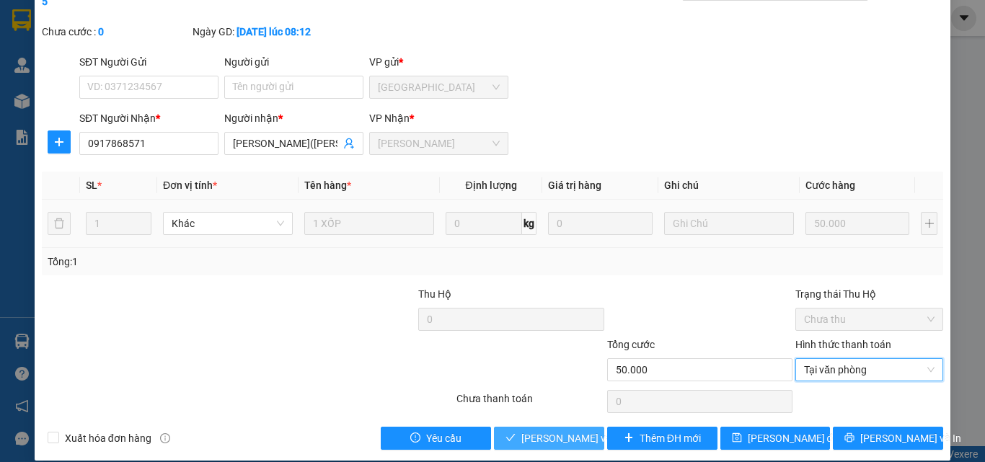
click at [525, 430] on span "[PERSON_NAME] và [PERSON_NAME] hàng" at bounding box center [618, 438] width 195 height 16
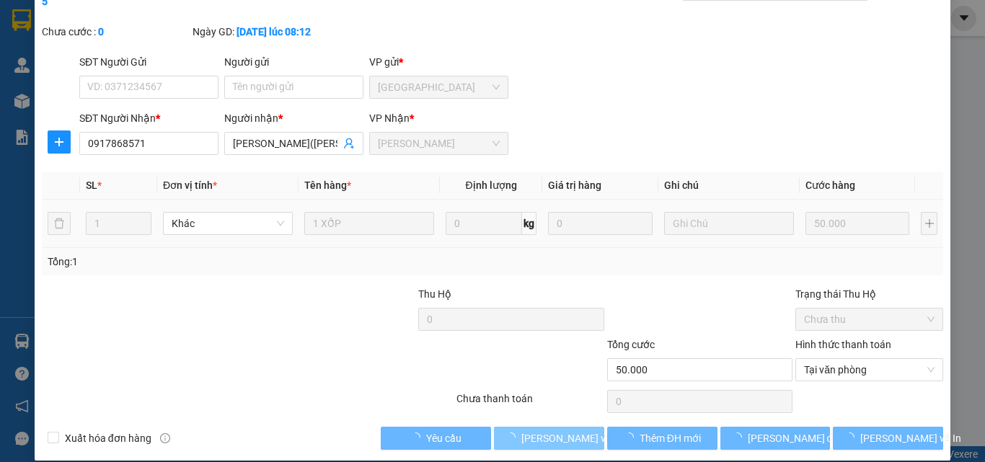
scroll to position [0, 0]
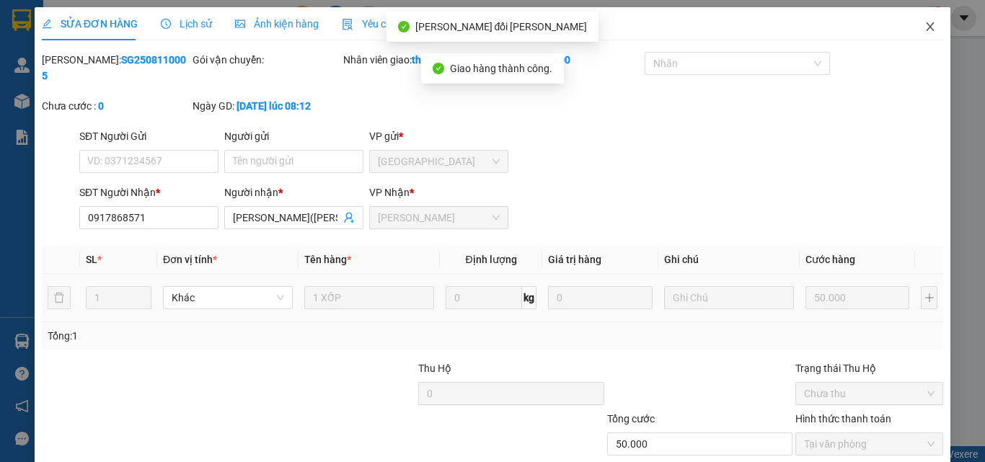
click at [926, 26] on icon "close" at bounding box center [930, 26] width 8 height 9
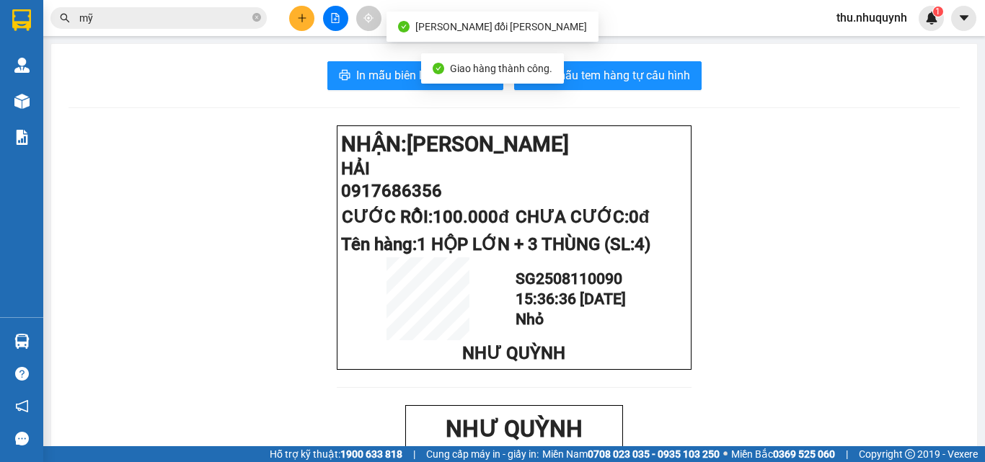
click at [219, 7] on span "mỹ" at bounding box center [158, 18] width 216 height 22
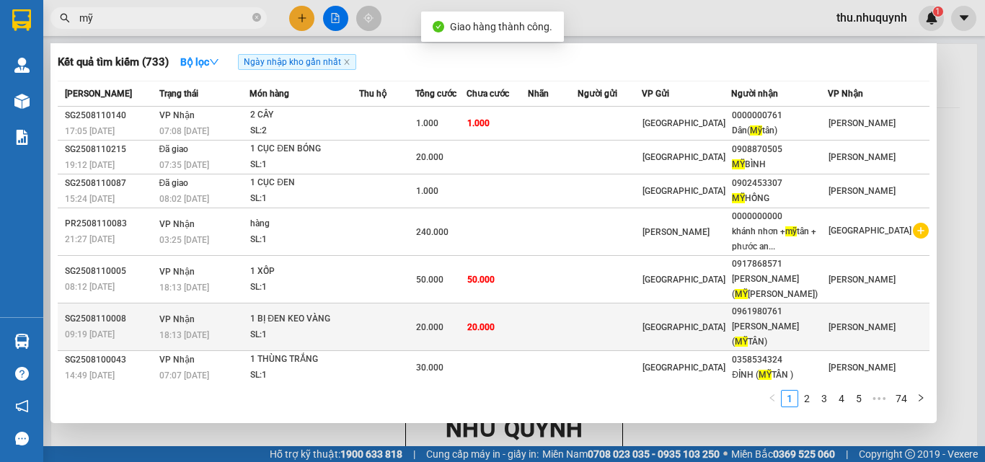
click at [466, 319] on div "20.000" at bounding box center [441, 327] width 50 height 16
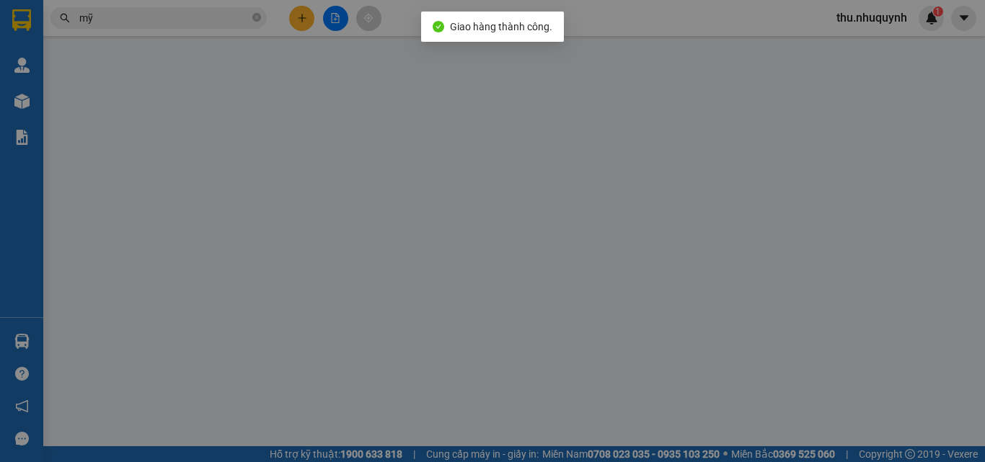
type input "0961980761"
type input "[PERSON_NAME]([GEOGRAPHIC_DATA])"
type input "20.000"
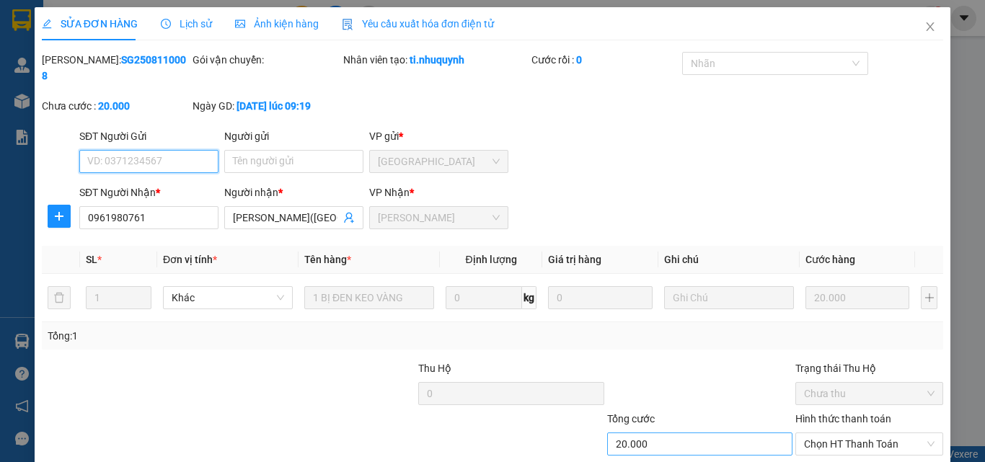
scroll to position [74, 0]
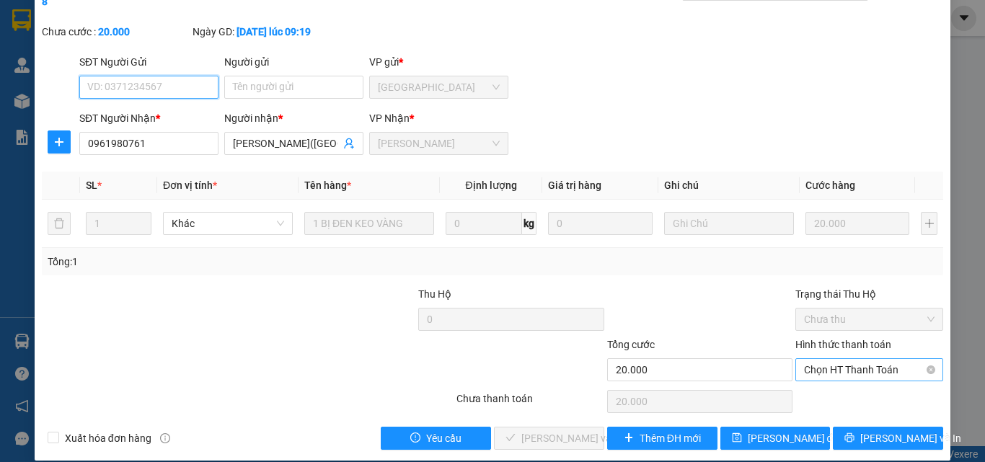
drag, startPoint x: 858, startPoint y: 353, endPoint x: 836, endPoint y: 368, distance: 26.0
click at [858, 359] on span "Chọn HT Thanh Toán" at bounding box center [869, 370] width 130 height 22
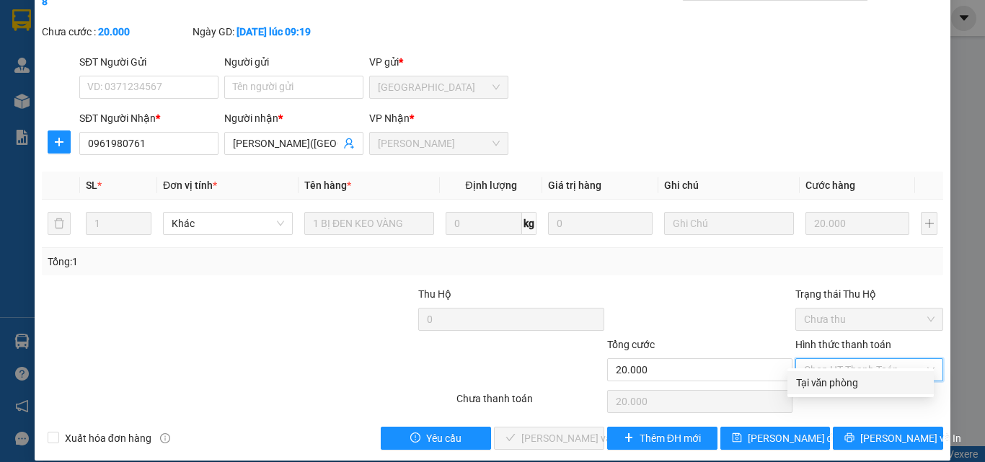
click at [818, 383] on div "Tại văn phòng" at bounding box center [860, 383] width 129 height 16
type input "0"
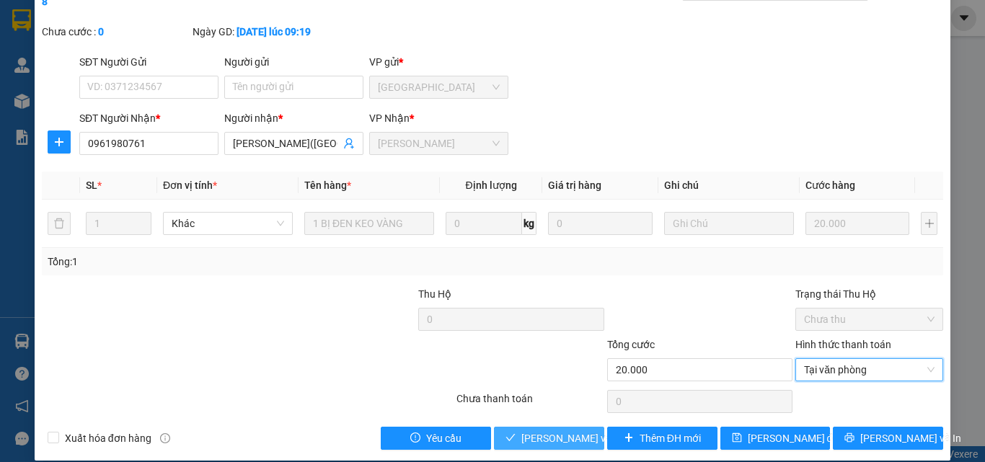
drag, startPoint x: 546, startPoint y: 418, endPoint x: 583, endPoint y: 389, distance: 46.6
click at [547, 430] on span "[PERSON_NAME] và [PERSON_NAME] hàng" at bounding box center [618, 438] width 195 height 16
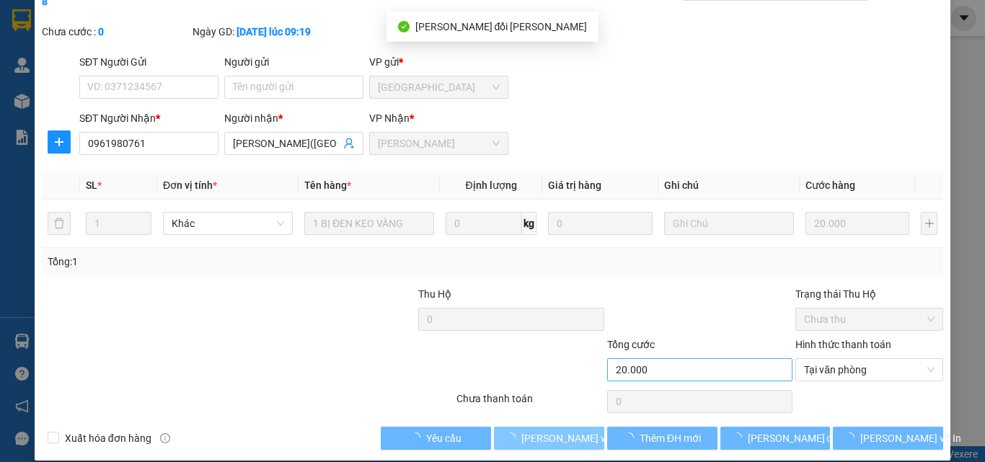
scroll to position [0, 0]
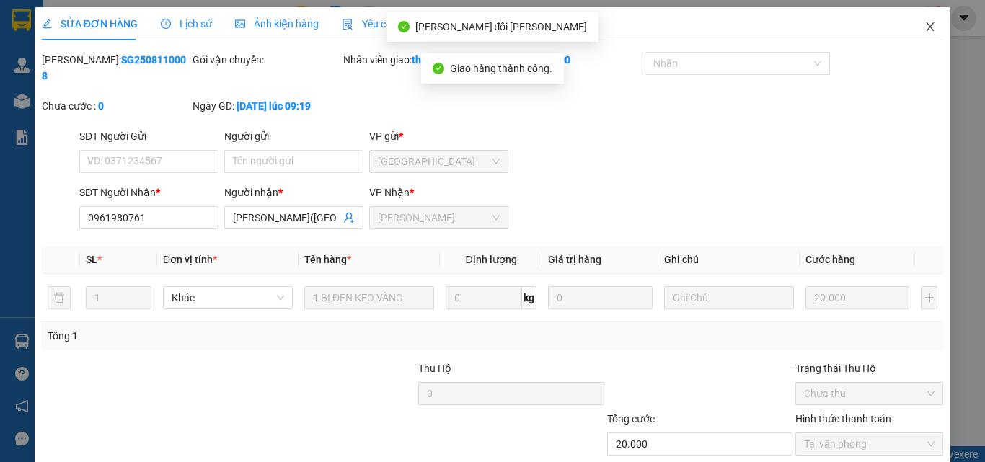
drag, startPoint x: 914, startPoint y: 25, endPoint x: 888, endPoint y: 40, distance: 29.7
click at [924, 25] on icon "close" at bounding box center [930, 27] width 12 height 12
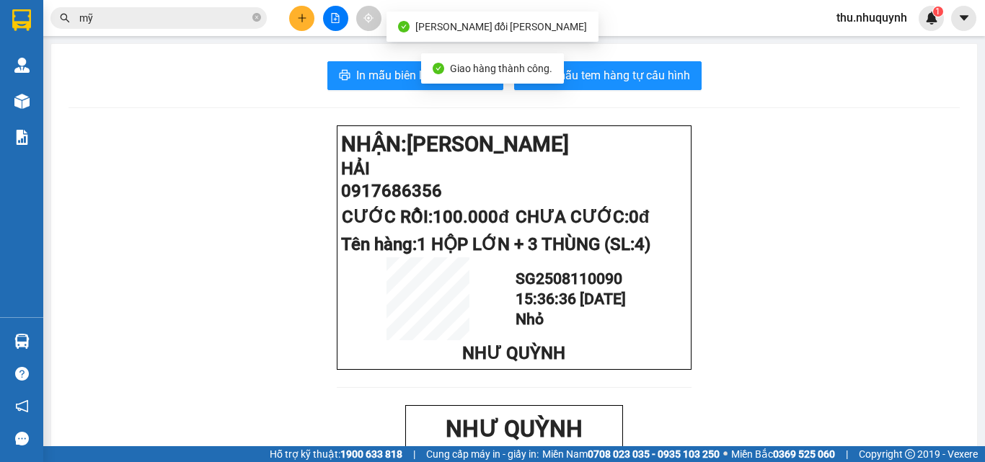
click at [191, 32] on div "Kết quả tìm kiếm ( 733 ) Bộ lọc Ngày nhập kho gần nhất Mã ĐH Trạng thái Món hàn…" at bounding box center [492, 18] width 985 height 36
click at [218, 17] on input "mỹ" at bounding box center [164, 18] width 170 height 16
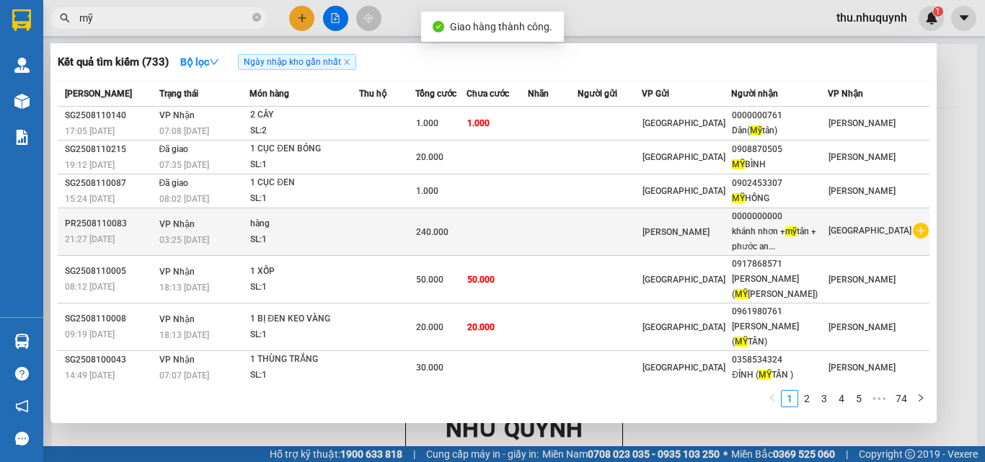
scroll to position [93, 0]
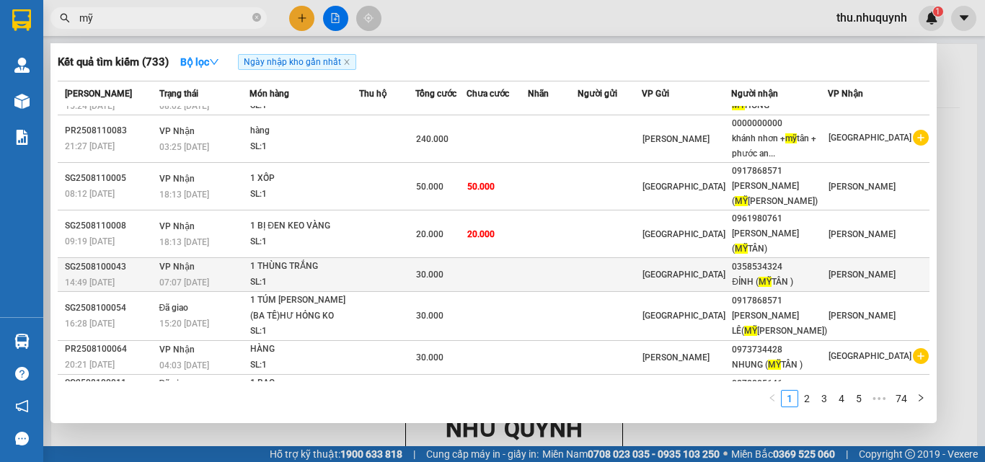
click at [443, 270] on span "30.000" at bounding box center [429, 275] width 27 height 10
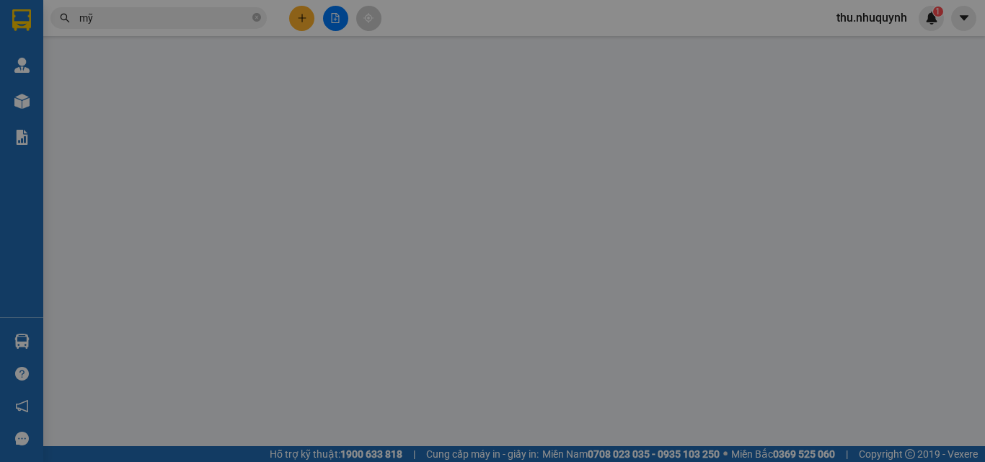
type input "0358534324"
type input "ĐỈNH ( MỸ TÂN )"
type input "30.000"
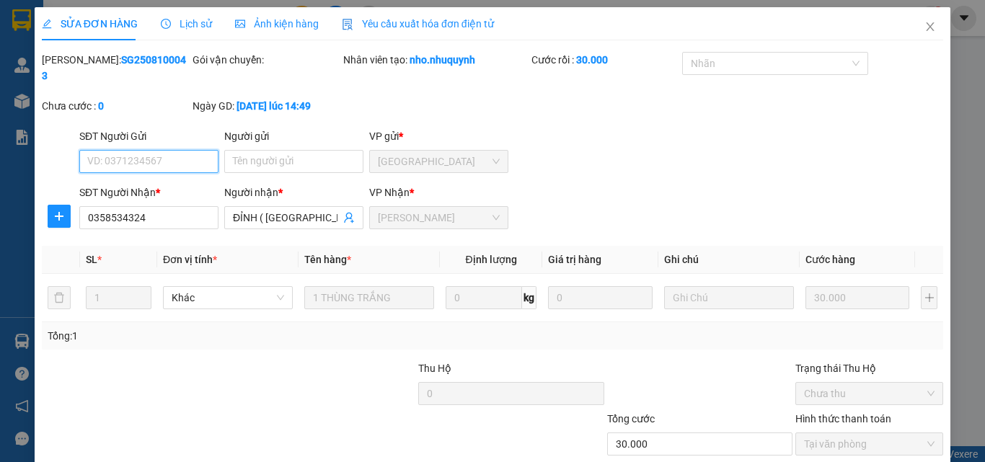
scroll to position [74, 0]
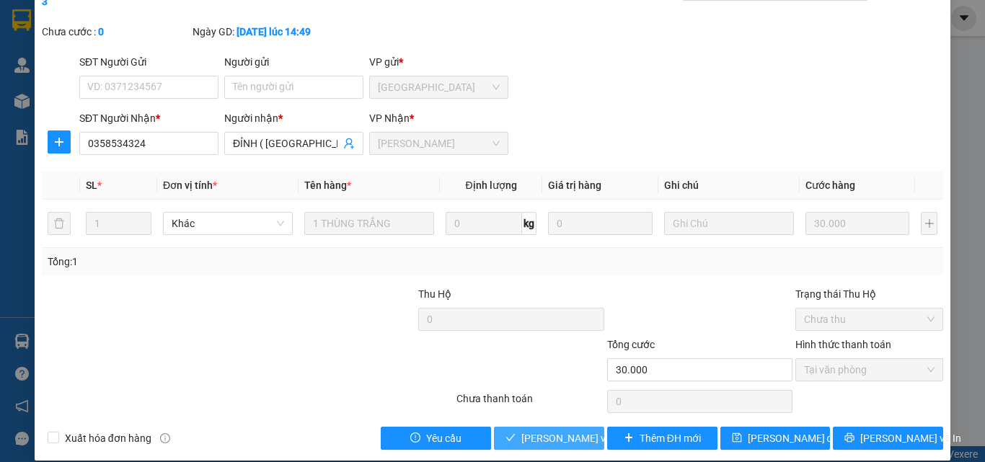
click at [510, 427] on button "[PERSON_NAME] và [PERSON_NAME] hàng" at bounding box center [549, 438] width 110 height 23
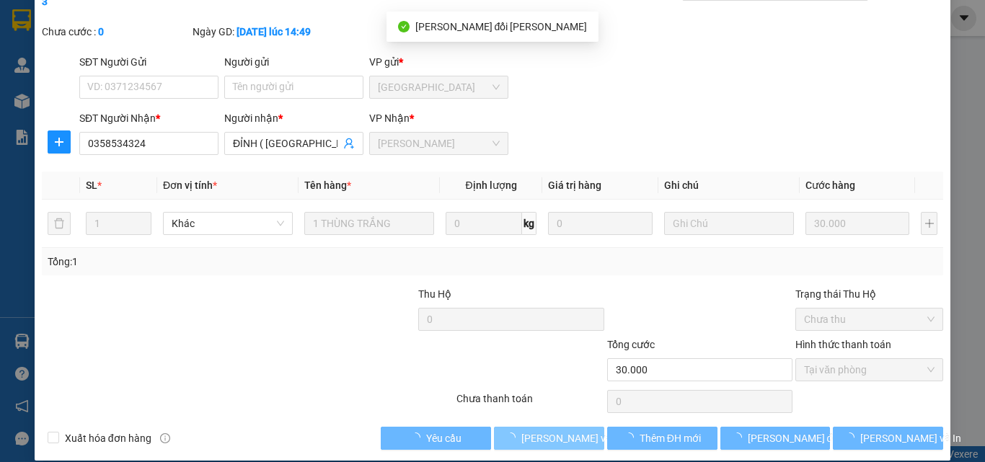
drag, startPoint x: 525, startPoint y: 421, endPoint x: 824, endPoint y: 46, distance: 479.6
click at [525, 430] on span "[PERSON_NAME] và [PERSON_NAME] hàng" at bounding box center [618, 438] width 195 height 16
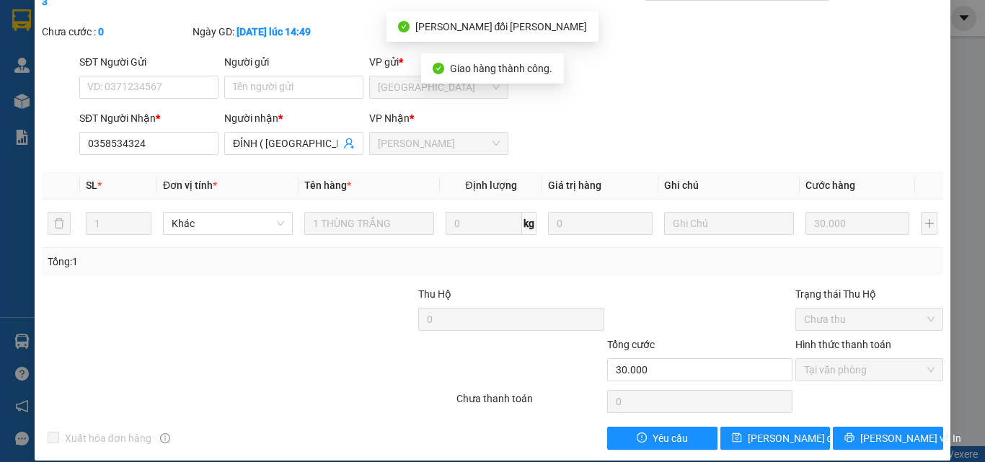
scroll to position [0, 0]
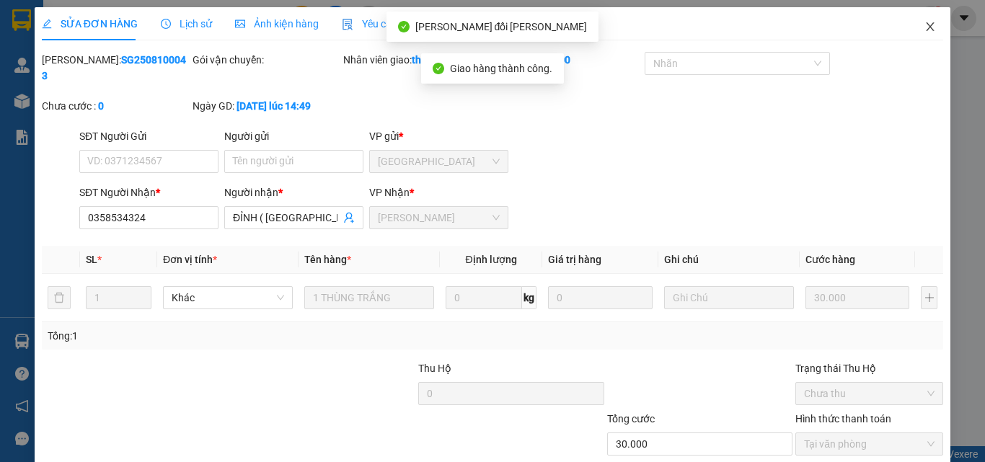
drag, startPoint x: 921, startPoint y: 25, endPoint x: 910, endPoint y: 24, distance: 10.8
click at [924, 25] on icon "close" at bounding box center [930, 27] width 12 height 12
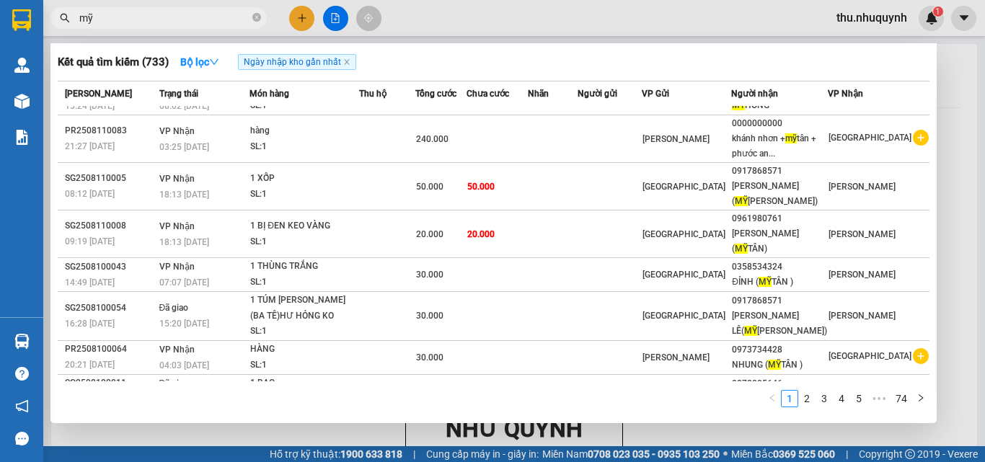
click at [162, 17] on input "mỹ" at bounding box center [164, 18] width 170 height 16
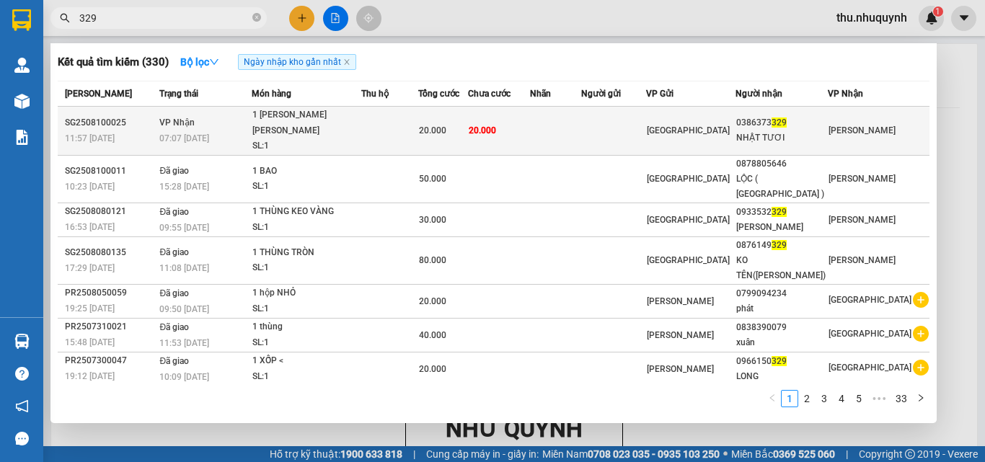
type input "329"
click at [627, 128] on td at bounding box center [613, 131] width 65 height 49
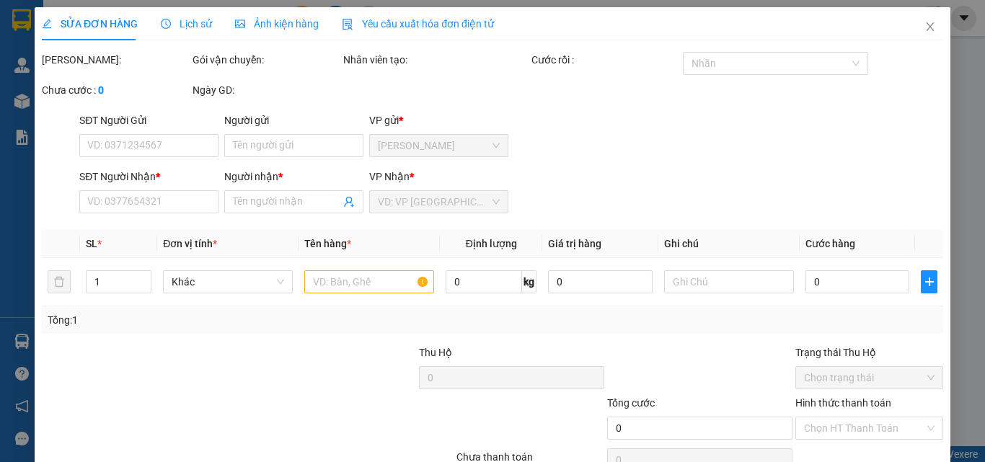
type input "0386373329"
type input "NHẬT TƯƠI"
type input "20.000"
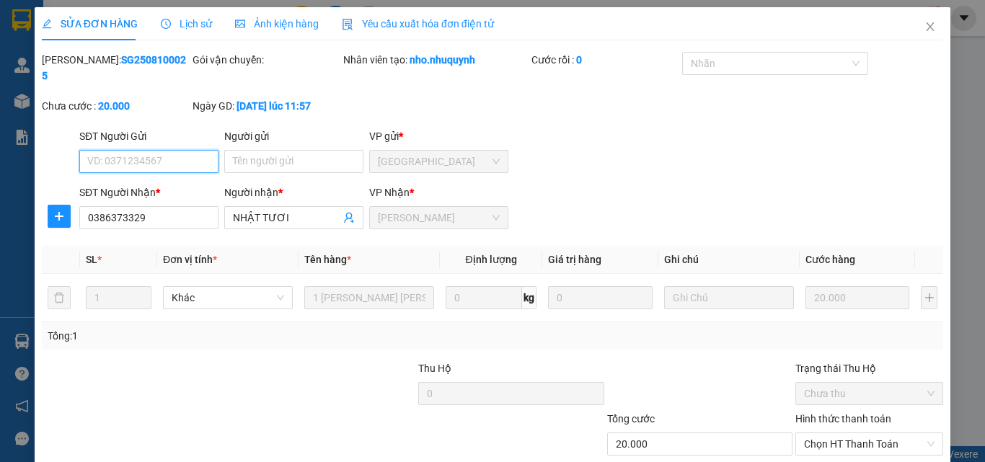
scroll to position [74, 0]
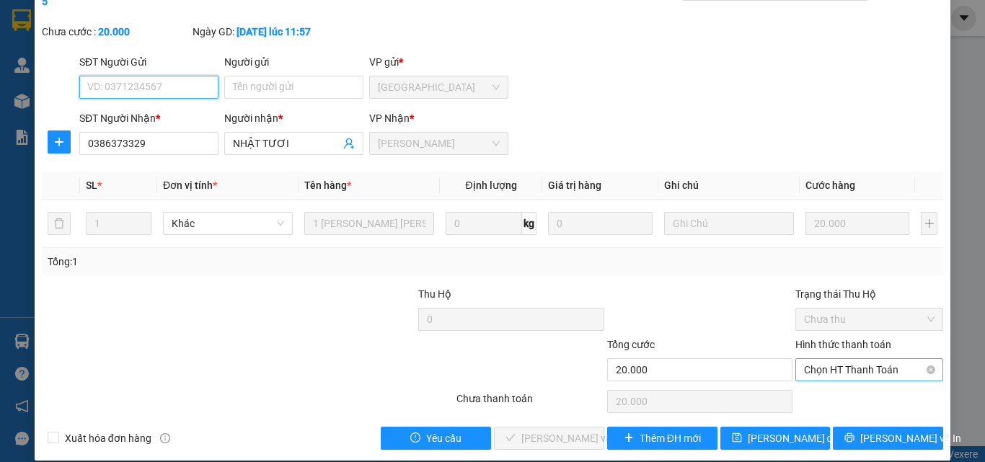
click at [822, 359] on span "Chọn HT Thanh Toán" at bounding box center [869, 370] width 130 height 22
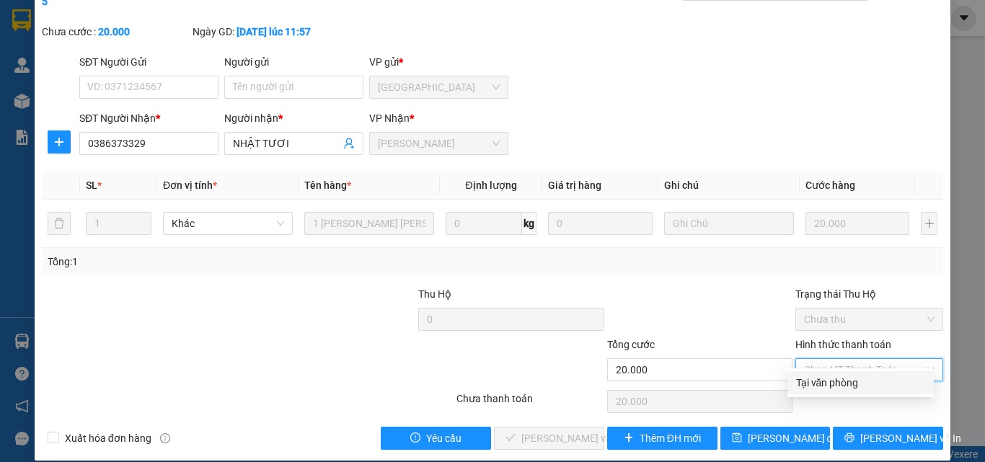
drag, startPoint x: 812, startPoint y: 382, endPoint x: 624, endPoint y: 435, distance: 195.4
click at [811, 382] on div "Tại văn phòng" at bounding box center [860, 383] width 129 height 16
type input "0"
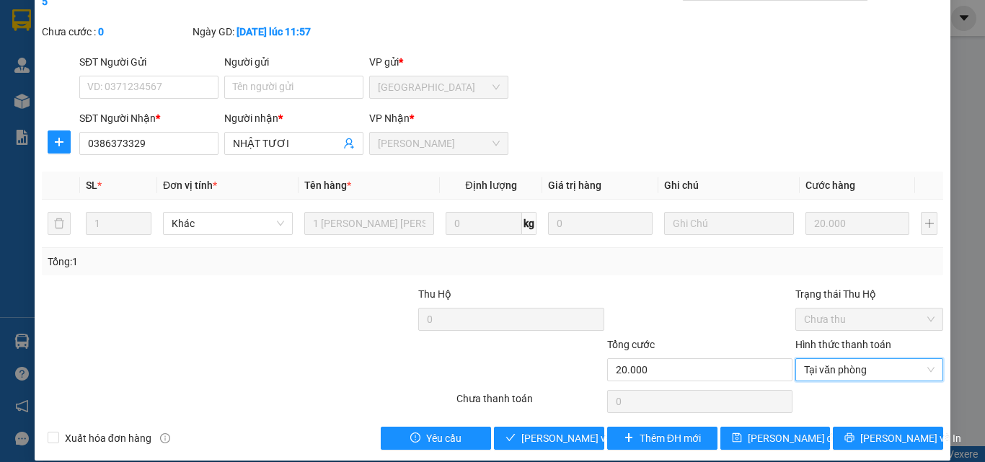
click at [553, 409] on div "Total Paid Fee 0 Total UnPaid Fee 20.000 Cash Collection Total Fee Mã ĐH: SG250…" at bounding box center [492, 214] width 901 height 472
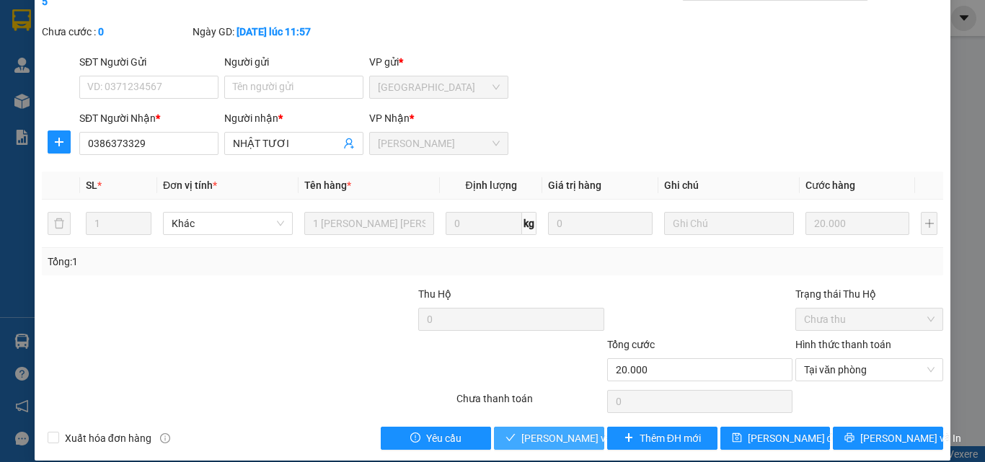
click at [559, 430] on span "[PERSON_NAME] và [PERSON_NAME] hàng" at bounding box center [618, 438] width 195 height 16
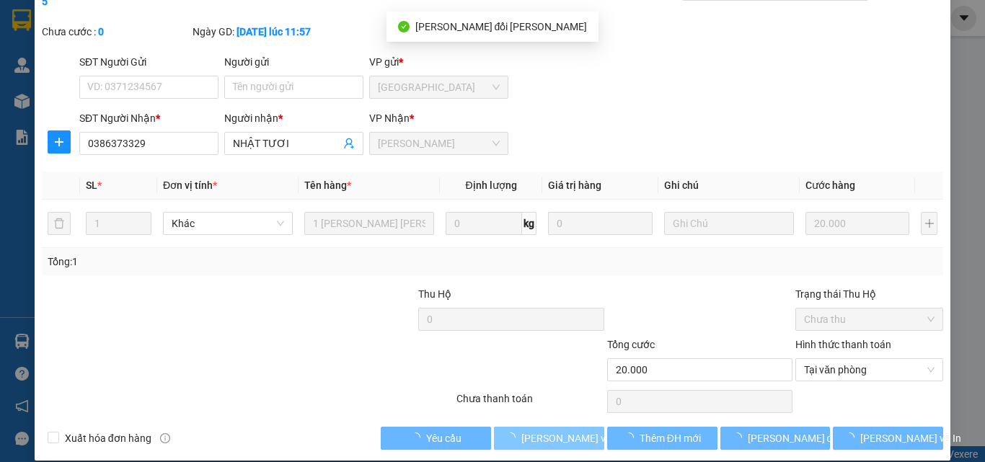
scroll to position [0, 0]
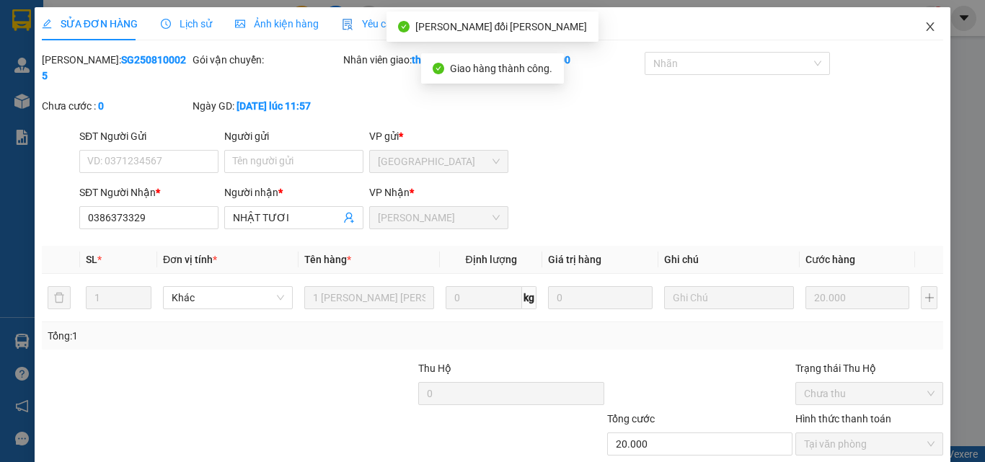
click at [924, 25] on icon "close" at bounding box center [930, 27] width 12 height 12
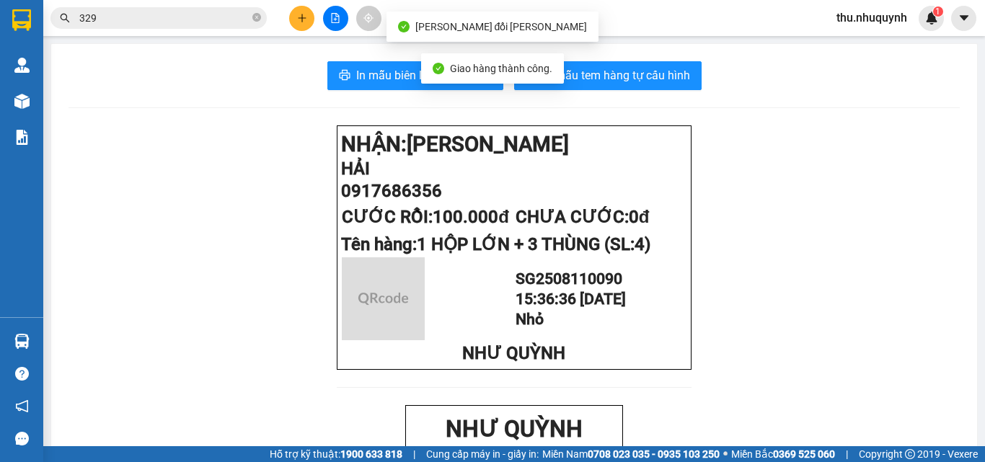
click at [99, 11] on input "329" at bounding box center [164, 18] width 170 height 16
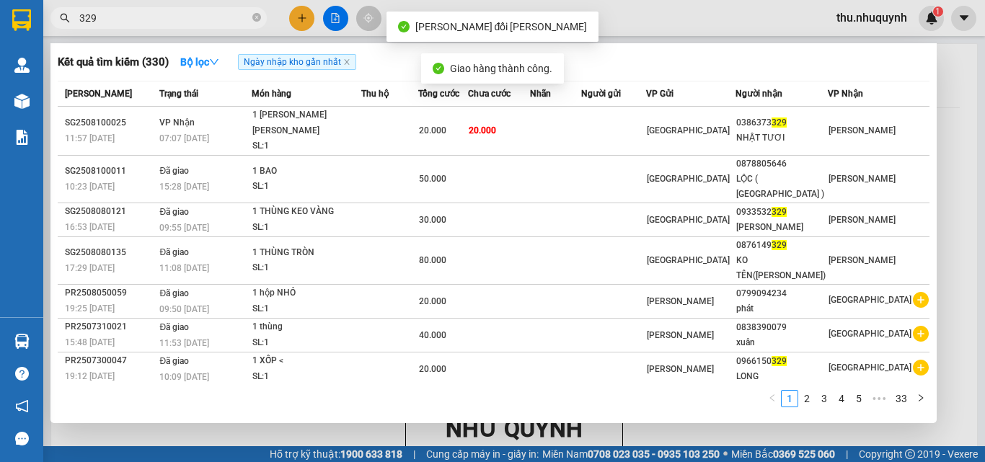
click at [99, 11] on input "329" at bounding box center [164, 18] width 170 height 16
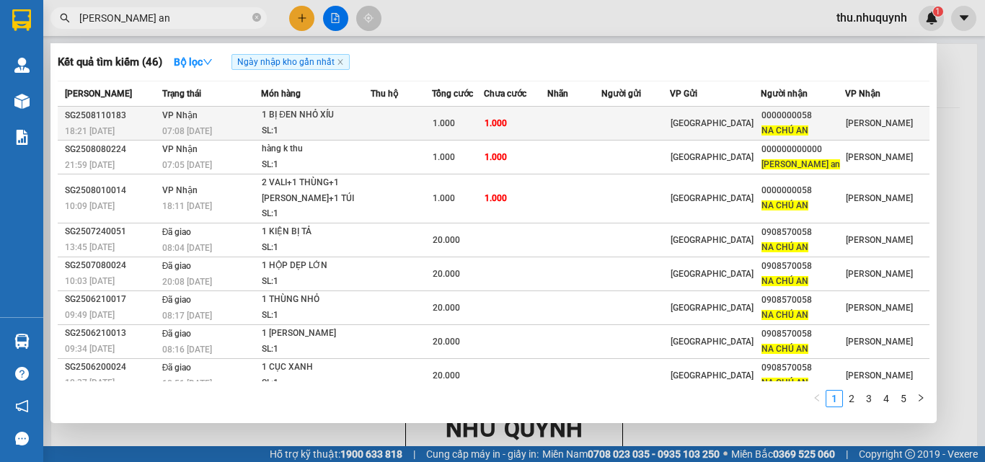
type input "na chú an"
click at [498, 122] on span "1.000" at bounding box center [495, 123] width 22 height 10
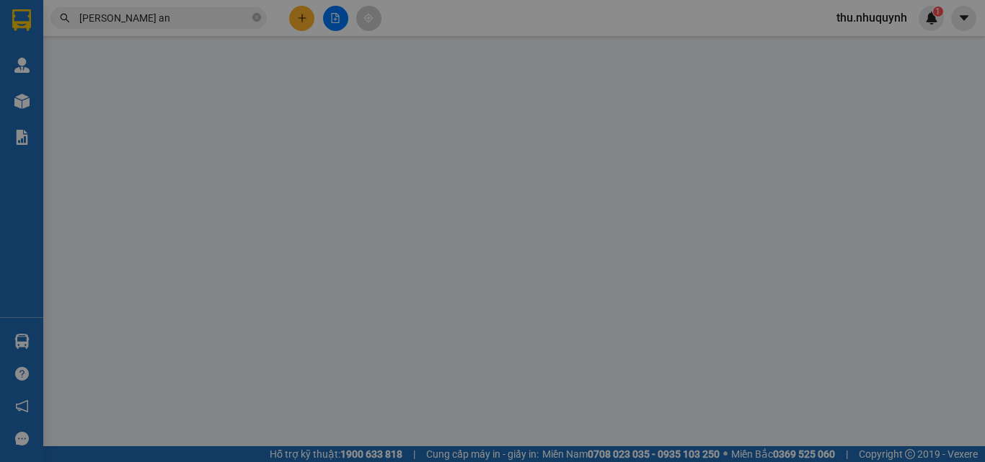
type input "0000000058"
type input "NA CHÚ AN"
type input "1.000"
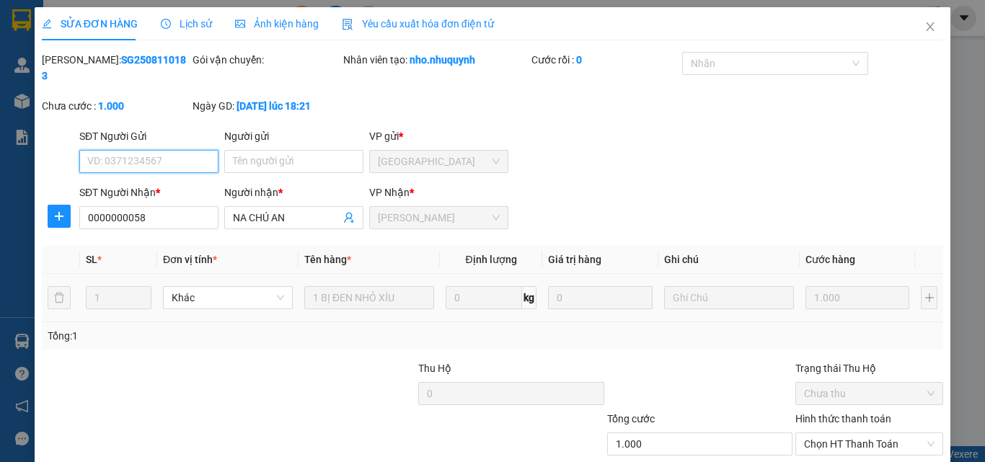
scroll to position [74, 0]
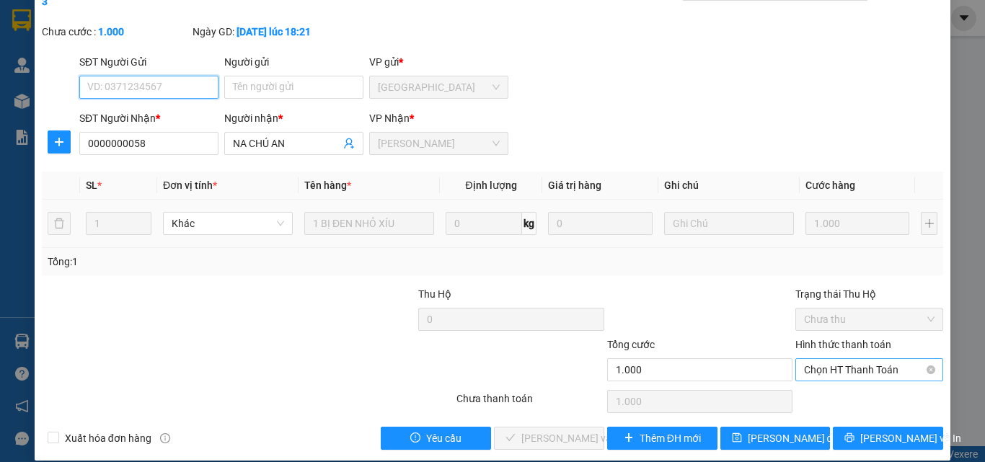
drag, startPoint x: 833, startPoint y: 350, endPoint x: 829, endPoint y: 363, distance: 13.7
click at [833, 359] on span "Chọn HT Thanh Toán" at bounding box center [869, 370] width 130 height 22
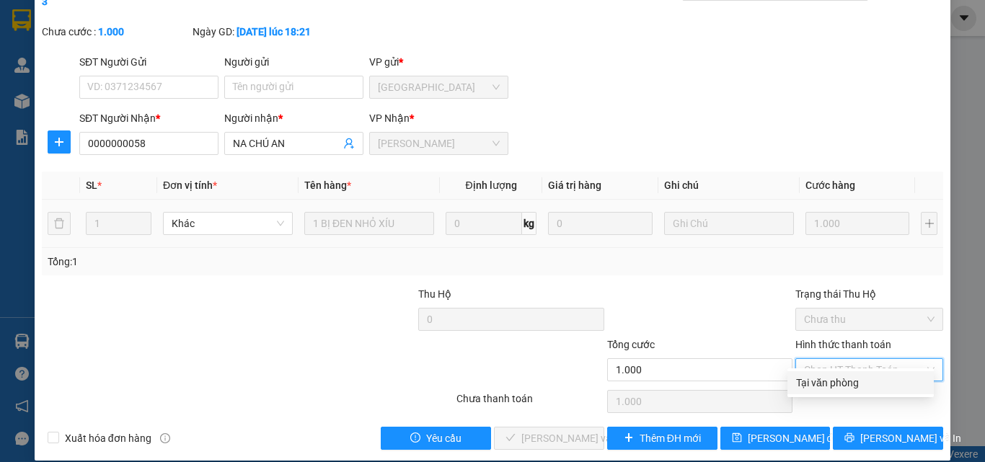
click at [834, 378] on div "Tại văn phòng" at bounding box center [860, 383] width 129 height 16
type input "0"
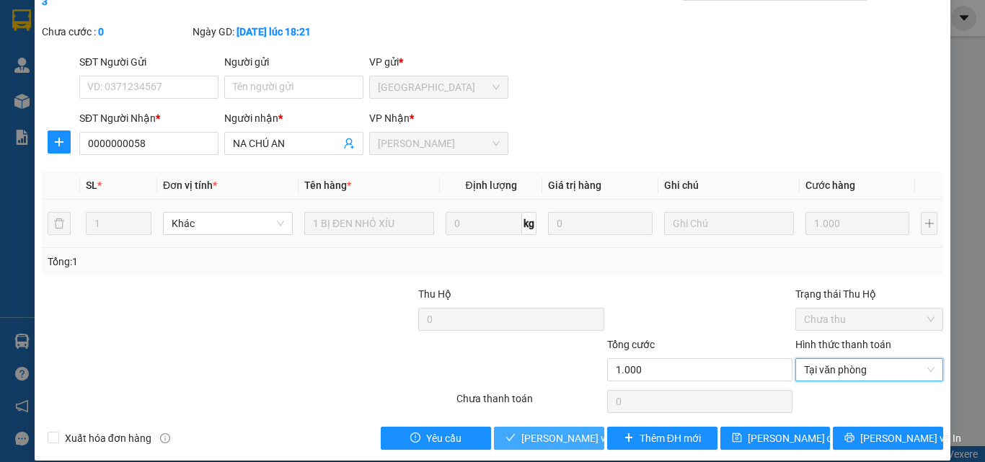
click at [564, 427] on button "[PERSON_NAME] và [PERSON_NAME] hàng" at bounding box center [549, 438] width 110 height 23
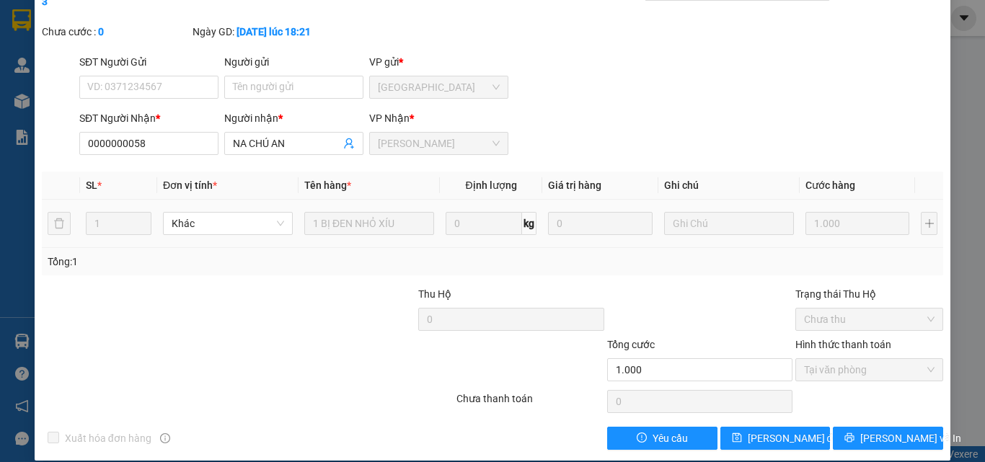
scroll to position [0, 0]
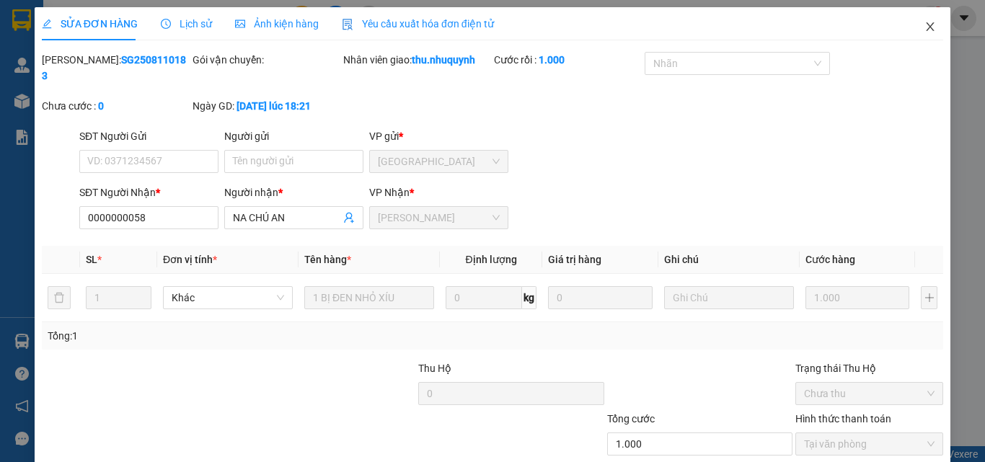
click at [925, 32] on icon "close" at bounding box center [930, 27] width 12 height 12
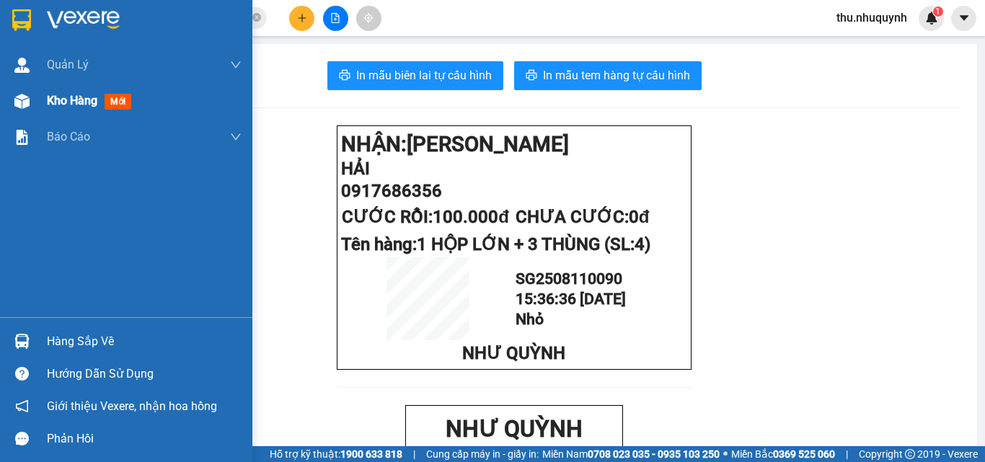
click at [35, 112] on div "Kho hàng mới" at bounding box center [126, 101] width 252 height 36
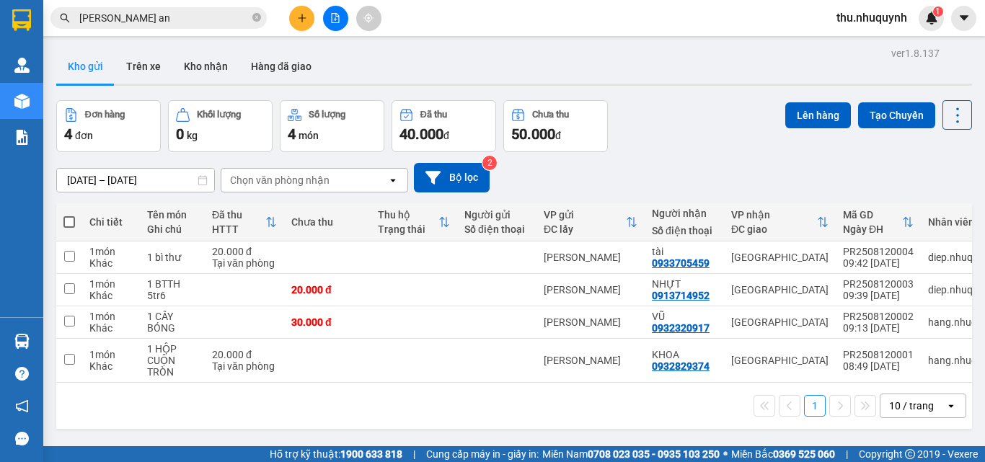
click at [316, 22] on div at bounding box center [335, 18] width 108 height 25
click at [340, 21] on button at bounding box center [335, 18] width 25 height 25
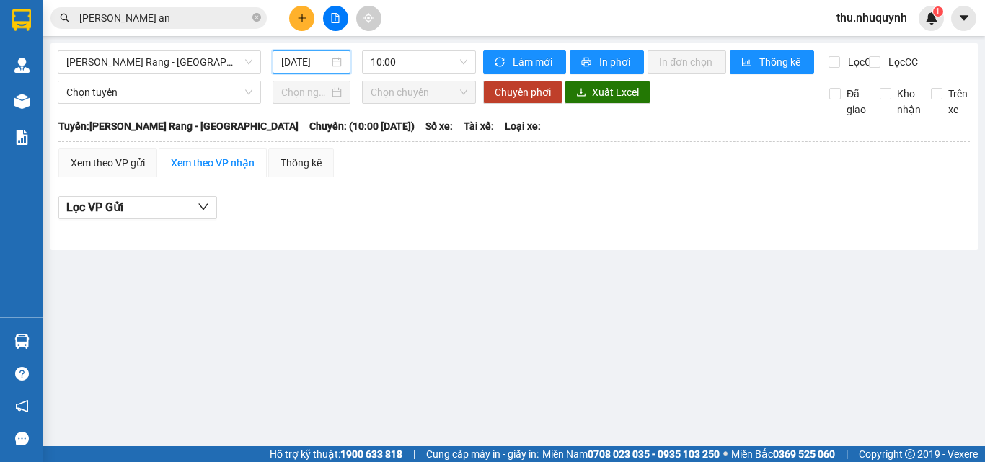
click at [327, 66] on input "[DATE]" at bounding box center [305, 62] width 48 height 16
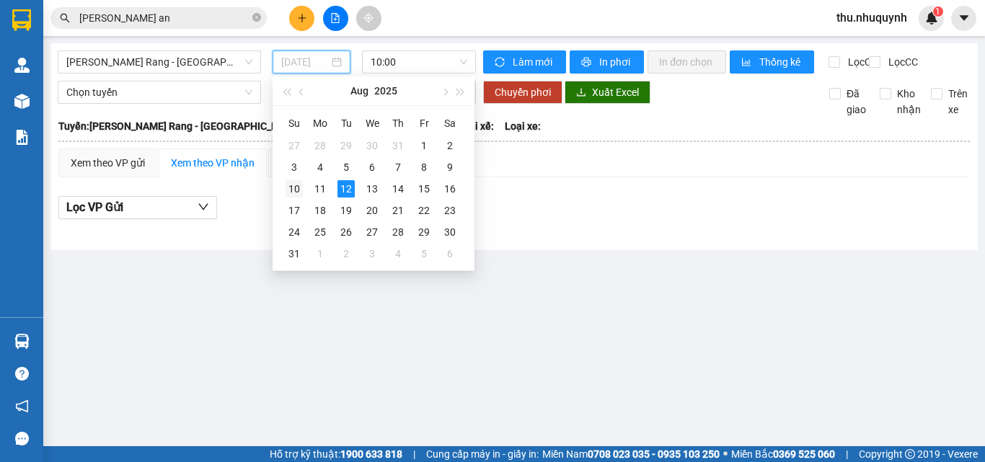
click at [304, 189] on td "10" at bounding box center [294, 189] width 26 height 22
type input "[DATE]"
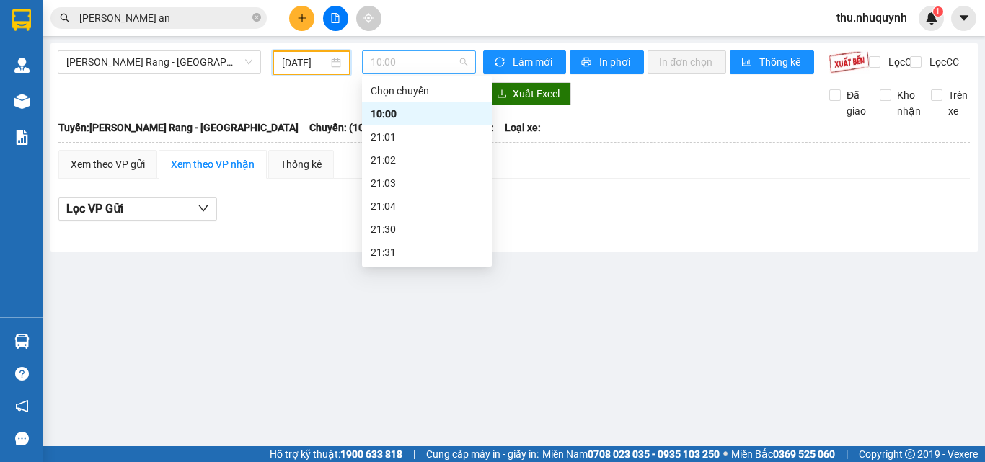
click at [428, 64] on span "10:00" at bounding box center [419, 62] width 97 height 22
click at [433, 201] on div "22:00" at bounding box center [427, 206] width 112 height 16
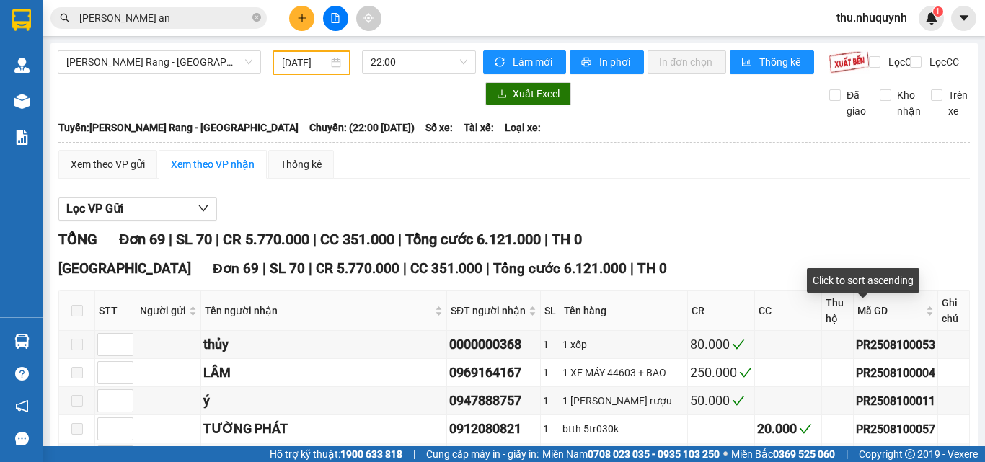
drag, startPoint x: 898, startPoint y: 319, endPoint x: 727, endPoint y: 222, distance: 196.6
click at [898, 319] on div "Mã GD" at bounding box center [895, 311] width 76 height 16
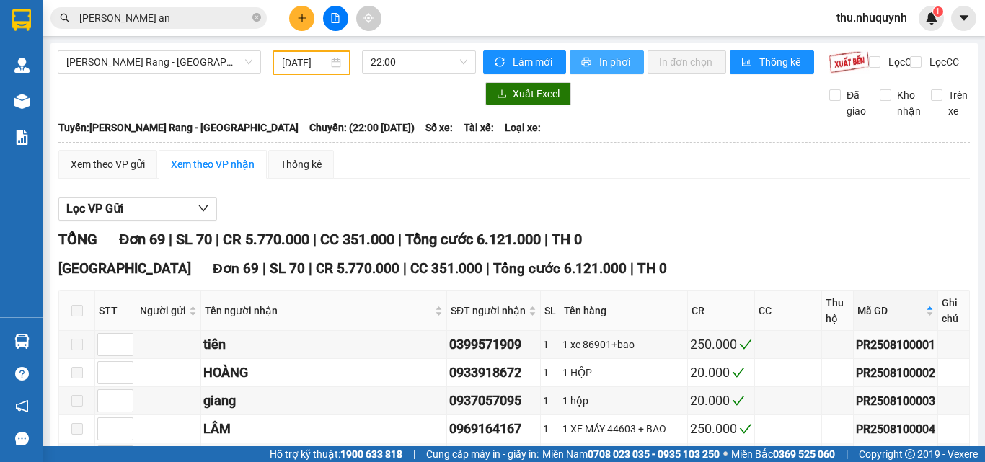
click at [609, 65] on span "In phơi" at bounding box center [615, 62] width 33 height 16
click at [172, 12] on input "na chú an" at bounding box center [164, 18] width 170 height 16
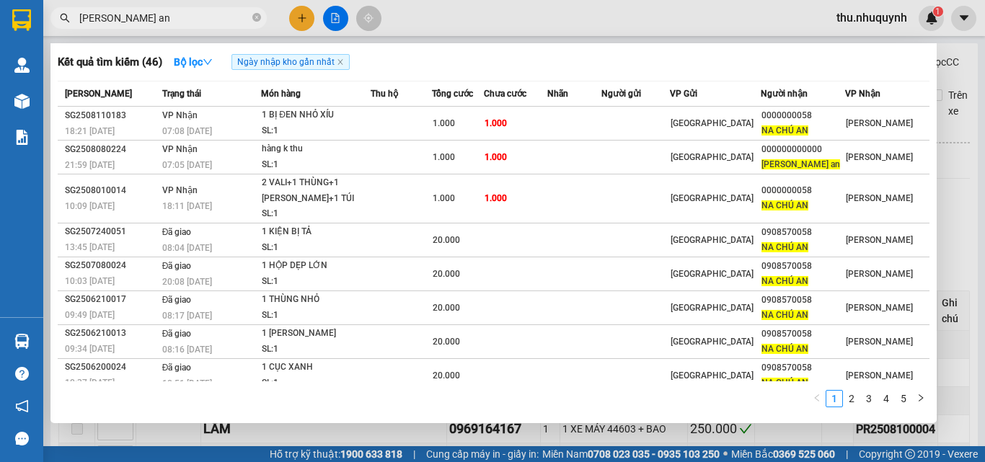
click at [172, 12] on input "na chú an" at bounding box center [164, 18] width 170 height 16
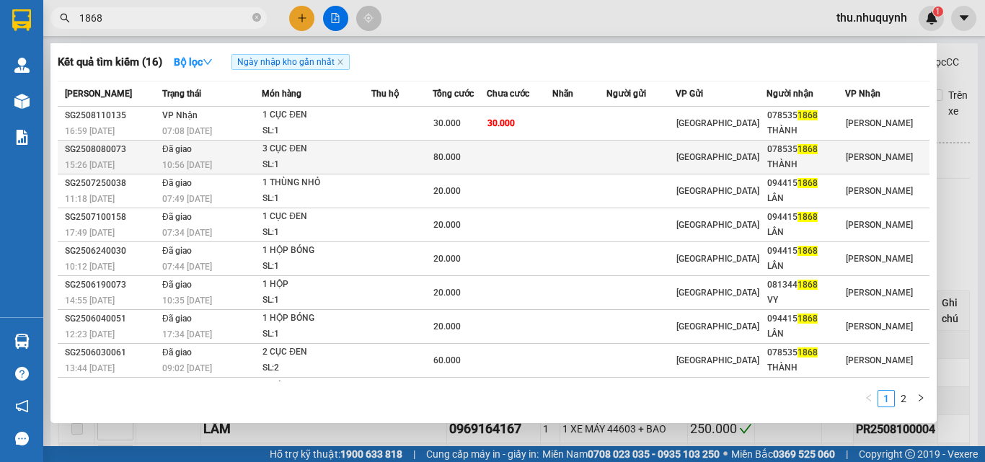
type input "1868"
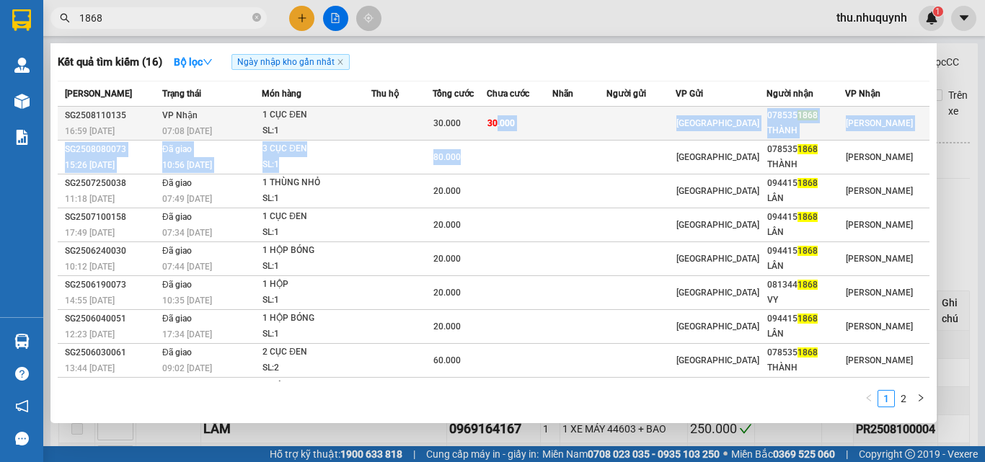
drag, startPoint x: 502, startPoint y: 142, endPoint x: 507, endPoint y: 131, distance: 11.9
click at [507, 131] on tbody "SG2508110135 16:59 - 11/08 VP Nhận 07:08 - 12/08 1 CỤC ĐEN SL: 1 30.000 30.000 …" at bounding box center [494, 276] width 872 height 339
click at [507, 131] on td "30.000" at bounding box center [520, 124] width 66 height 34
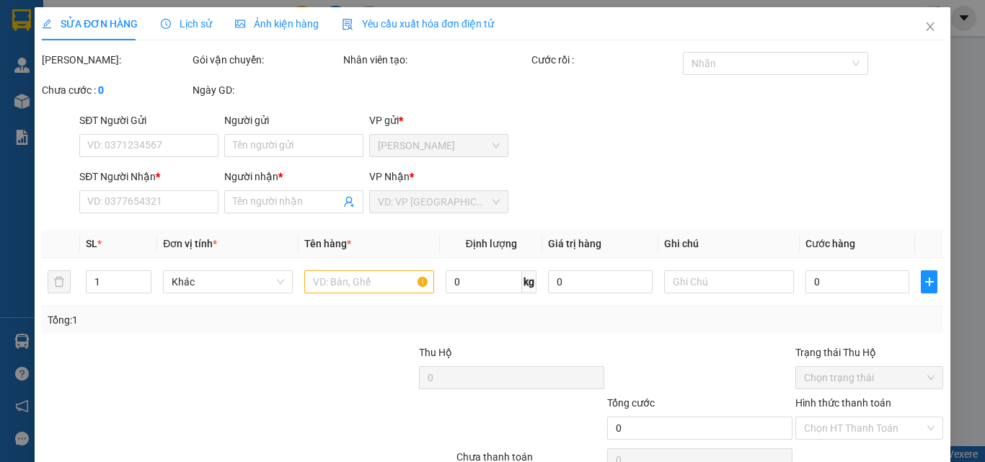
type input "0785351868"
type input "THÀNH"
type input "30.000"
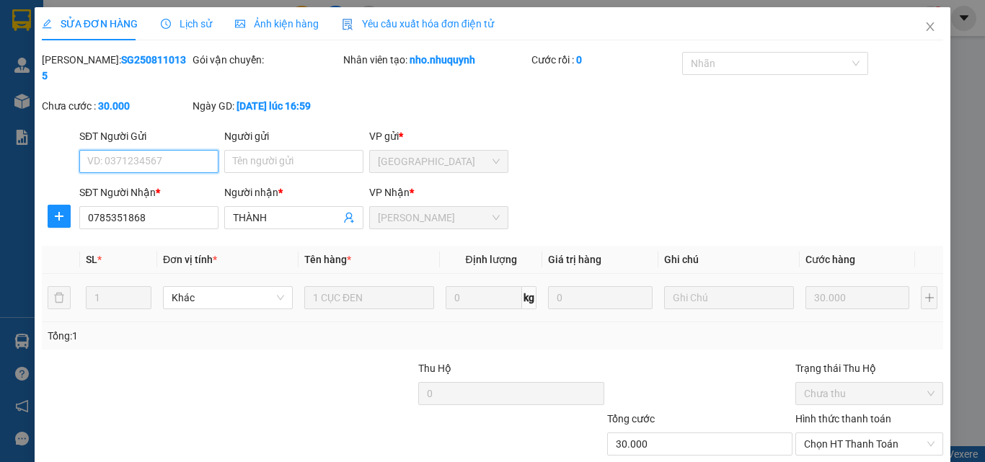
scroll to position [74, 0]
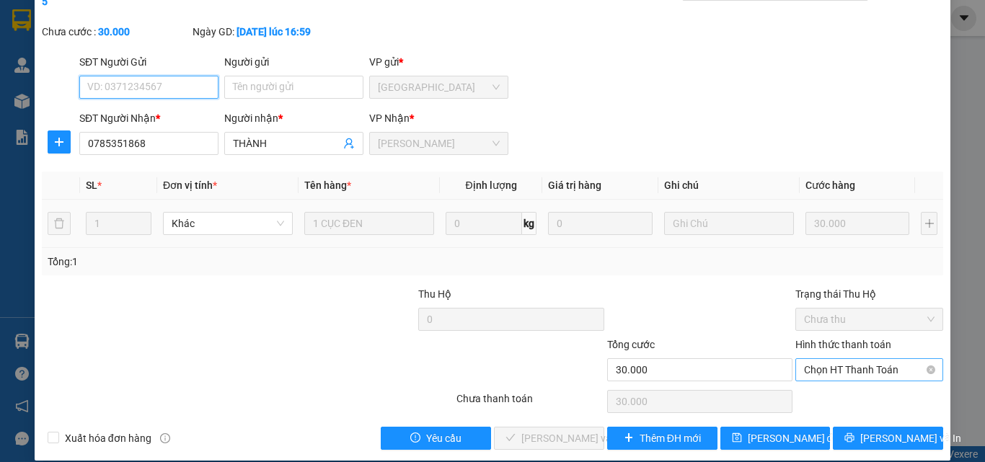
click at [880, 359] on span "Chọn HT Thanh Toán" at bounding box center [869, 370] width 130 height 22
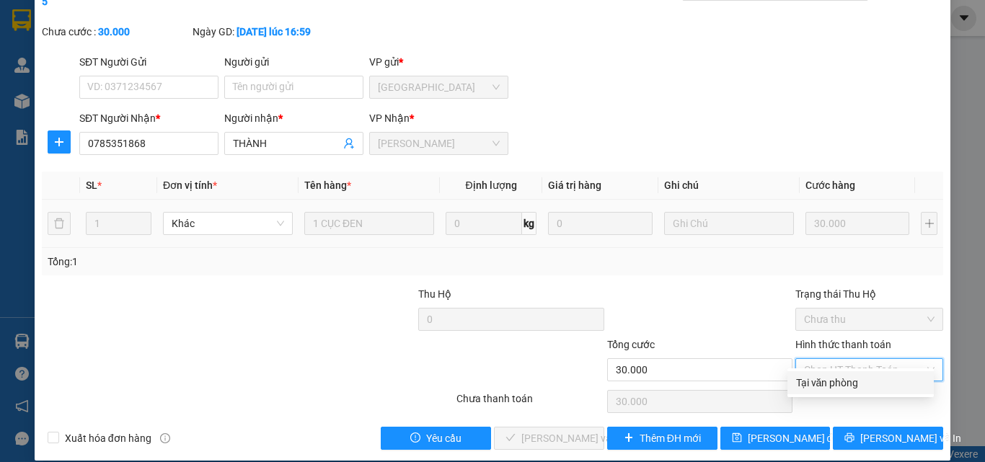
click at [849, 382] on div "Tại văn phòng" at bounding box center [860, 383] width 129 height 16
type input "0"
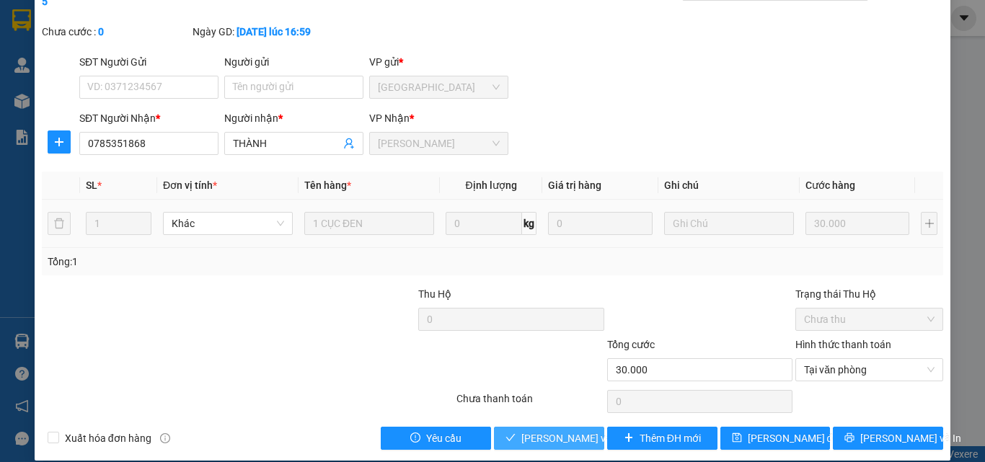
click at [539, 430] on span "[PERSON_NAME] và [PERSON_NAME] hàng" at bounding box center [618, 438] width 195 height 16
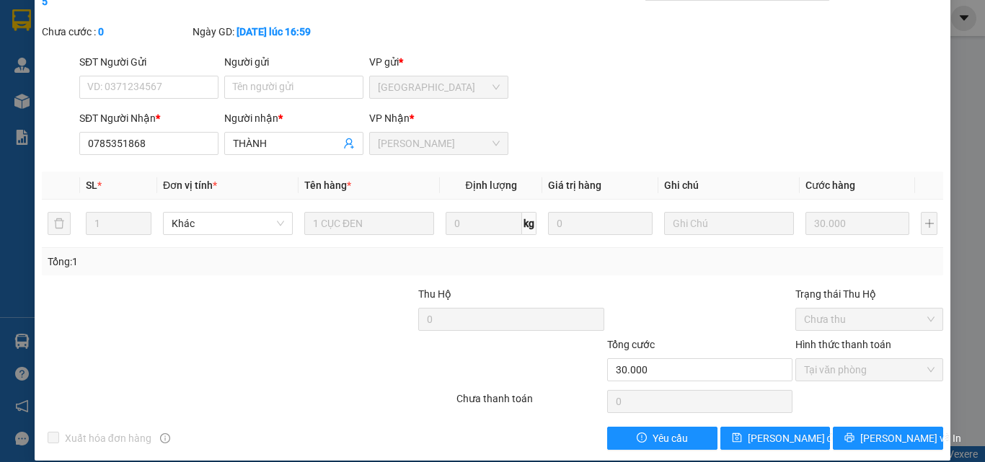
scroll to position [0, 0]
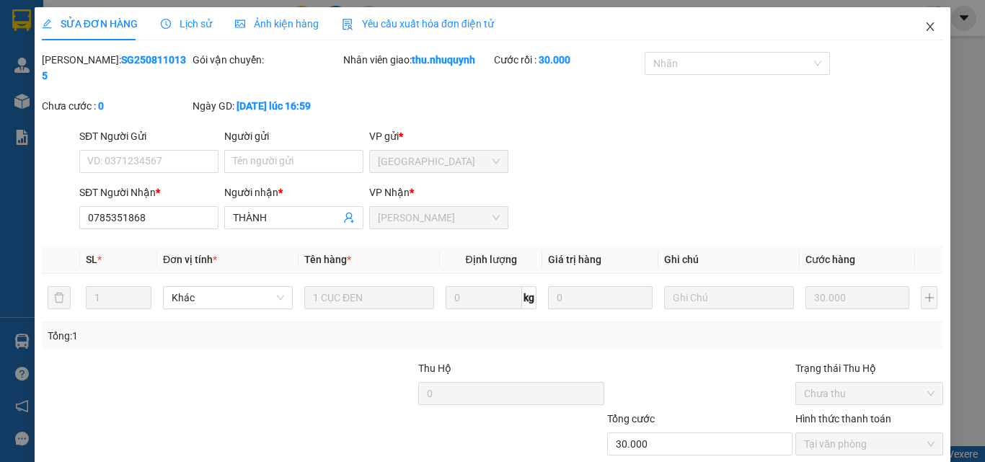
click at [926, 30] on icon "close" at bounding box center [930, 26] width 8 height 9
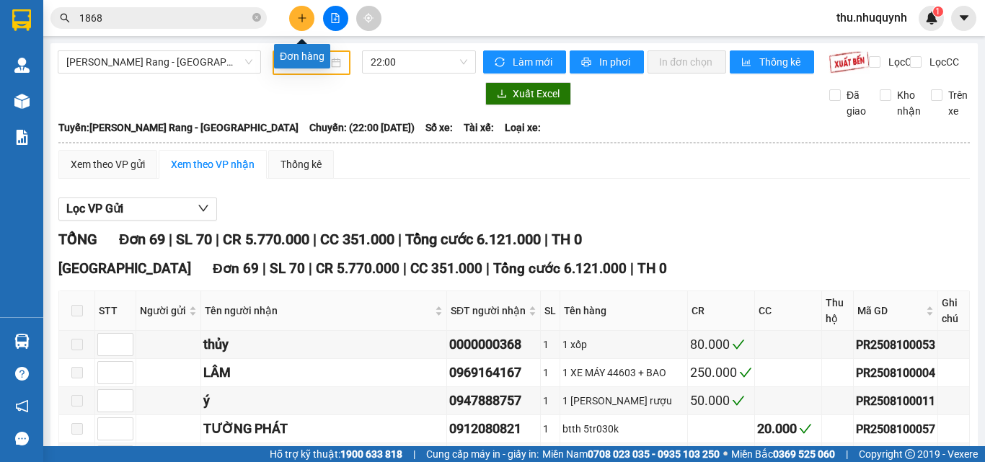
click at [298, 21] on icon "plus" at bounding box center [302, 18] width 10 height 10
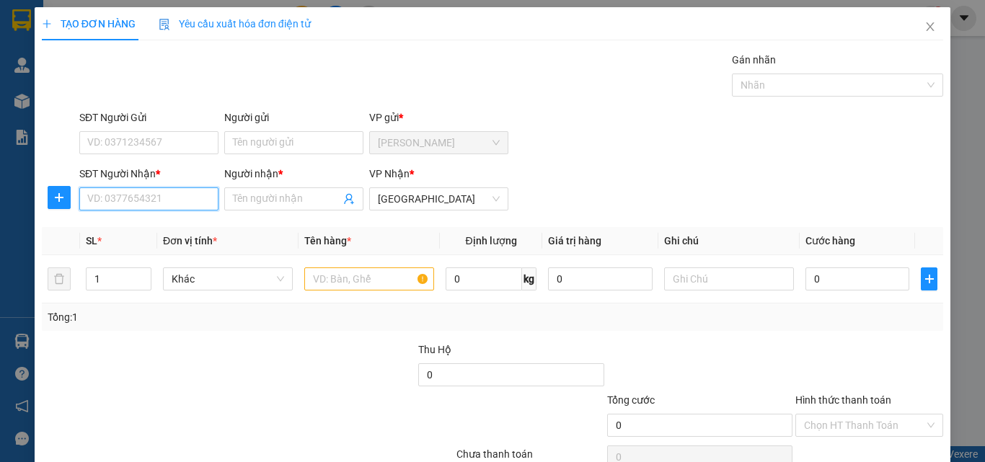
drag, startPoint x: 174, startPoint y: 205, endPoint x: 135, endPoint y: 194, distance: 41.1
click at [174, 199] on input "SĐT Người Nhận *" at bounding box center [148, 198] width 139 height 23
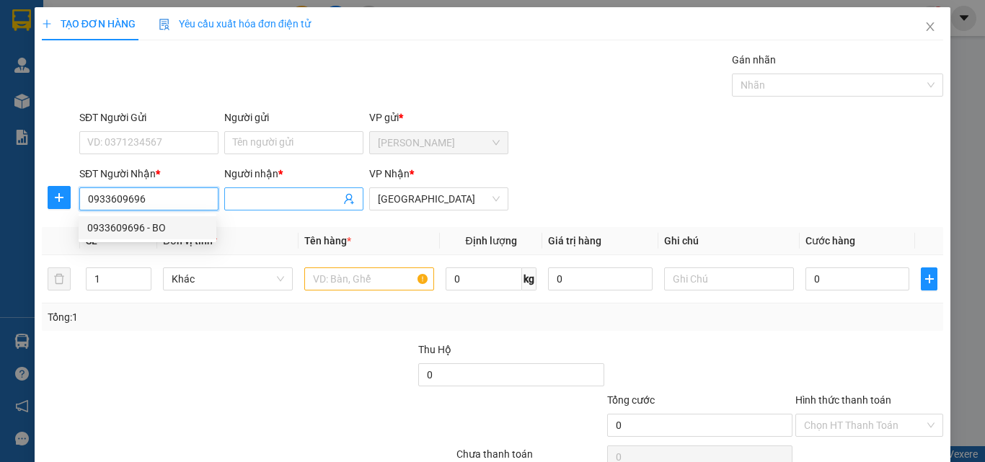
type input "0933609696"
click at [267, 194] on input "Người nhận *" at bounding box center [286, 199] width 107 height 16
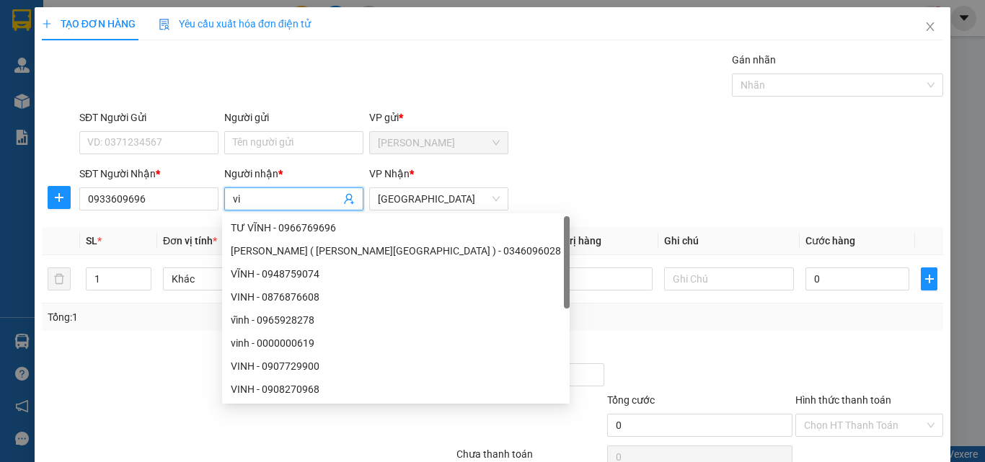
type input "v"
type input "VINH"
click at [407, 280] on input "text" at bounding box center [369, 278] width 130 height 23
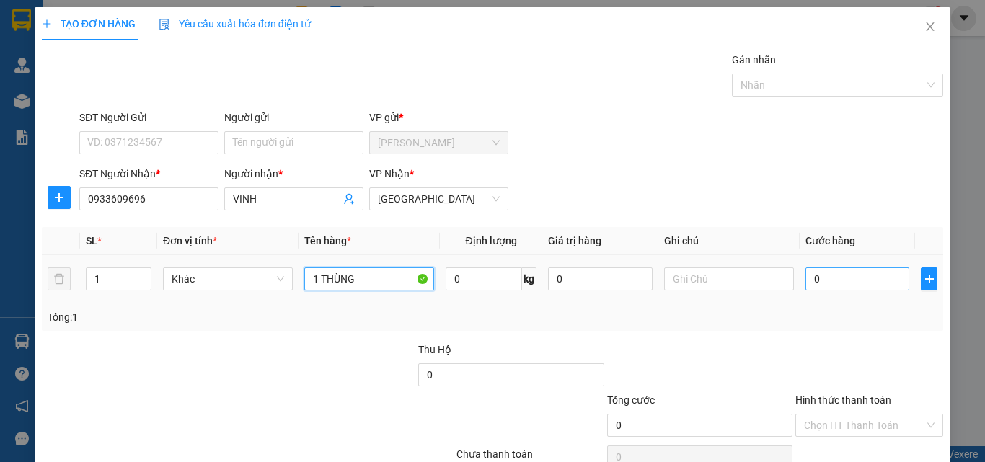
type input "1 THÙNG"
click at [808, 275] on input "0" at bounding box center [857, 278] width 104 height 23
type input "3"
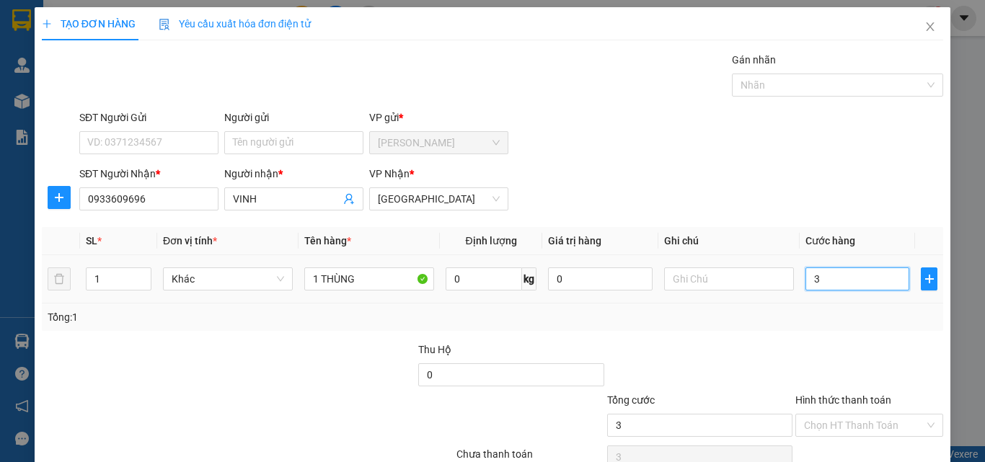
type input "30"
type input "30.000"
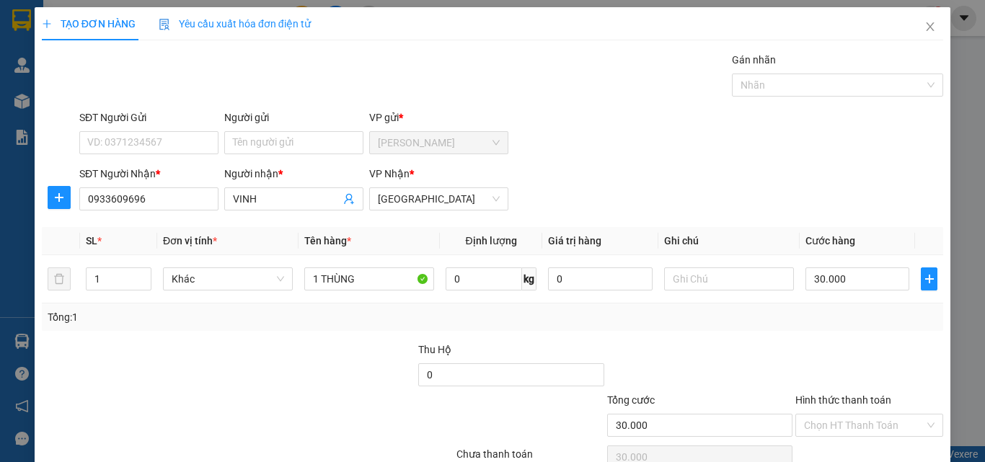
drag, startPoint x: 802, startPoint y: 332, endPoint x: 817, endPoint y: 300, distance: 35.5
click at [802, 332] on div "Transit Pickup Surcharge Ids Transit Deliver Surcharge Ids Transit Deliver Surc…" at bounding box center [492, 278] width 901 height 453
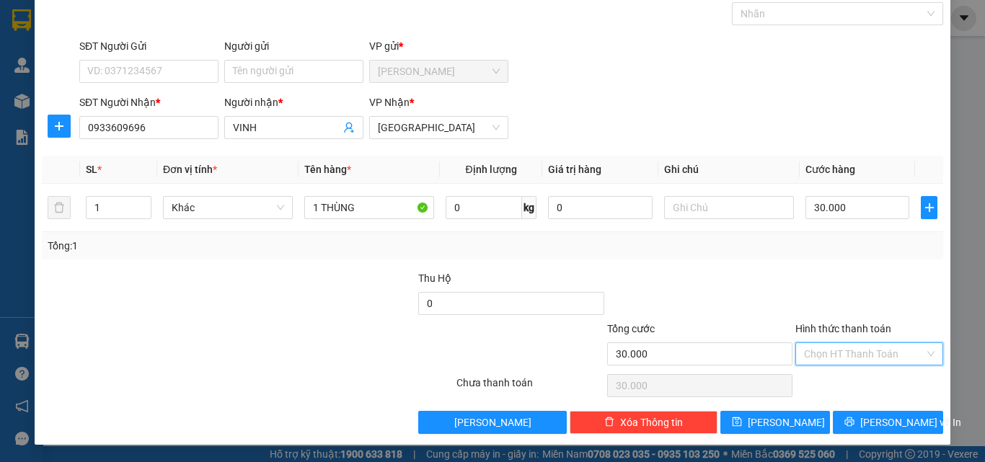
click at [850, 354] on input "Hình thức thanh toán" at bounding box center [864, 354] width 120 height 22
click at [846, 385] on div "Tại văn phòng" at bounding box center [860, 383] width 129 height 16
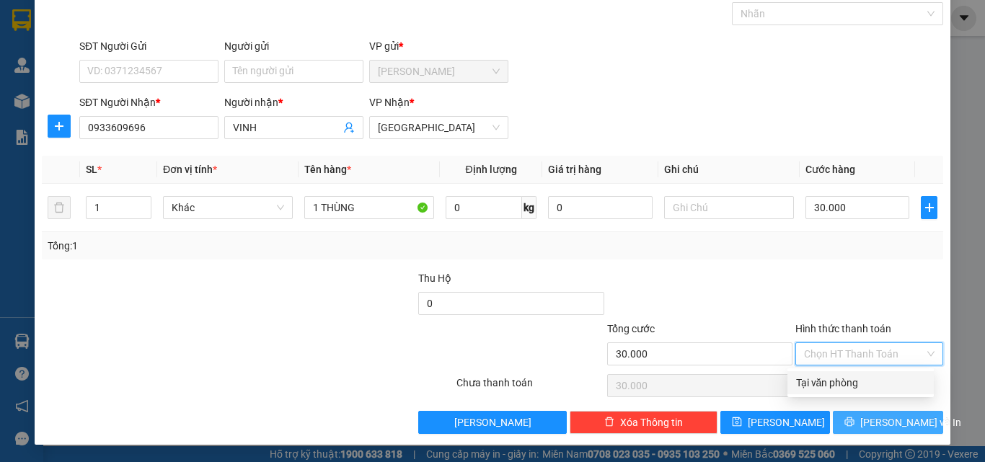
type input "0"
drag, startPoint x: 845, startPoint y: 433, endPoint x: 849, endPoint y: 426, distance: 8.1
click at [847, 433] on button "[PERSON_NAME] và In" at bounding box center [888, 422] width 110 height 23
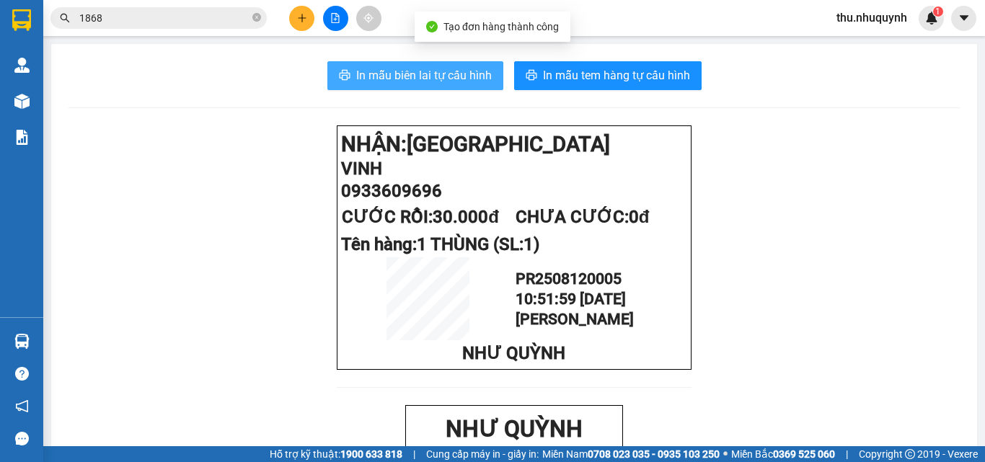
click at [446, 85] on button "In mẫu biên lai tự cấu hình" at bounding box center [415, 75] width 176 height 29
click at [454, 79] on span "In mẫu biên lai tự cấu hình" at bounding box center [424, 75] width 136 height 18
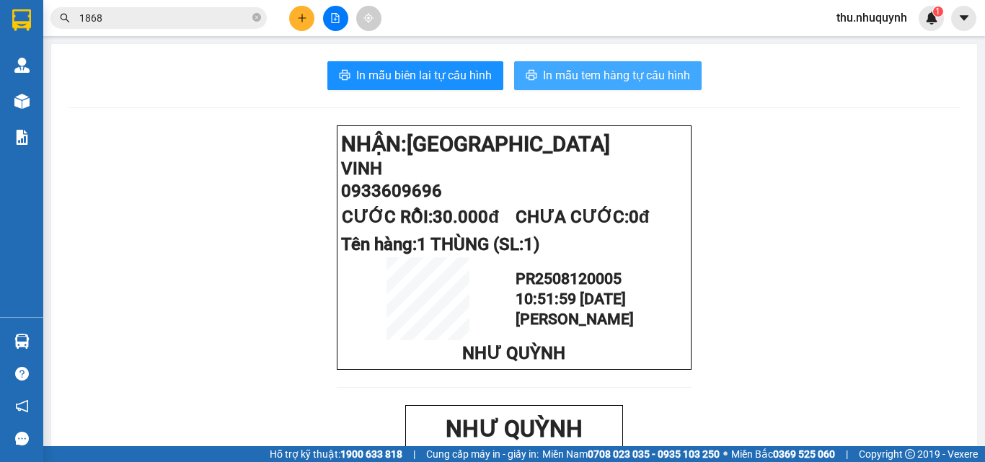
drag, startPoint x: 632, startPoint y: 82, endPoint x: 618, endPoint y: 98, distance: 21.0
click at [632, 82] on span "In mẫu tem hàng tự cấu hình" at bounding box center [616, 75] width 147 height 18
click at [152, 19] on input "1868" at bounding box center [164, 18] width 170 height 16
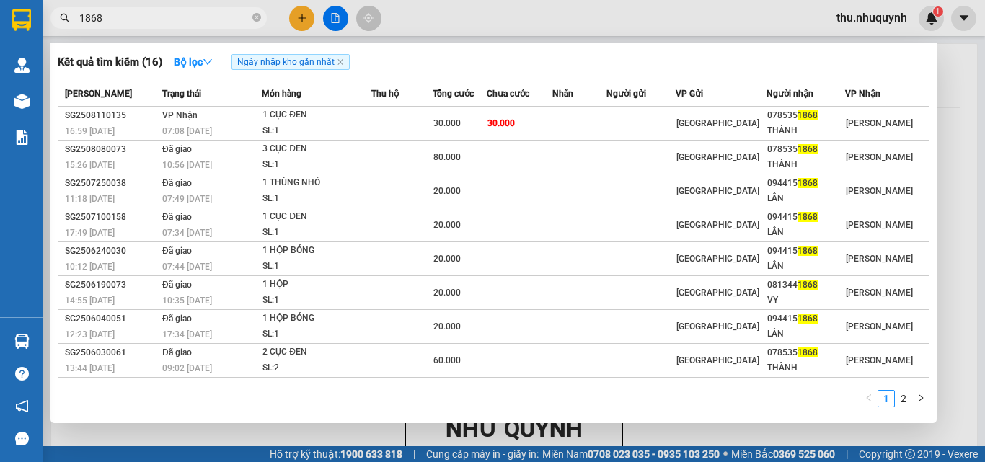
click at [152, 19] on input "1868" at bounding box center [164, 18] width 170 height 16
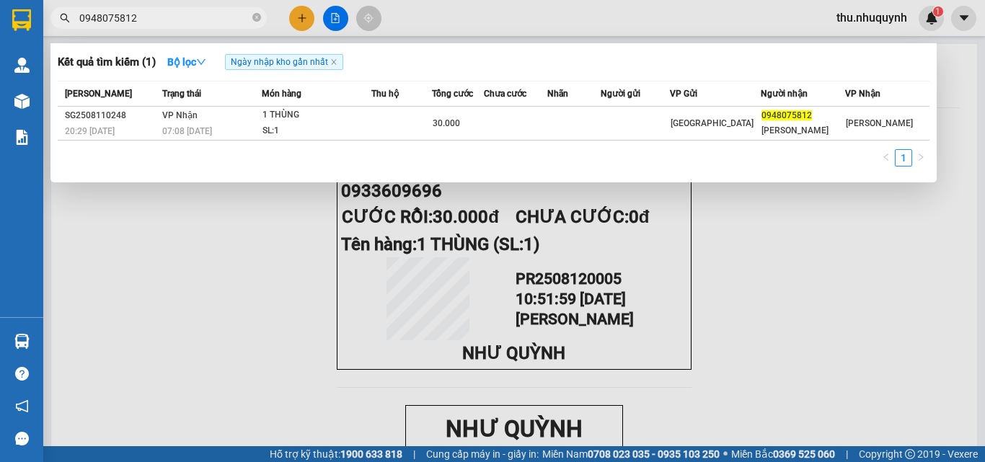
type input "0948075812"
click at [630, 146] on div "Mã ĐH Trạng thái Món hàng Thu hộ Tổng cước Chưa cước Nhãn Người gửi VP Gửi Ngườ…" at bounding box center [494, 128] width 872 height 94
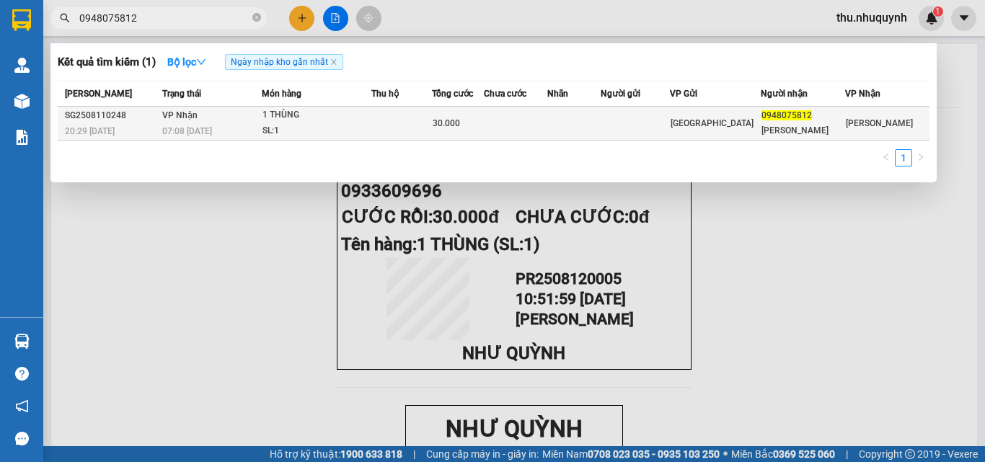
click at [638, 123] on td at bounding box center [635, 124] width 69 height 34
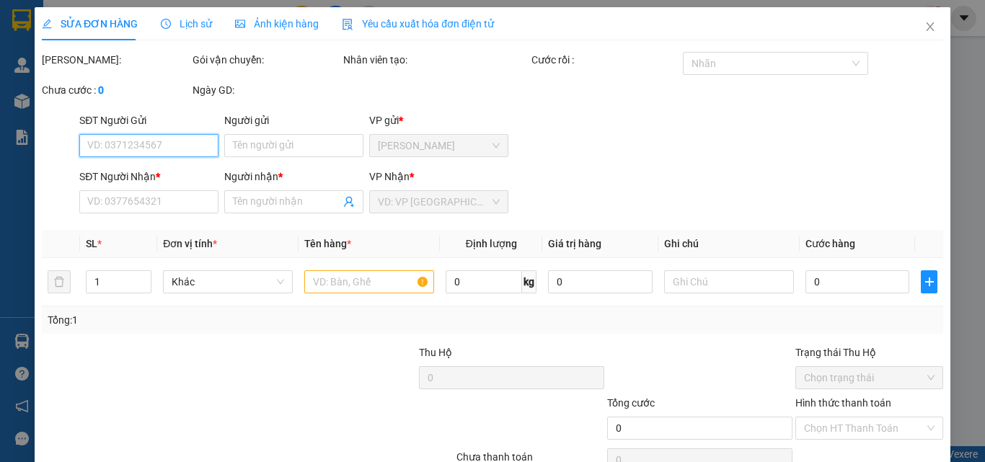
type input "0948075812"
type input "[PERSON_NAME]"
type input "30.000"
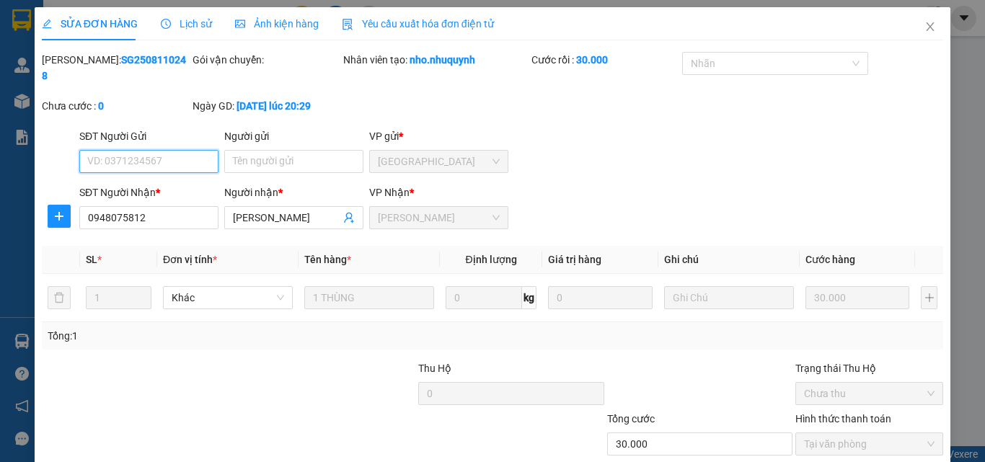
scroll to position [74, 0]
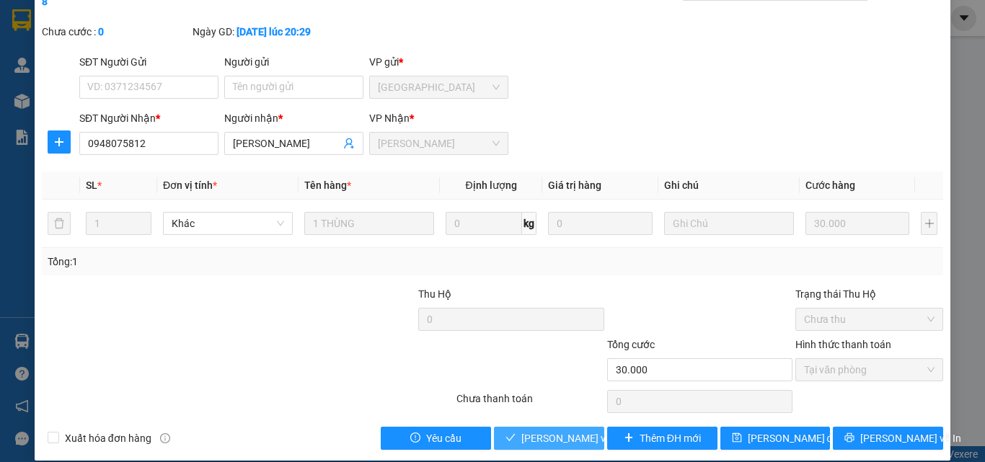
click at [559, 430] on span "[PERSON_NAME] và [PERSON_NAME] hàng" at bounding box center [618, 438] width 195 height 16
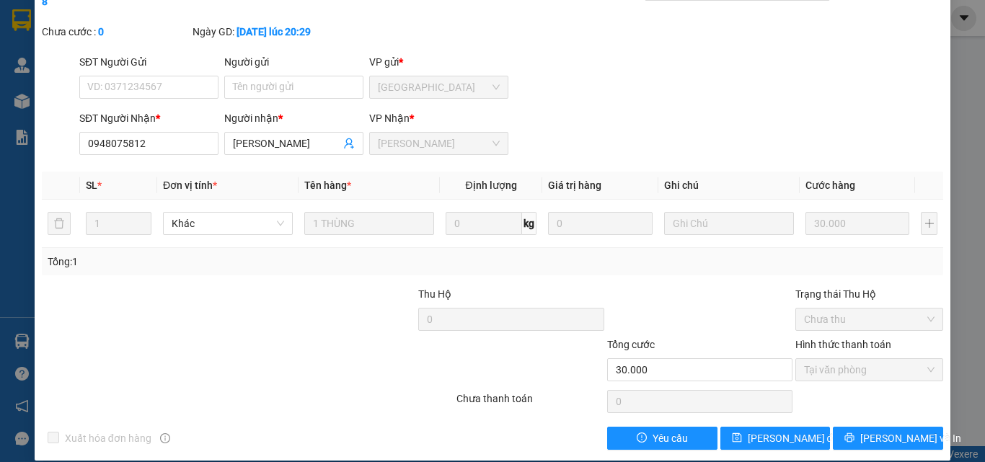
scroll to position [0, 0]
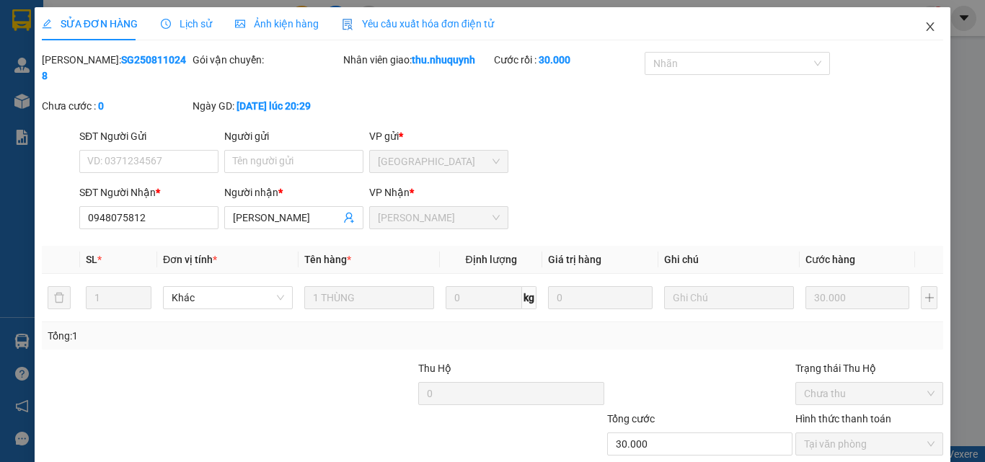
click at [924, 29] on icon "close" at bounding box center [930, 27] width 12 height 12
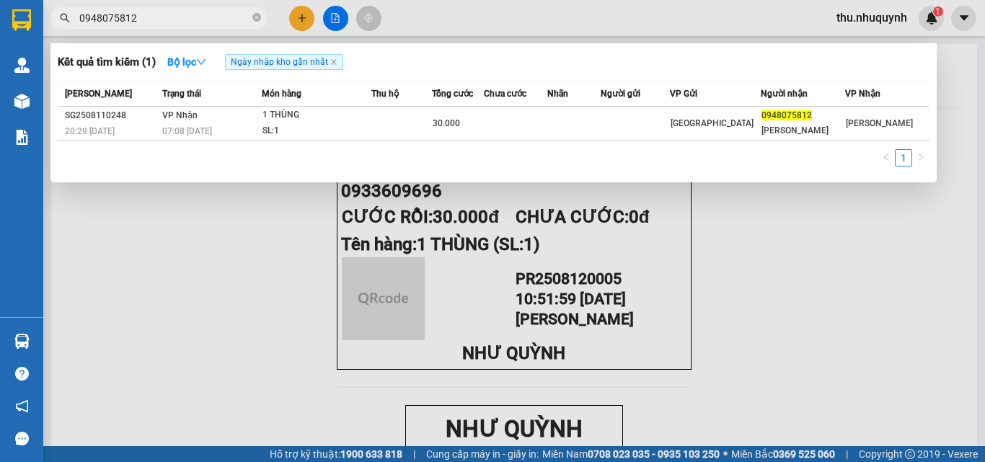
click at [151, 9] on span "0948075812" at bounding box center [158, 18] width 216 height 22
click at [151, 10] on input "0948075812" at bounding box center [164, 18] width 170 height 16
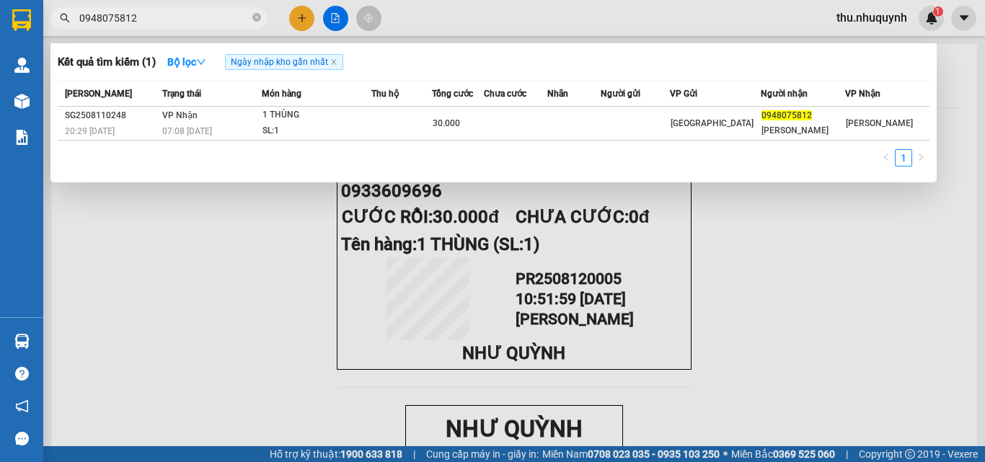
click at [158, 19] on input "0948075812" at bounding box center [164, 18] width 170 height 16
click at [337, 59] on icon "close" at bounding box center [333, 61] width 7 height 7
click at [192, 22] on input "0948075812" at bounding box center [164, 18] width 170 height 16
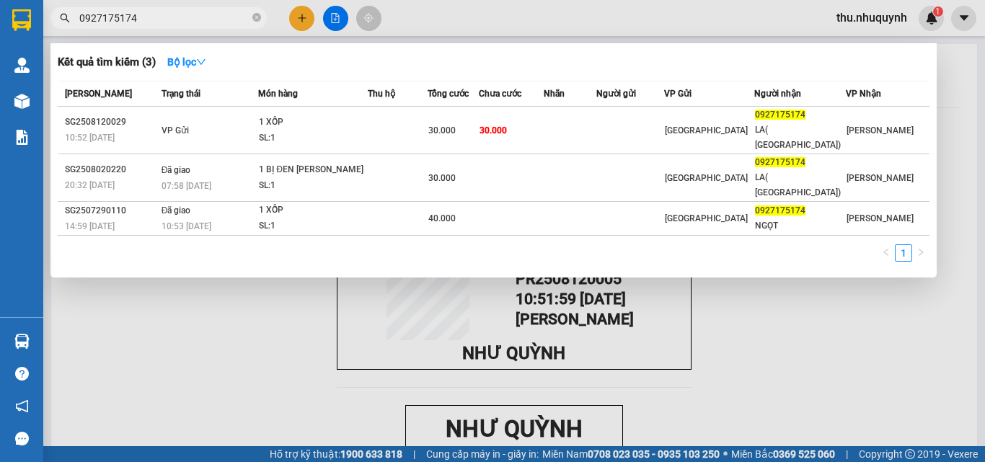
click at [216, 18] on input "0927175174" at bounding box center [164, 18] width 170 height 16
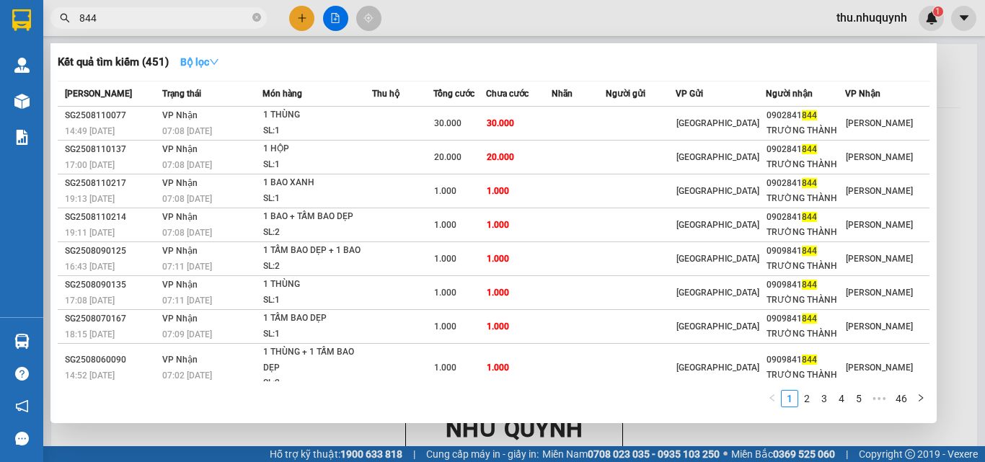
type input "844"
drag, startPoint x: 196, startPoint y: 63, endPoint x: 298, endPoint y: 260, distance: 221.5
click at [198, 66] on strong "Bộ lọc" at bounding box center [199, 62] width 39 height 12
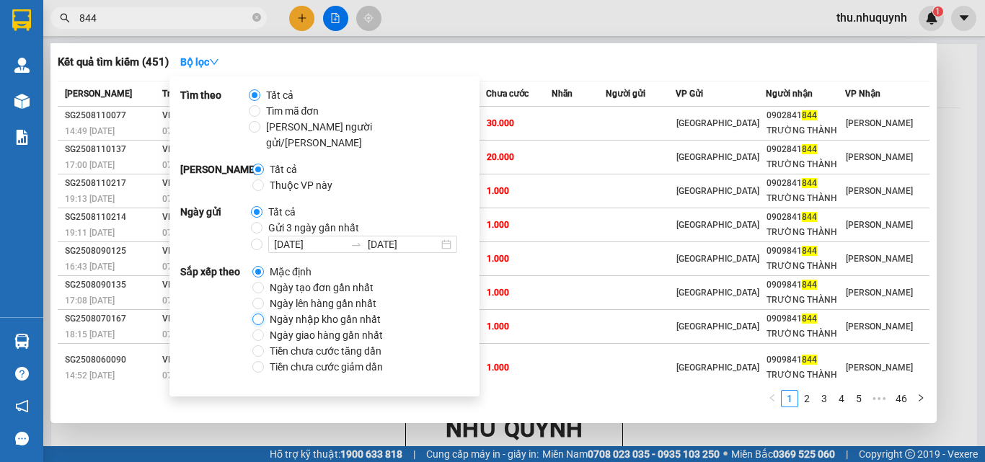
click at [259, 314] on input "Ngày nhập kho gần nhất" at bounding box center [258, 320] width 12 height 12
radio input "true"
radio input "false"
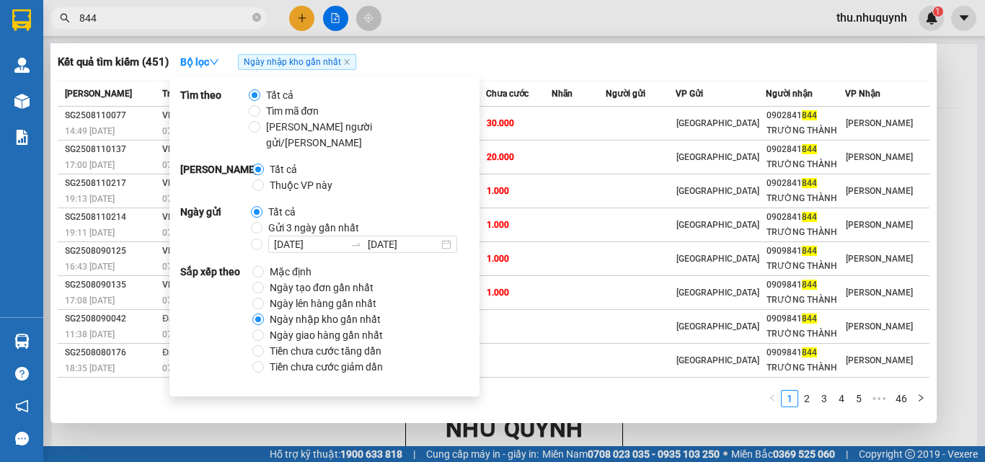
click at [642, 56] on div "Kết quả tìm kiếm ( 451 ) Bộ lọc Ngày nhập kho gần nhất" at bounding box center [494, 61] width 872 height 23
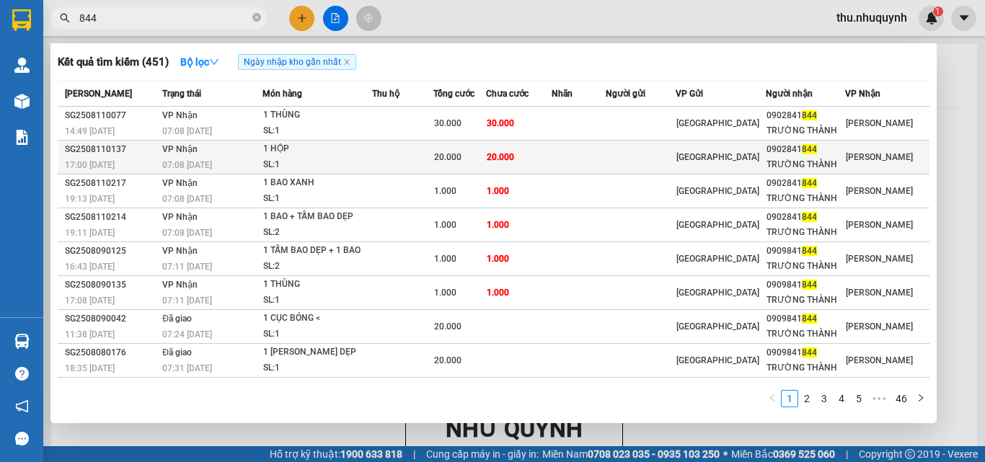
click at [338, 156] on div "1 HỘP" at bounding box center [317, 149] width 108 height 16
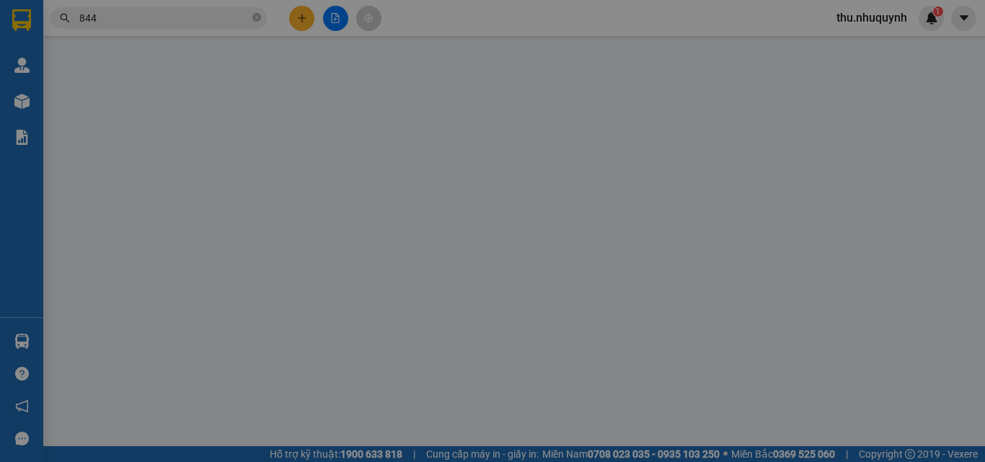
type input "0902841844"
type input "TRƯỜNG THÀNH"
type input "20.000"
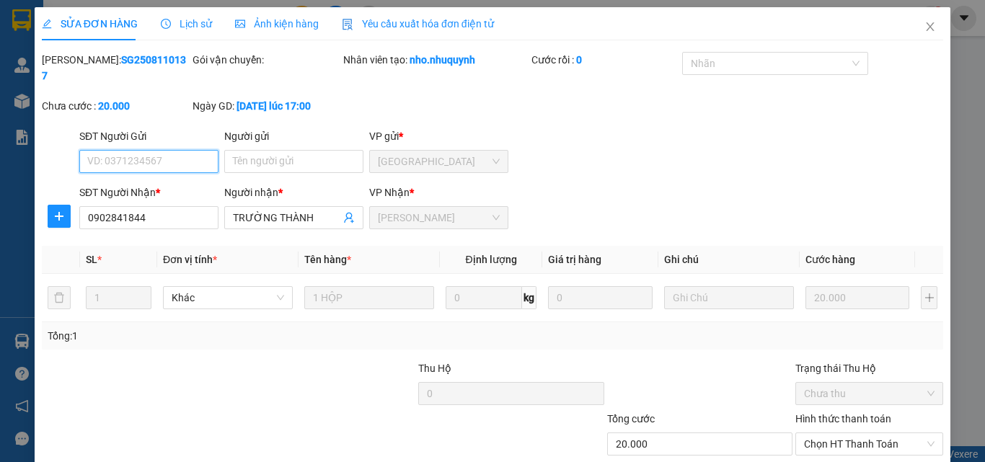
scroll to position [74, 0]
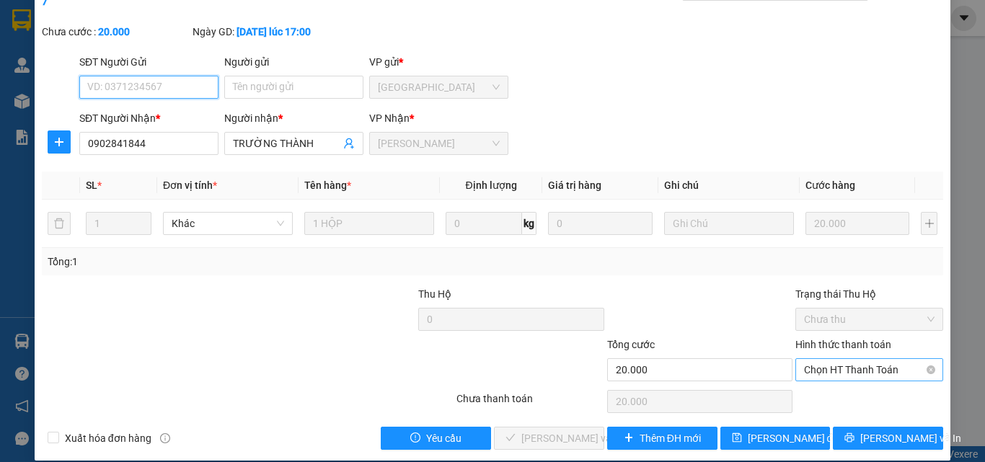
click at [848, 362] on span "Chọn HT Thanh Toán" at bounding box center [869, 370] width 130 height 22
drag, startPoint x: 822, startPoint y: 387, endPoint x: 792, endPoint y: 394, distance: 31.0
click at [819, 389] on div "Tại văn phòng" at bounding box center [860, 383] width 129 height 16
type input "0"
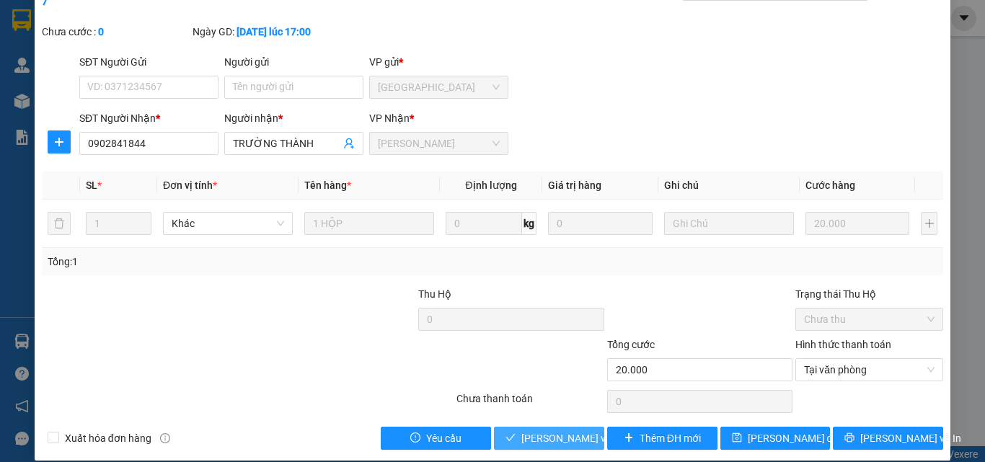
click at [526, 430] on span "[PERSON_NAME] và [PERSON_NAME] hàng" at bounding box center [618, 438] width 195 height 16
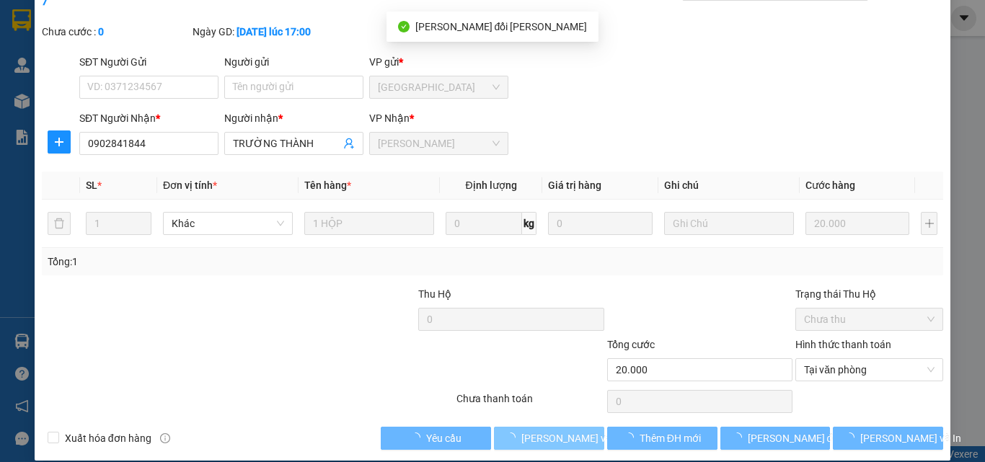
scroll to position [0, 0]
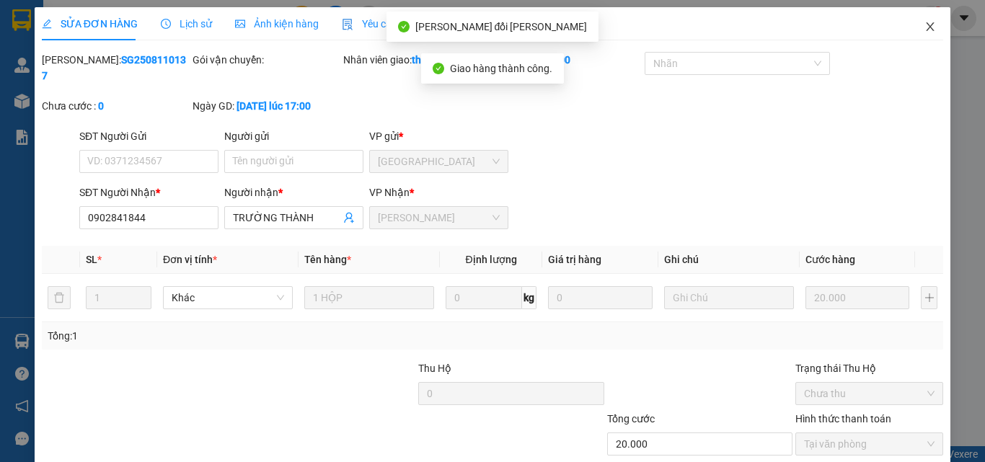
click at [924, 28] on icon "close" at bounding box center [930, 27] width 12 height 12
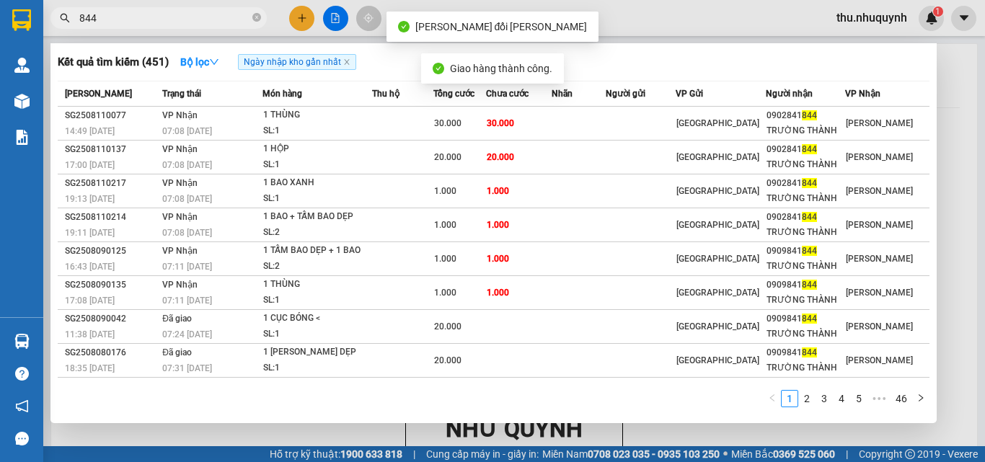
click at [230, 22] on input "844" at bounding box center [164, 18] width 170 height 16
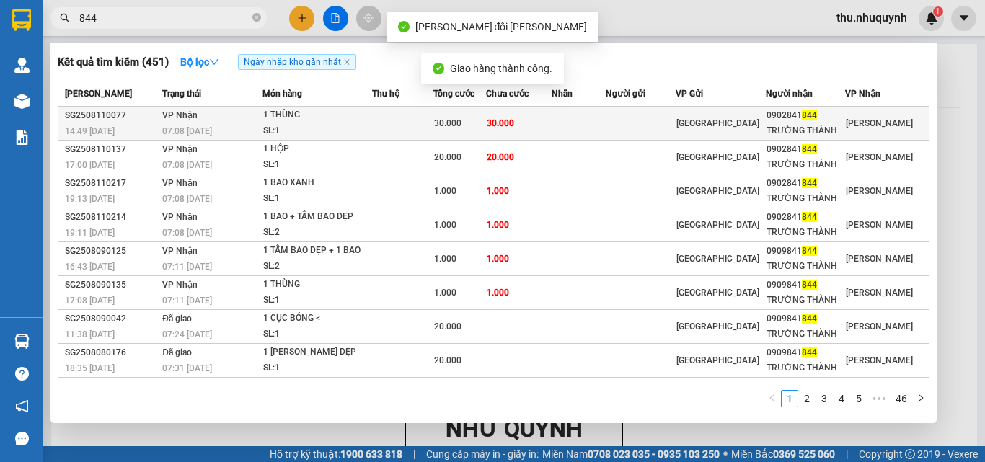
click at [329, 120] on div "1 THÙNG" at bounding box center [317, 115] width 108 height 16
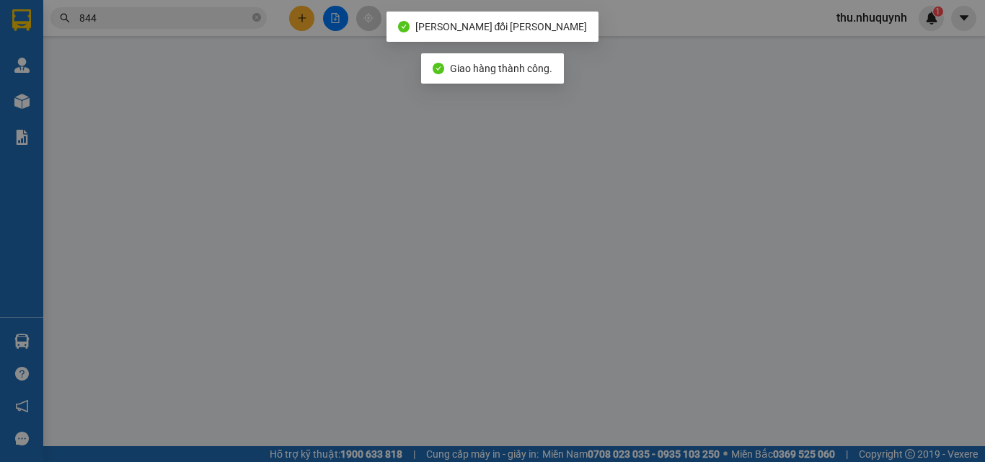
type input "0902841844"
type input "TRƯỜNG THÀNH"
type input "30.000"
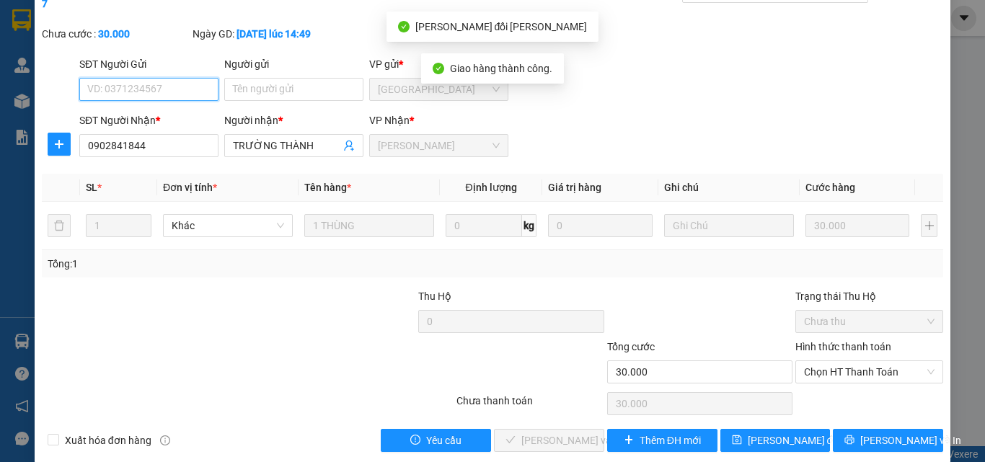
scroll to position [74, 0]
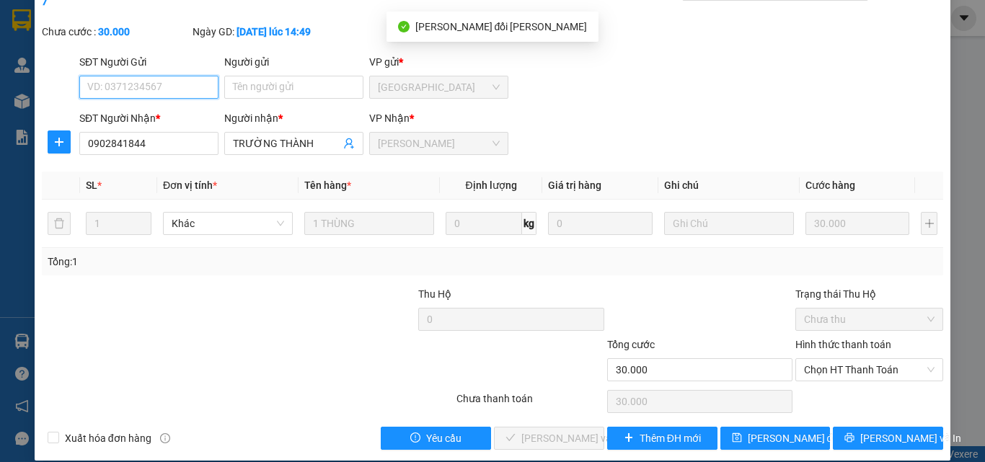
drag, startPoint x: 854, startPoint y: 354, endPoint x: 833, endPoint y: 372, distance: 27.6
click at [846, 359] on span "Chọn HT Thanh Toán" at bounding box center [869, 370] width 130 height 22
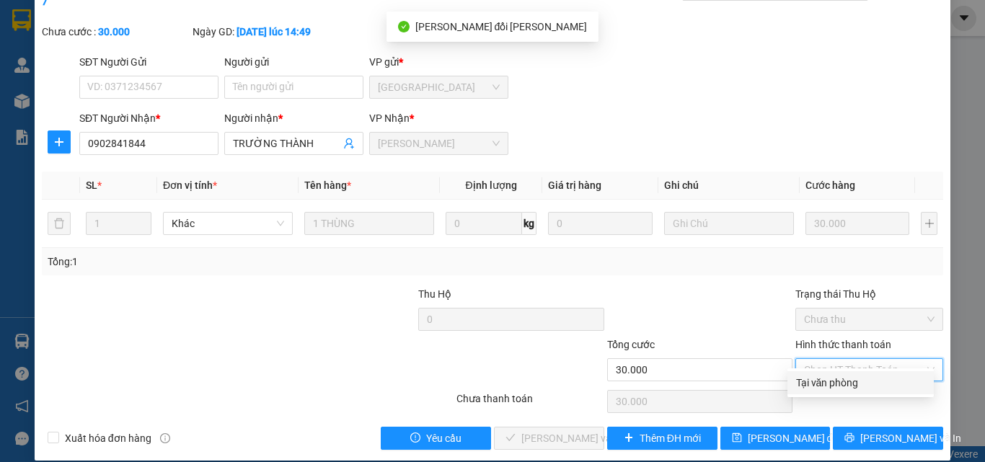
drag, startPoint x: 815, startPoint y: 381, endPoint x: 565, endPoint y: 423, distance: 252.9
click at [813, 382] on div "Tại văn phòng" at bounding box center [860, 383] width 129 height 16
type input "0"
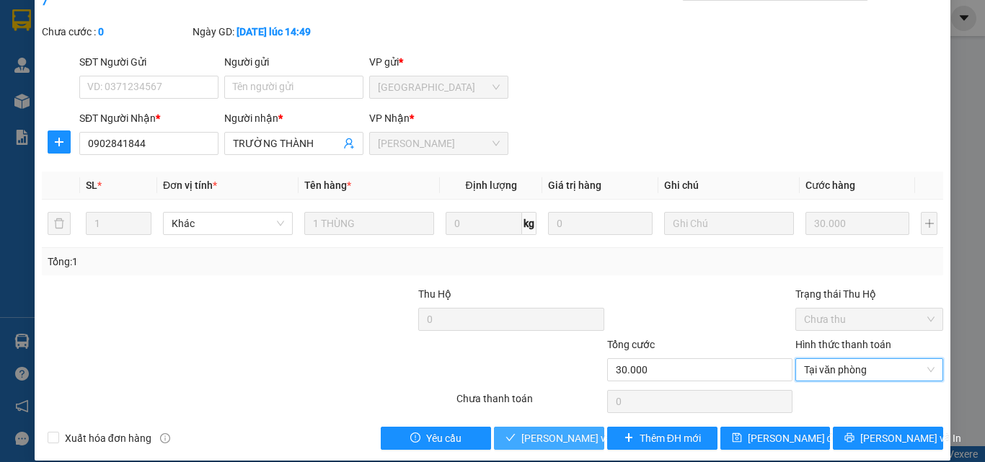
click at [541, 430] on span "[PERSON_NAME] và [PERSON_NAME] hàng" at bounding box center [618, 438] width 195 height 16
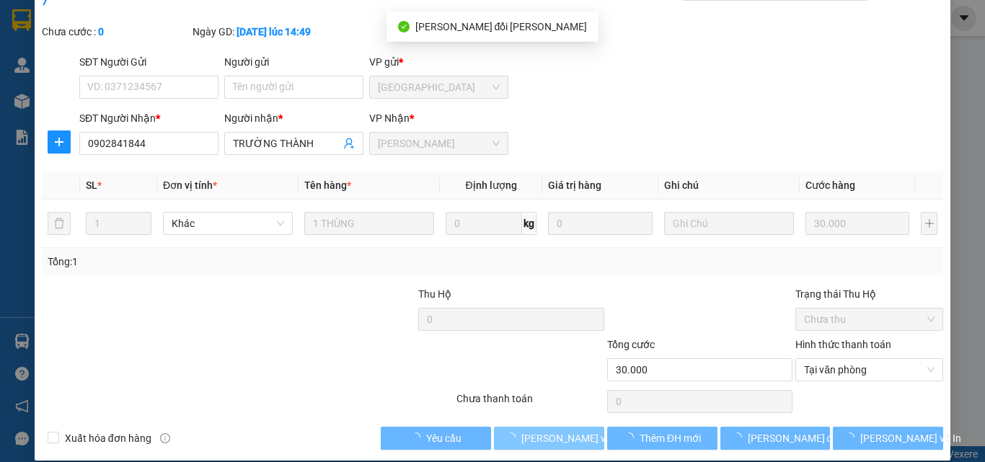
scroll to position [0, 0]
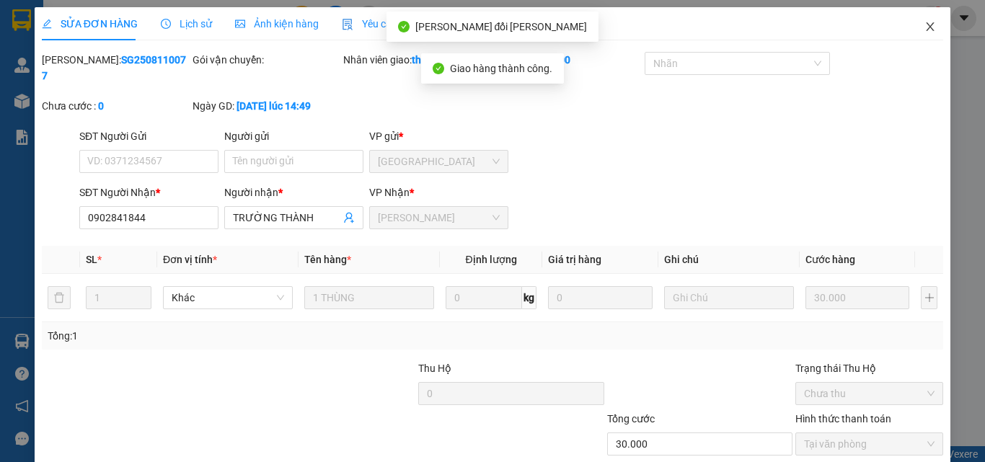
click at [924, 22] on icon "close" at bounding box center [930, 27] width 12 height 12
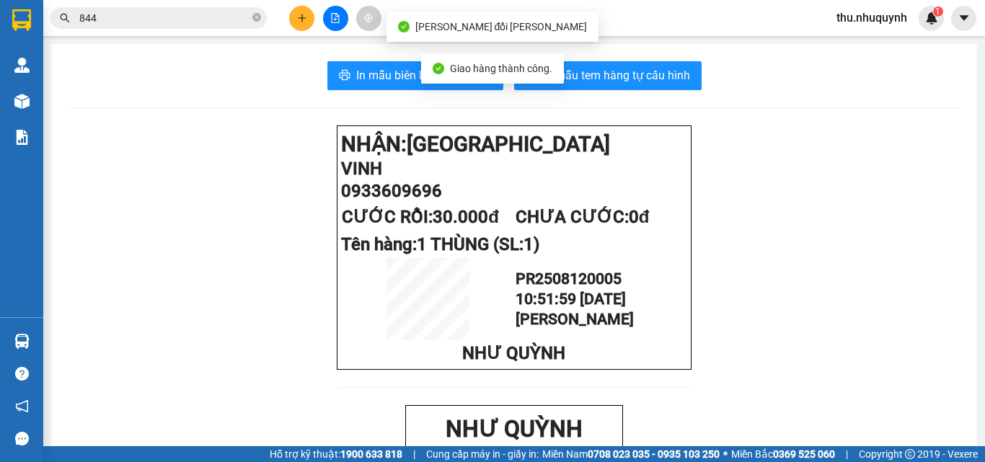
click at [185, 15] on input "844" at bounding box center [164, 18] width 170 height 16
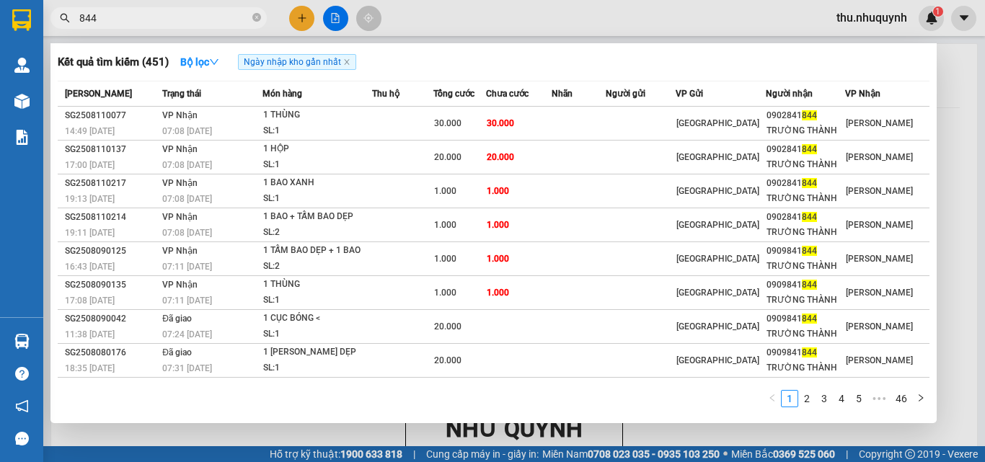
click at [297, 16] on div at bounding box center [492, 231] width 985 height 462
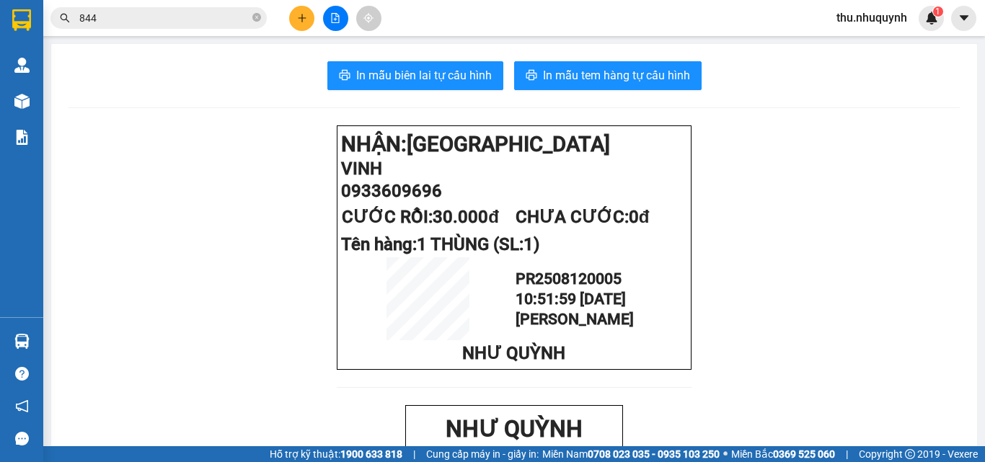
click at [297, 16] on icon "plus" at bounding box center [302, 18] width 10 height 10
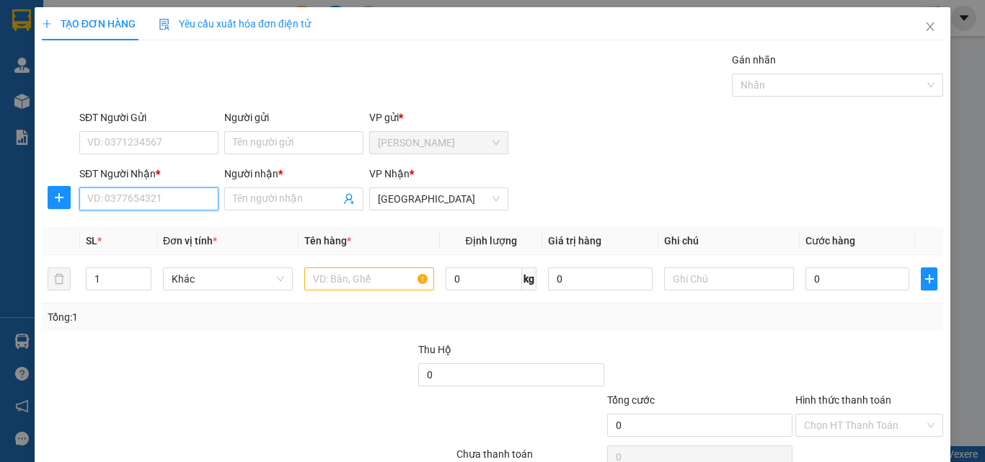
click at [180, 204] on input "SĐT Người Nhận *" at bounding box center [148, 198] width 139 height 23
click at [164, 229] on div "0918219414 - vũ" at bounding box center [158, 228] width 142 height 16
type input "0918219414"
type input "vũ"
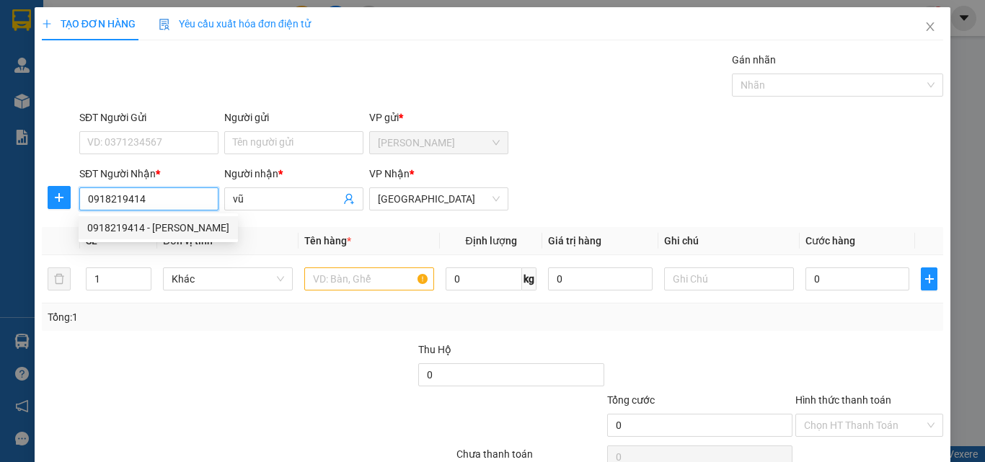
type input "70.000"
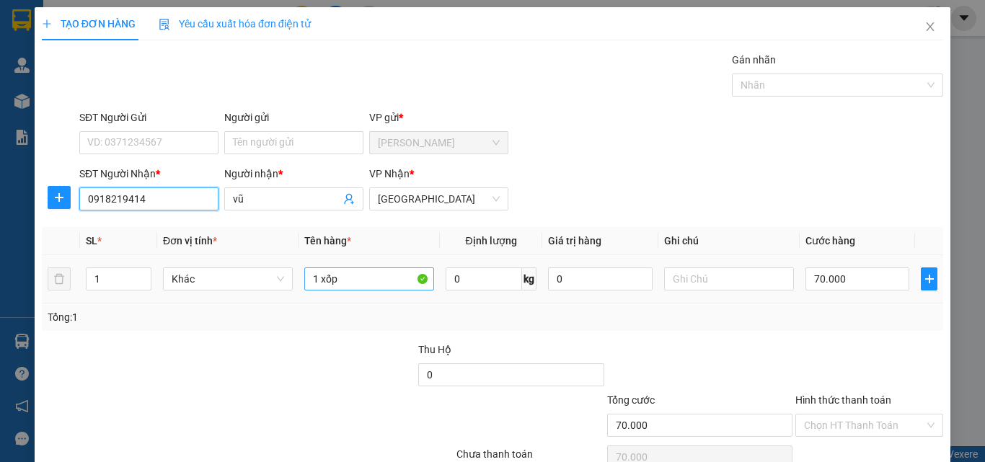
type input "0918219414"
click at [367, 269] on input "1 xốp" at bounding box center [369, 278] width 130 height 23
click at [364, 273] on input "1 xốp" at bounding box center [369, 278] width 130 height 23
type input "1 THÙNG"
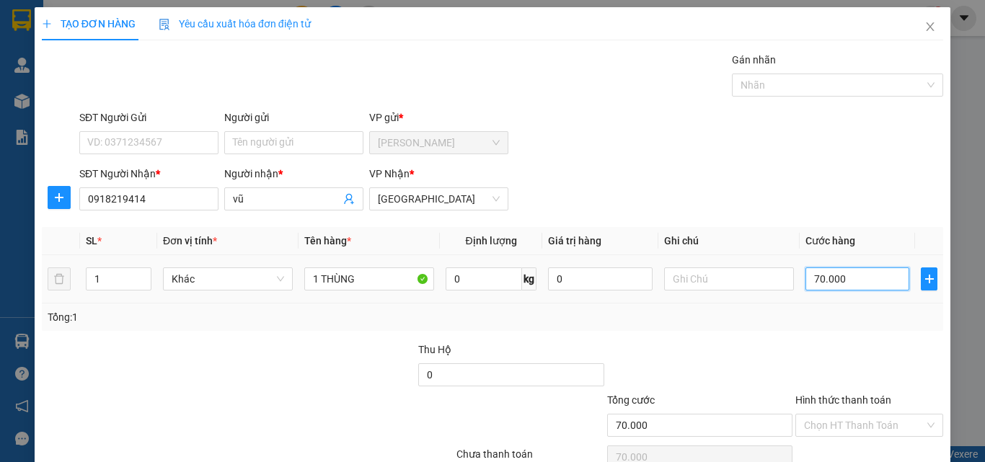
click at [871, 288] on input "70.000" at bounding box center [857, 278] width 104 height 23
type input "3"
type input "30"
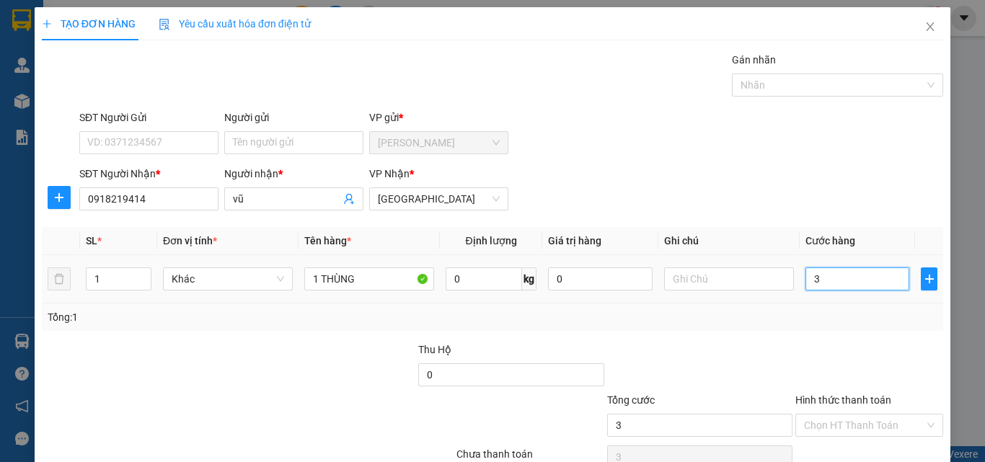
type input "30"
type input "30.000"
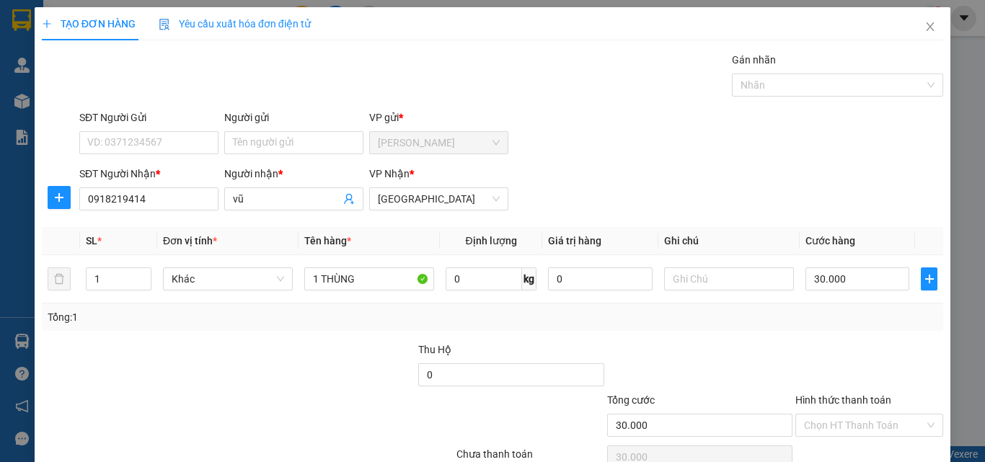
click at [810, 323] on div "Tổng: 1" at bounding box center [493, 317] width 890 height 16
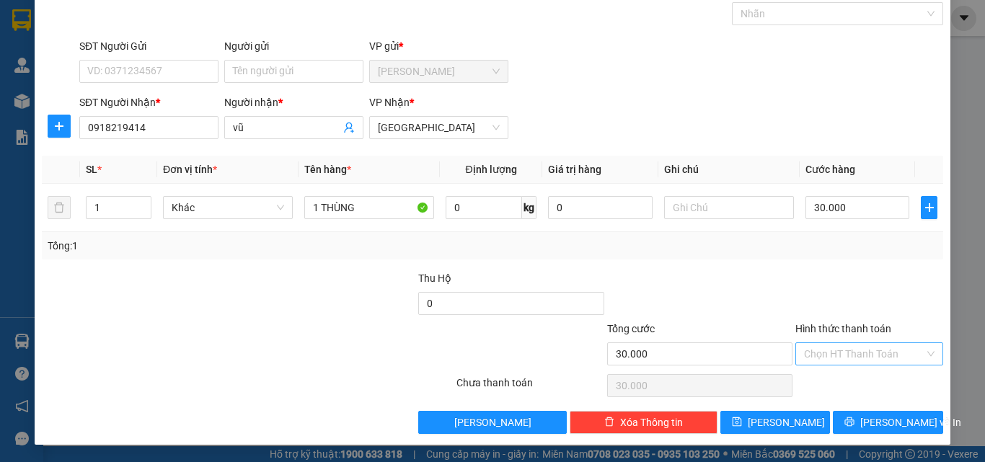
drag, startPoint x: 841, startPoint y: 340, endPoint x: 836, endPoint y: 360, distance: 21.0
click at [839, 350] on div "Hình thức thanh toán Chọn HT Thanh Toán" at bounding box center [869, 346] width 148 height 50
drag, startPoint x: 838, startPoint y: 353, endPoint x: 831, endPoint y: 373, distance: 21.2
click at [838, 356] on input "Hình thức thanh toán" at bounding box center [864, 354] width 120 height 22
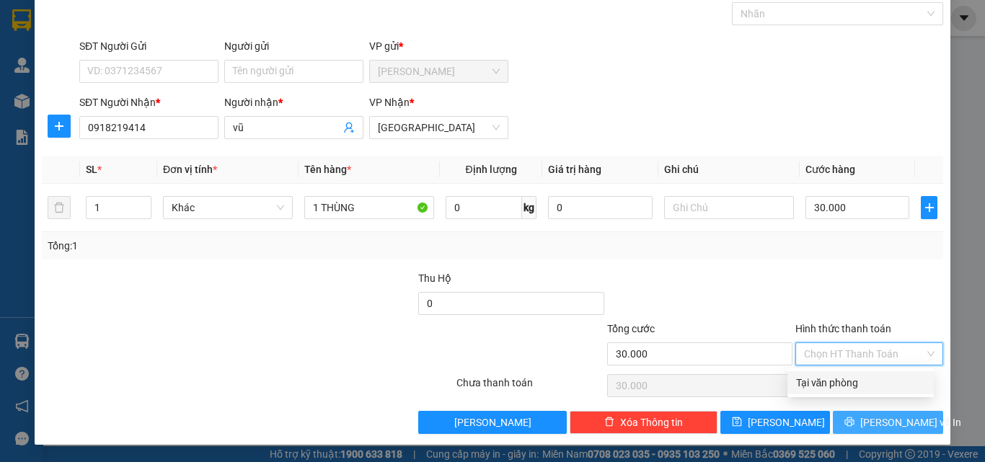
drag, startPoint x: 831, startPoint y: 376, endPoint x: 834, endPoint y: 412, distance: 36.9
click at [829, 389] on div "Tại văn phòng" at bounding box center [860, 383] width 129 height 16
type input "0"
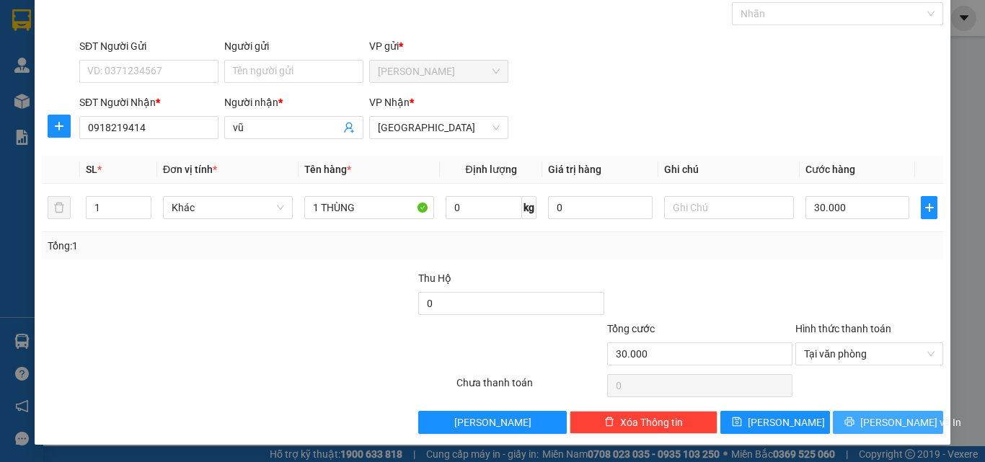
drag, startPoint x: 842, startPoint y: 417, endPoint x: 612, endPoint y: 317, distance: 250.6
click at [841, 416] on button "[PERSON_NAME] và In" at bounding box center [888, 422] width 110 height 23
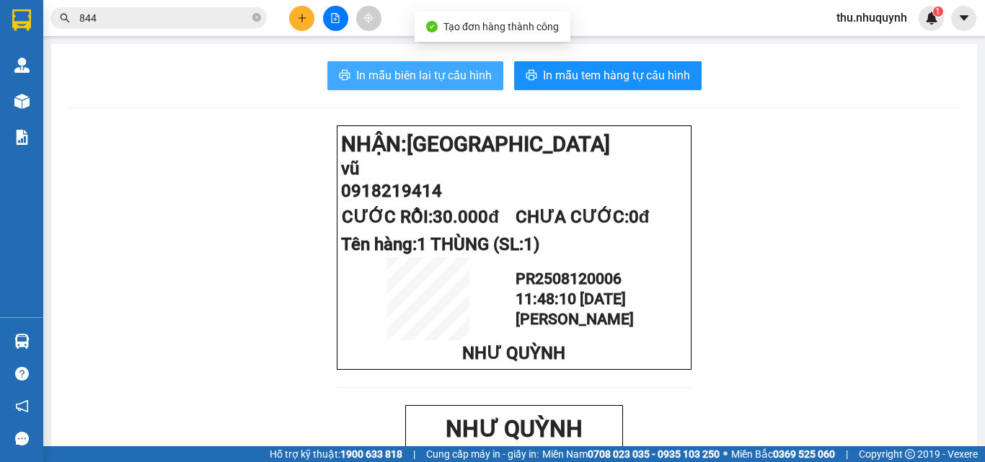
click at [397, 76] on span "In mẫu biên lai tự cấu hình" at bounding box center [424, 75] width 136 height 18
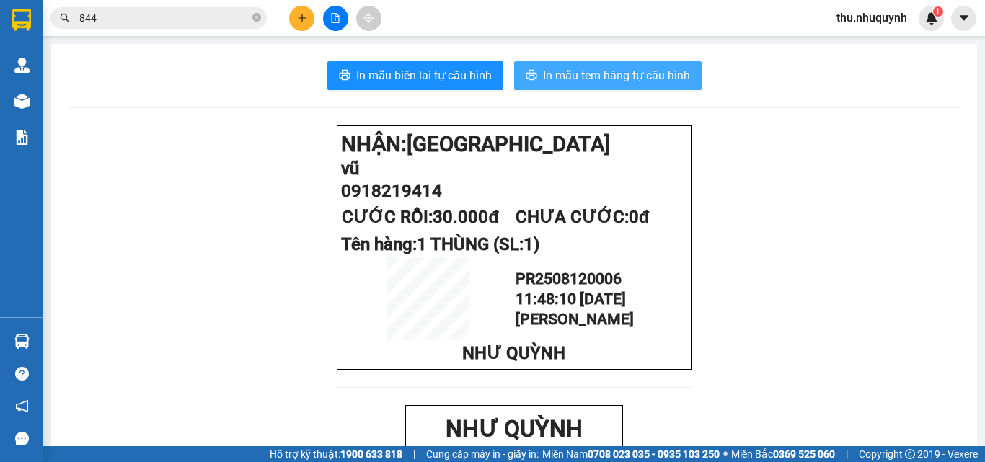
click at [670, 72] on span "In mẫu tem hàng tự cấu hình" at bounding box center [616, 75] width 147 height 18
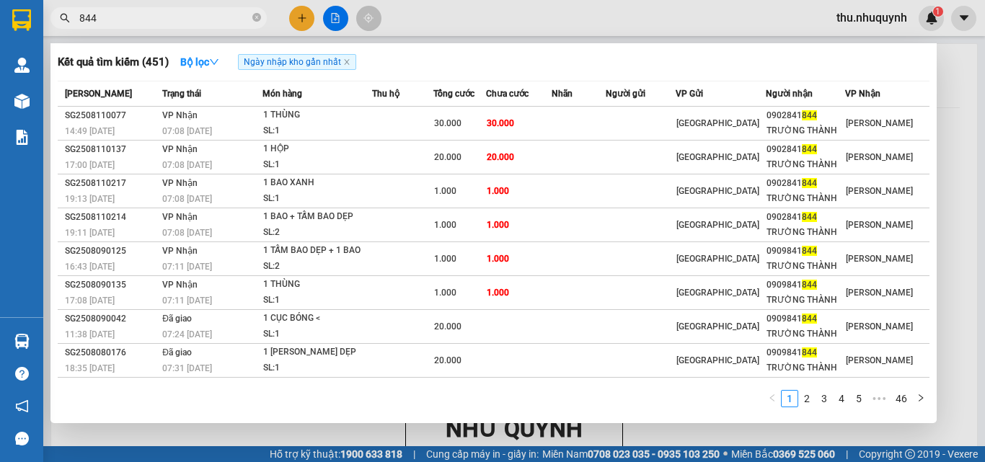
click at [164, 14] on input "844" at bounding box center [164, 18] width 170 height 16
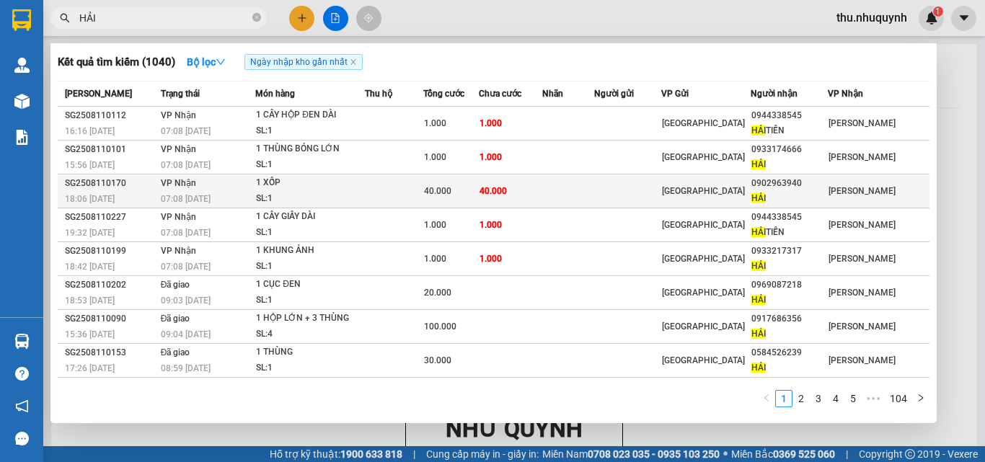
type input "HẢI"
click at [503, 200] on td "40.000" at bounding box center [510, 191] width 63 height 34
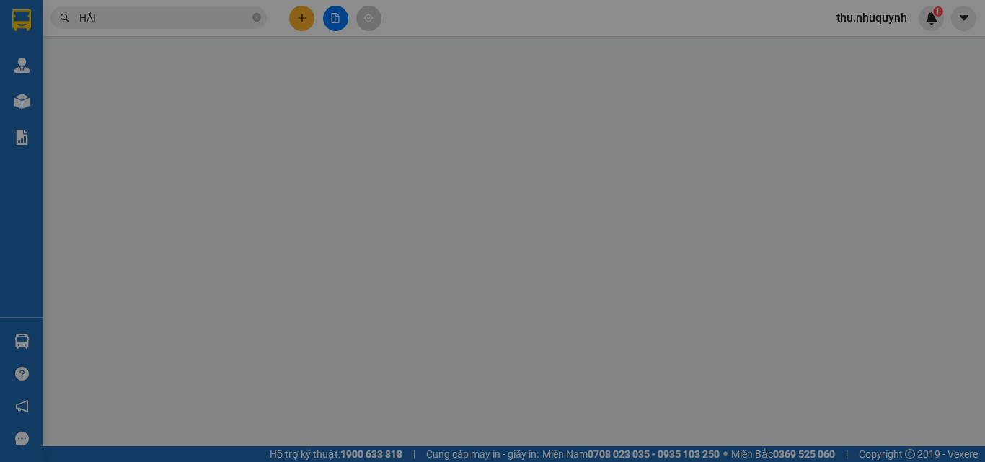
type input "0902963940"
type input "HẢI"
type input "40.000"
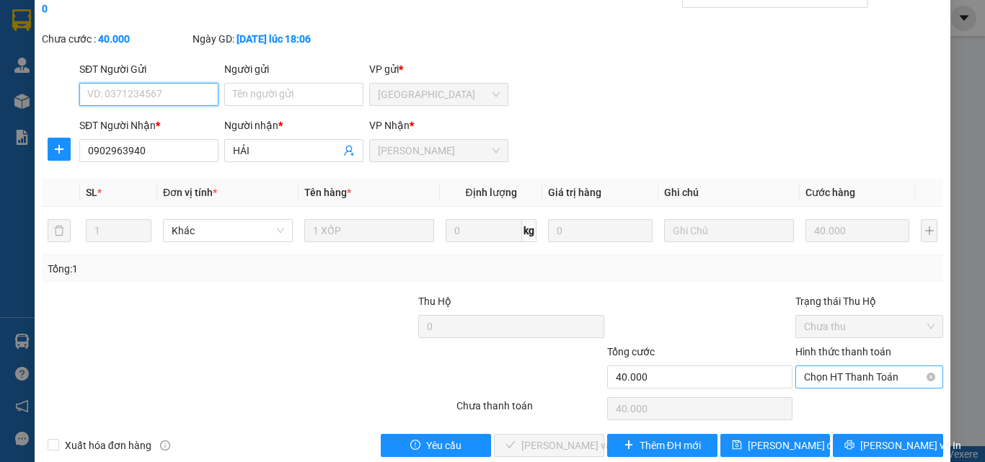
scroll to position [74, 0]
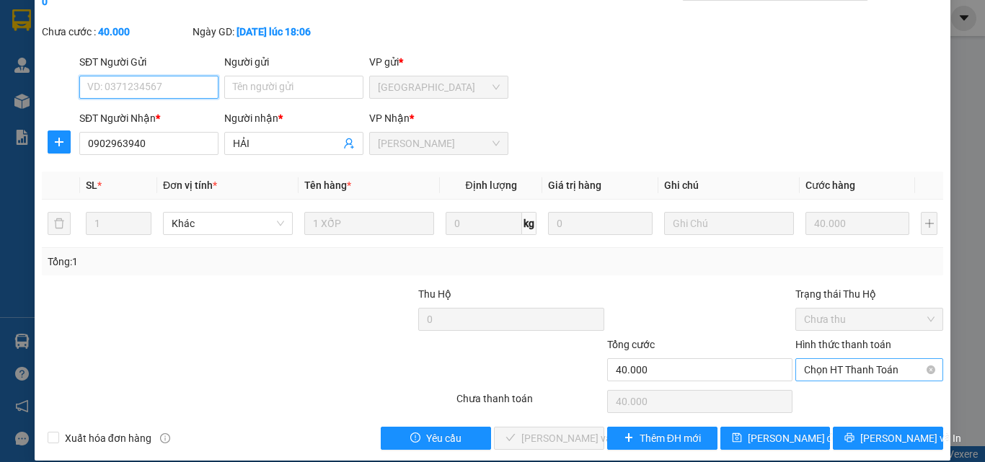
click at [818, 359] on span "Chọn HT Thanh Toán" at bounding box center [869, 370] width 130 height 22
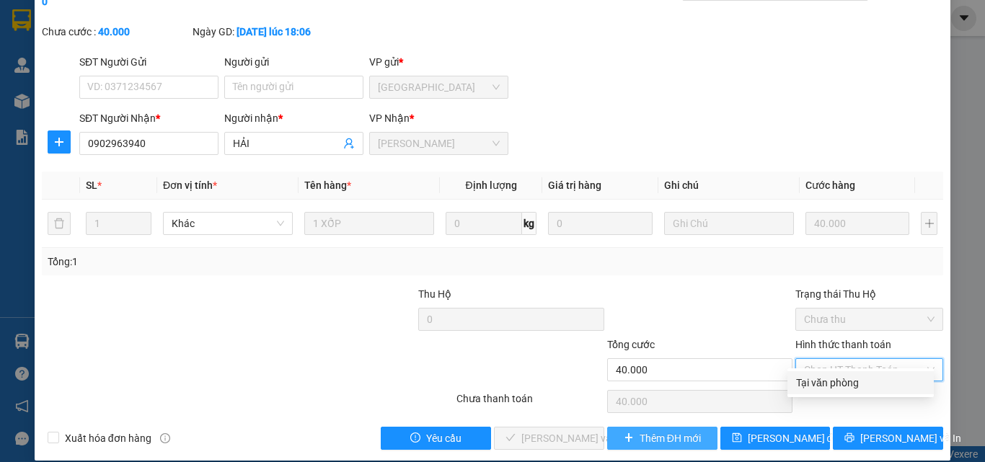
drag, startPoint x: 824, startPoint y: 381, endPoint x: 705, endPoint y: 412, distance: 122.9
click at [823, 384] on div "Tại văn phòng" at bounding box center [860, 383] width 129 height 16
type input "0"
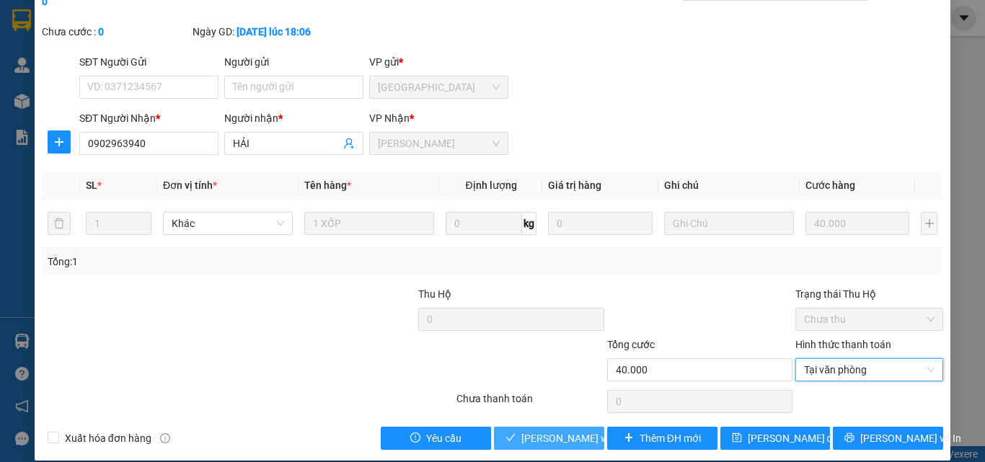
click at [557, 430] on span "[PERSON_NAME] và [PERSON_NAME] hàng" at bounding box center [618, 438] width 195 height 16
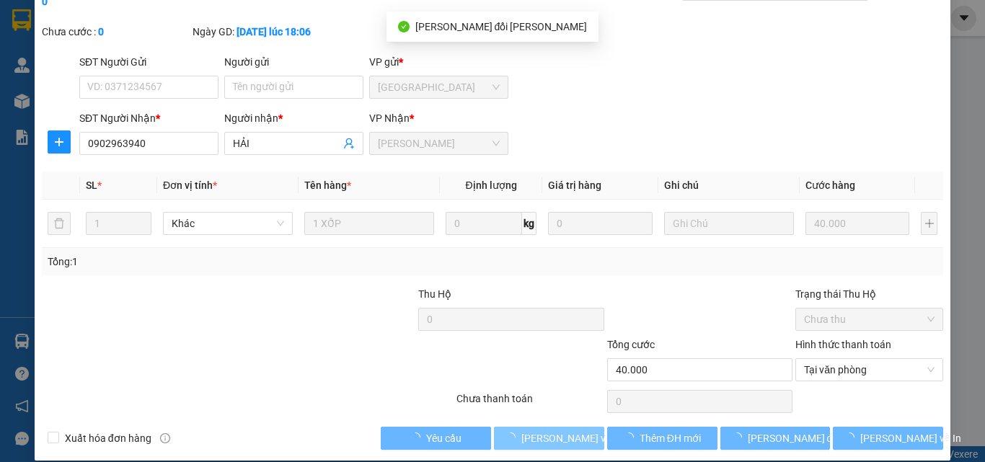
scroll to position [0, 0]
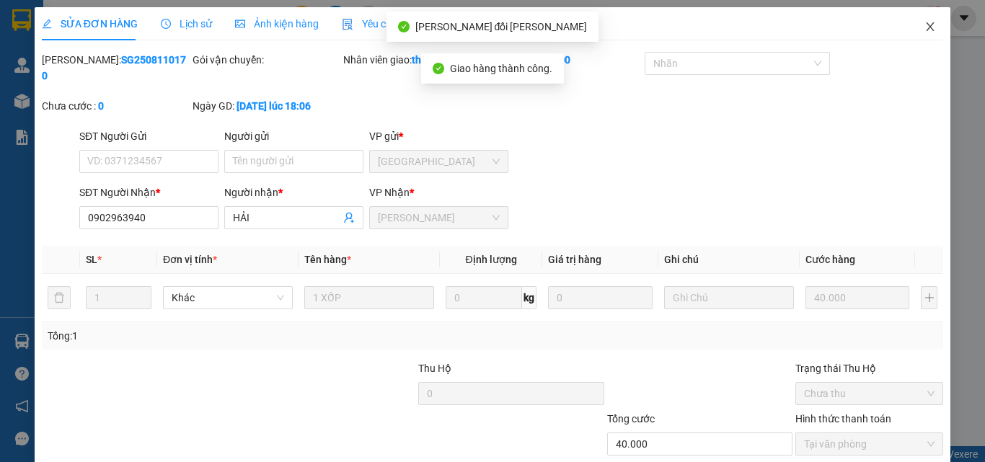
click at [913, 31] on span "Close" at bounding box center [930, 27] width 40 height 40
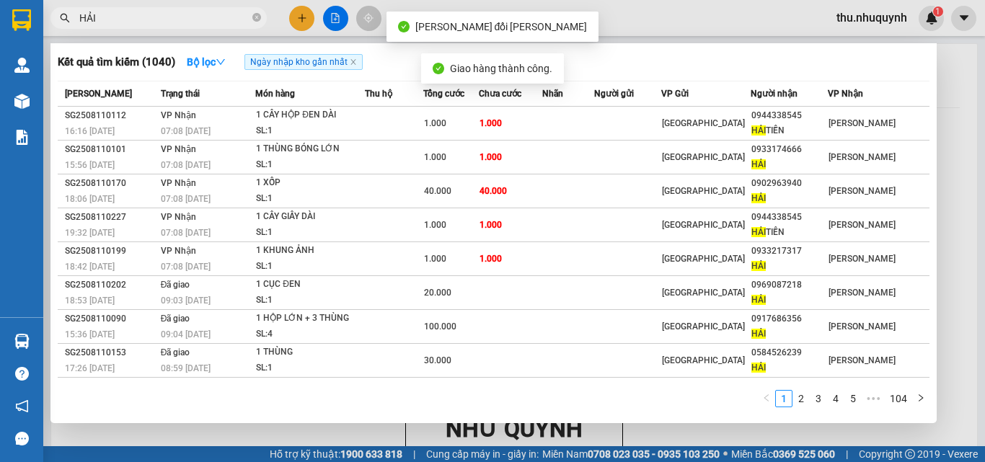
click at [197, 16] on input "HẢI" at bounding box center [164, 18] width 170 height 16
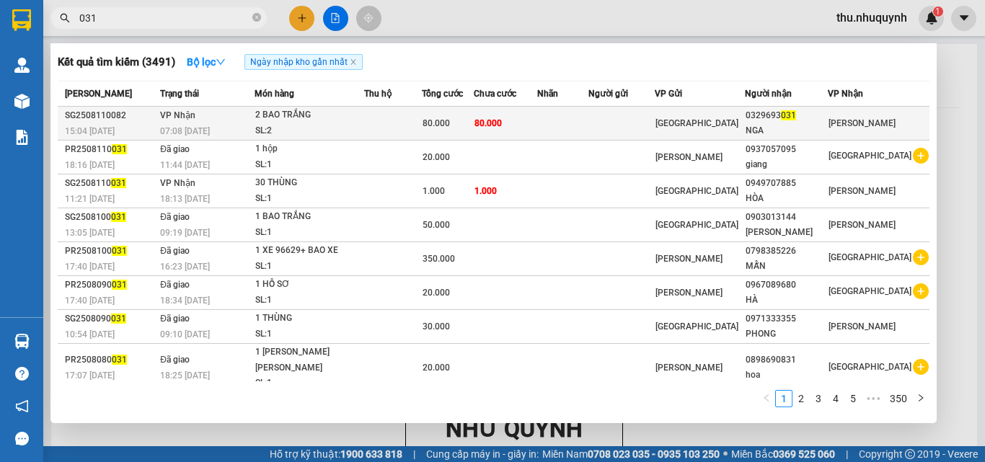
type input "031"
click at [720, 133] on td "[GEOGRAPHIC_DATA]" at bounding box center [700, 124] width 90 height 34
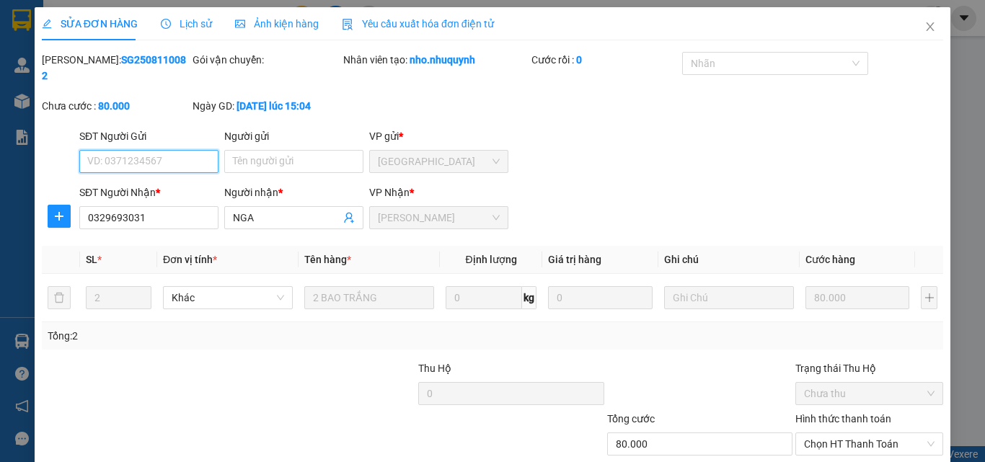
scroll to position [74, 0]
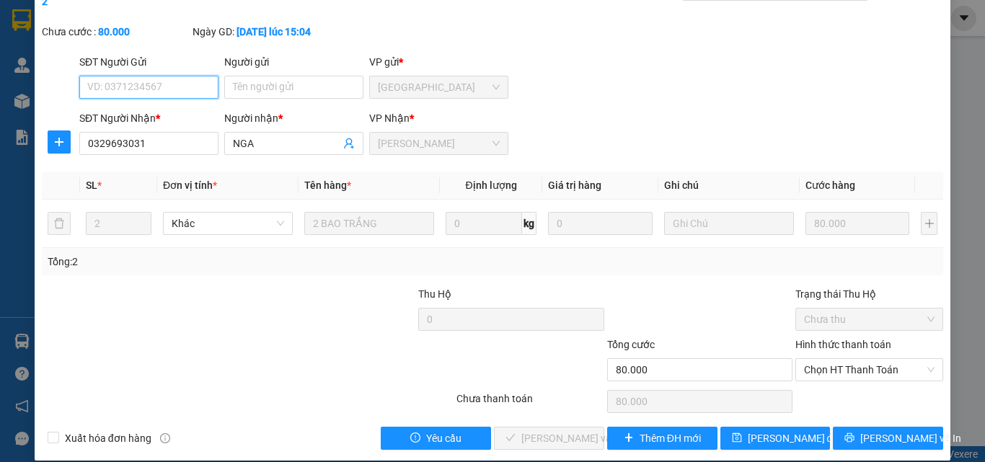
drag, startPoint x: 853, startPoint y: 350, endPoint x: 845, endPoint y: 367, distance: 18.4
click at [850, 359] on span "Chọn HT Thanh Toán" at bounding box center [869, 370] width 130 height 22
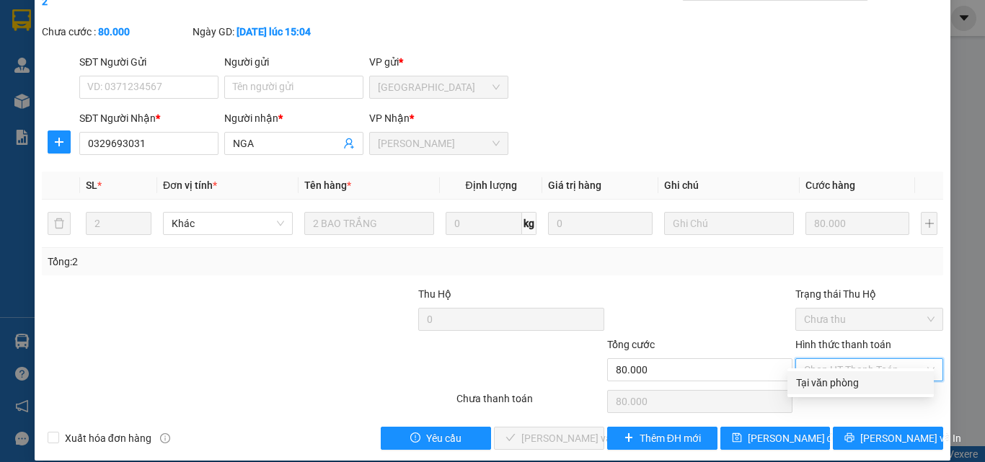
click at [843, 384] on div "Tại văn phòng" at bounding box center [860, 383] width 129 height 16
type input "0"
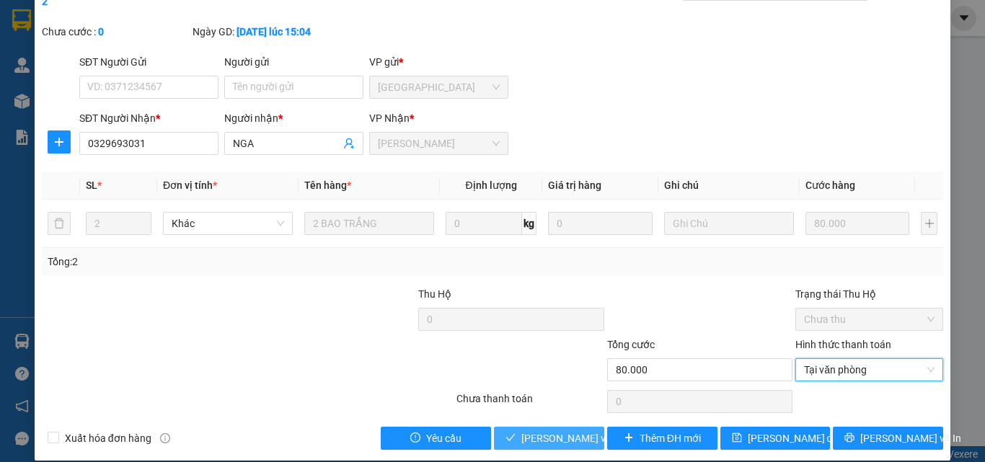
click at [585, 430] on span "[PERSON_NAME] và [PERSON_NAME] hàng" at bounding box center [618, 438] width 195 height 16
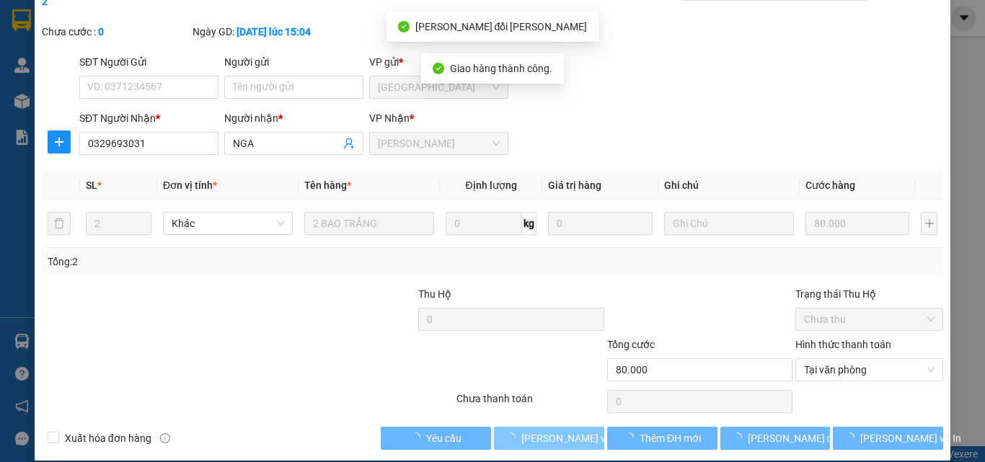
scroll to position [0, 0]
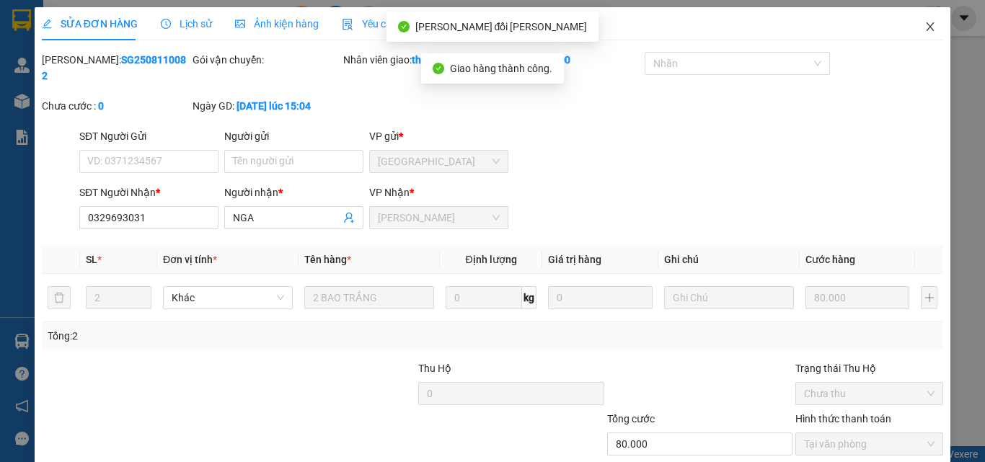
click at [911, 30] on span "Close" at bounding box center [930, 27] width 40 height 40
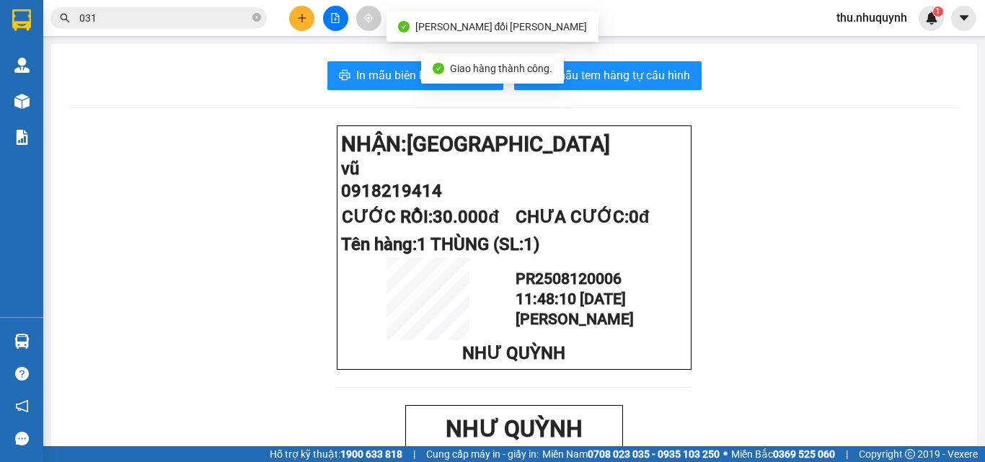
click at [184, 20] on input "031" at bounding box center [164, 18] width 170 height 16
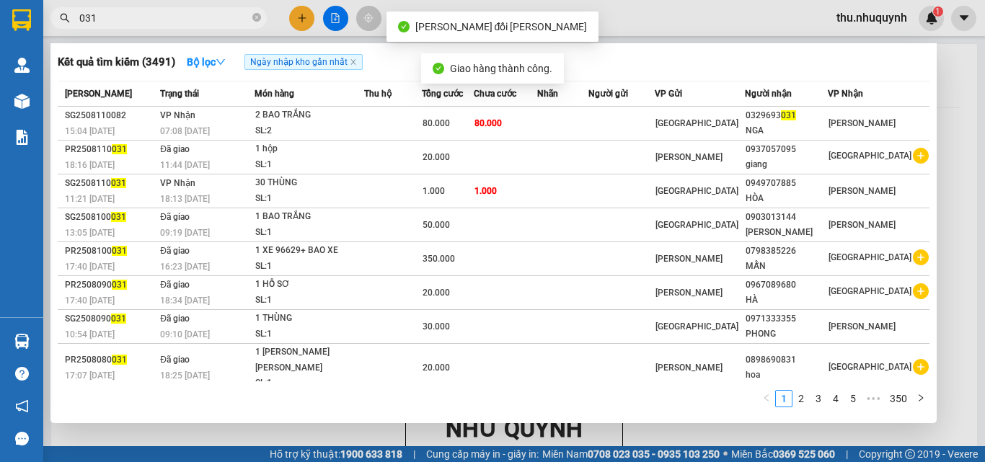
click at [184, 20] on input "031" at bounding box center [164, 18] width 170 height 16
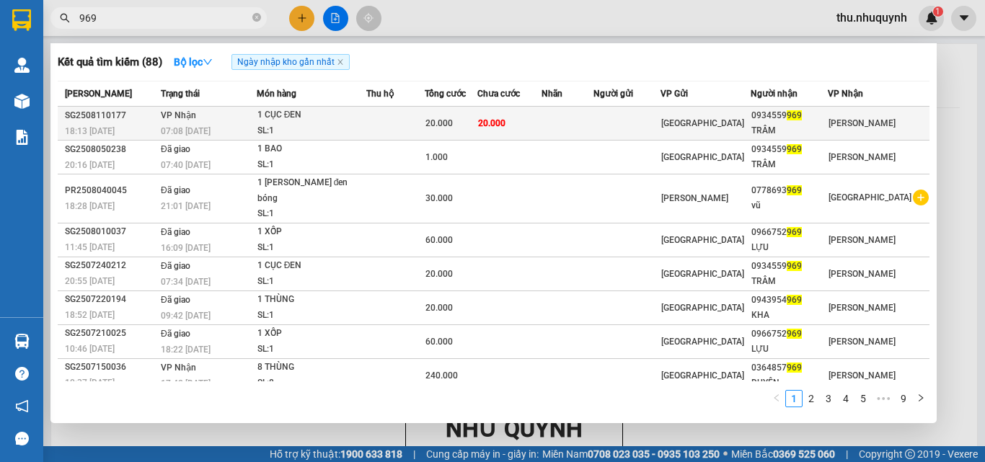
type input "969"
click at [505, 128] on span "20.000" at bounding box center [491, 123] width 27 height 10
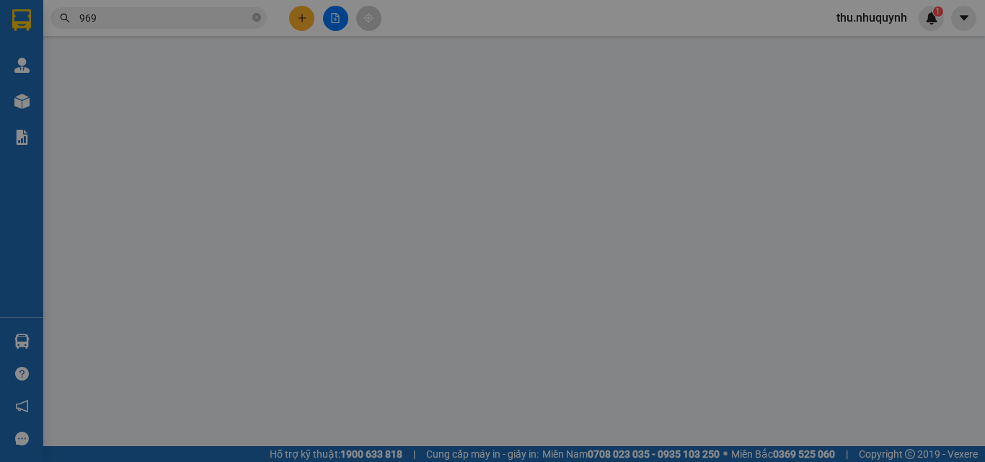
type input "0934559969"
type input "TRÂM"
type input "20.000"
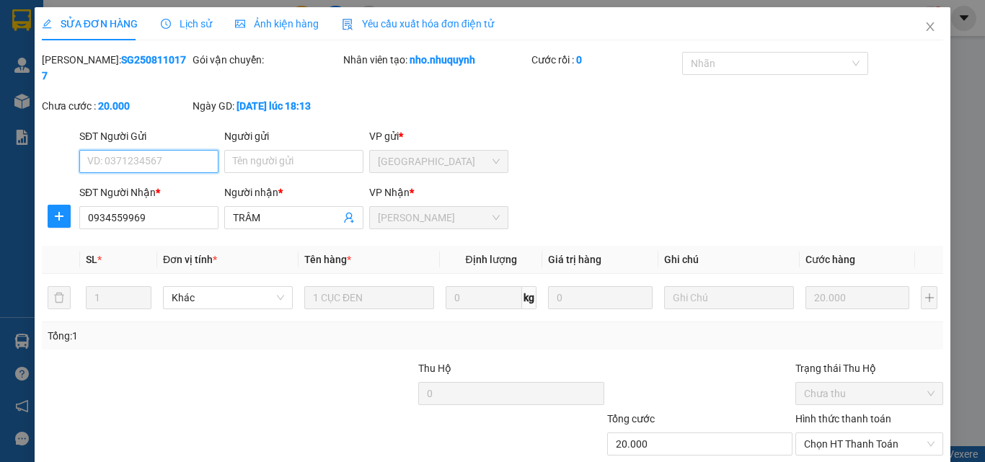
scroll to position [74, 0]
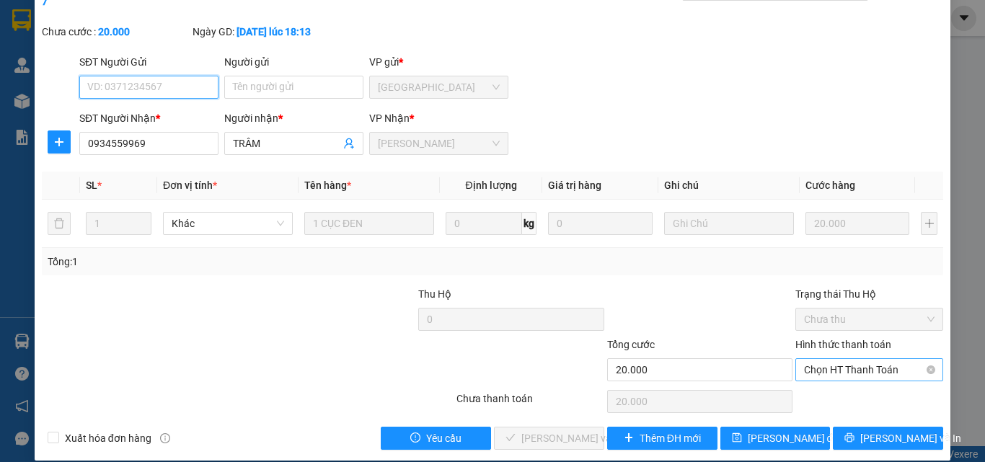
click at [833, 360] on span "Chọn HT Thanh Toán" at bounding box center [869, 370] width 130 height 22
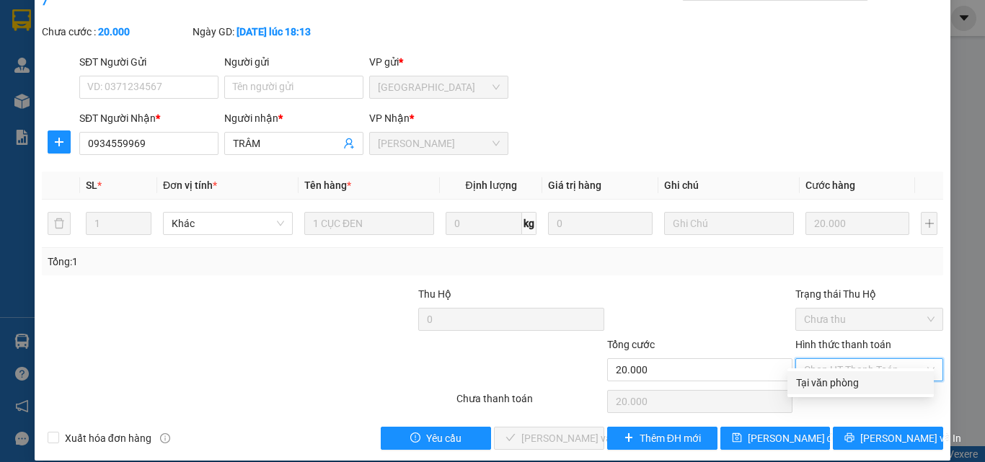
drag, startPoint x: 818, startPoint y: 382, endPoint x: 683, endPoint y: 407, distance: 137.0
click at [815, 382] on div "Tại văn phòng" at bounding box center [860, 383] width 129 height 16
type input "0"
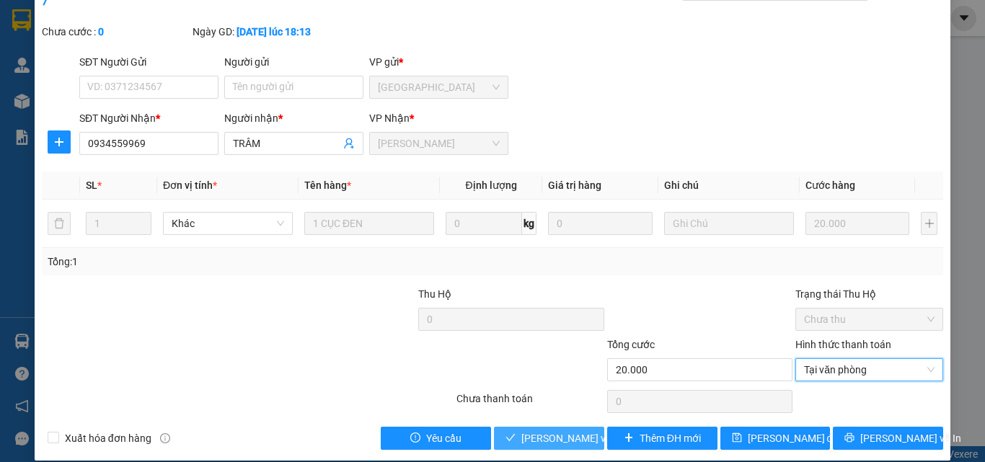
click at [552, 430] on span "[PERSON_NAME] và [PERSON_NAME] hàng" at bounding box center [618, 438] width 195 height 16
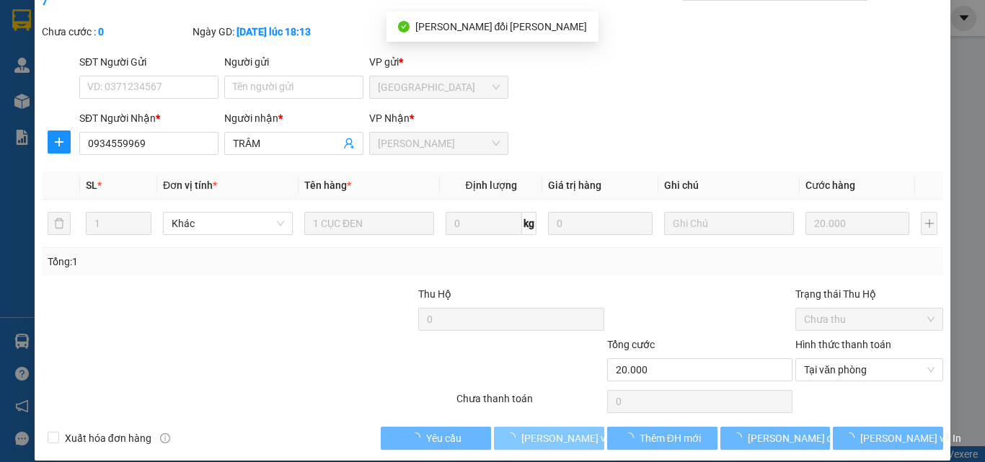
scroll to position [0, 0]
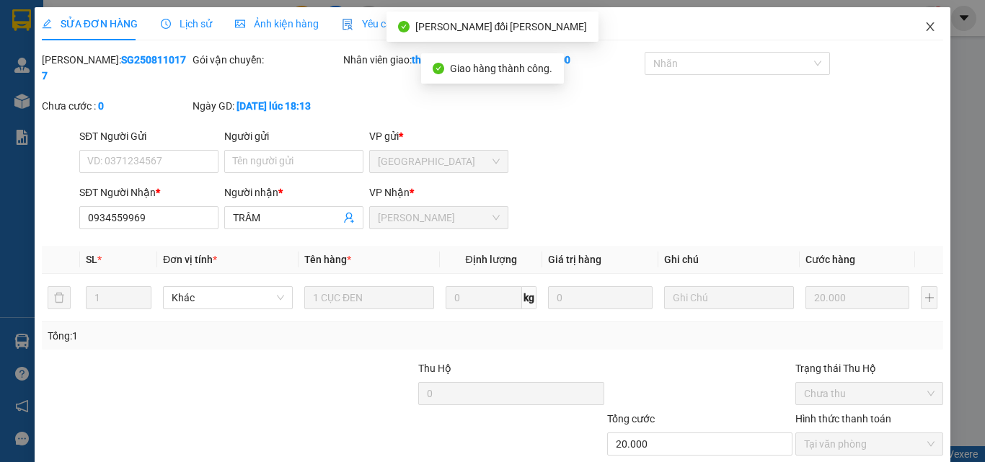
click at [924, 23] on icon "close" at bounding box center [930, 27] width 12 height 12
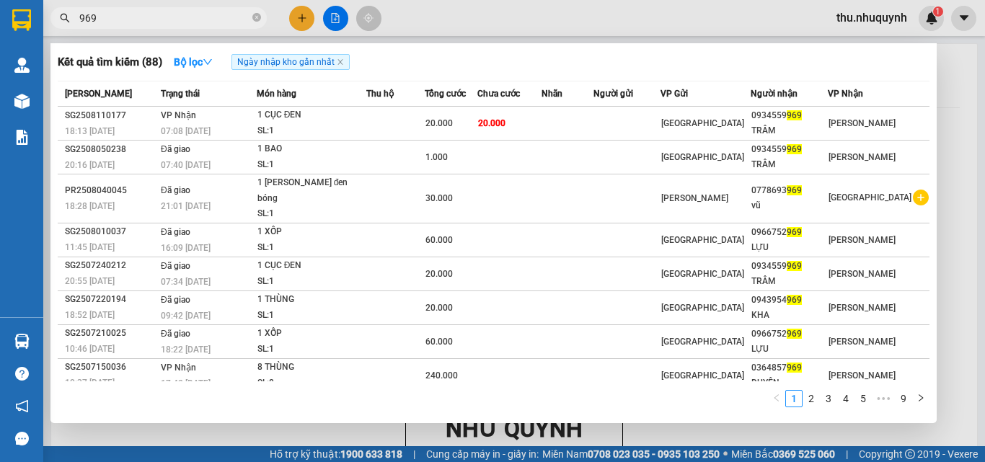
click at [133, 23] on input "969" at bounding box center [164, 18] width 170 height 16
type input "545"
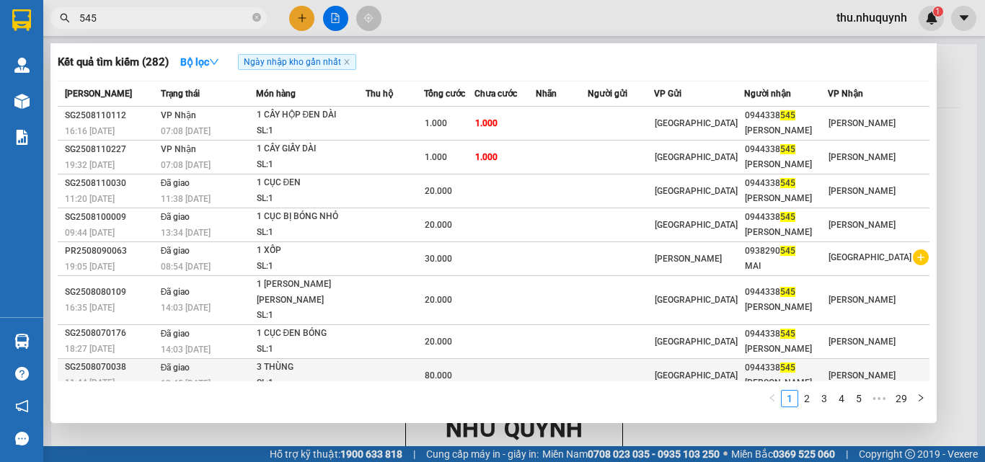
scroll to position [64, 0]
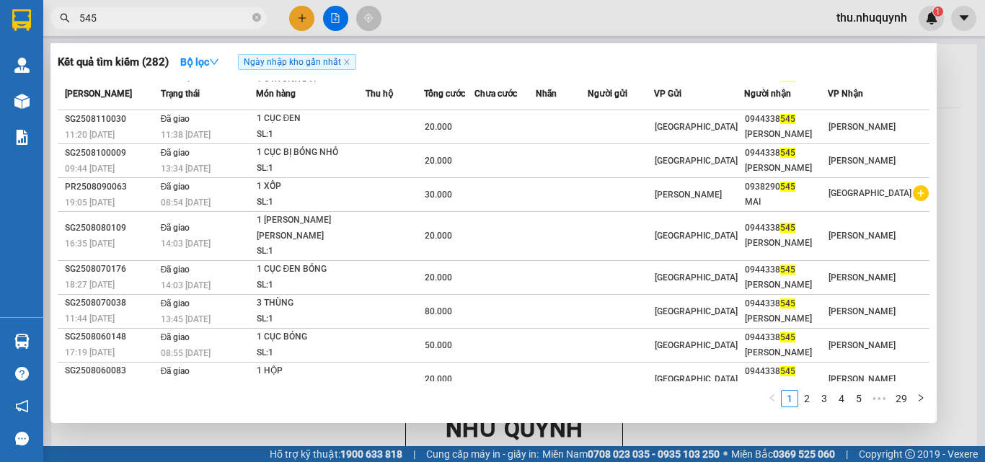
click at [142, 22] on input "545" at bounding box center [164, 18] width 170 height 16
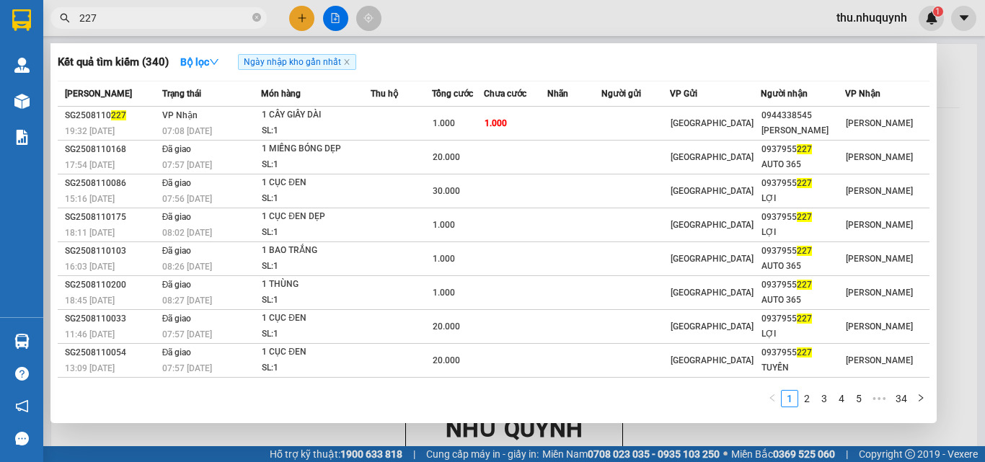
click at [114, 17] on input "227" at bounding box center [164, 18] width 170 height 16
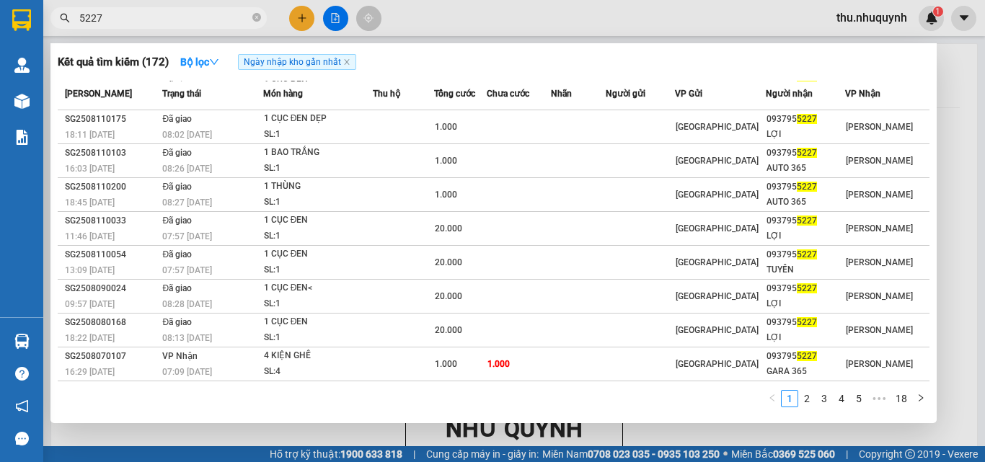
click at [183, 20] on input "5227" at bounding box center [164, 18] width 170 height 16
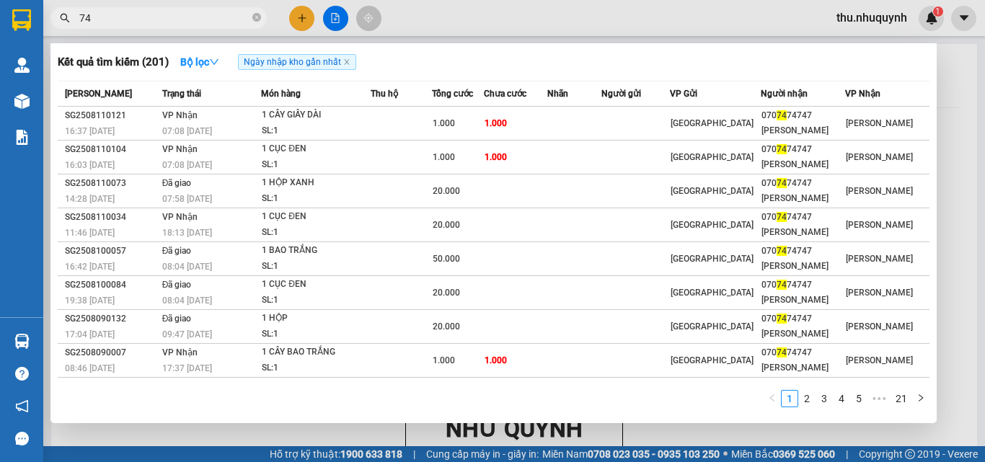
type input "7"
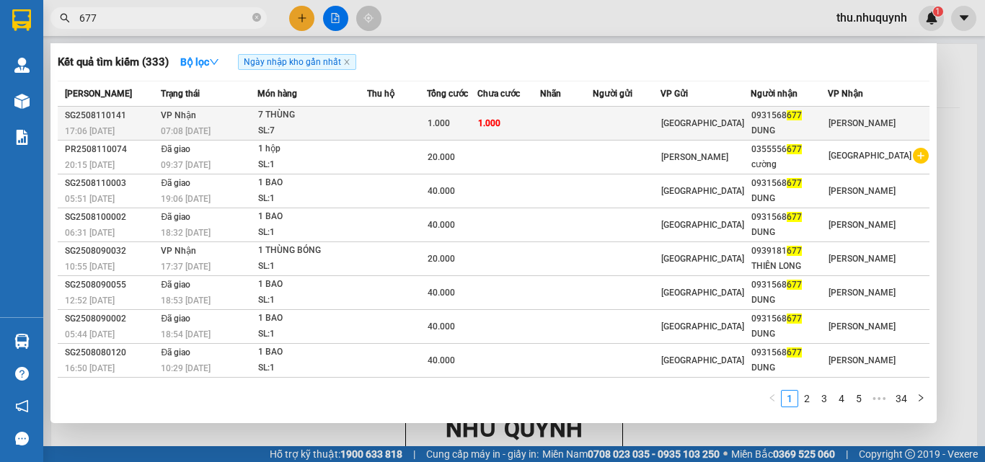
type input "677"
click at [622, 120] on td at bounding box center [626, 124] width 67 height 34
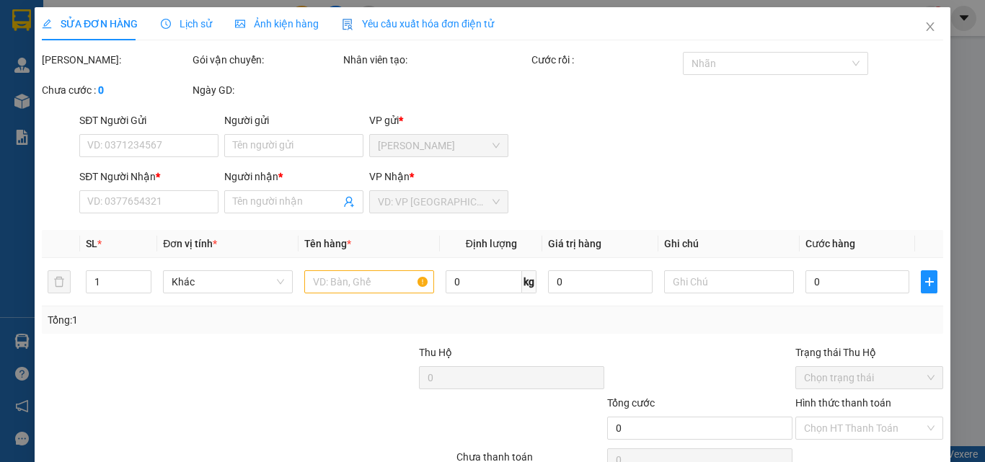
type input "0931568677"
type input "DUNG"
type input "1.000"
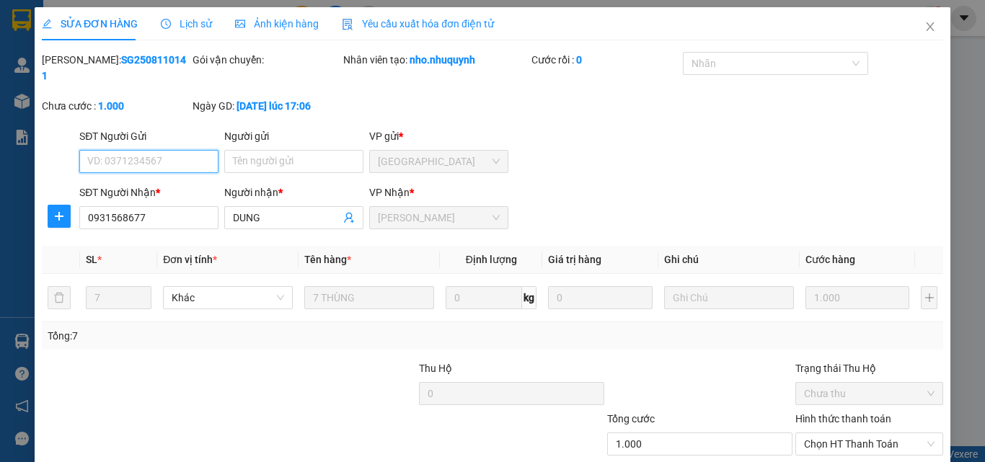
scroll to position [67, 0]
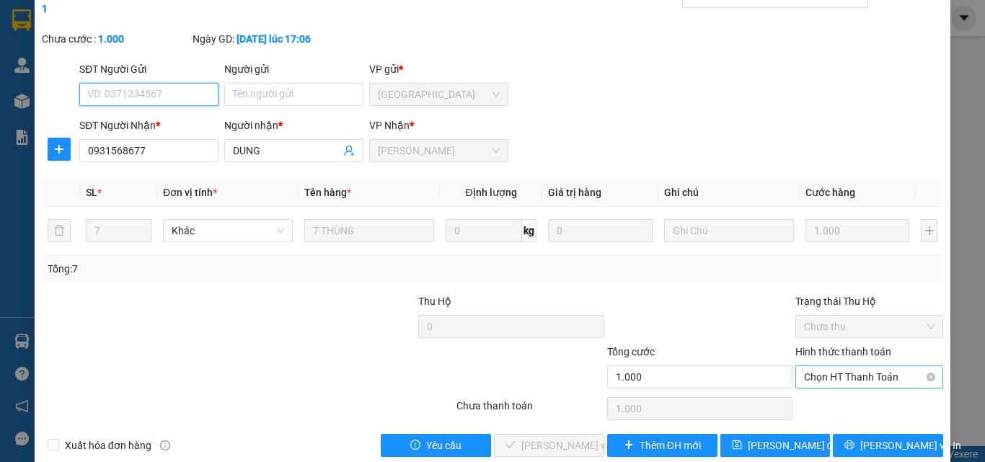
click at [851, 369] on span "Chọn HT Thanh Toán" at bounding box center [869, 377] width 130 height 22
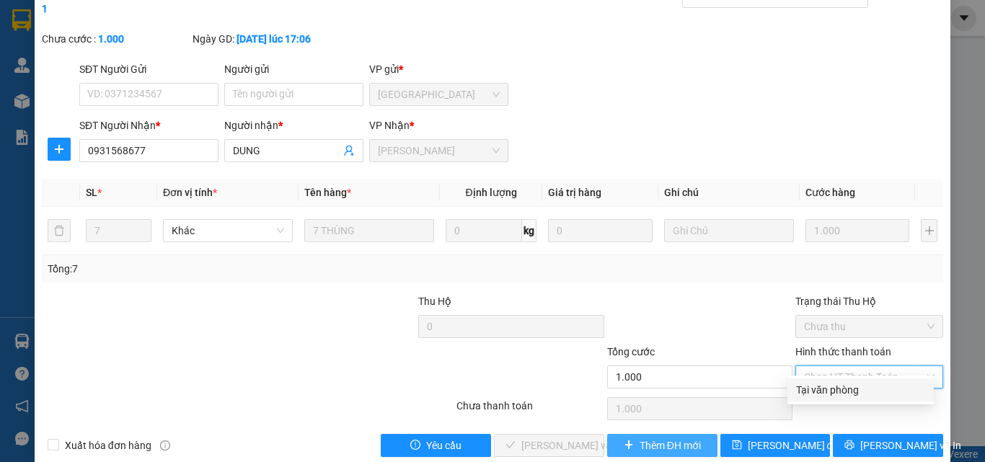
drag, startPoint x: 841, startPoint y: 388, endPoint x: 682, endPoint y: 440, distance: 166.9
click at [832, 394] on div "Tại văn phòng" at bounding box center [860, 390] width 129 height 16
type input "0"
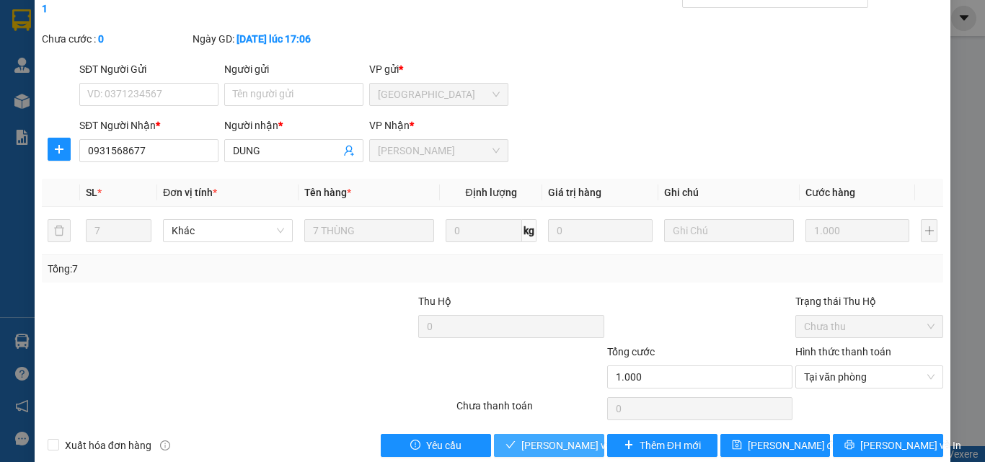
click at [555, 438] on span "[PERSON_NAME] và [PERSON_NAME] hàng" at bounding box center [618, 446] width 195 height 16
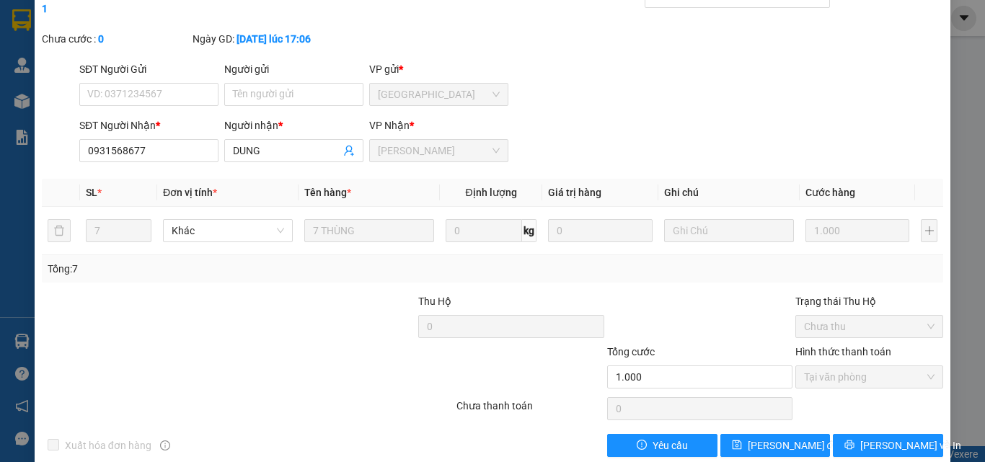
scroll to position [0, 0]
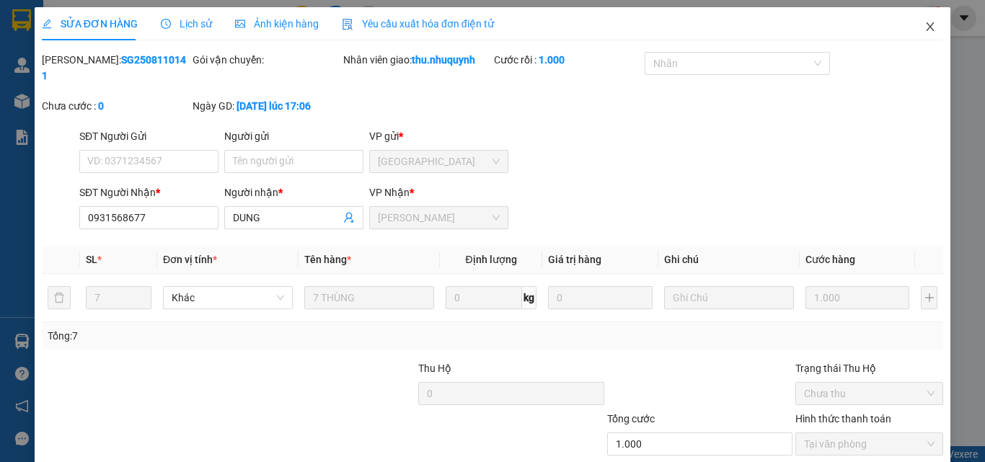
click at [924, 25] on icon "close" at bounding box center [930, 27] width 12 height 12
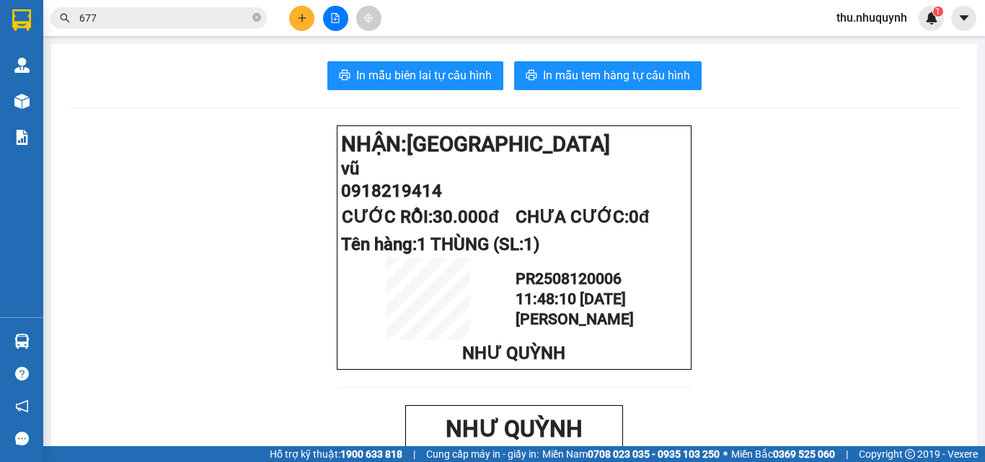
click at [196, 22] on input "677" at bounding box center [164, 18] width 170 height 16
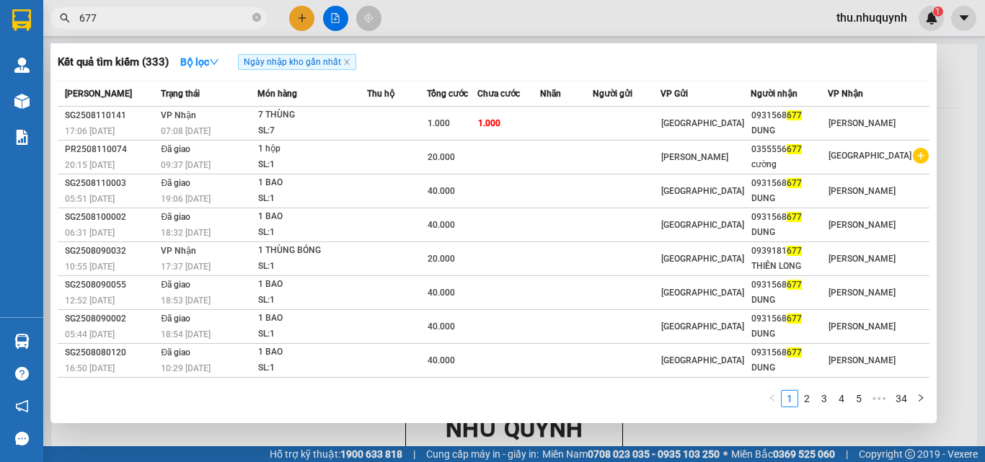
click at [196, 22] on input "677" at bounding box center [164, 18] width 170 height 16
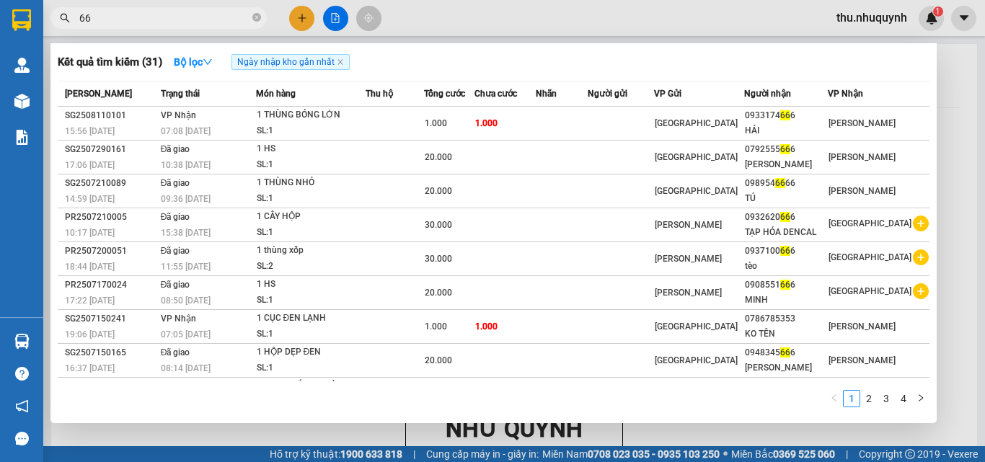
type input "6"
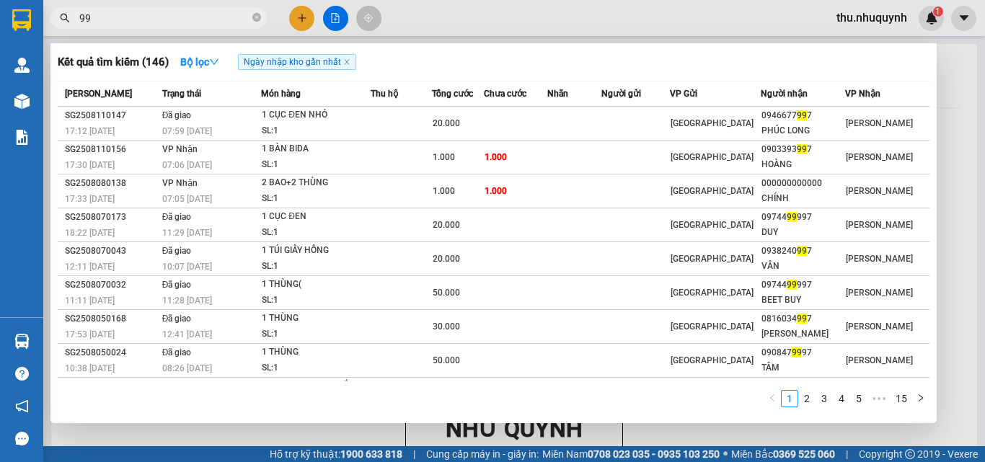
type input "9"
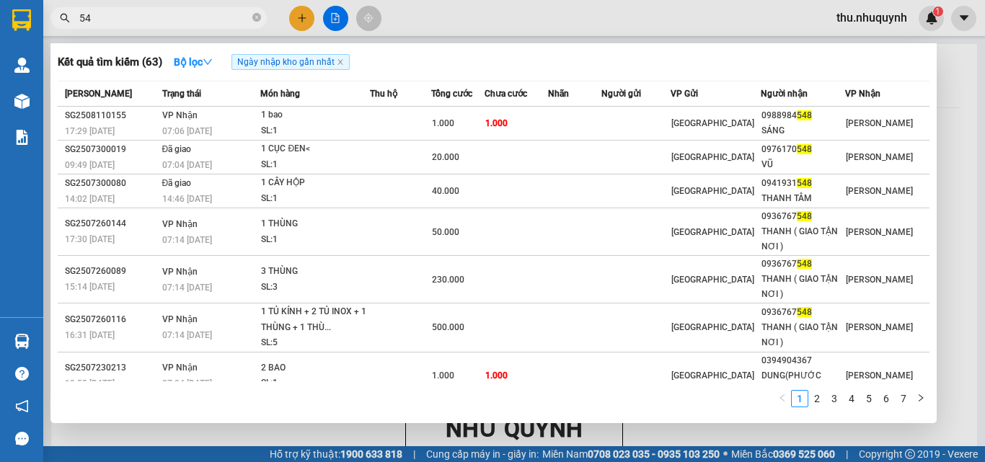
type input "5"
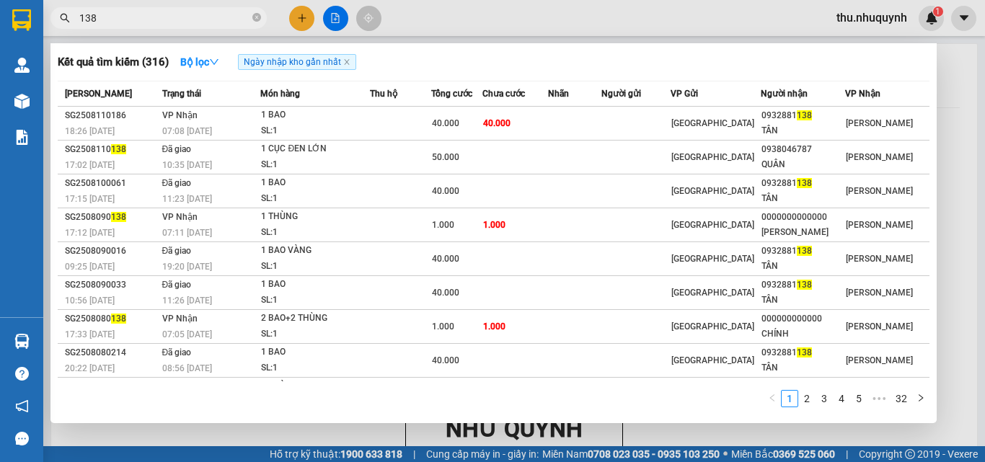
type input "138"
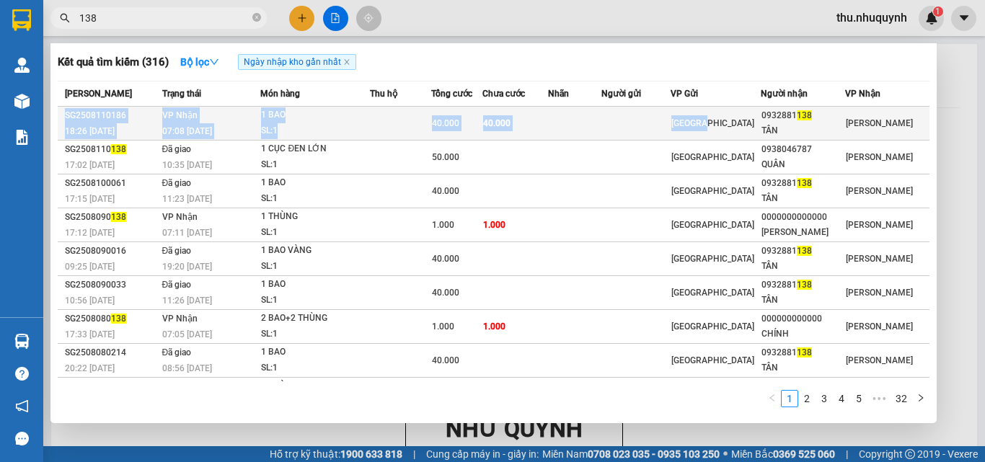
drag, startPoint x: 750, startPoint y: 106, endPoint x: 727, endPoint y: 131, distance: 33.7
click at [727, 131] on table "Mã ĐH Trạng thái Món hàng Thu hộ Tổng cước Chưa cước Nhãn Người gửi VP Gửi Ngườ…" at bounding box center [494, 263] width 872 height 365
click at [727, 131] on td "[GEOGRAPHIC_DATA]" at bounding box center [715, 124] width 90 height 34
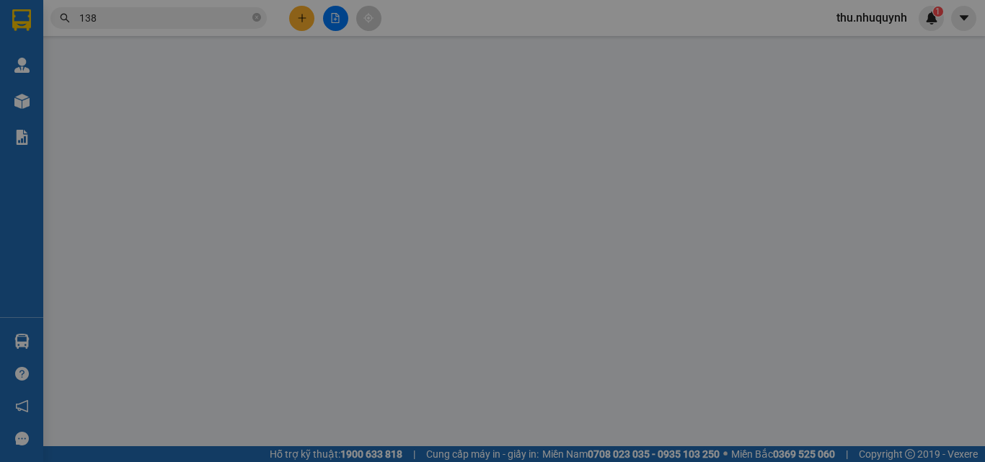
type input "0932881138"
type input "TÂN"
type input "40.000"
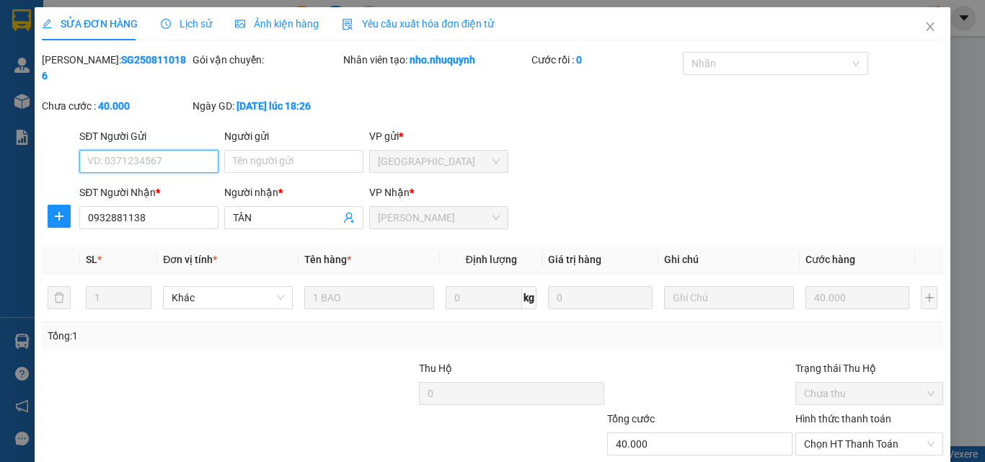
scroll to position [74, 0]
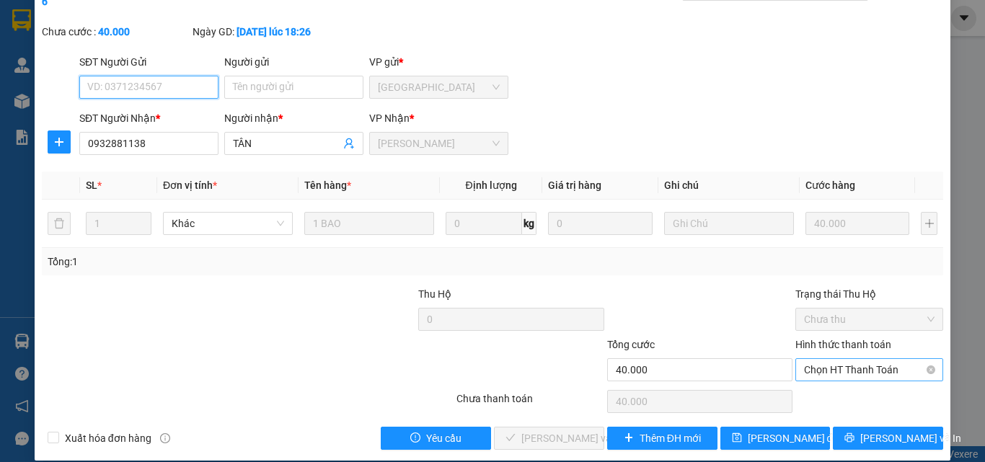
click at [843, 360] on span "Chọn HT Thanh Toán" at bounding box center [869, 370] width 130 height 22
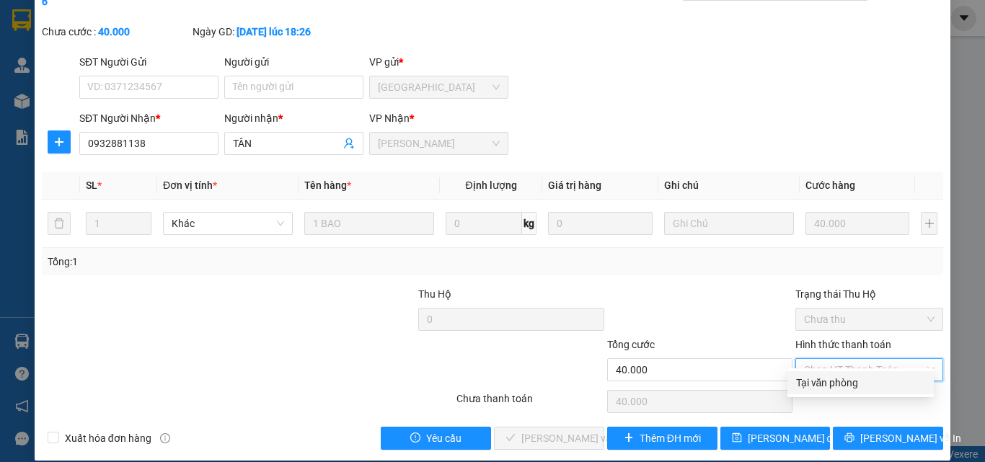
drag, startPoint x: 838, startPoint y: 380, endPoint x: 699, endPoint y: 418, distance: 145.0
click at [838, 382] on div "Tại văn phòng" at bounding box center [860, 383] width 129 height 16
type input "0"
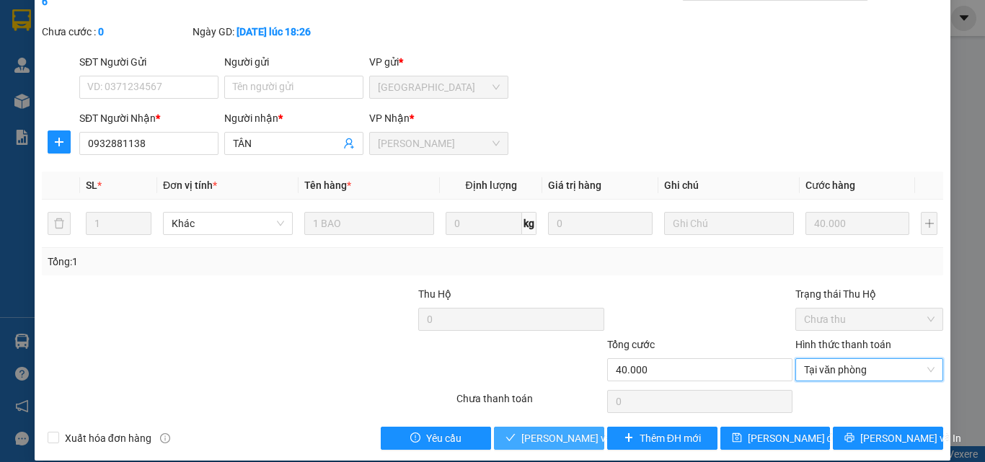
click at [552, 430] on span "[PERSON_NAME] và [PERSON_NAME] hàng" at bounding box center [618, 438] width 195 height 16
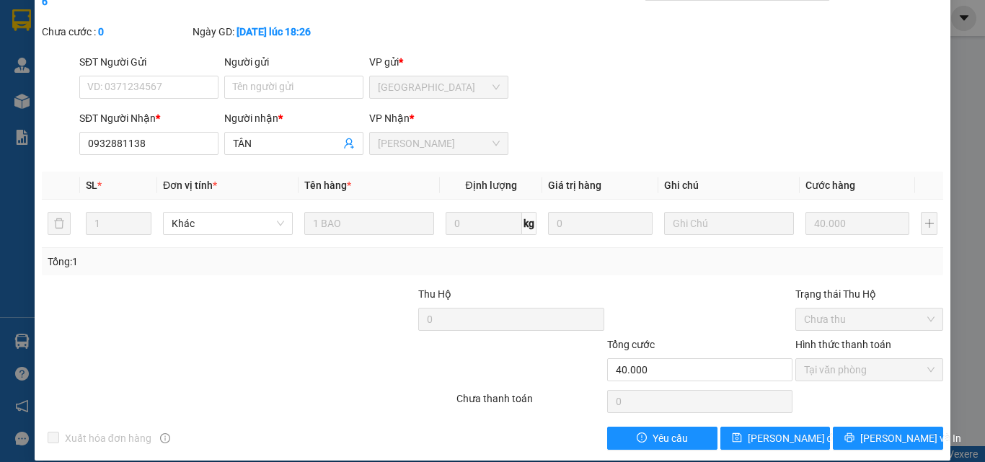
scroll to position [0, 0]
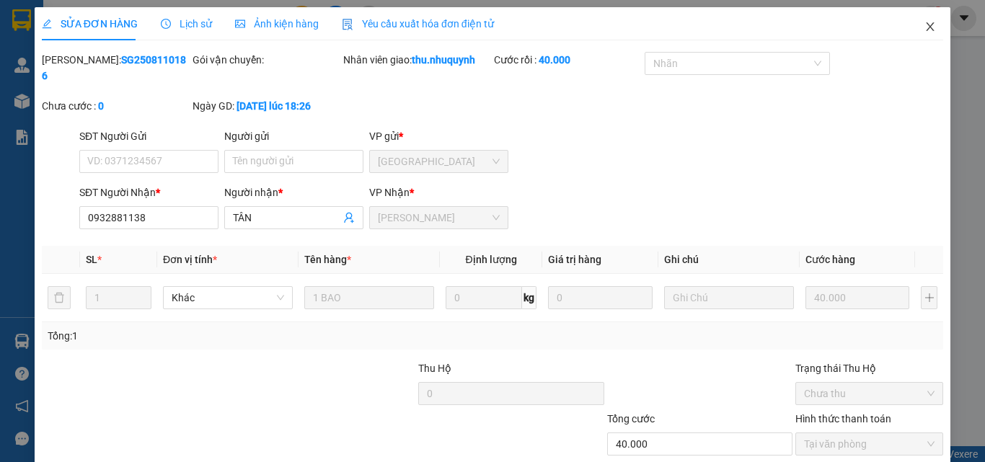
click at [932, 28] on span "Close" at bounding box center [930, 27] width 40 height 40
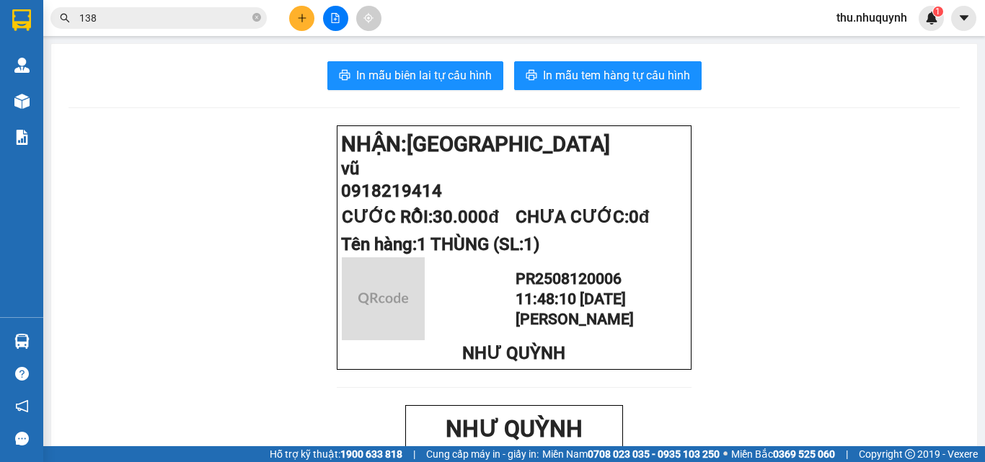
click at [284, 12] on div at bounding box center [335, 18] width 108 height 25
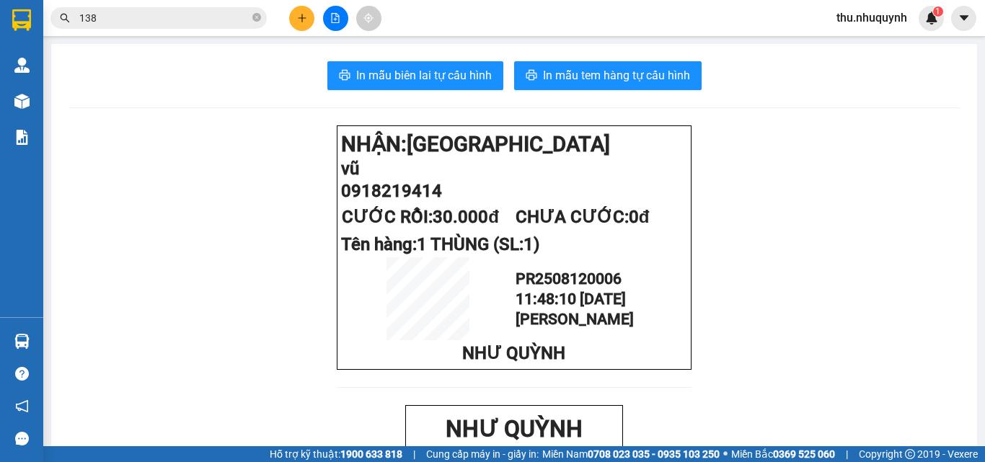
click at [298, 14] on icon "plus" at bounding box center [302, 18] width 10 height 10
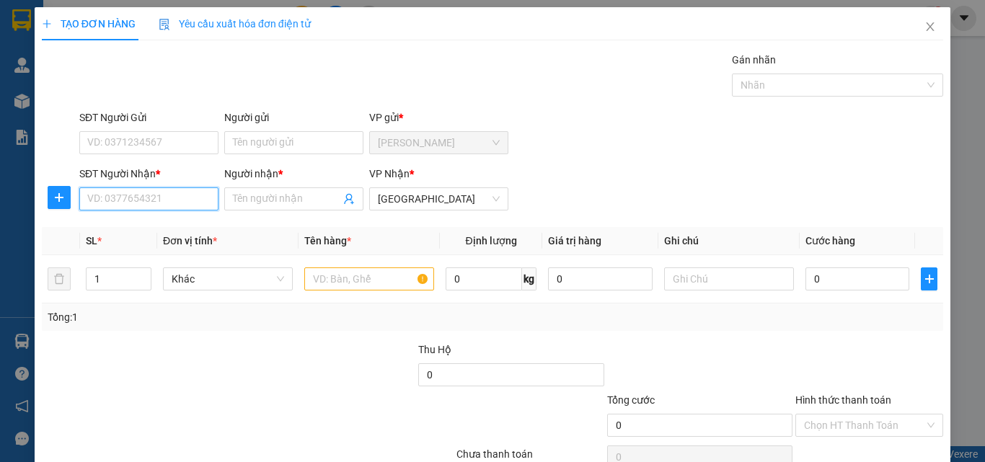
click at [148, 200] on input "SĐT Người Nhận *" at bounding box center [148, 198] width 139 height 23
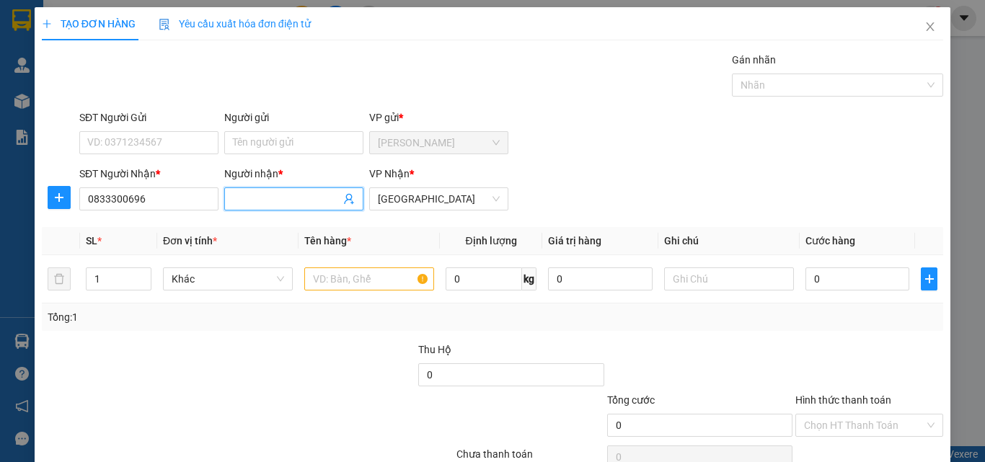
click at [257, 209] on span at bounding box center [293, 198] width 139 height 23
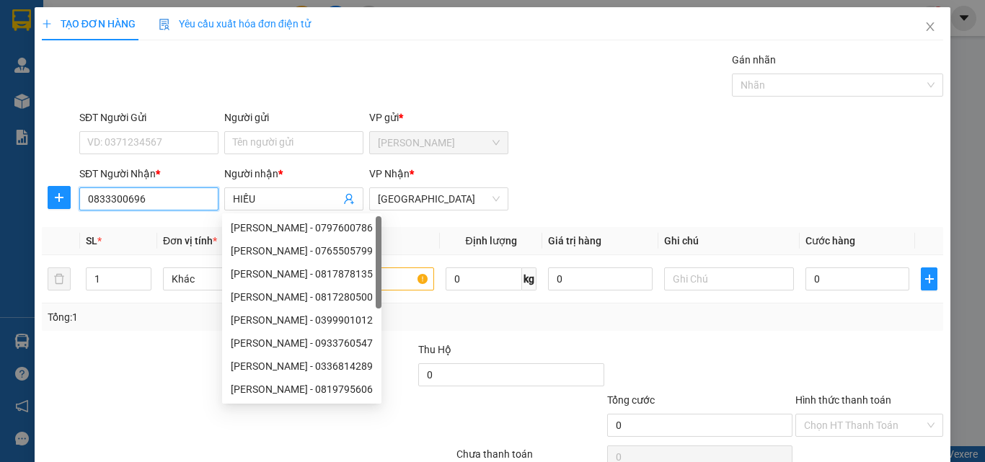
click at [138, 195] on input "0833300696" at bounding box center [148, 198] width 139 height 23
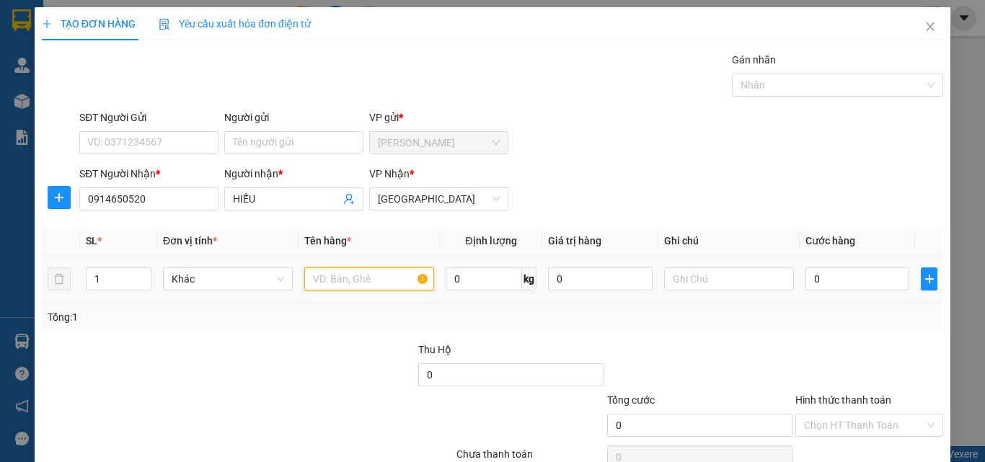
click at [358, 276] on input "text" at bounding box center [369, 278] width 130 height 23
click at [863, 287] on input "0" at bounding box center [857, 278] width 104 height 23
click at [794, 349] on div at bounding box center [869, 367] width 151 height 50
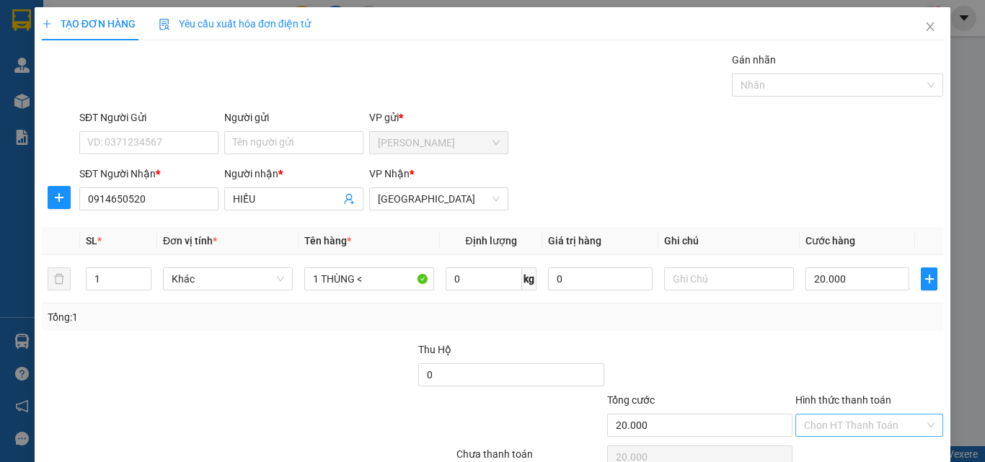
scroll to position [71, 0]
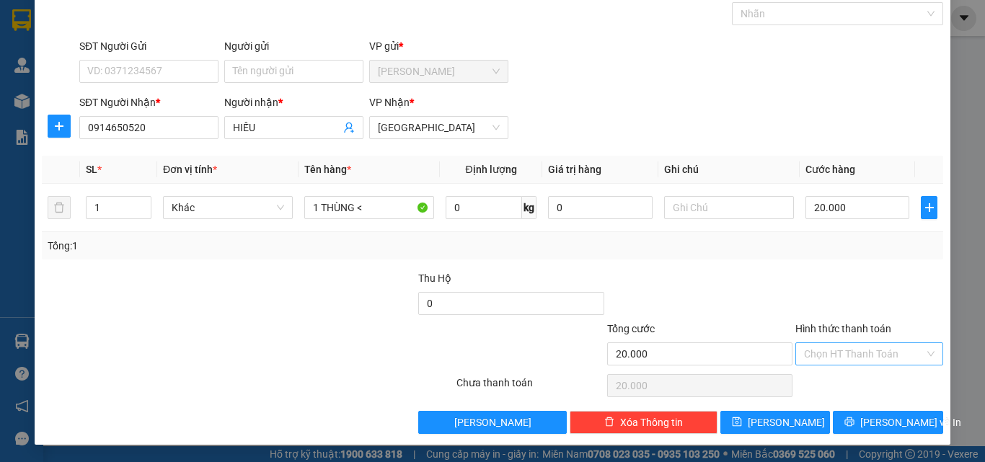
click at [880, 355] on input "Hình thức thanh toán" at bounding box center [864, 354] width 120 height 22
click at [880, 389] on div "Tại văn phòng" at bounding box center [860, 383] width 129 height 16
drag, startPoint x: 877, startPoint y: 430, endPoint x: 867, endPoint y: 417, distance: 16.6
click at [876, 430] on button "[PERSON_NAME] và In" at bounding box center [888, 422] width 110 height 23
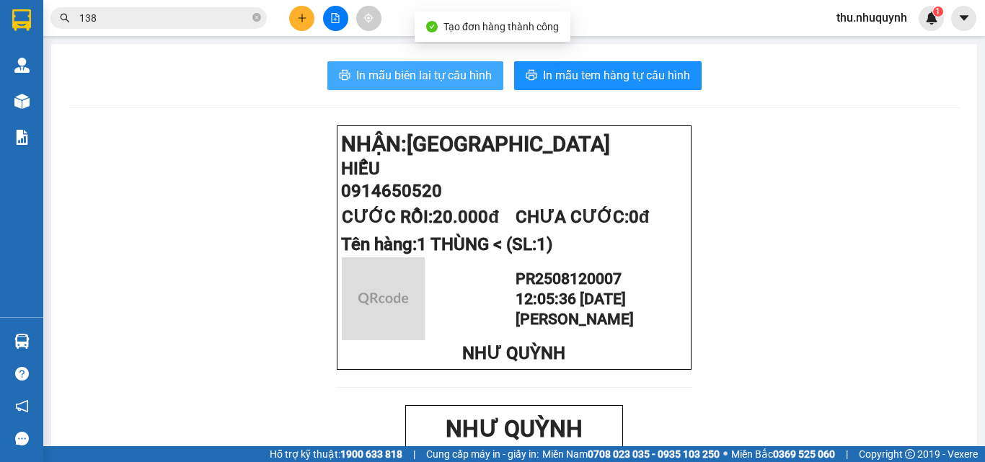
click at [460, 89] on button "In mẫu biên lai tự cấu hình" at bounding box center [415, 75] width 176 height 29
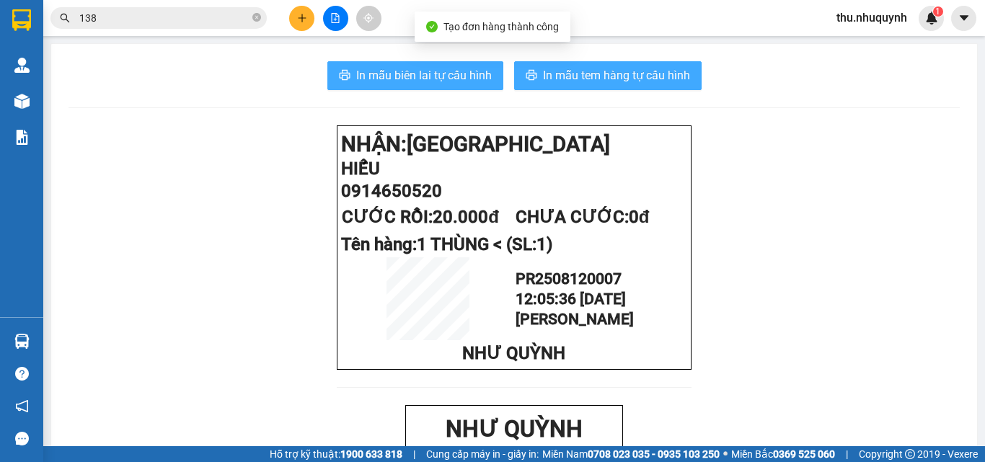
click at [655, 74] on span "In mẫu tem hàng tự cấu hình" at bounding box center [616, 75] width 147 height 18
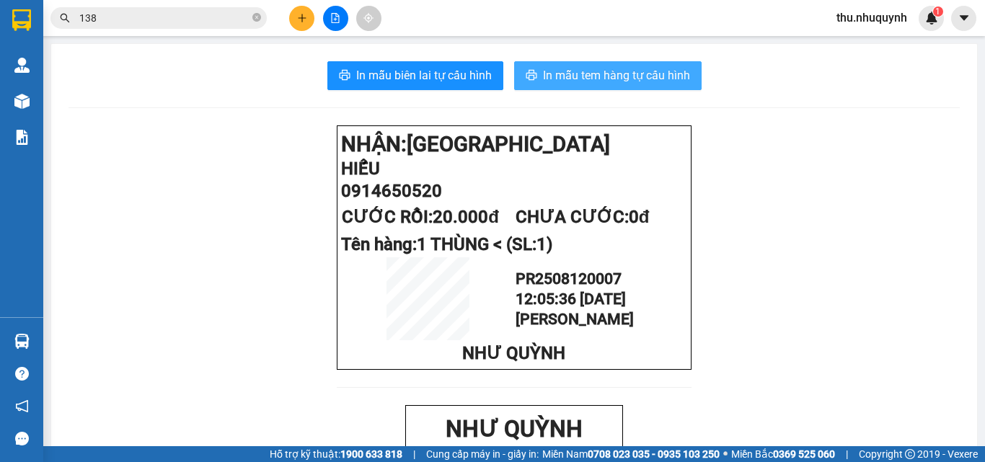
click at [653, 78] on span "In mẫu tem hàng tự cấu hình" at bounding box center [616, 75] width 147 height 18
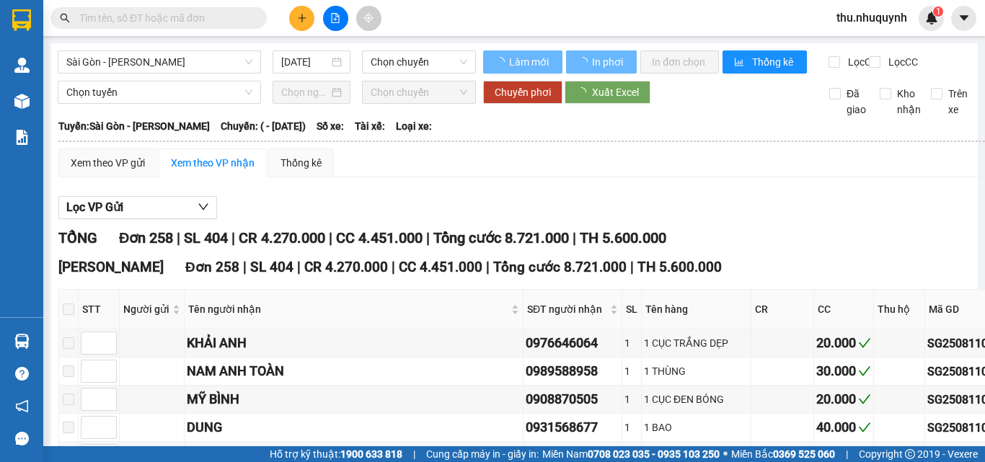
type input "[DATE]"
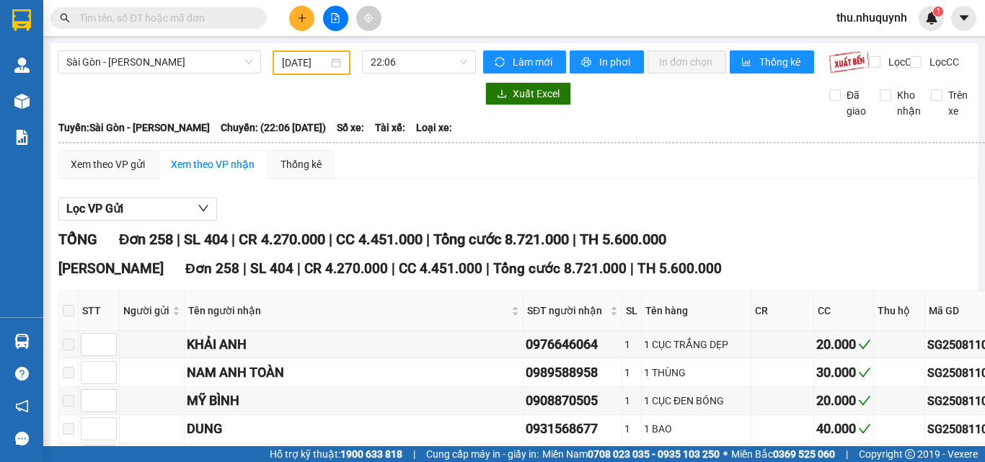
click at [183, 19] on input "text" at bounding box center [164, 18] width 170 height 16
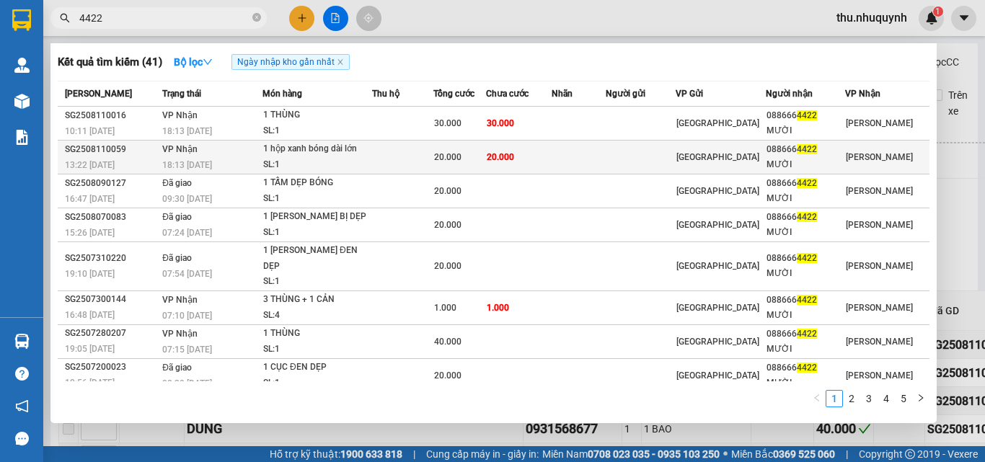
type input "4422"
click at [394, 163] on td at bounding box center [402, 158] width 61 height 34
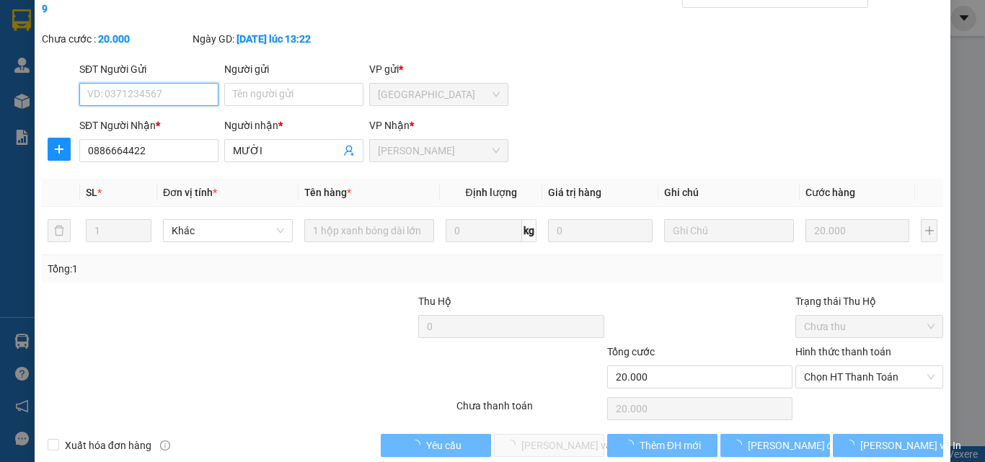
type input "0886664422"
type input "MƯỜI"
type input "20.000"
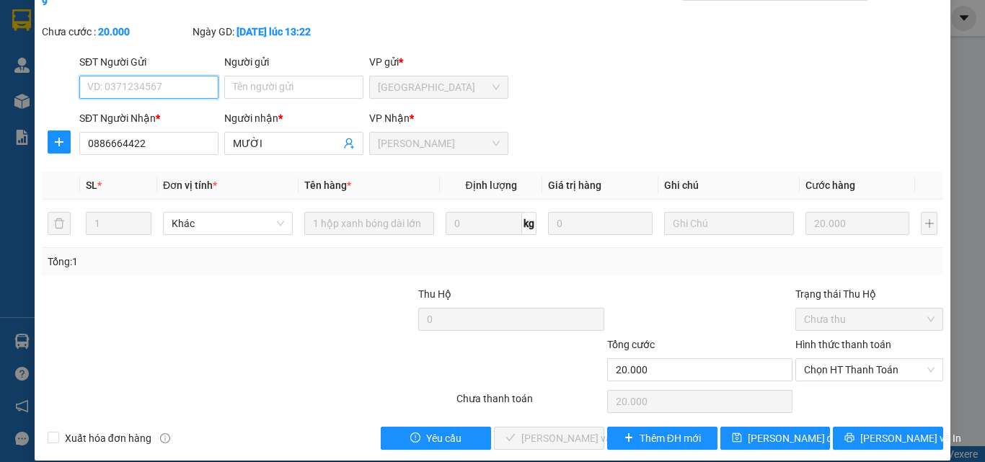
drag, startPoint x: 839, startPoint y: 351, endPoint x: 826, endPoint y: 407, distance: 57.7
click at [838, 359] on span "Chọn HT Thanh Toán" at bounding box center [869, 370] width 130 height 22
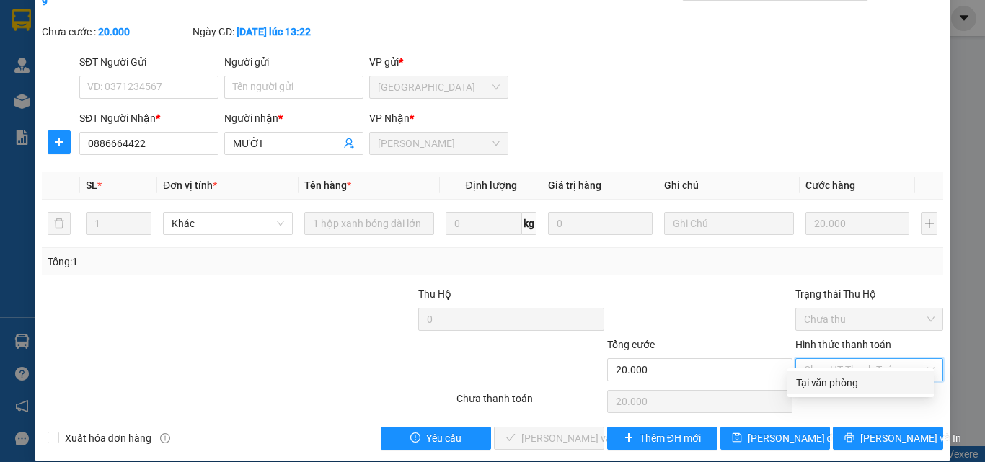
click at [838, 377] on div "Tại văn phòng" at bounding box center [860, 383] width 129 height 16
type input "0"
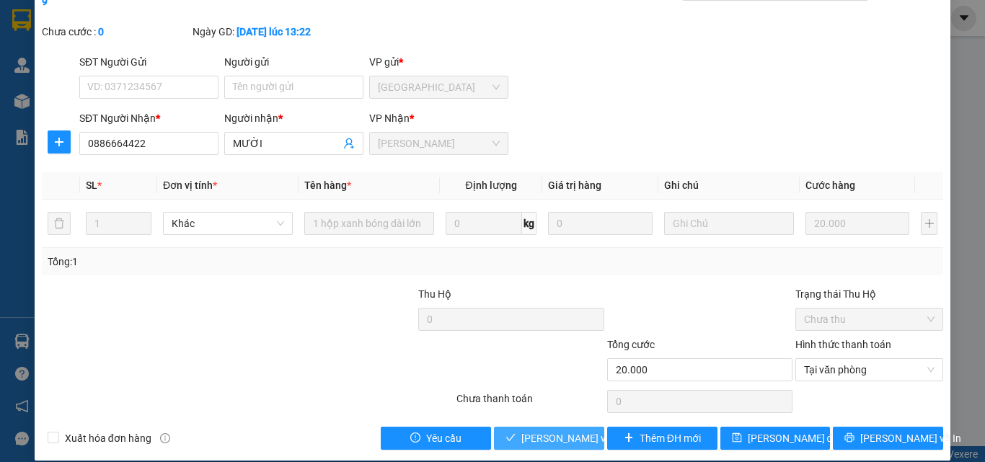
click at [556, 430] on span "[PERSON_NAME] và [PERSON_NAME] hàng" at bounding box center [618, 438] width 195 height 16
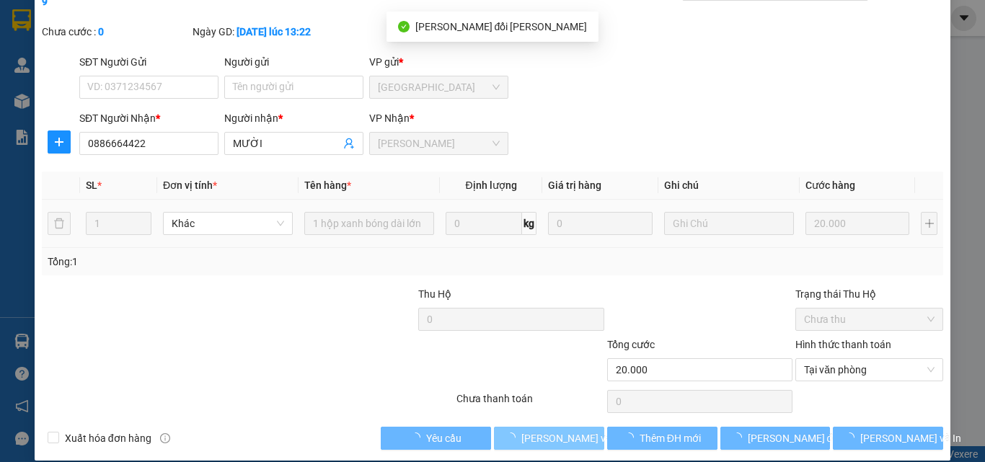
scroll to position [0, 0]
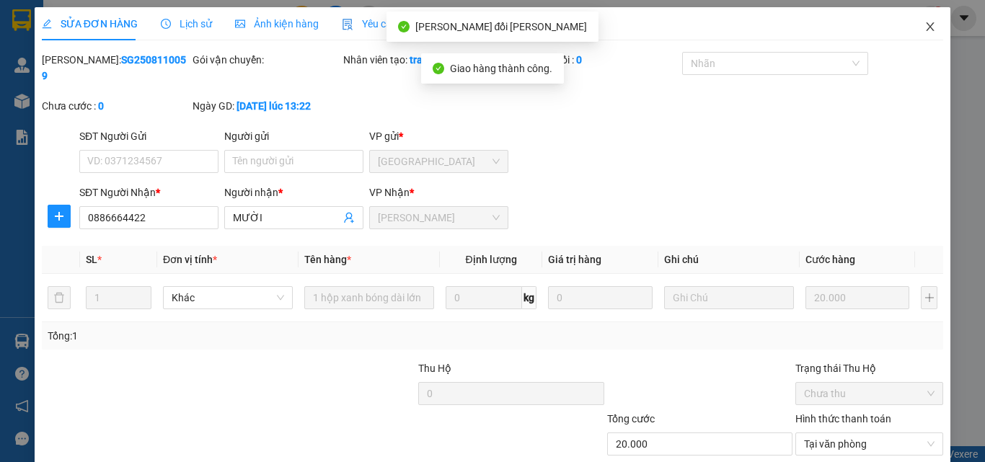
click at [924, 30] on icon "close" at bounding box center [930, 27] width 12 height 12
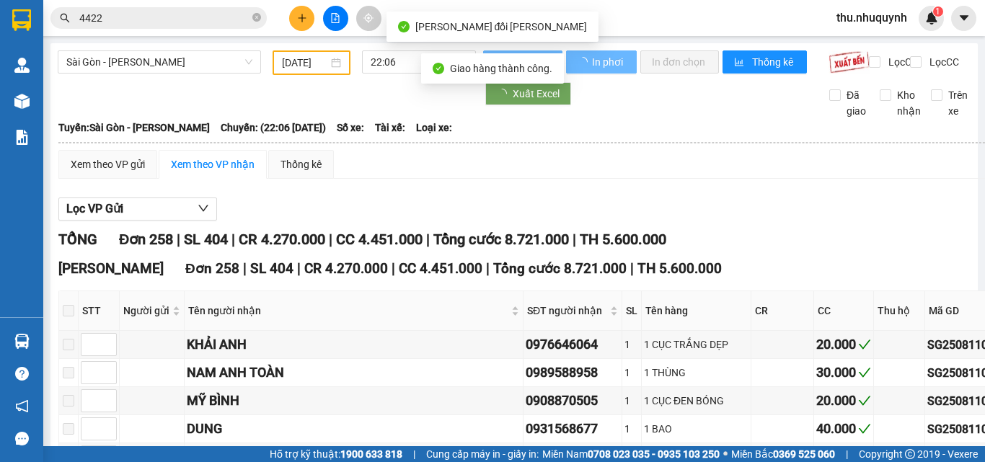
click at [153, 17] on input "4422" at bounding box center [164, 18] width 170 height 16
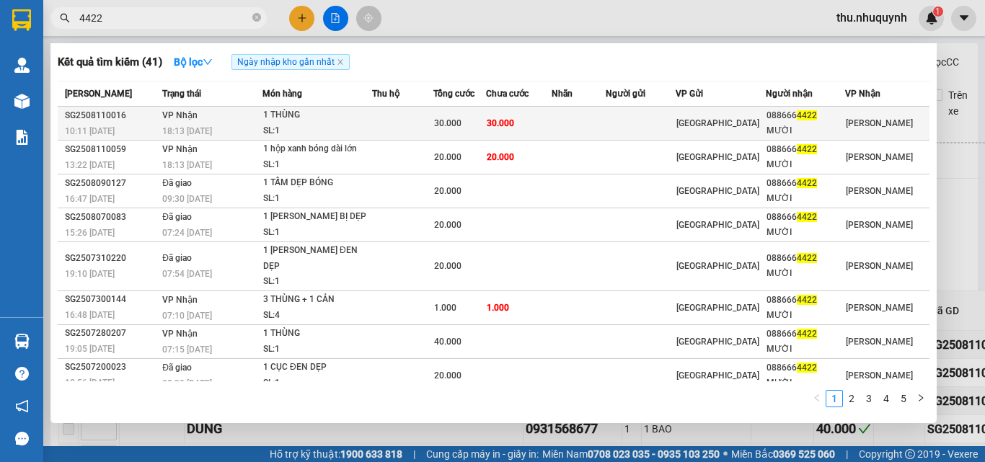
click at [245, 125] on div "18:13 [DATE]" at bounding box center [211, 131] width 99 height 16
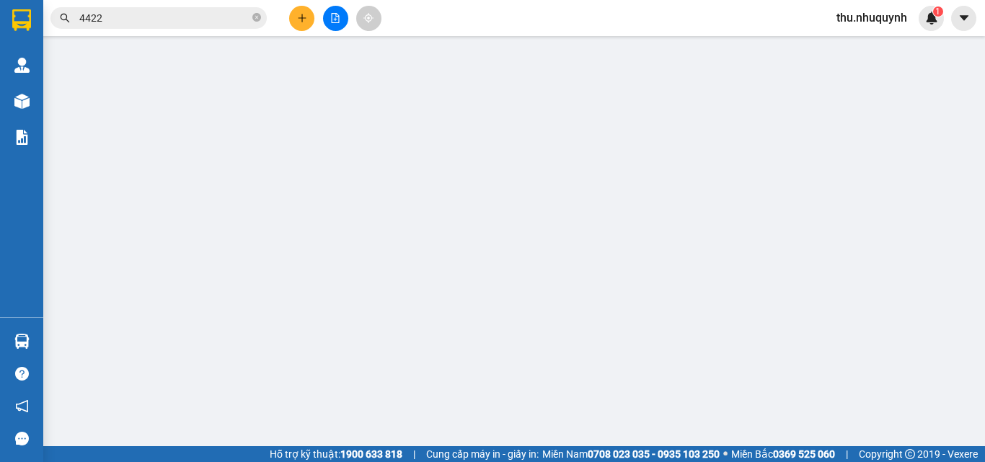
type input "0886664422"
type input "MƯỜI"
type input "30.000"
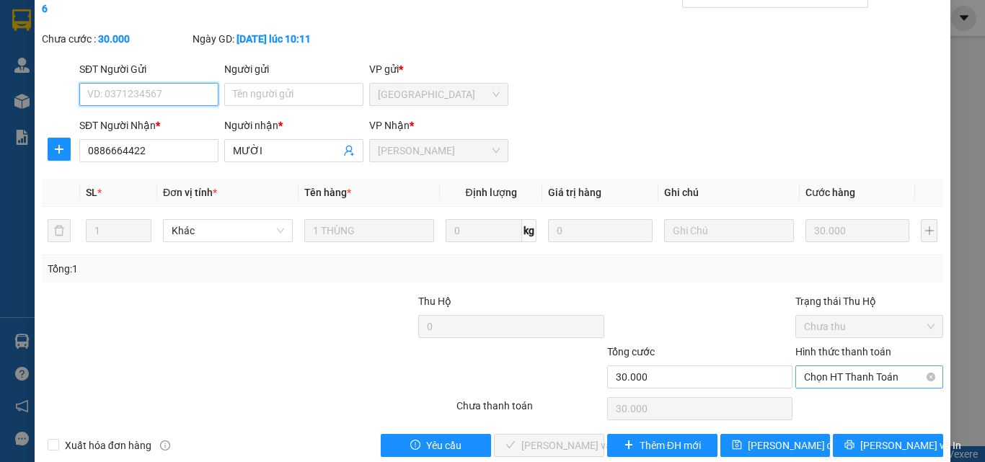
scroll to position [74, 0]
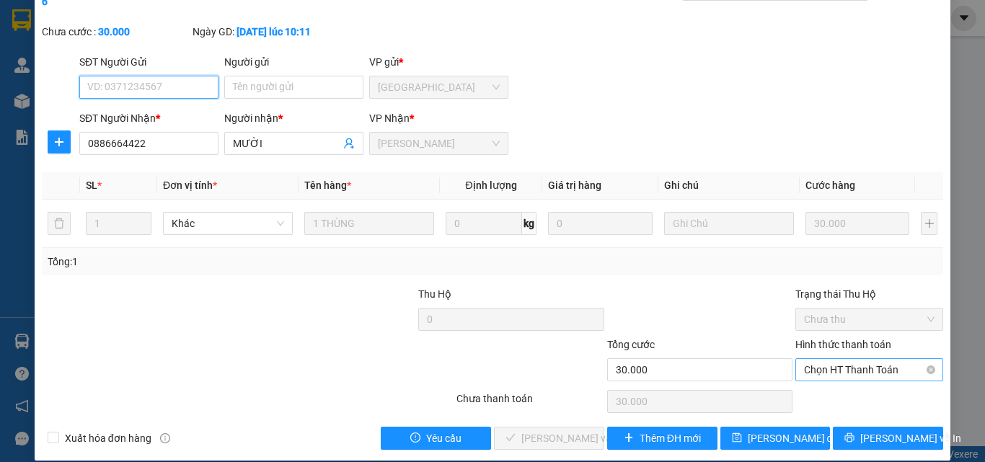
drag, startPoint x: 835, startPoint y: 355, endPoint x: 828, endPoint y: 363, distance: 10.8
click at [833, 359] on span "Chọn HT Thanh Toán" at bounding box center [869, 370] width 130 height 22
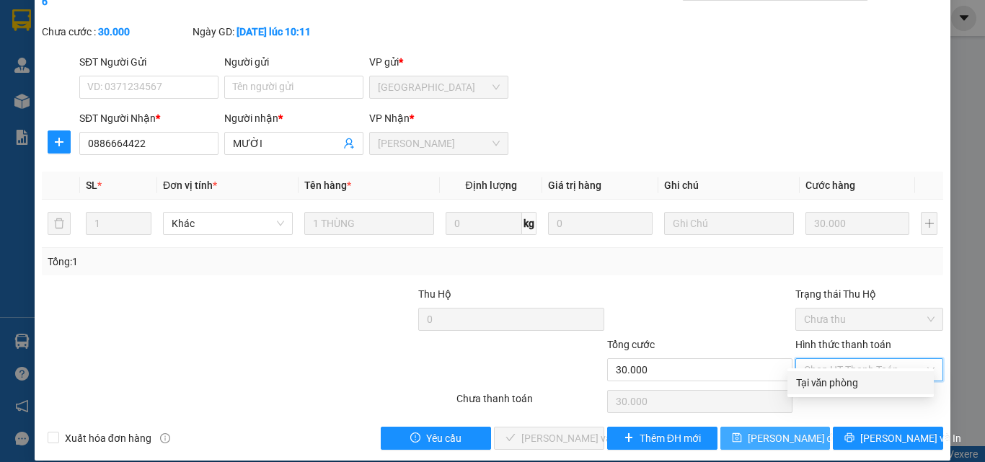
drag, startPoint x: 820, startPoint y: 387, endPoint x: 726, endPoint y: 411, distance: 96.7
click at [812, 390] on div "Tại văn phòng" at bounding box center [860, 383] width 129 height 16
type input "0"
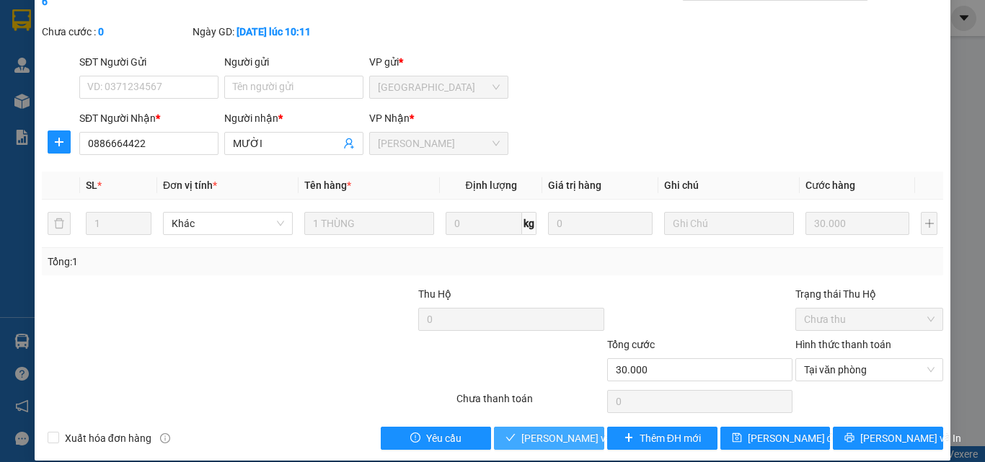
click at [571, 430] on span "[PERSON_NAME] và [PERSON_NAME] hàng" at bounding box center [618, 438] width 195 height 16
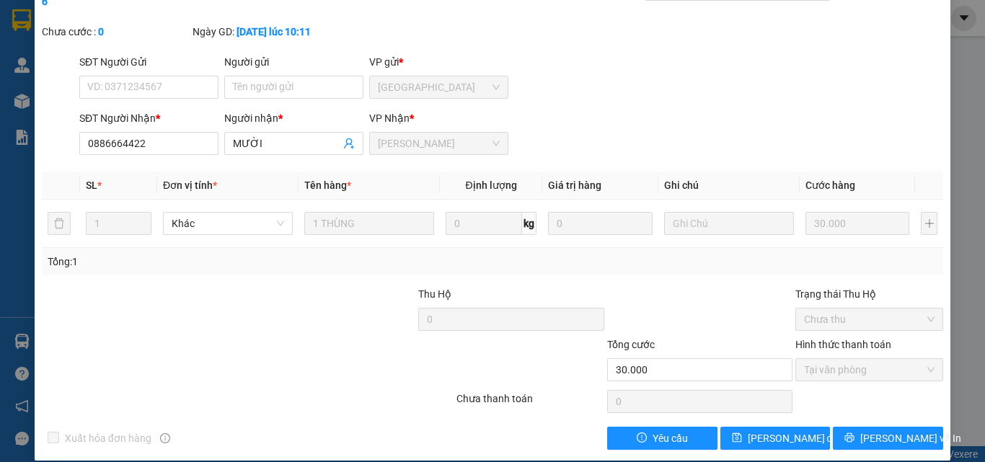
scroll to position [0, 0]
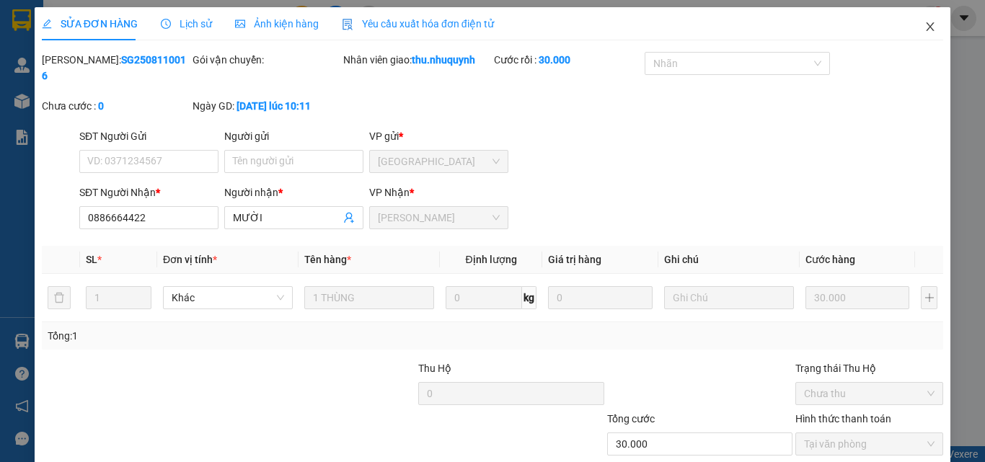
click at [924, 23] on icon "close" at bounding box center [930, 27] width 12 height 12
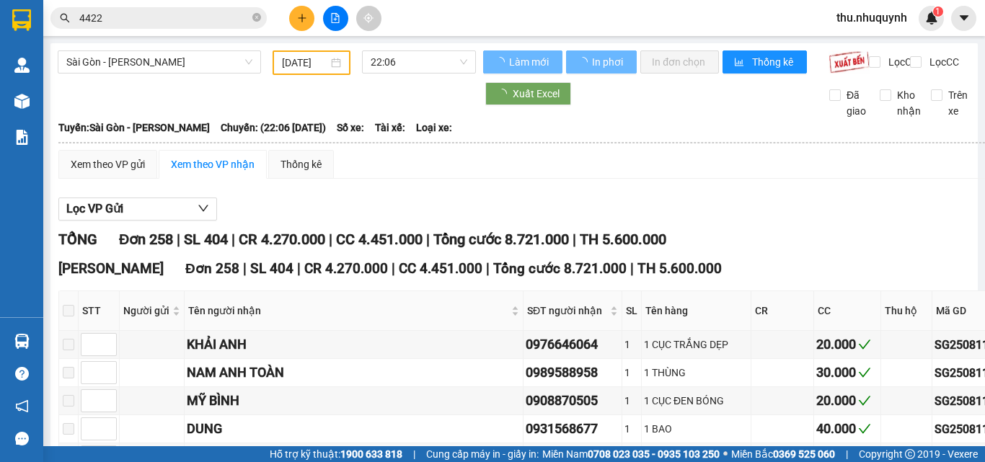
scroll to position [433, 0]
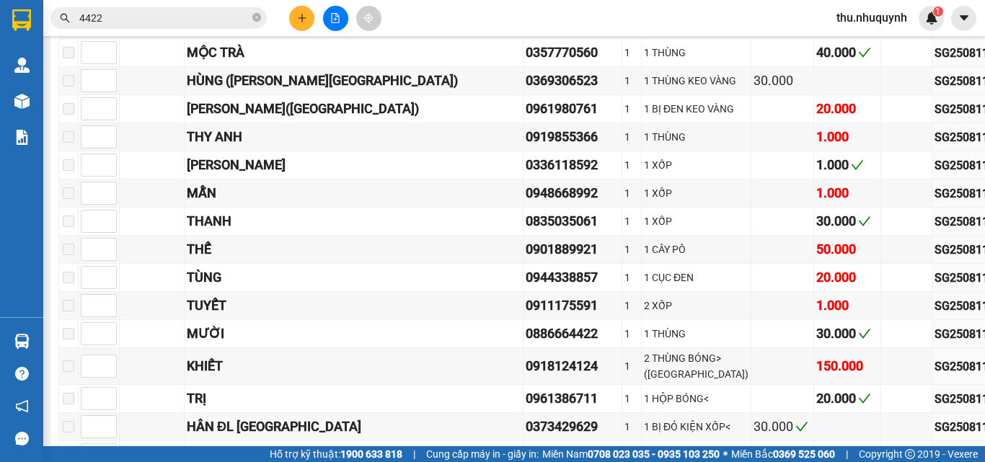
scroll to position [0, 0]
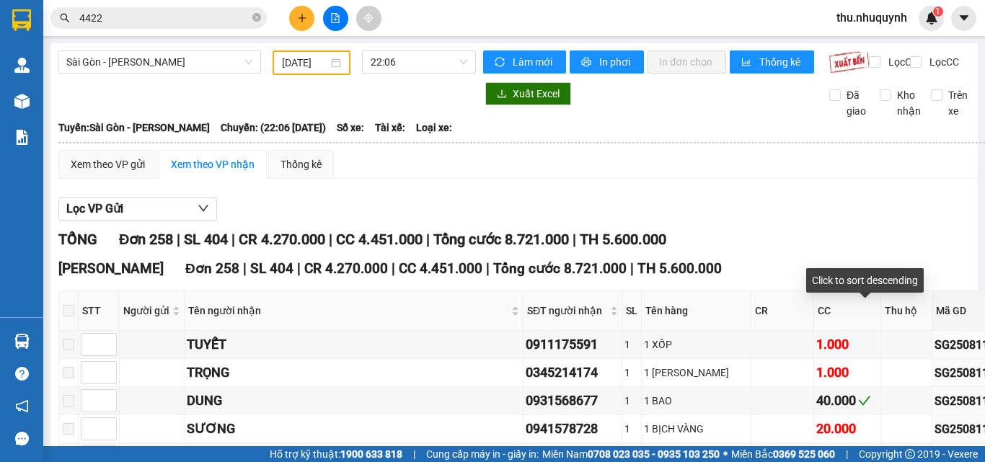
click at [891, 303] on body "Kết quả [PERSON_NAME] ( 41 ) Bộ lọc Ngày nhập kho gần nhất Mã ĐH Trạng thái Món…" at bounding box center [492, 231] width 985 height 462
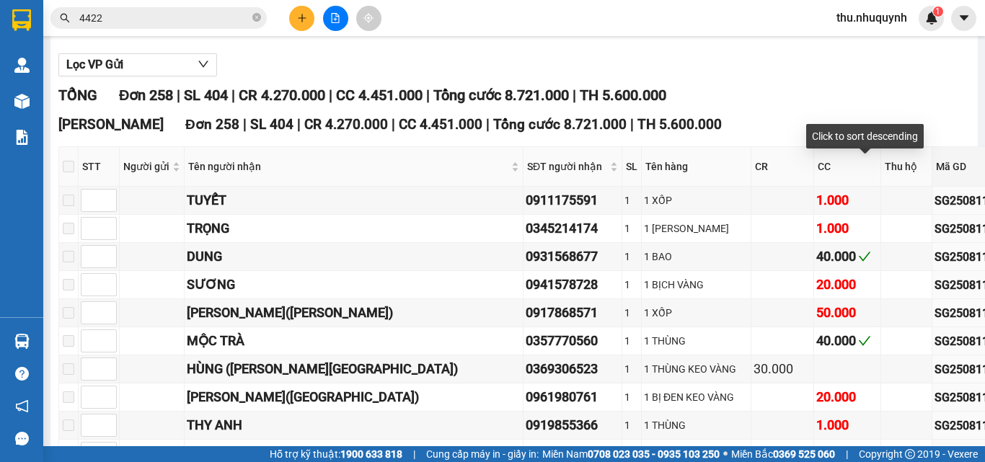
click at [936, 168] on div "Mã GD" at bounding box center [974, 167] width 77 height 16
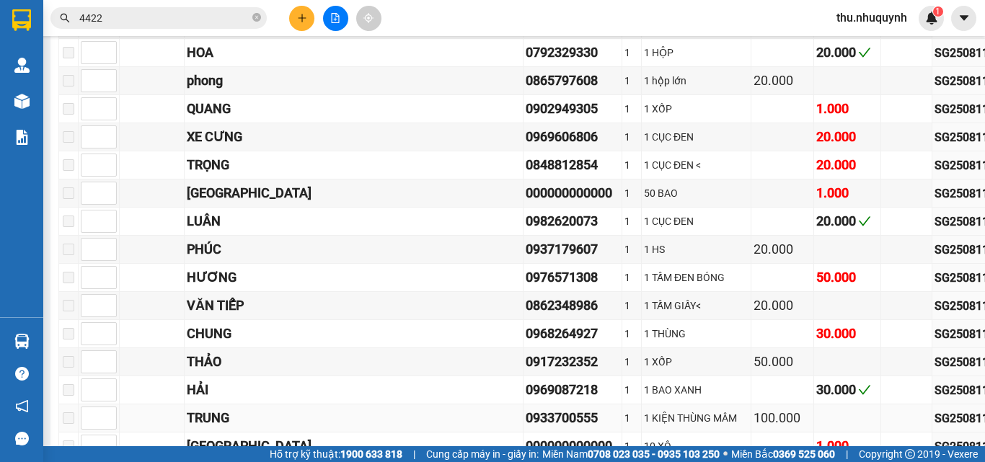
scroll to position [6488, 0]
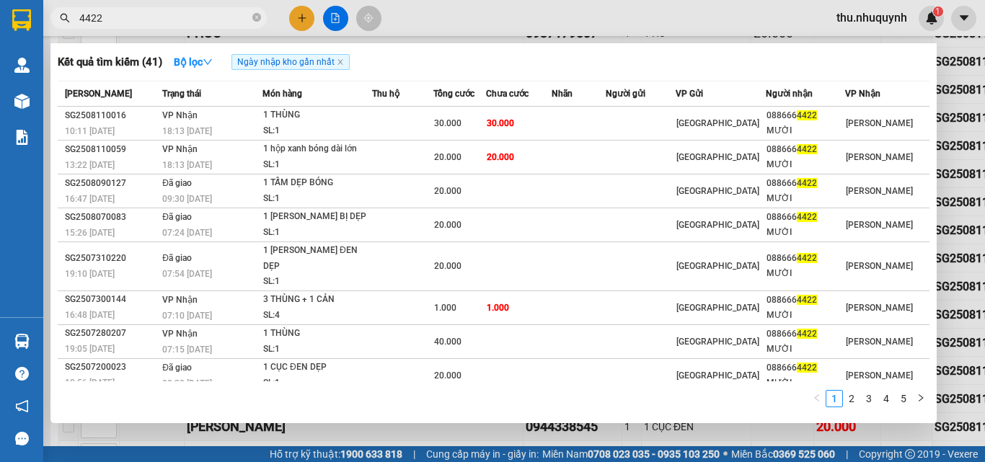
click at [201, 16] on input "4422" at bounding box center [164, 18] width 170 height 16
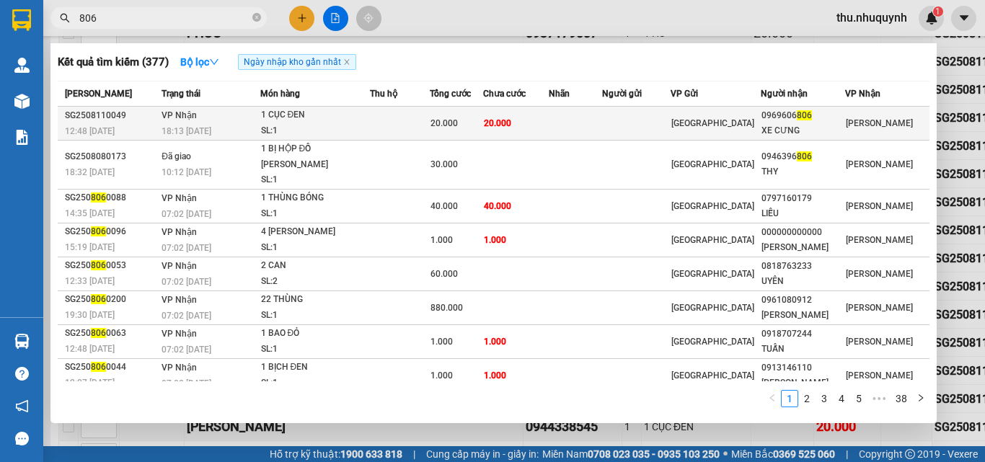
type input "806"
click at [702, 135] on td "[GEOGRAPHIC_DATA]" at bounding box center [715, 124] width 90 height 34
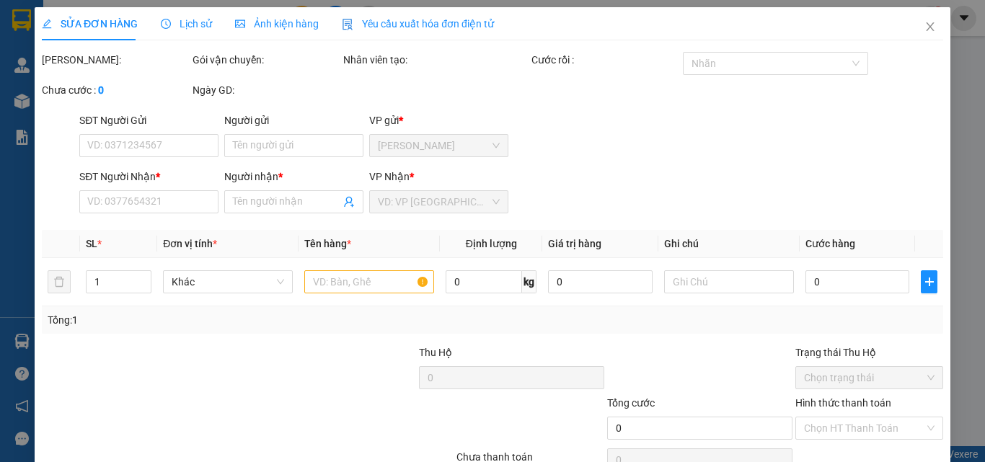
type input "0969606806"
type input "XE CƯNG"
type input "20.000"
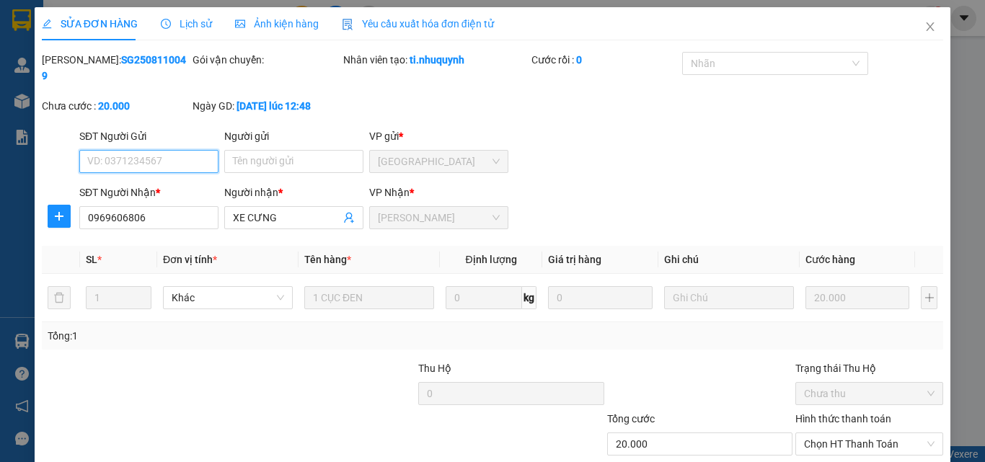
scroll to position [74, 0]
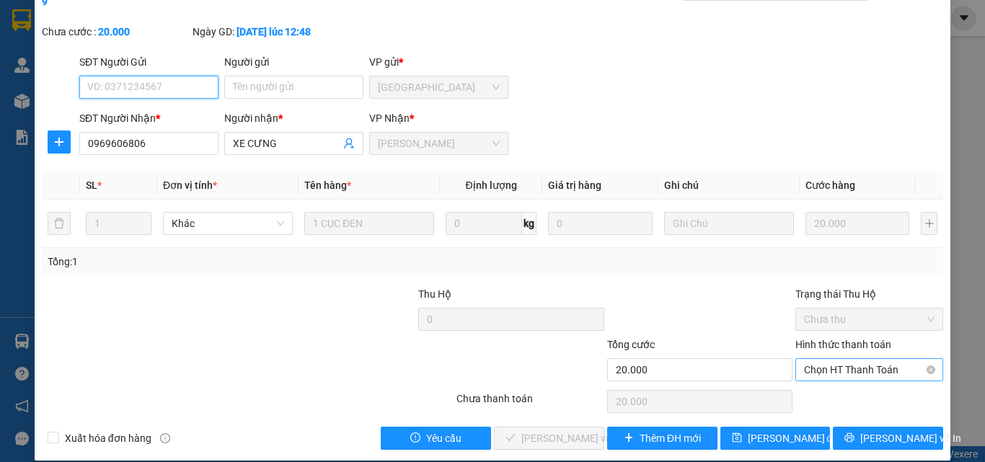
click at [869, 359] on span "Chọn HT Thanh Toán" at bounding box center [869, 370] width 130 height 22
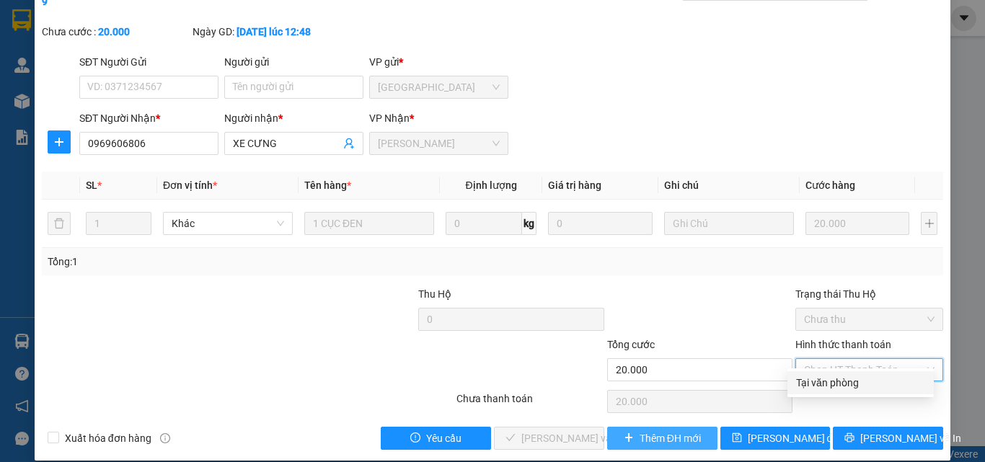
drag, startPoint x: 854, startPoint y: 386, endPoint x: 626, endPoint y: 412, distance: 228.5
click at [835, 389] on div "Tại văn phòng" at bounding box center [860, 383] width 129 height 16
type input "0"
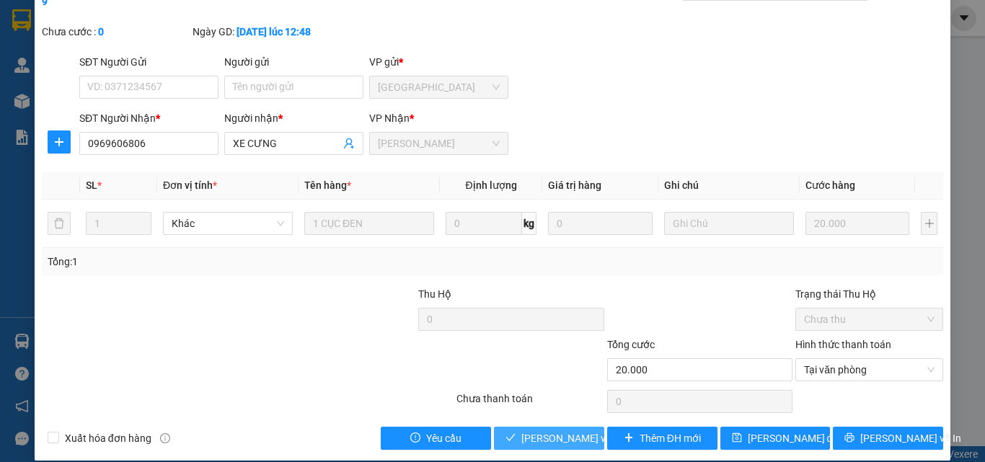
click at [556, 430] on span "[PERSON_NAME] và [PERSON_NAME] hàng" at bounding box center [618, 438] width 195 height 16
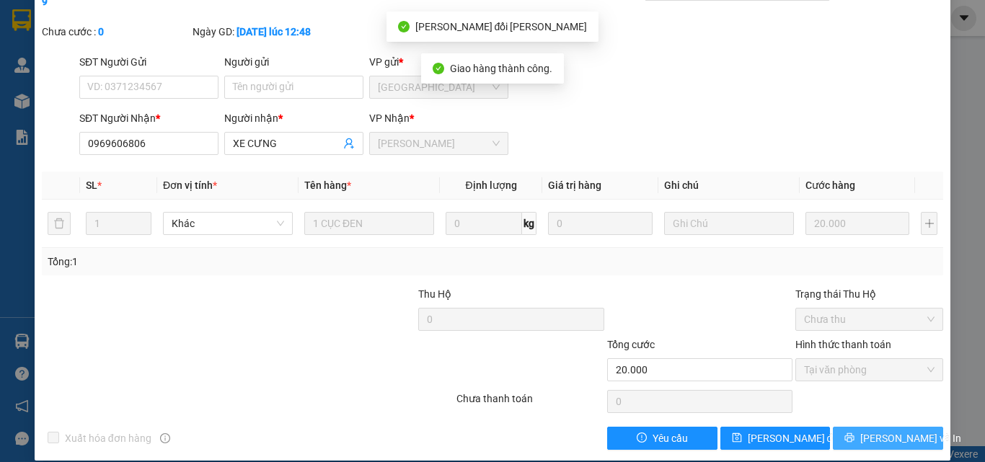
click at [903, 430] on span "[PERSON_NAME] và In" at bounding box center [910, 438] width 101 height 16
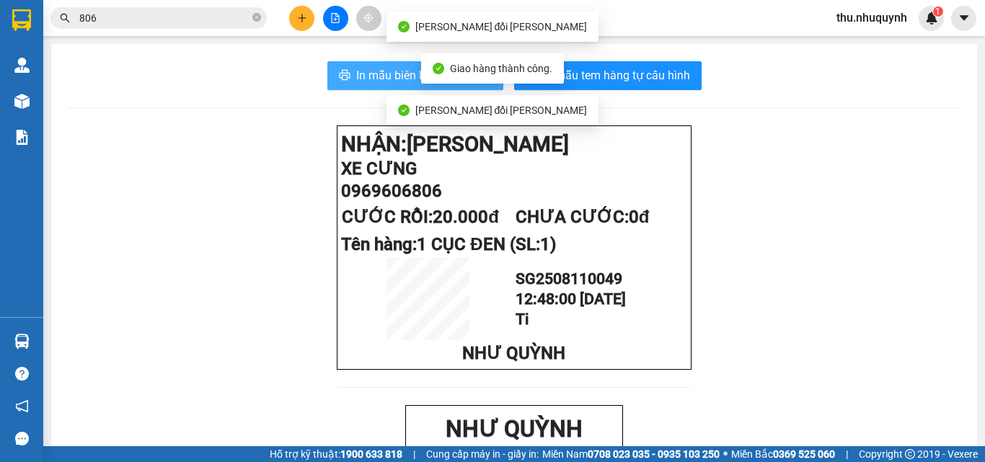
click at [415, 82] on span "In mẫu biên lai tự cấu hình" at bounding box center [424, 75] width 136 height 18
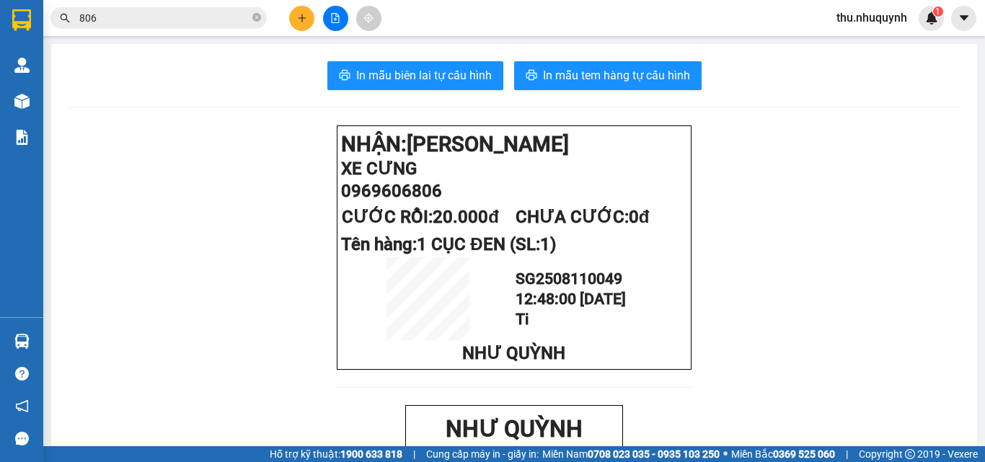
click at [188, 25] on input "806" at bounding box center [164, 18] width 170 height 16
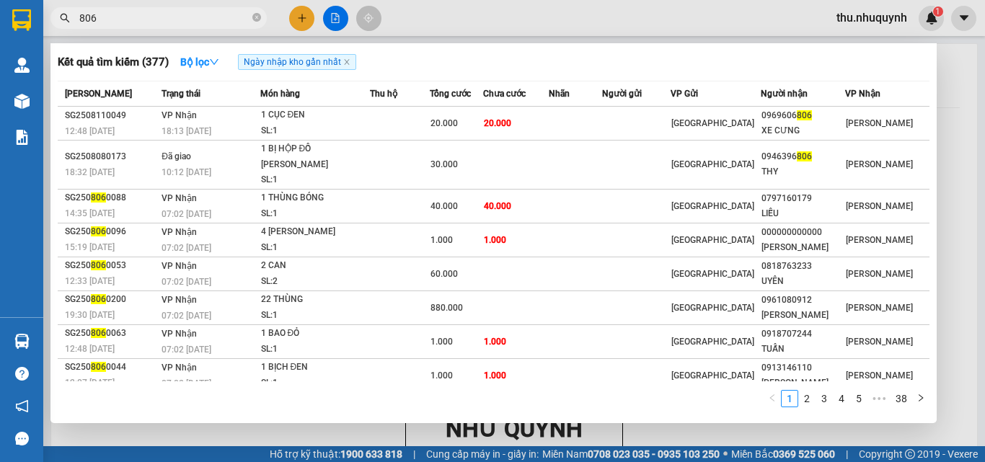
click at [162, 14] on input "806" at bounding box center [164, 18] width 170 height 16
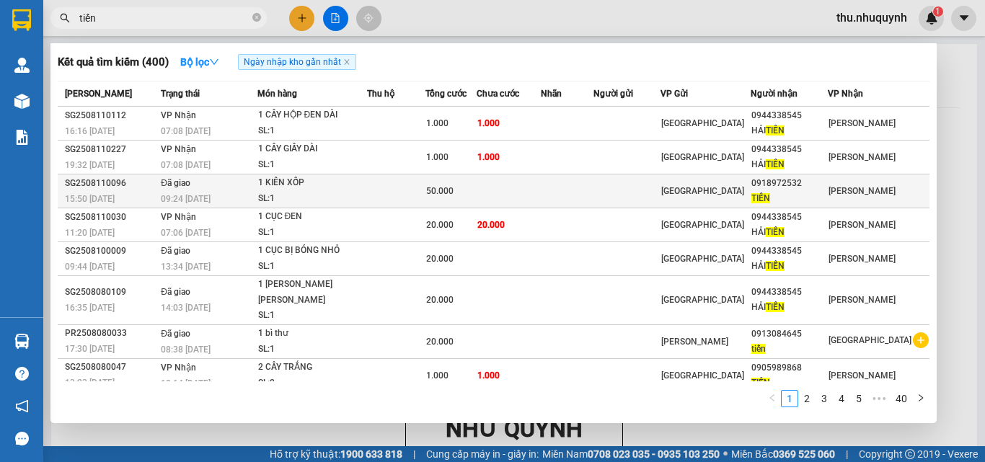
type input "tiến"
click at [443, 195] on span "50.000" at bounding box center [439, 191] width 27 height 10
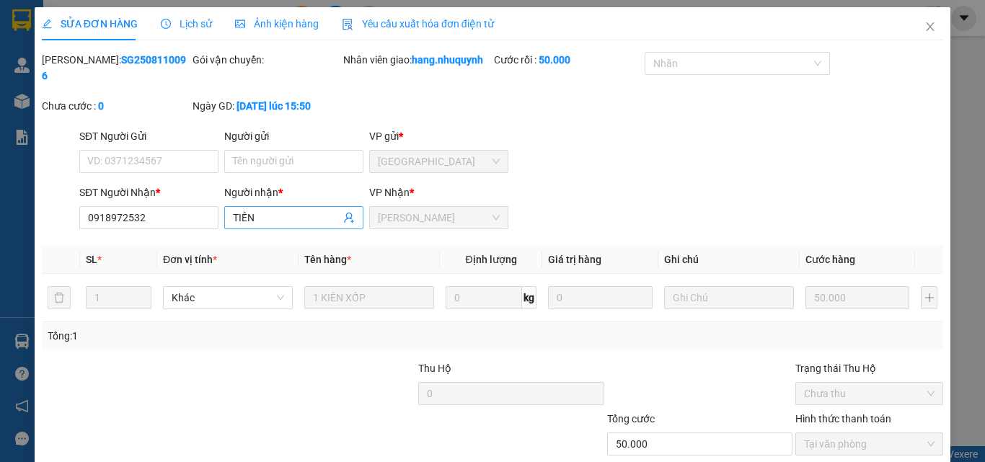
type input "0918972532"
type input "TIẾN"
type input "50.000"
click at [296, 210] on input "TIẾN" at bounding box center [286, 218] width 107 height 16
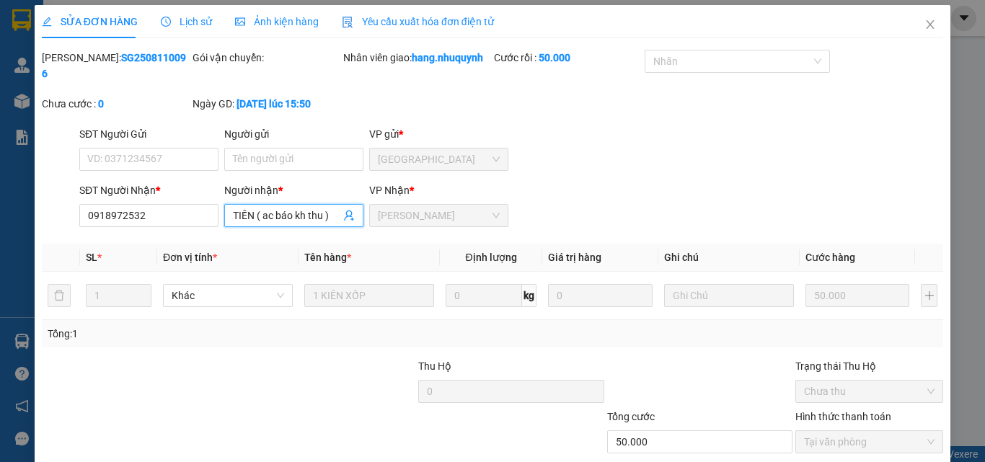
scroll to position [74, 0]
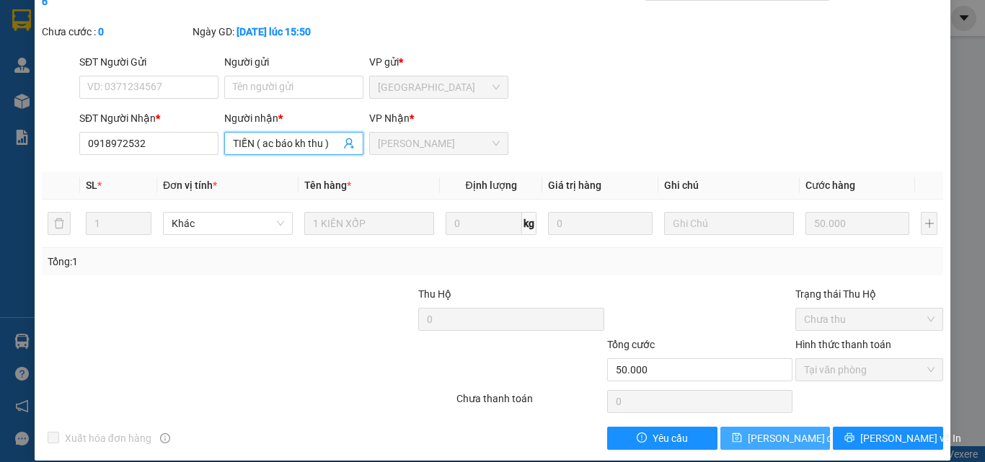
type input "TIẾN ( ac báo kh thu )"
click at [792, 430] on span "[PERSON_NAME] đổi" at bounding box center [794, 438] width 93 height 16
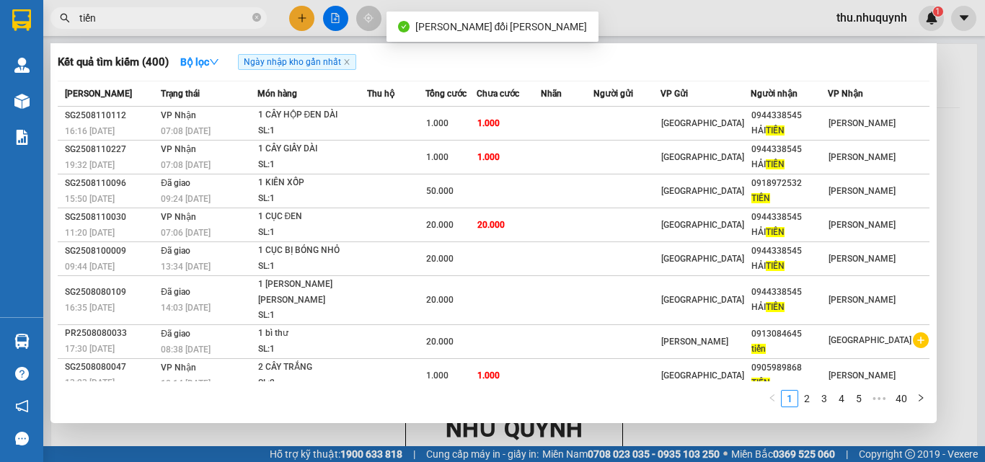
click at [185, 27] on span "tiến" at bounding box center [158, 18] width 216 height 22
click at [175, 15] on input "tiến" at bounding box center [164, 18] width 170 height 16
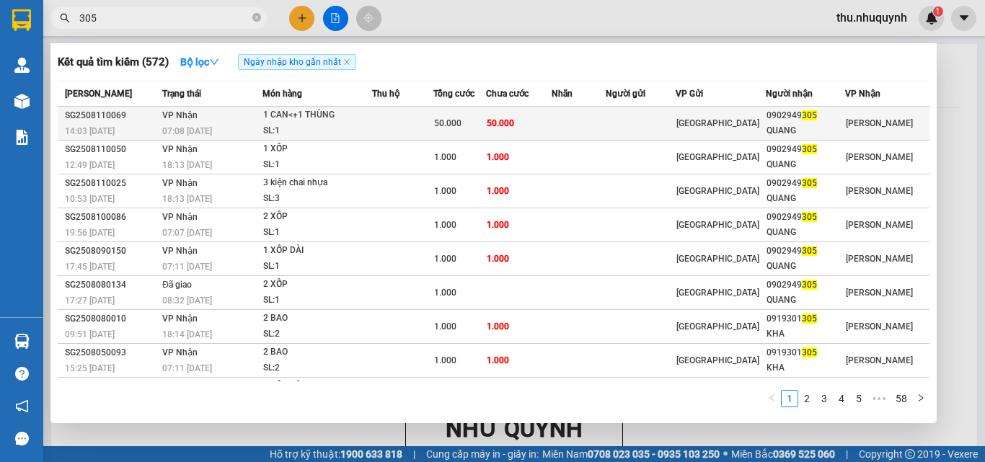
type input "305"
click at [424, 121] on td at bounding box center [402, 124] width 61 height 34
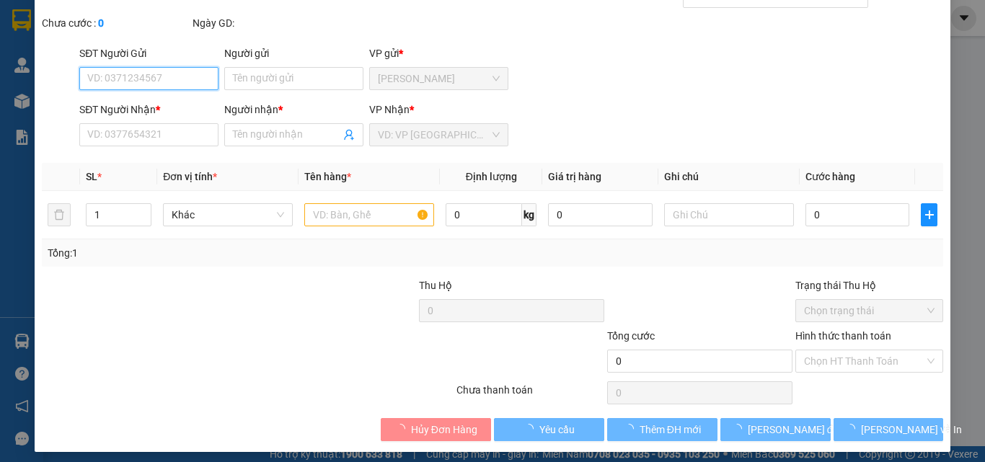
scroll to position [74, 0]
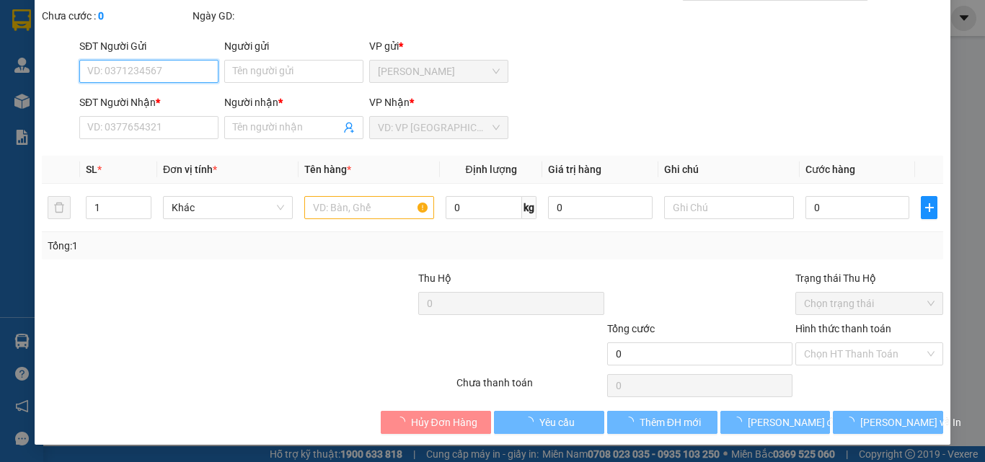
type input "0902949305"
type input "QUANG"
type input "50.000"
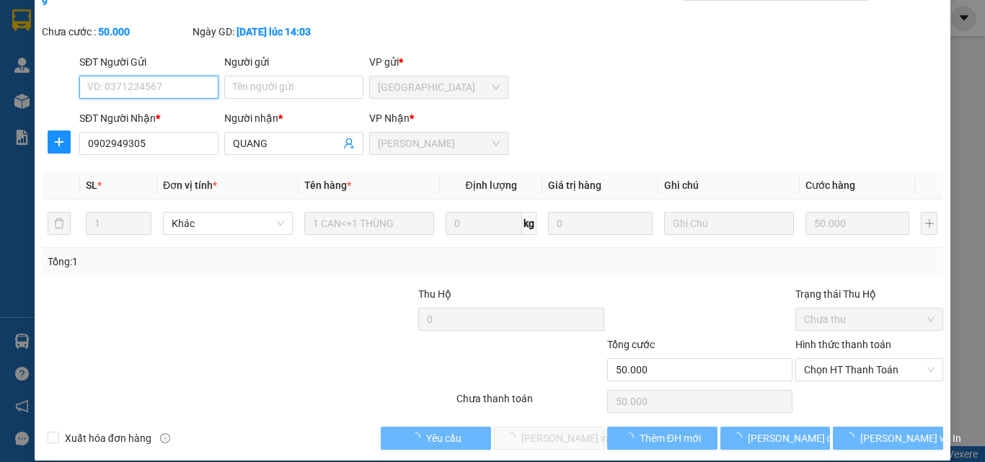
click at [839, 359] on span "Chọn HT Thanh Toán" at bounding box center [869, 370] width 130 height 22
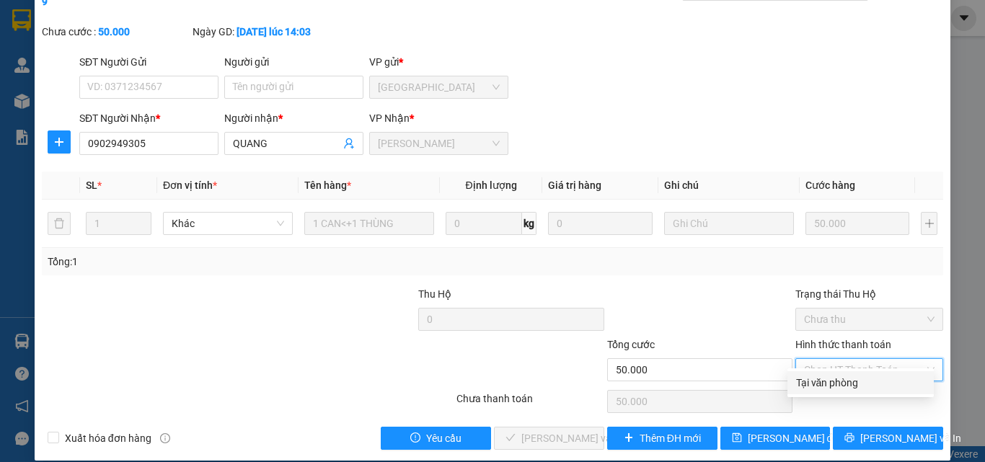
drag, startPoint x: 820, startPoint y: 384, endPoint x: 762, endPoint y: 400, distance: 60.7
click at [820, 385] on div "Tại văn phòng" at bounding box center [860, 383] width 129 height 16
type input "0"
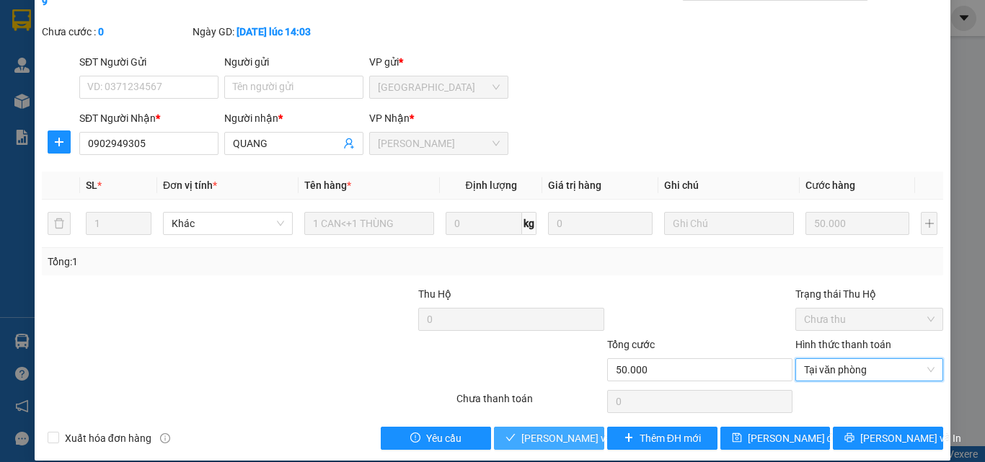
click at [544, 430] on span "[PERSON_NAME] và [PERSON_NAME] hàng" at bounding box center [618, 438] width 195 height 16
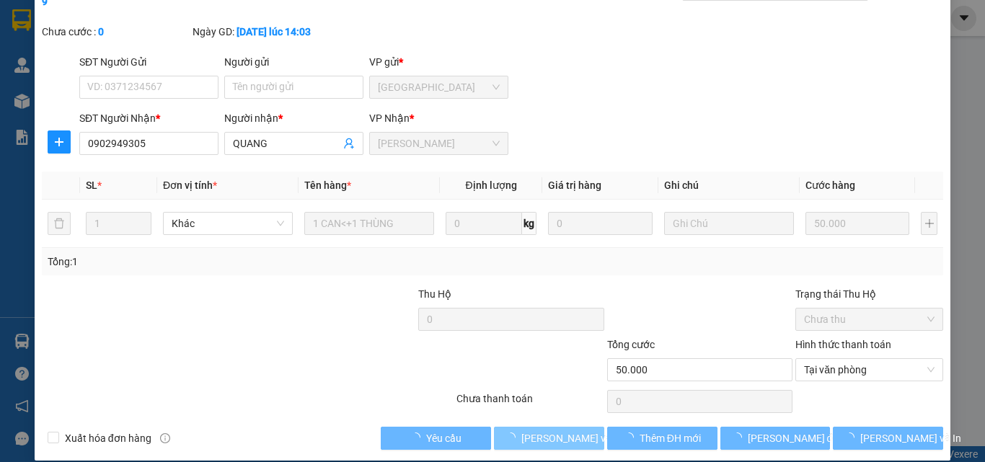
scroll to position [0, 0]
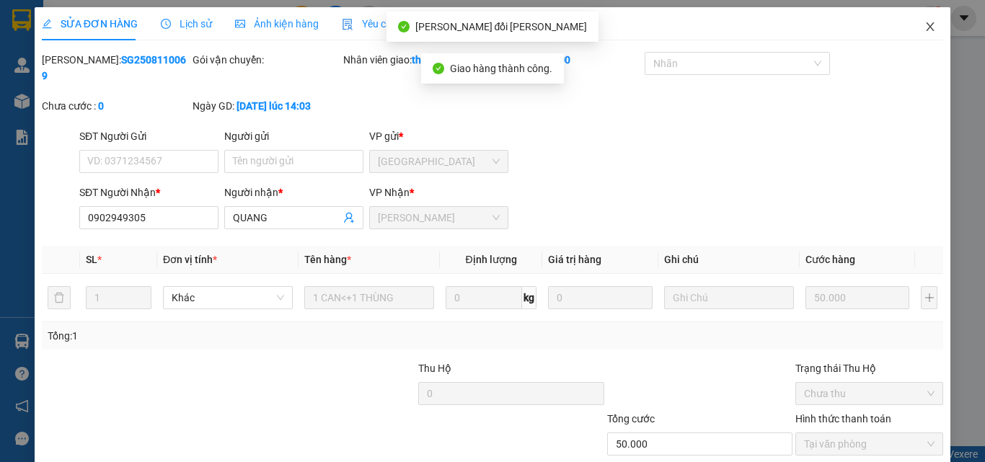
click at [926, 25] on icon "close" at bounding box center [930, 26] width 8 height 9
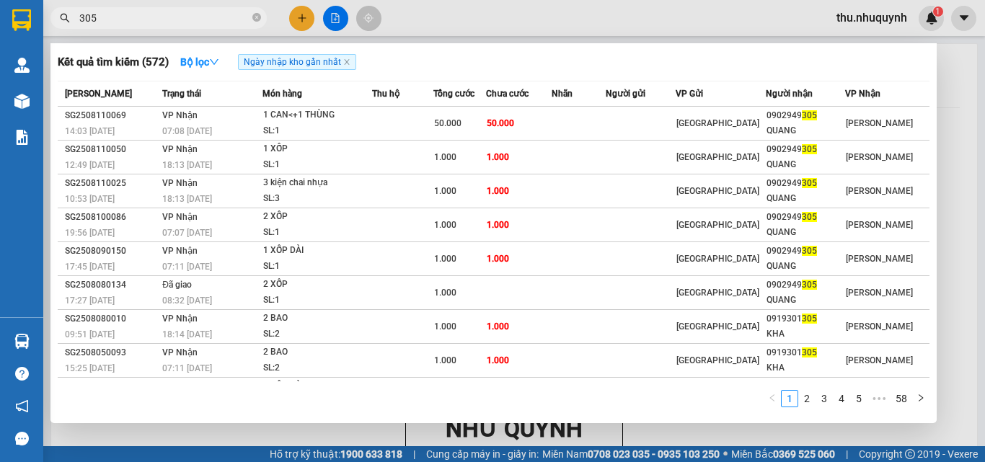
click at [156, 10] on input "305" at bounding box center [164, 18] width 170 height 16
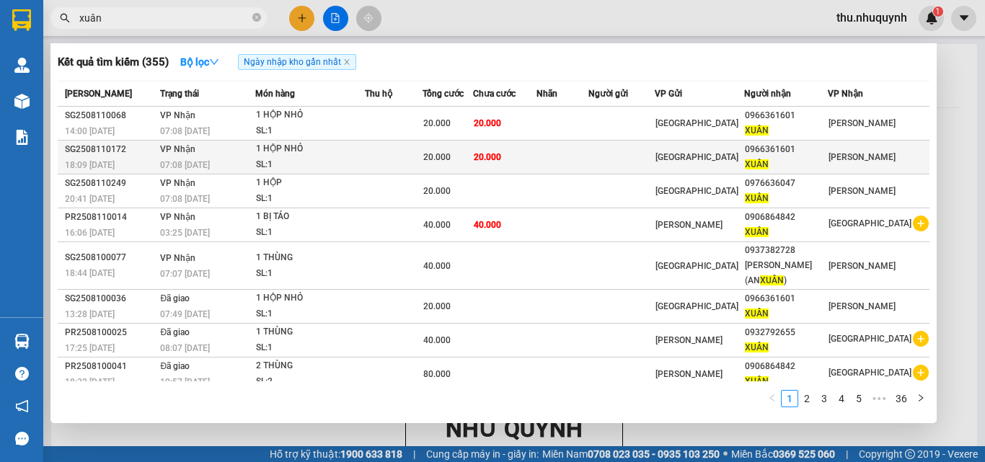
type input "xuân"
click at [736, 159] on div "[GEOGRAPHIC_DATA]" at bounding box center [699, 157] width 89 height 16
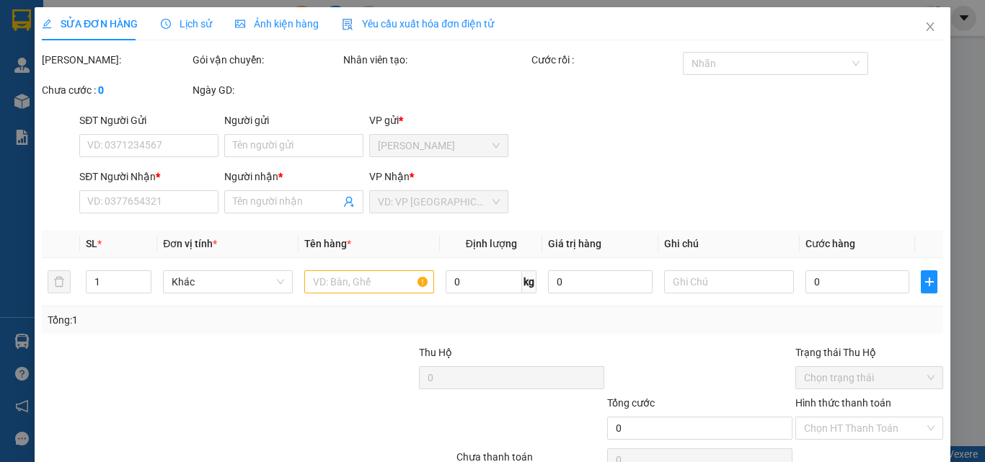
type input "0966361601"
type input "XUÂN"
type input "20.000"
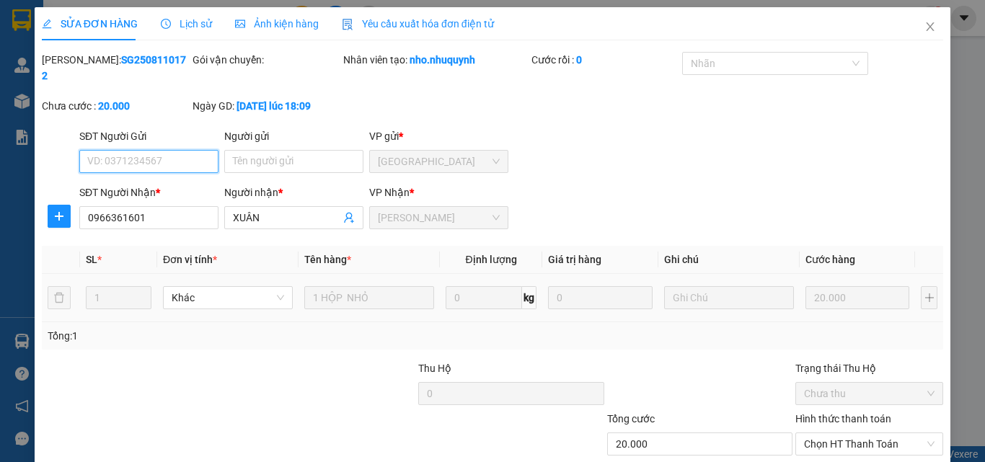
scroll to position [74, 0]
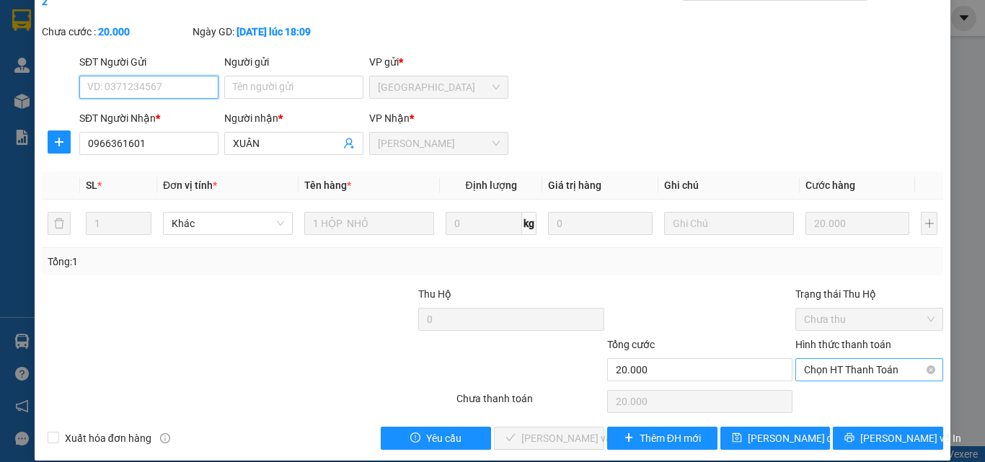
click at [854, 359] on span "Chọn HT Thanh Toán" at bounding box center [869, 370] width 130 height 22
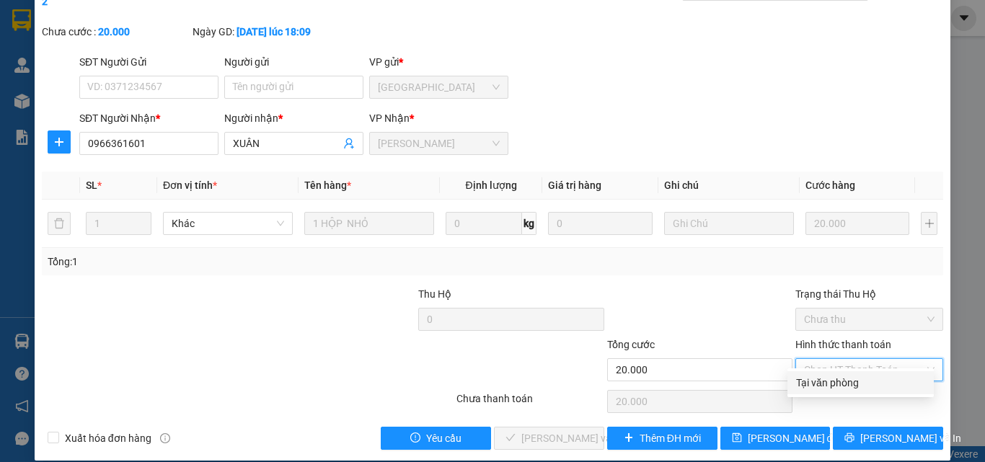
click at [856, 386] on div "Tại văn phòng" at bounding box center [860, 383] width 129 height 16
type input "0"
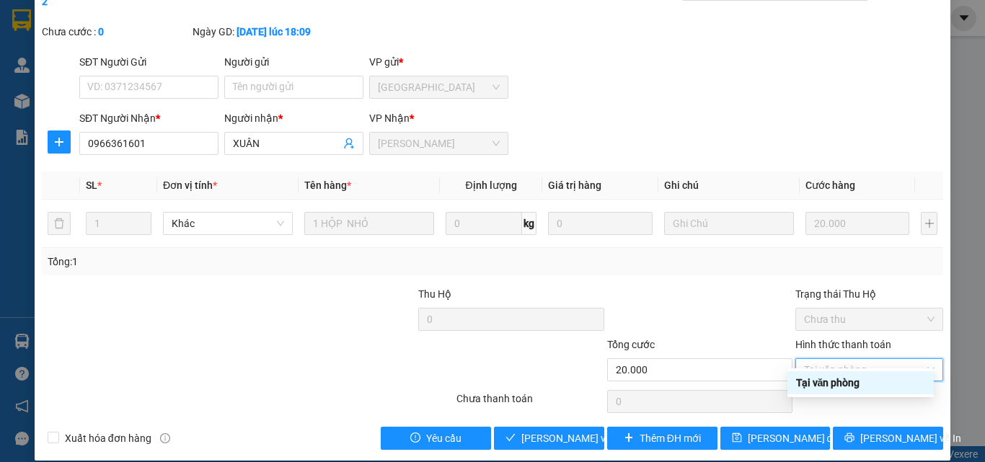
scroll to position [0, 0]
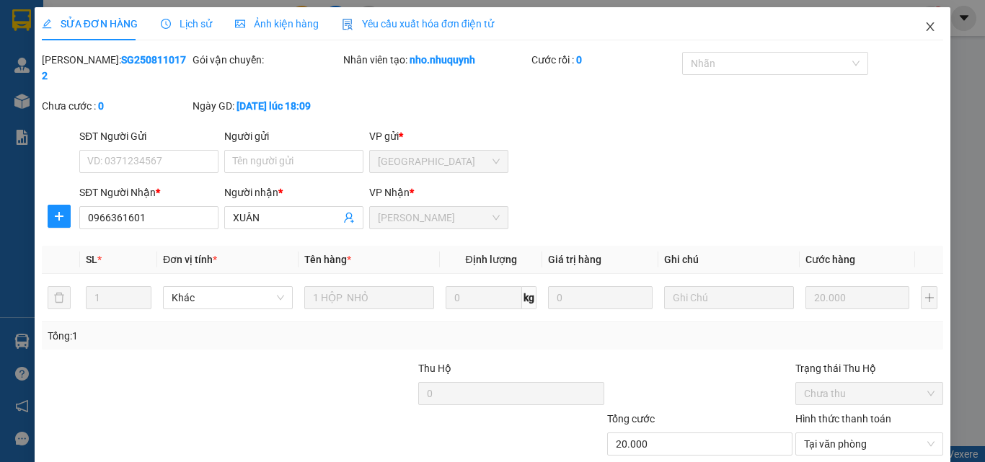
click at [926, 28] on span "Close" at bounding box center [930, 27] width 40 height 40
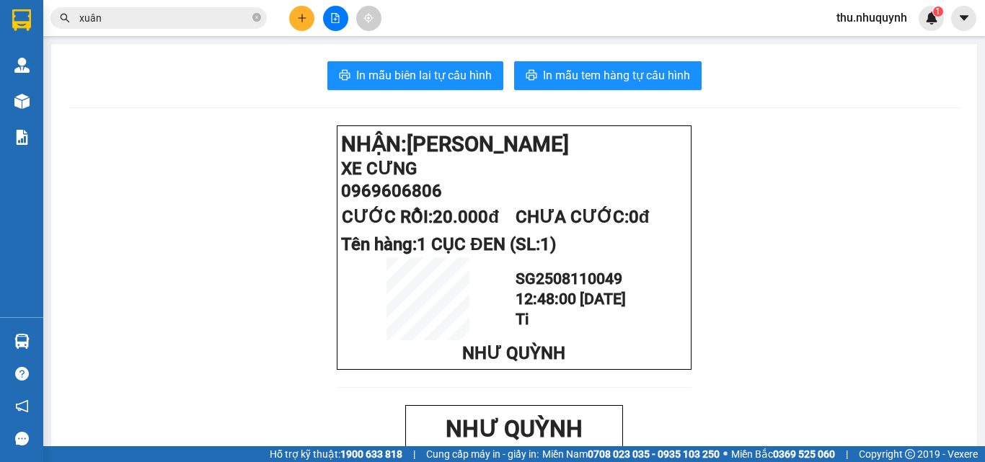
click at [159, 29] on div "Kết quả [PERSON_NAME] ( 355 ) Bộ lọc Ngày nhập kho gần nhất Mã ĐH Trạng thái Mó…" at bounding box center [140, 18] width 281 height 25
click at [174, 19] on input "xuân" at bounding box center [164, 18] width 170 height 16
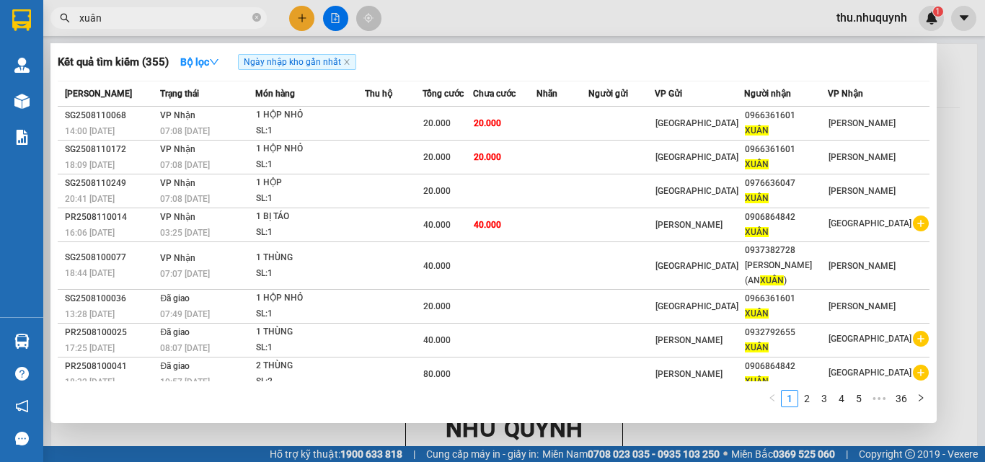
click at [174, 19] on input "xuân" at bounding box center [164, 18] width 170 height 16
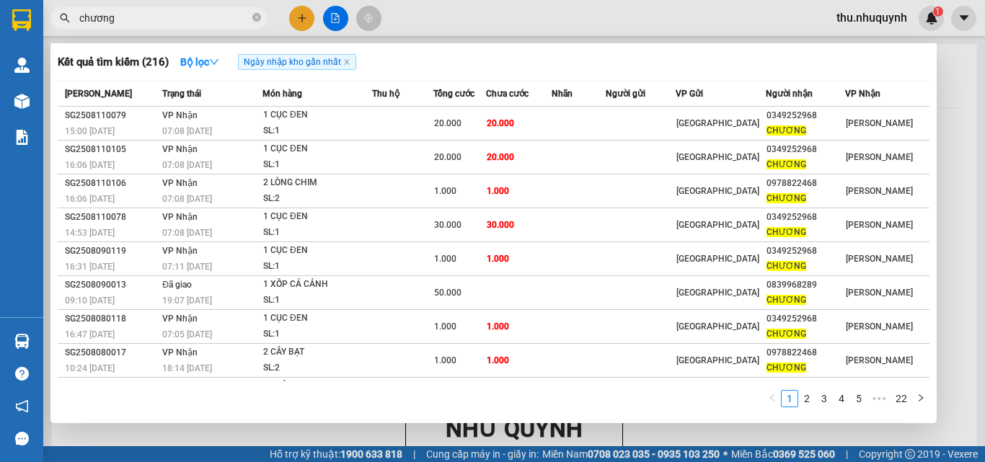
click at [173, 20] on input "chương" at bounding box center [164, 18] width 170 height 16
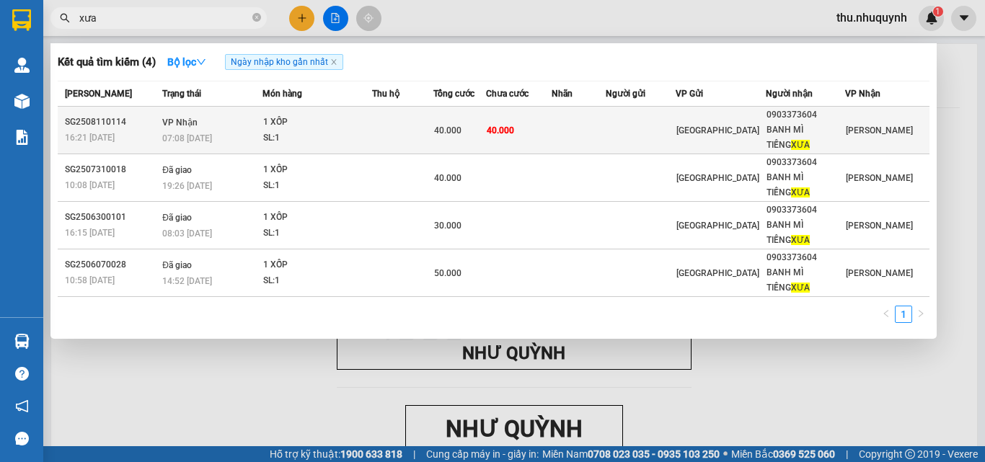
type input "xưa"
click at [606, 127] on td at bounding box center [579, 131] width 54 height 48
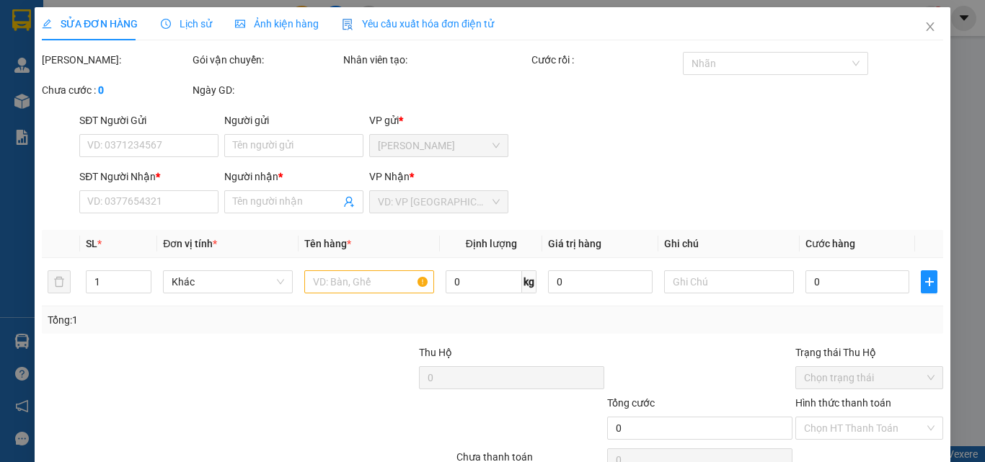
type input "0903373604"
type input "BANH MÌ TIẾNG XƯA"
type input "40.000"
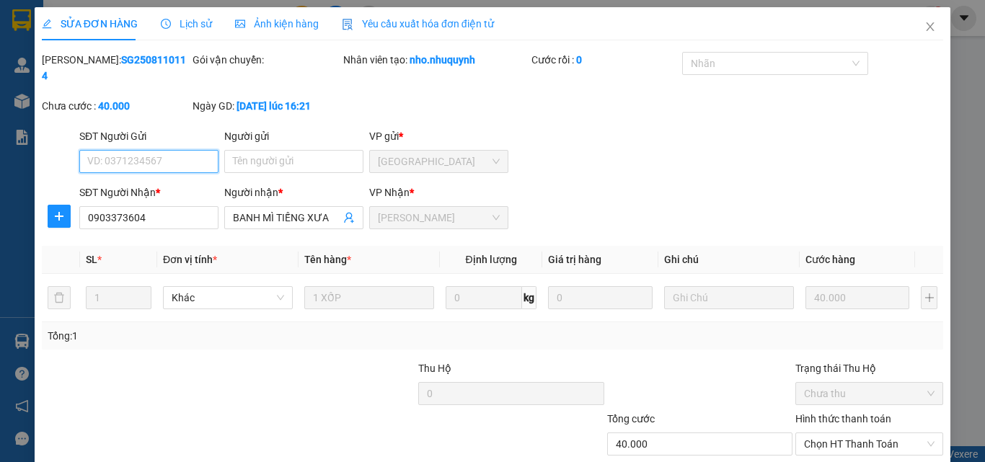
scroll to position [74, 0]
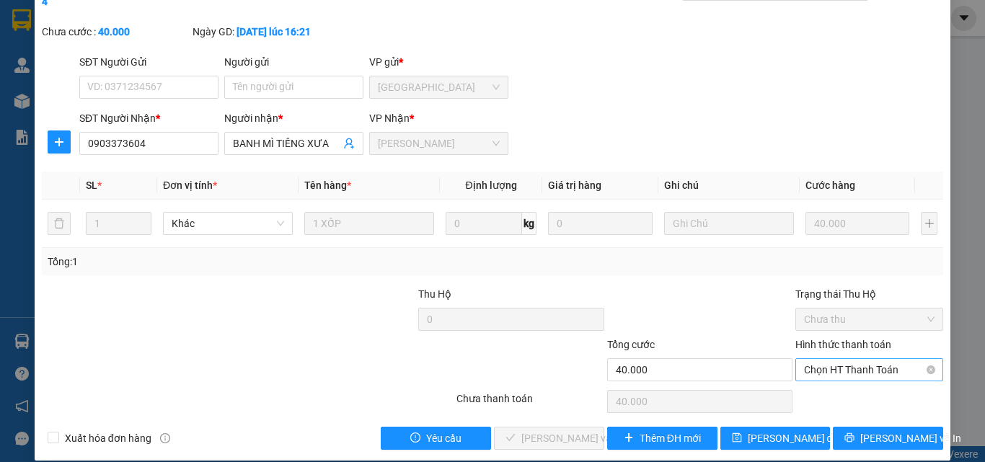
drag, startPoint x: 845, startPoint y: 373, endPoint x: 841, endPoint y: 360, distance: 12.8
click at [843, 364] on div "Total Paid Fee 0 Total UnPaid Fee 40.000 Cash Collection Total Fee Mã ĐH: SG250…" at bounding box center [492, 214] width 901 height 472
click at [839, 359] on span "Chọn HT Thanh Toán" at bounding box center [869, 370] width 130 height 22
click at [826, 383] on div "Tại văn phòng" at bounding box center [860, 383] width 129 height 16
type input "0"
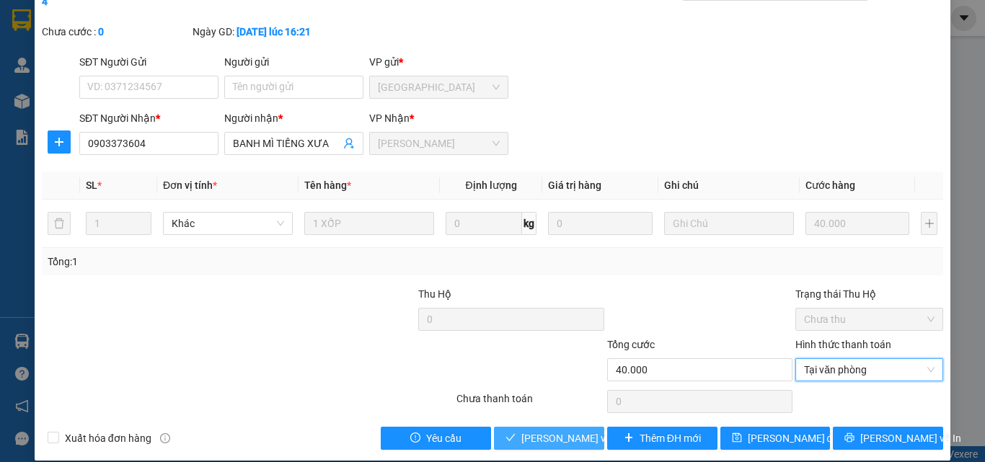
click at [565, 430] on span "[PERSON_NAME] và [PERSON_NAME] hàng" at bounding box center [618, 438] width 195 height 16
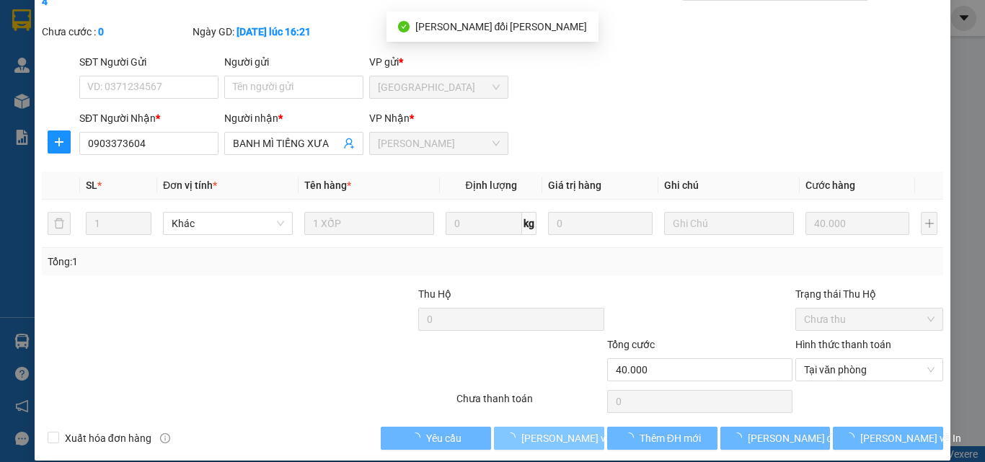
scroll to position [0, 0]
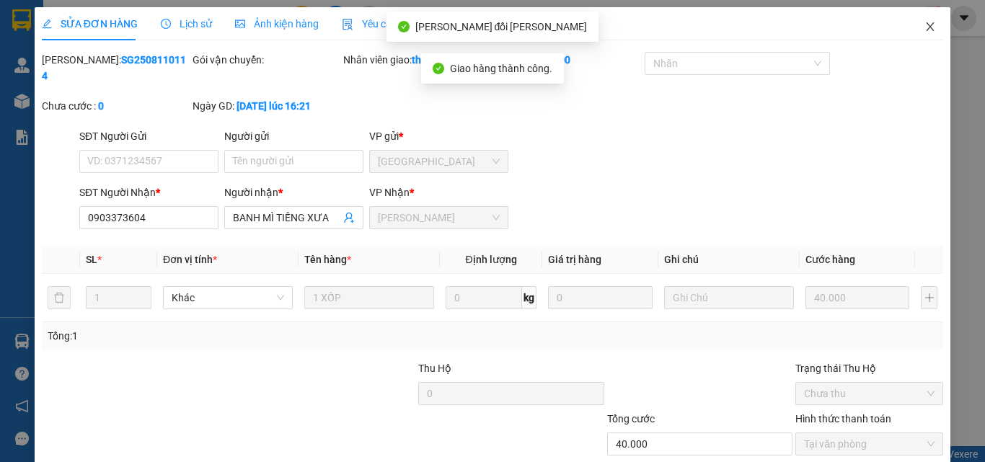
click at [924, 32] on icon "close" at bounding box center [930, 27] width 12 height 12
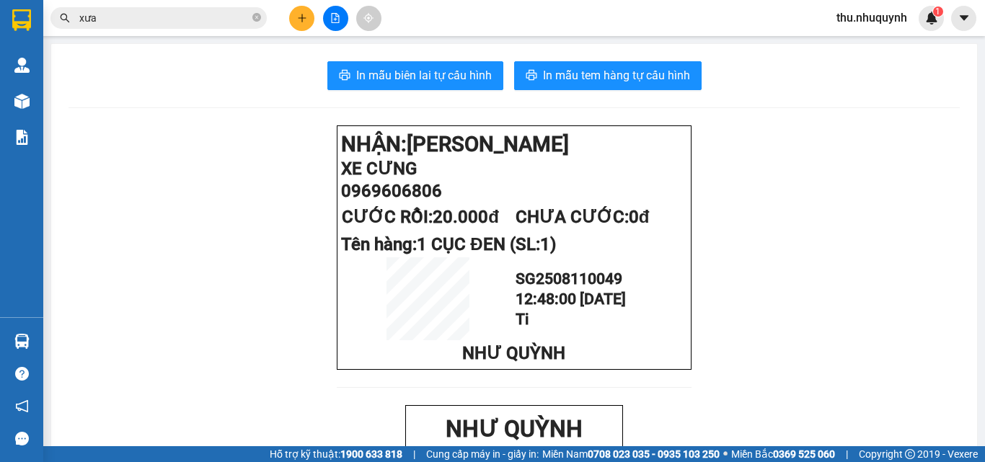
click at [208, 19] on input "xưa" at bounding box center [164, 18] width 170 height 16
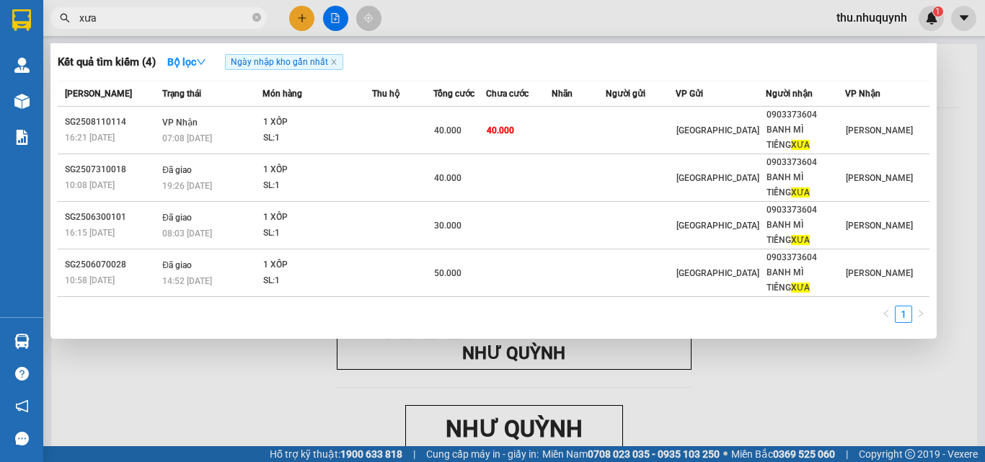
click at [208, 19] on input "xưa" at bounding box center [164, 18] width 170 height 16
click at [984, 451] on div at bounding box center [492, 231] width 985 height 462
click at [193, 22] on input "xưa" at bounding box center [164, 18] width 170 height 16
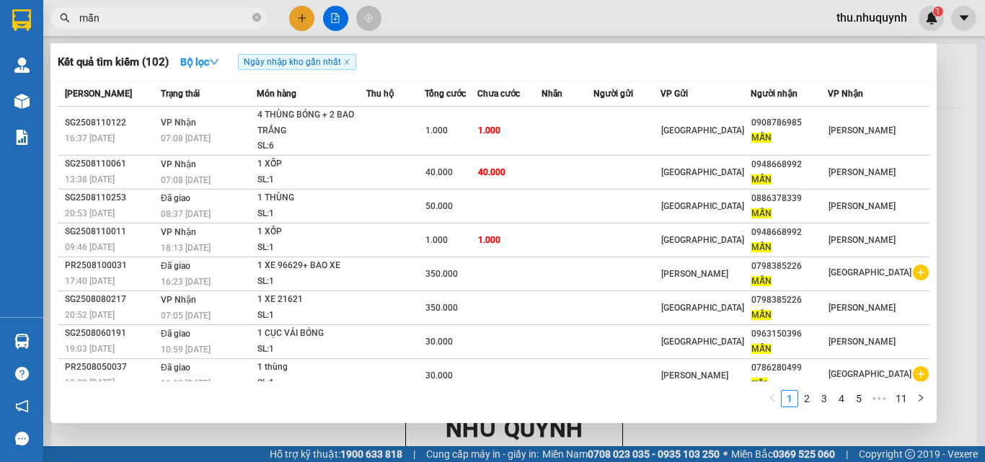
type input "mẫn"
click at [594, 120] on td at bounding box center [567, 131] width 53 height 49
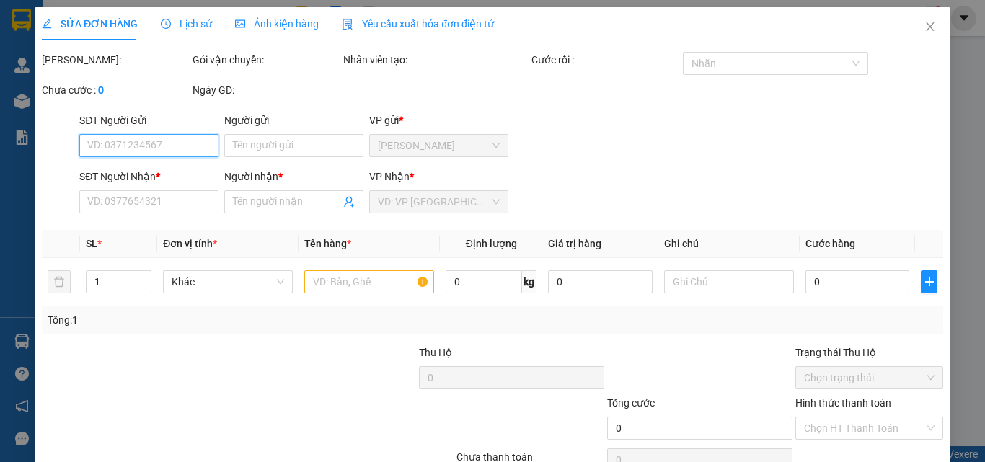
type input "0908786985"
type input "MẪN"
type input "1.000"
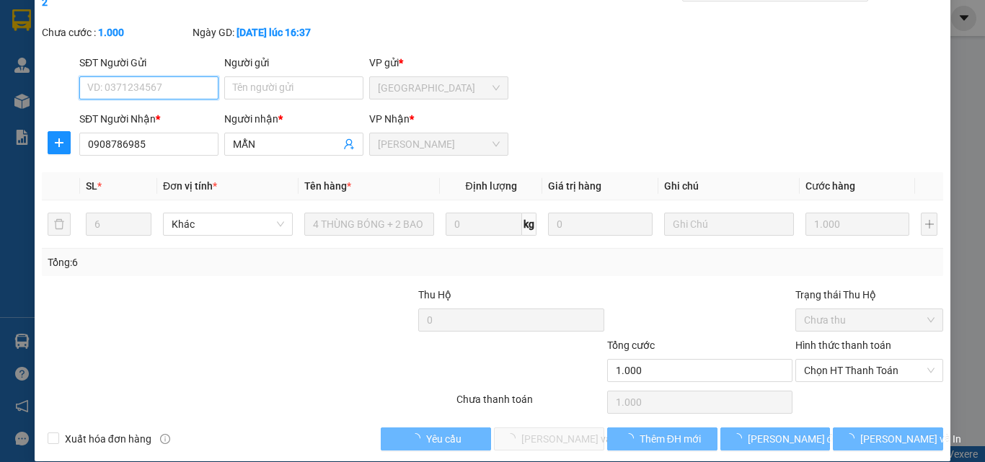
scroll to position [74, 0]
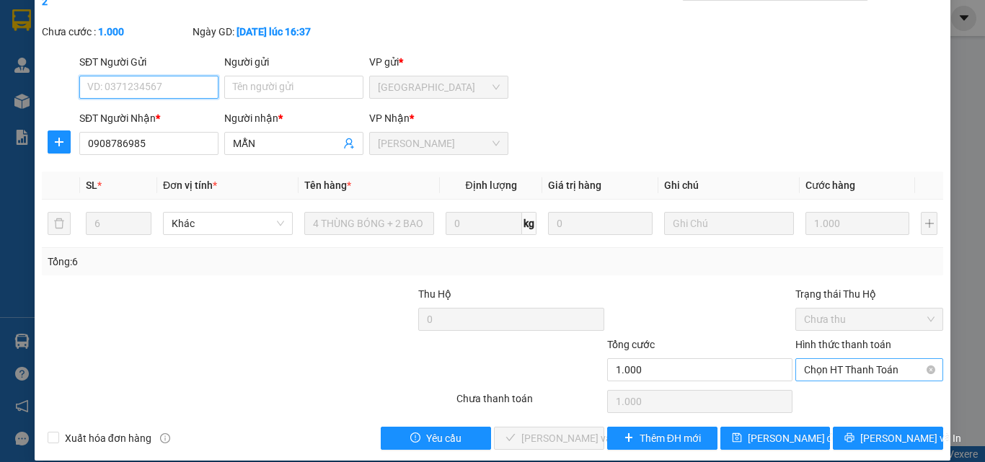
click at [838, 359] on span "Chọn HT Thanh Toán" at bounding box center [869, 370] width 130 height 22
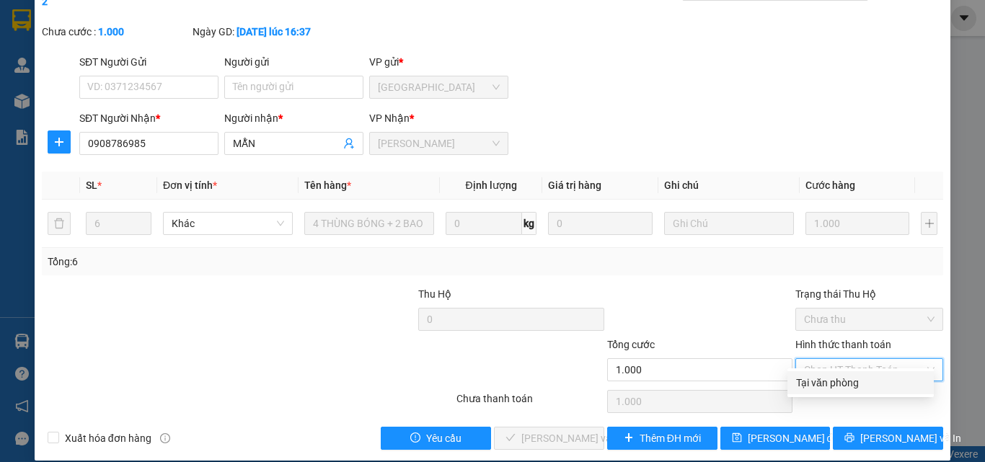
drag, startPoint x: 834, startPoint y: 364, endPoint x: 807, endPoint y: 387, distance: 35.8
click at [826, 376] on div "Tại văn phòng" at bounding box center [860, 383] width 129 height 16
type input "0"
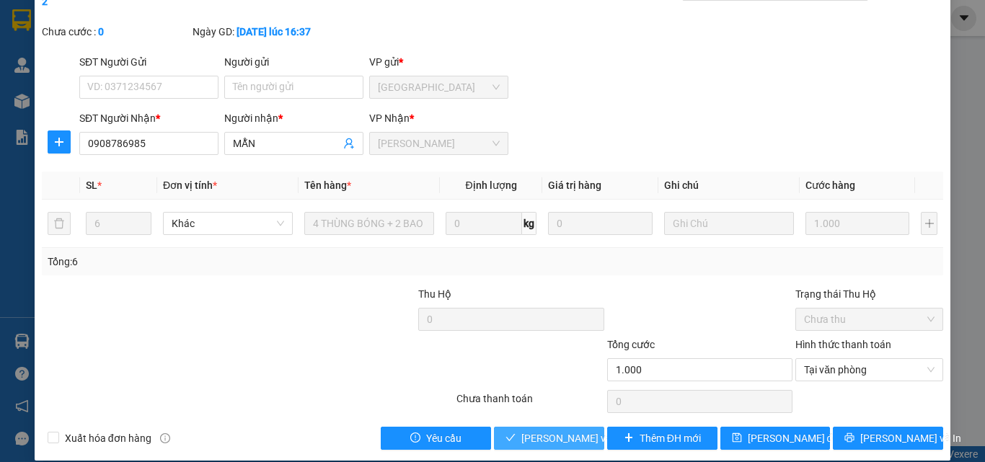
drag, startPoint x: 553, startPoint y: 419, endPoint x: 562, endPoint y: 413, distance: 11.0
click at [554, 430] on span "[PERSON_NAME] và [PERSON_NAME] hàng" at bounding box center [618, 438] width 195 height 16
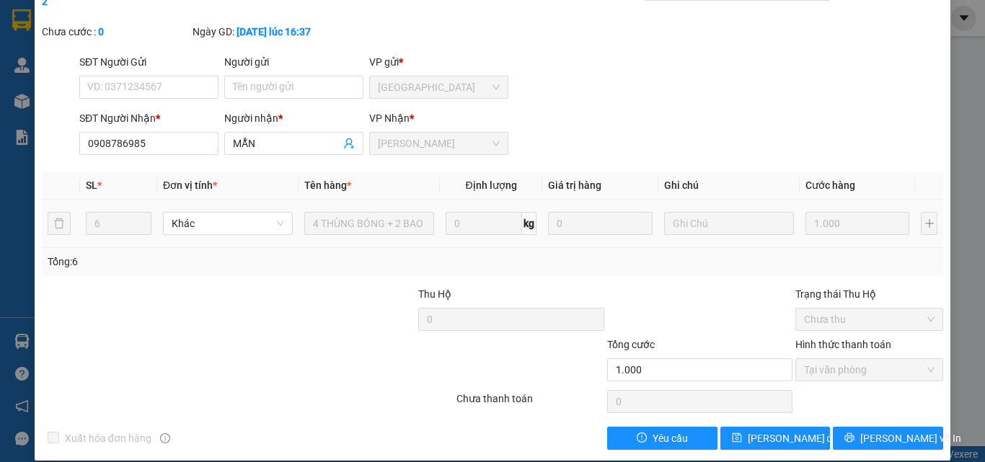
scroll to position [0, 0]
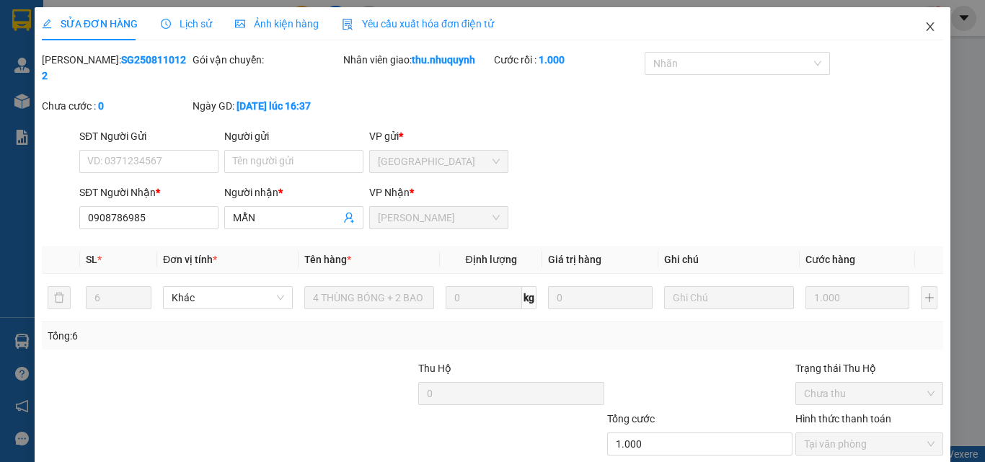
click at [930, 25] on span "Close" at bounding box center [930, 27] width 40 height 40
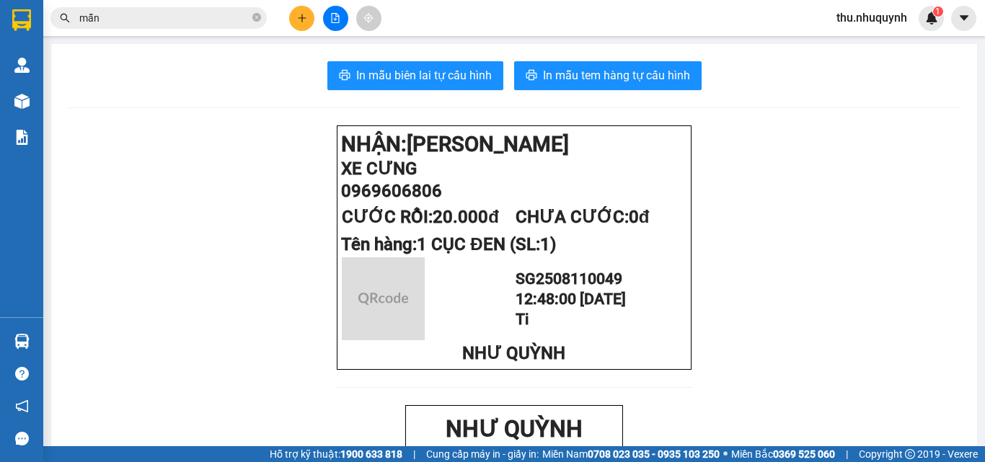
click at [179, 22] on input "mẫn" at bounding box center [164, 18] width 170 height 16
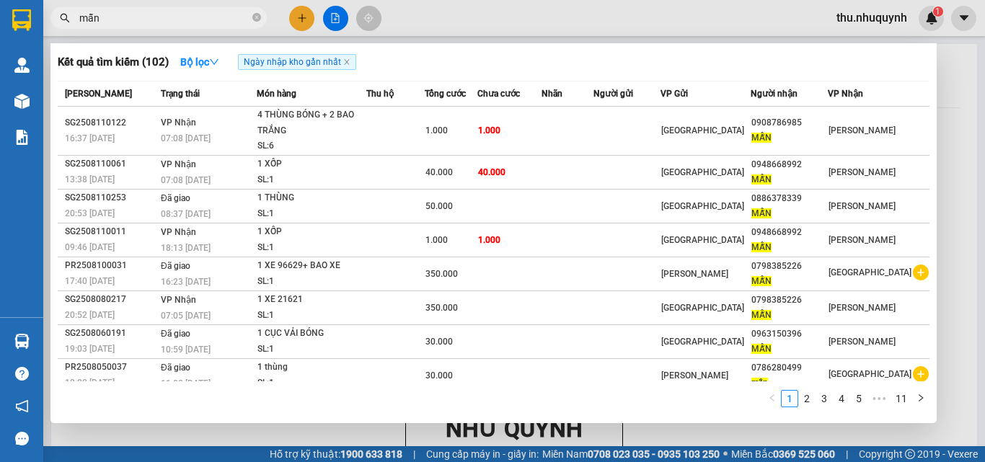
click at [179, 22] on input "mẫn" at bounding box center [164, 18] width 170 height 16
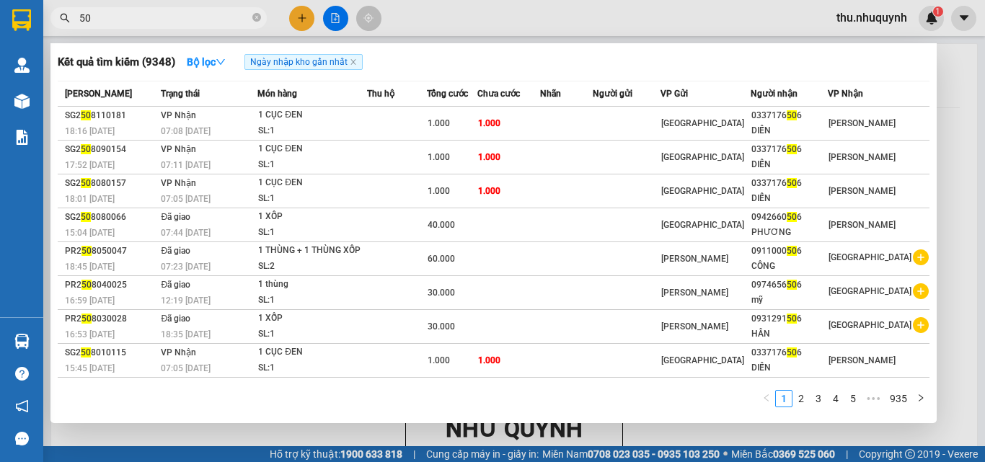
type input "5"
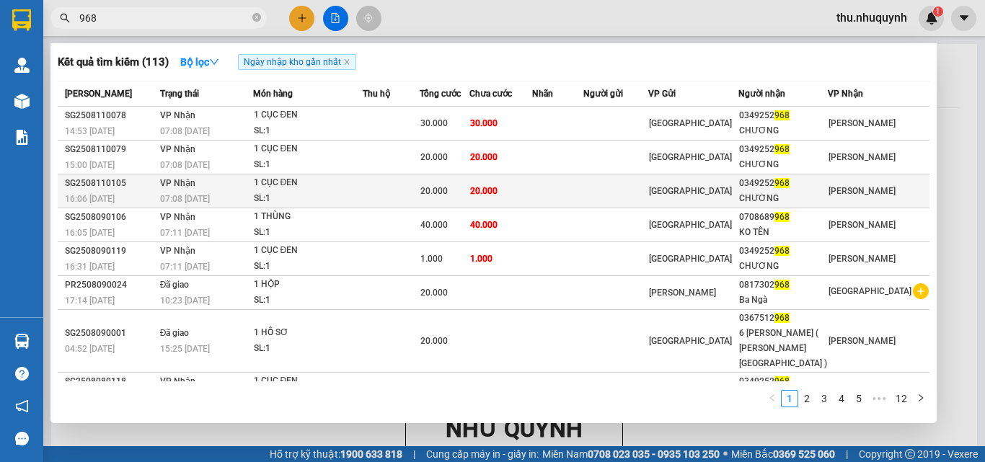
type input "968"
click at [420, 196] on td at bounding box center [391, 191] width 57 height 34
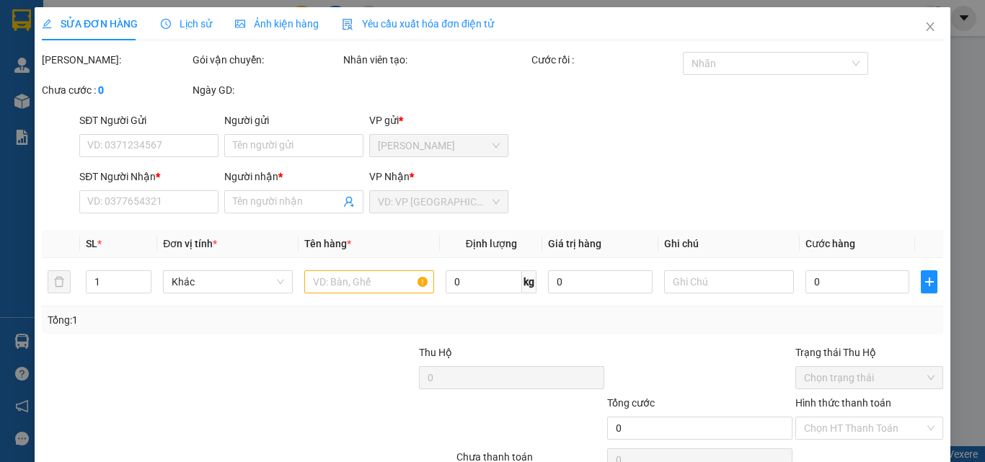
type input "0349252968"
type input "CHƯƠNG"
type input "20.000"
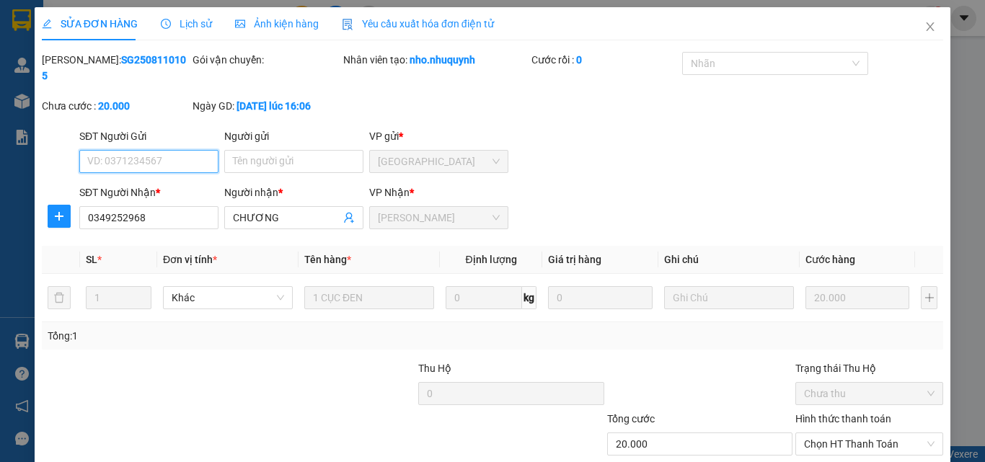
scroll to position [74, 0]
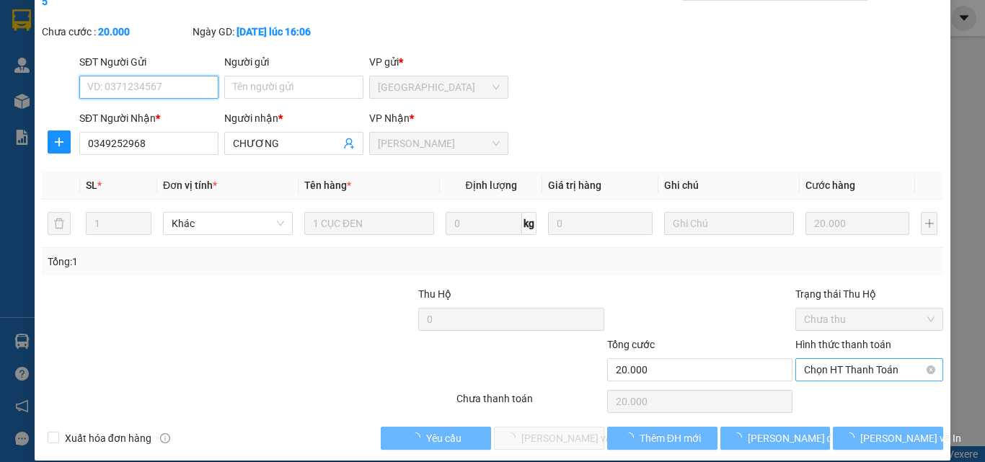
click at [823, 359] on span "Chọn HT Thanh Toán" at bounding box center [869, 370] width 130 height 22
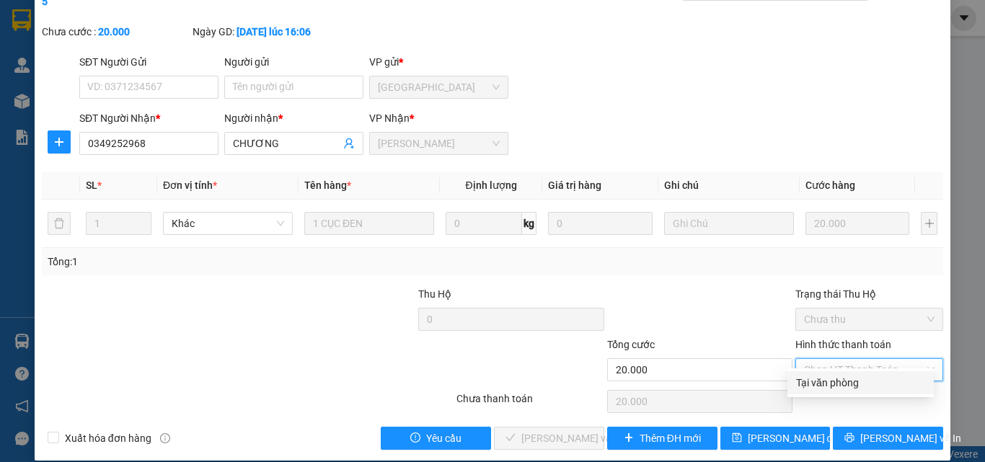
drag, startPoint x: 818, startPoint y: 382, endPoint x: 716, endPoint y: 423, distance: 109.6
click at [818, 383] on div "Tại văn phòng" at bounding box center [860, 383] width 129 height 16
type input "0"
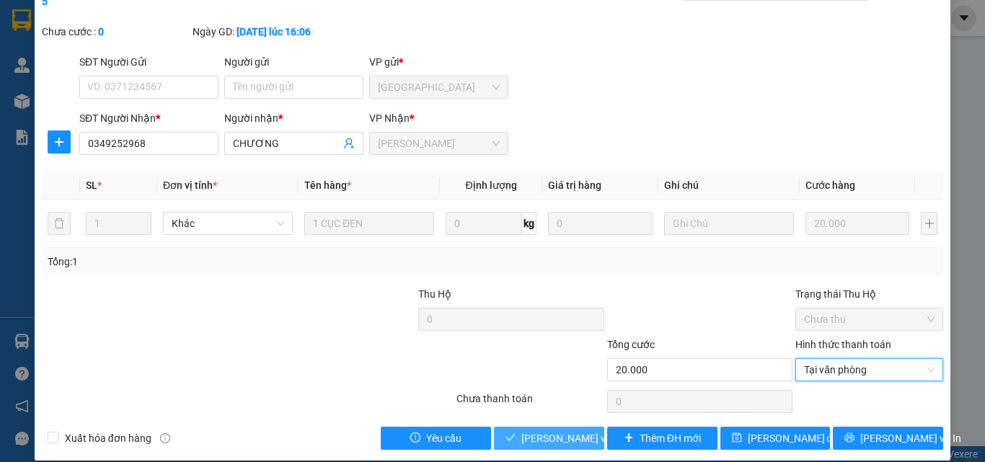
click at [574, 430] on button "[PERSON_NAME] và [PERSON_NAME] hàng" at bounding box center [549, 438] width 110 height 23
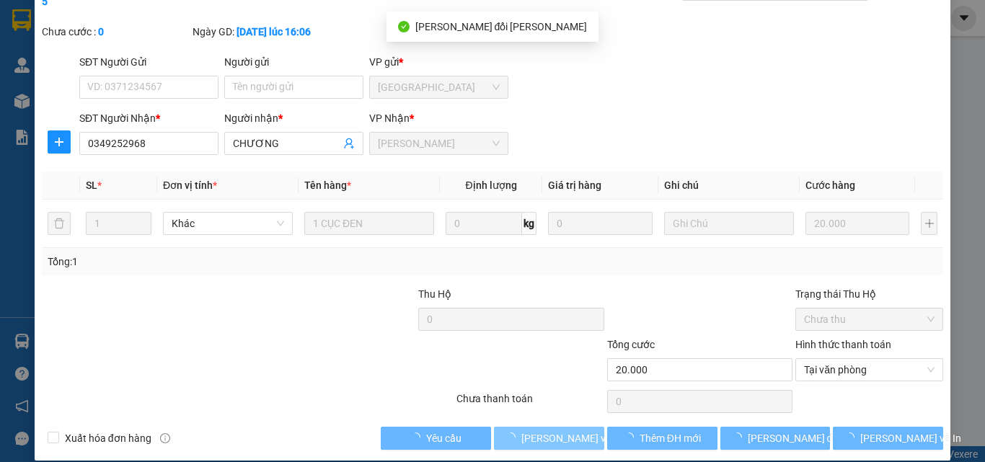
scroll to position [0, 0]
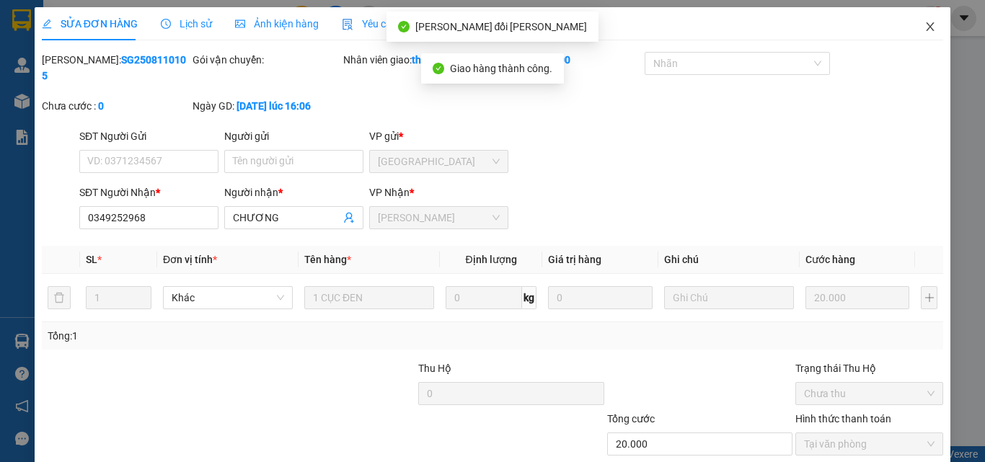
click at [924, 22] on icon "close" at bounding box center [930, 27] width 12 height 12
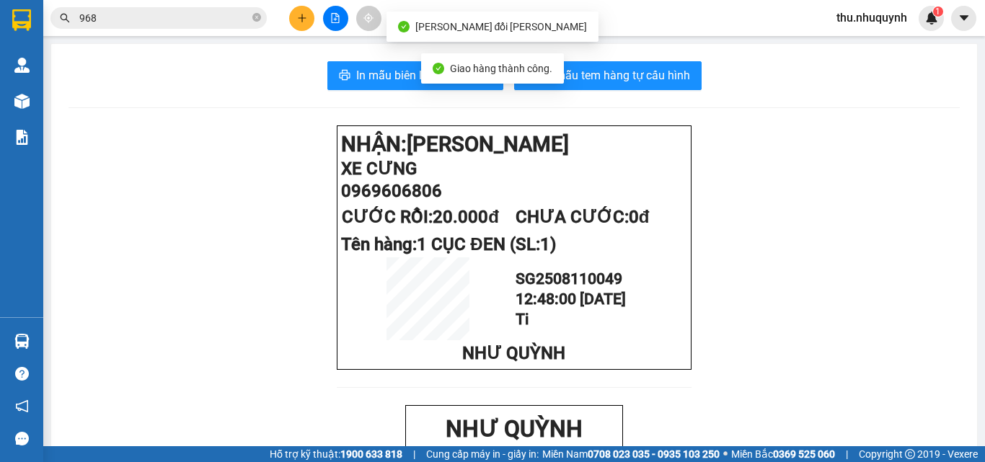
click at [195, 13] on input "968" at bounding box center [164, 18] width 170 height 16
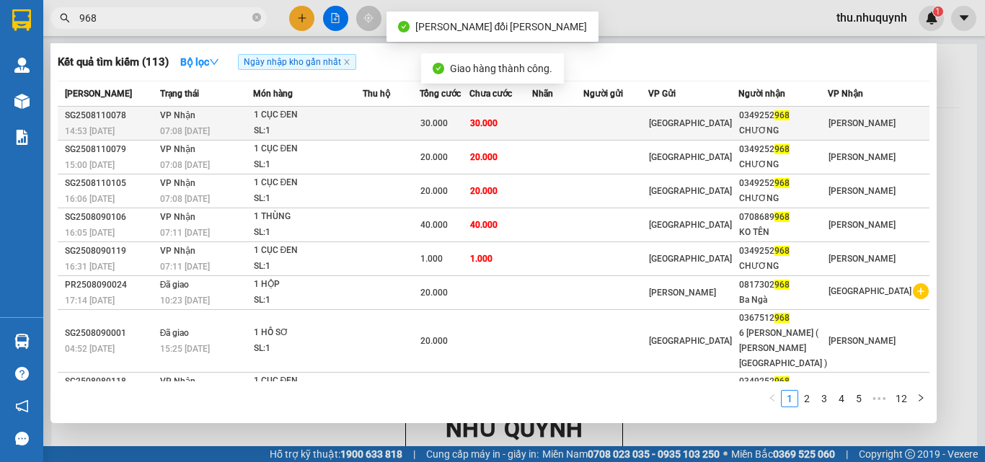
click at [335, 138] on div "SL: 1" at bounding box center [308, 131] width 108 height 16
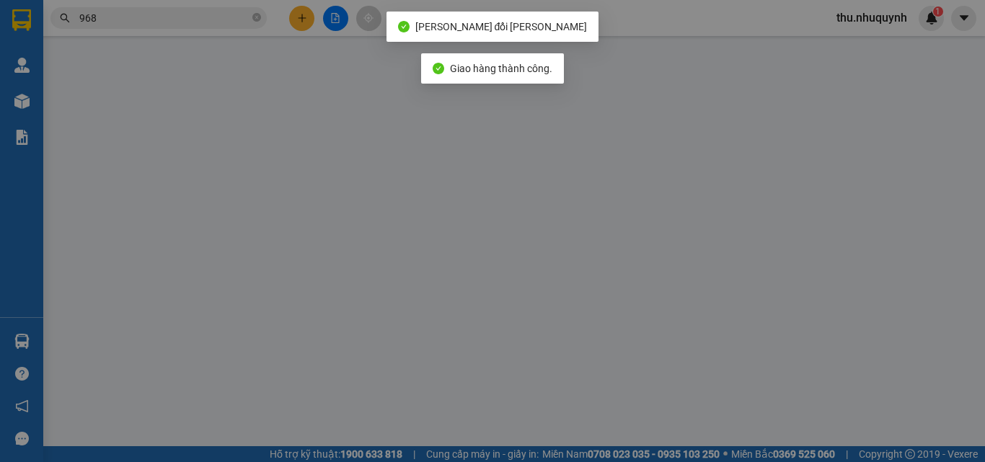
type input "0349252968"
type input "CHƯƠNG"
type input "30.000"
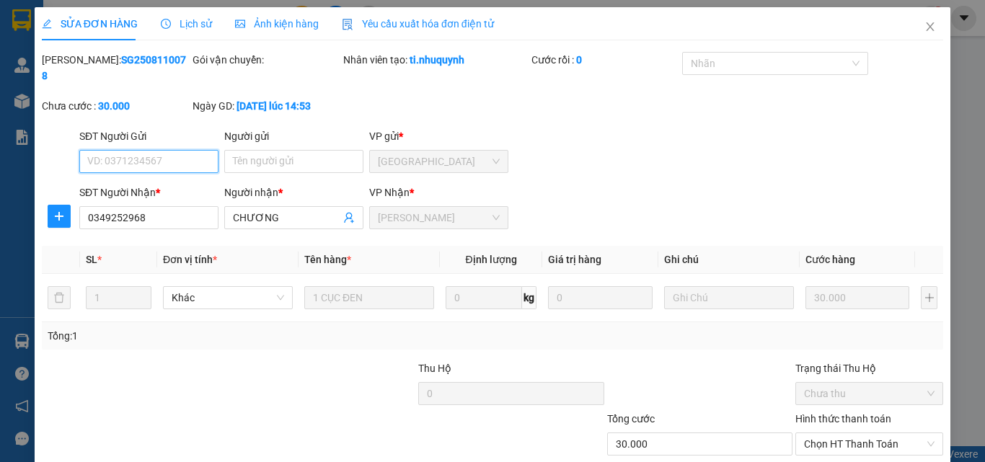
scroll to position [74, 0]
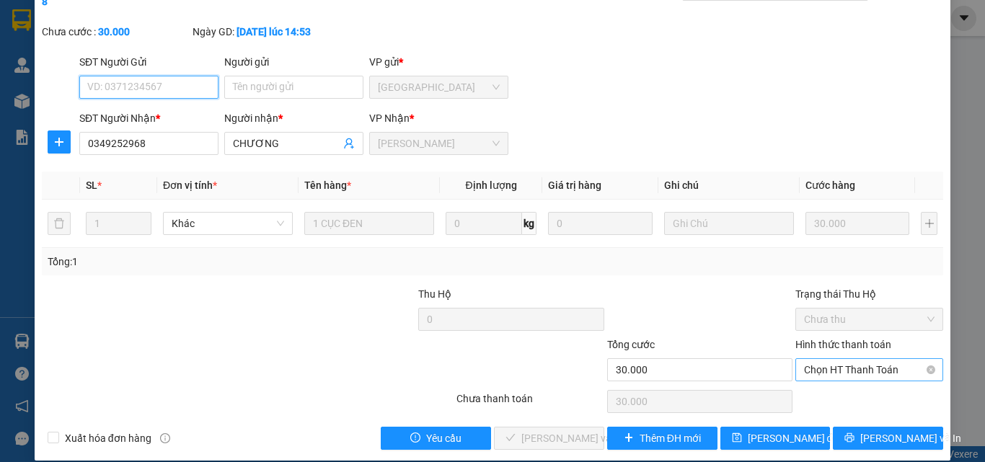
click at [823, 359] on span "Chọn HT Thanh Toán" at bounding box center [869, 370] width 130 height 22
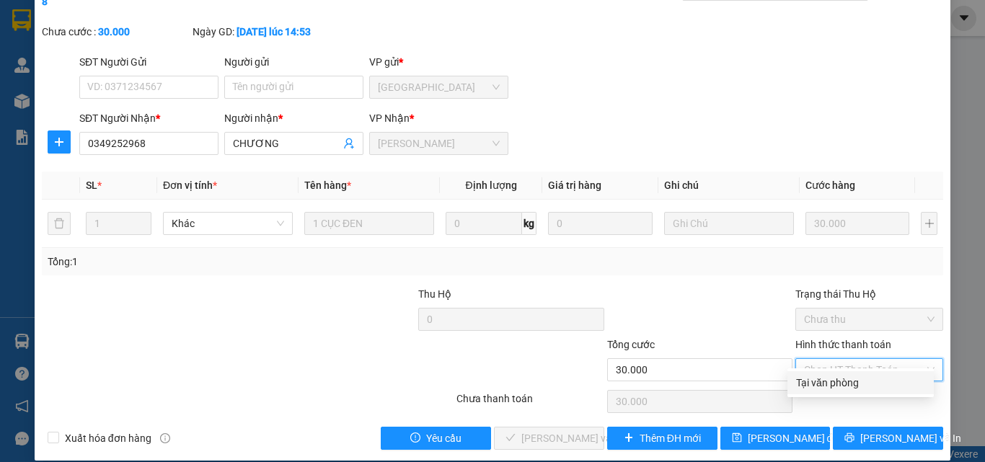
click at [811, 387] on div "Tại văn phòng" at bounding box center [860, 383] width 129 height 16
type input "0"
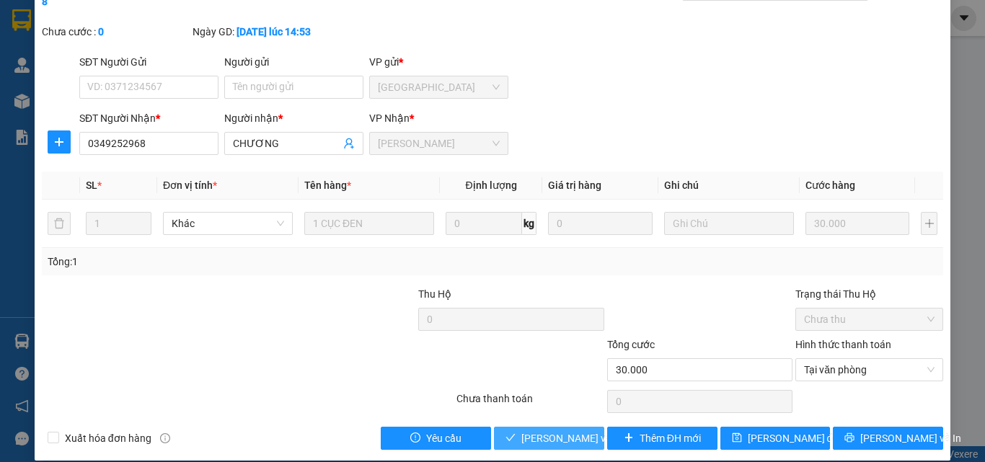
click at [554, 430] on span "[PERSON_NAME] và [PERSON_NAME] hàng" at bounding box center [618, 438] width 195 height 16
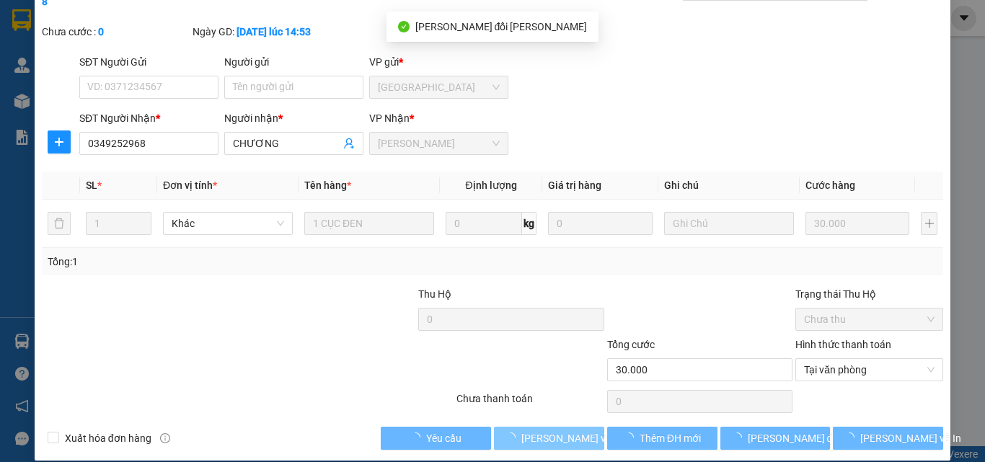
scroll to position [0, 0]
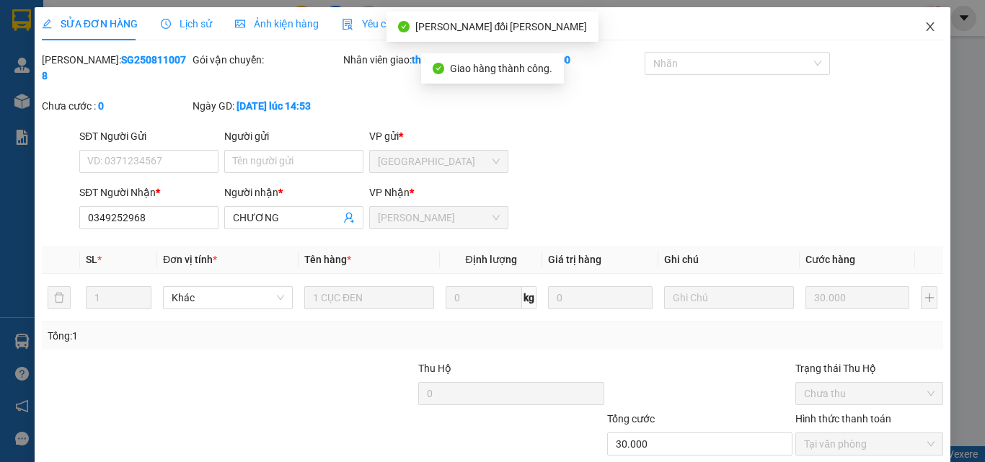
click at [924, 24] on icon "close" at bounding box center [930, 27] width 12 height 12
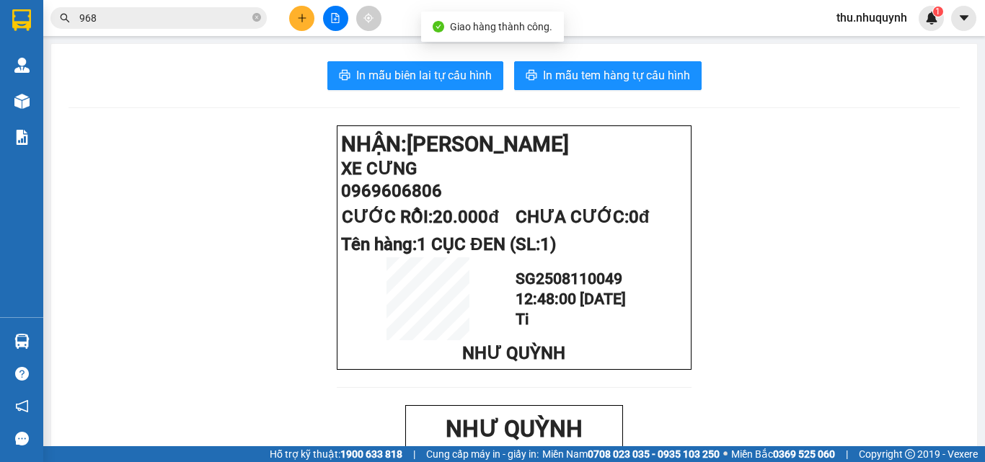
click at [156, 15] on input "968" at bounding box center [164, 18] width 170 height 16
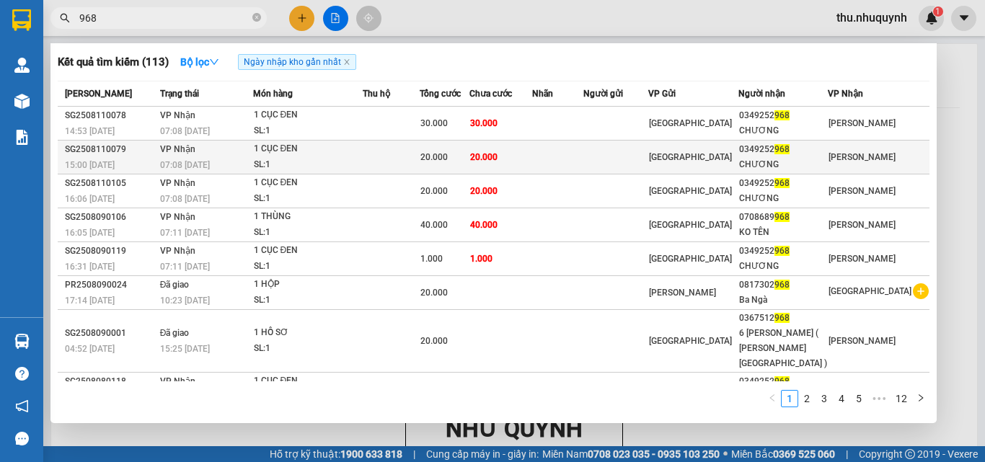
click at [446, 153] on span "20.000" at bounding box center [433, 157] width 27 height 10
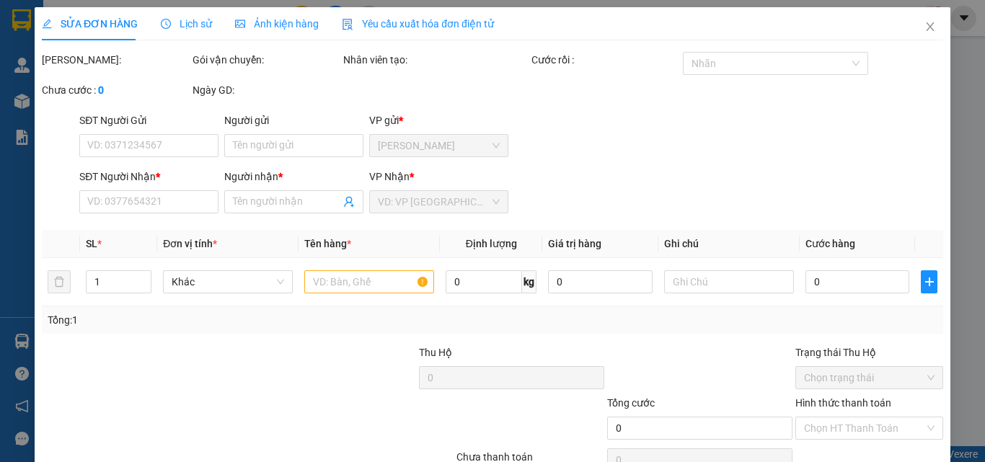
type input "0349252968"
type input "CHƯƠNG"
type input "20.000"
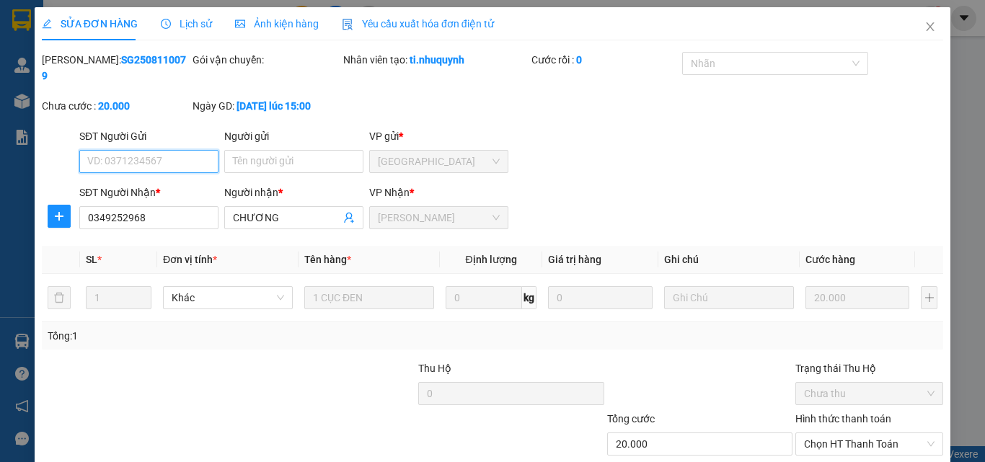
scroll to position [74, 0]
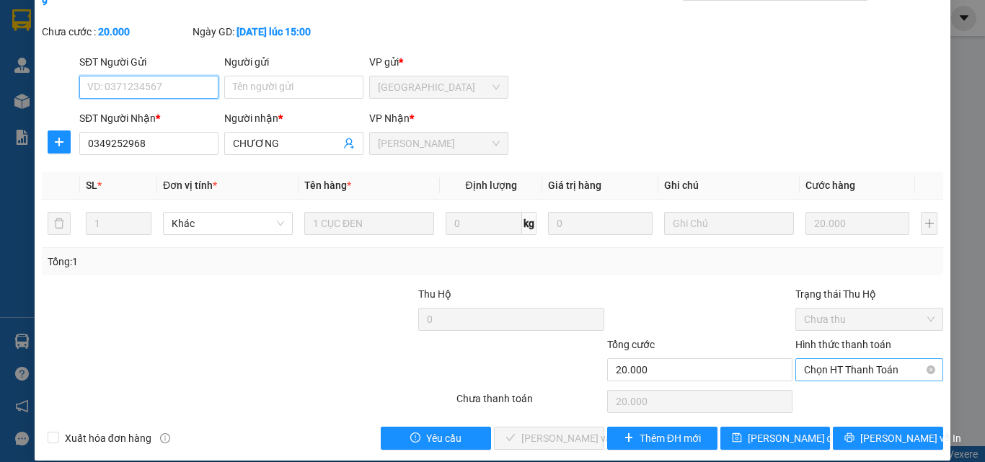
click at [836, 359] on span "Chọn HT Thanh Toán" at bounding box center [869, 370] width 130 height 22
drag, startPoint x: 827, startPoint y: 381, endPoint x: 815, endPoint y: 391, distance: 15.9
click at [827, 382] on div "Tại văn phòng" at bounding box center [860, 383] width 129 height 16
type input "0"
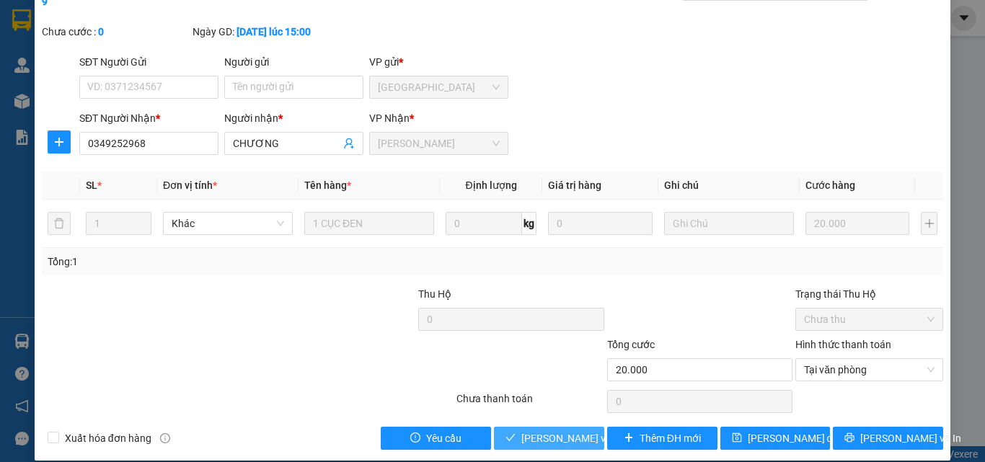
click at [574, 430] on span "[PERSON_NAME] và [PERSON_NAME] hàng" at bounding box center [618, 438] width 195 height 16
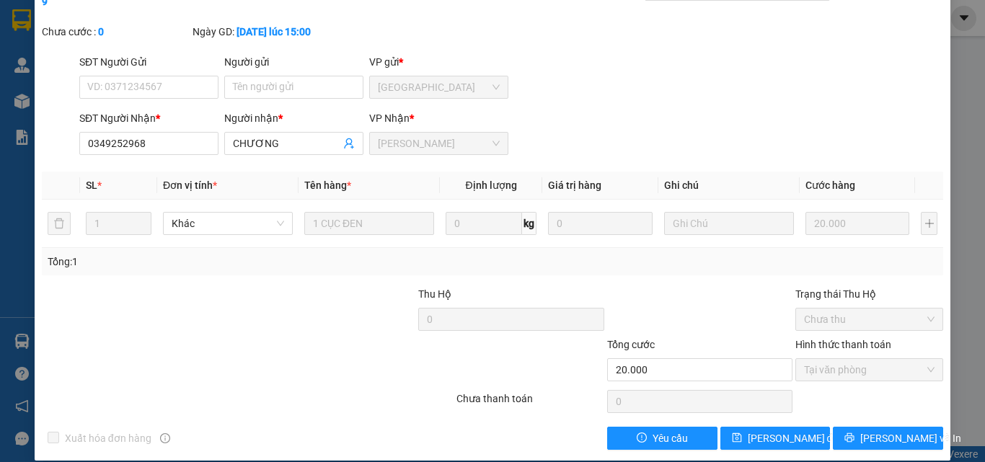
scroll to position [0, 0]
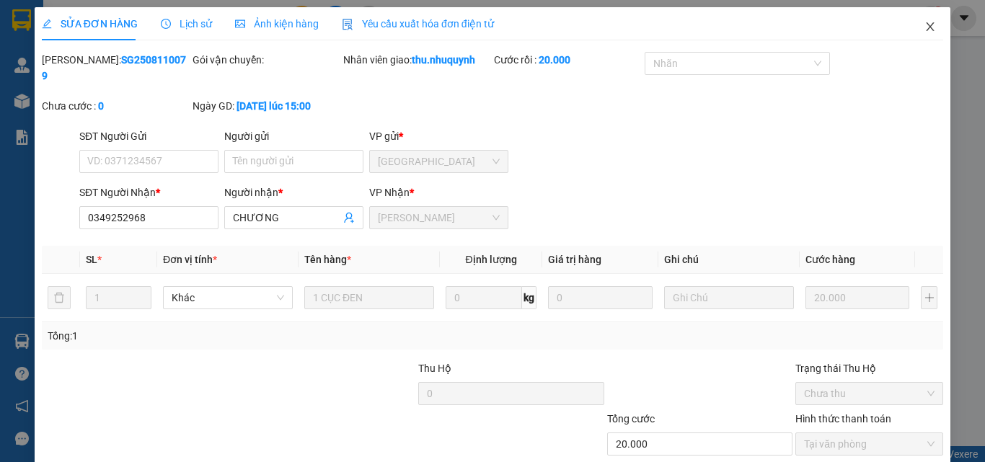
click at [924, 23] on icon "close" at bounding box center [930, 27] width 12 height 12
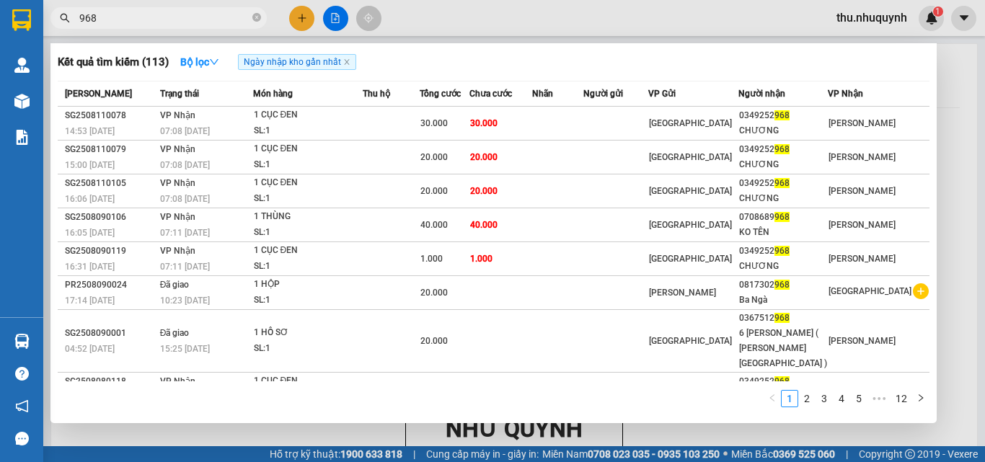
click at [166, 16] on input "968" at bounding box center [164, 18] width 170 height 16
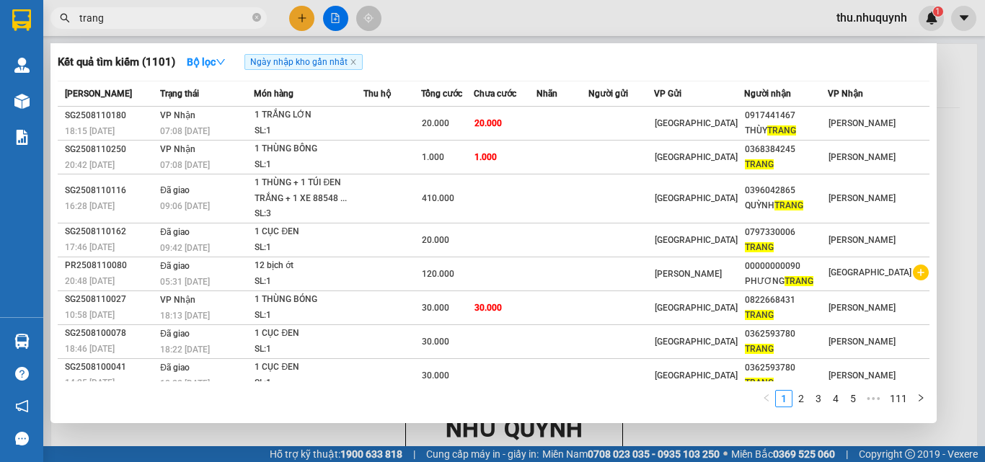
type input "trang"
click at [339, 23] on div at bounding box center [492, 231] width 985 height 462
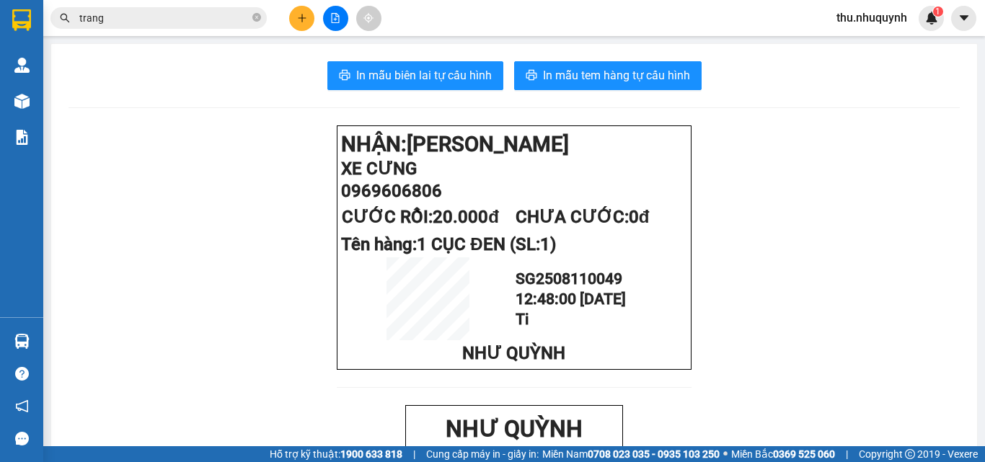
click at [339, 23] on button at bounding box center [335, 18] width 25 height 25
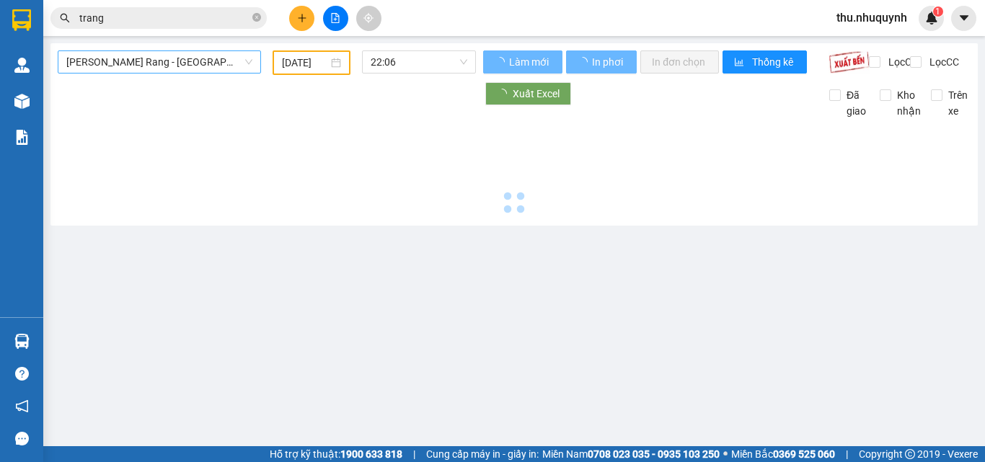
click at [226, 62] on span "[PERSON_NAME] Rang - [GEOGRAPHIC_DATA]" at bounding box center [159, 62] width 186 height 22
type input "[DATE]"
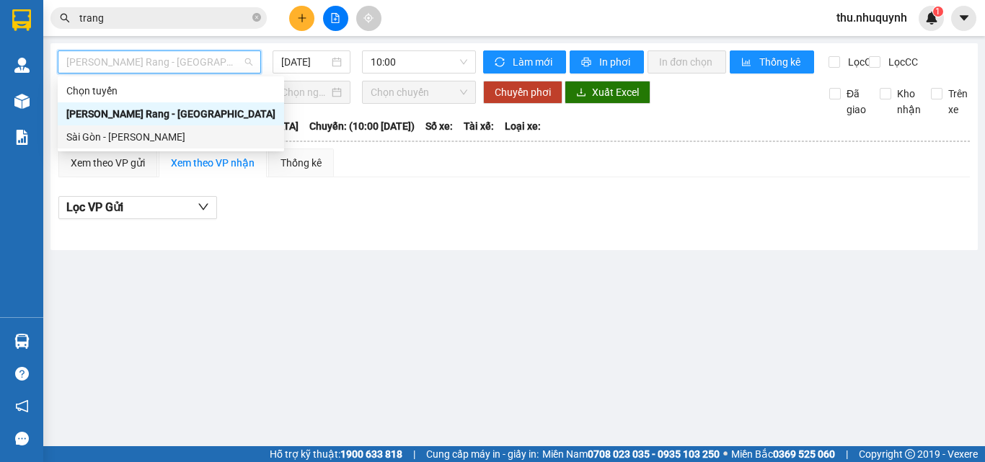
click at [201, 133] on div "Sài Gòn - [PERSON_NAME]" at bounding box center [170, 137] width 209 height 16
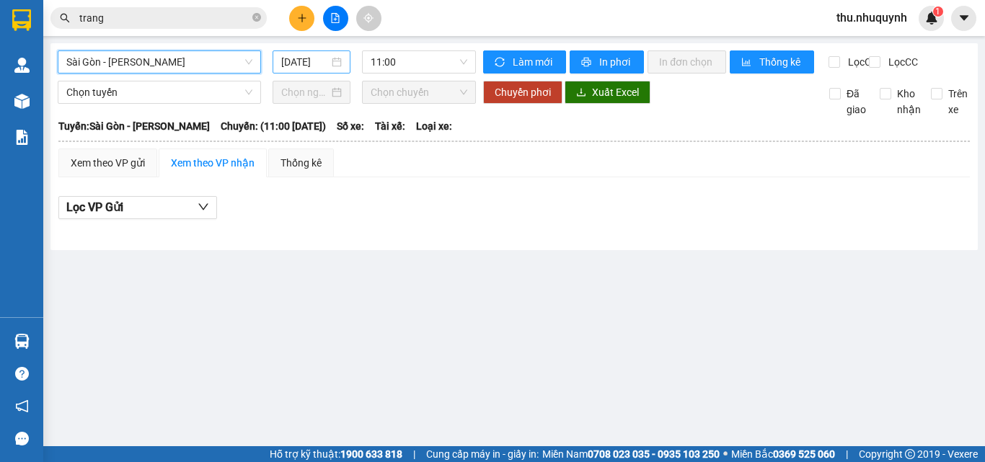
click at [331, 69] on div "[DATE]" at bounding box center [311, 62] width 61 height 16
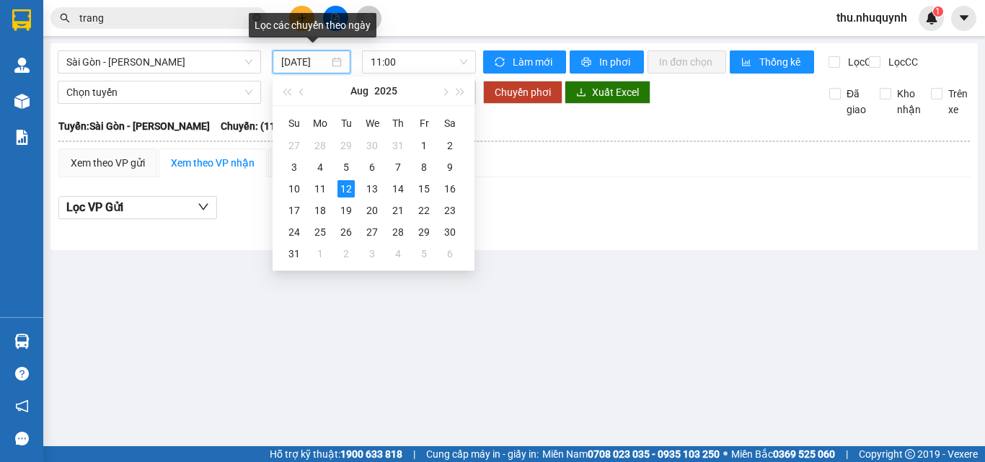
scroll to position [0, 4]
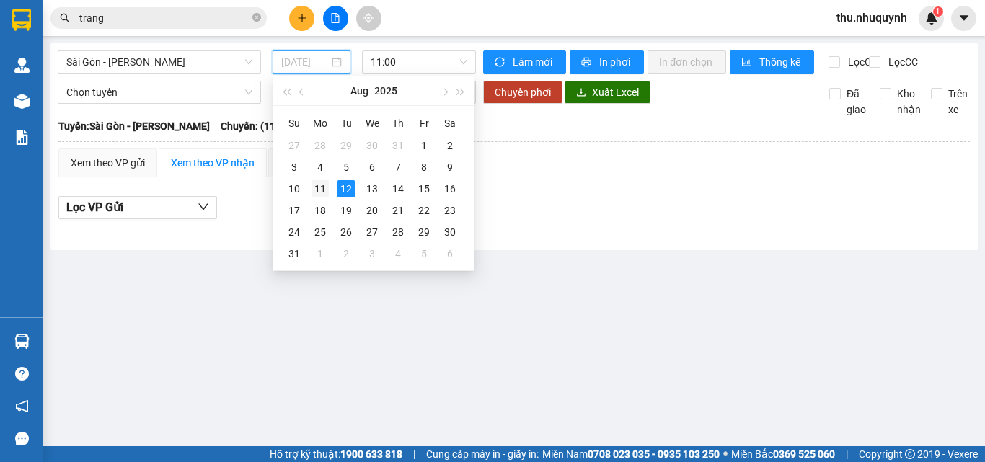
click at [322, 184] on div "11" at bounding box center [319, 188] width 17 height 17
type input "[DATE]"
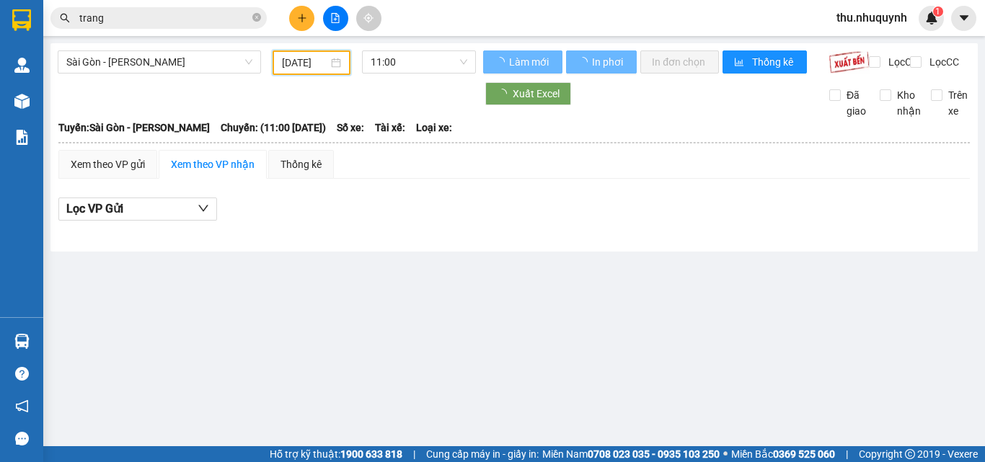
click at [404, 48] on div "Sài Gòn - [PERSON_NAME] Rang [DATE] 11:00 [PERSON_NAME] mới In phơi In [PERSON_…" at bounding box center [513, 147] width 927 height 208
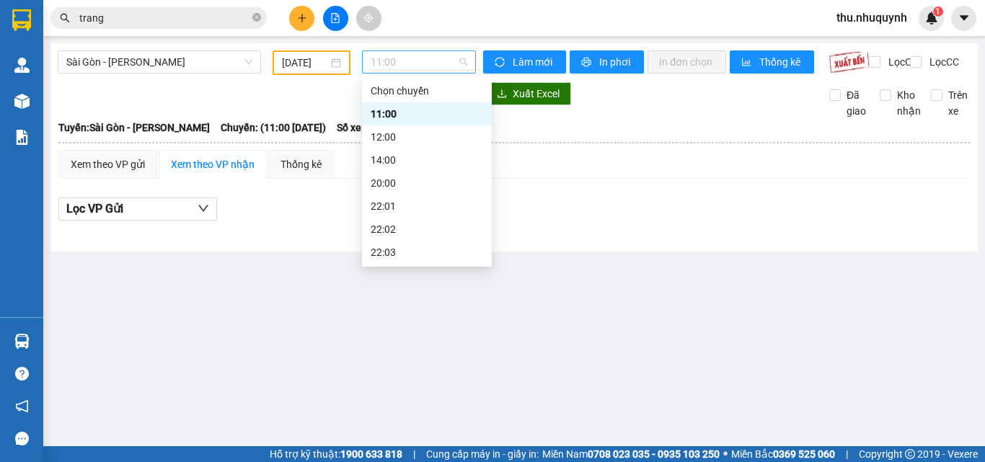
click at [403, 59] on span "11:00" at bounding box center [419, 62] width 97 height 22
click at [407, 247] on div "22:06" at bounding box center [427, 252] width 112 height 16
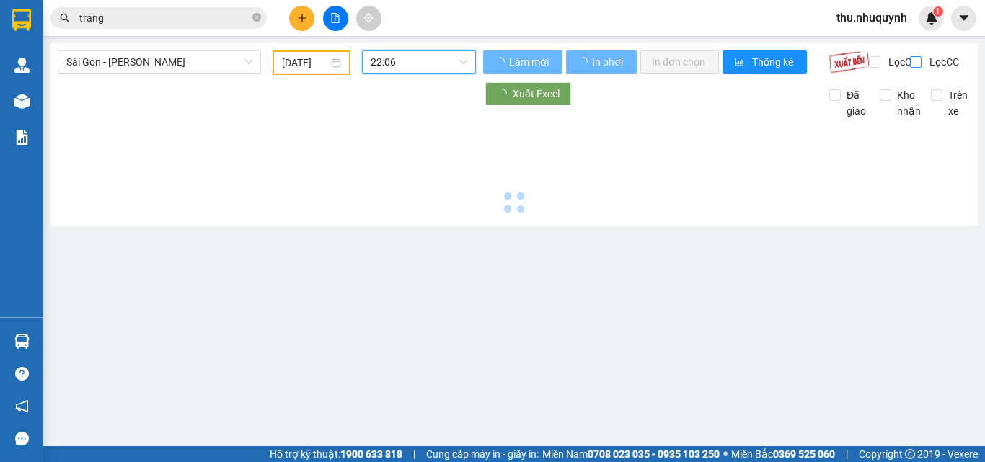
click at [891, 107] on span "Kho nhận" at bounding box center [908, 103] width 35 height 32
click at [890, 101] on input "Kho nhận" at bounding box center [886, 95] width 12 height 12
checkbox input "true"
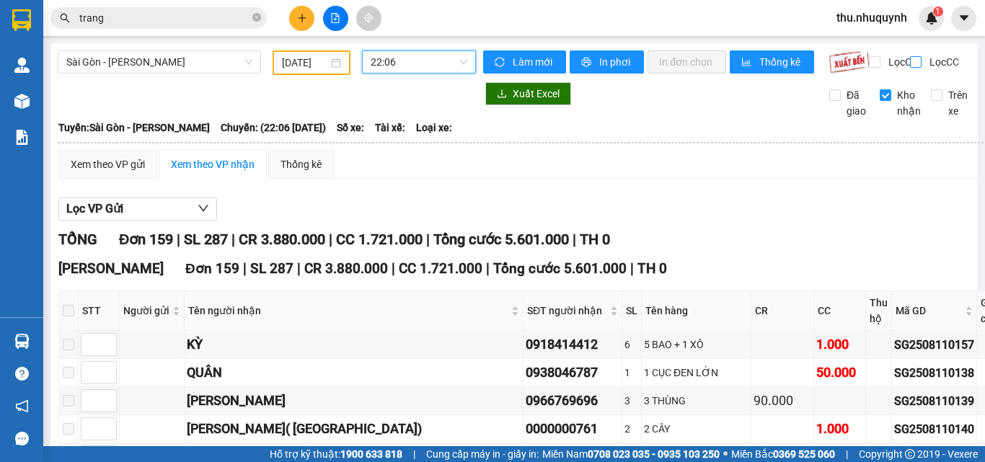
click at [924, 59] on span "Lọc CC" at bounding box center [942, 62] width 37 height 16
click at [919, 59] on input "Lọc CC" at bounding box center [917, 62] width 14 height 12
checkbox input "true"
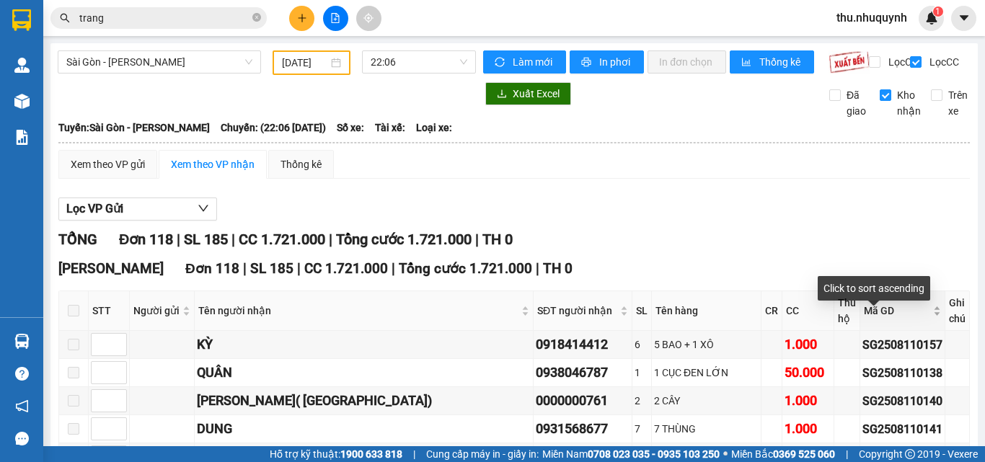
click at [879, 315] on span "Mã GD" at bounding box center [897, 311] width 66 height 16
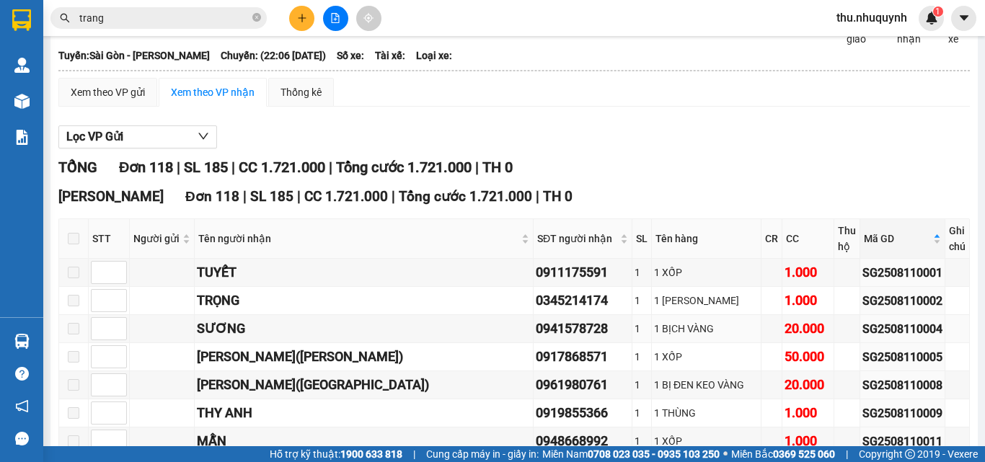
scroll to position [216, 0]
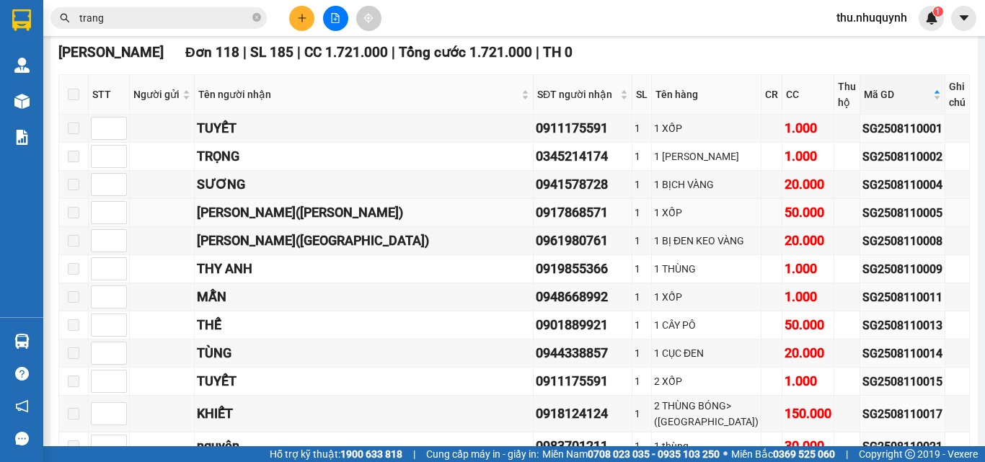
click at [892, 221] on div "SG2508110005" at bounding box center [902, 213] width 80 height 18
click at [198, 25] on input "trang" at bounding box center [164, 18] width 170 height 16
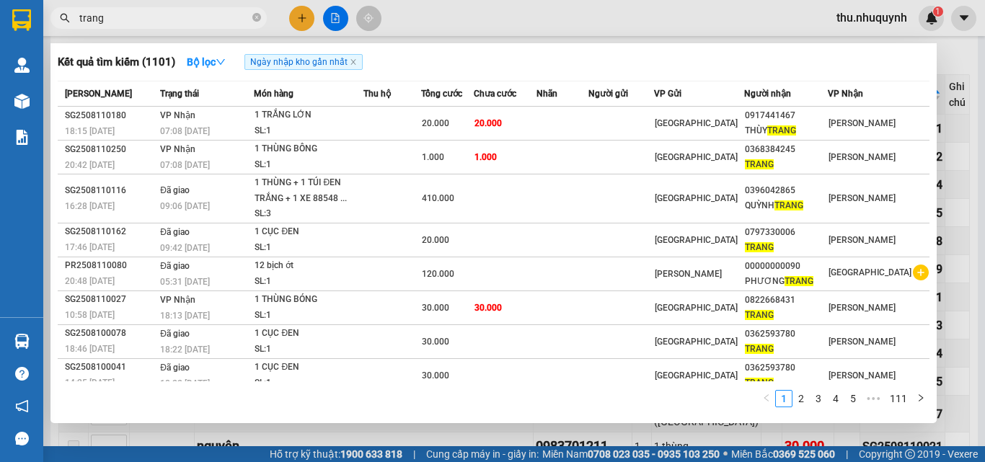
click at [198, 25] on input "trang" at bounding box center [164, 18] width 170 height 16
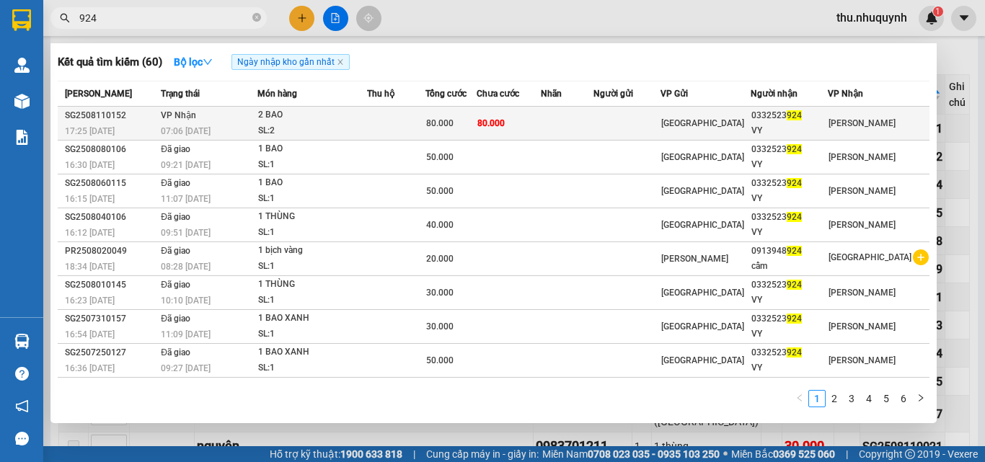
type input "924"
click at [750, 128] on div "[GEOGRAPHIC_DATA]" at bounding box center [705, 123] width 89 height 16
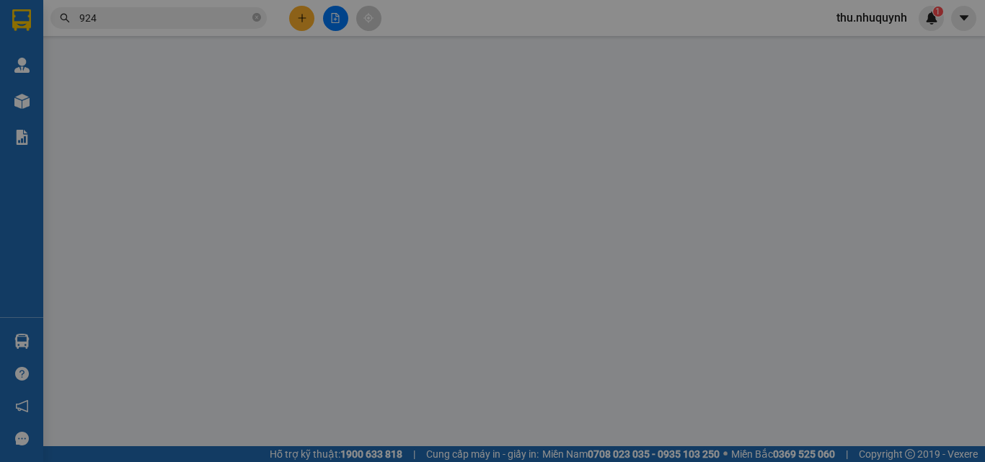
type input "0332523924"
type input "VY"
type input "80.000"
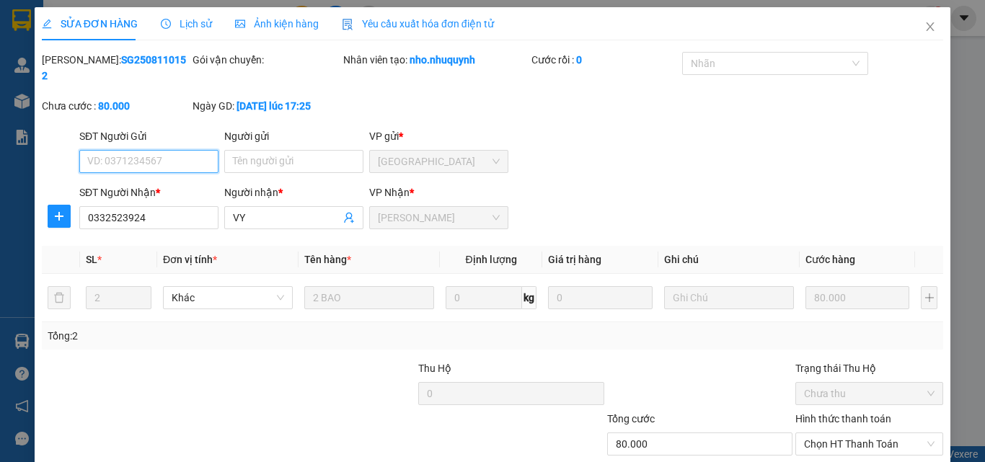
scroll to position [74, 0]
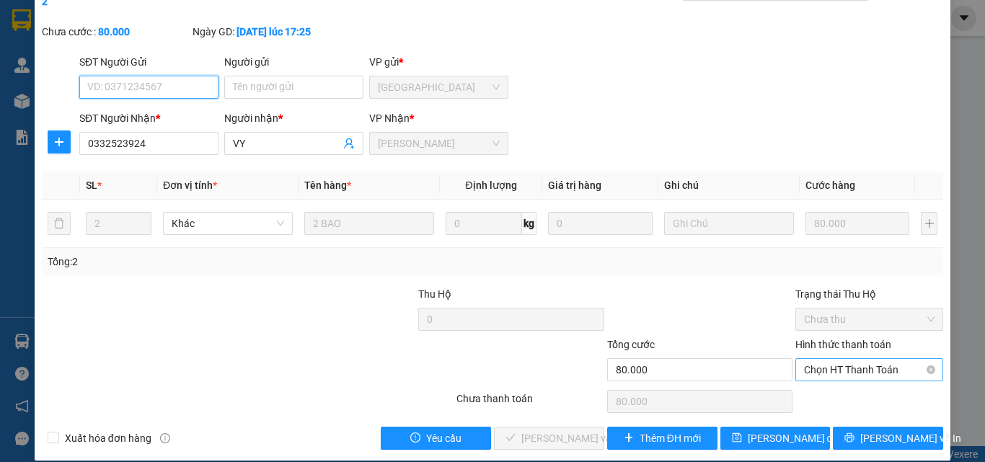
drag, startPoint x: 854, startPoint y: 345, endPoint x: 847, endPoint y: 363, distance: 18.7
click at [854, 359] on span "Chọn HT Thanh Toán" at bounding box center [869, 370] width 130 height 22
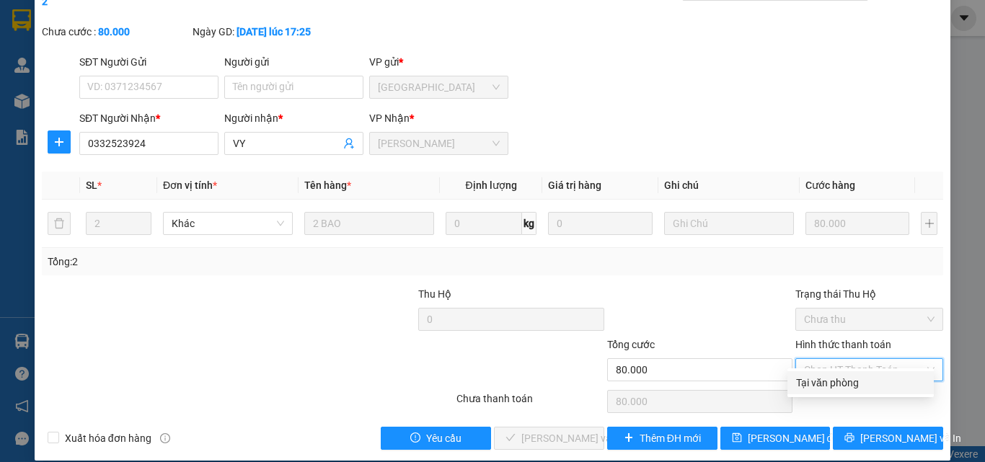
drag, startPoint x: 836, startPoint y: 383, endPoint x: 820, endPoint y: 397, distance: 20.4
click at [820, 397] on div "Tại văn phòng Tại văn phòng" at bounding box center [860, 382] width 146 height 29
drag, startPoint x: 841, startPoint y: 387, endPoint x: 660, endPoint y: 418, distance: 183.6
click at [841, 386] on div "Tại văn phòng" at bounding box center [860, 383] width 129 height 16
type input "0"
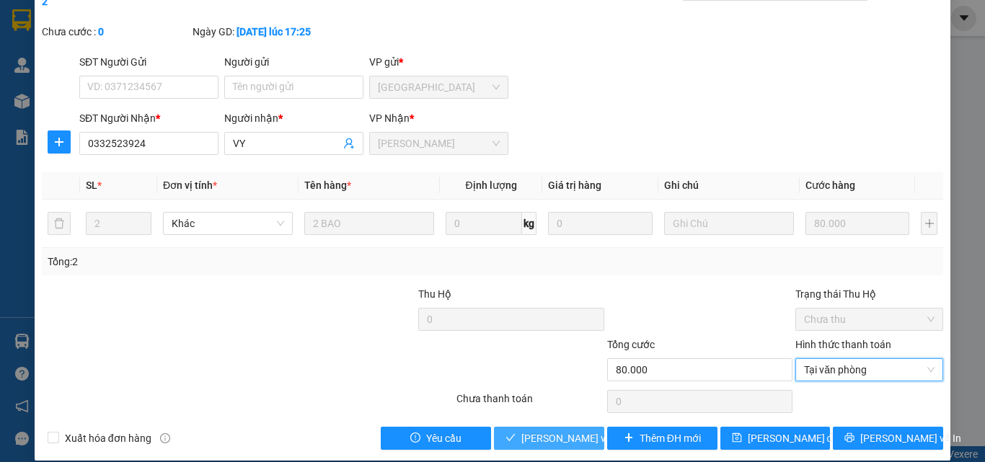
drag, startPoint x: 554, startPoint y: 426, endPoint x: 567, endPoint y: 420, distance: 13.9
click at [558, 430] on span "[PERSON_NAME] và [PERSON_NAME] hàng" at bounding box center [618, 438] width 195 height 16
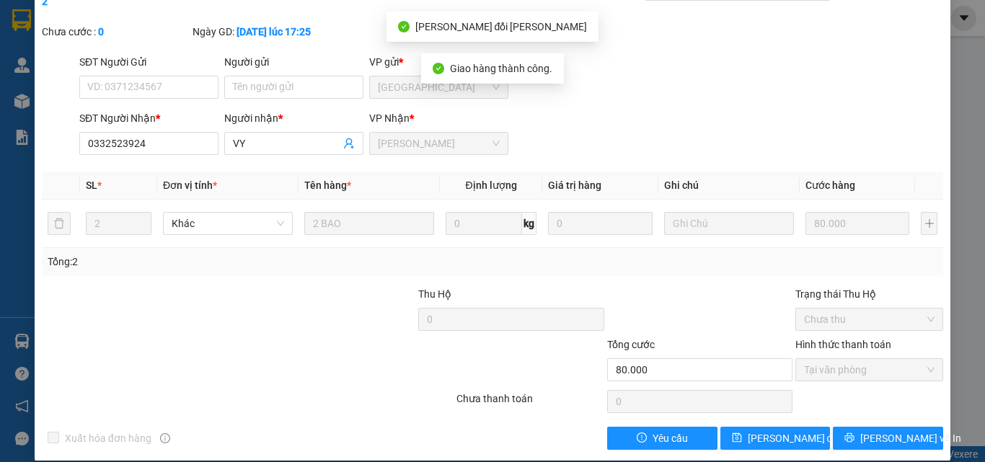
scroll to position [0, 0]
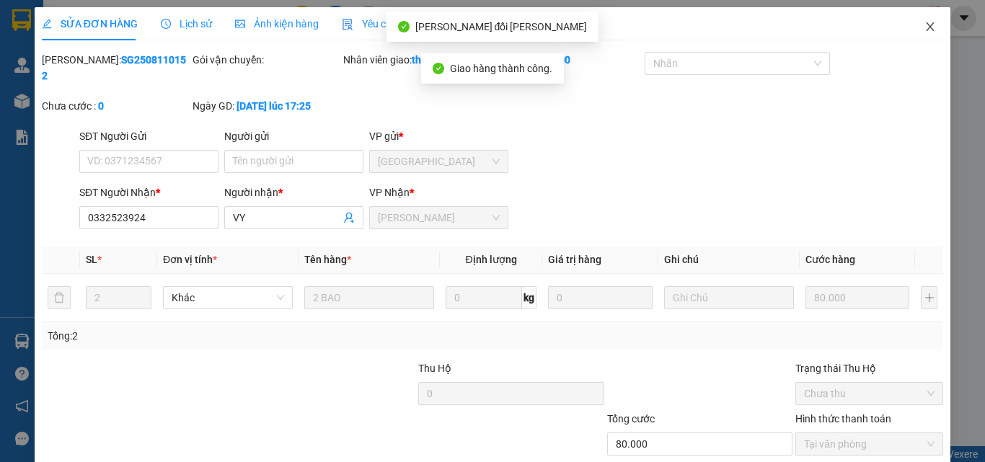
drag, startPoint x: 921, startPoint y: 21, endPoint x: 175, endPoint y: 1, distance: 745.7
click at [917, 21] on span "Close" at bounding box center [930, 27] width 40 height 40
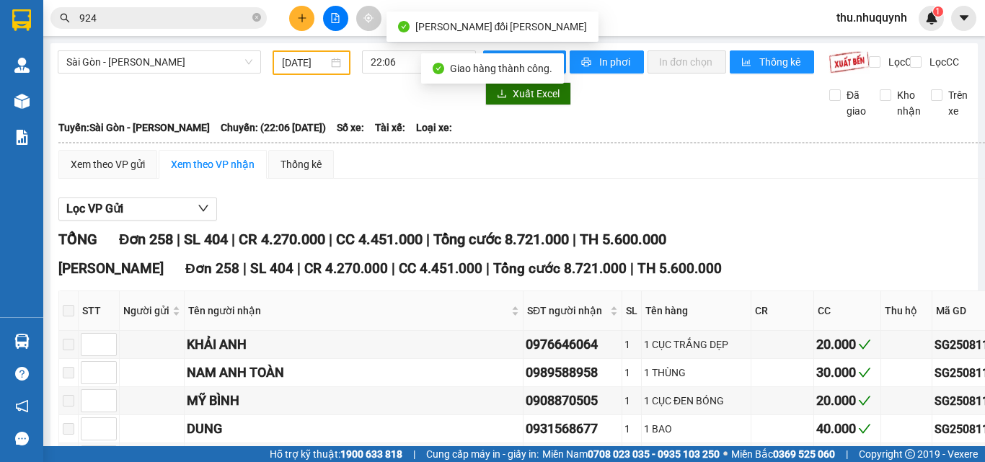
click at [161, 21] on input "924" at bounding box center [164, 18] width 170 height 16
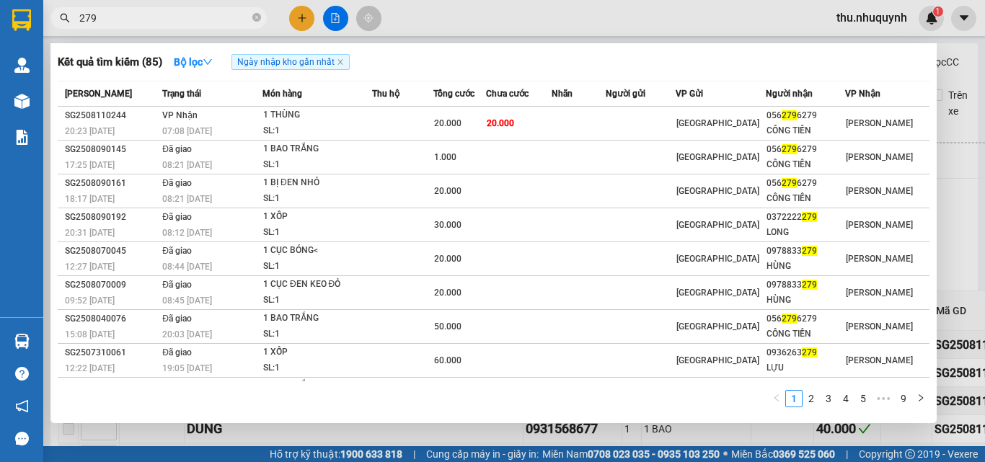
type input "279"
click at [673, 125] on td at bounding box center [640, 124] width 69 height 34
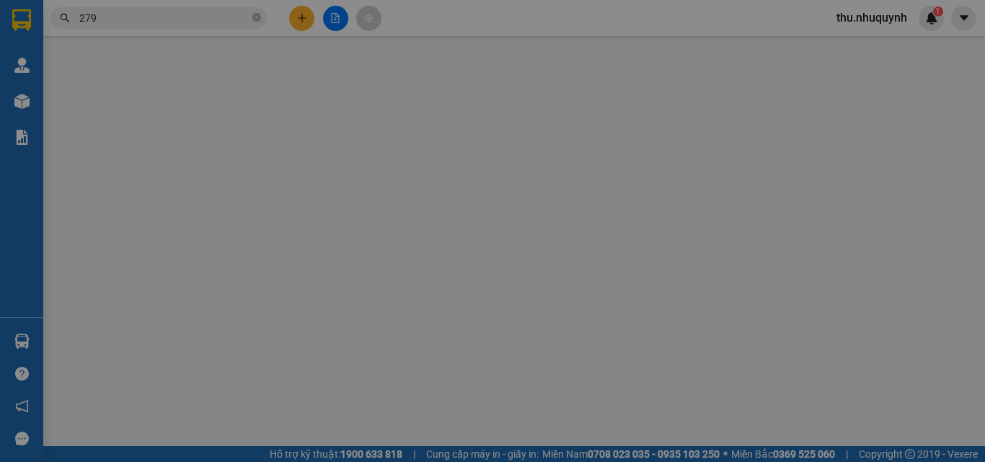
type input "0562796279"
type input "CÔNG TIỀN"
type input "20.000"
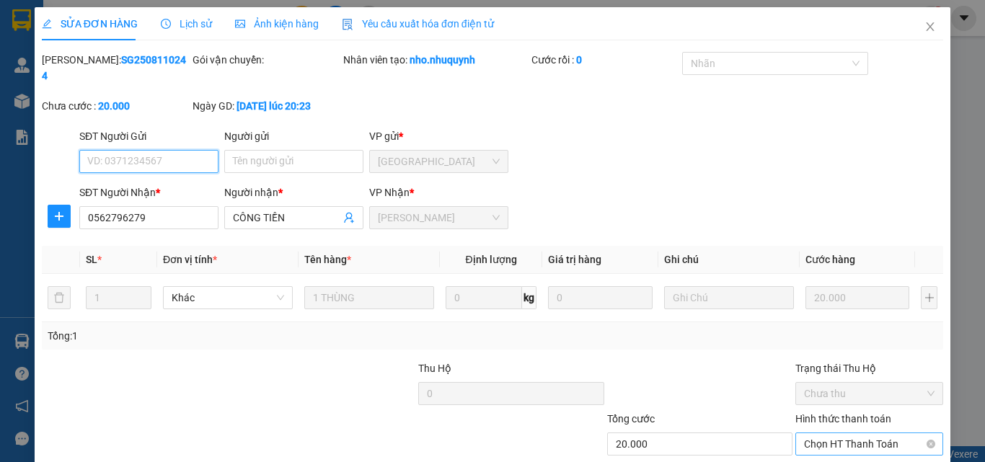
click at [814, 433] on span "Chọn HT Thanh Toán" at bounding box center [869, 444] width 130 height 22
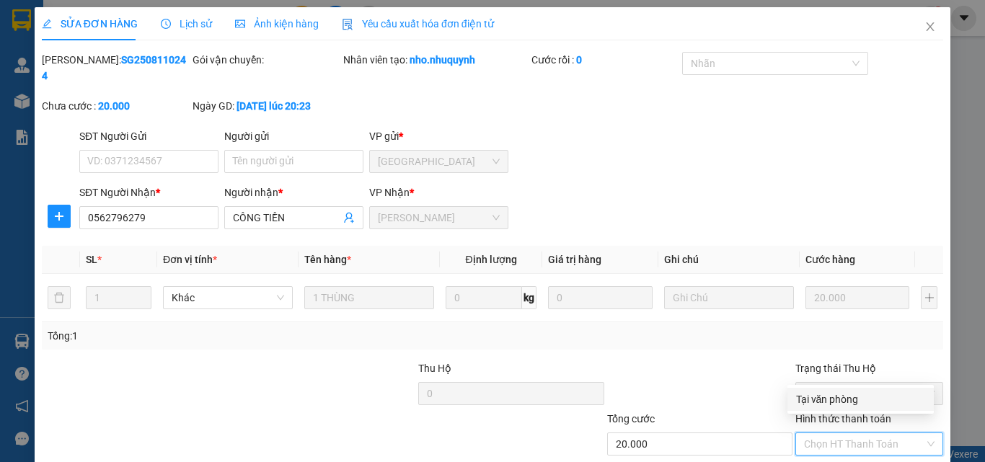
click at [825, 399] on div "Tại văn phòng" at bounding box center [860, 399] width 129 height 16
type input "0"
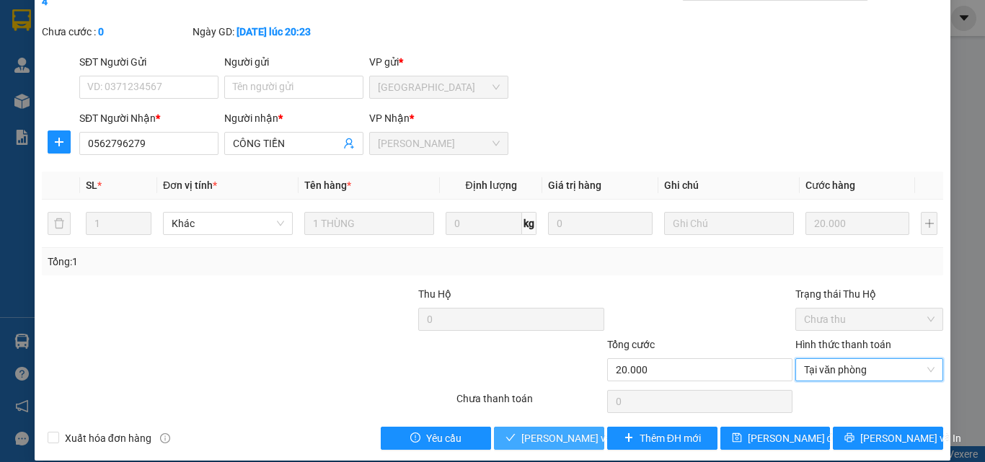
click at [558, 430] on span "[PERSON_NAME] và [PERSON_NAME] hàng" at bounding box center [618, 438] width 195 height 16
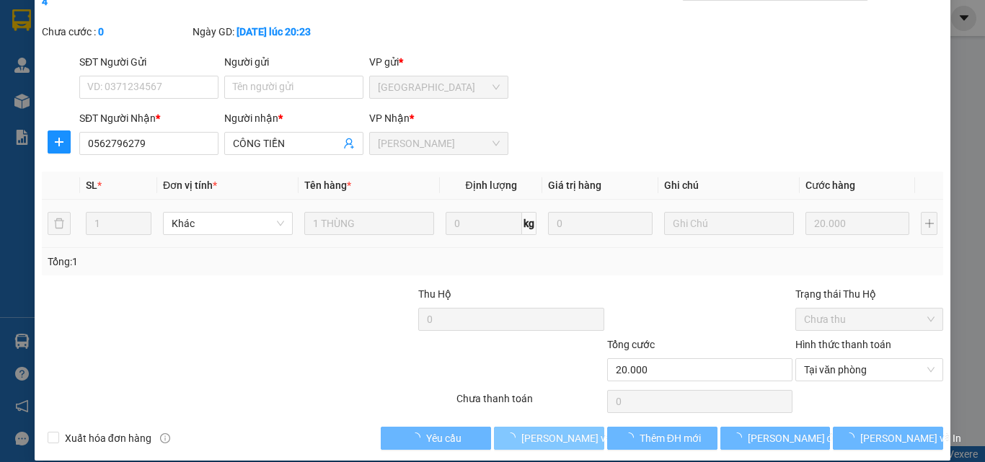
scroll to position [0, 0]
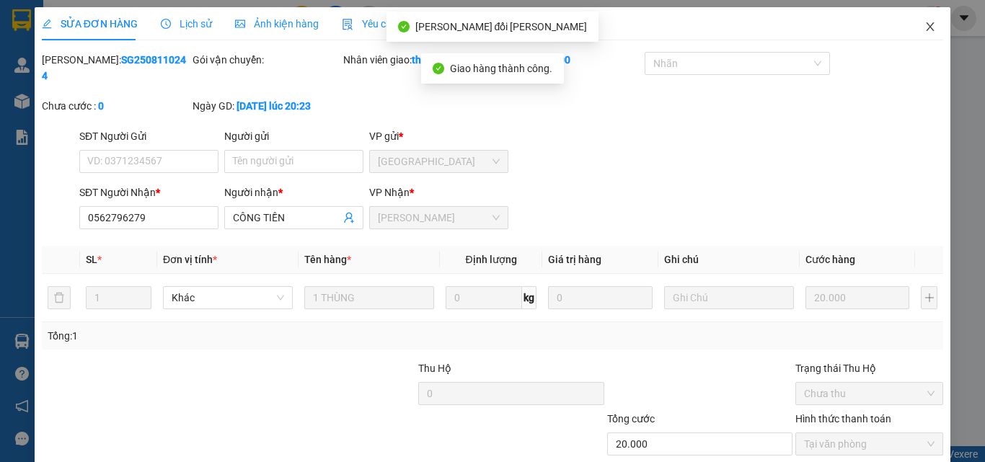
click at [926, 25] on icon "close" at bounding box center [930, 26] width 8 height 9
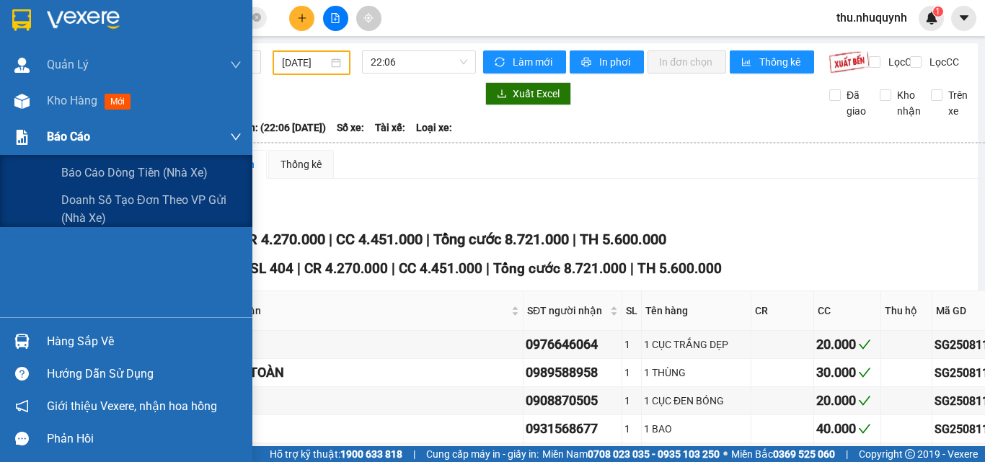
click at [64, 145] on span "Báo cáo" at bounding box center [68, 137] width 43 height 18
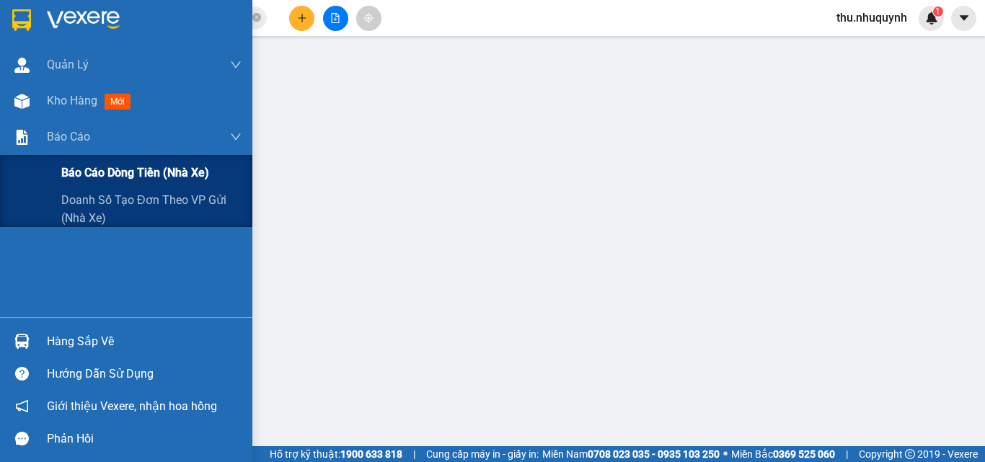
click at [88, 174] on span "Báo cáo dòng tiền (nhà xe)" at bounding box center [135, 173] width 148 height 18
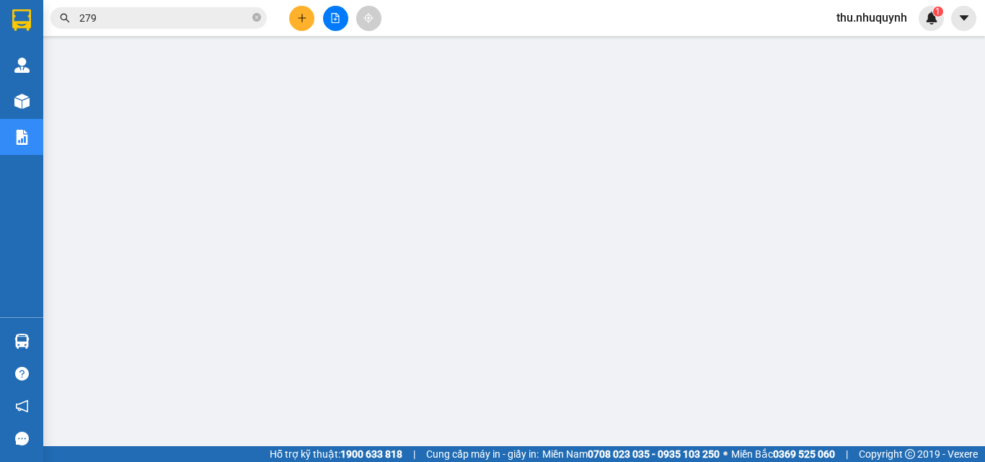
click at [110, 17] on input "279" at bounding box center [164, 18] width 170 height 16
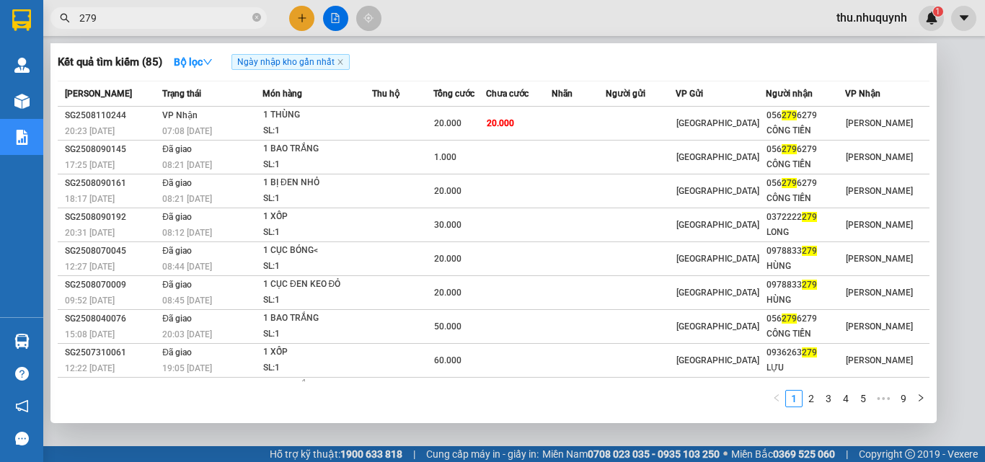
click at [110, 17] on input "279" at bounding box center [164, 18] width 170 height 16
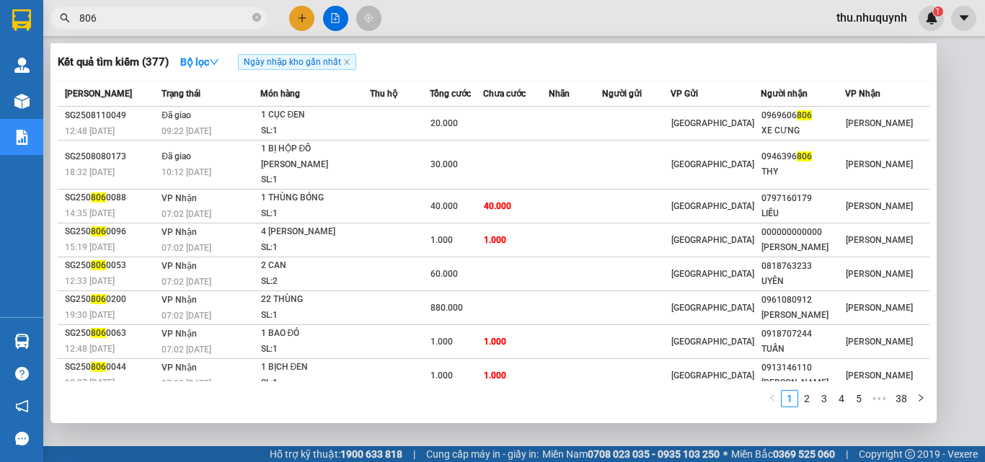
click at [129, 25] on input "806" at bounding box center [164, 18] width 170 height 16
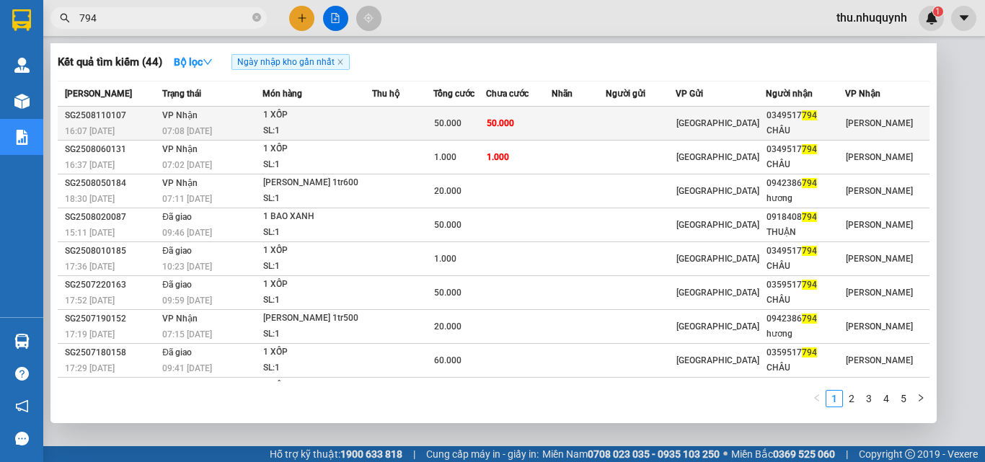
type input "794"
click at [461, 126] on span "50.000" at bounding box center [447, 123] width 27 height 10
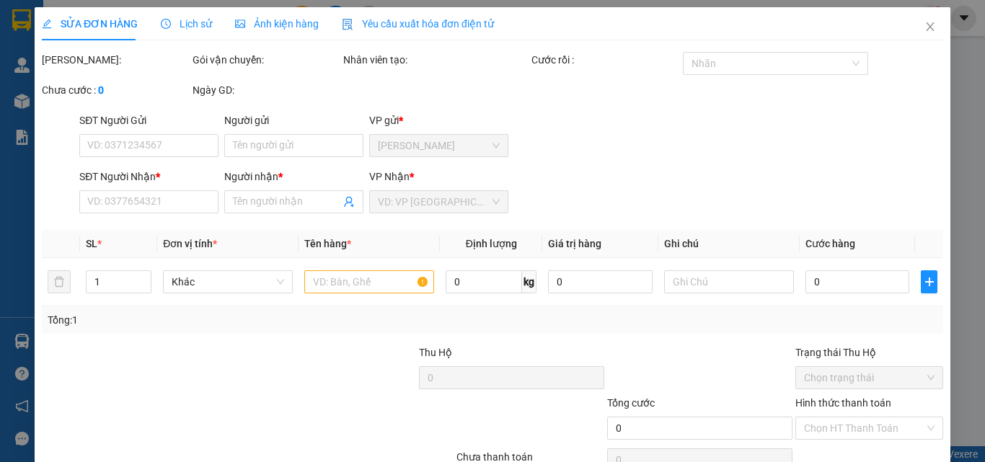
type input "0349517794"
type input "CHÂU"
type input "50.000"
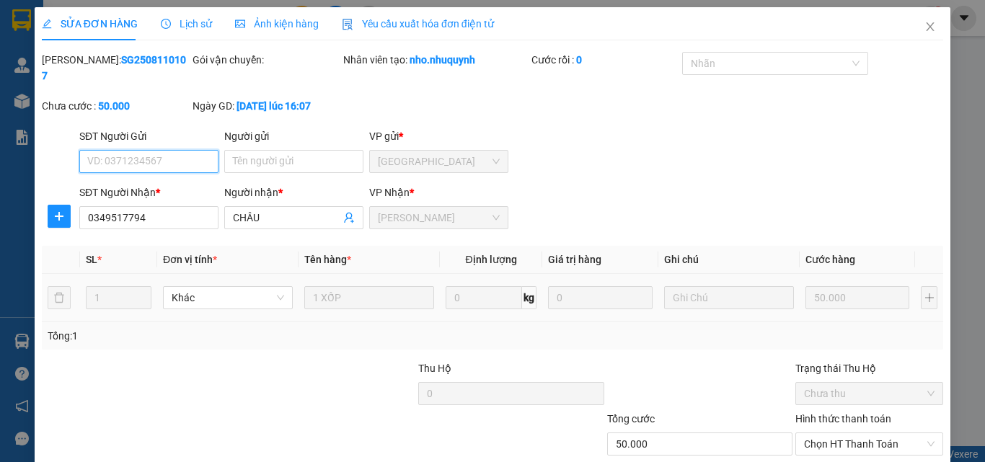
scroll to position [74, 0]
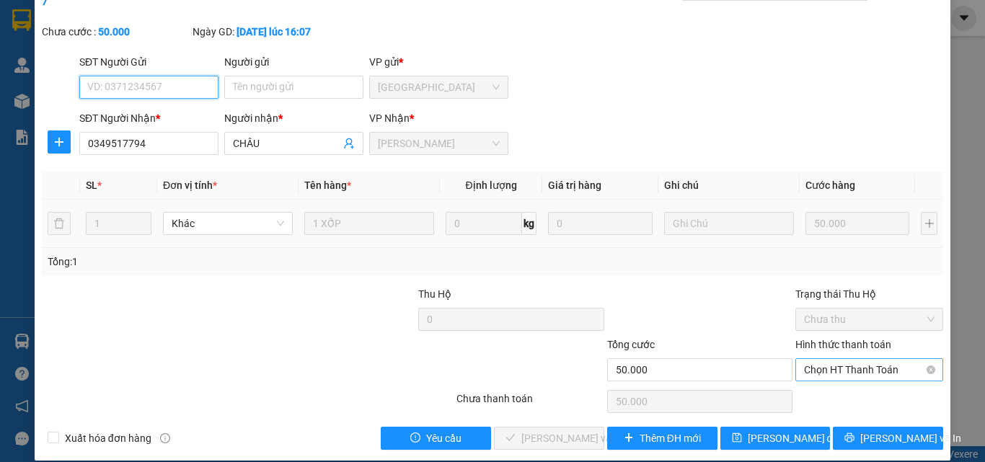
click at [805, 359] on span "Chọn HT Thanh Toán" at bounding box center [869, 370] width 130 height 22
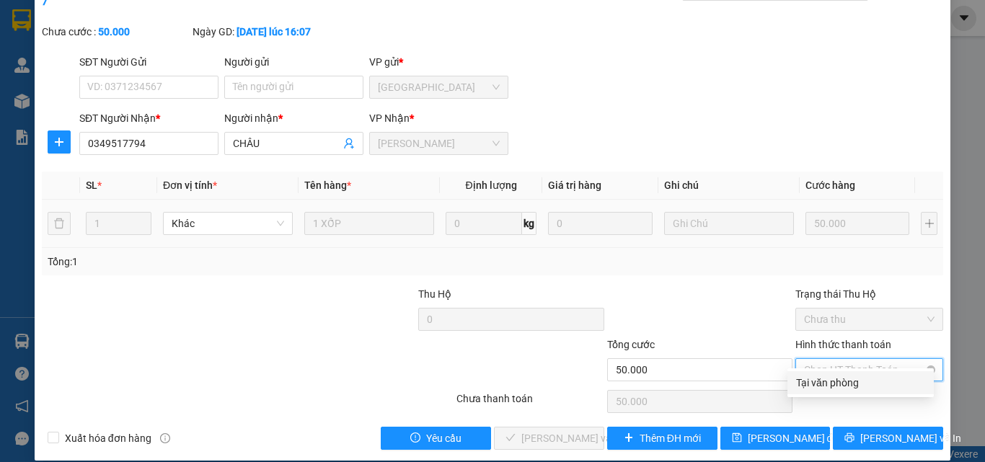
click at [805, 386] on div "Tại văn phòng" at bounding box center [860, 383] width 129 height 16
type input "0"
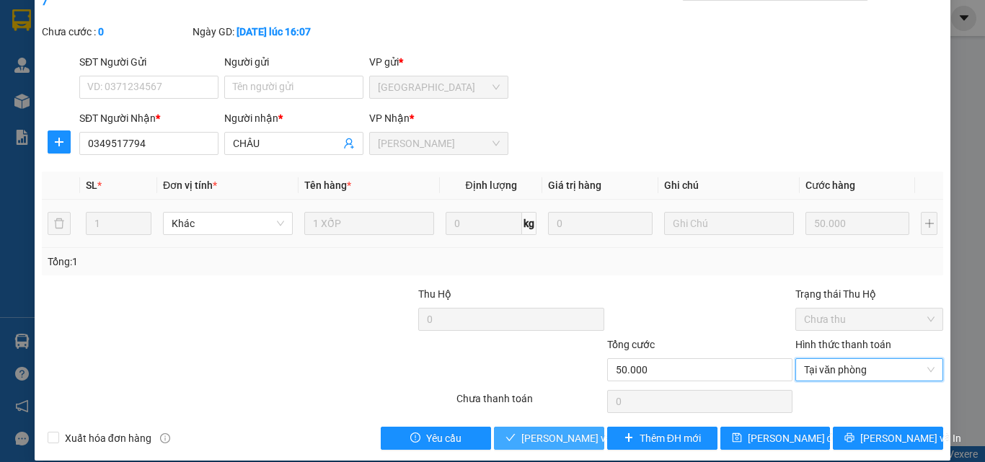
click at [523, 430] on span "[PERSON_NAME] và [PERSON_NAME] hàng" at bounding box center [618, 438] width 195 height 16
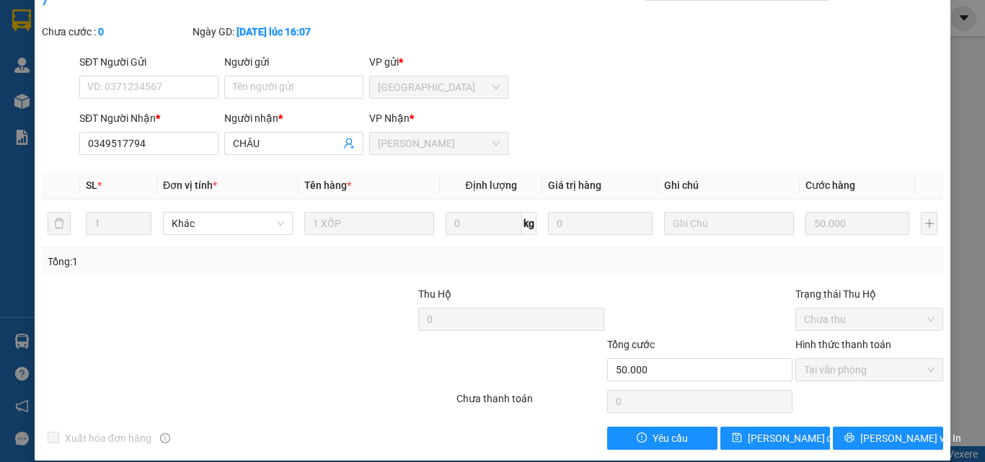
scroll to position [0, 0]
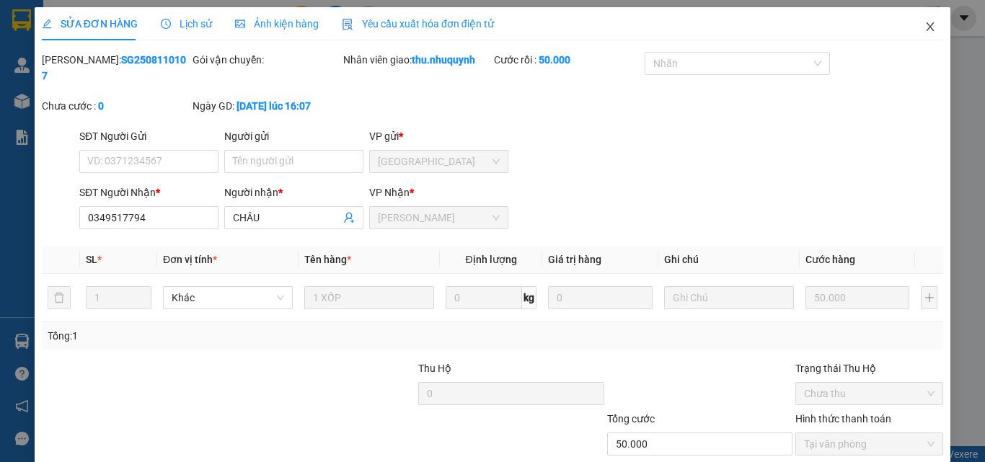
click at [924, 32] on icon "close" at bounding box center [930, 27] width 12 height 12
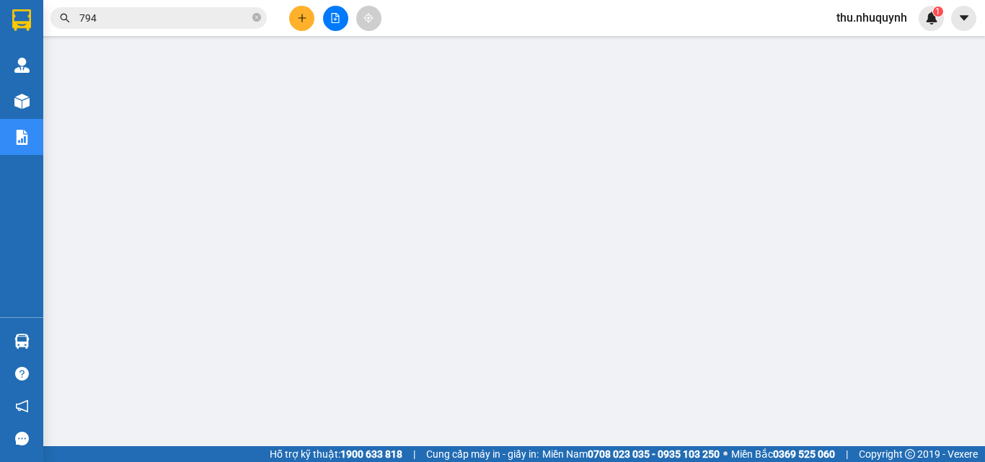
click at [184, 16] on input "794" at bounding box center [164, 18] width 170 height 16
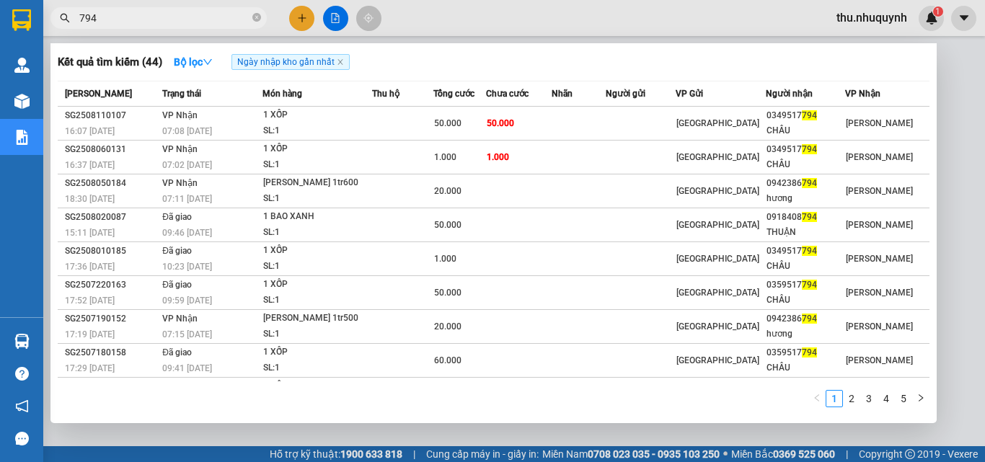
click at [184, 16] on input "794" at bounding box center [164, 18] width 170 height 16
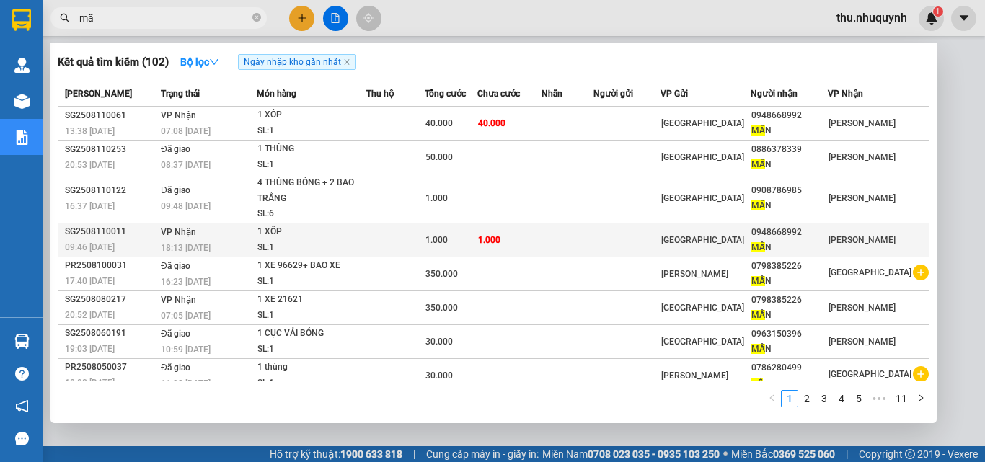
type input "m"
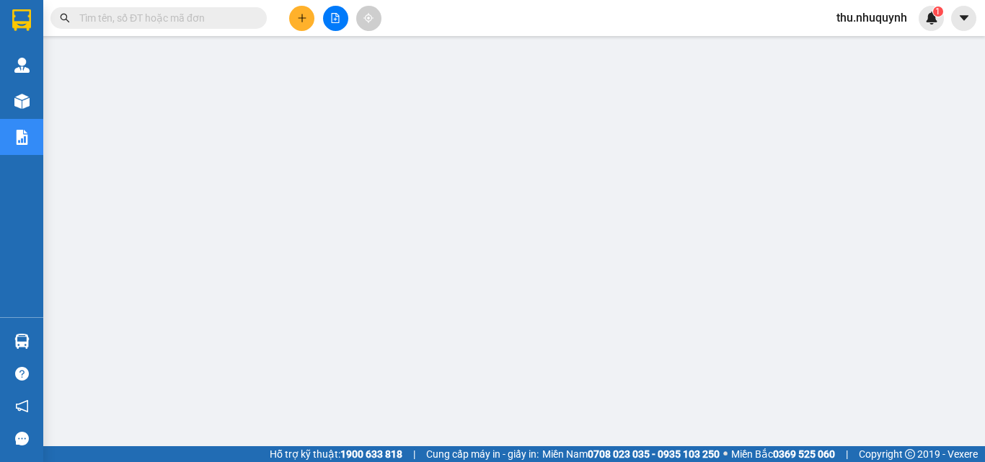
click at [169, 25] on input "text" at bounding box center [164, 18] width 170 height 16
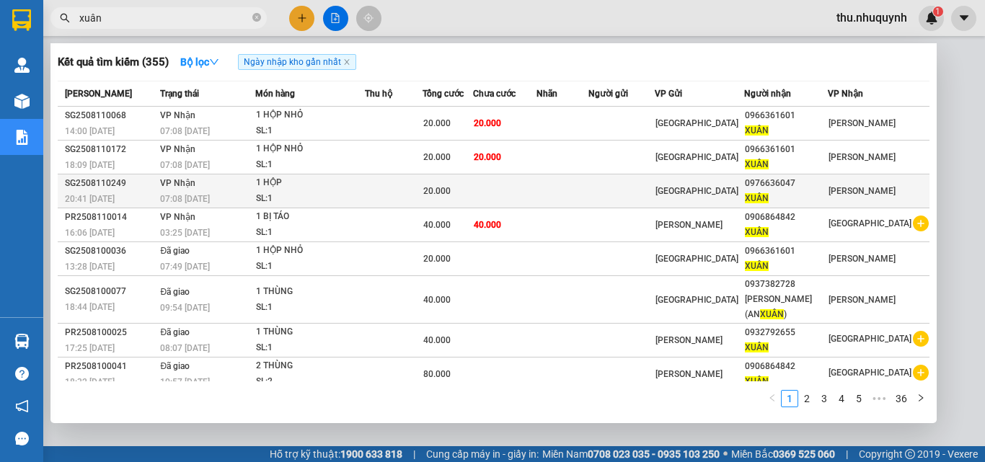
type input "xuân"
click at [472, 183] on div "20.000" at bounding box center [447, 191] width 49 height 16
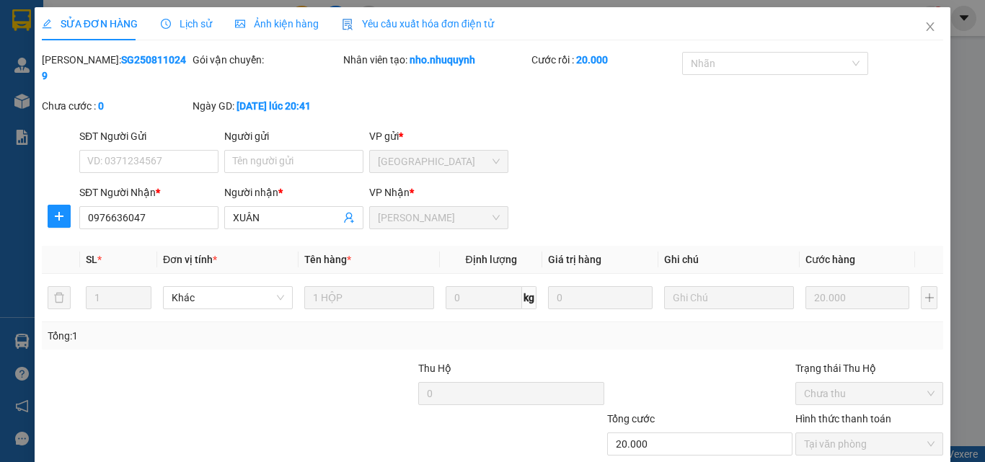
type input "0976636047"
type input "XUÂN"
type input "20.000"
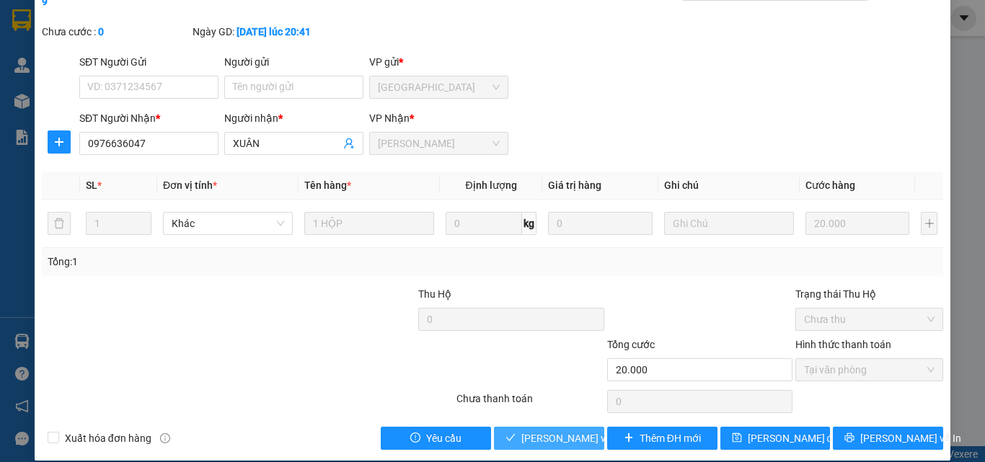
drag, startPoint x: 553, startPoint y: 429, endPoint x: 606, endPoint y: 389, distance: 66.9
click at [558, 430] on span "[PERSON_NAME] và [PERSON_NAME] hàng" at bounding box center [618, 438] width 195 height 16
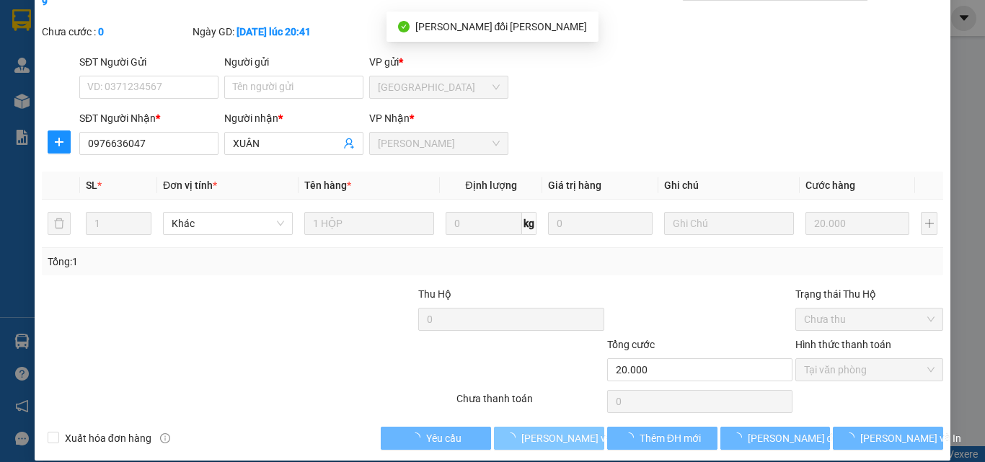
scroll to position [0, 0]
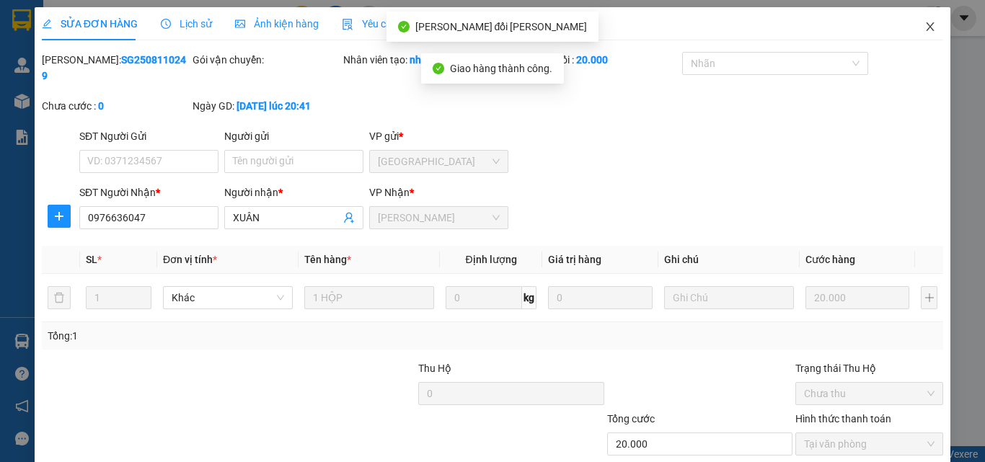
click at [926, 19] on span "Close" at bounding box center [930, 27] width 40 height 40
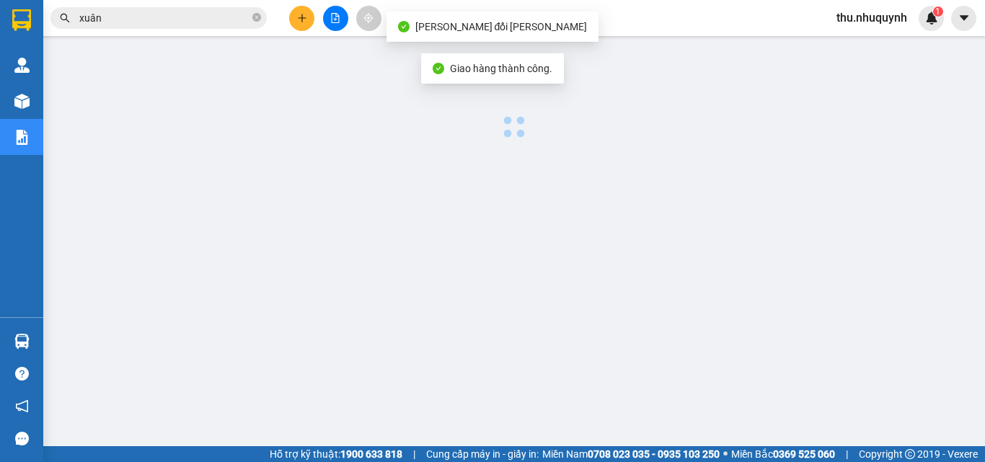
click at [228, 9] on span "xuân" at bounding box center [158, 18] width 216 height 22
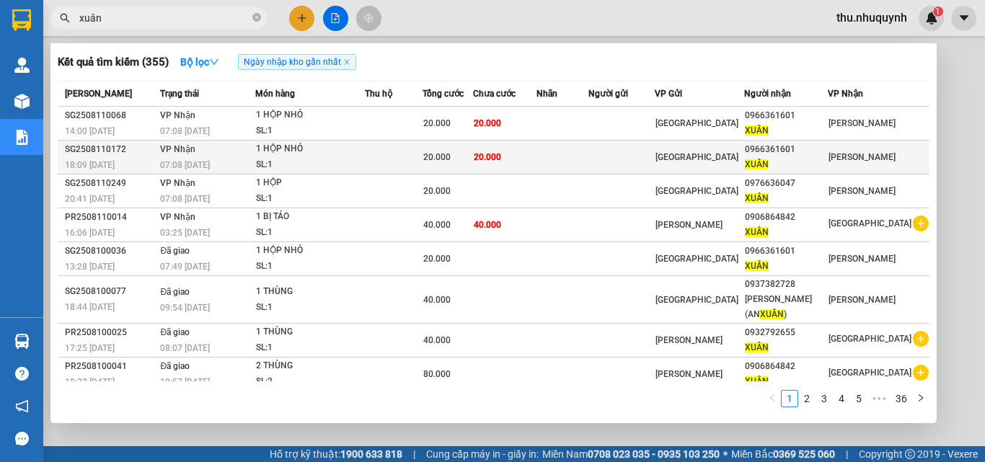
click at [536, 163] on td "20.000" at bounding box center [504, 158] width 63 height 34
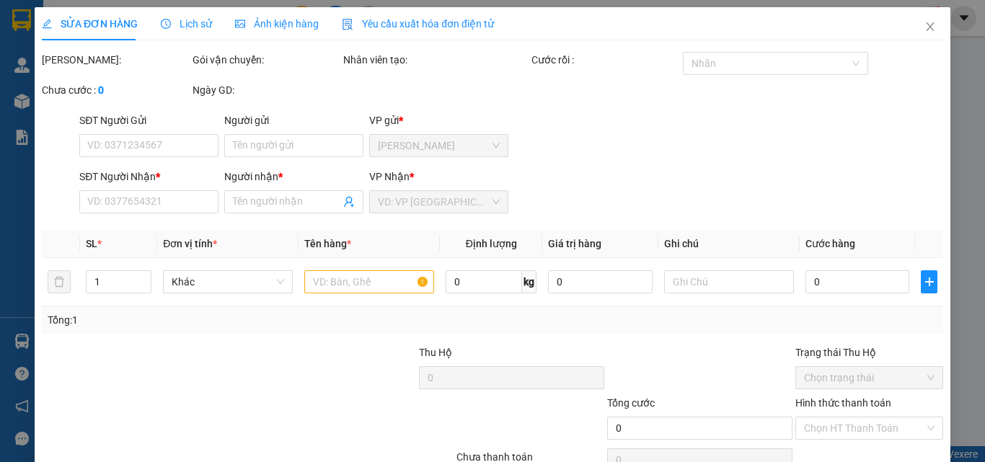
type input "0966361601"
type input "XUÂN"
type input "20.000"
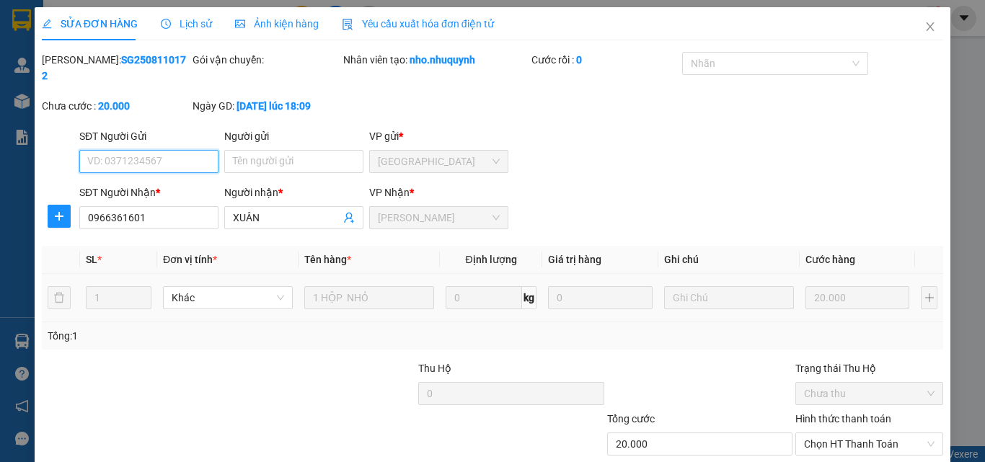
scroll to position [74, 0]
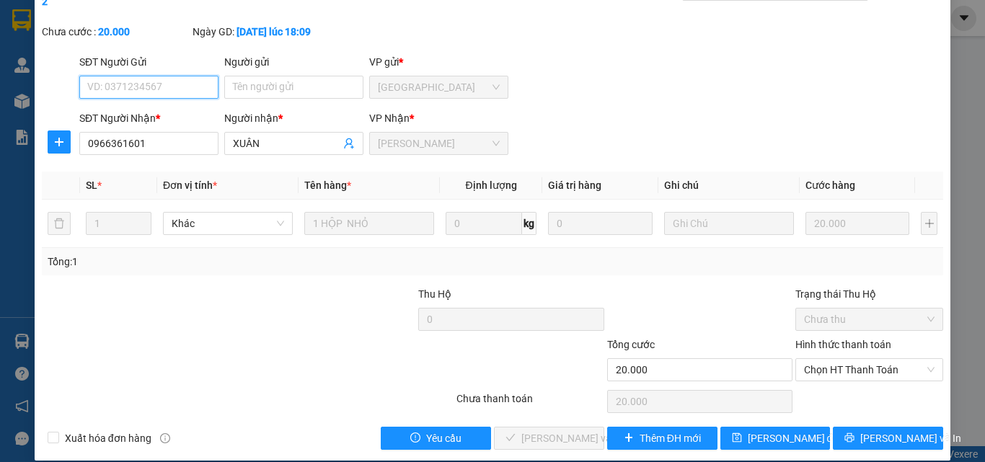
drag, startPoint x: 834, startPoint y: 360, endPoint x: 825, endPoint y: 372, distance: 15.0
click at [831, 365] on div "Chọn HT Thanh Toán" at bounding box center [869, 369] width 148 height 23
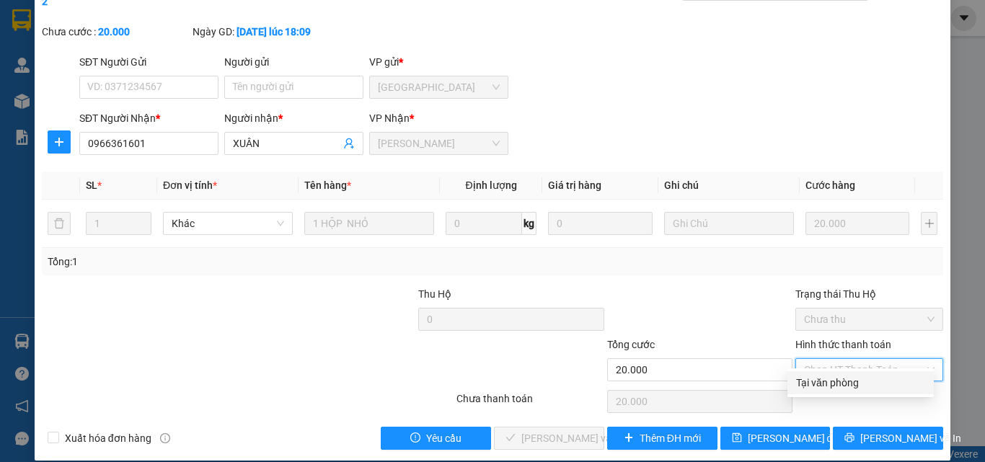
click at [822, 383] on div "Tại văn phòng" at bounding box center [860, 383] width 129 height 16
type input "0"
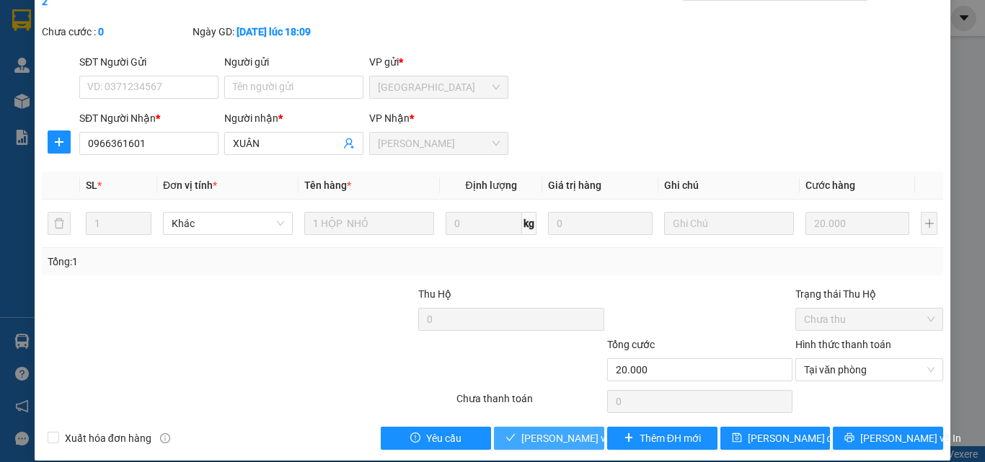
click at [539, 430] on span "[PERSON_NAME] và [PERSON_NAME] hàng" at bounding box center [618, 438] width 195 height 16
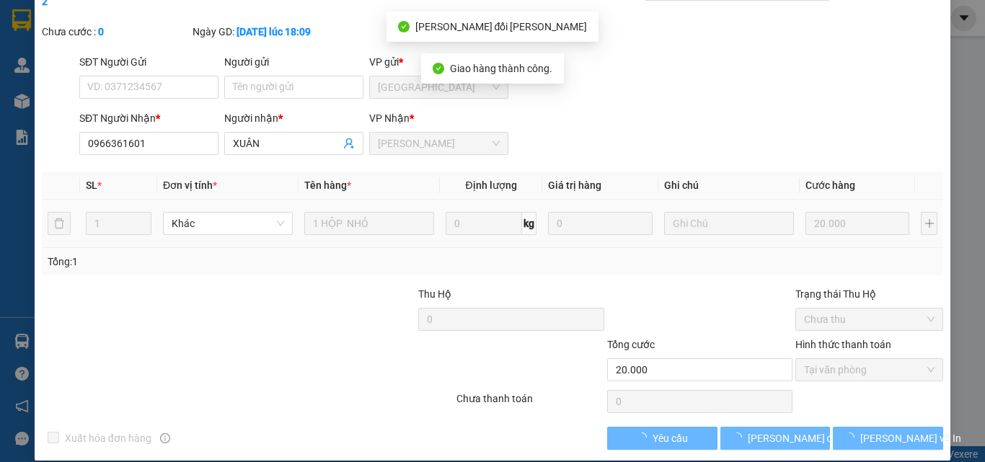
scroll to position [0, 0]
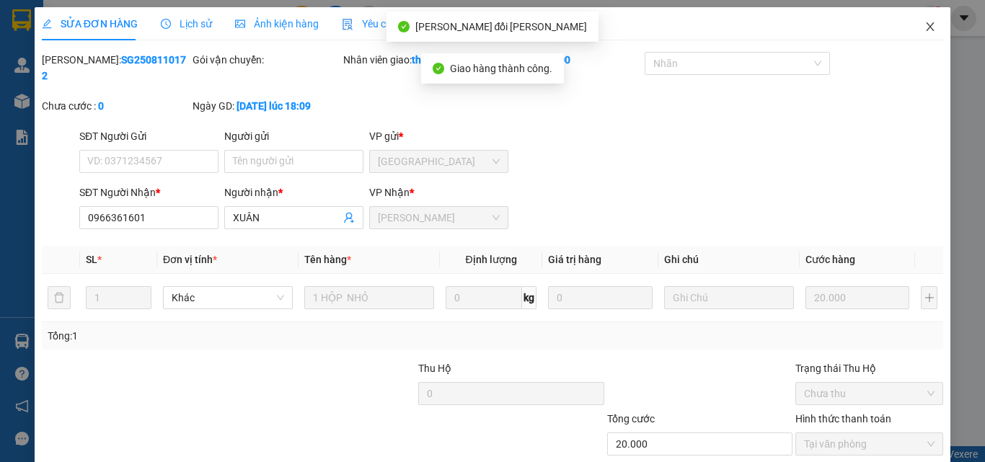
drag, startPoint x: 916, startPoint y: 25, endPoint x: 701, endPoint y: 32, distance: 215.0
click at [924, 25] on icon "close" at bounding box center [930, 27] width 12 height 12
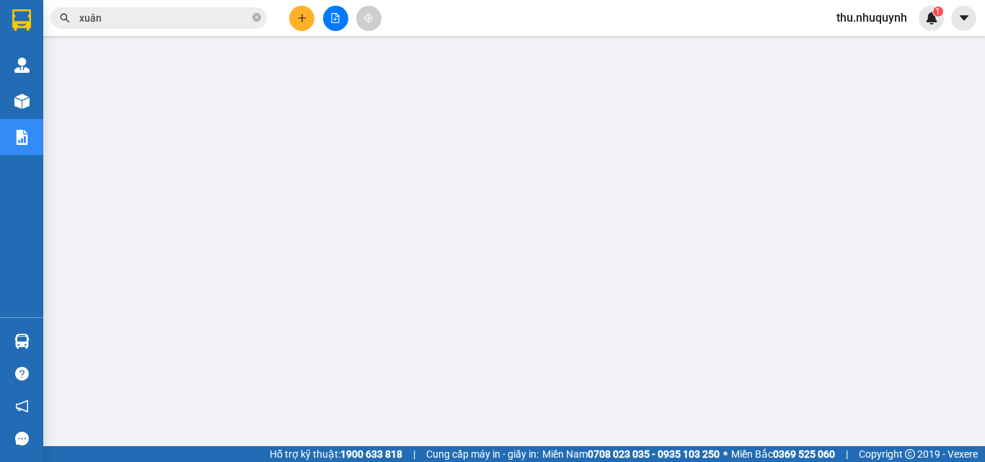
click at [178, 24] on input "xuân" at bounding box center [164, 18] width 170 height 16
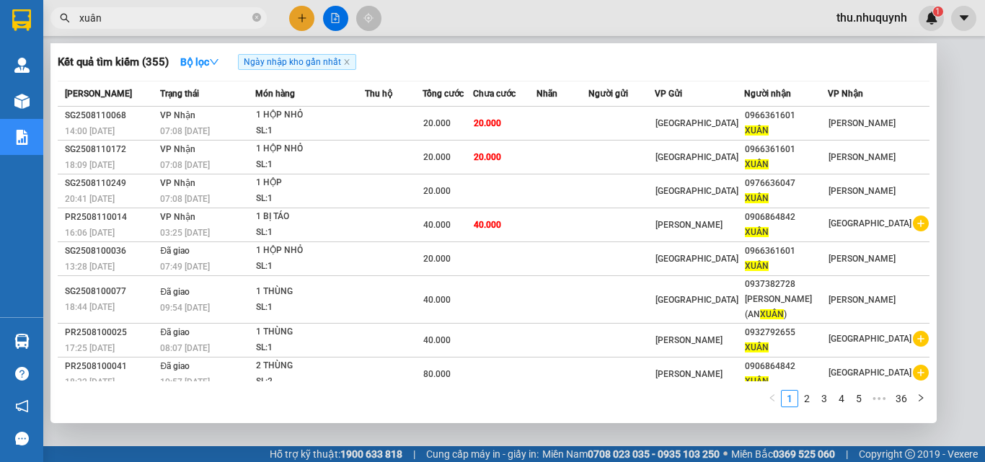
click at [178, 24] on input "xuân" at bounding box center [164, 18] width 170 height 16
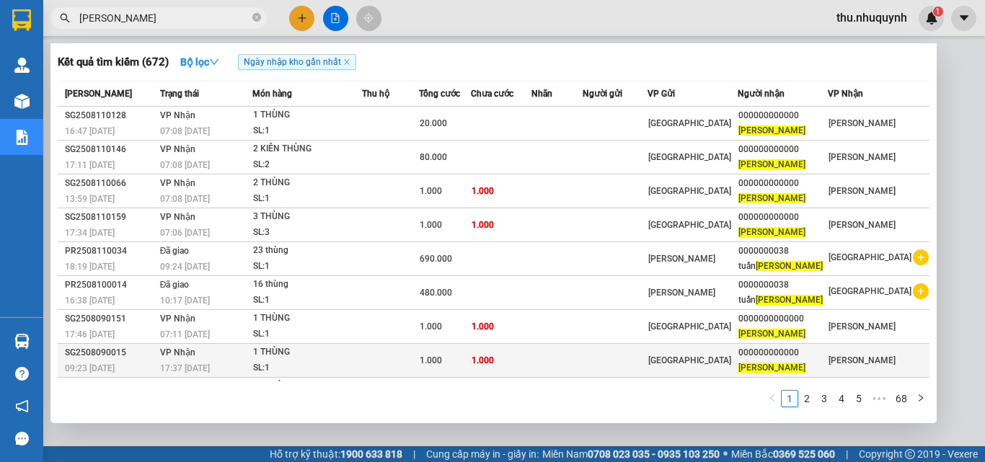
scroll to position [64, 0]
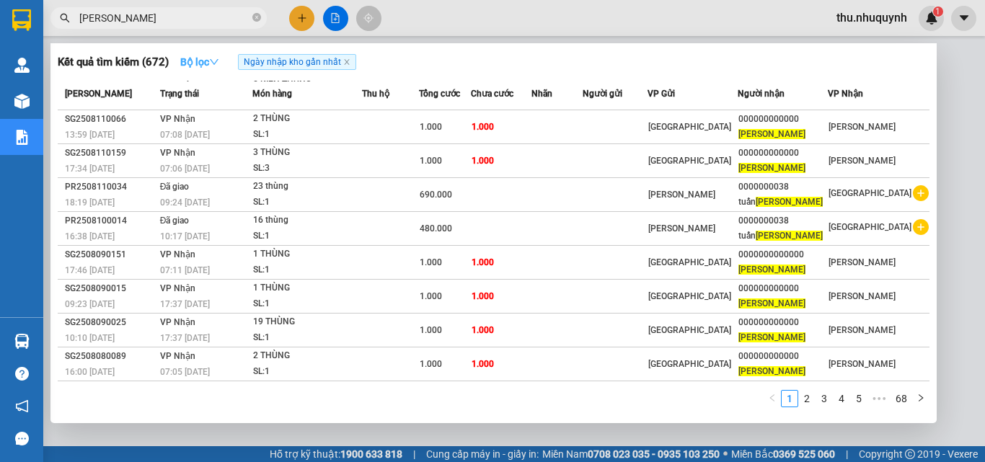
type input "[PERSON_NAME]"
click at [206, 56] on strong "Bộ lọc" at bounding box center [199, 62] width 39 height 12
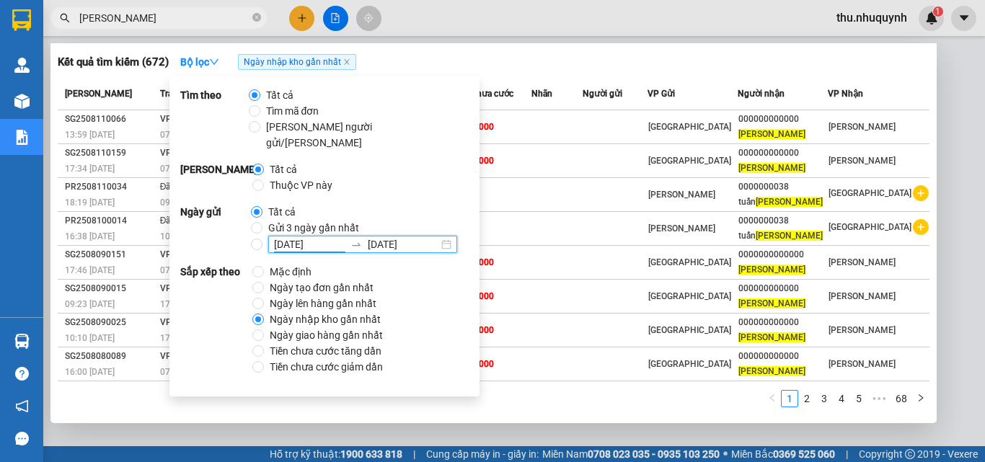
click at [325, 236] on input "[DATE]" at bounding box center [309, 244] width 71 height 16
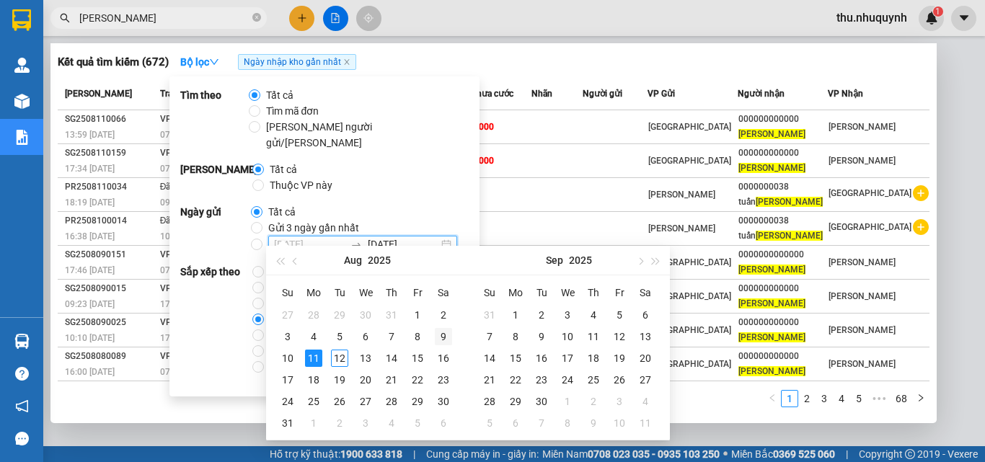
type input "[DATE]"
click at [433, 344] on td "9" at bounding box center [443, 337] width 26 height 22
type input "[DATE]"
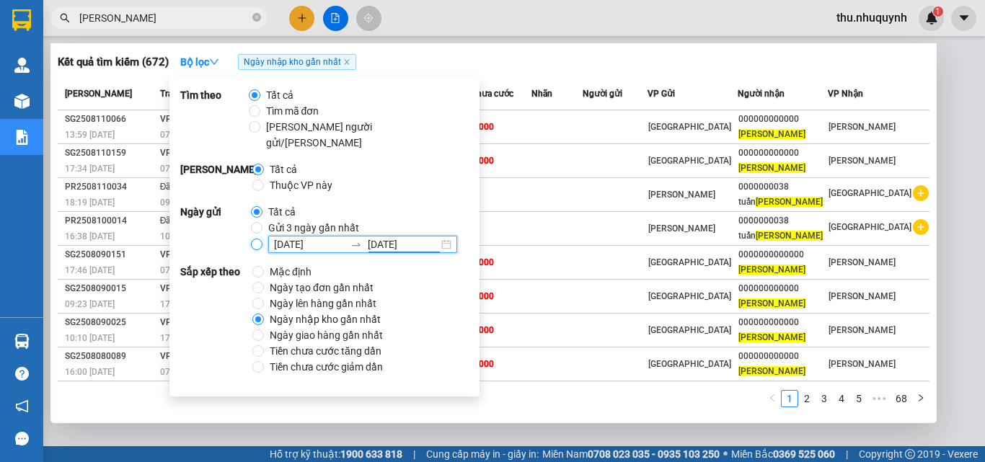
click at [251, 239] on input "[DATE] [DATE]" at bounding box center [257, 245] width 12 height 12
radio input "true"
radio input "false"
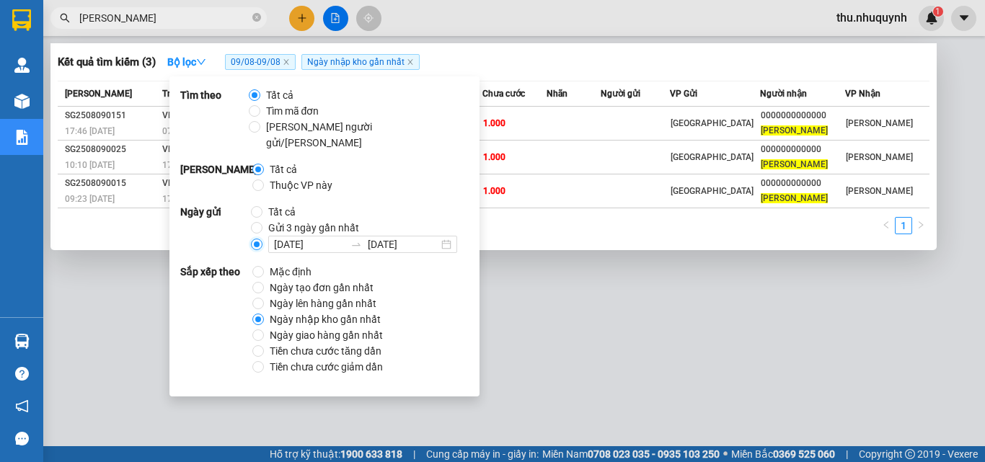
scroll to position [0, 0]
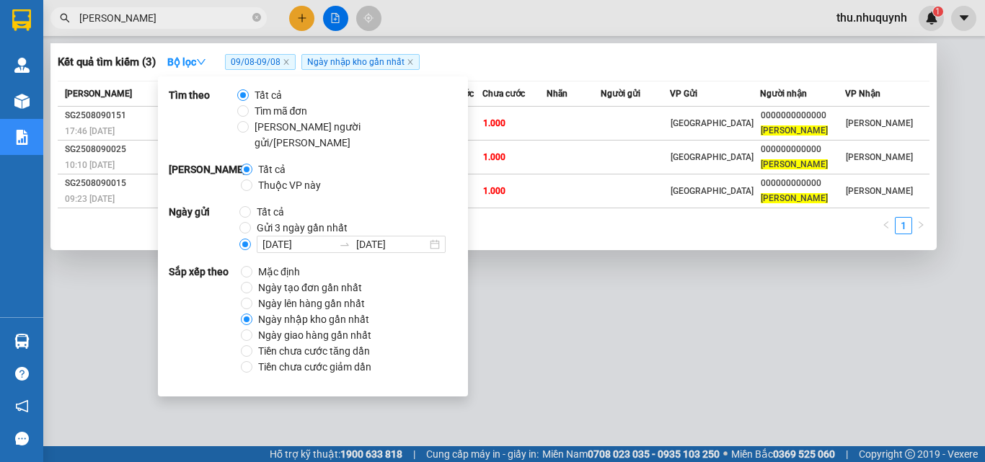
click at [588, 60] on div "Kết quả [PERSON_NAME] ( 3 ) Bộ lọc 09/08 - 09/08 Ngày nhập kho gần nhất" at bounding box center [494, 61] width 872 height 23
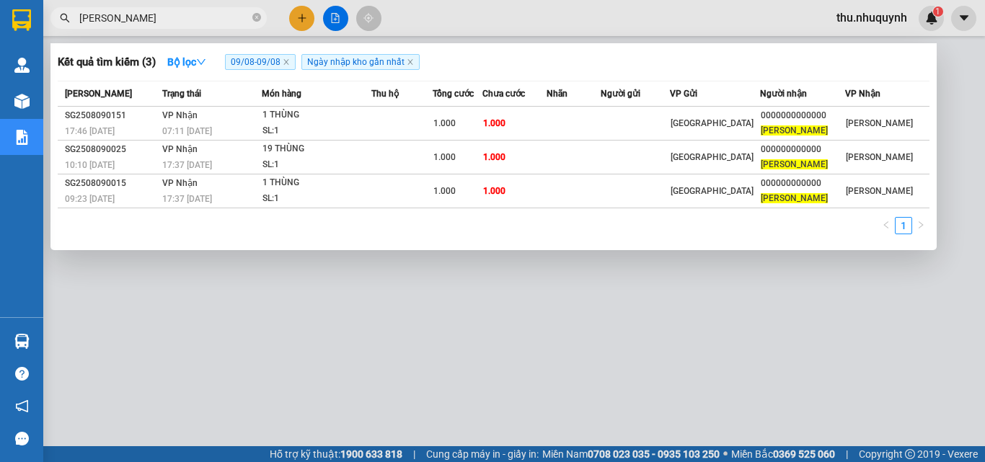
click at [169, 242] on div "1" at bounding box center [494, 230] width 872 height 26
click at [171, 28] on span "[PERSON_NAME]" at bounding box center [158, 18] width 216 height 22
click at [215, 10] on input "[PERSON_NAME]" at bounding box center [164, 18] width 170 height 16
click at [215, 11] on input "[PERSON_NAME]" at bounding box center [164, 18] width 170 height 16
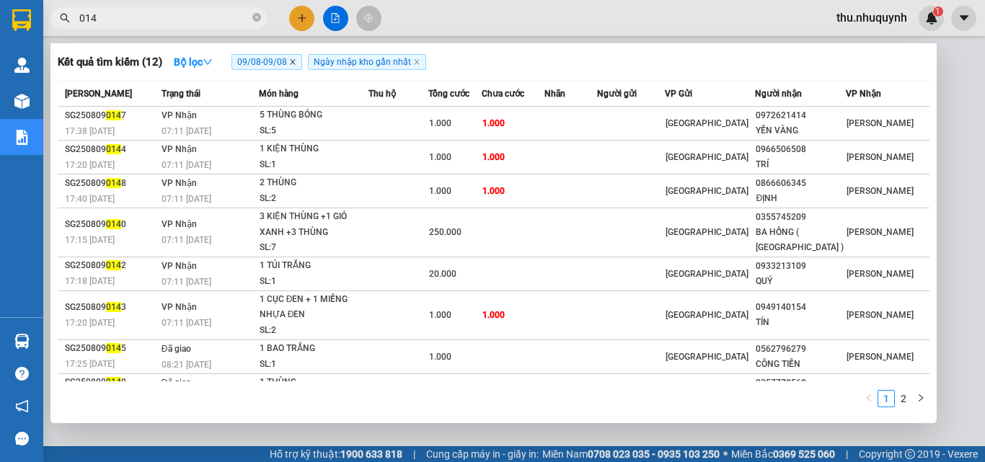
type input "014"
click at [296, 63] on icon "close" at bounding box center [292, 61] width 7 height 7
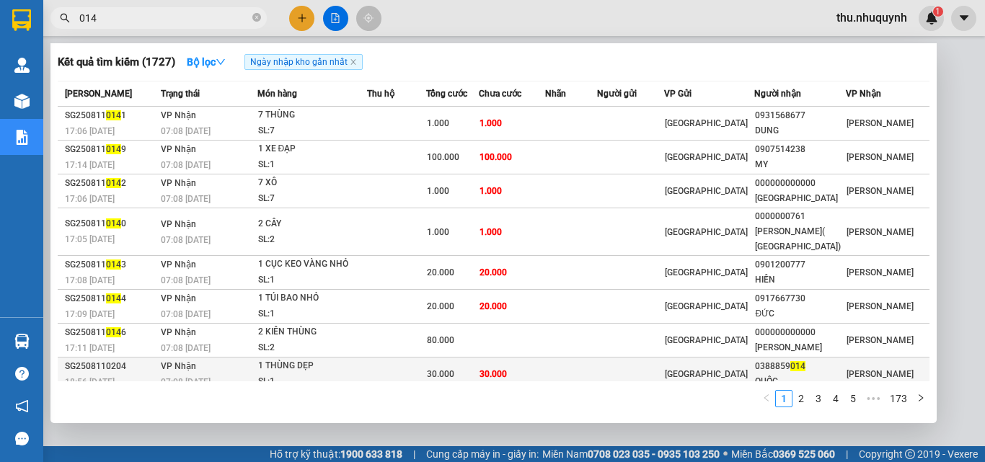
click at [476, 366] on div "30.000" at bounding box center [452, 374] width 51 height 16
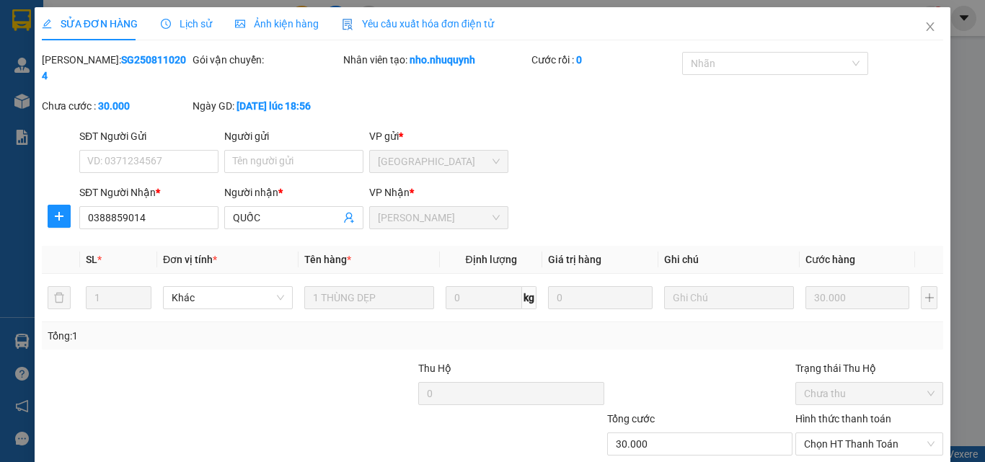
type input "0388859014"
type input "QUỐC"
type input "30.000"
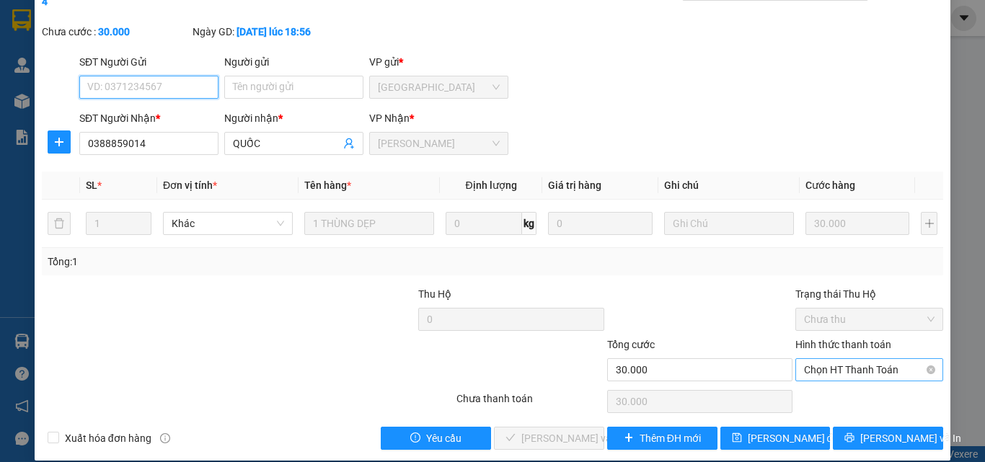
click at [805, 359] on span "Chọn HT Thanh Toán" at bounding box center [869, 370] width 130 height 22
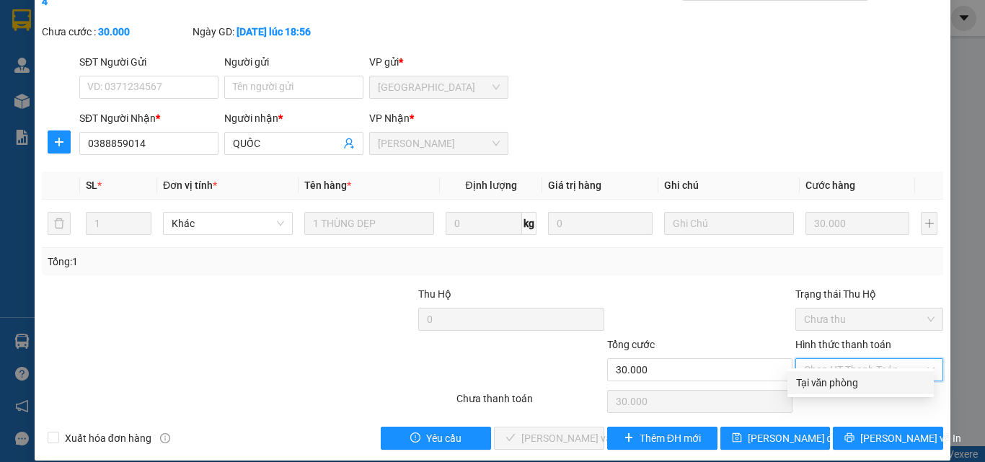
click at [802, 389] on div "Tại văn phòng" at bounding box center [860, 383] width 129 height 16
type input "0"
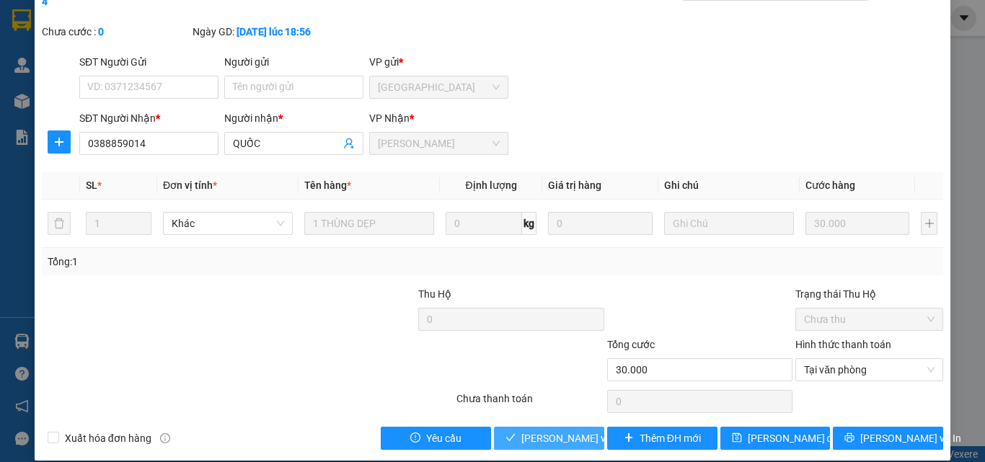
click at [570, 430] on span "[PERSON_NAME] và [PERSON_NAME] hàng" at bounding box center [618, 438] width 195 height 16
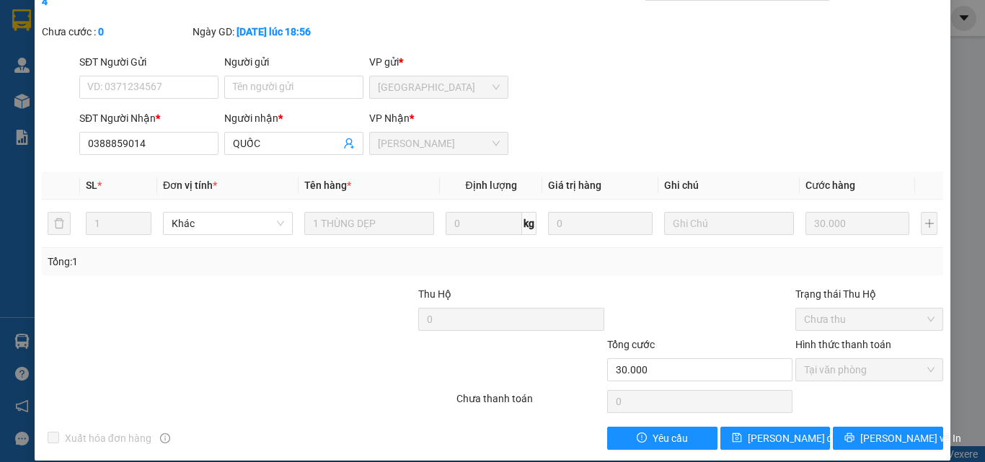
scroll to position [0, 0]
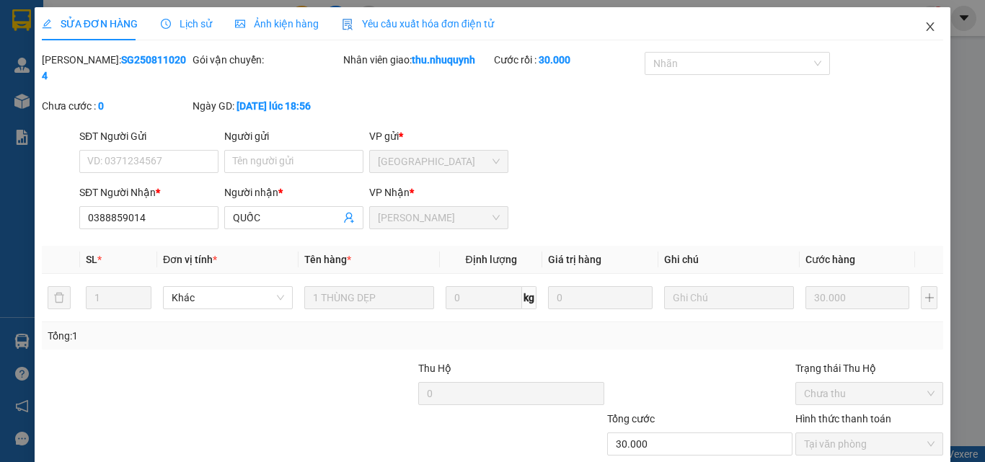
click at [924, 23] on icon "close" at bounding box center [930, 27] width 12 height 12
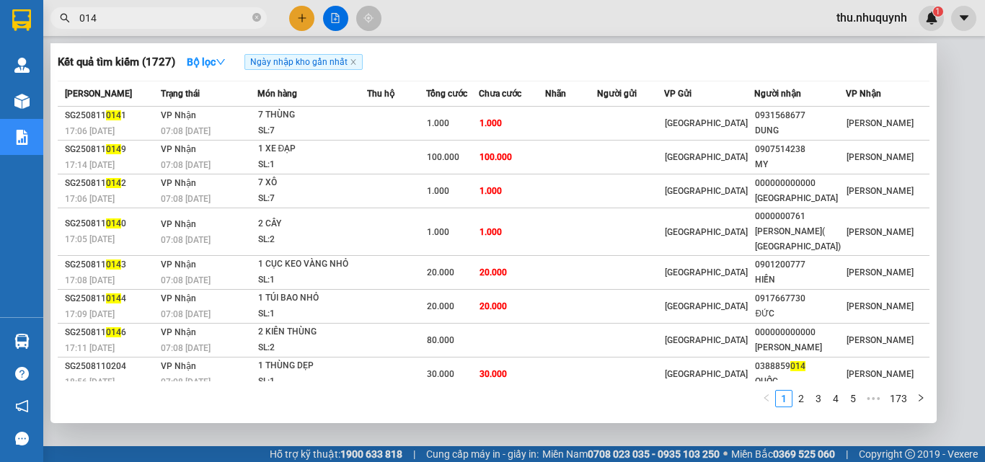
click at [151, 22] on input "014" at bounding box center [164, 18] width 170 height 16
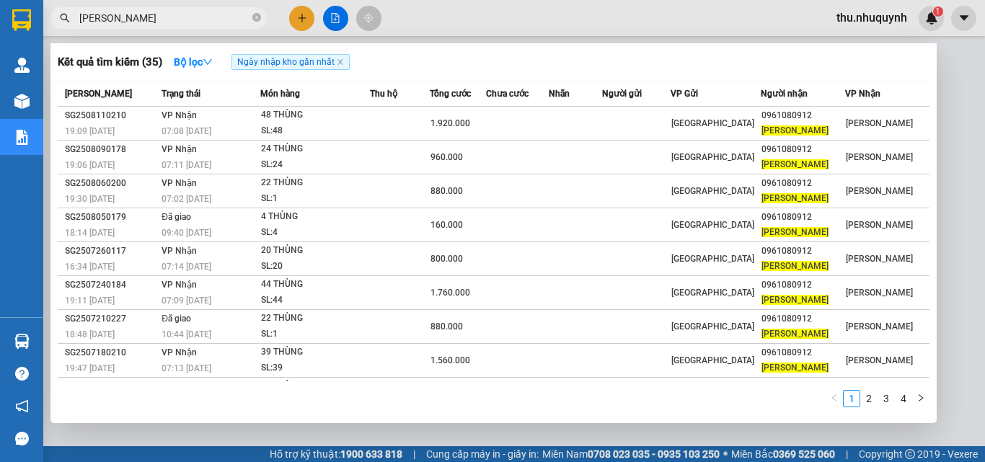
type input "[PERSON_NAME]"
click at [561, 21] on div at bounding box center [492, 231] width 985 height 462
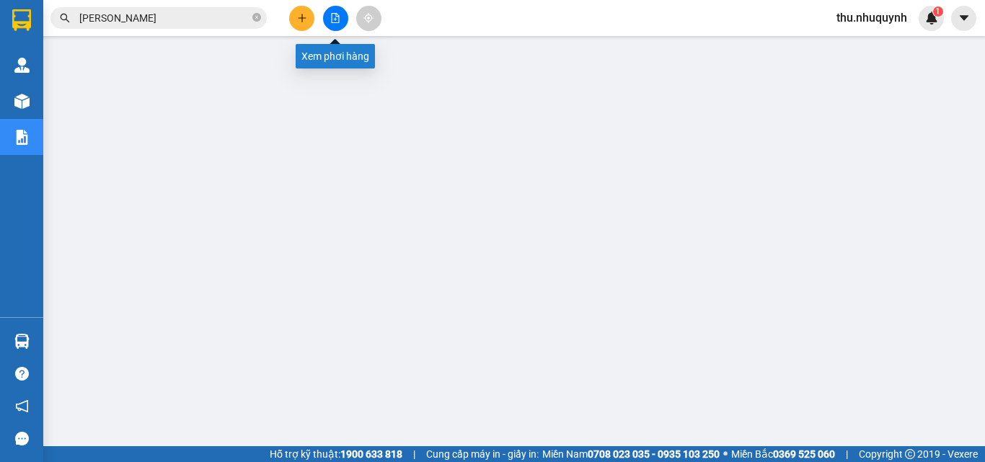
click at [342, 27] on button at bounding box center [335, 18] width 25 height 25
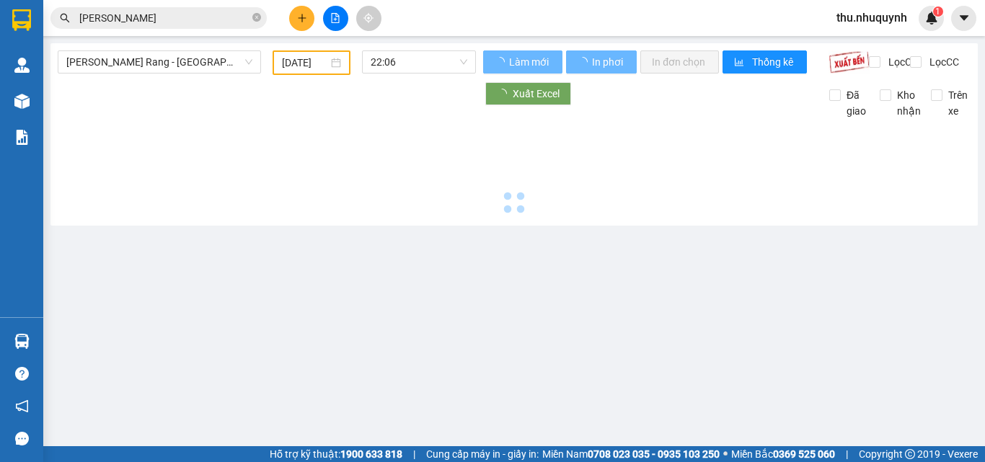
click at [302, 61] on input "[DATE]" at bounding box center [305, 63] width 46 height 16
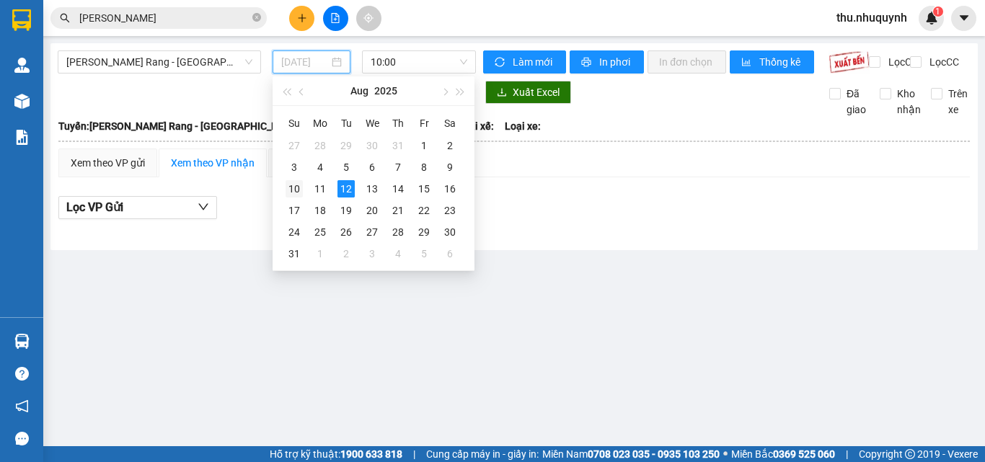
click at [301, 192] on div "10" at bounding box center [293, 188] width 17 height 17
type input "10/08/2025"
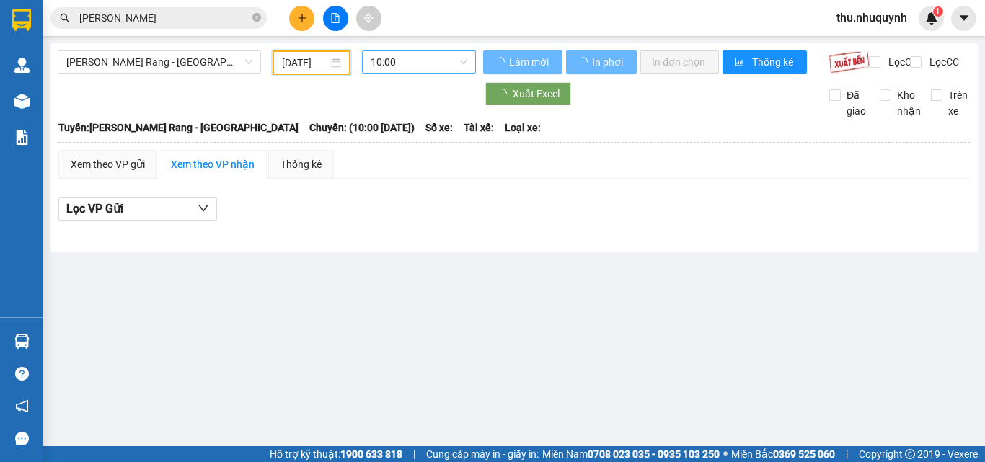
click at [425, 61] on span "10:00" at bounding box center [419, 62] width 97 height 22
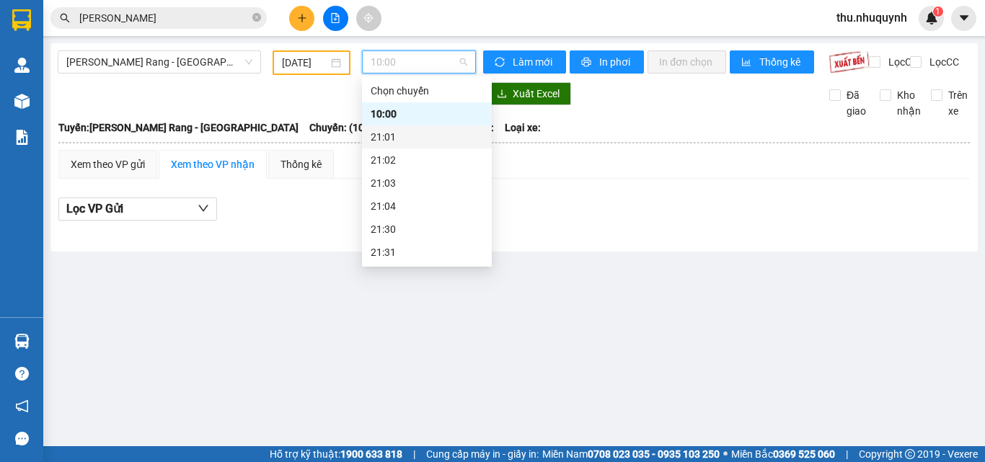
scroll to position [69, 0]
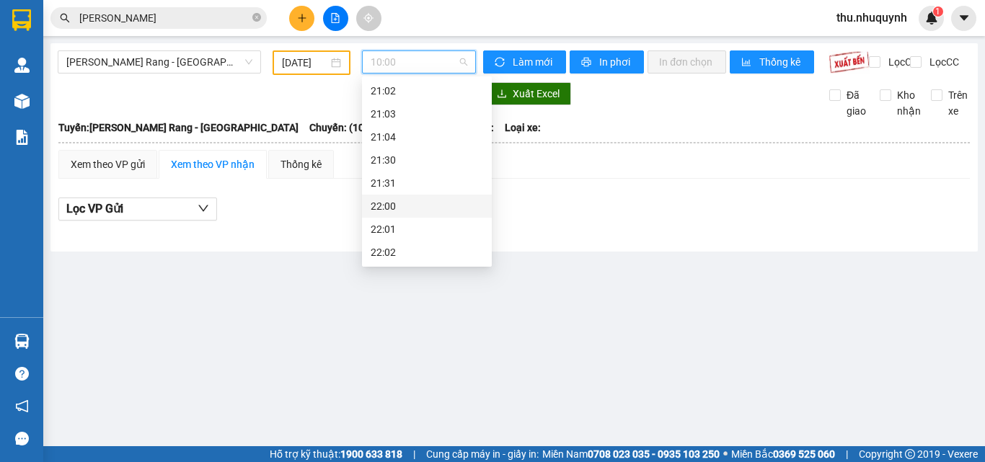
click at [417, 204] on div "22:00" at bounding box center [427, 206] width 112 height 16
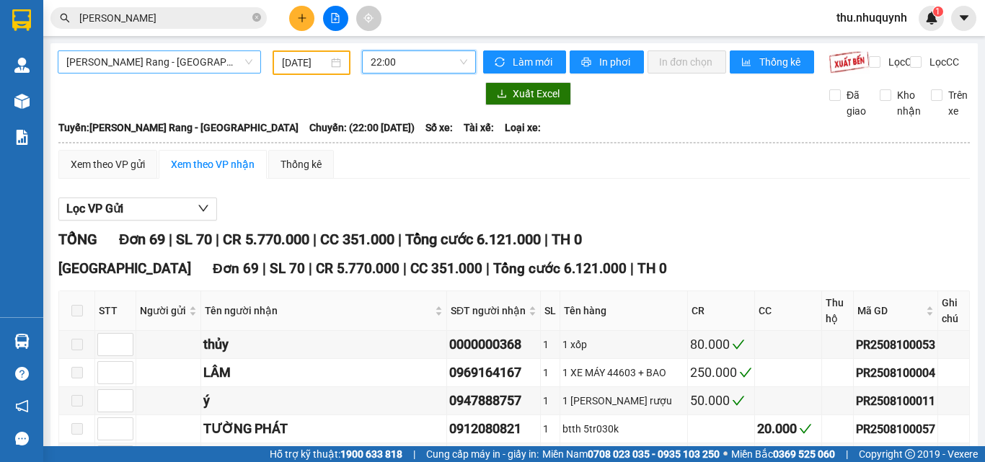
click at [201, 63] on span "Phan Rang - Sài Gòn" at bounding box center [159, 62] width 186 height 22
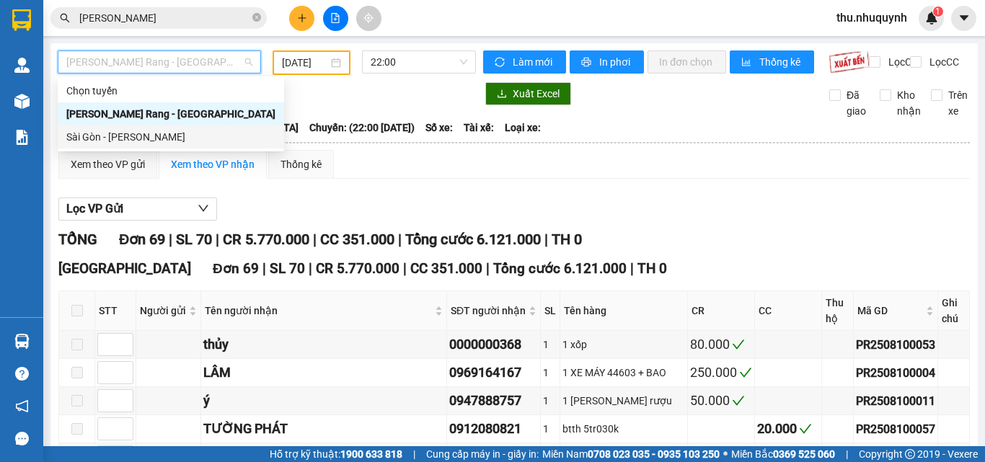
click at [182, 142] on div "Sài Gòn - [PERSON_NAME]" at bounding box center [170, 137] width 209 height 16
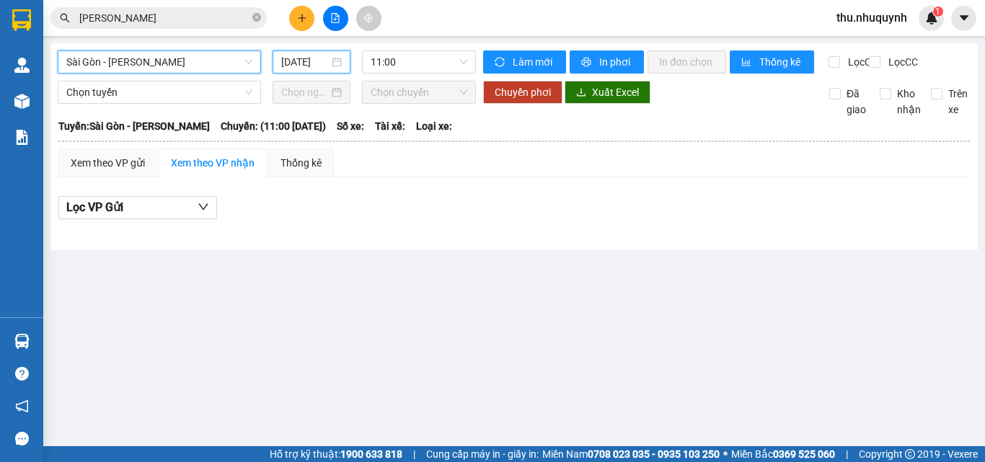
click at [309, 67] on input "12/08/2025" at bounding box center [305, 62] width 48 height 16
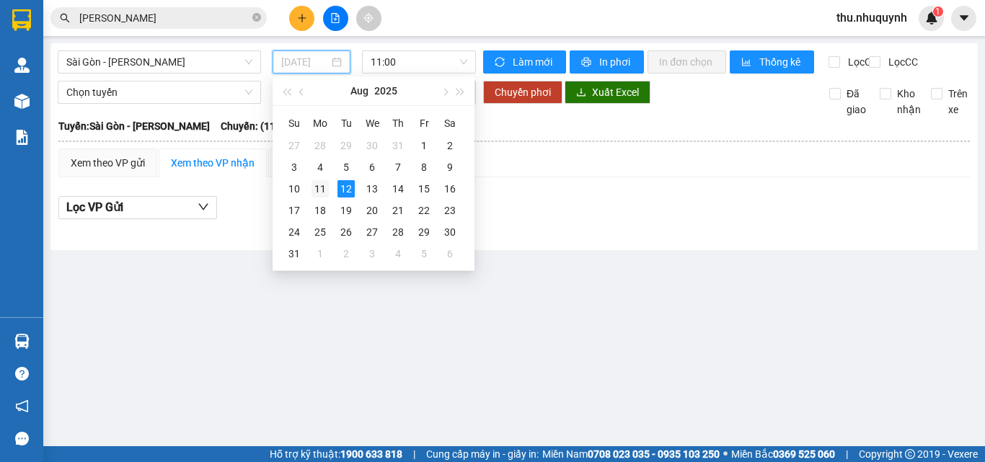
click at [328, 184] on div "11" at bounding box center [319, 188] width 17 height 17
type input "[DATE]"
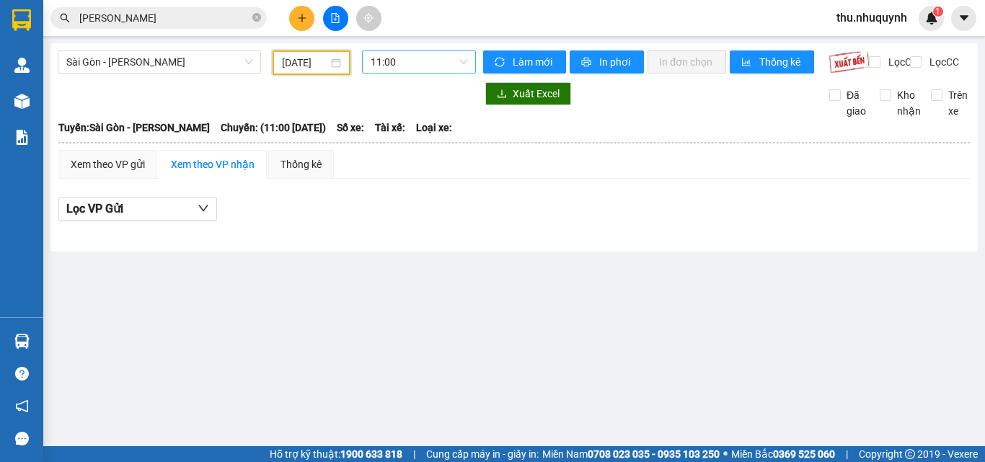
drag, startPoint x: 376, startPoint y: 56, endPoint x: 375, endPoint y: 72, distance: 16.6
click at [376, 56] on span "11:00" at bounding box center [419, 62] width 97 height 22
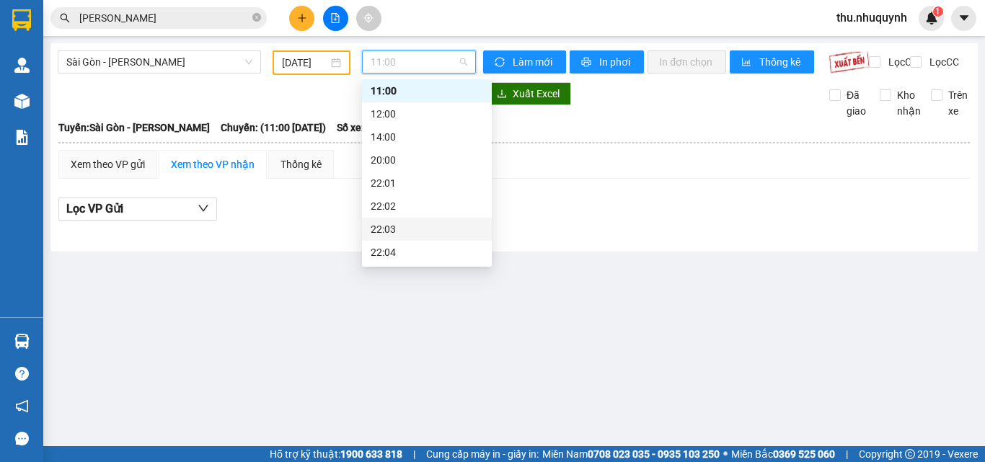
scroll to position [69, 0]
click at [421, 257] on div "22:06" at bounding box center [427, 252] width 112 height 16
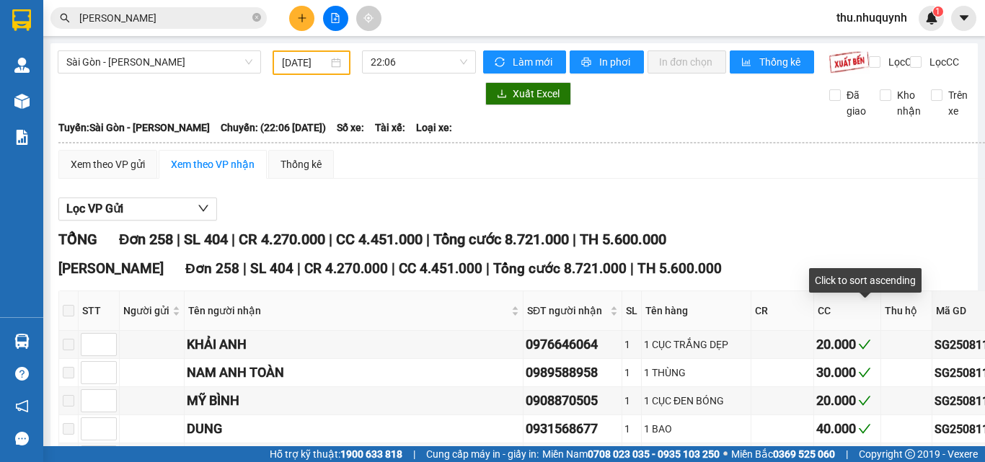
click at [936, 315] on span "Mã GD" at bounding box center [969, 311] width 66 height 16
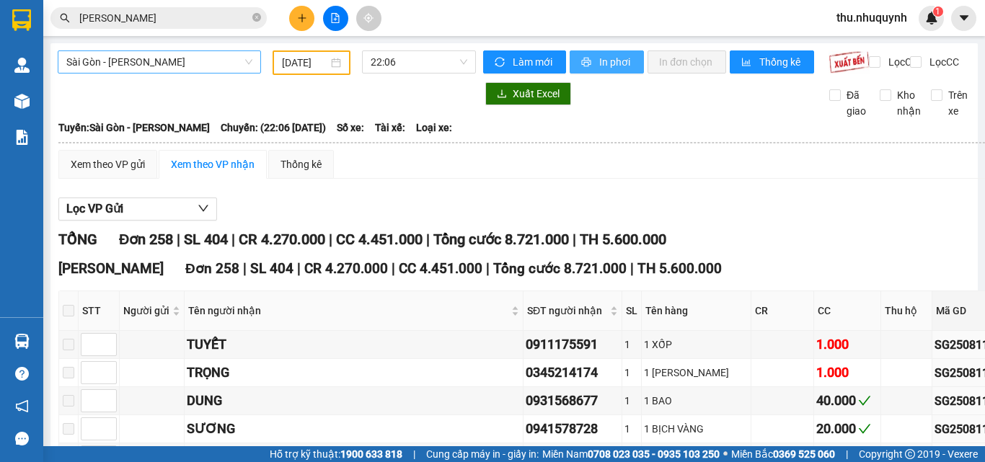
drag, startPoint x: 612, startPoint y: 66, endPoint x: 174, endPoint y: 50, distance: 437.9
click at [612, 66] on span "In phơi" at bounding box center [615, 62] width 33 height 16
click at [177, 21] on input "[PERSON_NAME]" at bounding box center [164, 18] width 170 height 16
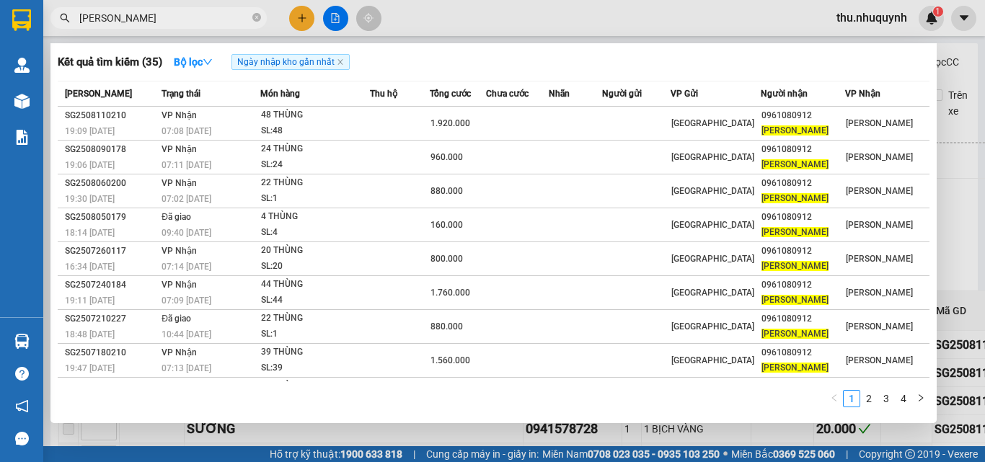
click at [177, 21] on input "[PERSON_NAME]" at bounding box center [164, 18] width 170 height 16
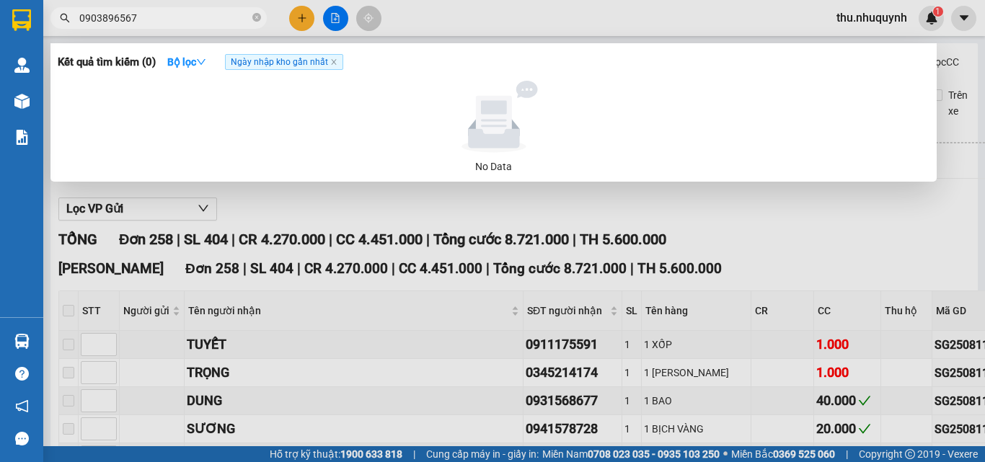
click at [118, 22] on input "0903896567" at bounding box center [164, 18] width 170 height 16
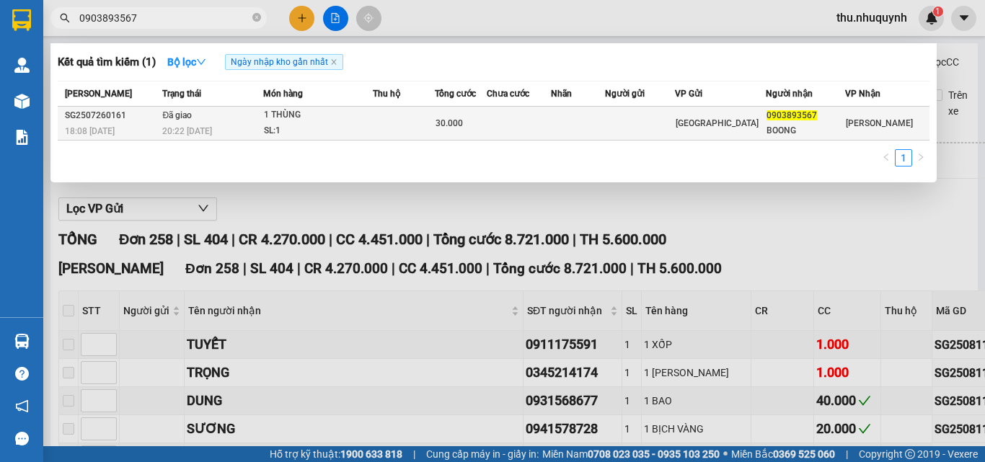
type input "0903893567"
click at [704, 121] on span "[GEOGRAPHIC_DATA]" at bounding box center [717, 123] width 83 height 10
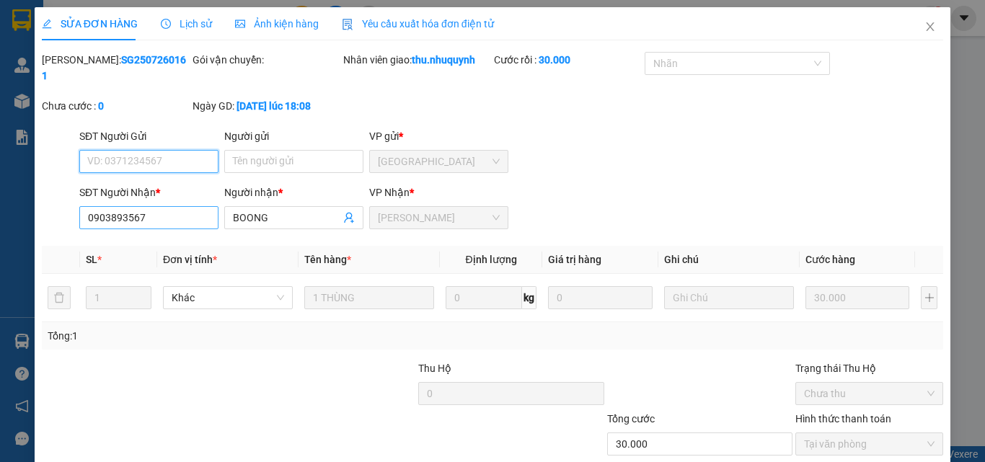
type input "0903893567"
type input "BOONG"
type input "30.000"
click at [185, 206] on input "0903893567" at bounding box center [148, 217] width 139 height 23
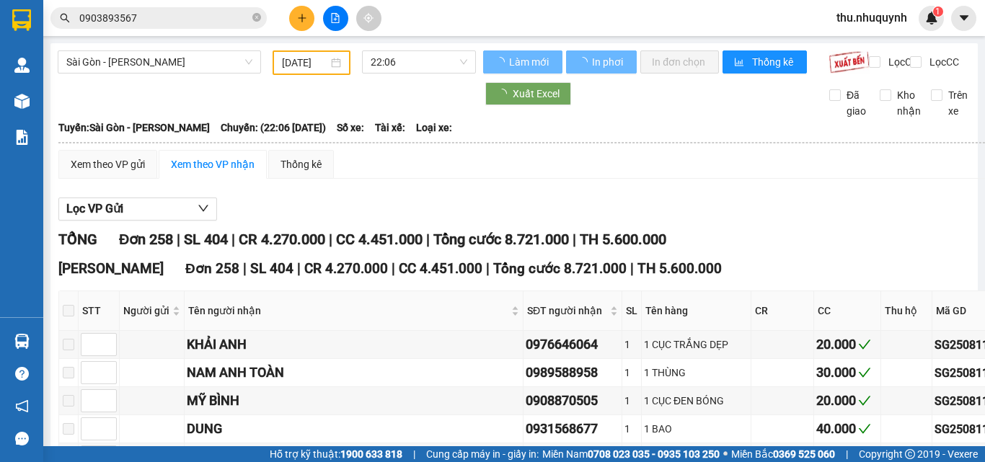
click at [210, 31] on div "Kết quả tìm kiếm ( 1 ) Bộ lọc Ngày nhập kho gần nhất Mã ĐH Trạng thái Món hàng …" at bounding box center [492, 18] width 985 height 36
click at [223, 18] on input "0903893567" at bounding box center [164, 18] width 170 height 16
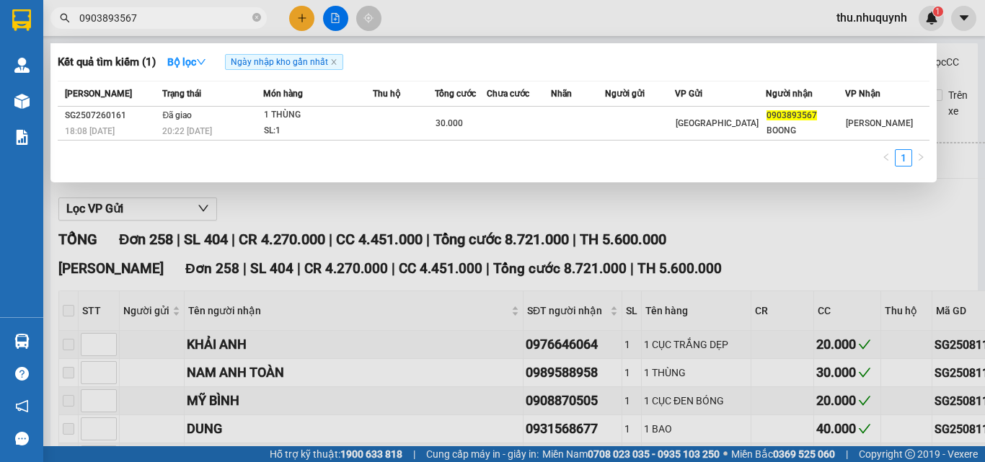
click at [223, 18] on input "0903893567" at bounding box center [164, 18] width 170 height 16
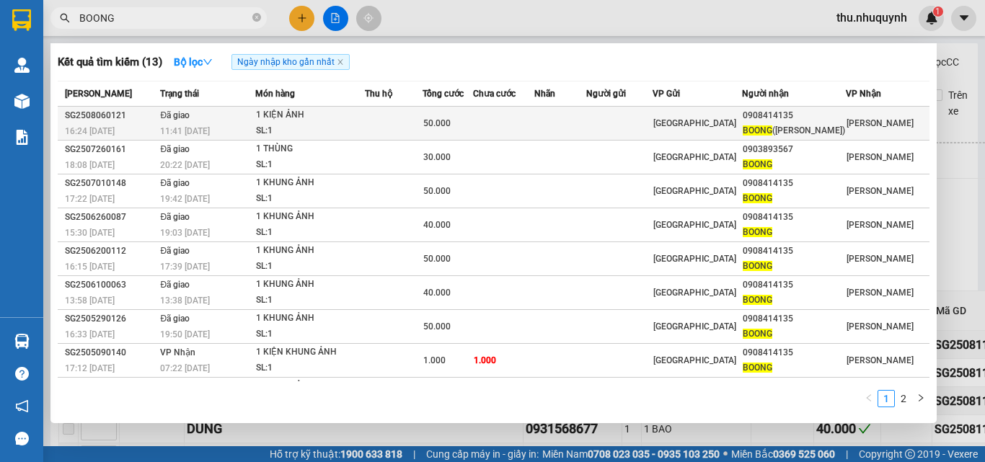
type input "BOONG"
click at [771, 129] on span "BOONG" at bounding box center [758, 130] width 30 height 10
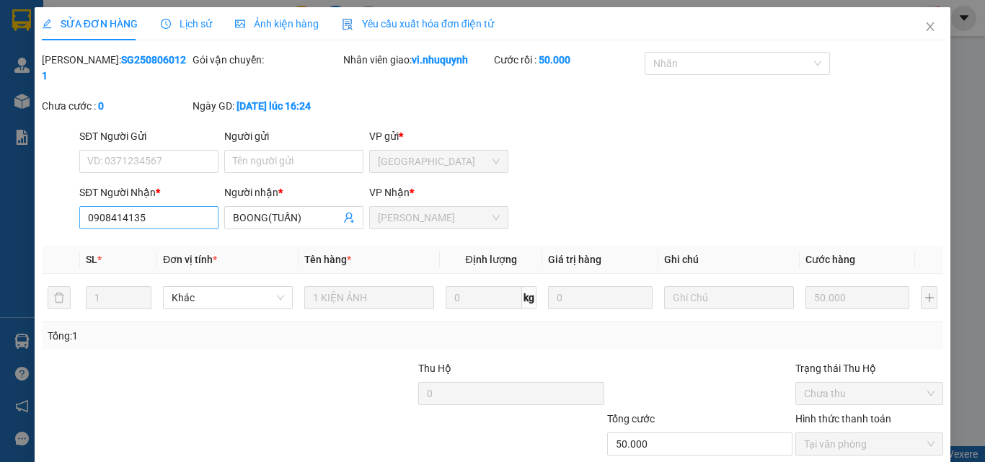
type input "0908414135"
type input "BOONG(TUẤN)"
type input "50.000"
click at [158, 207] on input "0908414135" at bounding box center [148, 217] width 139 height 23
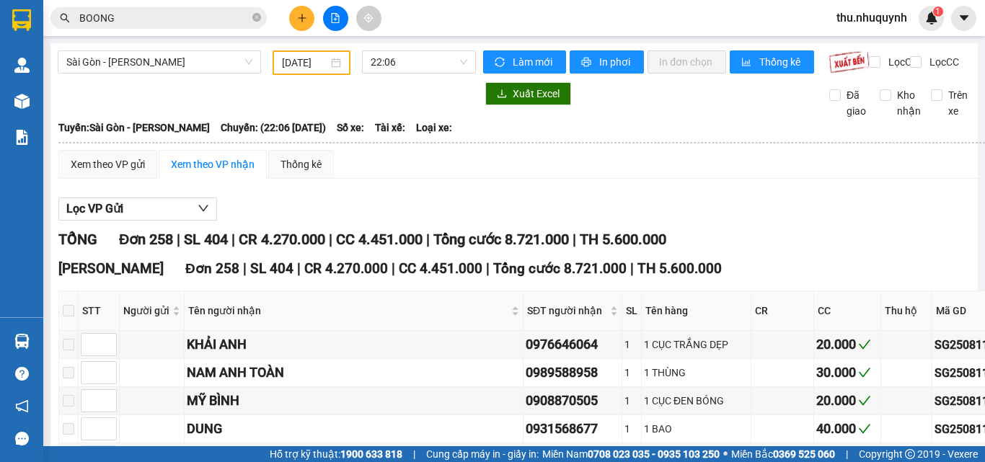
click at [184, 25] on input "BOONG" at bounding box center [164, 18] width 170 height 16
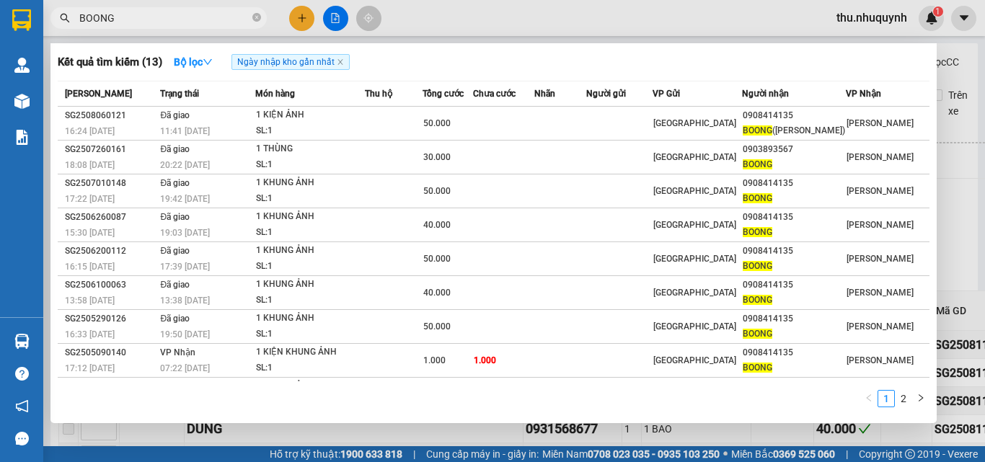
click at [203, 14] on input "BOONG" at bounding box center [164, 18] width 170 height 16
paste input "0908414135"
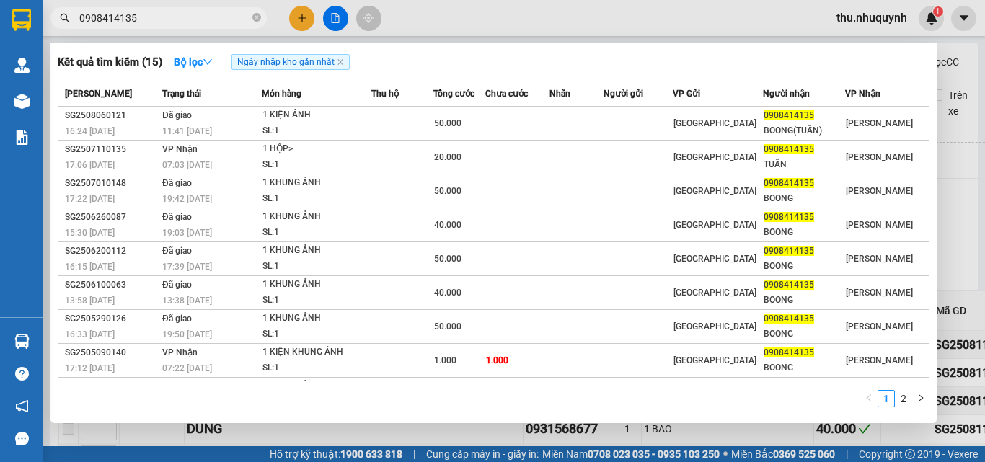
click at [136, 19] on input "0908414135" at bounding box center [164, 18] width 170 height 16
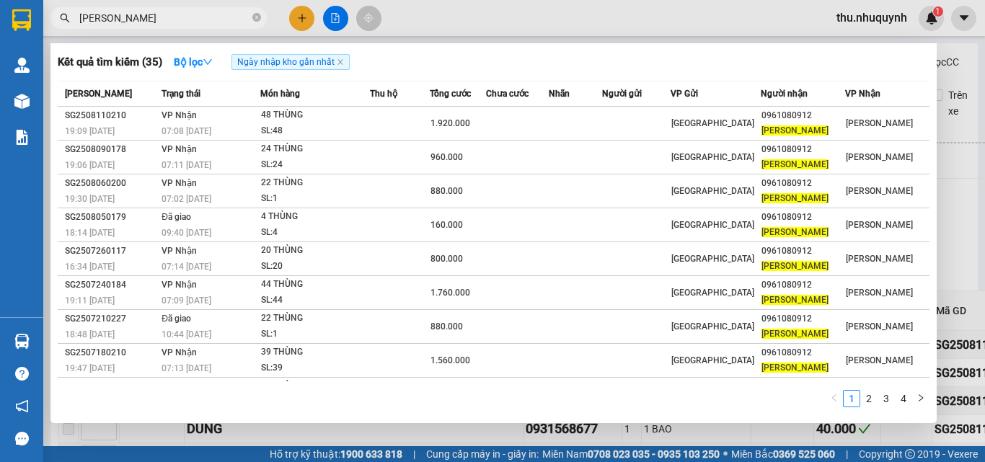
click at [214, 27] on span "[PERSON_NAME]" at bounding box center [158, 18] width 216 height 22
click at [221, 17] on input "[PERSON_NAME]" at bounding box center [164, 18] width 170 height 16
click at [218, 14] on input "[PERSON_NAME]" at bounding box center [164, 18] width 170 height 16
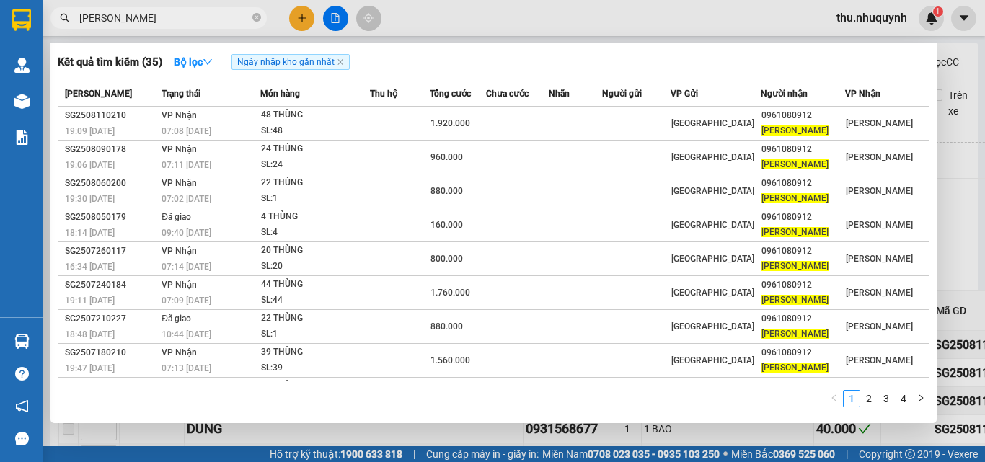
click at [218, 14] on input "[PERSON_NAME]" at bounding box center [164, 18] width 170 height 16
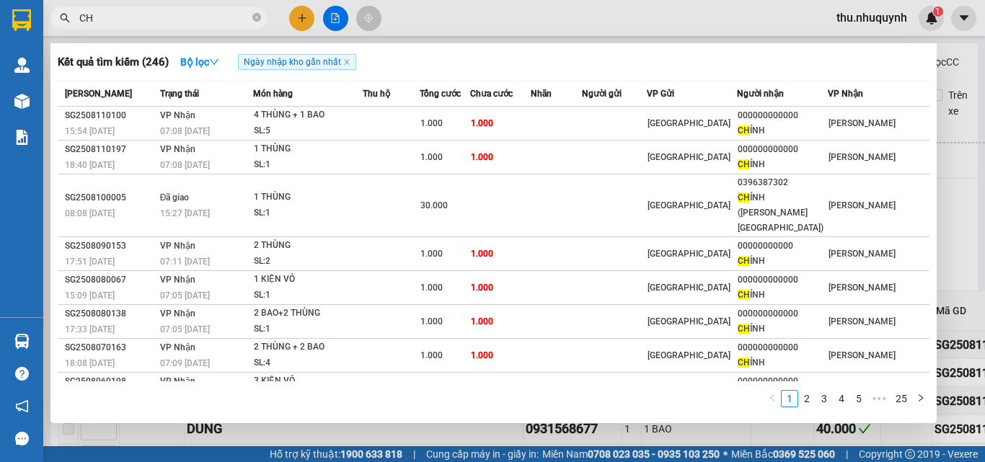
type input "C"
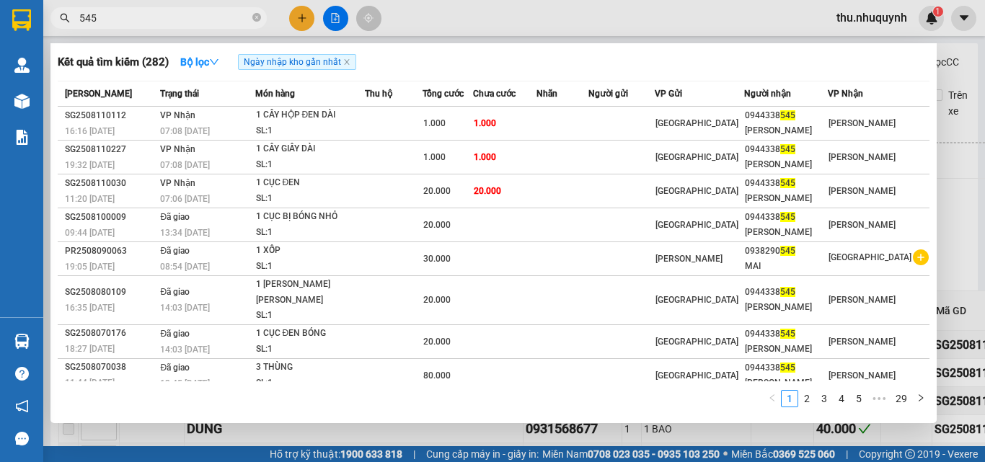
click at [146, 13] on input "545" at bounding box center [164, 18] width 170 height 16
type input "545"
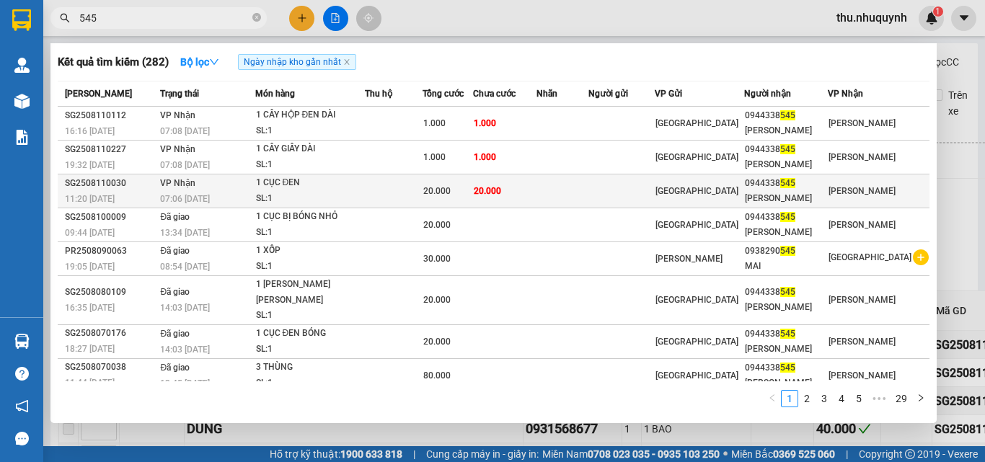
click at [409, 192] on td at bounding box center [394, 191] width 58 height 34
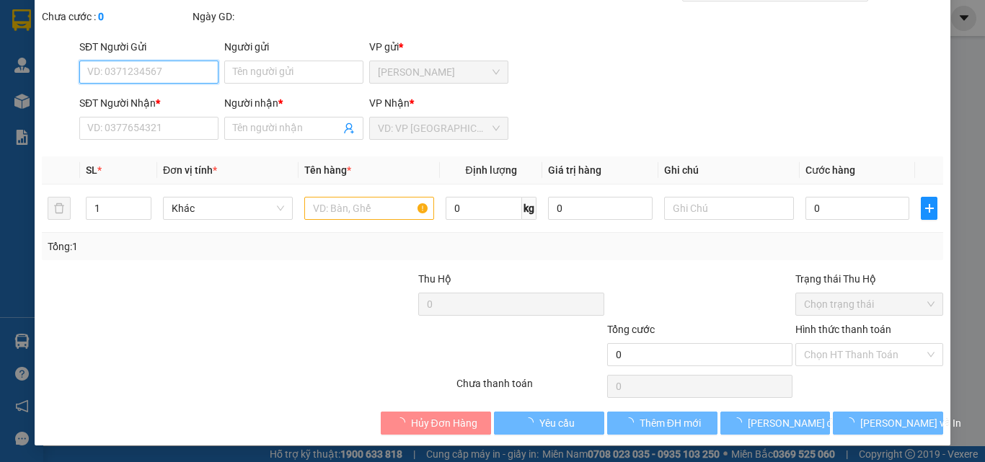
scroll to position [74, 0]
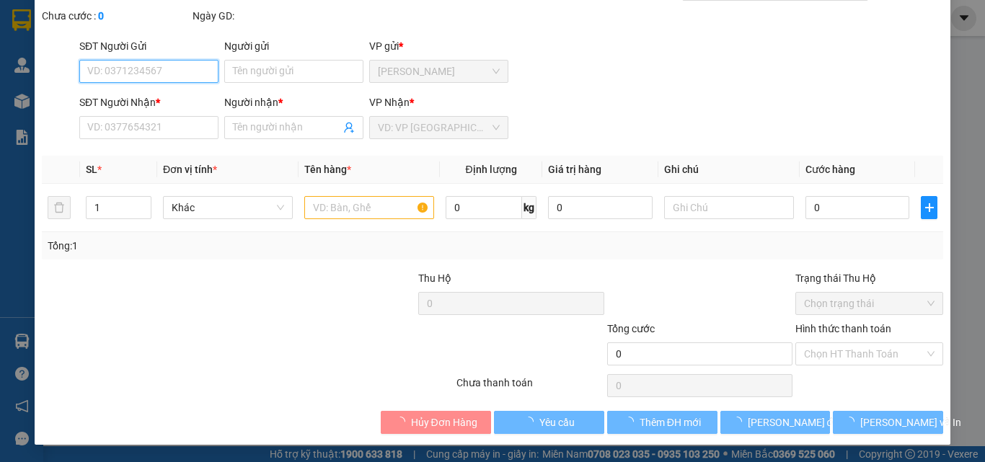
type input "0944338545"
type input "[PERSON_NAME]"
type input "20.000"
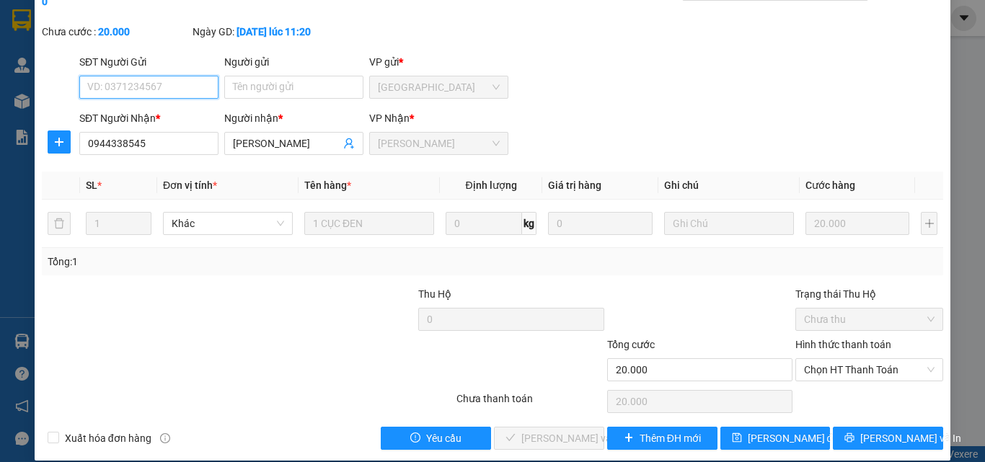
drag, startPoint x: 843, startPoint y: 355, endPoint x: 828, endPoint y: 381, distance: 29.4
click at [835, 362] on span "Chọn HT Thanh Toán" at bounding box center [869, 370] width 130 height 22
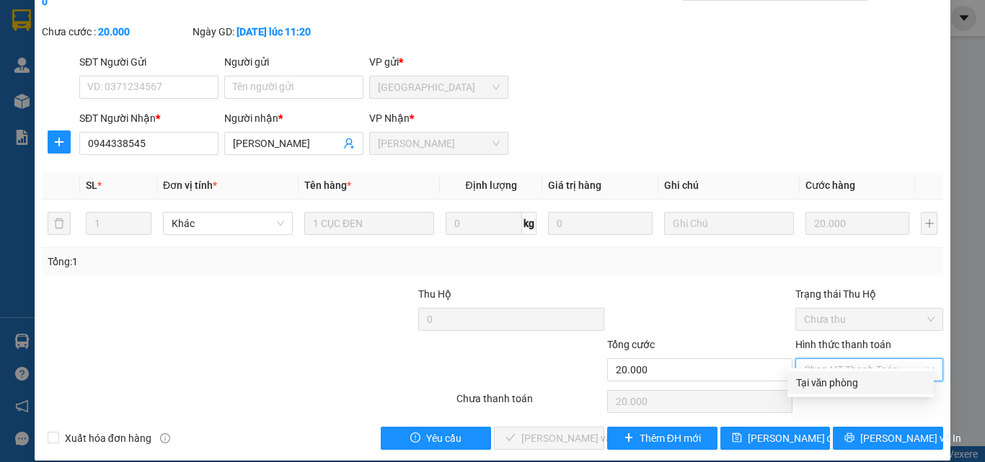
drag, startPoint x: 828, startPoint y: 385, endPoint x: 794, endPoint y: 396, distance: 35.6
click at [827, 385] on div "Tại văn phòng" at bounding box center [860, 383] width 129 height 16
type input "0"
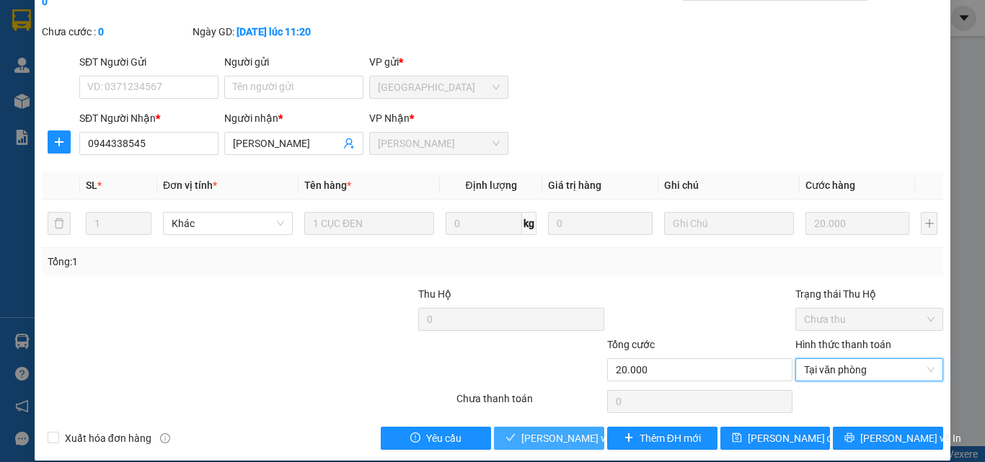
click at [568, 430] on span "[PERSON_NAME] và [PERSON_NAME] hàng" at bounding box center [618, 438] width 195 height 16
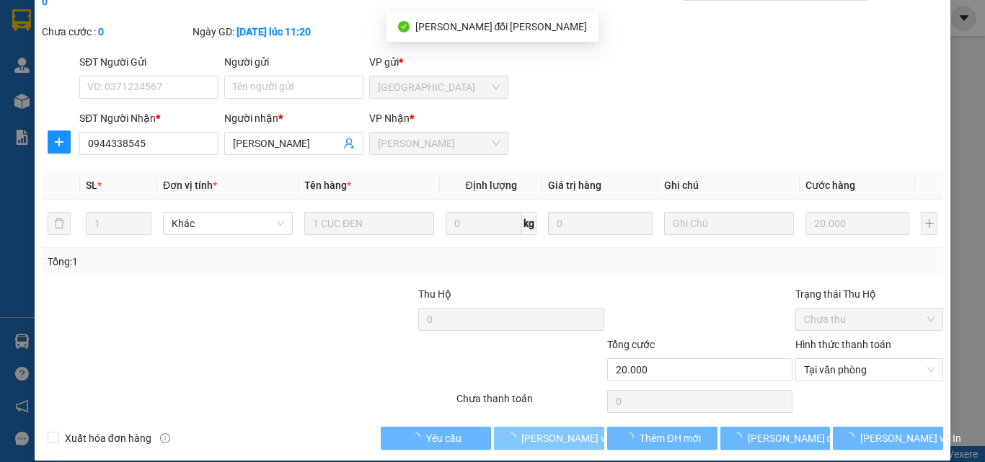
scroll to position [0, 0]
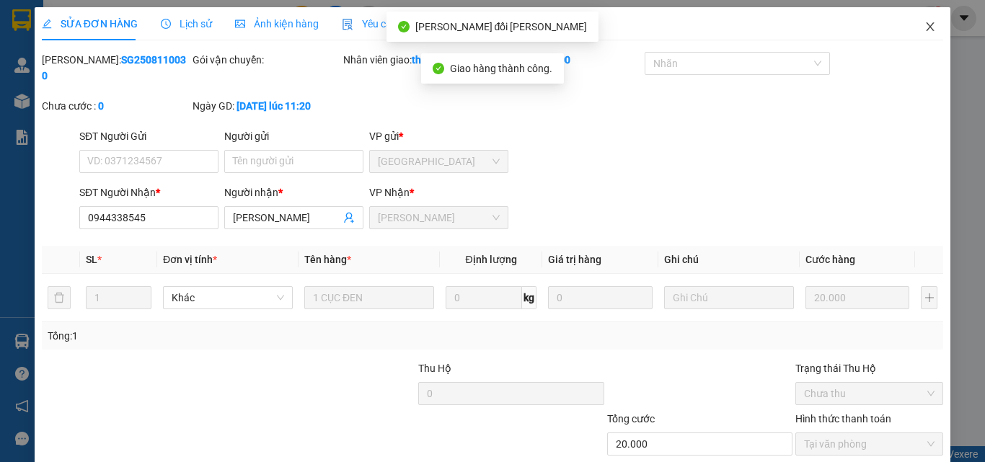
click at [924, 22] on icon "close" at bounding box center [930, 27] width 12 height 12
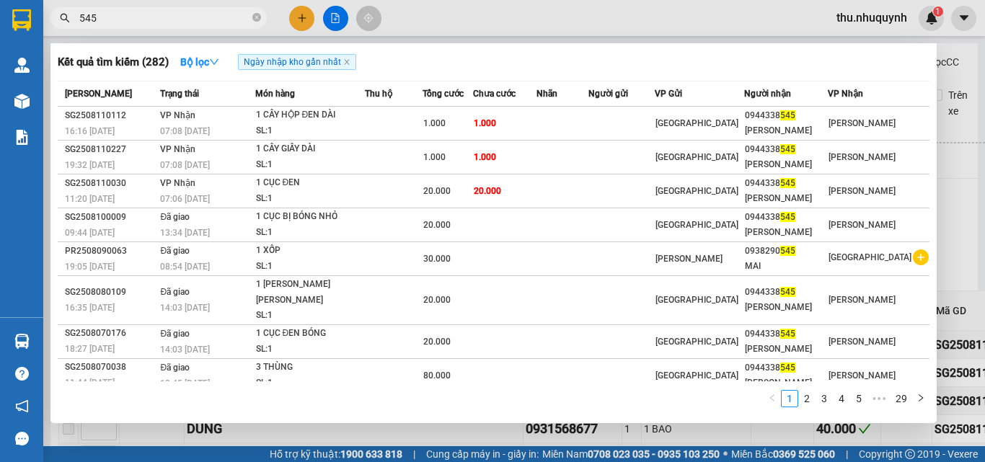
click at [154, 21] on input "545" at bounding box center [164, 18] width 170 height 16
click at [107, 19] on input "545" at bounding box center [164, 18] width 170 height 16
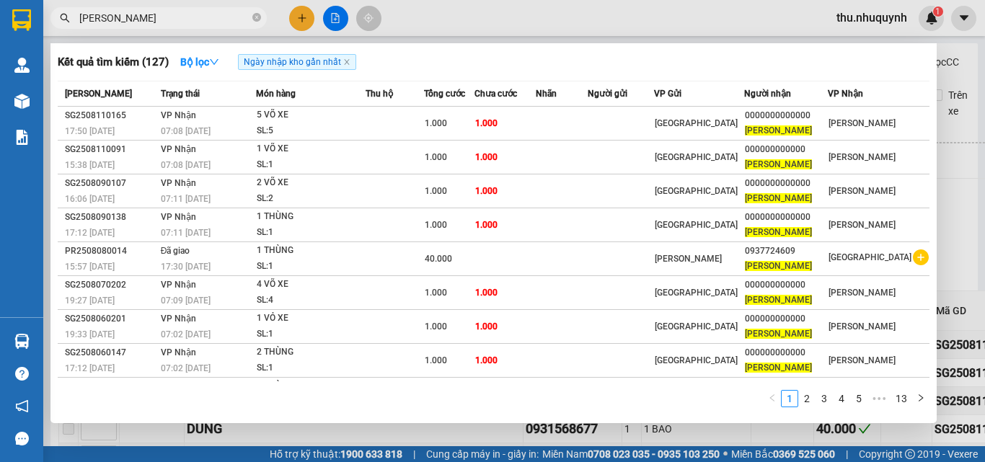
click at [138, 14] on input "[PERSON_NAME]" at bounding box center [164, 18] width 170 height 16
click at [137, 14] on input "[PERSON_NAME]" at bounding box center [164, 18] width 170 height 16
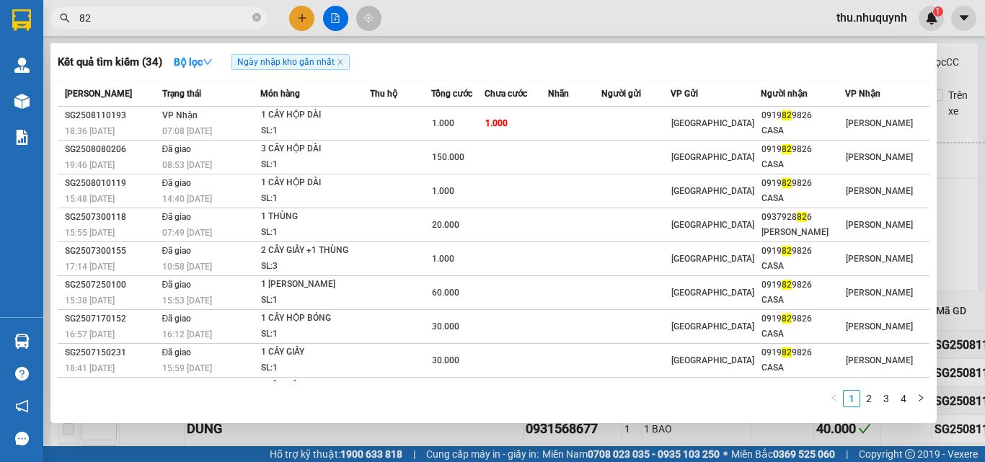
type input "8"
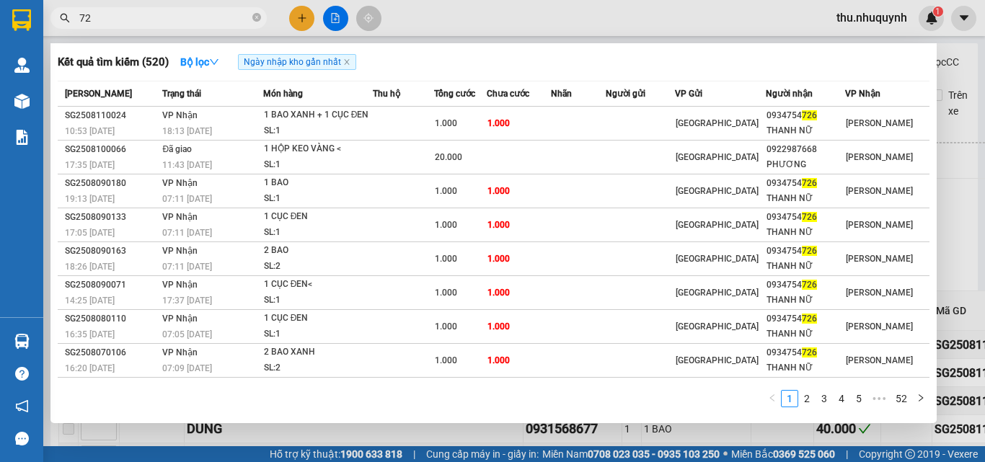
type input "7"
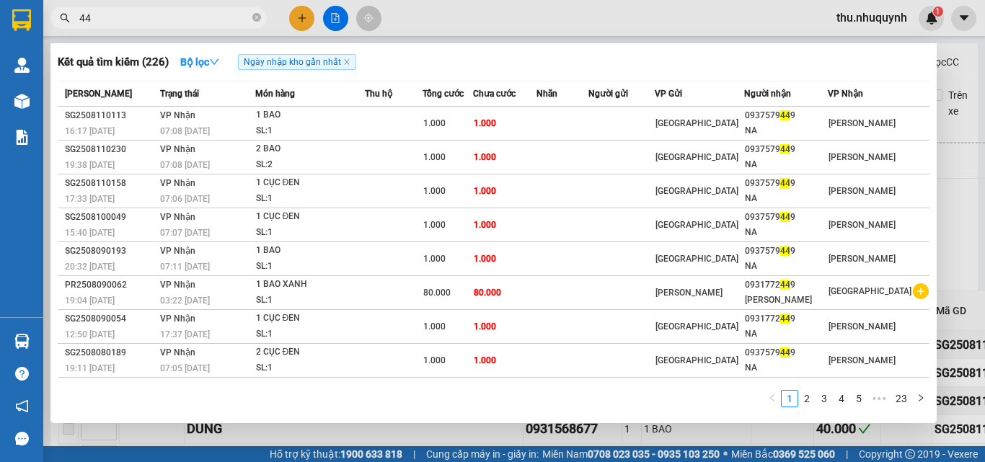
type input "4"
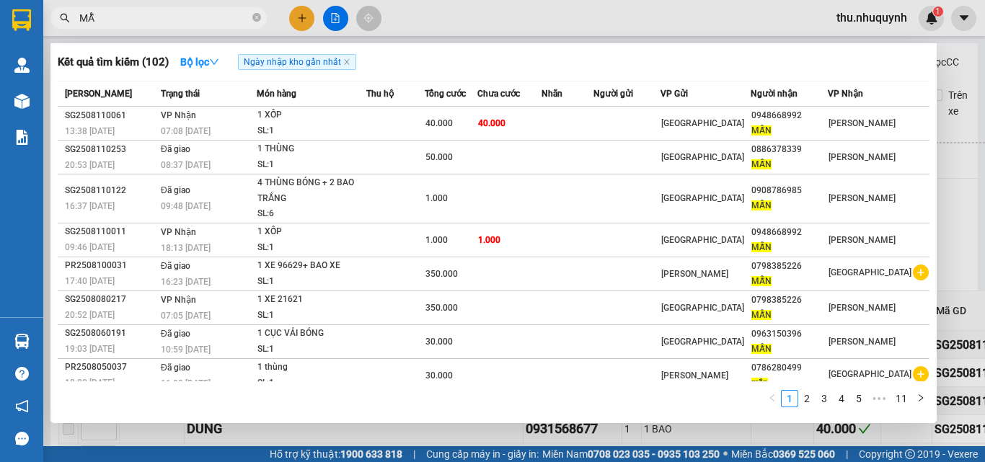
type input "M"
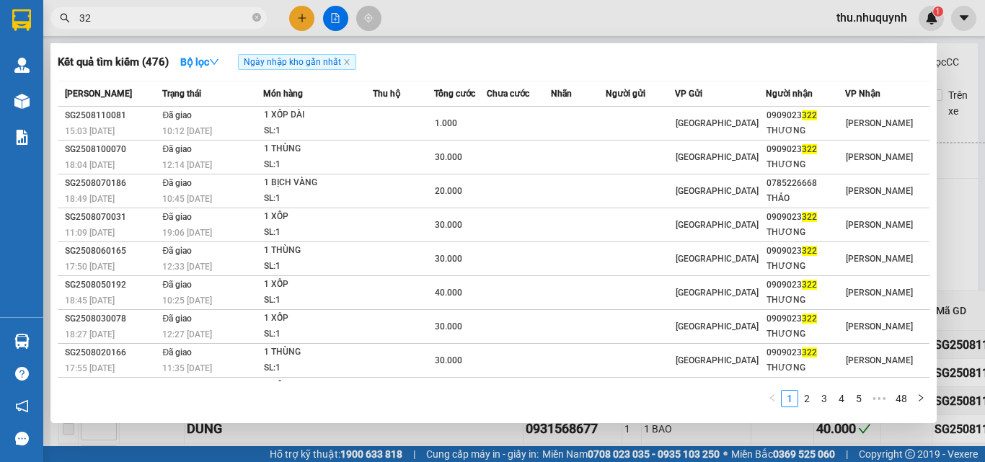
type input "3"
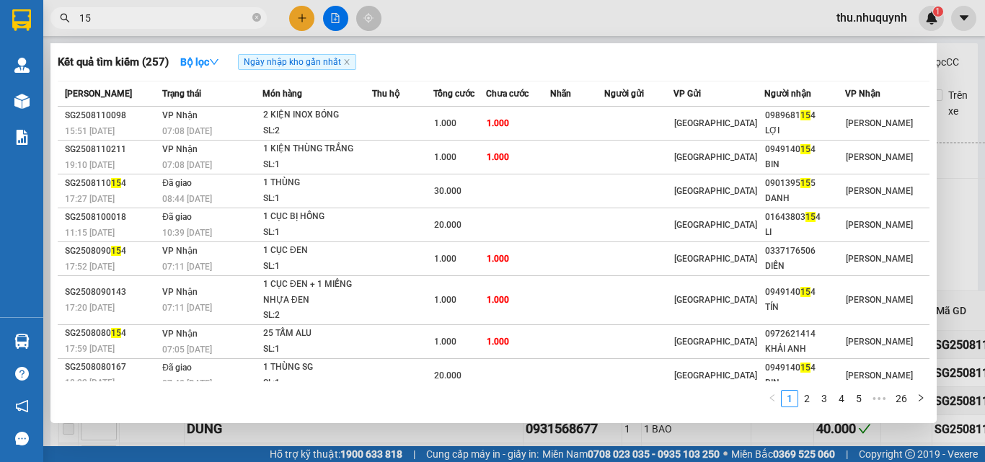
type input "1"
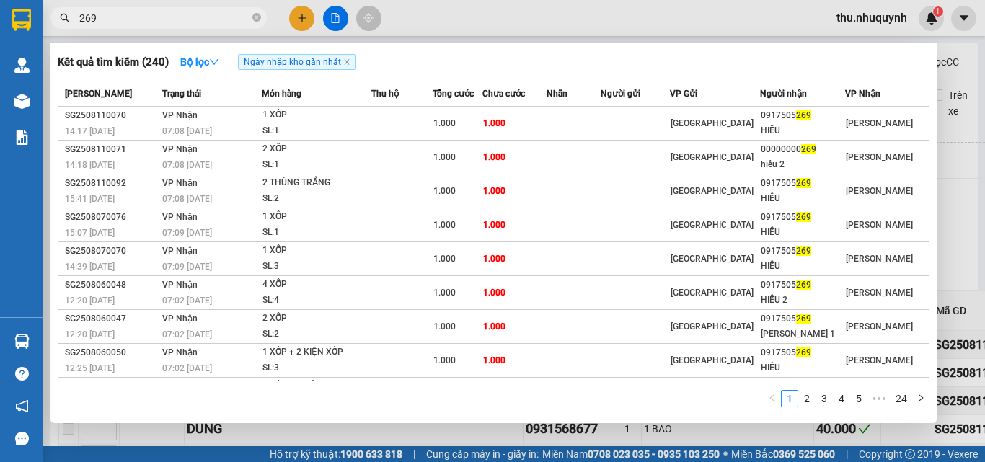
click at [178, 14] on input "269" at bounding box center [164, 18] width 170 height 16
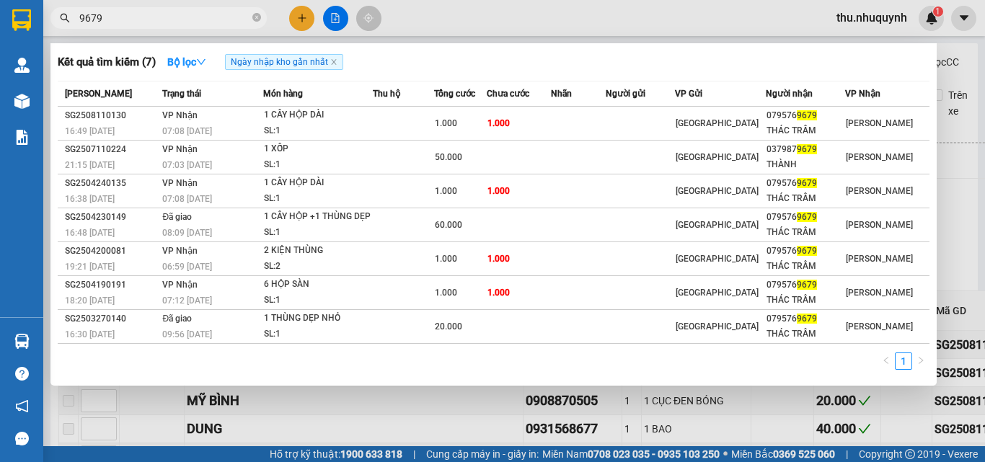
click at [149, 12] on input "9679" at bounding box center [164, 18] width 170 height 16
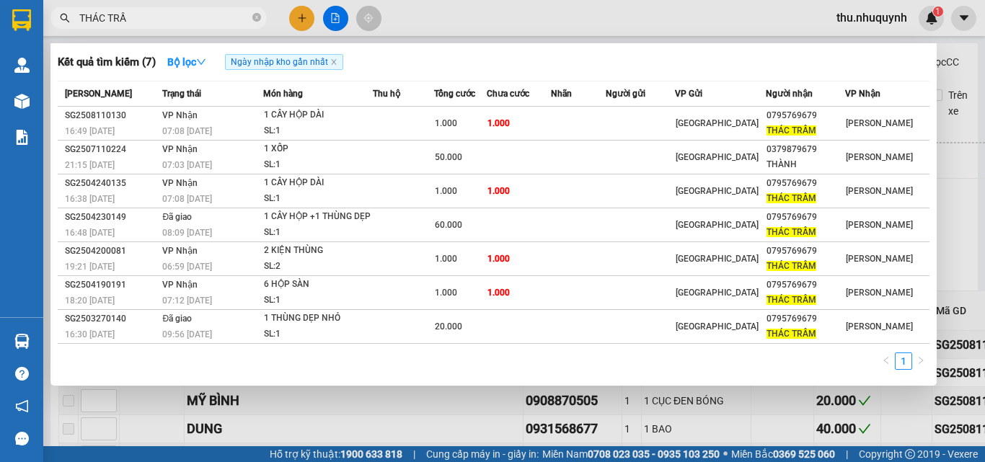
type input "THÁC TRẦM"
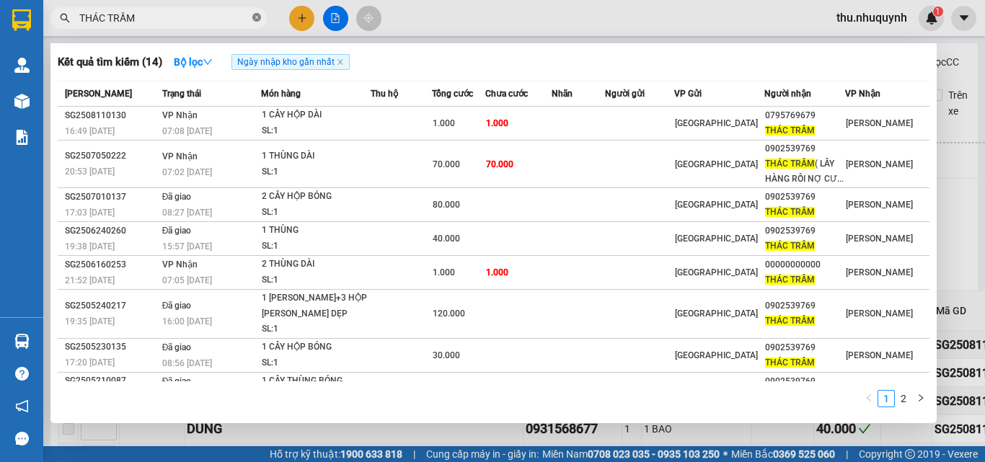
click at [254, 16] on icon "close-circle" at bounding box center [256, 17] width 9 height 9
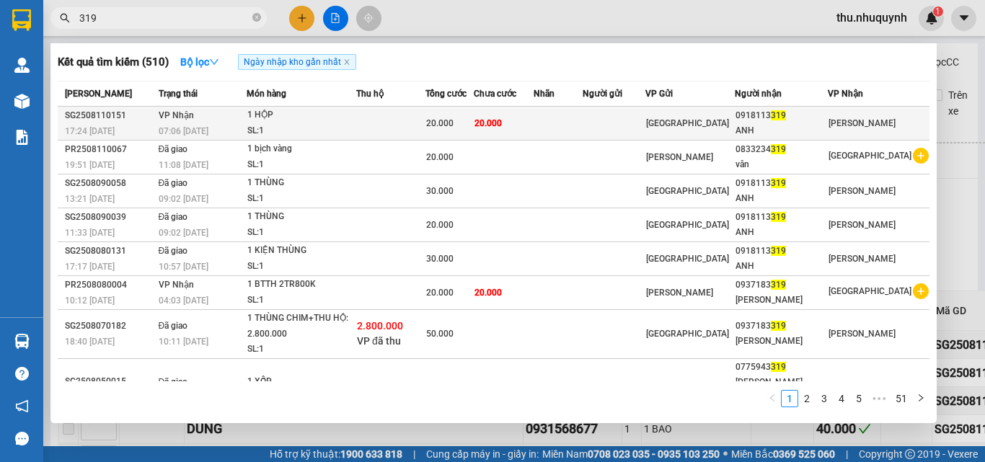
type input "319"
click at [583, 123] on td at bounding box center [557, 124] width 49 height 34
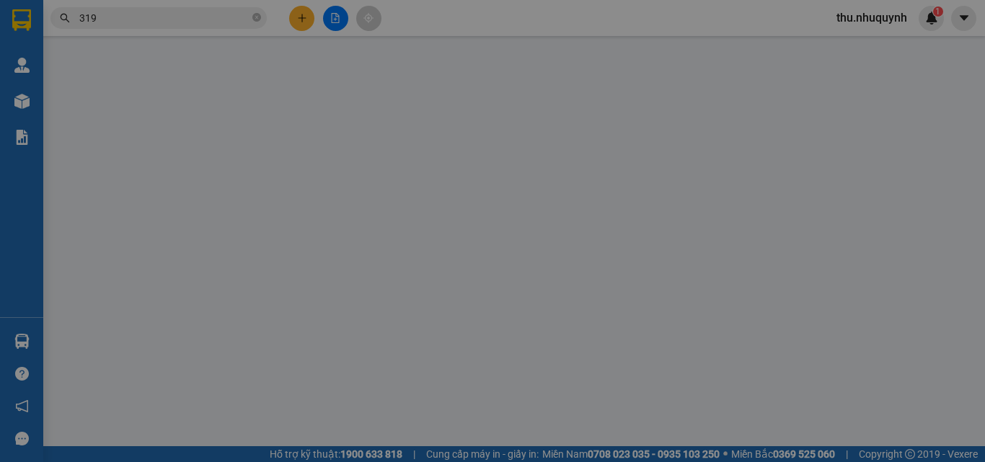
type input "0918113319"
type input "ANH"
type input "20.000"
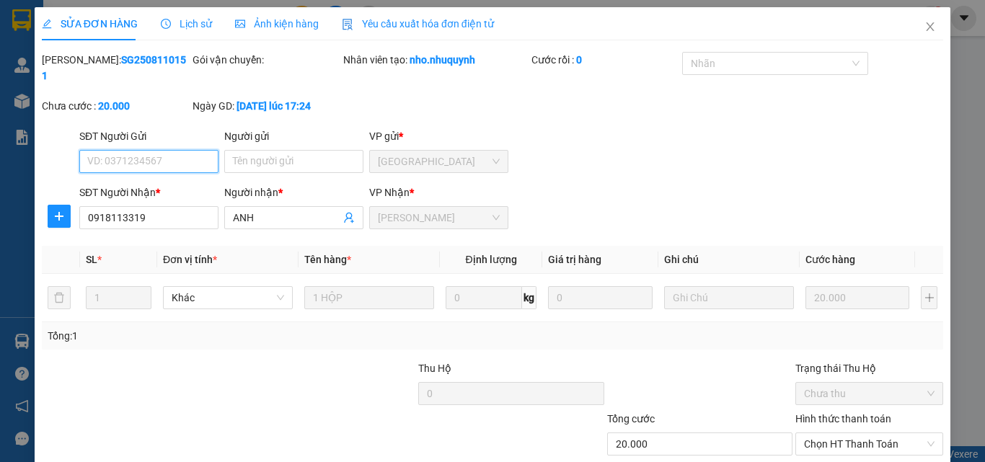
scroll to position [74, 0]
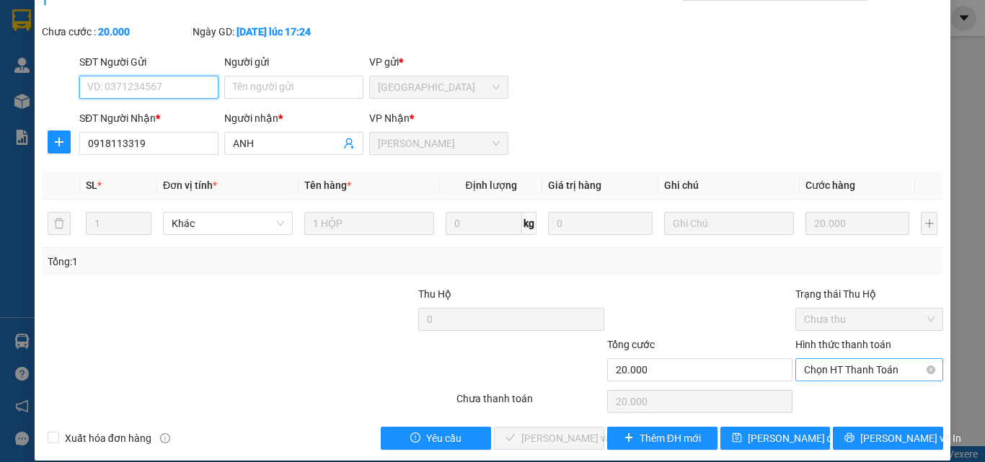
click at [863, 359] on span "Chọn HT Thanh Toán" at bounding box center [869, 370] width 130 height 22
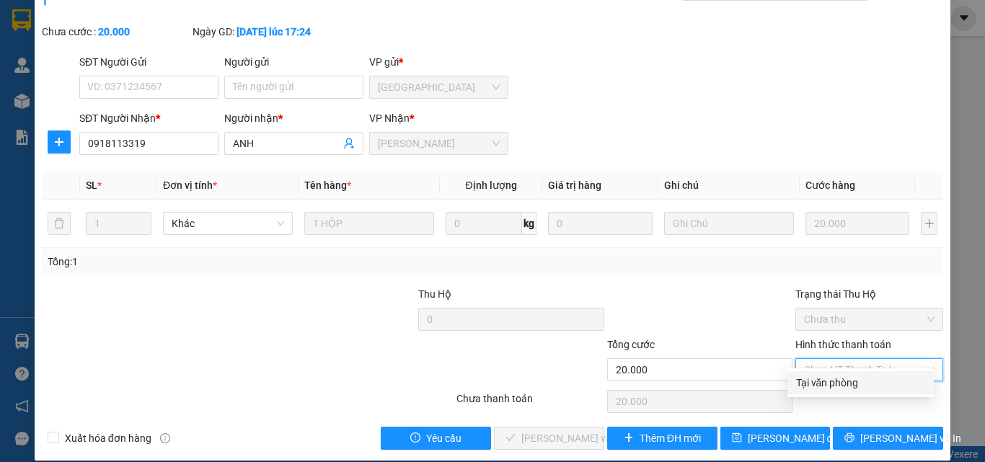
drag, startPoint x: 833, startPoint y: 385, endPoint x: 756, endPoint y: 394, distance: 78.4
click at [833, 385] on div "Tại văn phòng" at bounding box center [860, 383] width 129 height 16
type input "0"
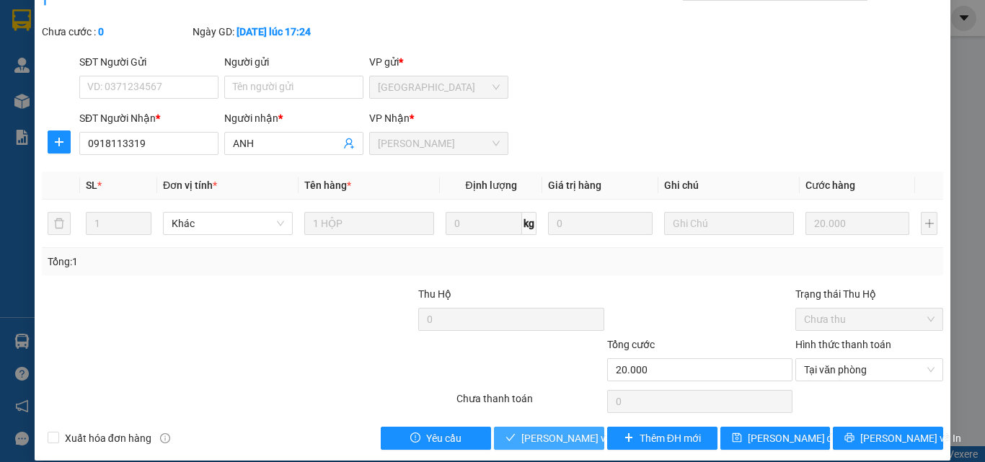
click at [554, 430] on span "[PERSON_NAME] và [PERSON_NAME] hàng" at bounding box center [618, 438] width 195 height 16
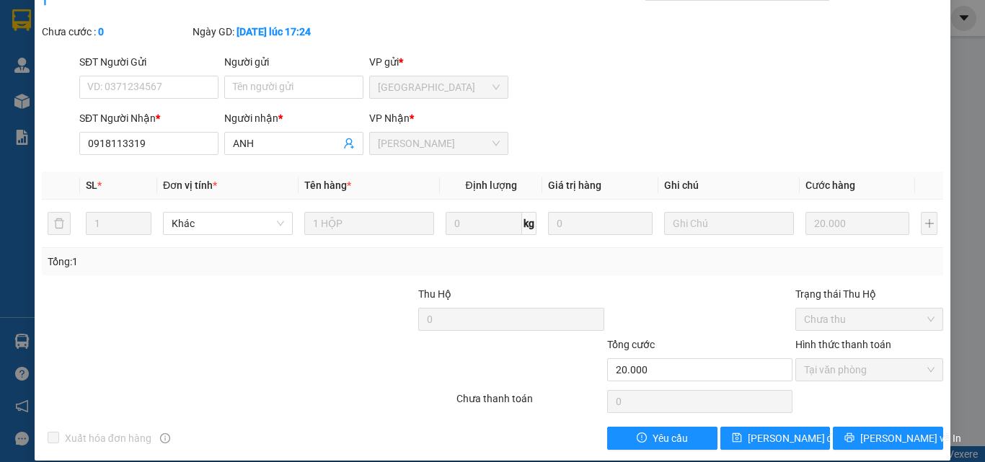
scroll to position [0, 0]
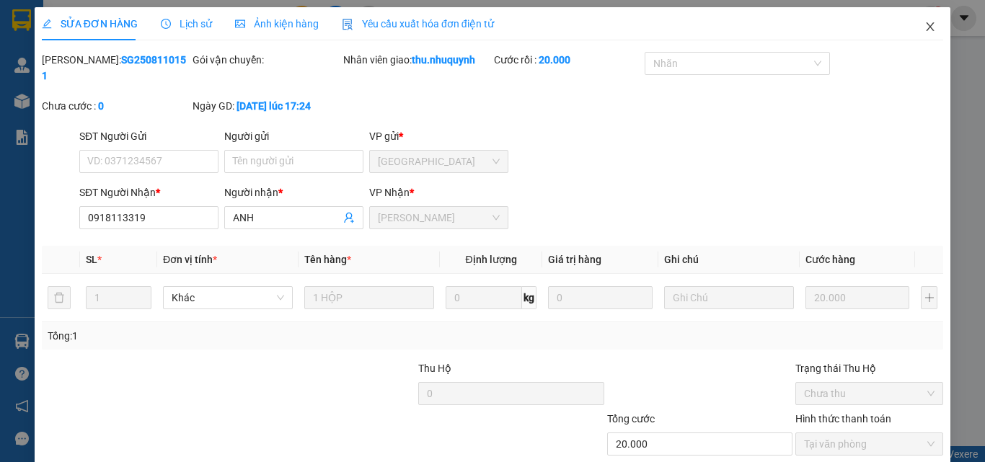
click at [924, 30] on icon "close" at bounding box center [930, 27] width 12 height 12
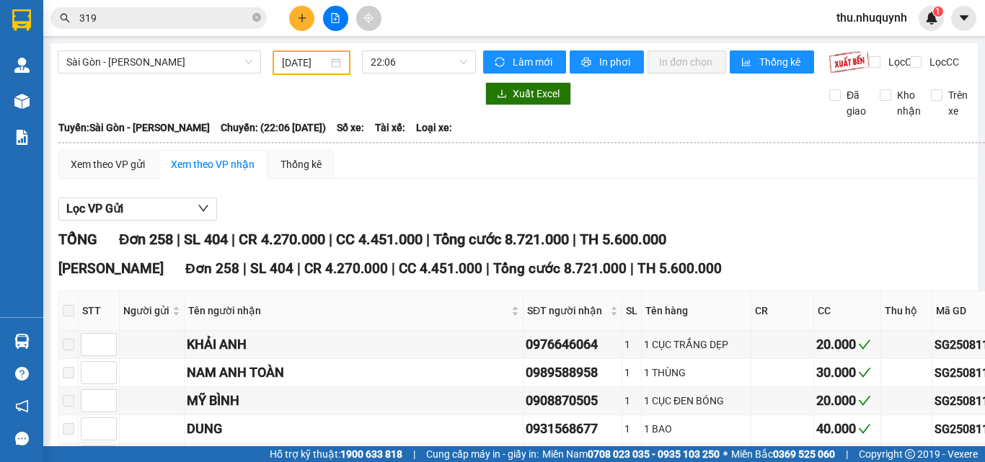
click at [185, 25] on input "319" at bounding box center [164, 18] width 170 height 16
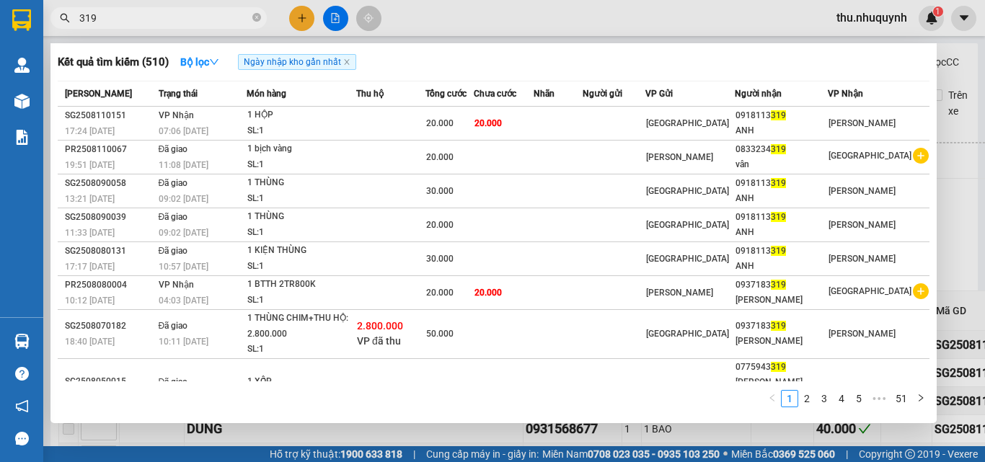
click at [185, 25] on input "319" at bounding box center [164, 18] width 170 height 16
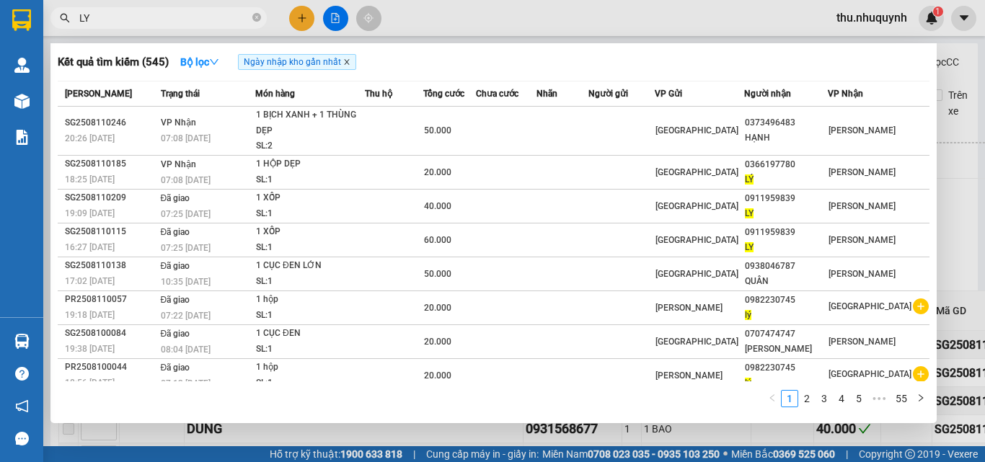
click at [350, 59] on icon "close" at bounding box center [346, 61] width 7 height 7
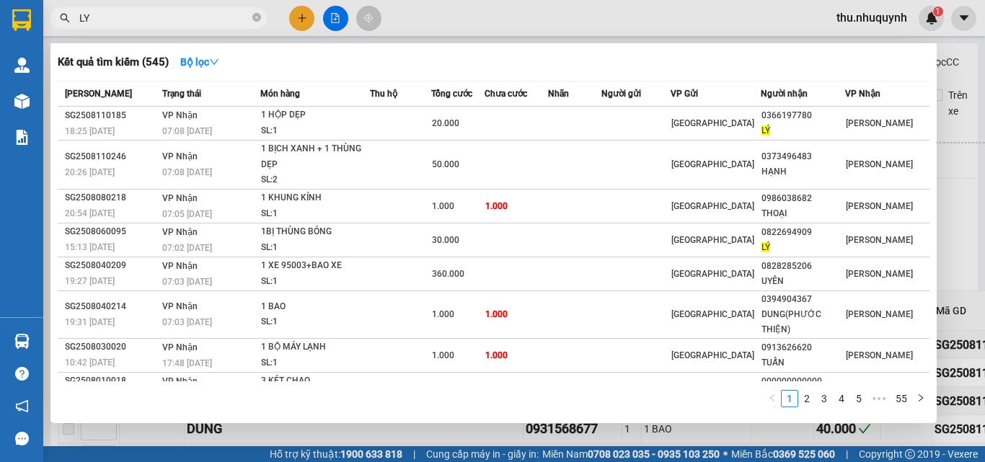
click at [183, 18] on input "LY" at bounding box center [164, 18] width 170 height 16
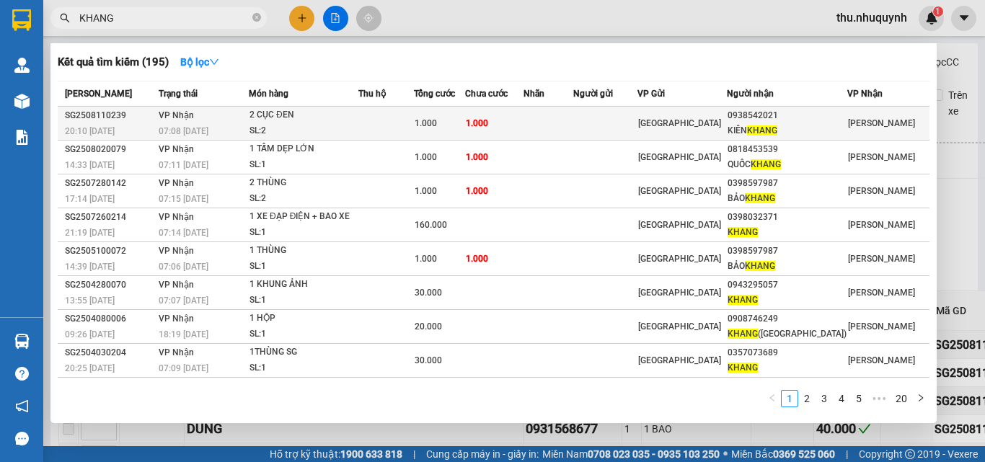
type input "KHANG"
click at [524, 117] on td "1.000" at bounding box center [494, 124] width 59 height 34
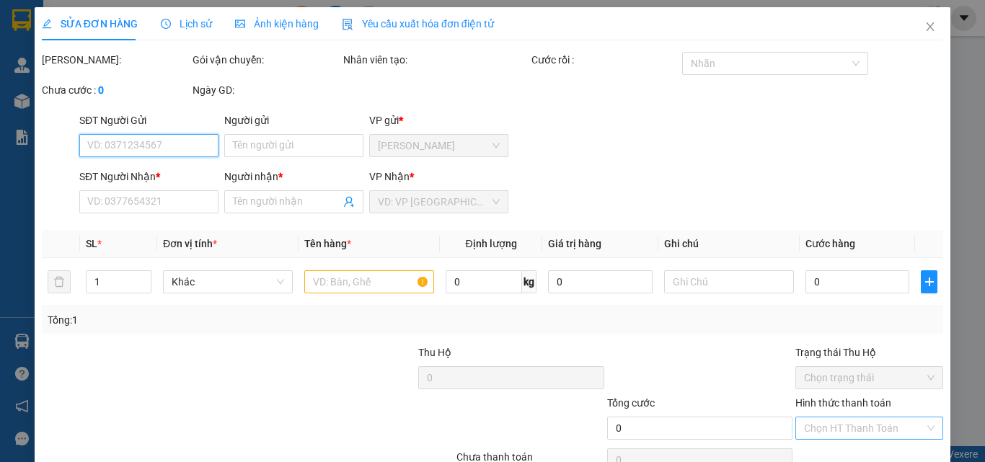
scroll to position [74, 0]
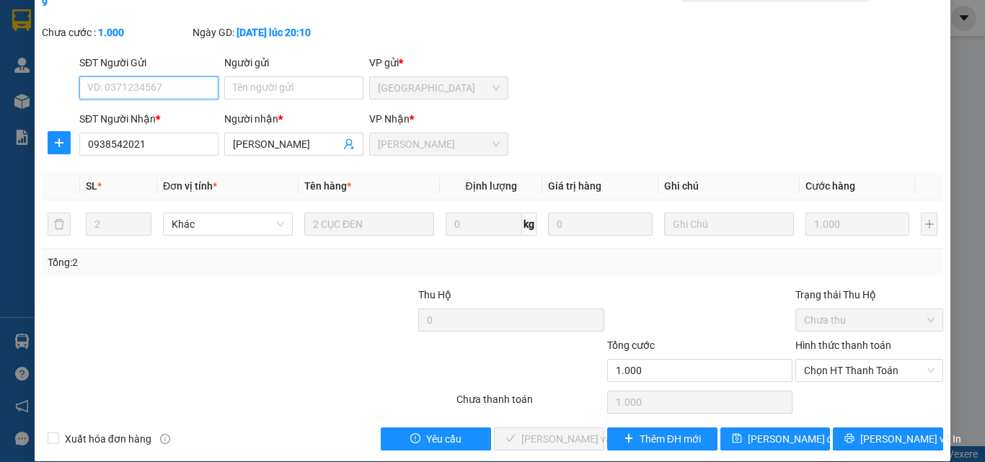
type input "0938542021"
type input "[PERSON_NAME]"
type input "1.000"
click at [875, 367] on div "Hình thức thanh toán Chọn HT Thanh Toán" at bounding box center [869, 362] width 148 height 50
click at [870, 360] on span "Chọn HT Thanh Toán" at bounding box center [869, 371] width 130 height 22
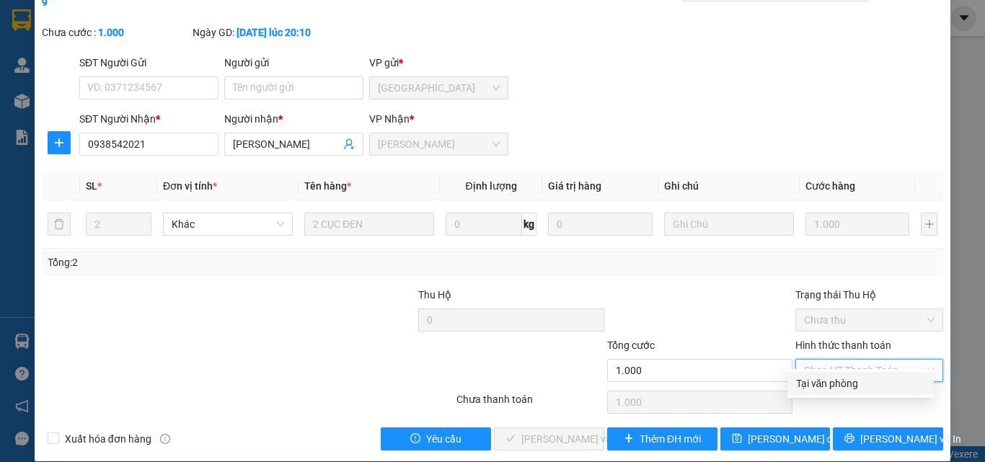
click at [862, 387] on div "Tại văn phòng" at bounding box center [860, 384] width 129 height 16
type input "0"
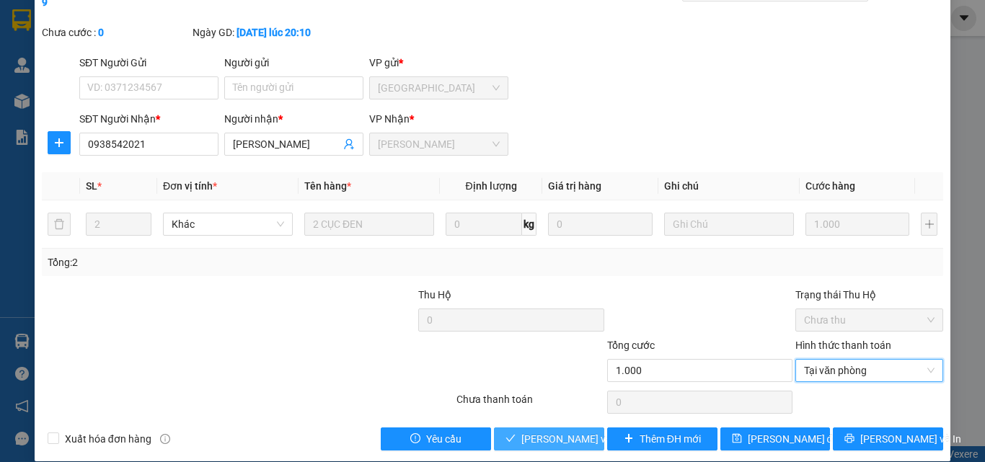
click at [572, 428] on button "[PERSON_NAME] và [PERSON_NAME] hàng" at bounding box center [549, 439] width 110 height 23
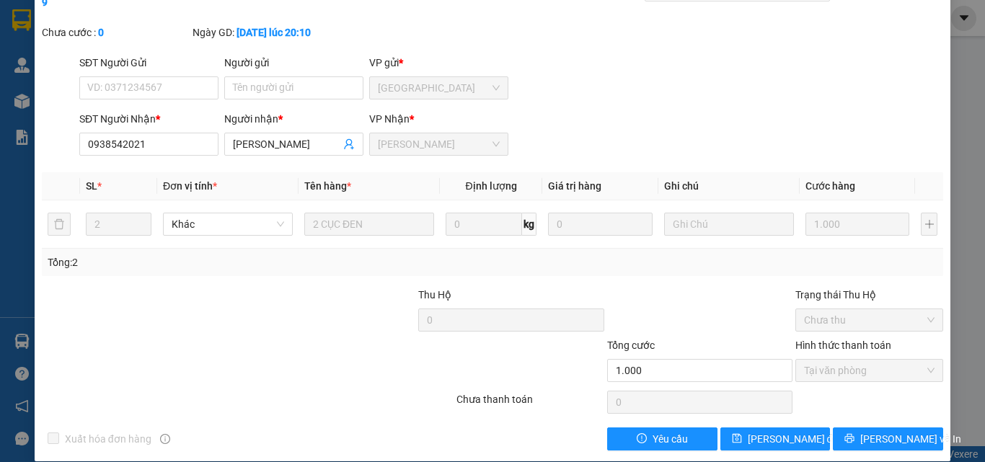
scroll to position [0, 0]
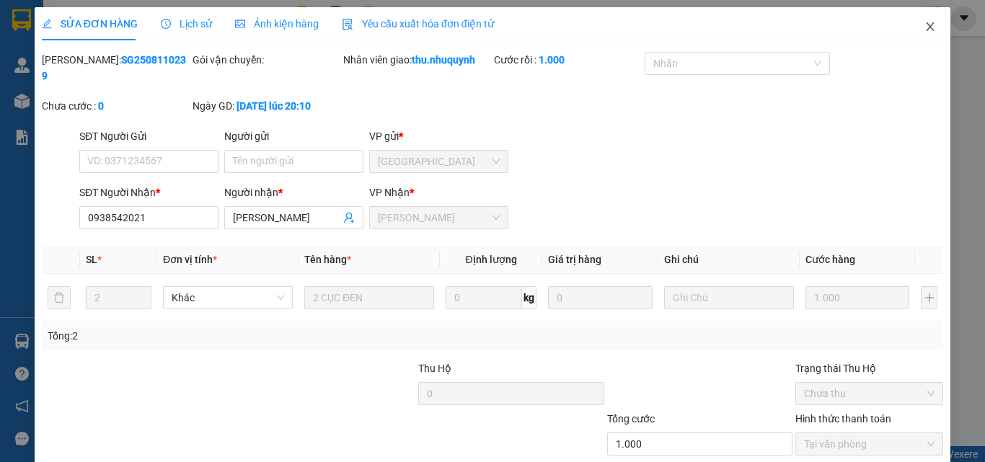
click at [926, 30] on icon "close" at bounding box center [930, 26] width 8 height 9
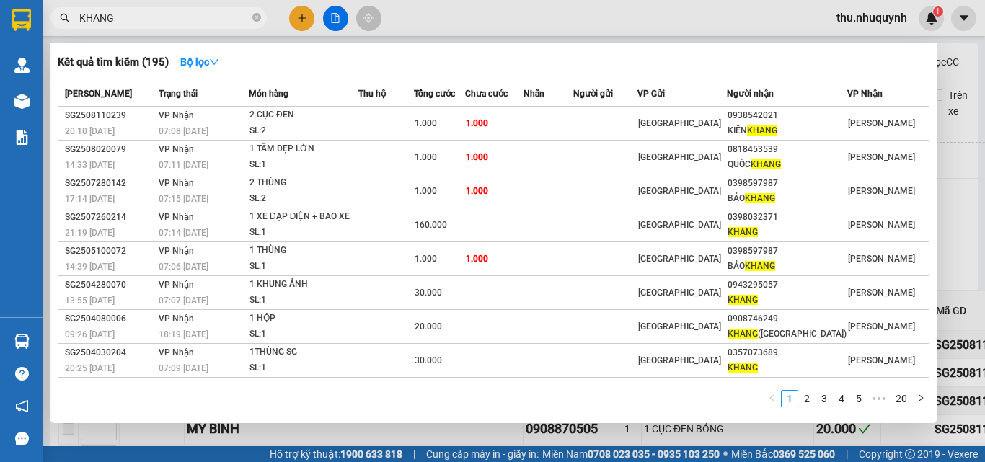
click at [159, 22] on input "KHANG" at bounding box center [164, 18] width 170 height 16
type input "K"
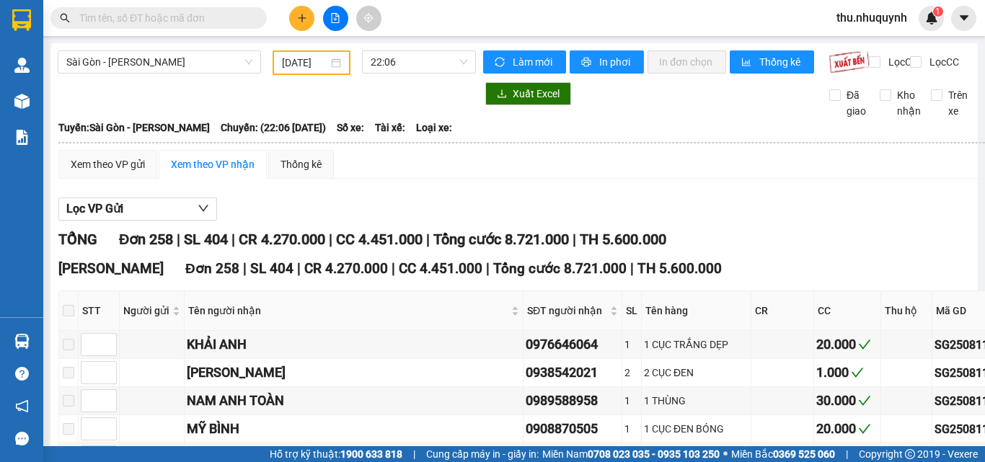
click at [194, 21] on input "text" at bounding box center [164, 18] width 170 height 16
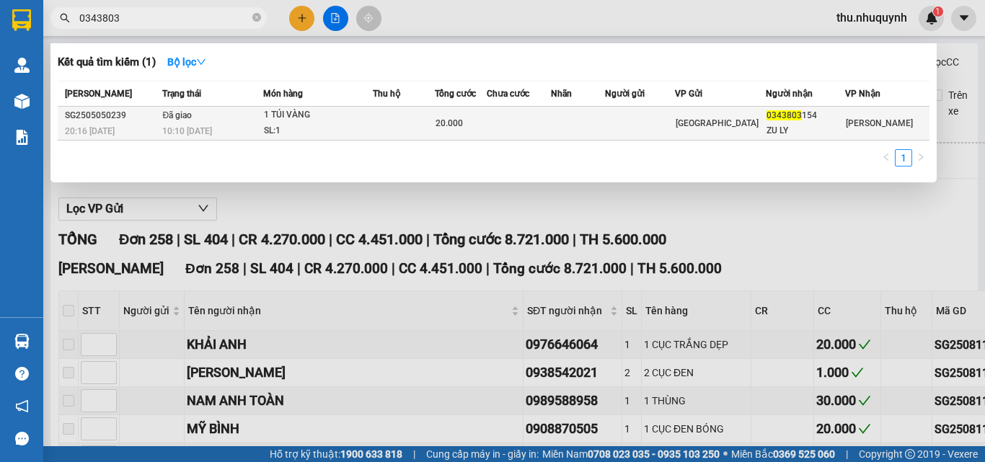
type input "0343803"
click at [435, 128] on td at bounding box center [404, 124] width 62 height 34
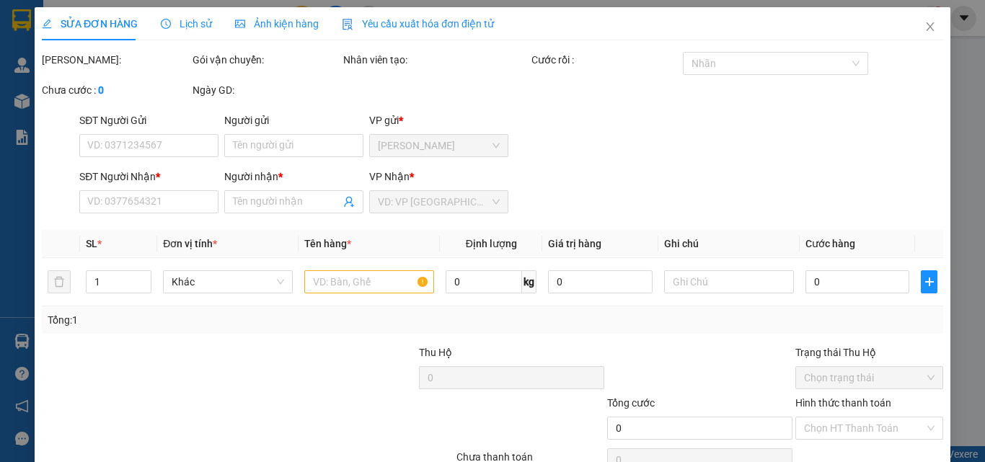
type input "0343803154"
type input "ZU LY"
type input "20.000"
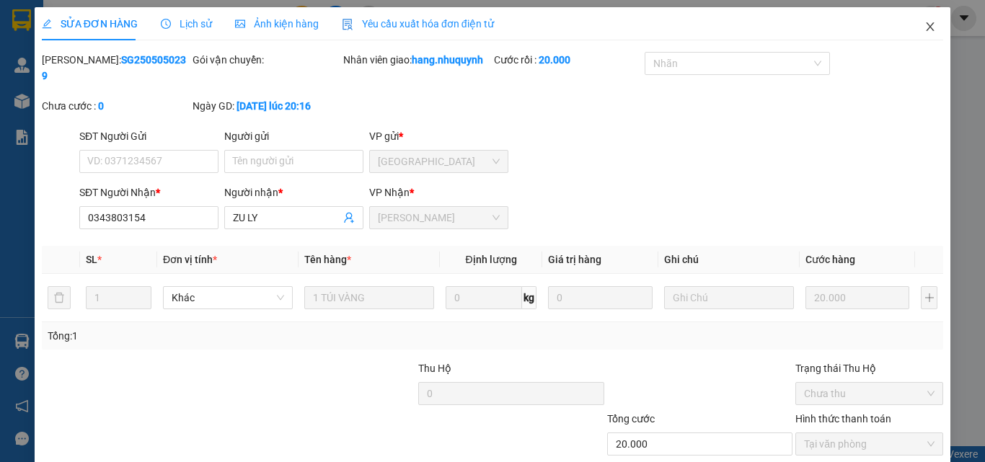
click at [924, 25] on icon "close" at bounding box center [930, 27] width 12 height 12
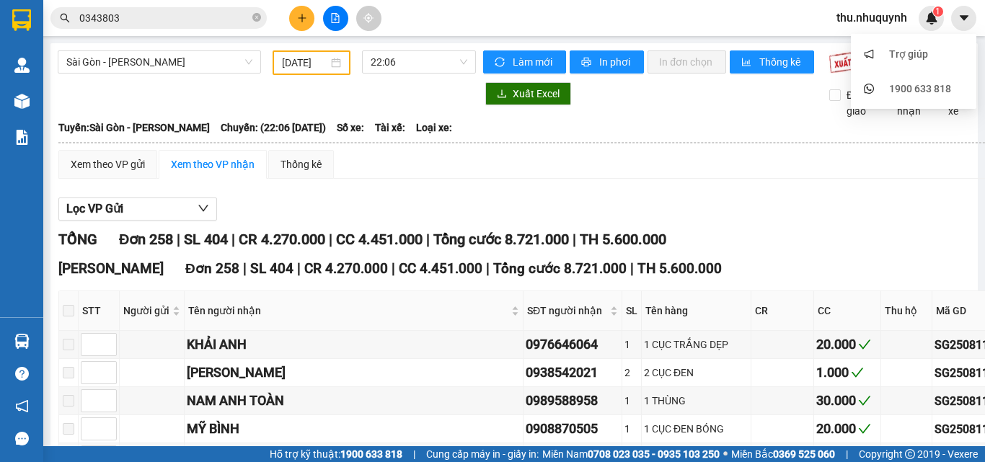
click at [107, 25] on input "0343803" at bounding box center [164, 18] width 170 height 16
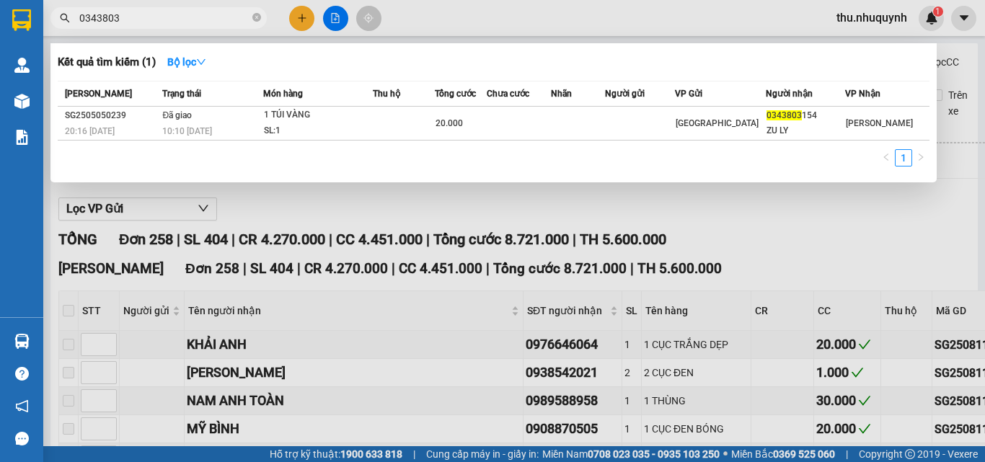
click at [107, 25] on input "0343803" at bounding box center [164, 18] width 170 height 16
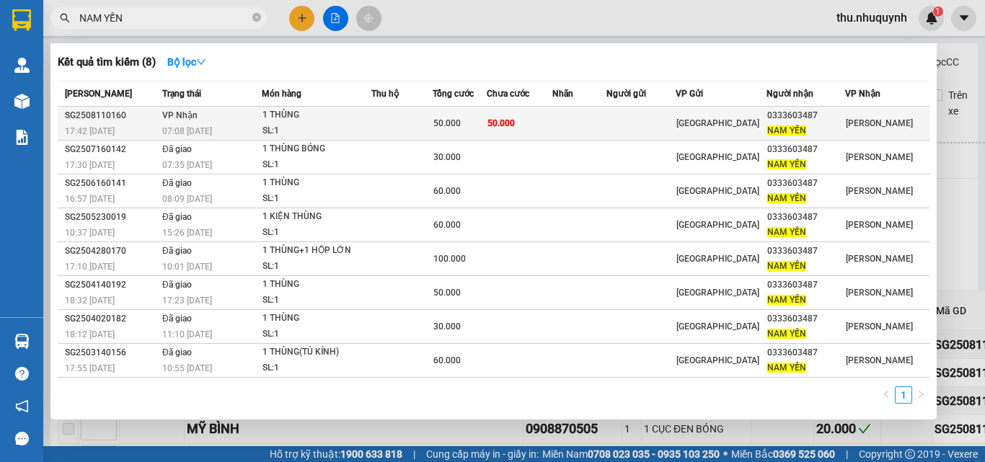
type input "NAM YẾN"
click at [371, 114] on div "1 THÙNG" at bounding box center [316, 115] width 108 height 16
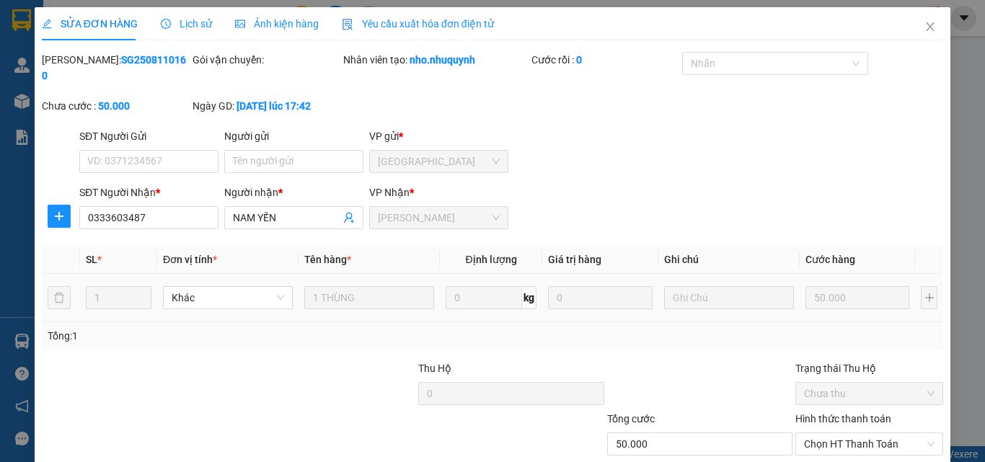
type input "0333603487"
type input "NAM YẾN"
type input "50.000"
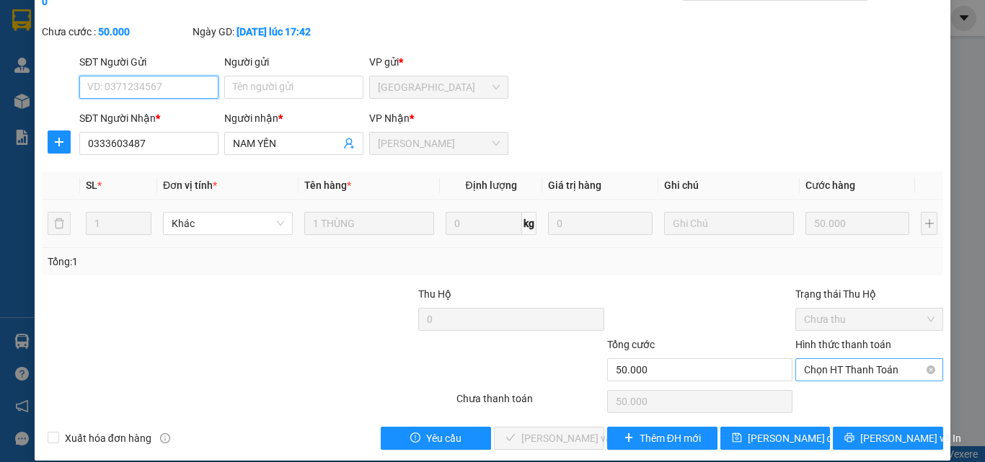
click at [855, 359] on span "Chọn HT Thanh Toán" at bounding box center [869, 370] width 130 height 22
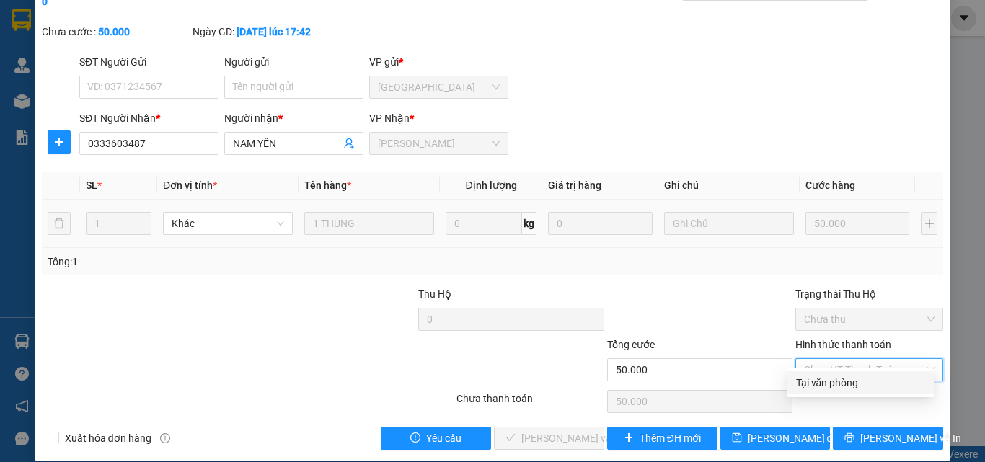
click at [841, 394] on div "Tại văn phòng" at bounding box center [860, 382] width 146 height 23
type input "0"
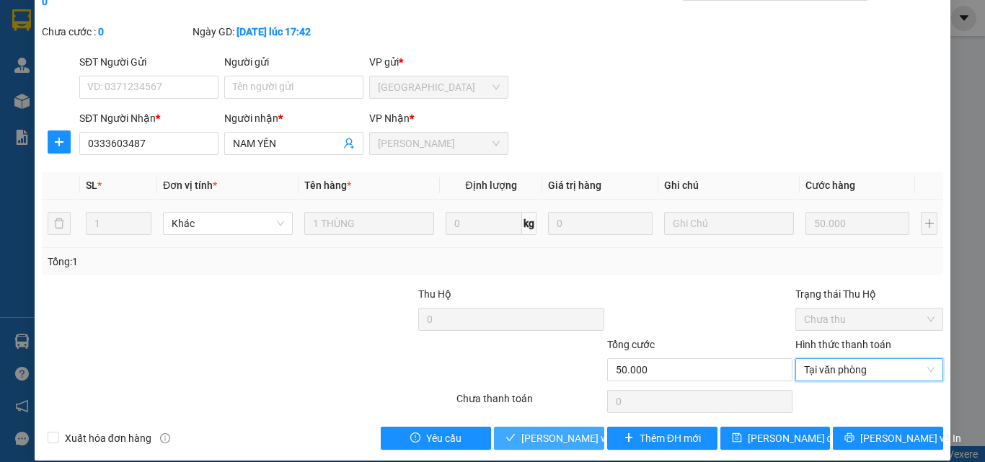
click at [562, 427] on button "[PERSON_NAME] và [PERSON_NAME] hàng" at bounding box center [549, 438] width 110 height 23
